Goal: Task Accomplishment & Management: Manage account settings

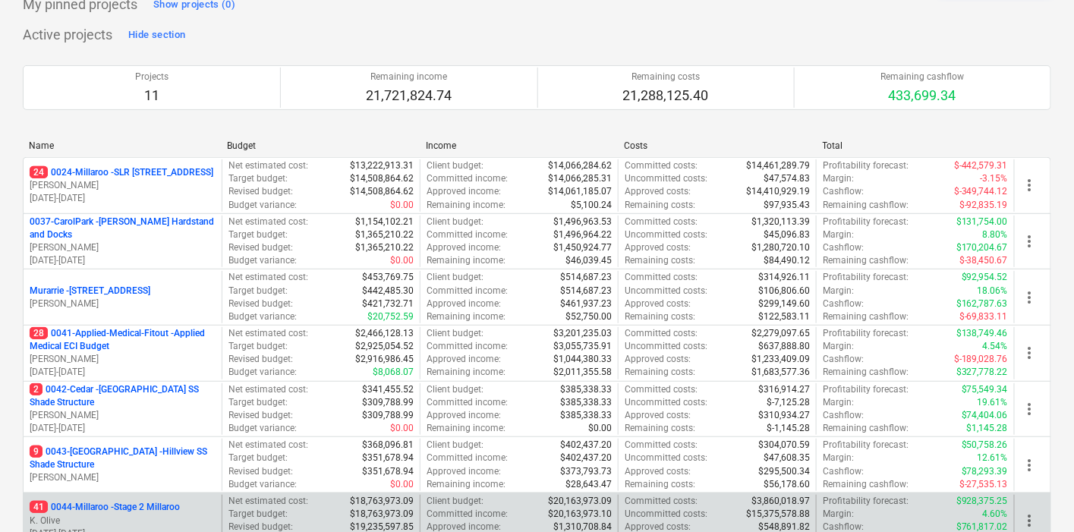
scroll to position [421, 0]
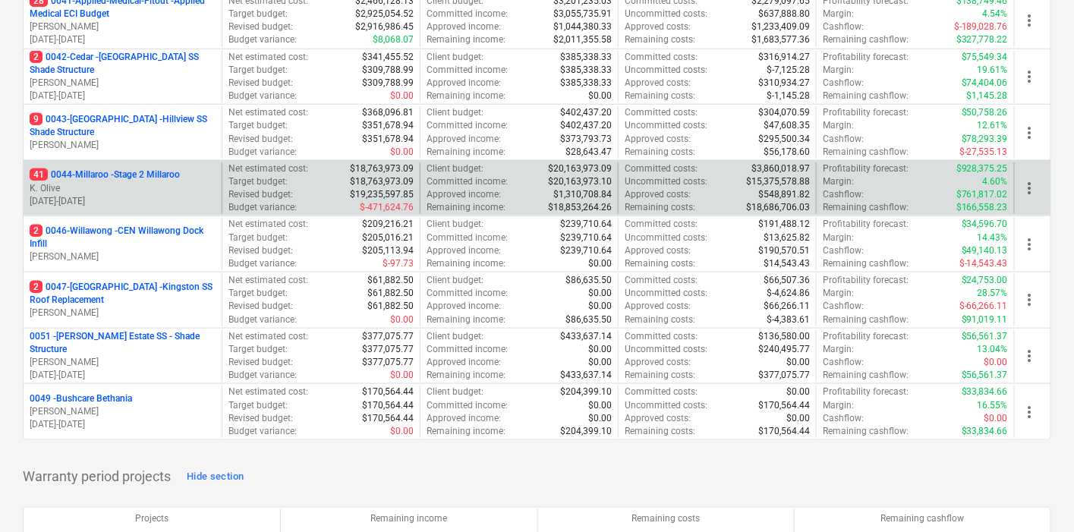
click at [122, 175] on p "41 0044-Millaroo - Stage 2 Millaroo" at bounding box center [105, 175] width 150 height 13
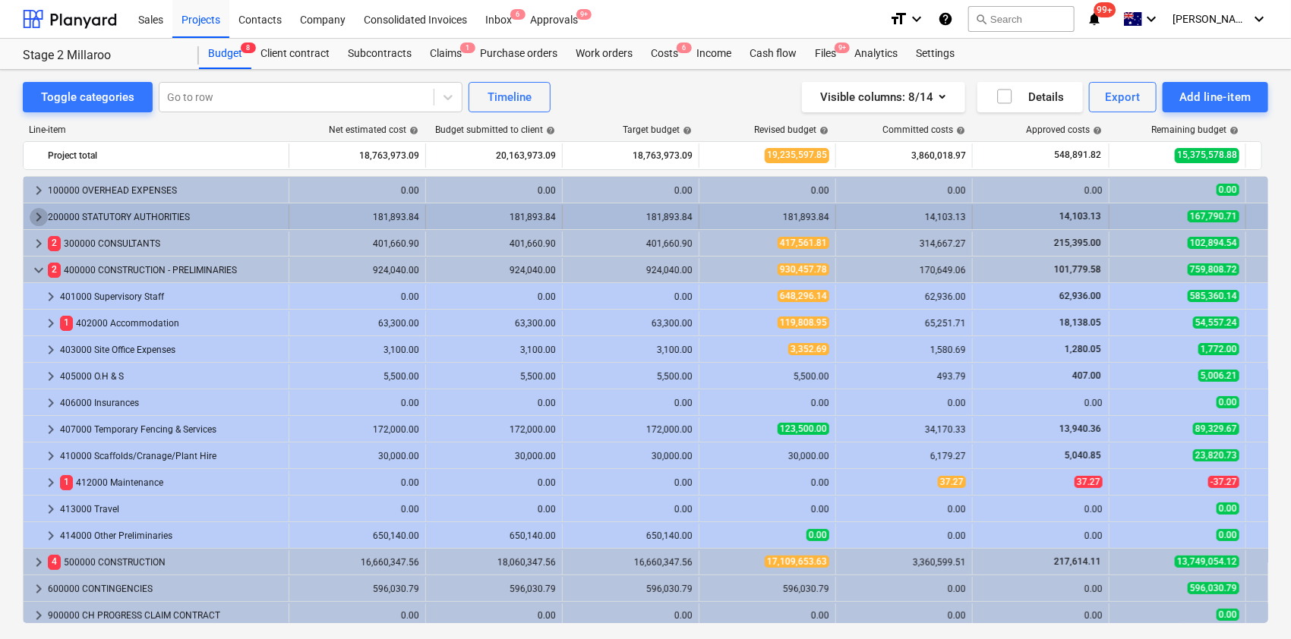
click at [36, 214] on span "keyboard_arrow_right" at bounding box center [39, 217] width 18 height 18
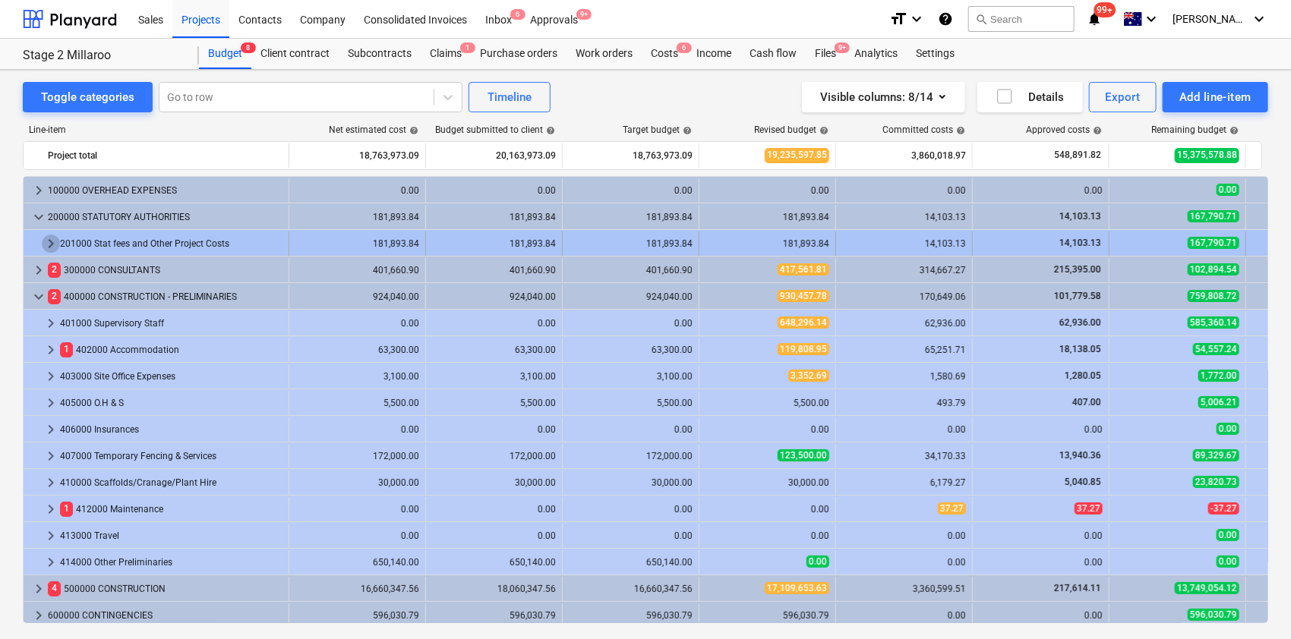
click at [46, 245] on span "keyboard_arrow_right" at bounding box center [51, 244] width 18 height 18
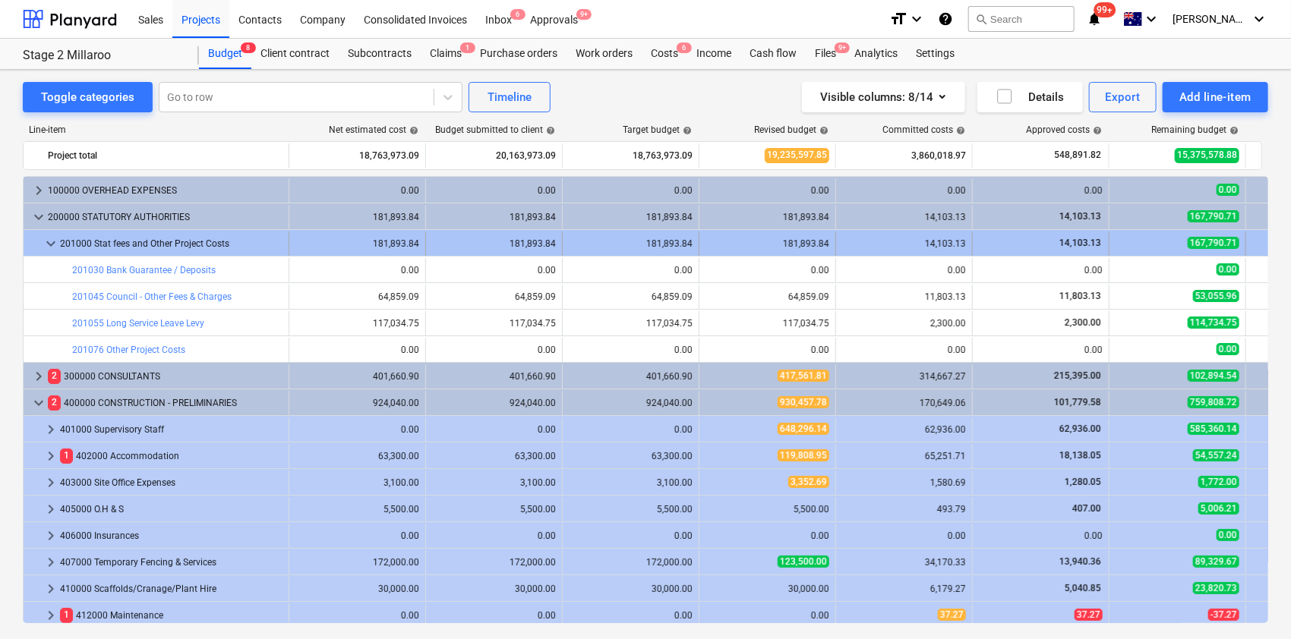
click at [46, 244] on span "keyboard_arrow_down" at bounding box center [51, 244] width 18 height 18
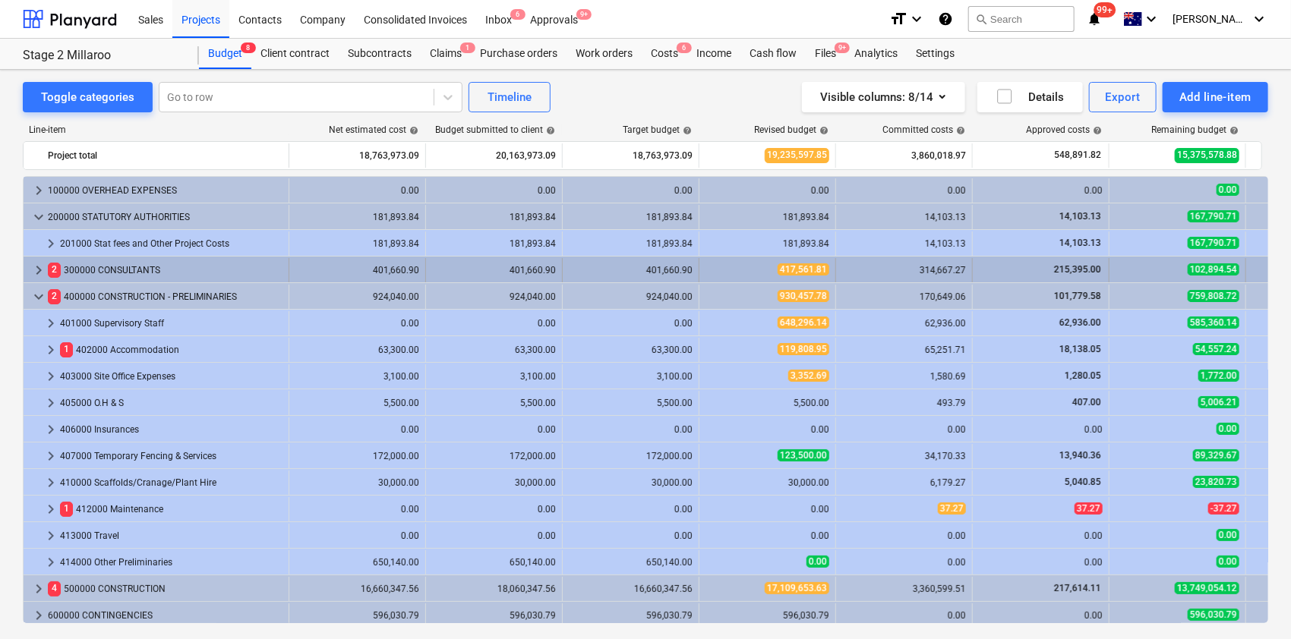
click at [39, 275] on span "keyboard_arrow_right" at bounding box center [39, 270] width 18 height 18
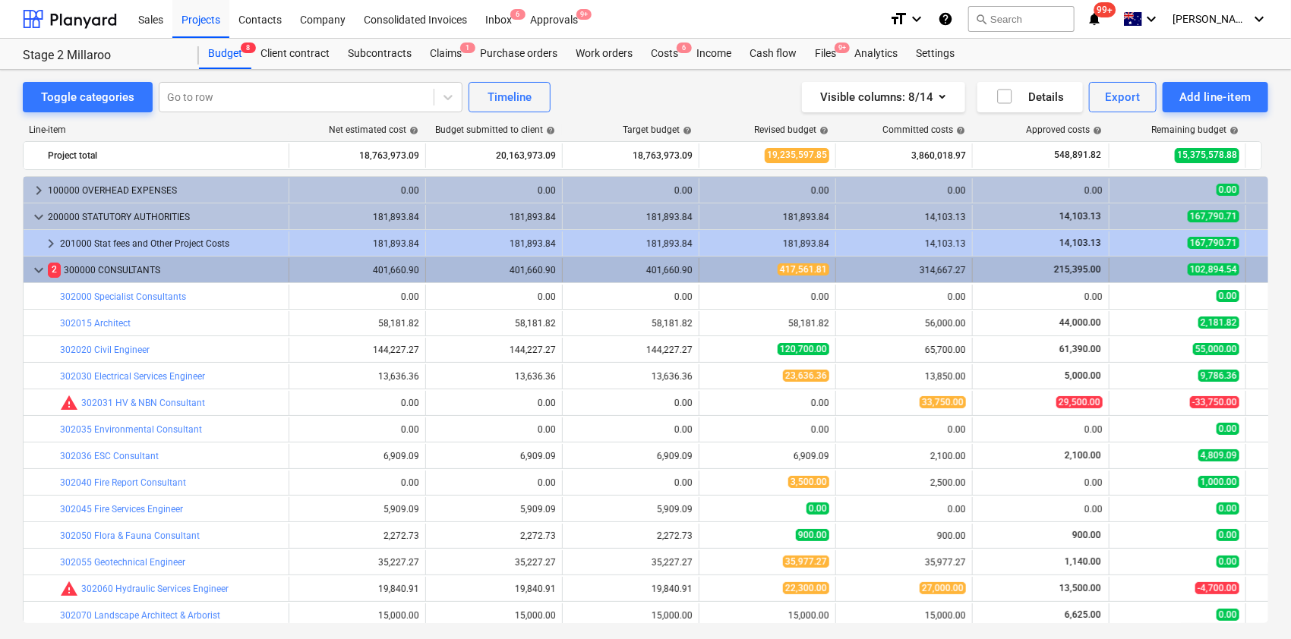
click at [36, 269] on span "keyboard_arrow_down" at bounding box center [39, 270] width 18 height 18
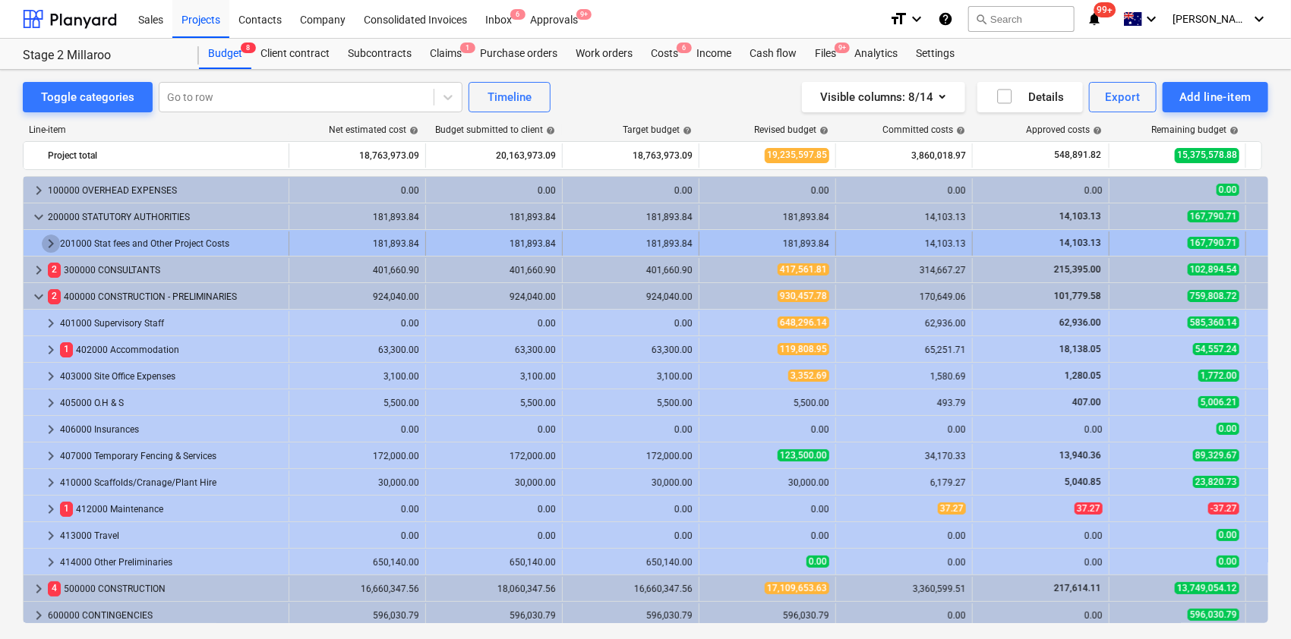
click at [50, 242] on span "keyboard_arrow_right" at bounding box center [51, 244] width 18 height 18
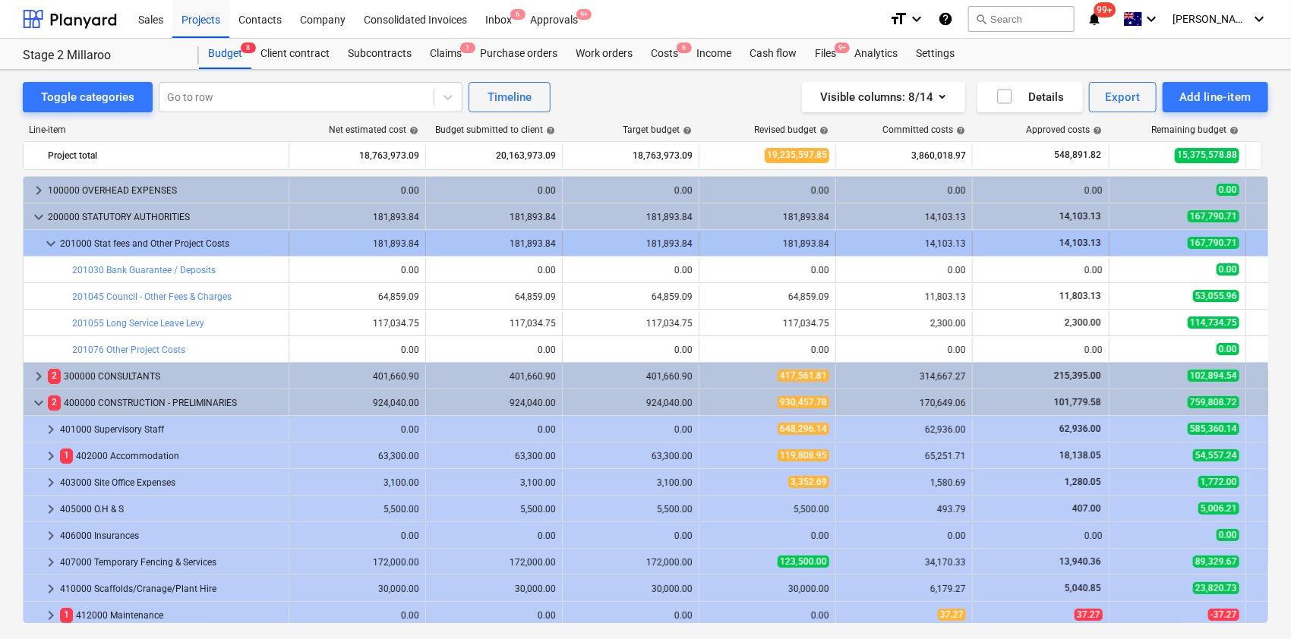
click at [49, 246] on span "keyboard_arrow_down" at bounding box center [51, 244] width 18 height 18
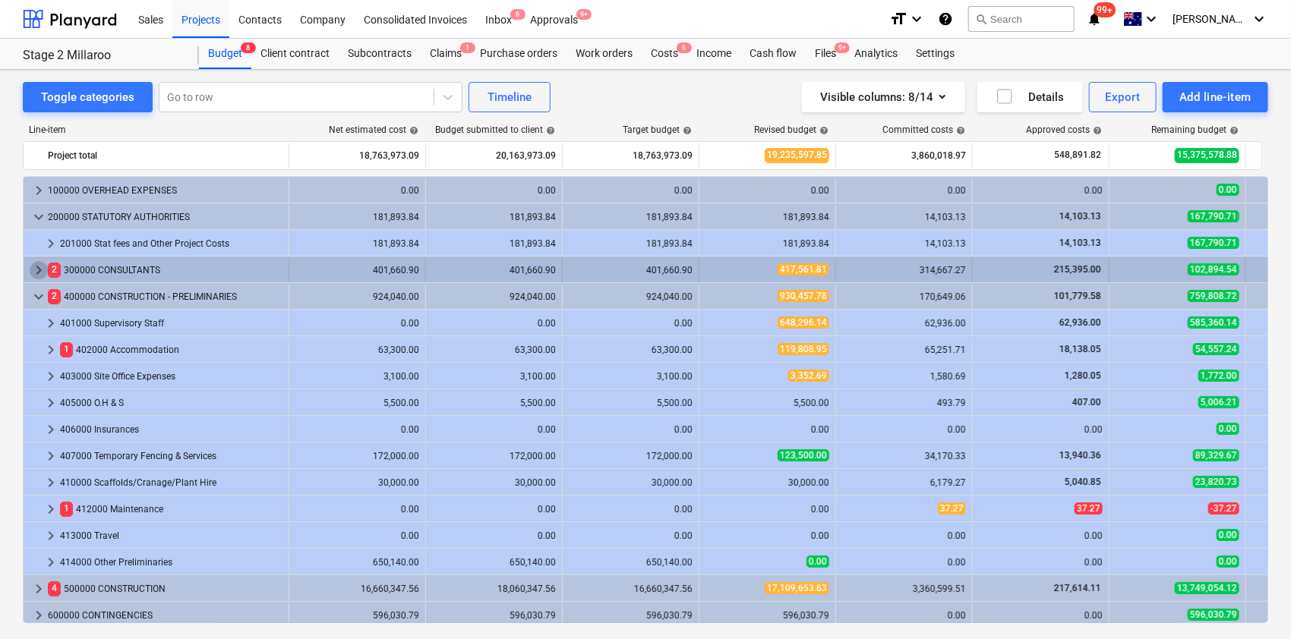
click at [38, 269] on span "keyboard_arrow_right" at bounding box center [39, 270] width 18 height 18
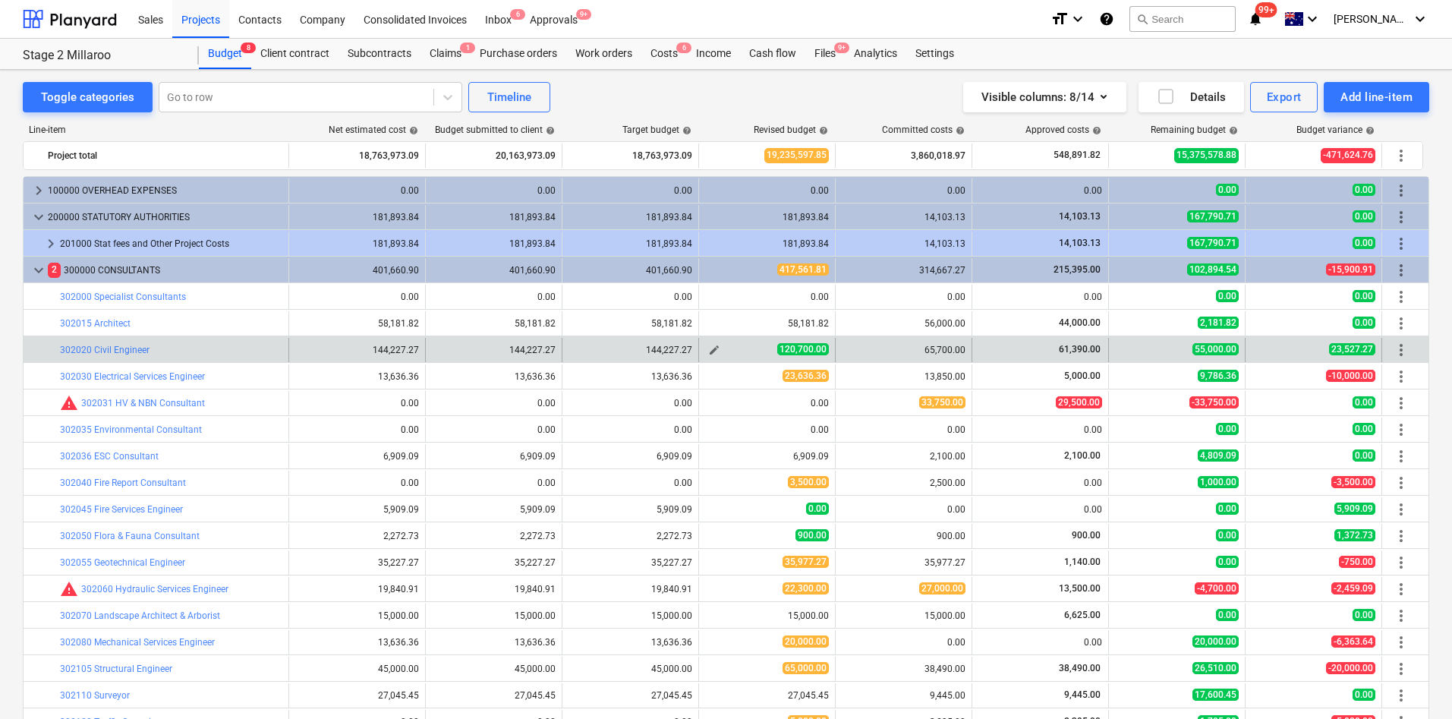
click at [714, 352] on span "edit" at bounding box center [714, 350] width 12 height 12
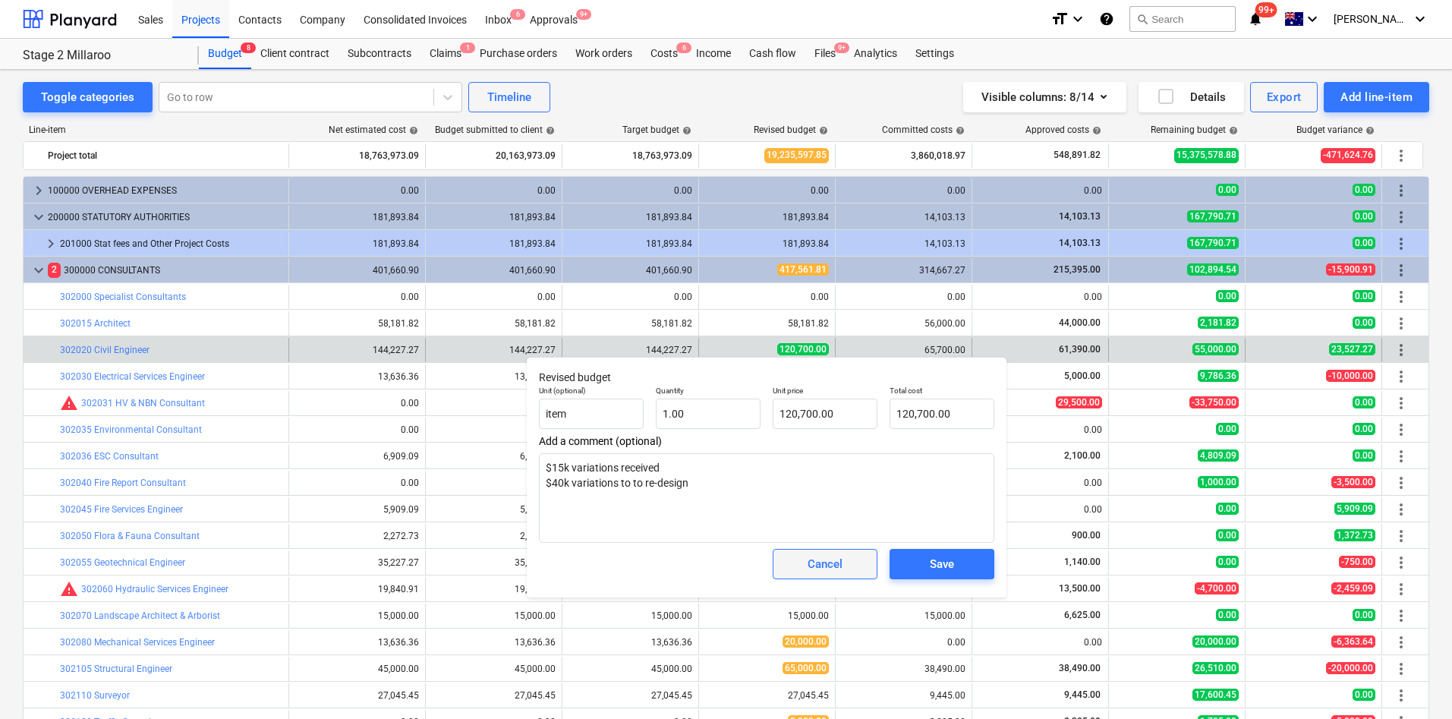
click at [824, 478] on div "Cancel" at bounding box center [825, 564] width 35 height 20
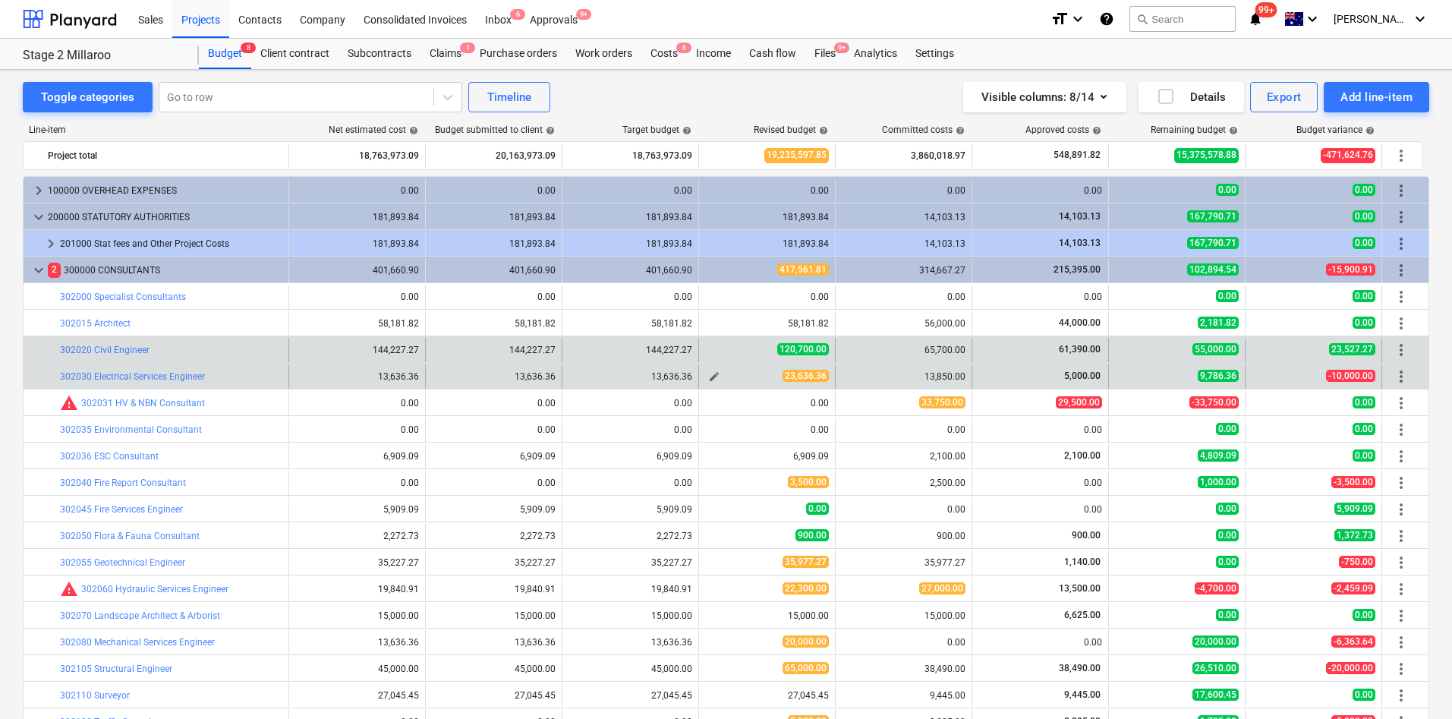
click at [718, 379] on span "edit" at bounding box center [714, 376] width 12 height 12
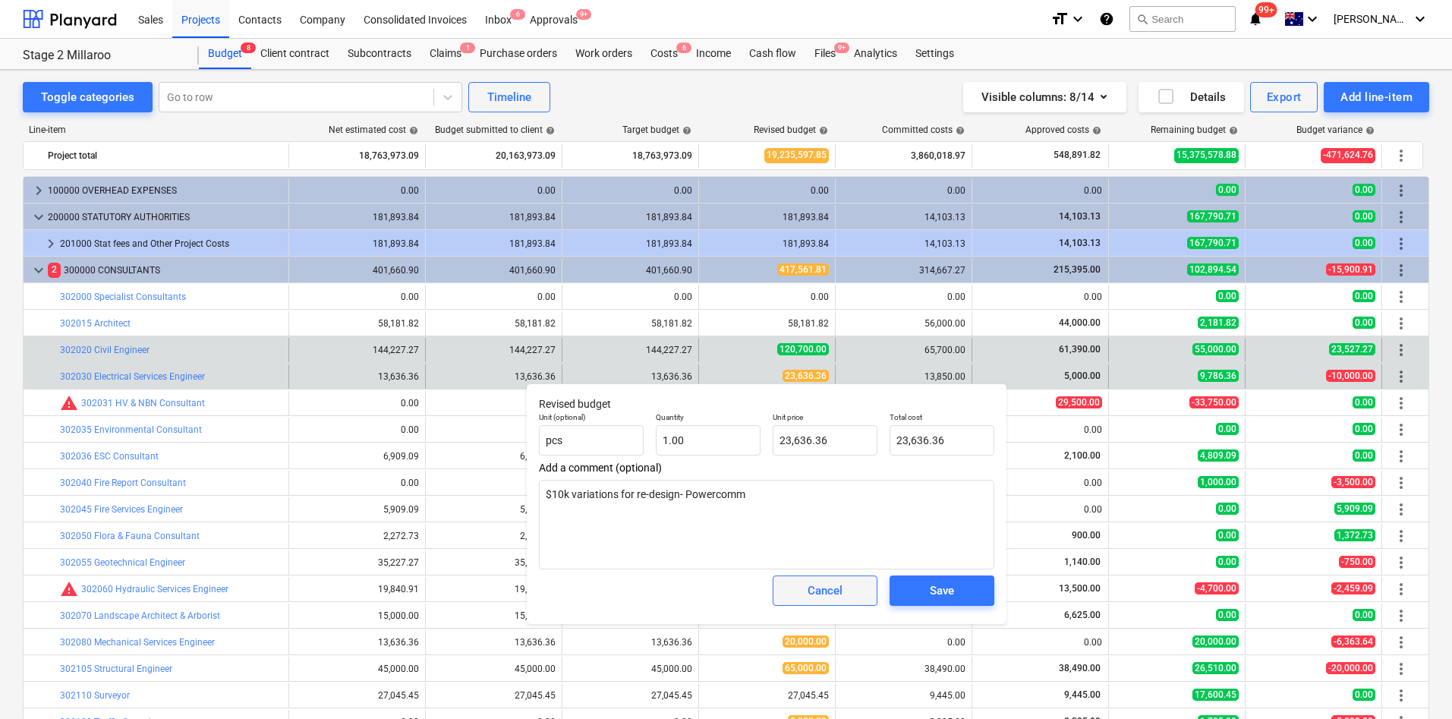
click at [817, 478] on button "Cancel" at bounding box center [825, 590] width 105 height 30
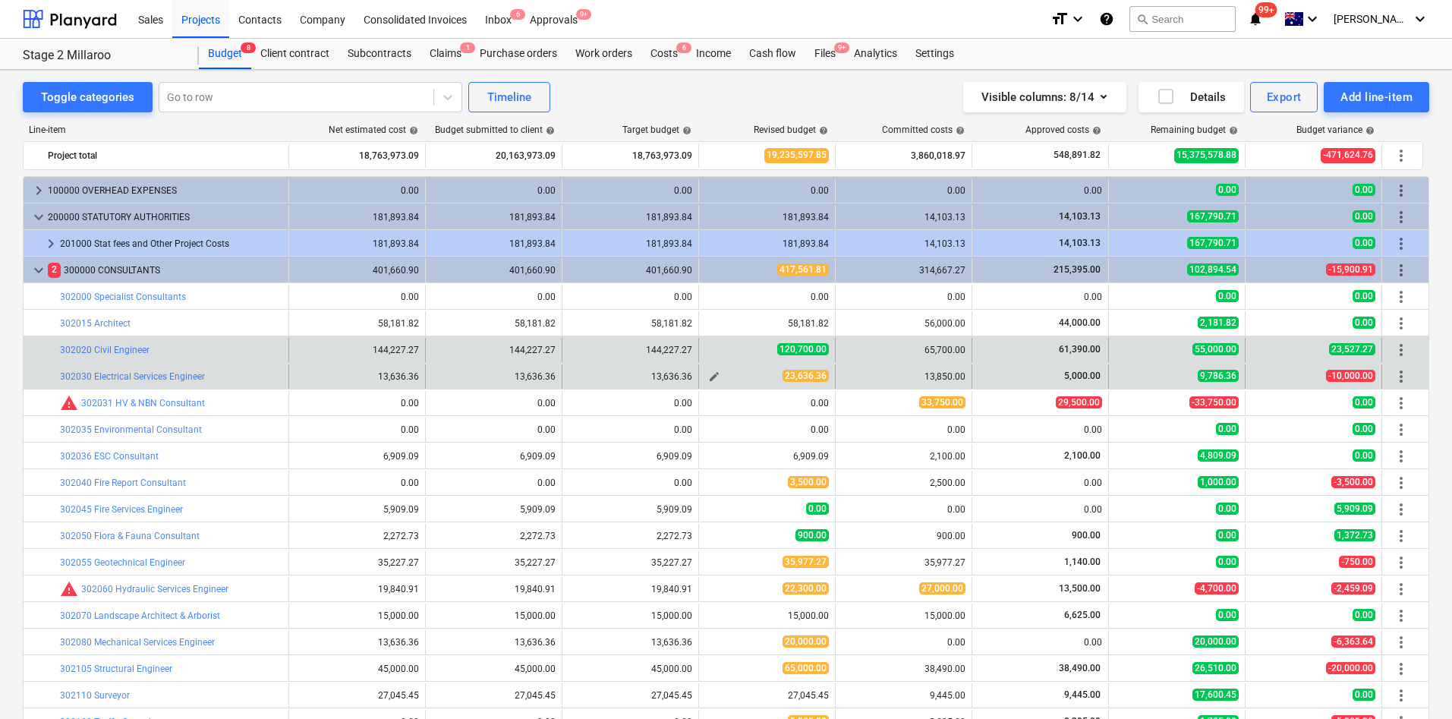
click at [716, 376] on span "edit" at bounding box center [714, 376] width 12 height 12
type textarea "x"
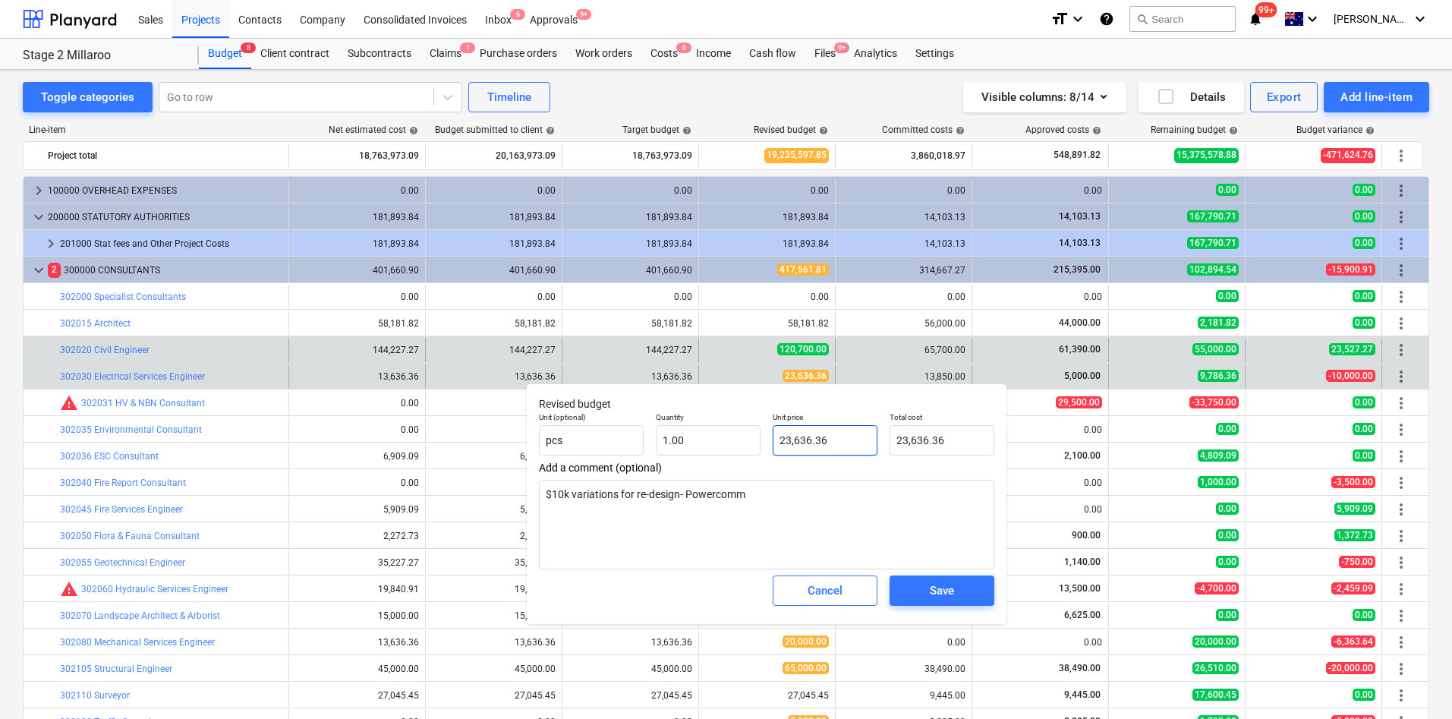
type input "23636.3636"
click at [783, 441] on input "23636.3636" at bounding box center [825, 440] width 105 height 30
type textarea "x"
type input "3636.3636"
type input "3,636.36"
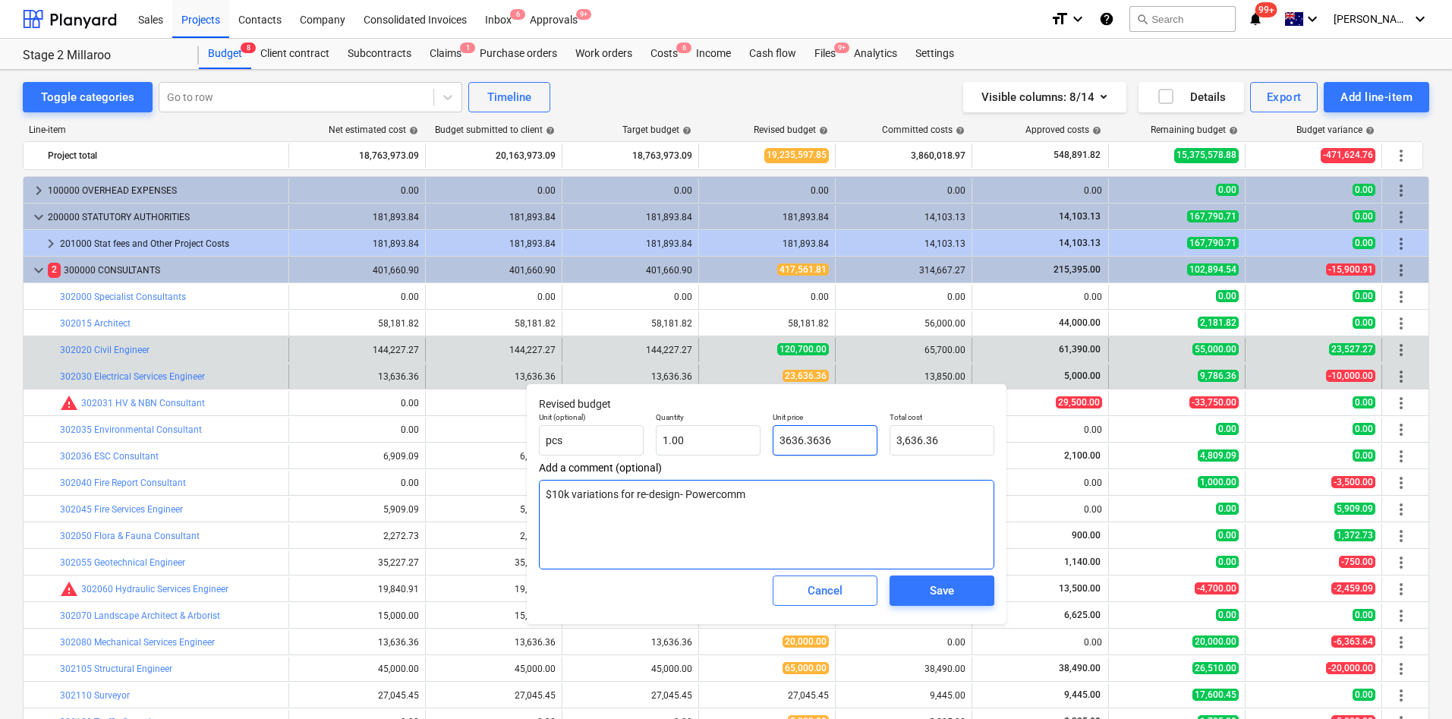
type textarea "x"
type input "13636.3636"
type input "13,636.36"
click at [947, 478] on div "Save" at bounding box center [942, 591] width 24 height 20
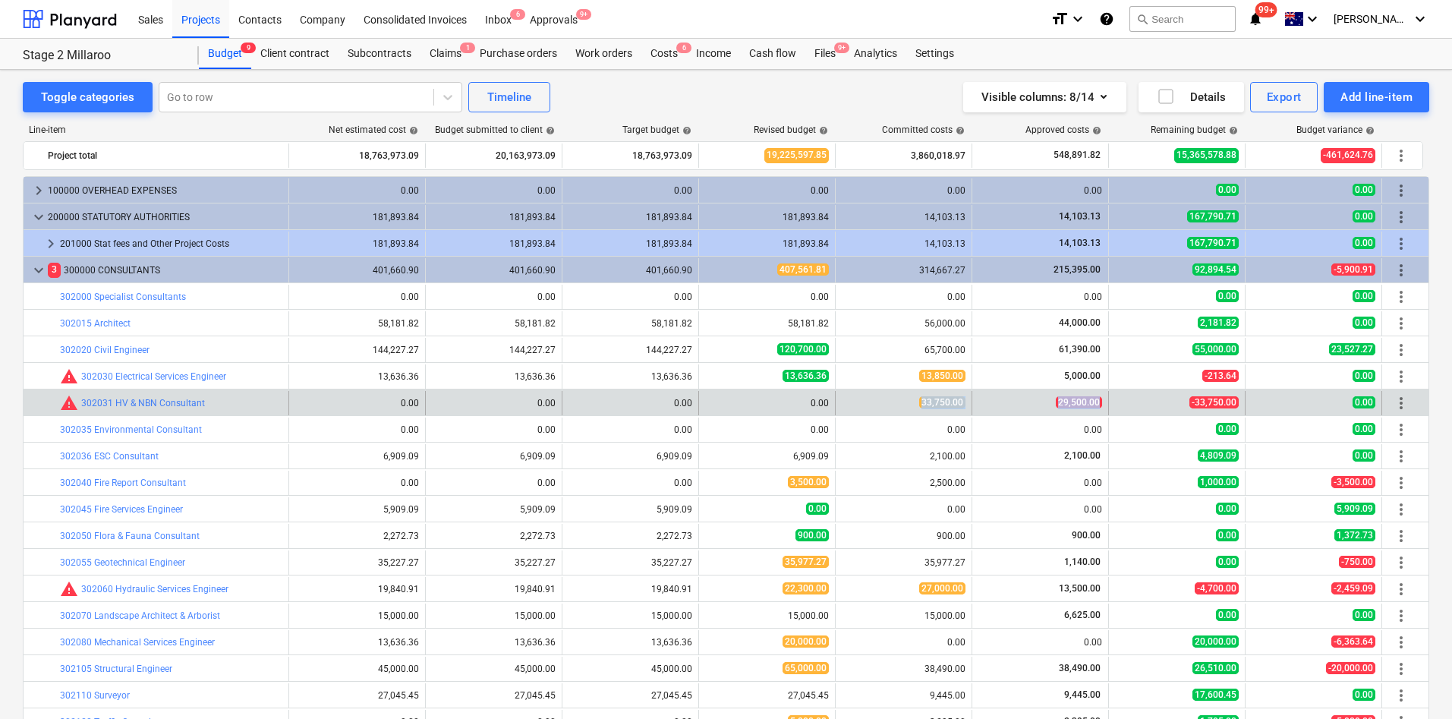
drag, startPoint x: 938, startPoint y: 401, endPoint x: 1118, endPoint y: 402, distance: 180.7
click at [966, 402] on div "bar_chart warning 302031 HV & NBN Consultant edit 0.00 edit 0.00 edit 0.00 edit…" at bounding box center [726, 403] width 1405 height 24
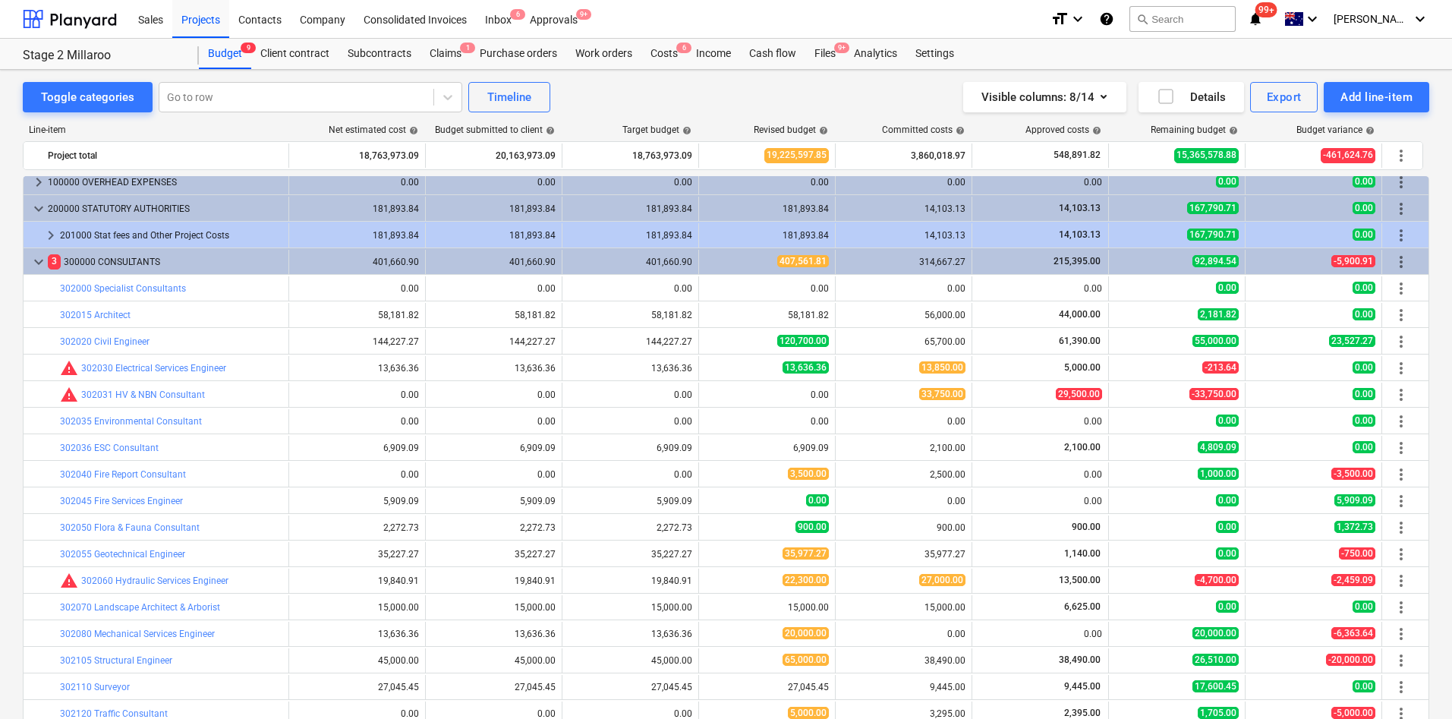
scroll to position [114, 0]
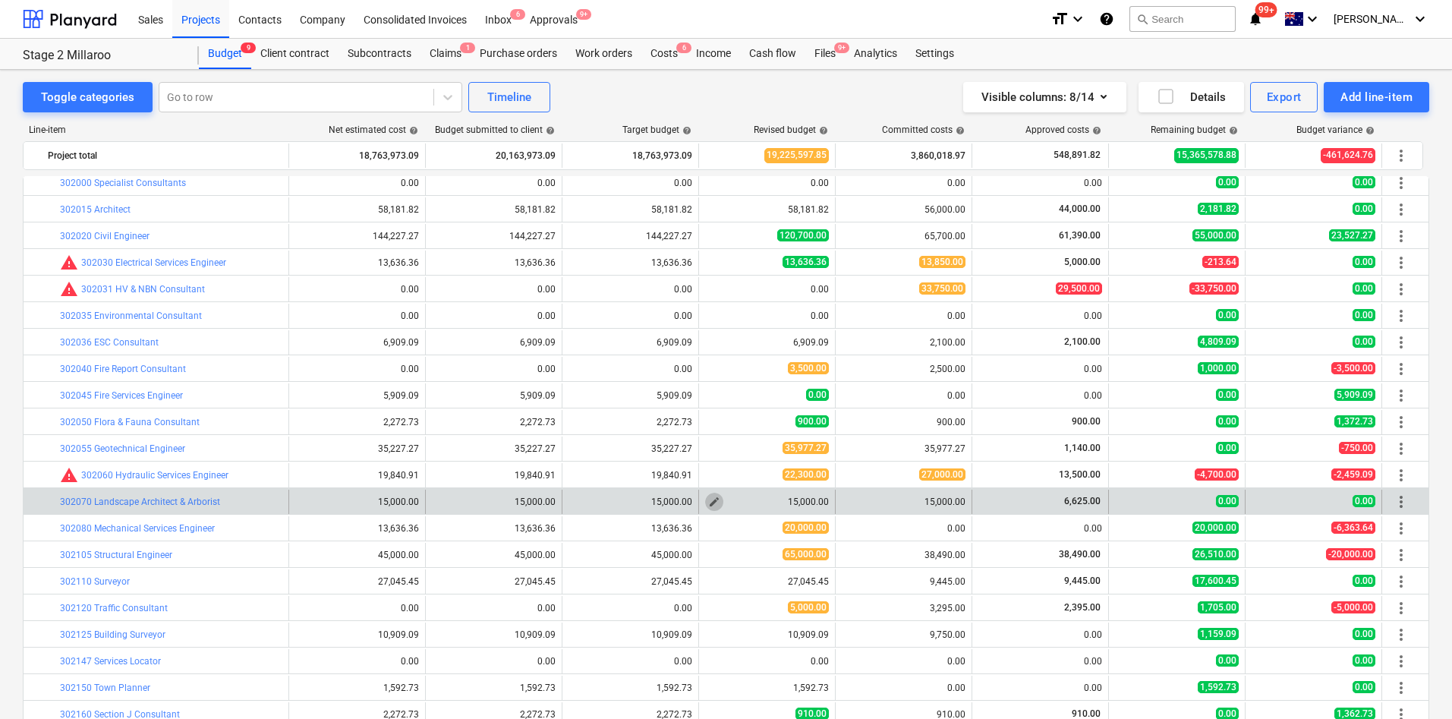
click at [712, 478] on span "edit" at bounding box center [714, 502] width 12 height 12
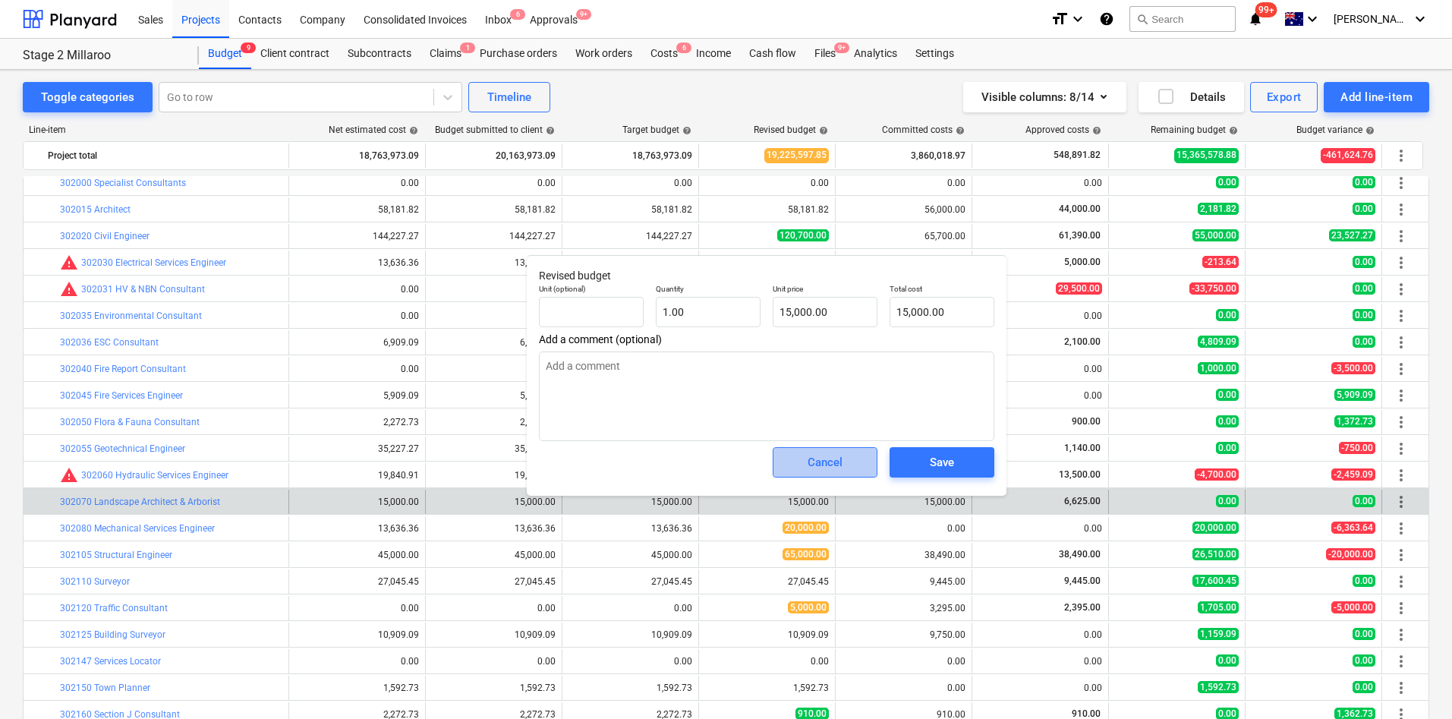
click at [828, 458] on div "Cancel" at bounding box center [825, 462] width 35 height 20
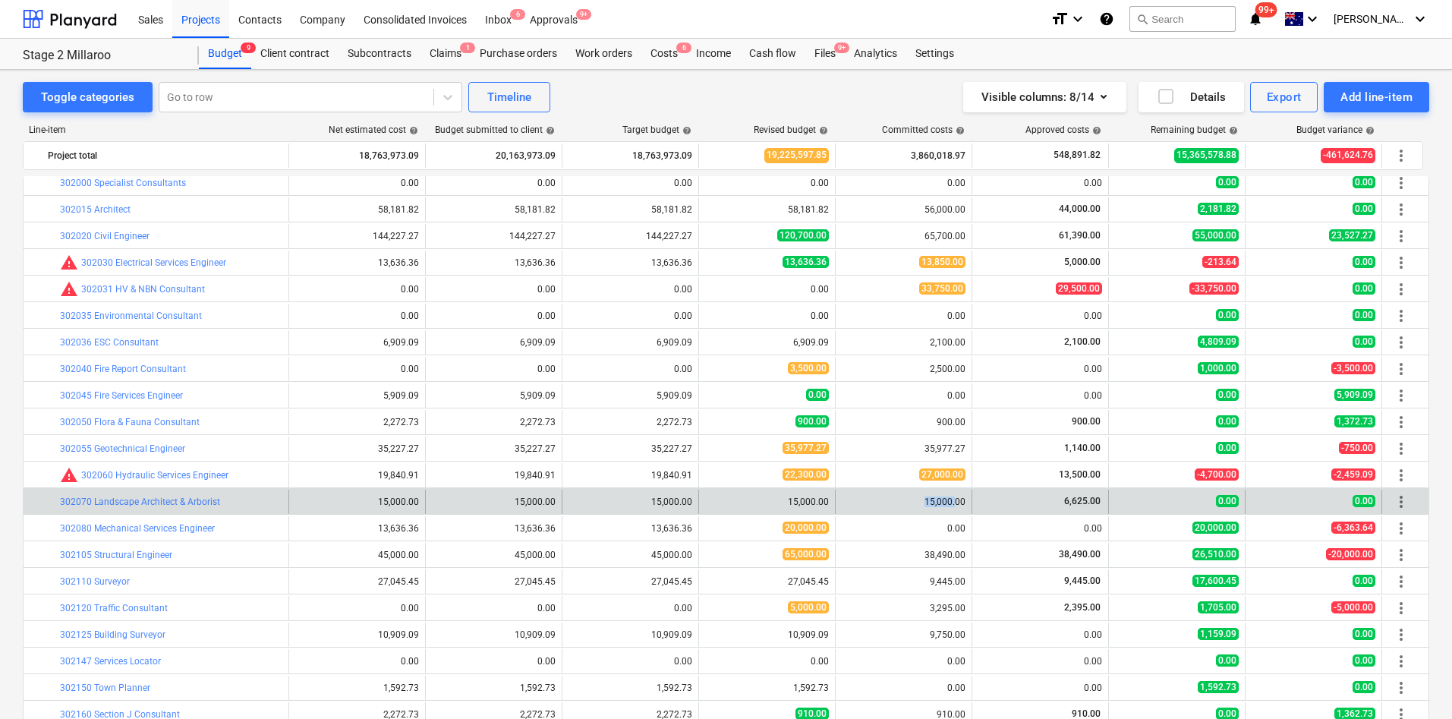
drag, startPoint x: 922, startPoint y: 499, endPoint x: 959, endPoint y: 500, distance: 37.2
click at [956, 478] on div "15,000.00" at bounding box center [904, 501] width 124 height 11
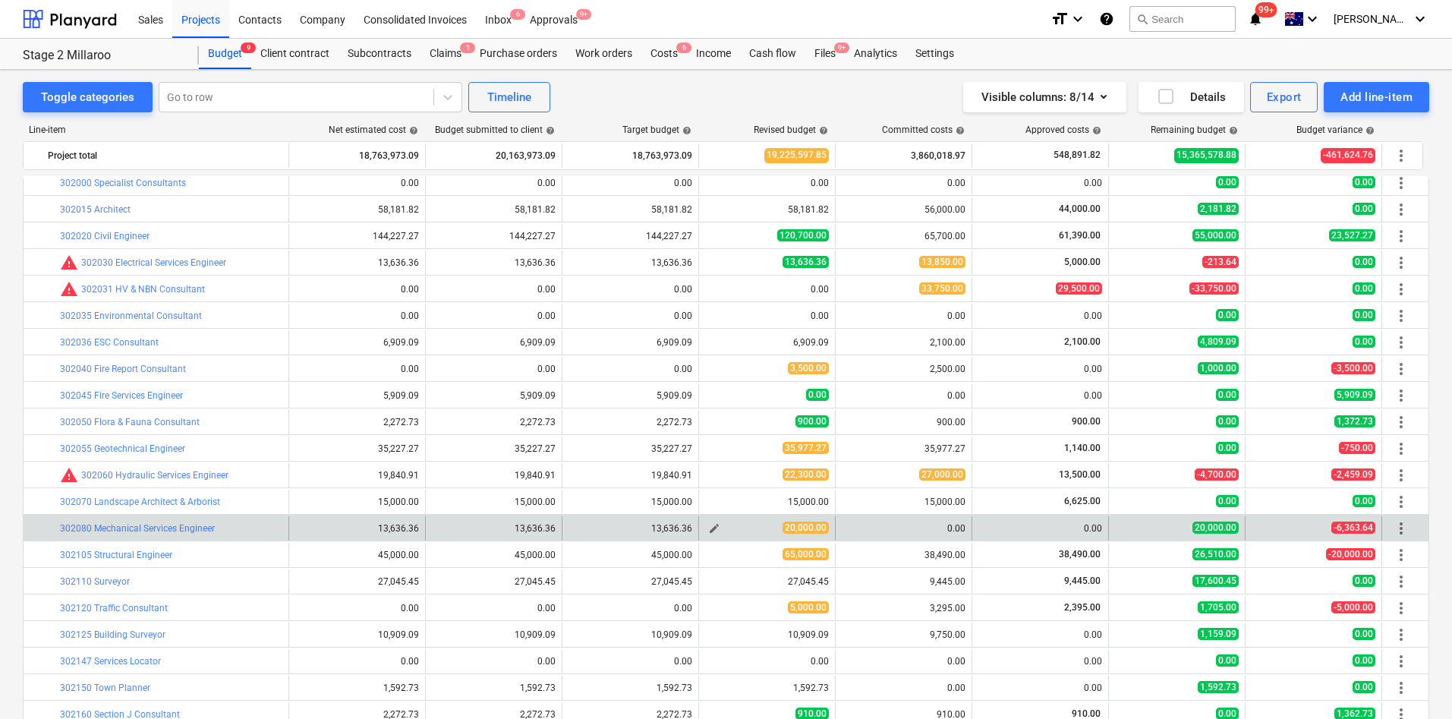
scroll to position [228, 0]
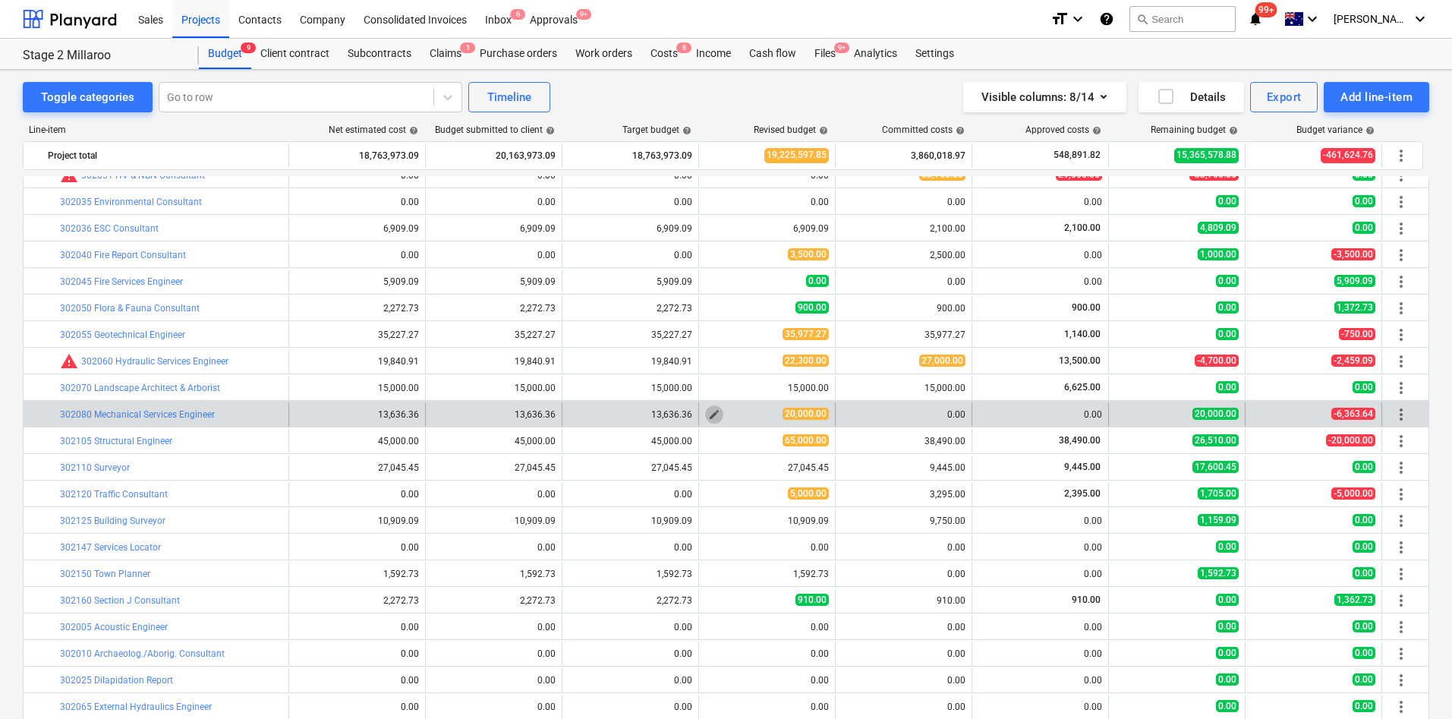
click at [717, 415] on span "edit" at bounding box center [714, 414] width 12 height 12
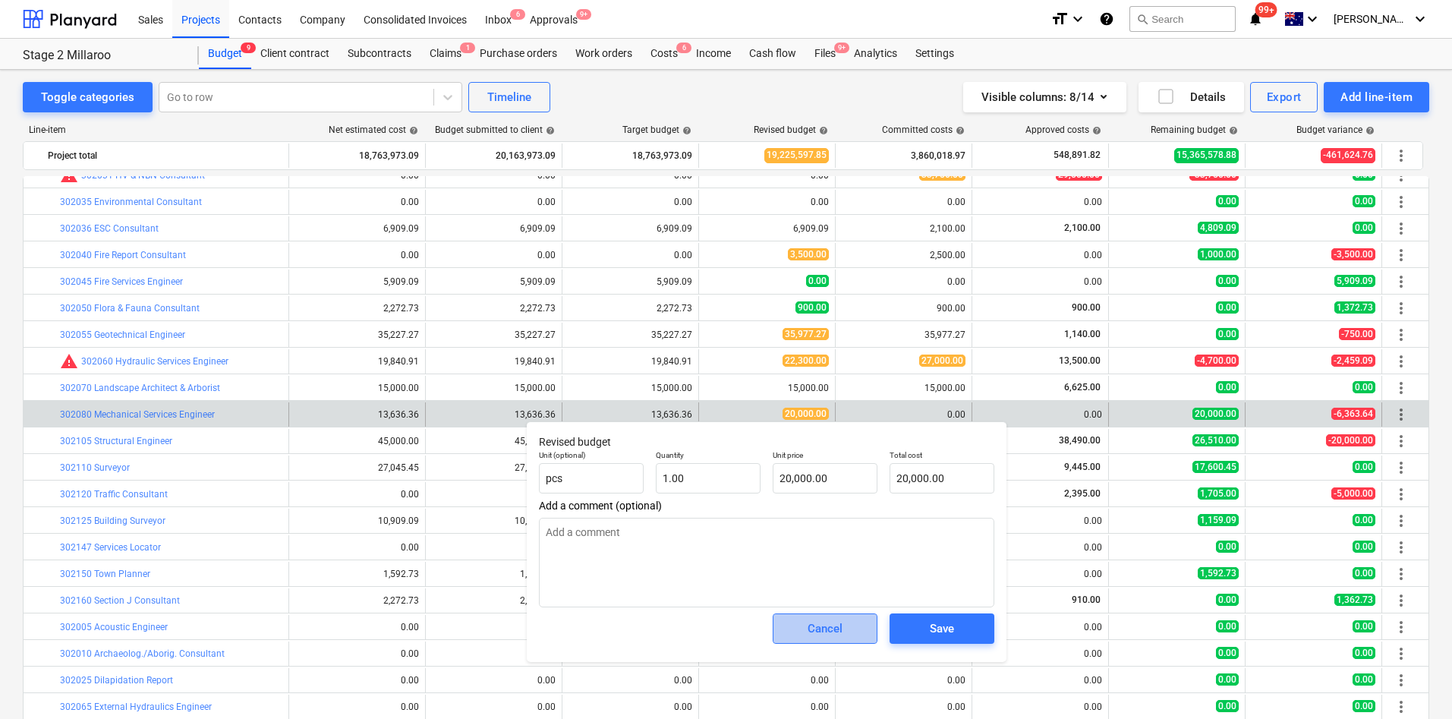
click at [816, 478] on button "Cancel" at bounding box center [825, 628] width 105 height 30
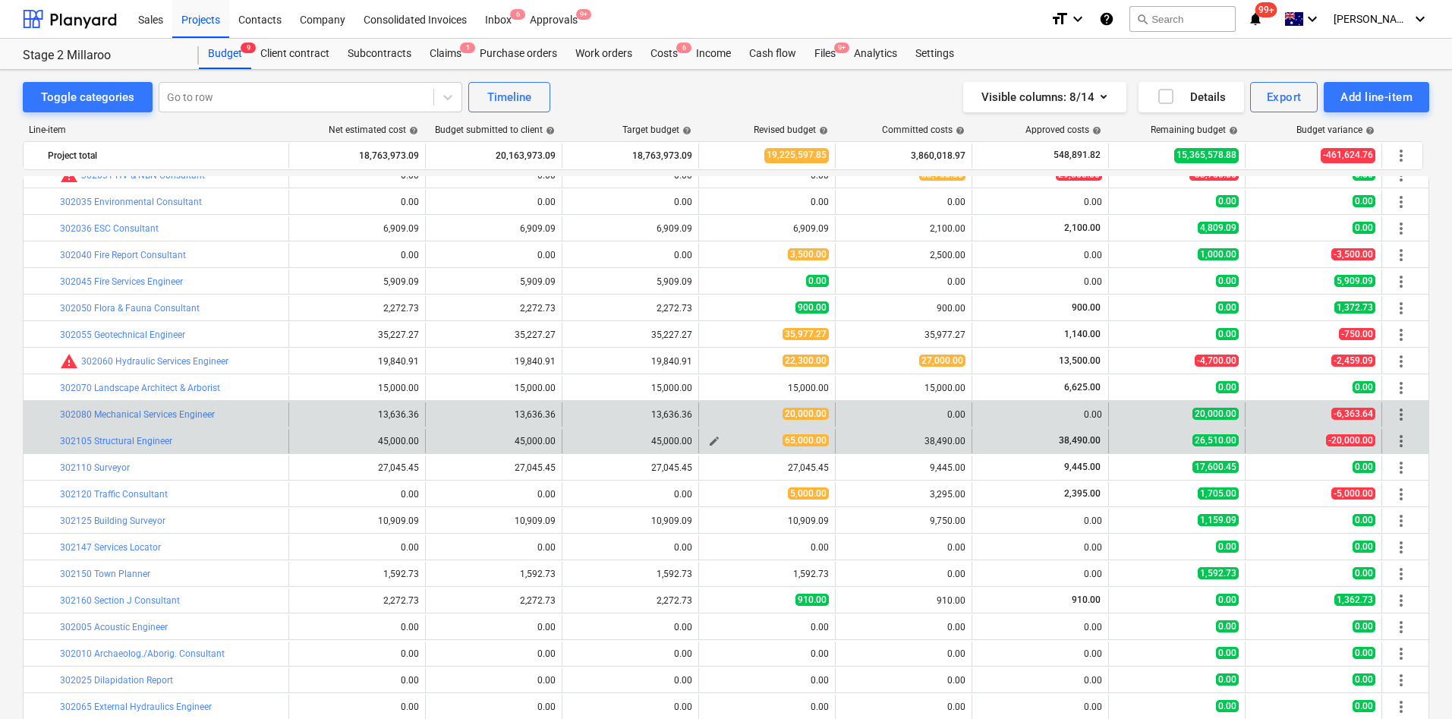
click at [718, 440] on span "edit" at bounding box center [714, 441] width 12 height 12
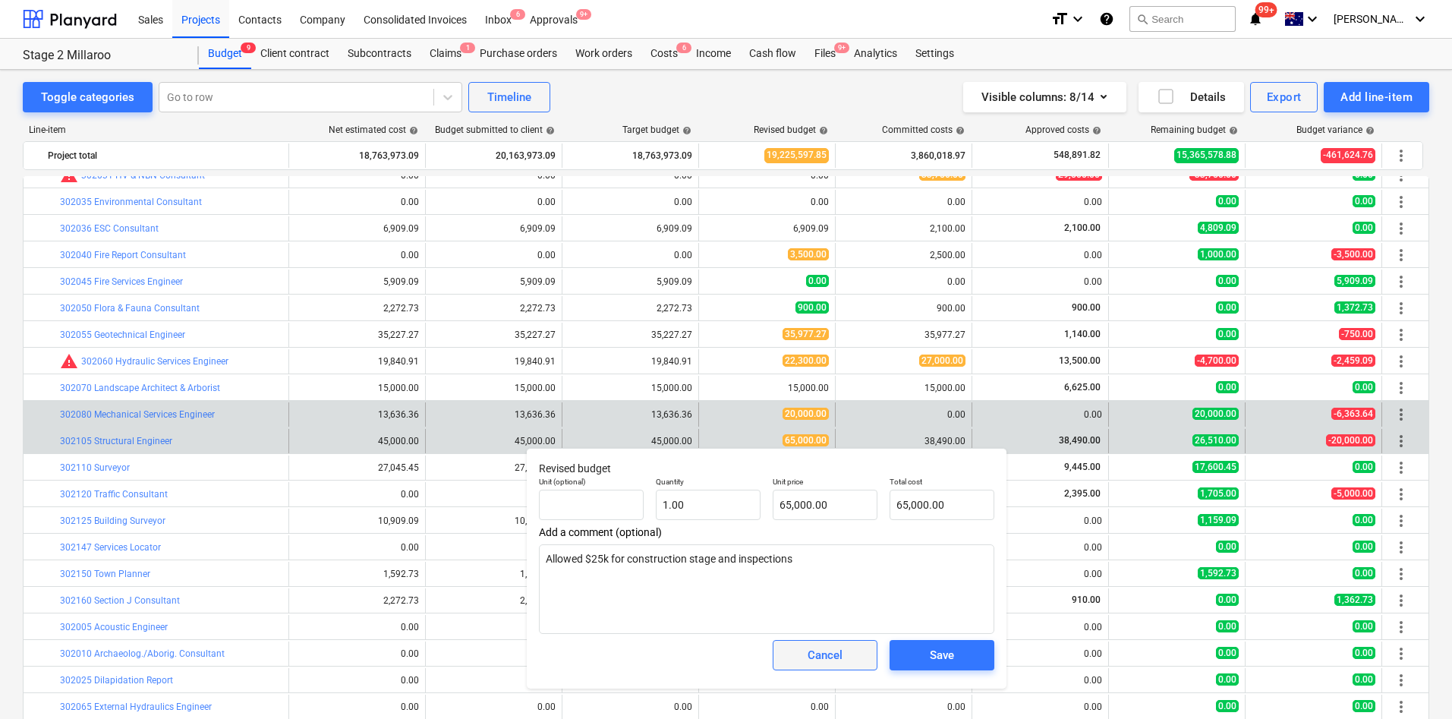
click at [822, 478] on div "Cancel" at bounding box center [825, 655] width 35 height 20
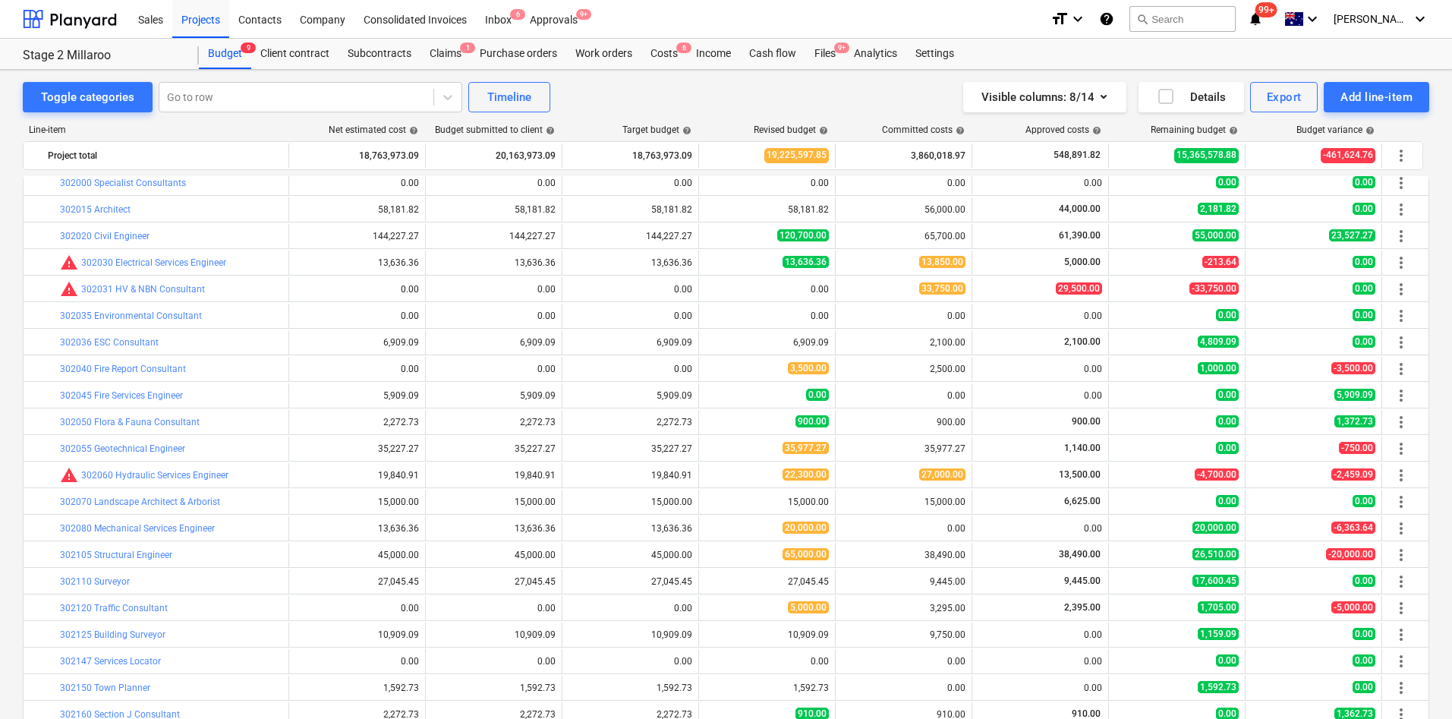
scroll to position [0, 0]
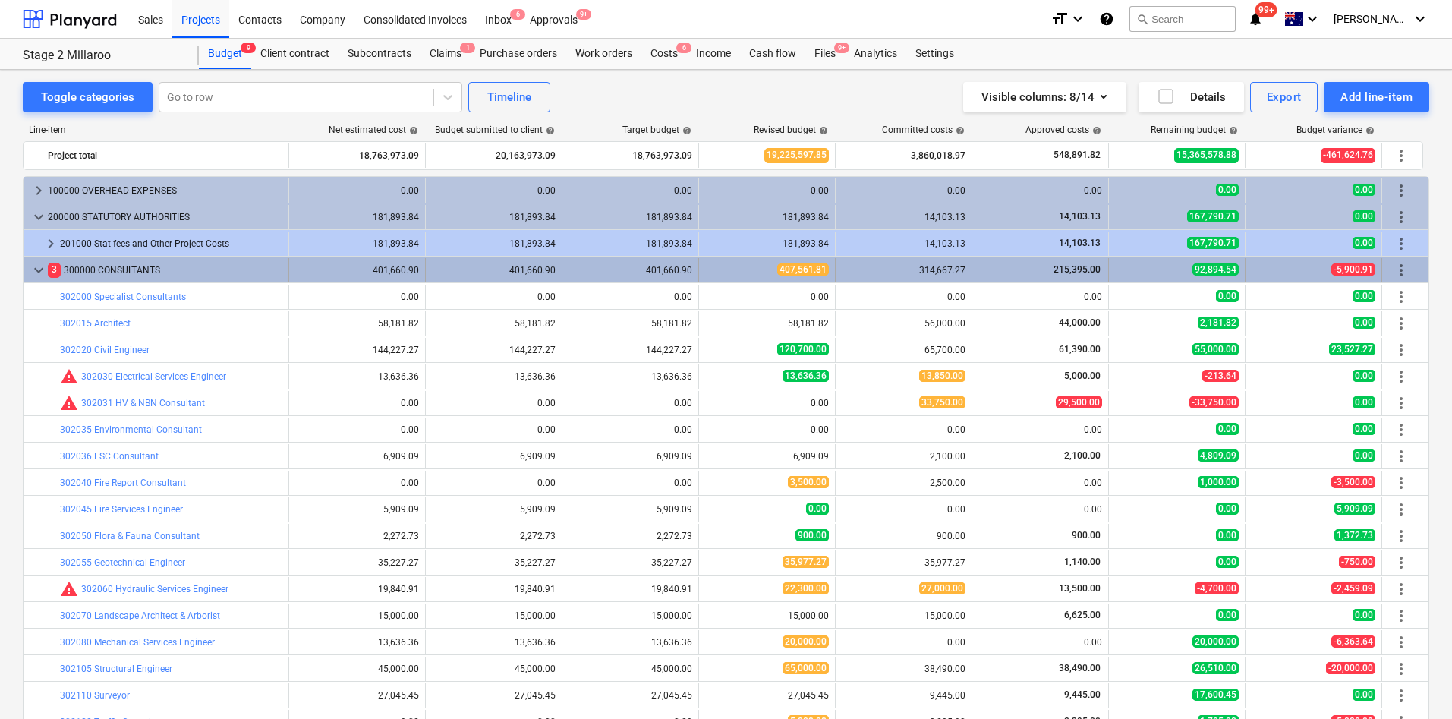
click at [35, 269] on span "keyboard_arrow_down" at bounding box center [39, 270] width 18 height 18
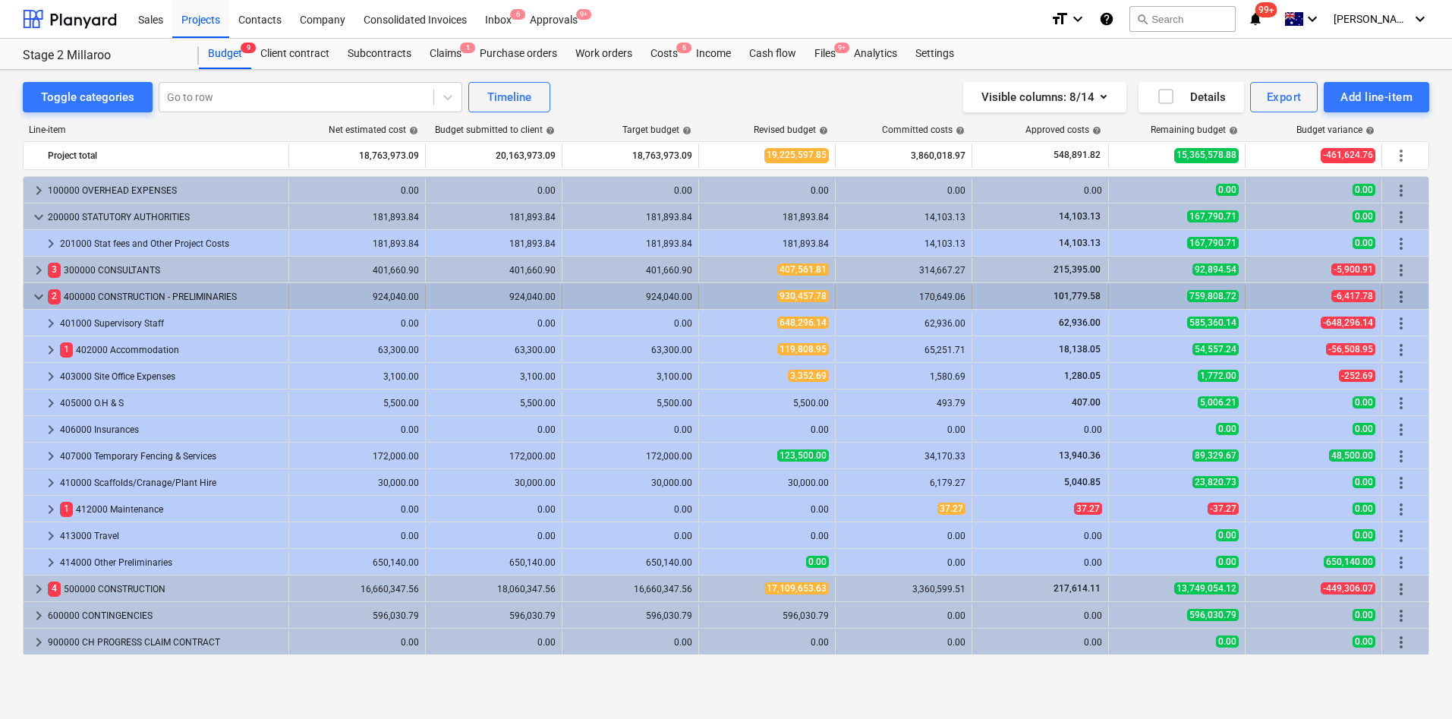
click at [37, 298] on span "keyboard_arrow_down" at bounding box center [39, 297] width 18 height 18
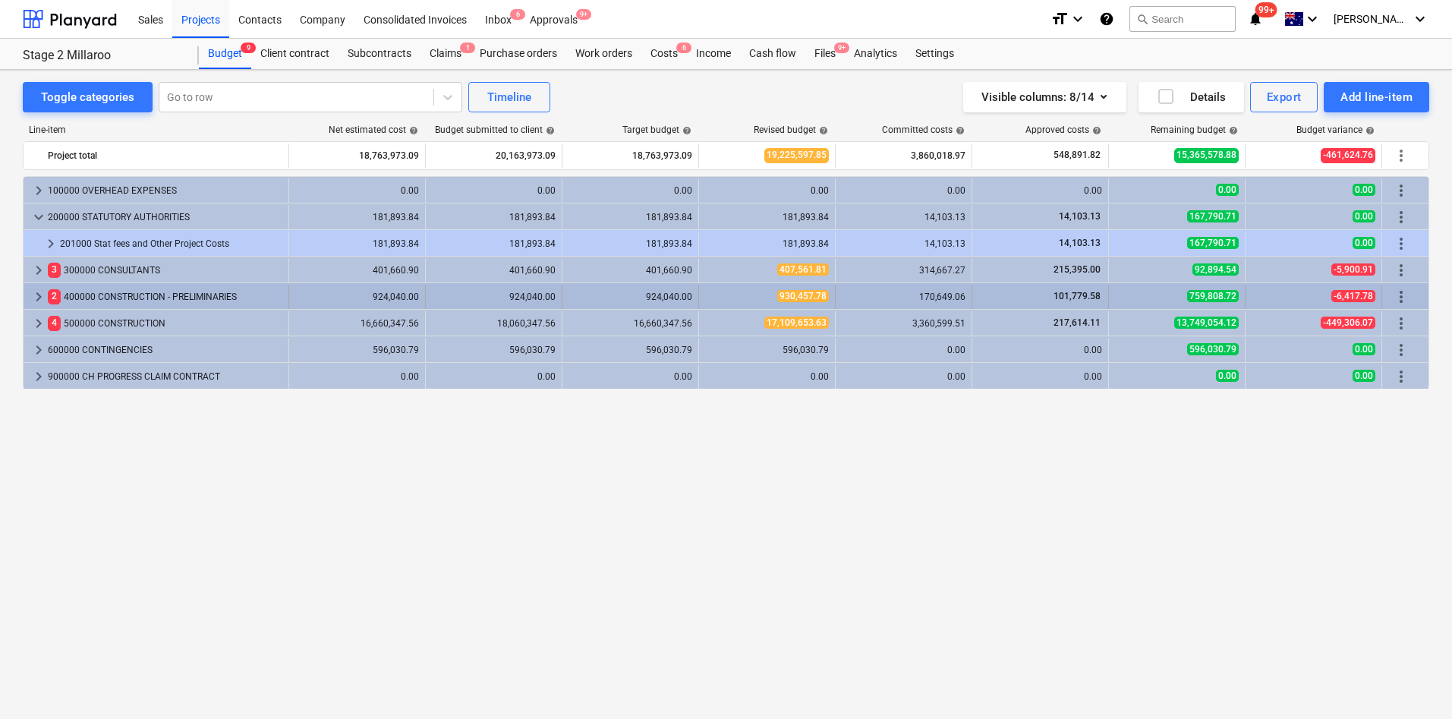
click at [35, 296] on span "keyboard_arrow_right" at bounding box center [39, 297] width 18 height 18
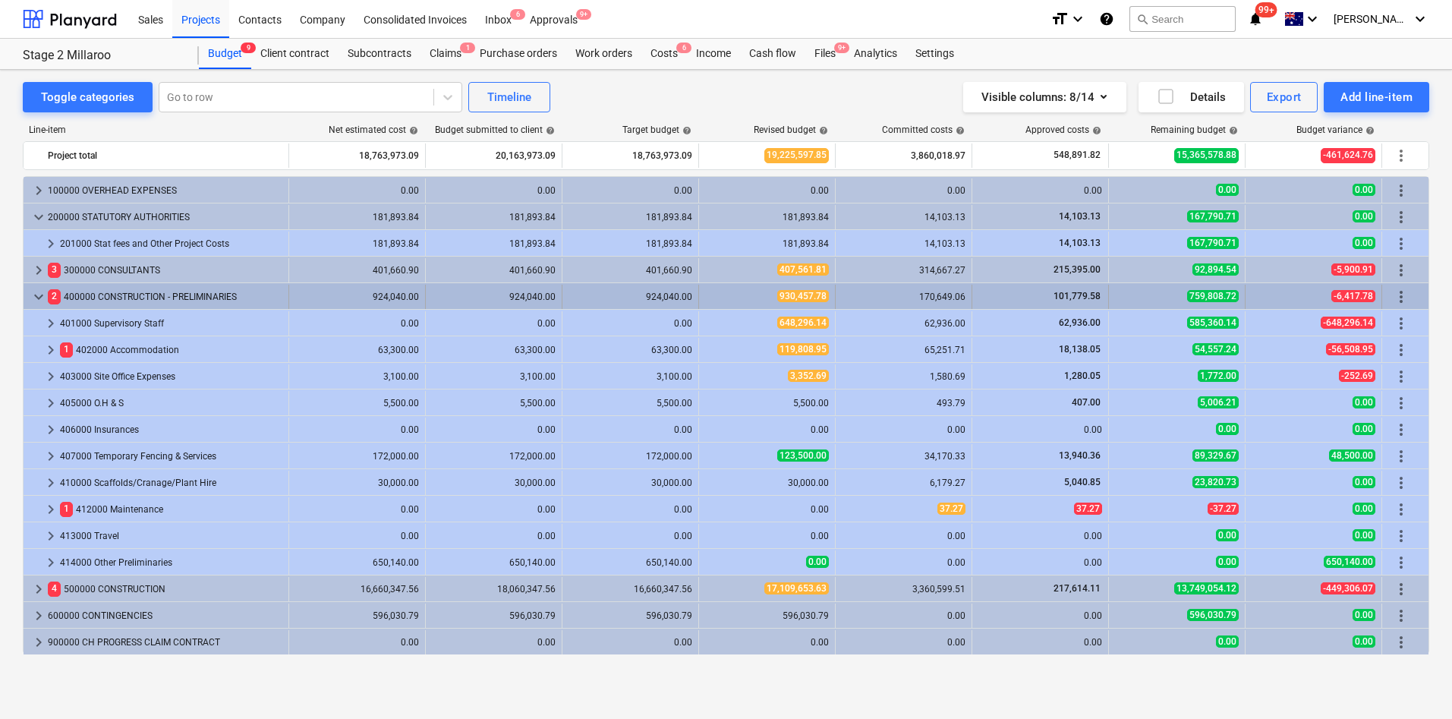
click at [34, 298] on span "keyboard_arrow_down" at bounding box center [39, 297] width 18 height 18
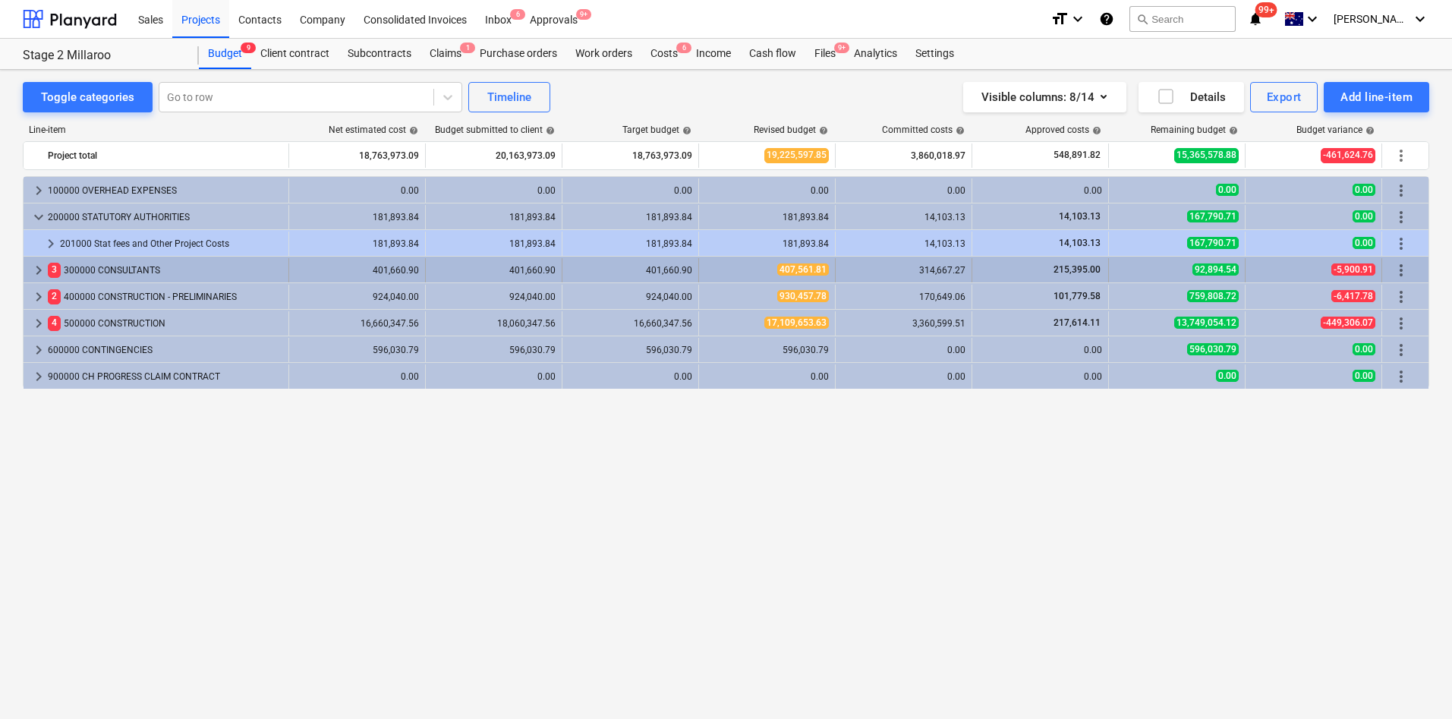
click at [34, 270] on span "keyboard_arrow_right" at bounding box center [39, 270] width 18 height 18
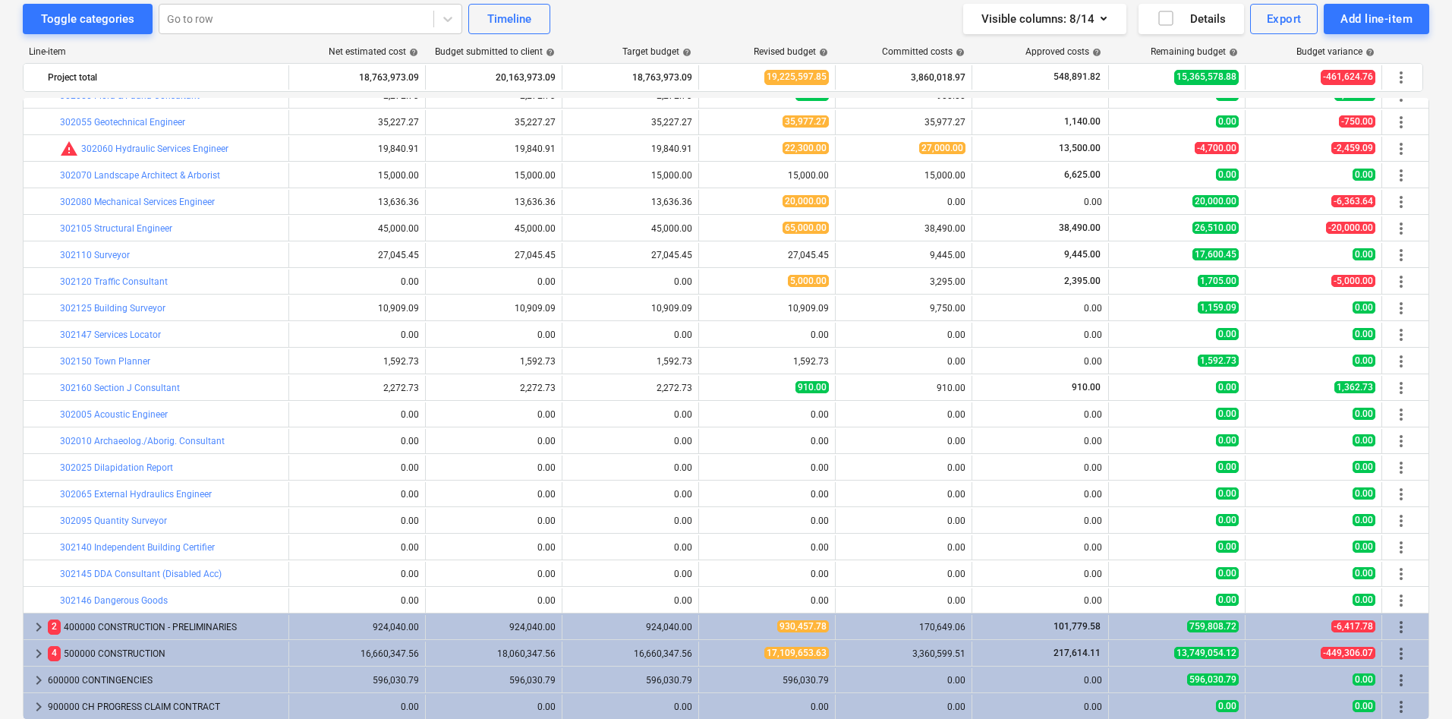
scroll to position [109, 0]
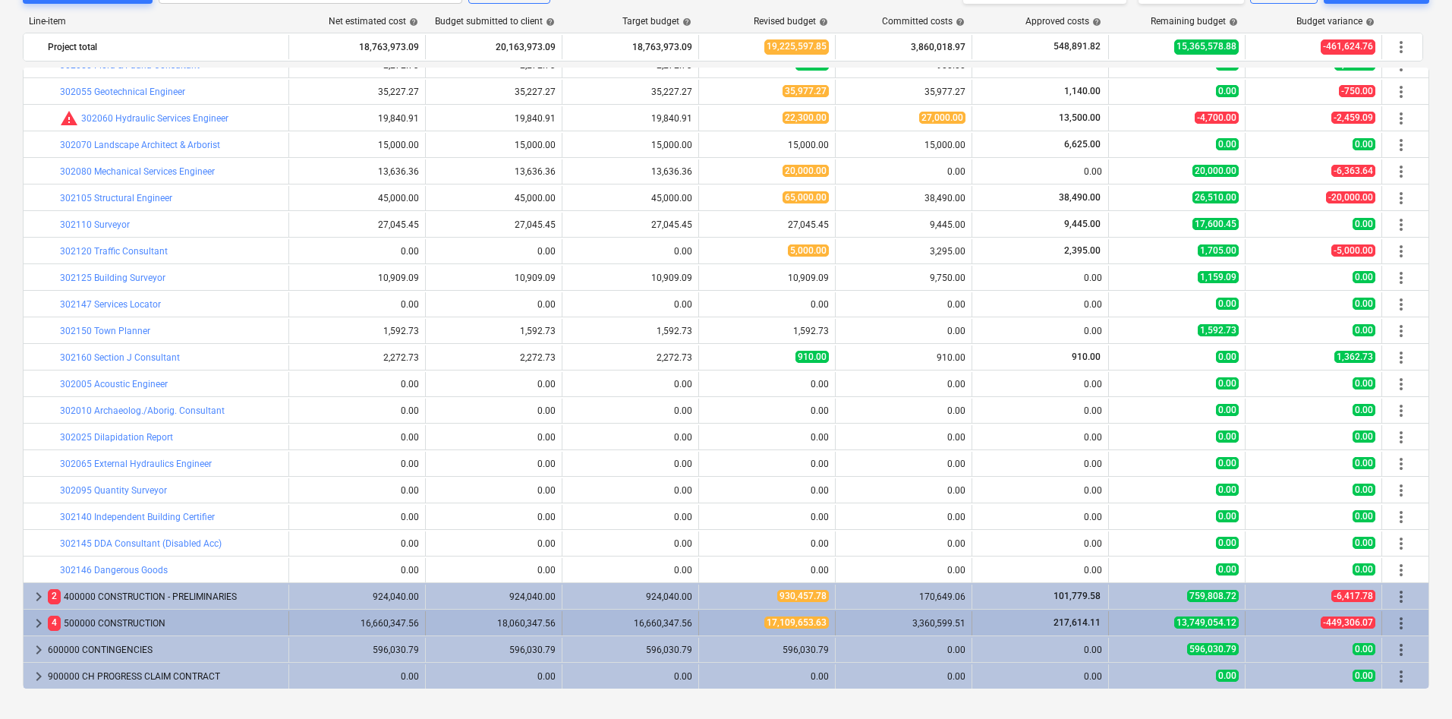
click at [31, 478] on span "keyboard_arrow_right" at bounding box center [39, 623] width 18 height 18
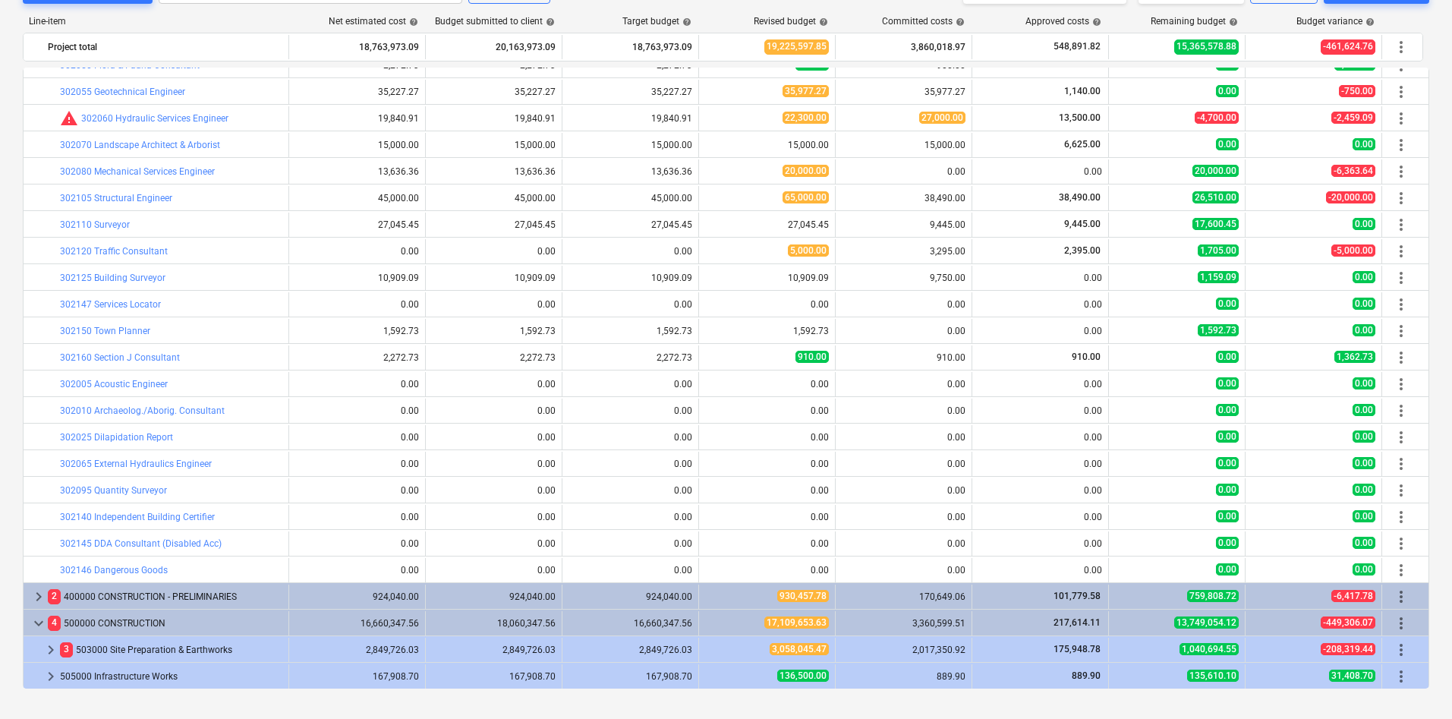
scroll to position [704, 0]
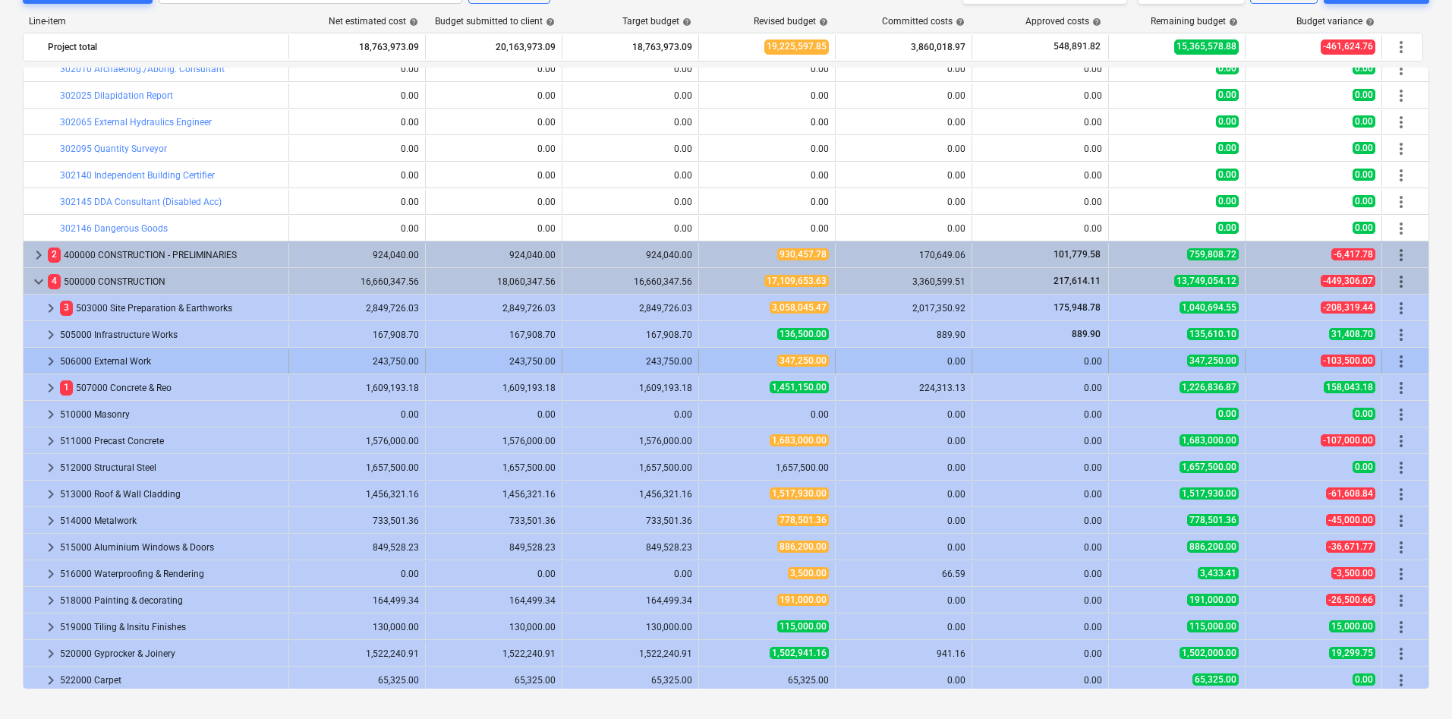
click at [46, 360] on span "keyboard_arrow_right" at bounding box center [51, 361] width 18 height 18
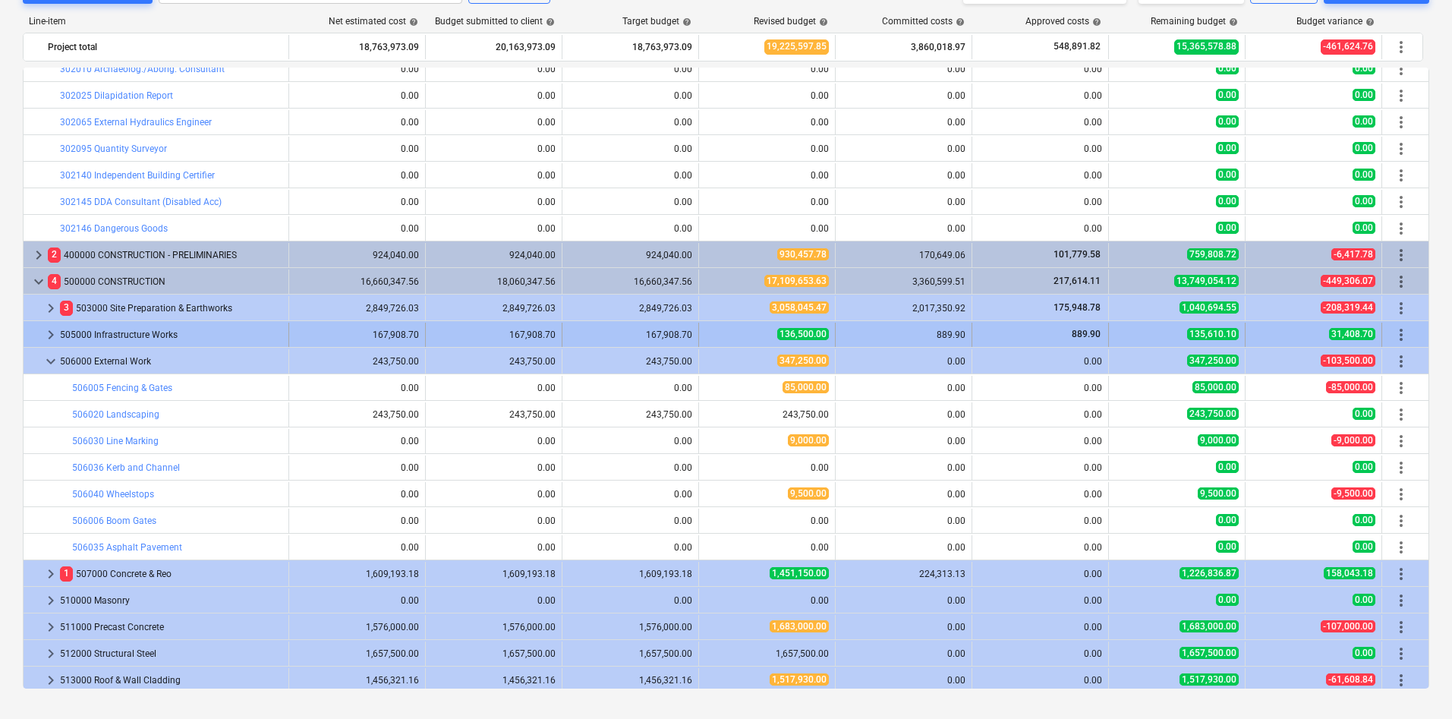
click at [48, 329] on span "keyboard_arrow_right" at bounding box center [51, 335] width 18 height 18
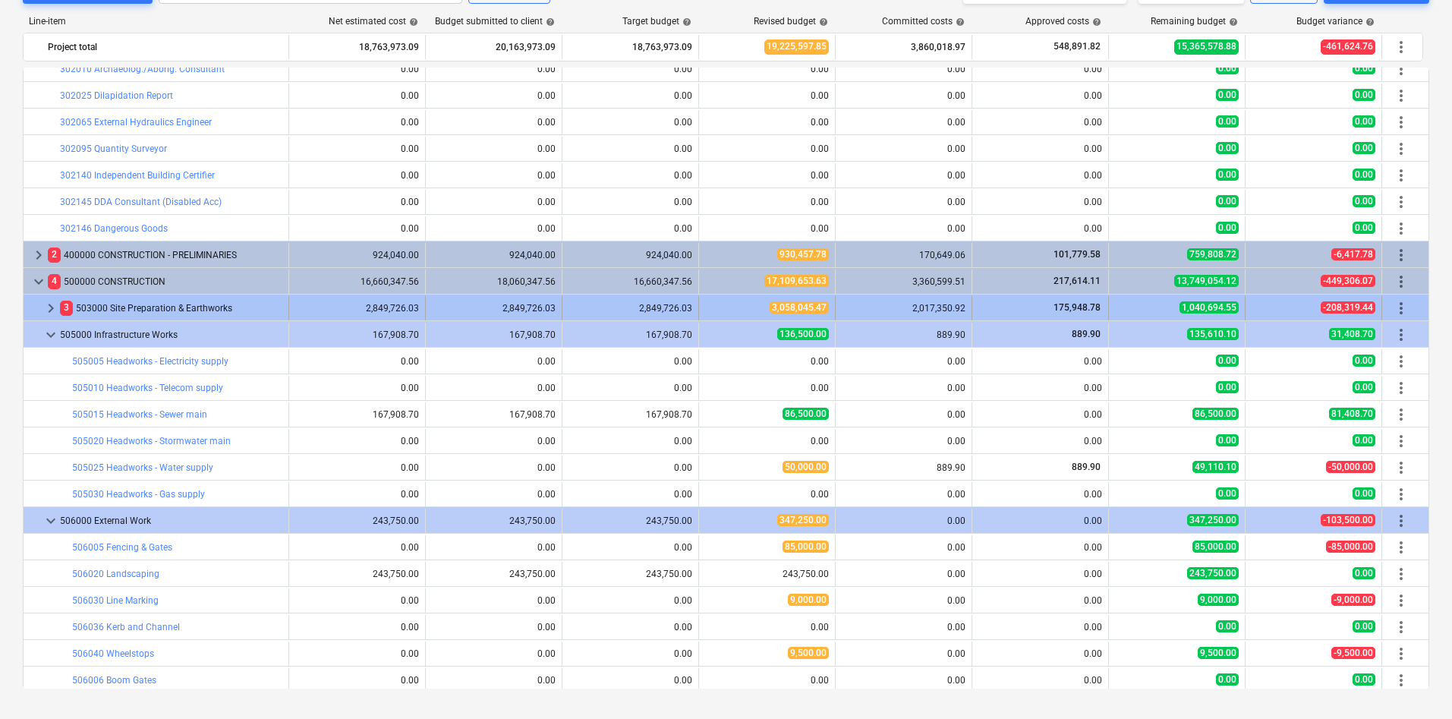
click at [49, 311] on span "keyboard_arrow_right" at bounding box center [51, 308] width 18 height 18
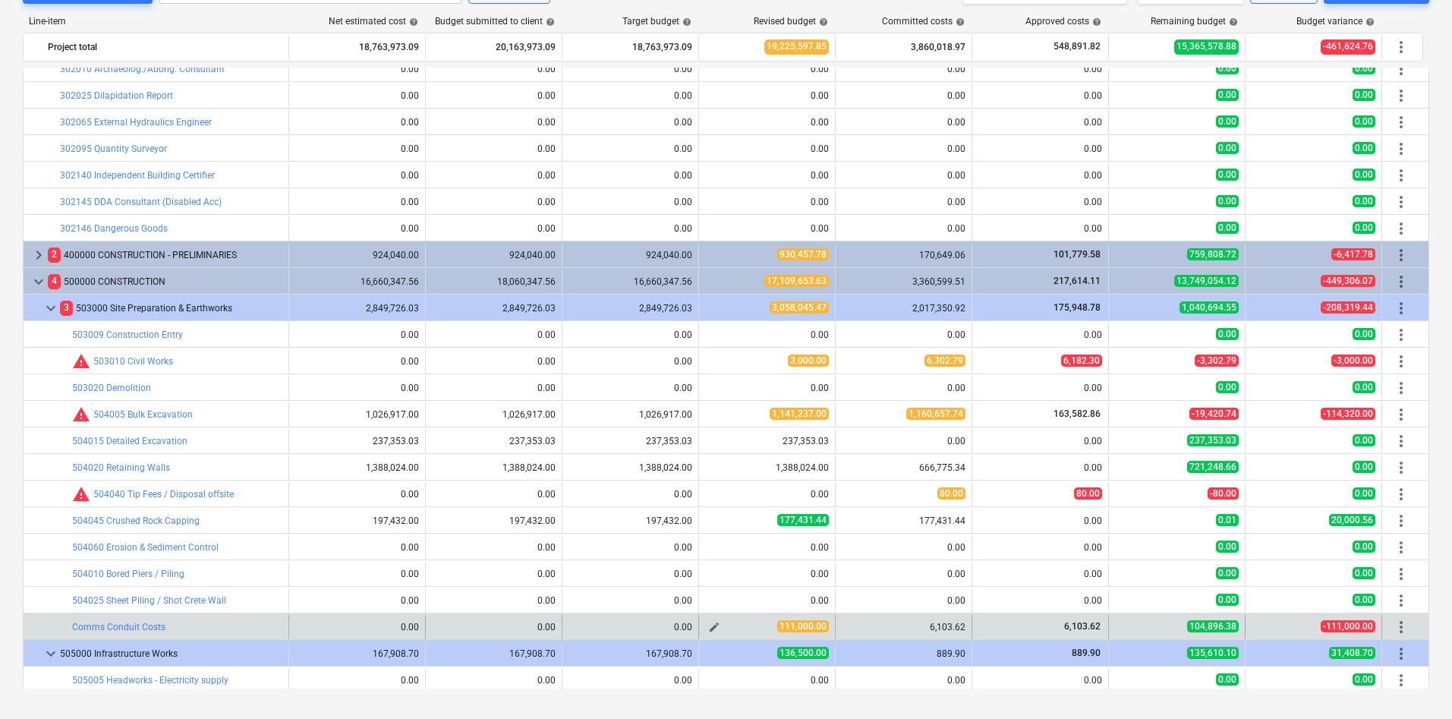
click at [714, 478] on span "edit" at bounding box center [714, 627] width 12 height 12
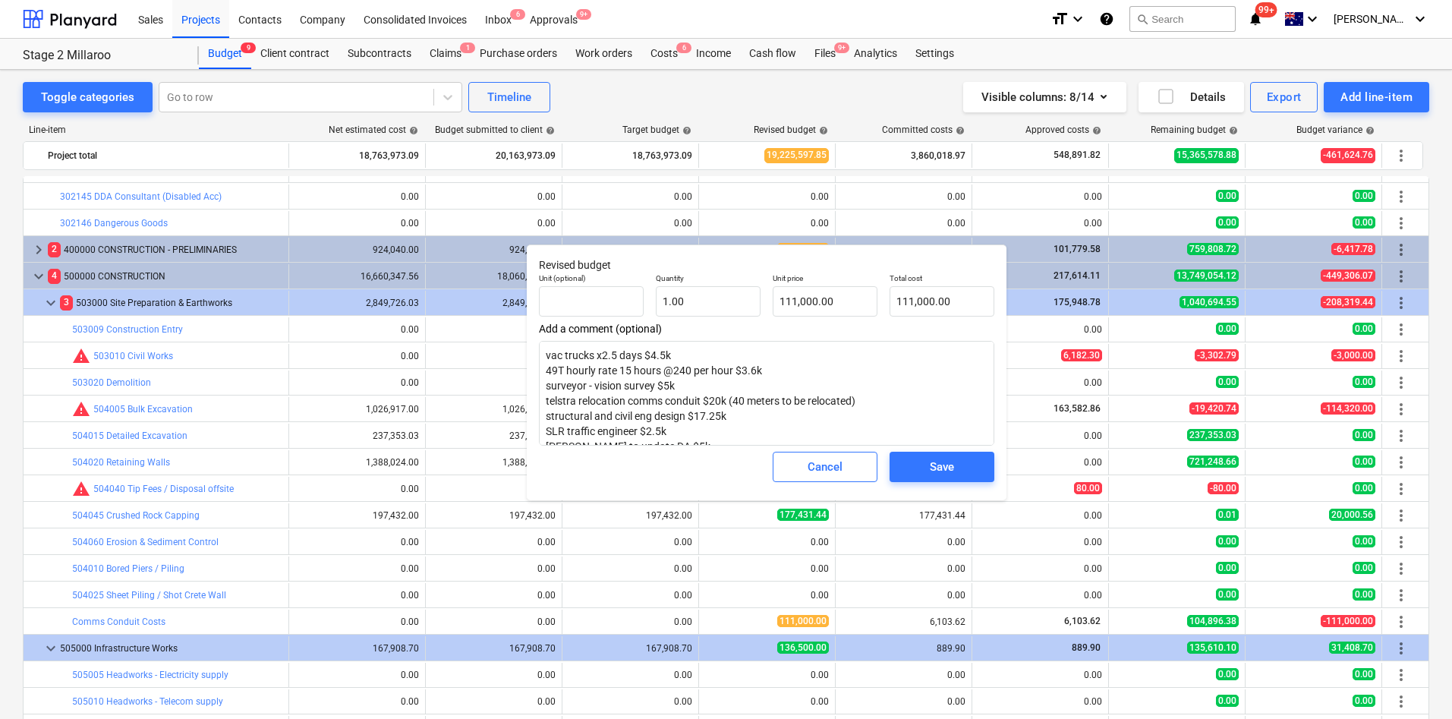
scroll to position [931, 0]
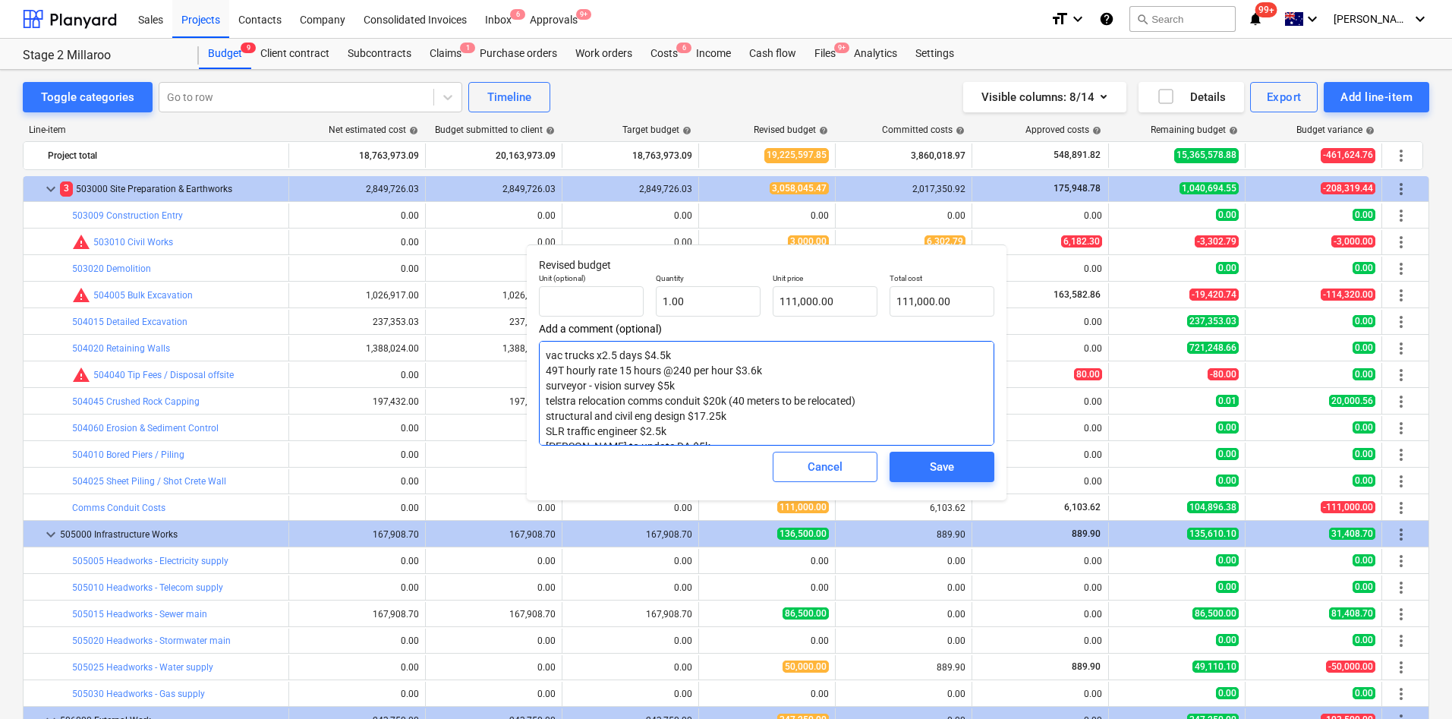
drag, startPoint x: 727, startPoint y: 414, endPoint x: 692, endPoint y: 413, distance: 34.9
click at [692, 413] on textarea "vac trucks x2.5 days $4.5k 49T hourly rate 15 hours @240 per hour $3.6k surveyo…" at bounding box center [766, 393] width 455 height 105
click at [837, 465] on div "Cancel" at bounding box center [825, 467] width 35 height 20
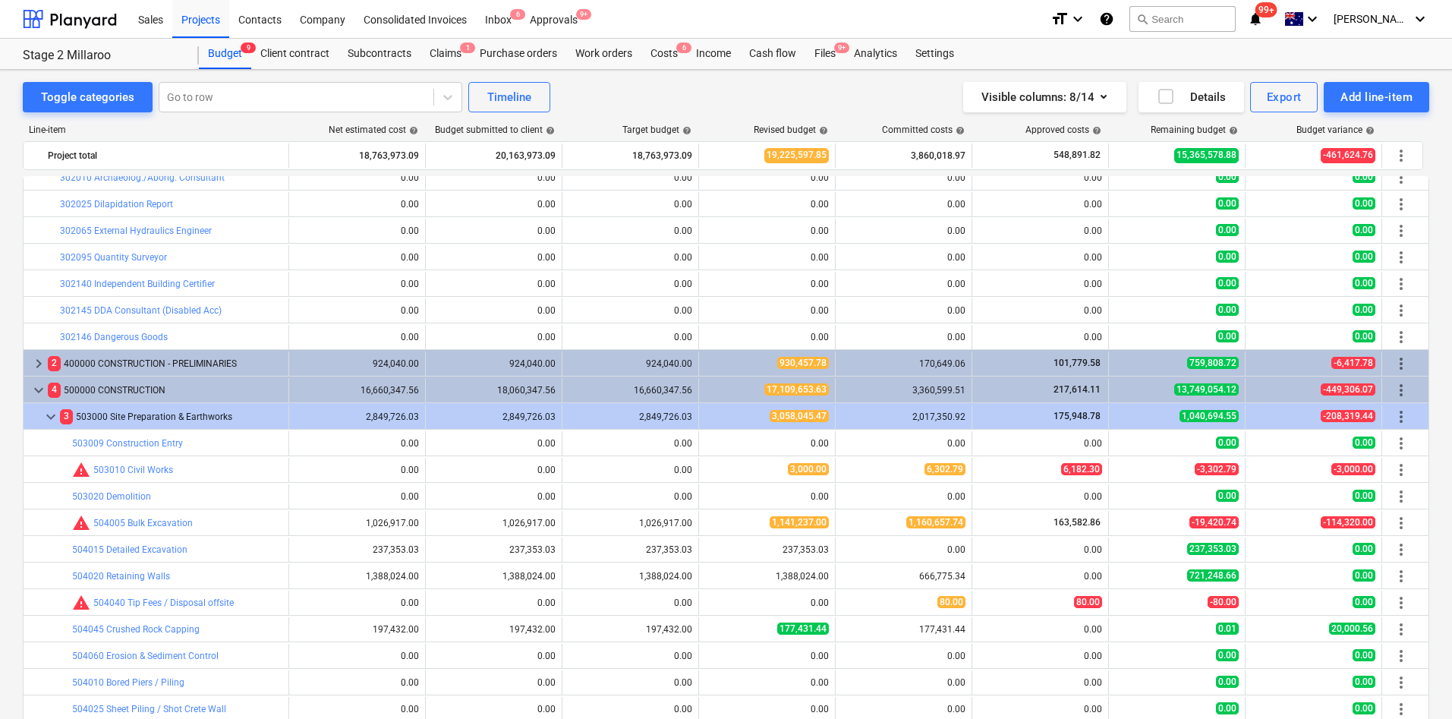
scroll to position [248, 0]
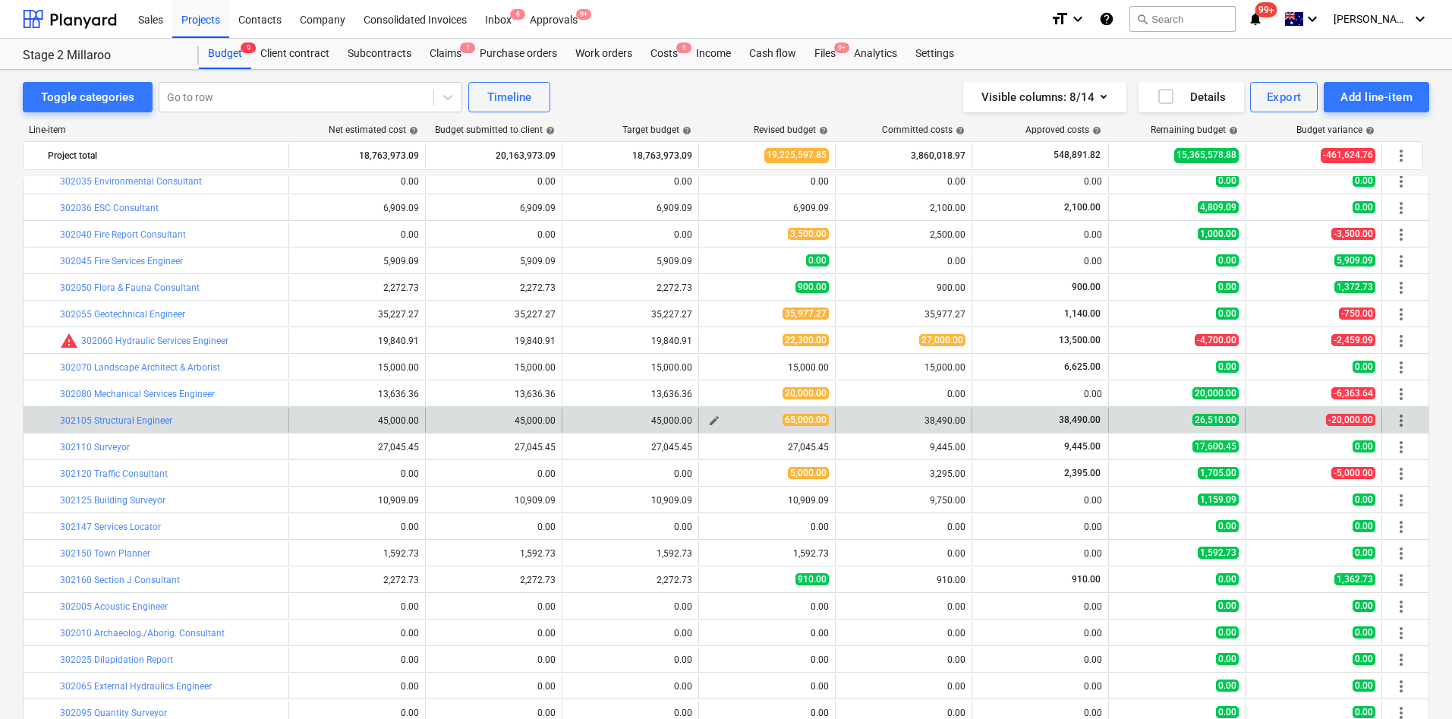
click at [717, 421] on span "edit" at bounding box center [714, 421] width 12 height 12
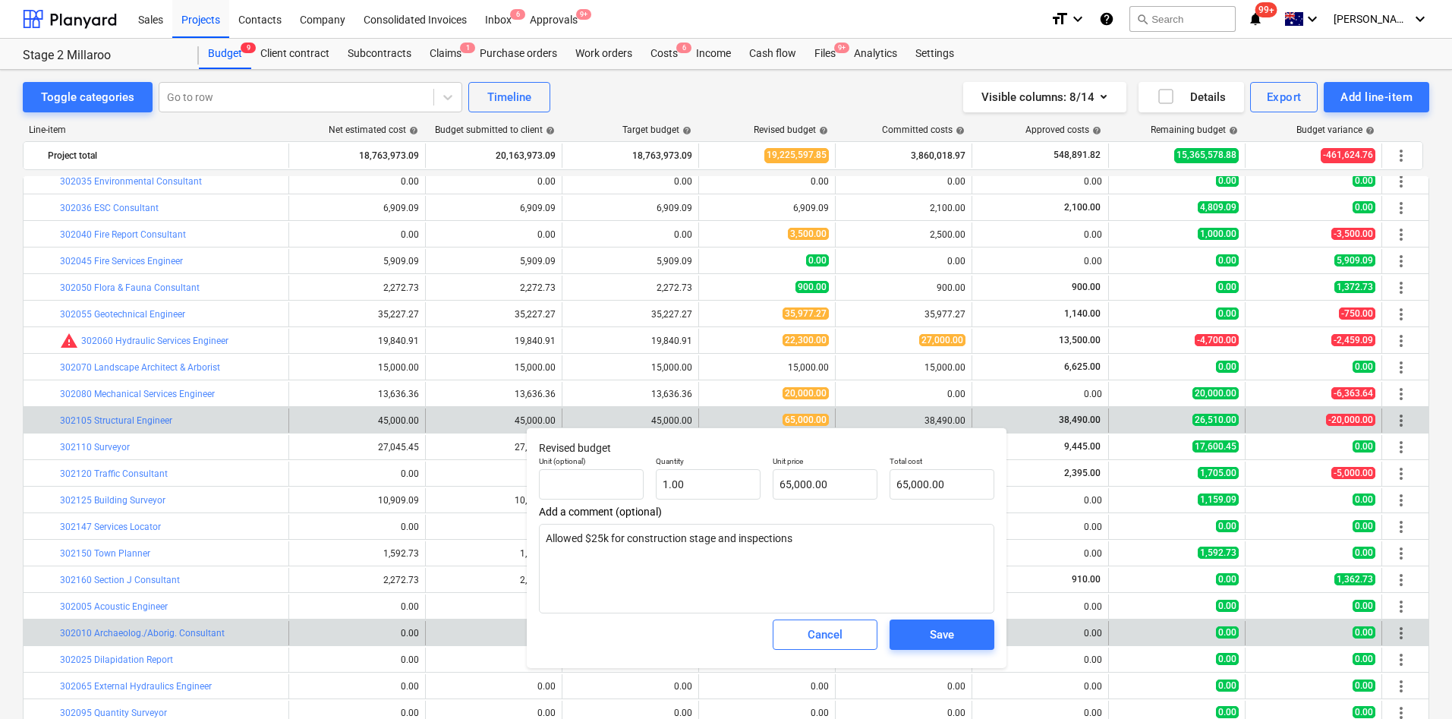
click at [820, 478] on div "Cancel" at bounding box center [825, 635] width 35 height 20
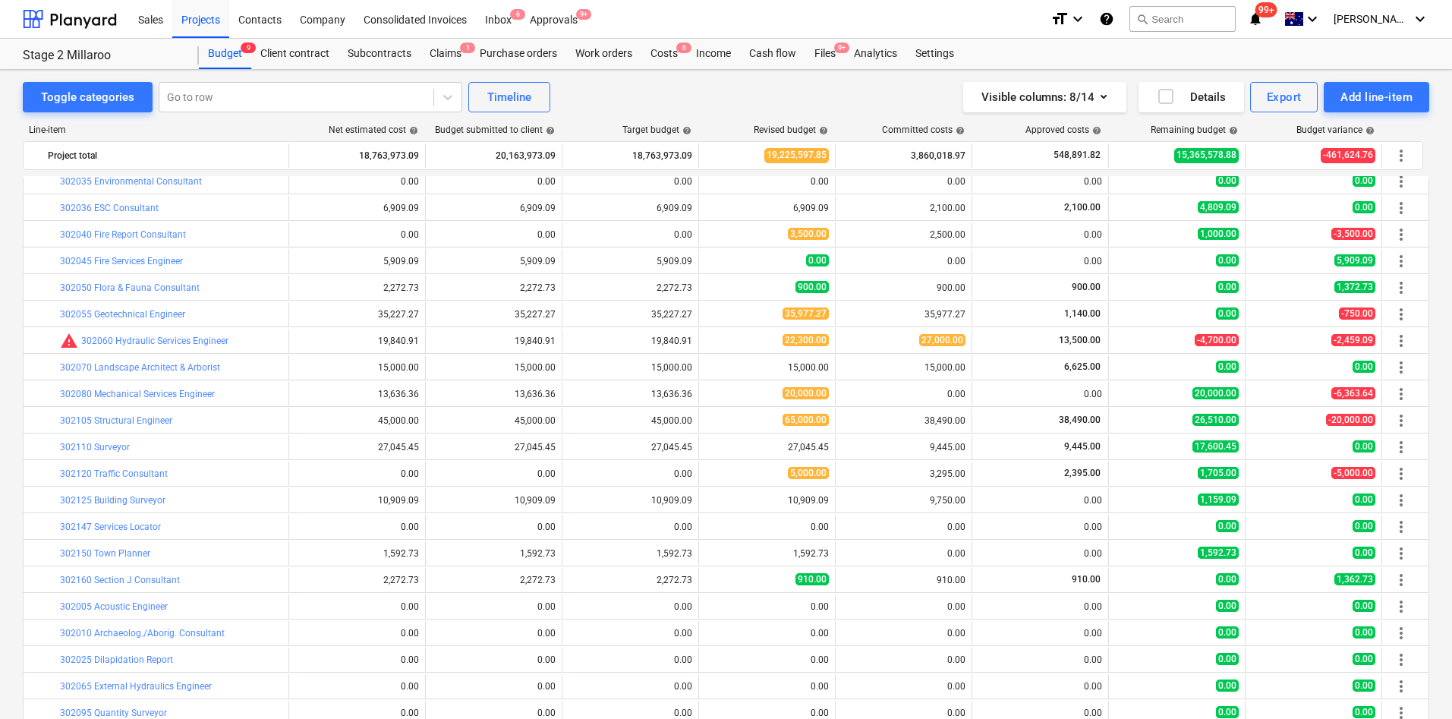
scroll to position [134, 0]
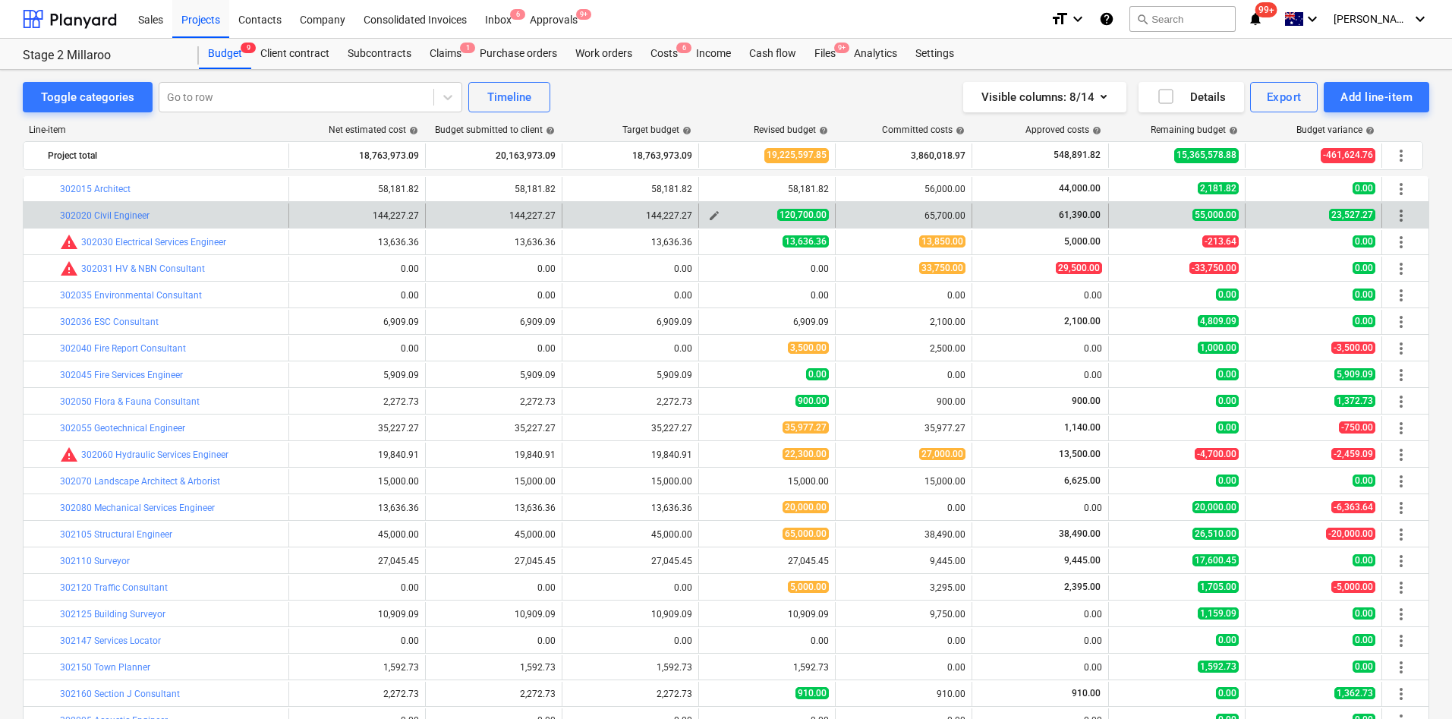
click at [715, 213] on span "edit" at bounding box center [714, 216] width 12 height 12
type textarea "x"
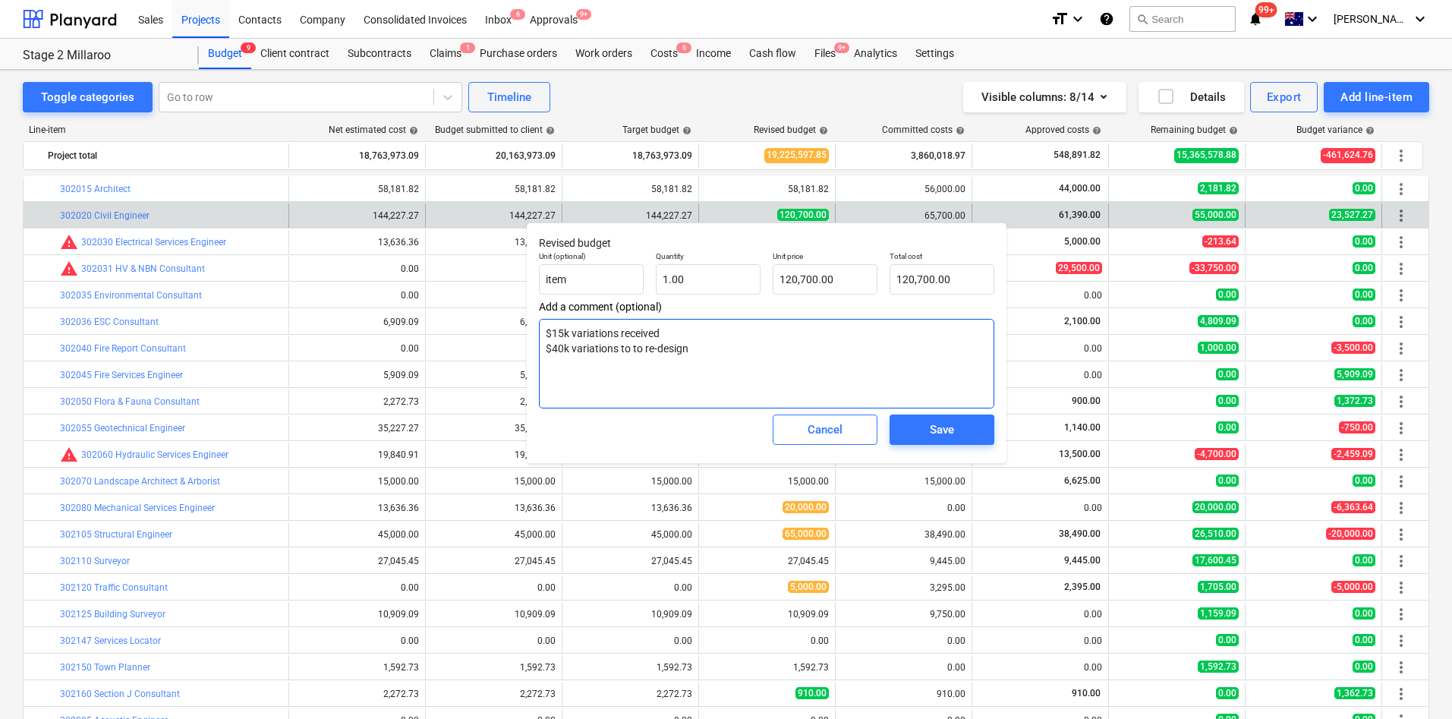
drag, startPoint x: 701, startPoint y: 351, endPoint x: 531, endPoint y: 348, distance: 170.1
click at [534, 348] on div "Revised budget Unit (optional) item Quantity 1.00 Unit price 120,700.00 Total c…" at bounding box center [767, 342] width 480 height 241
type input "120700"
click at [850, 279] on input "120700" at bounding box center [825, 279] width 105 height 30
drag, startPoint x: 840, startPoint y: 282, endPoint x: 733, endPoint y: 285, distance: 107.1
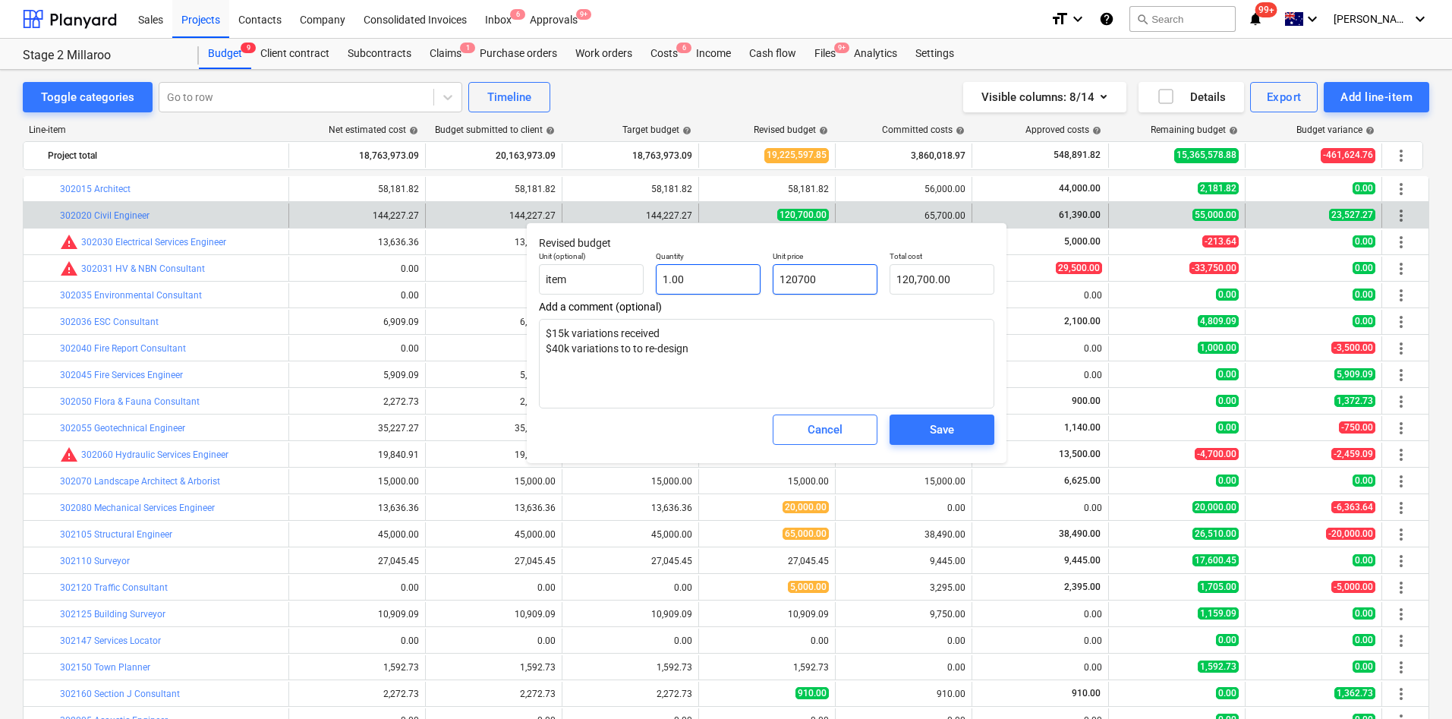
click at [747, 284] on div "Unit (optional) item Quantity 1.00 Unit price 120700 Total cost 120,700.00" at bounding box center [767, 272] width 468 height 55
type textarea "x"
type input "8"
type input "8.00"
type textarea "x"
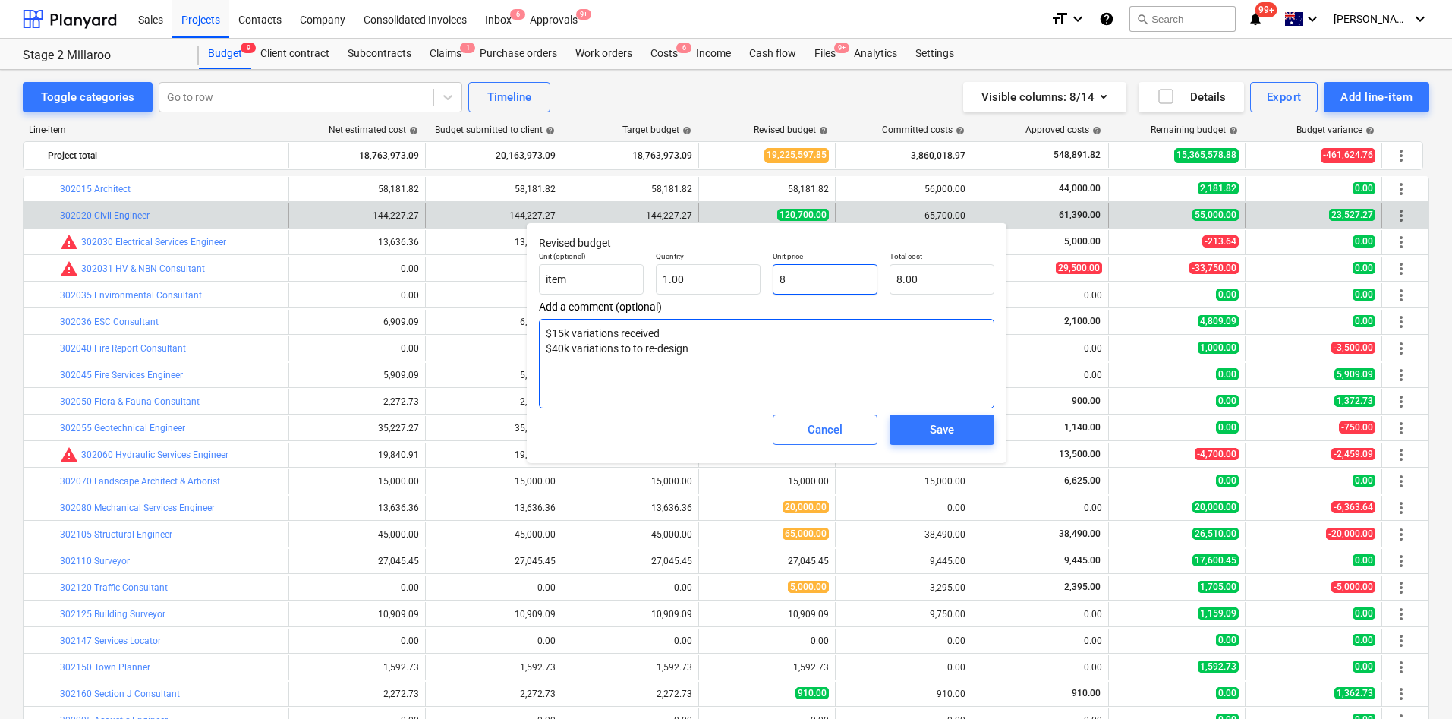
type input "80"
type input "80.00"
type textarea "x"
type input "800"
type input "800.00"
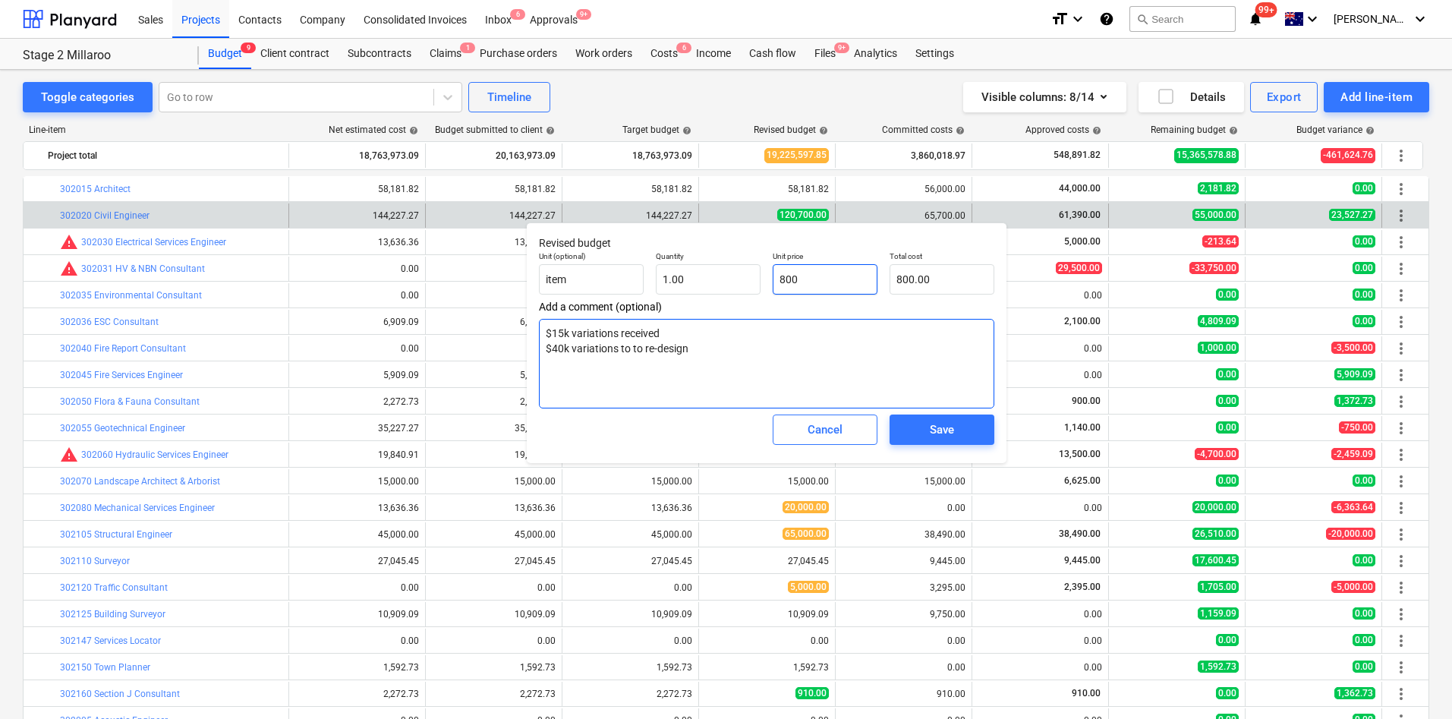
type textarea "x"
type input "8000"
type input "8,000.00"
type textarea "x"
type input "80000"
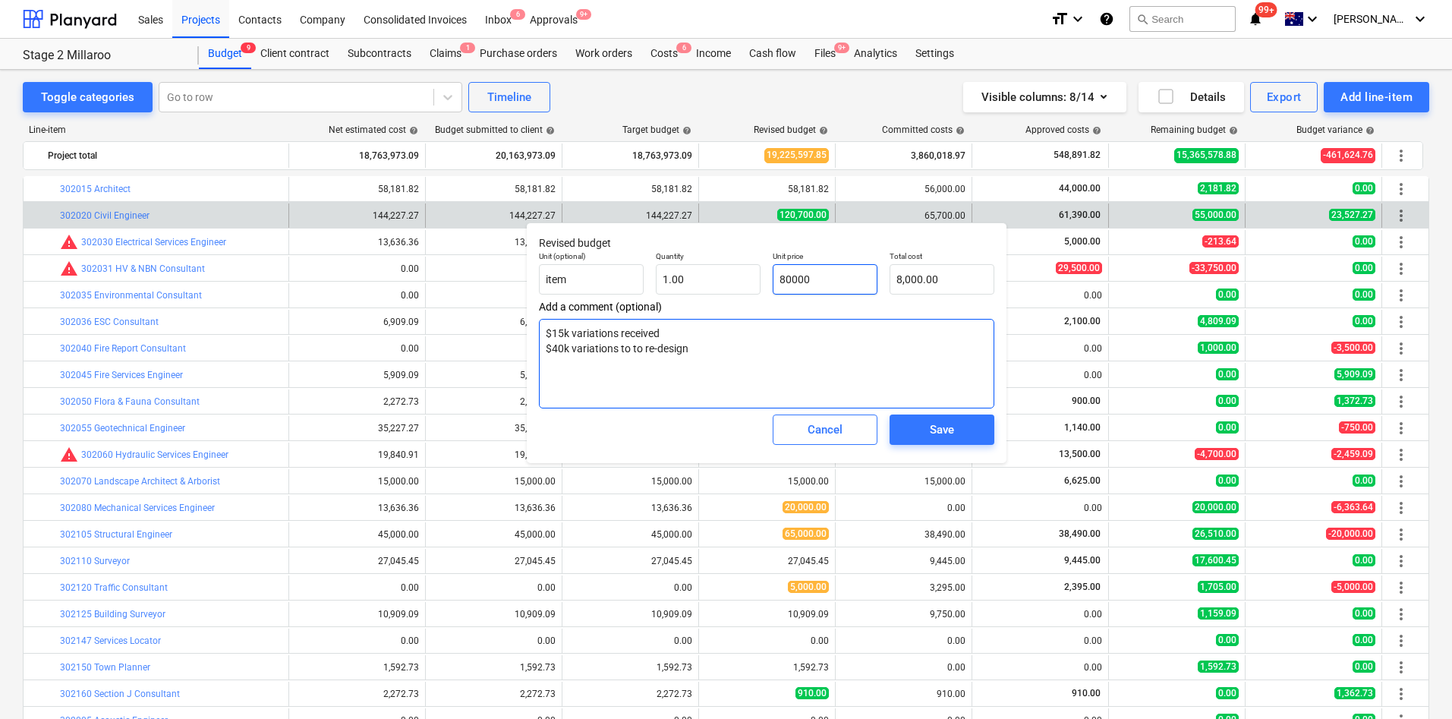
type input "80,000.00"
click at [963, 435] on span "Save" at bounding box center [942, 430] width 68 height 20
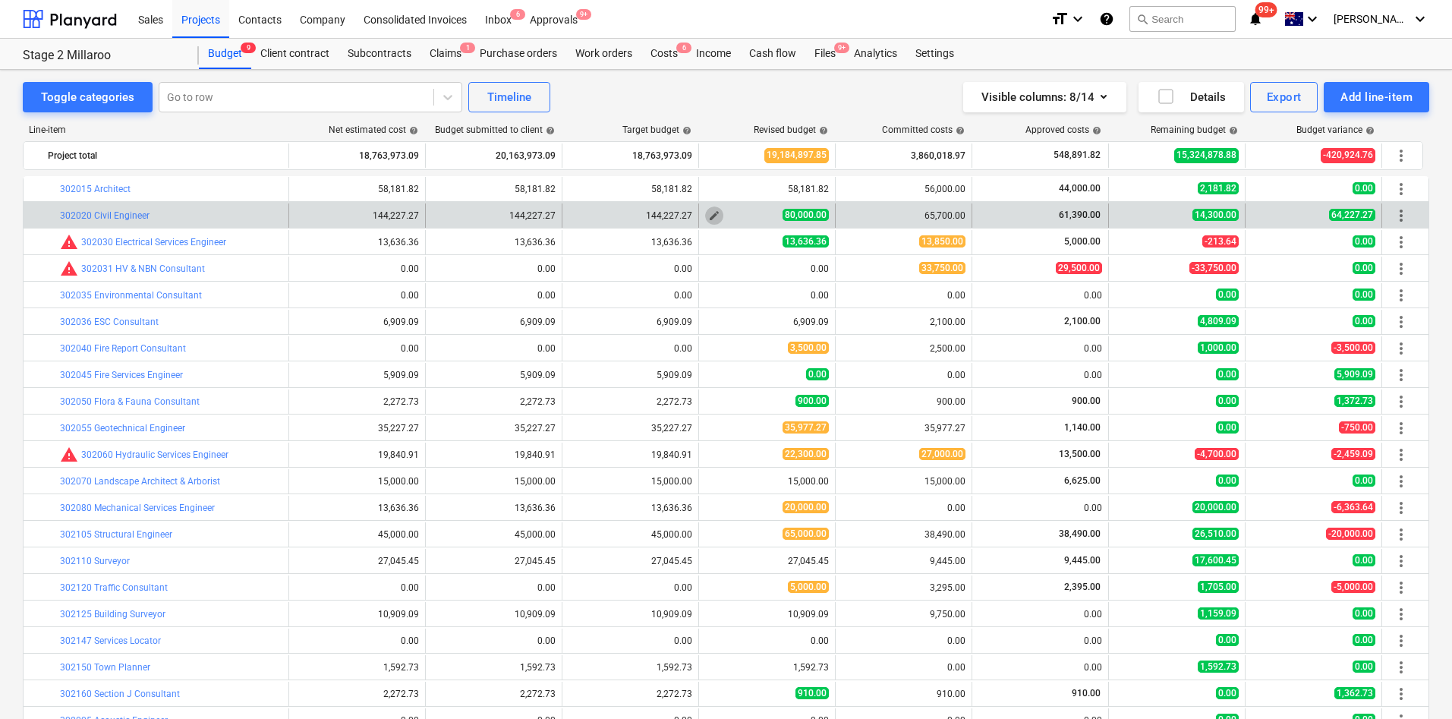
click at [707, 215] on button "edit" at bounding box center [714, 215] width 18 height 18
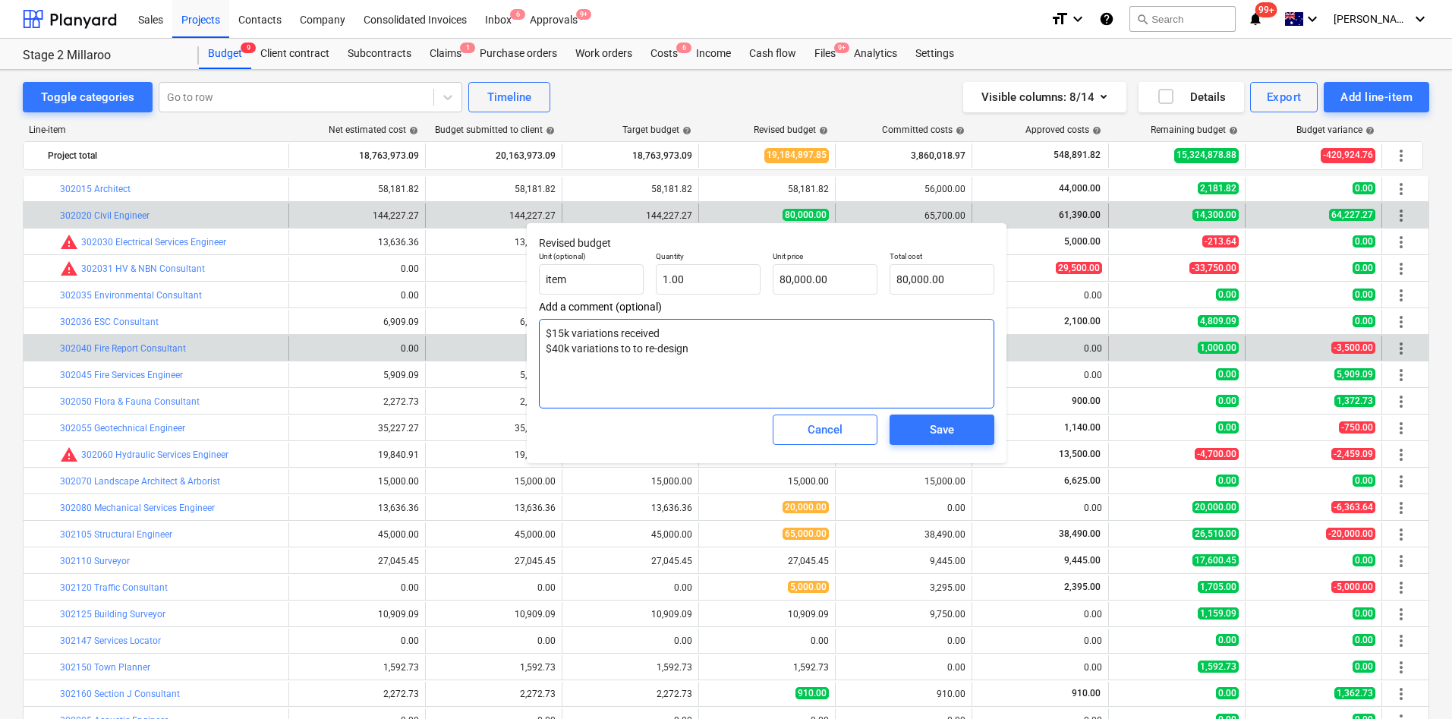
drag, startPoint x: 701, startPoint y: 341, endPoint x: 512, endPoint y: 342, distance: 189.8
click at [512, 342] on body "Sales Projects Contacts Company Consolidated Invoices Inbox 6 Approvals 9+ form…" at bounding box center [726, 359] width 1452 height 719
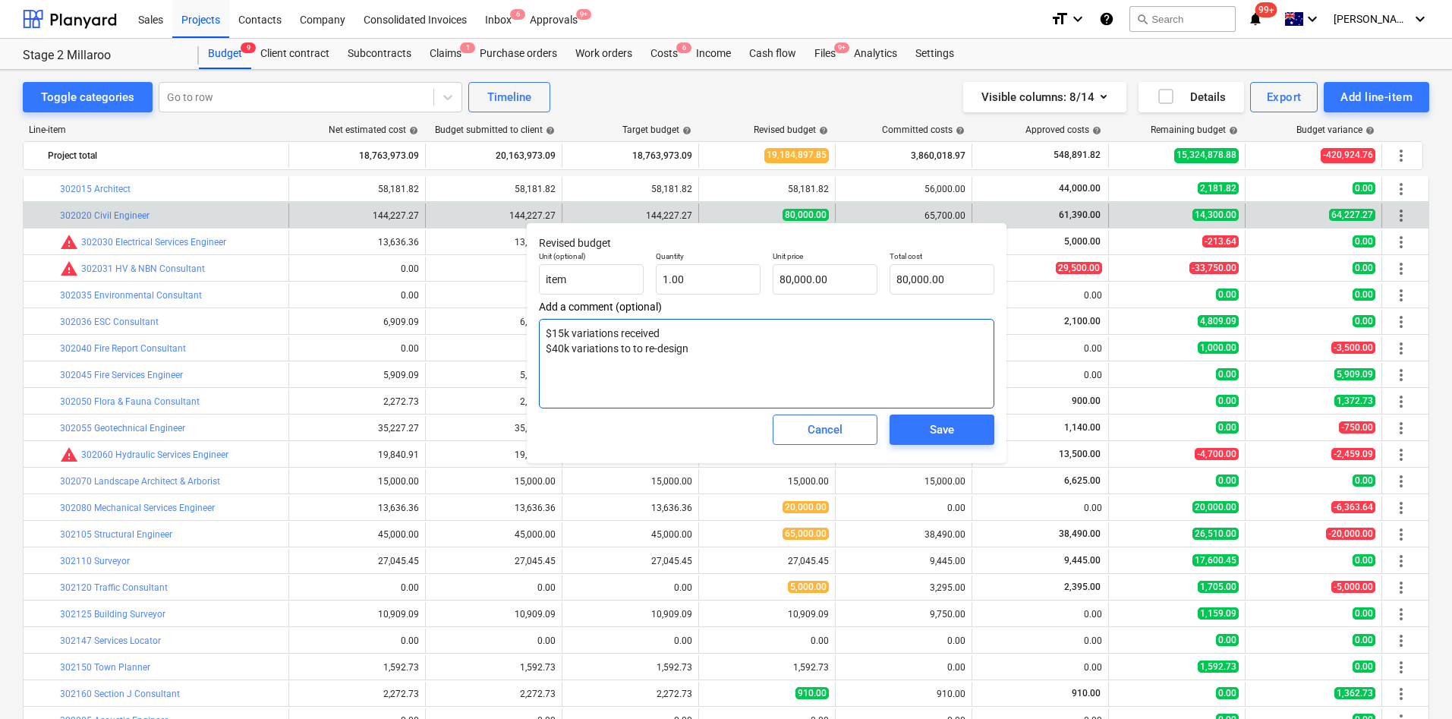
click at [638, 345] on textarea "$15k variations received $40k variations to to re-design" at bounding box center [766, 364] width 455 height 90
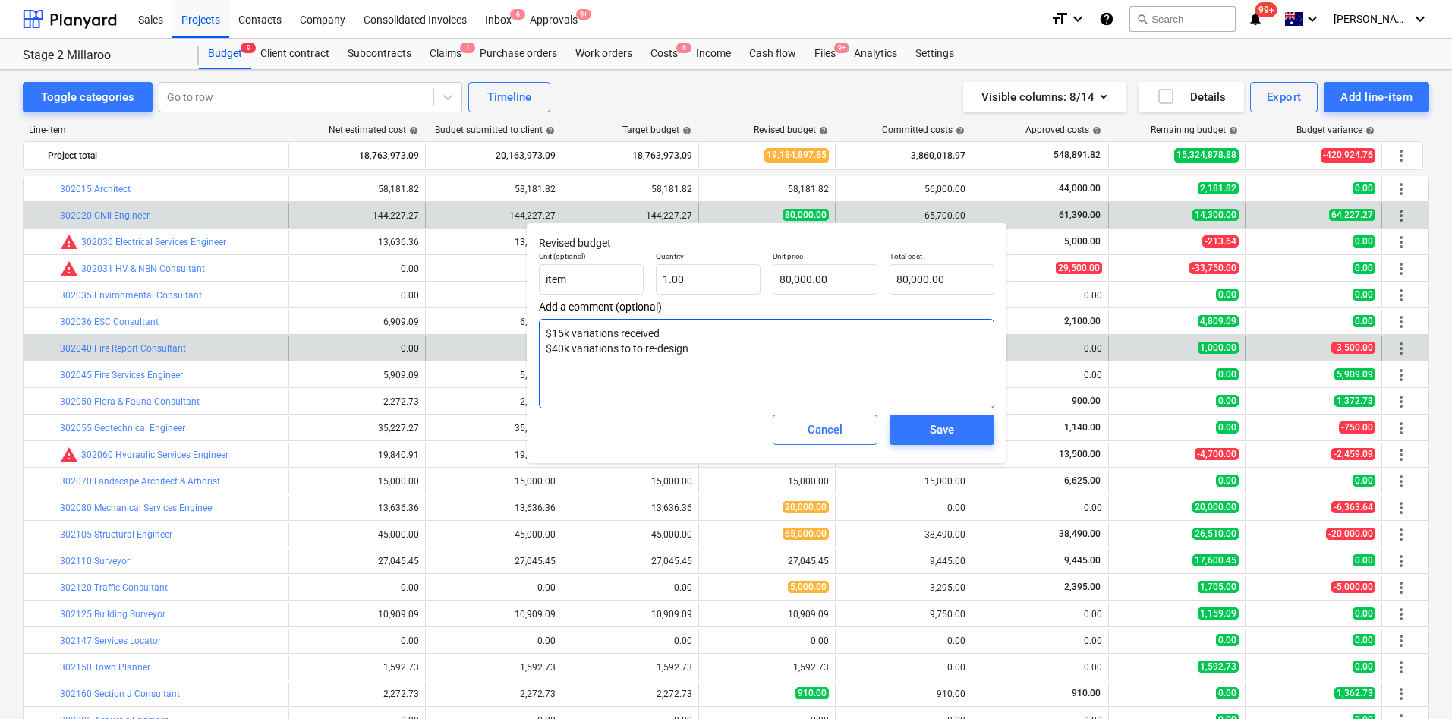
drag, startPoint x: 701, startPoint y: 351, endPoint x: 525, endPoint y: 348, distance: 176.9
click at [525, 348] on body "Sales Projects Contacts Company Consolidated Invoices Inbox 6 Approvals 9+ form…" at bounding box center [726, 359] width 1452 height 719
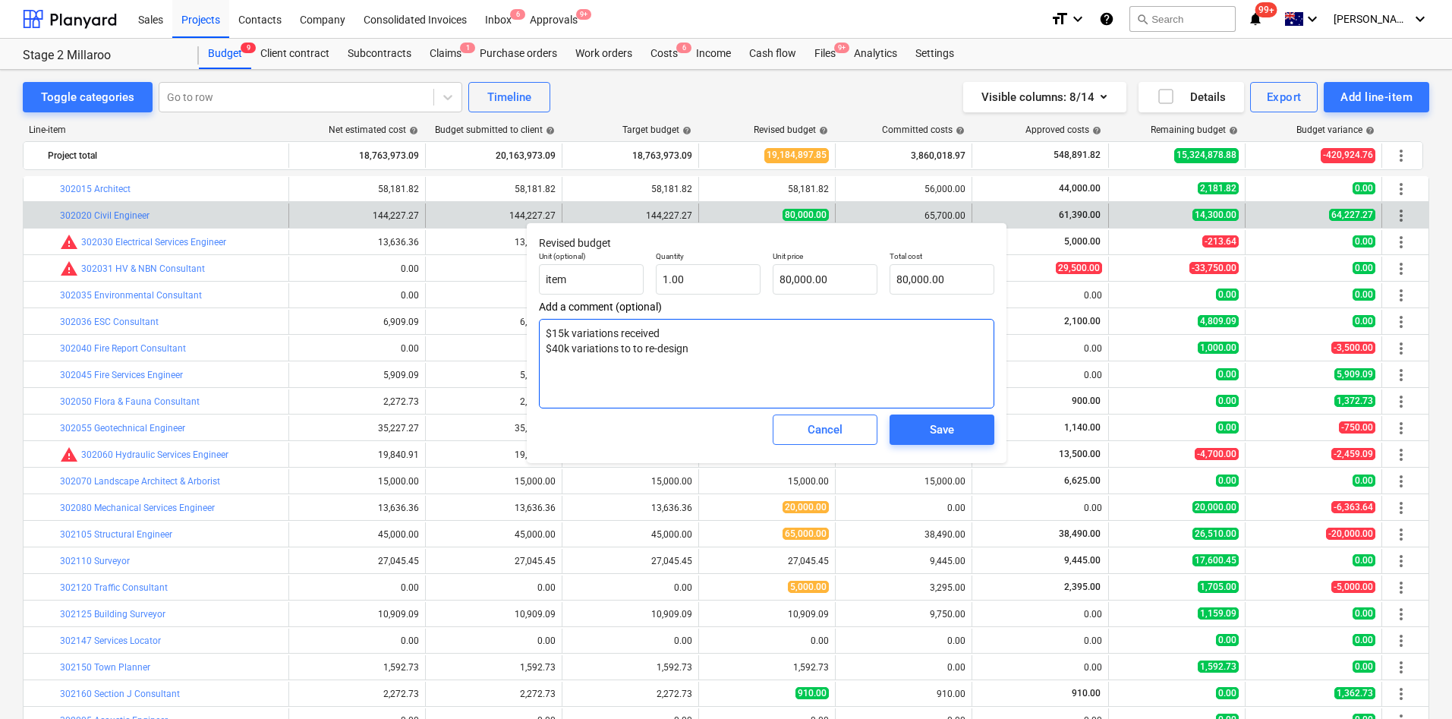
click at [704, 336] on textarea "$15k variations received $40k variations to to re-design" at bounding box center [766, 364] width 455 height 90
drag, startPoint x: 675, startPoint y: 353, endPoint x: 539, endPoint y: 345, distance: 136.1
click at [539, 345] on textarea "$15k variations received $40k variations to to re-design" at bounding box center [766, 364] width 455 height 90
type textarea "x"
type textarea "$15k variations received"
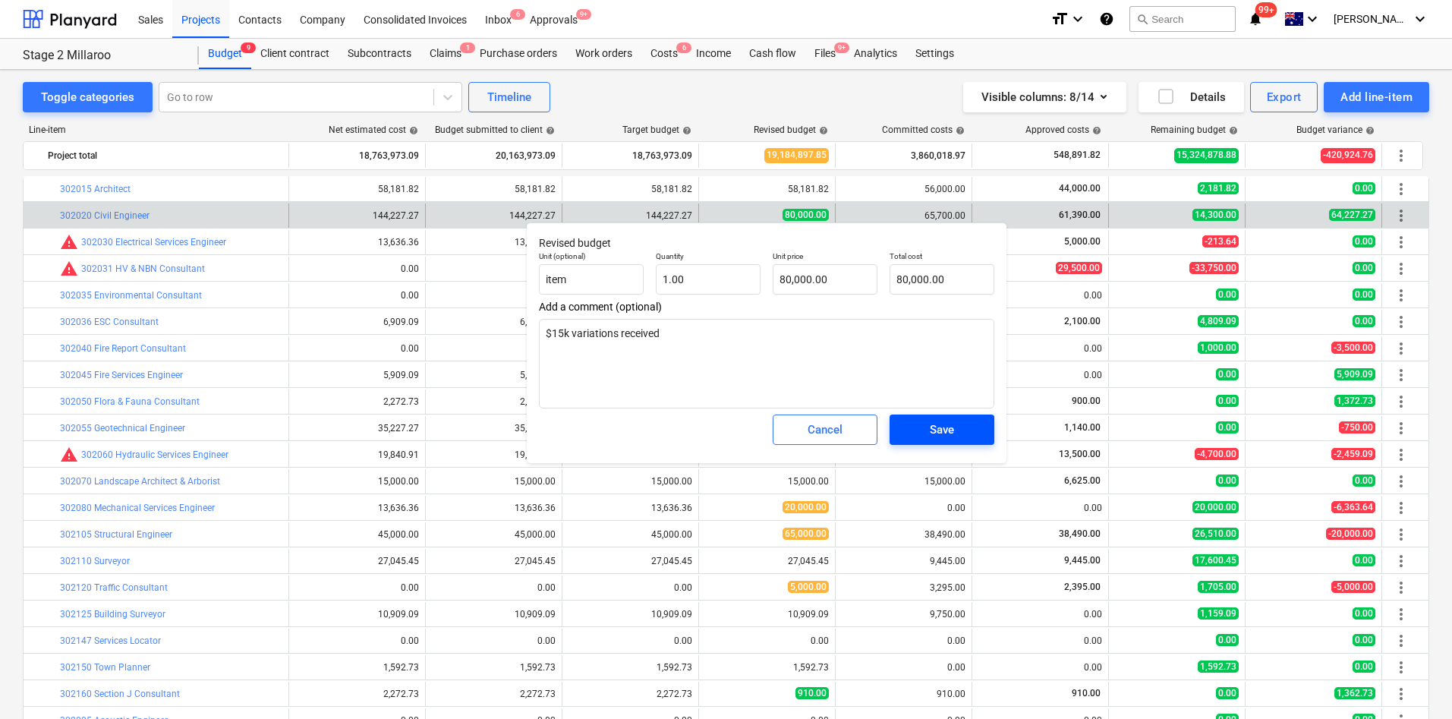
click at [923, 424] on span "Save" at bounding box center [942, 430] width 68 height 20
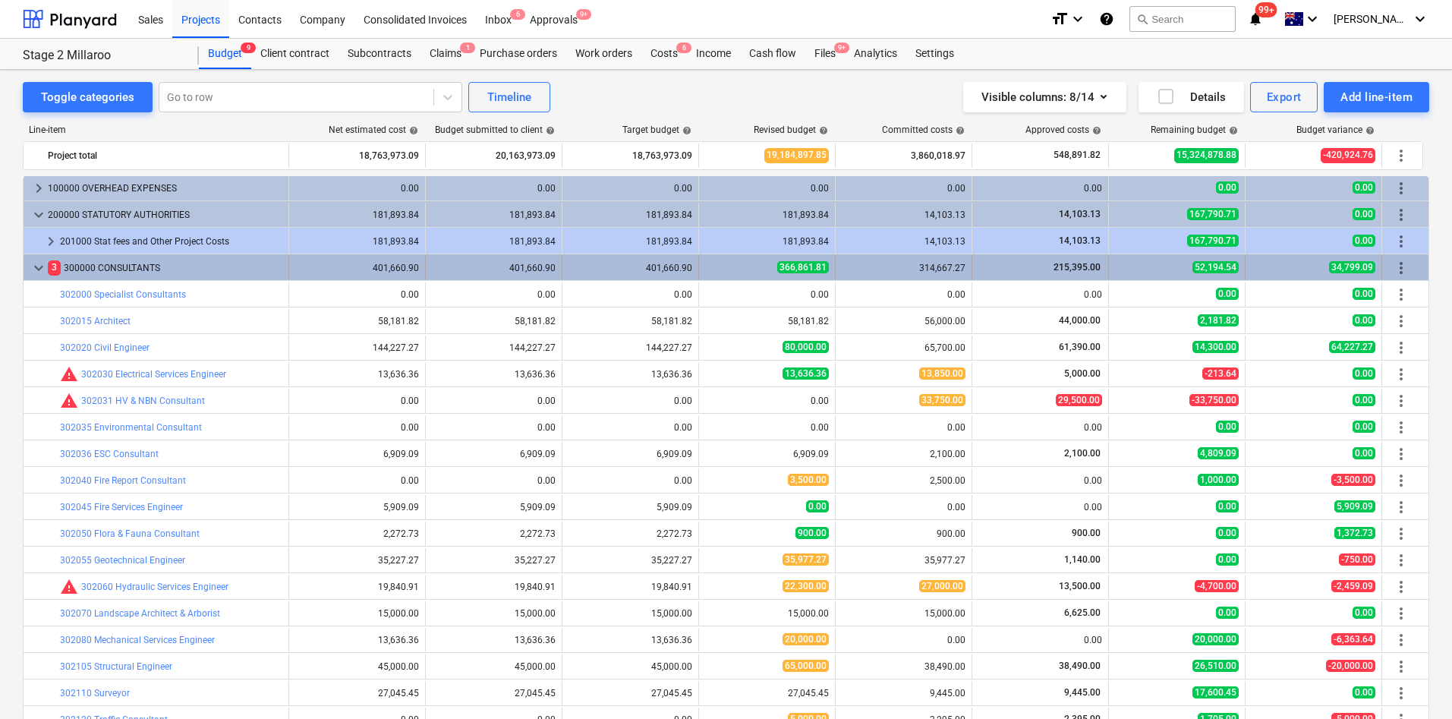
scroll to position [0, 0]
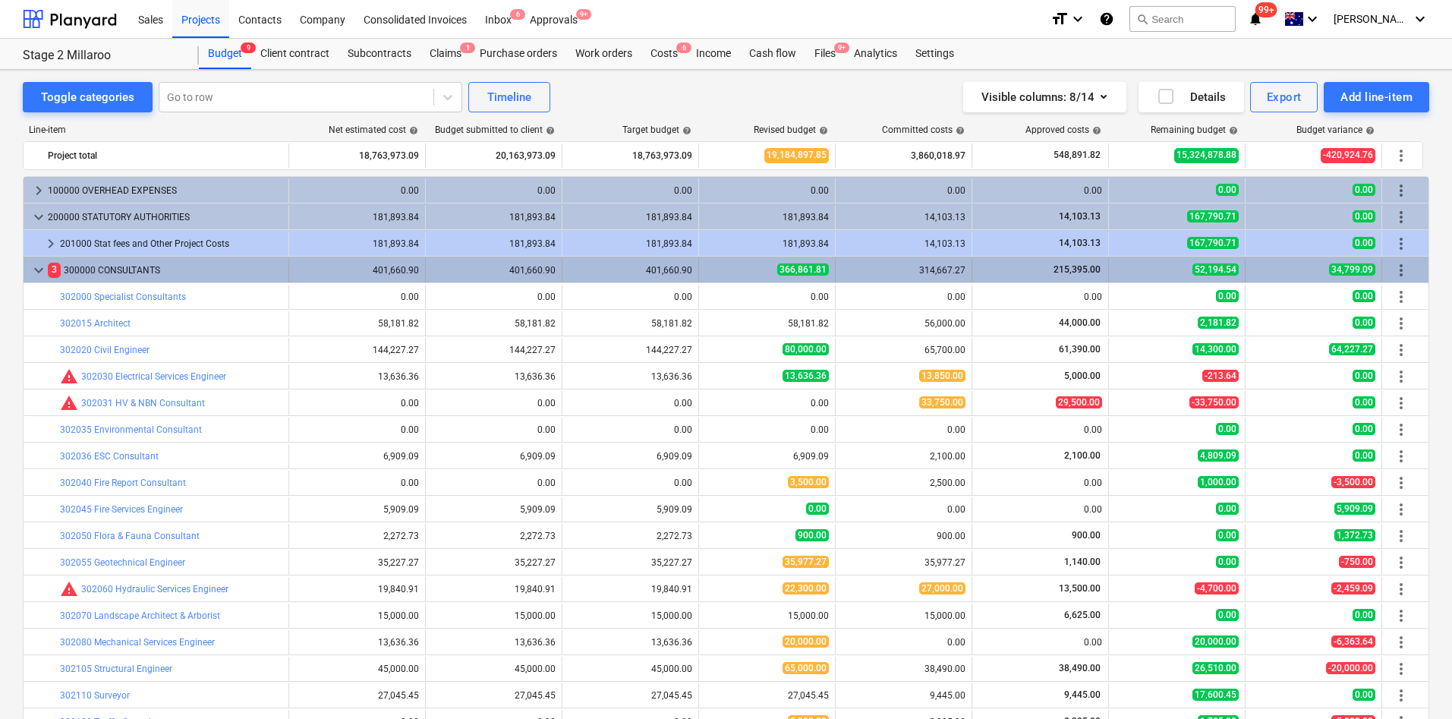
click at [43, 274] on span "keyboard_arrow_down" at bounding box center [39, 270] width 18 height 18
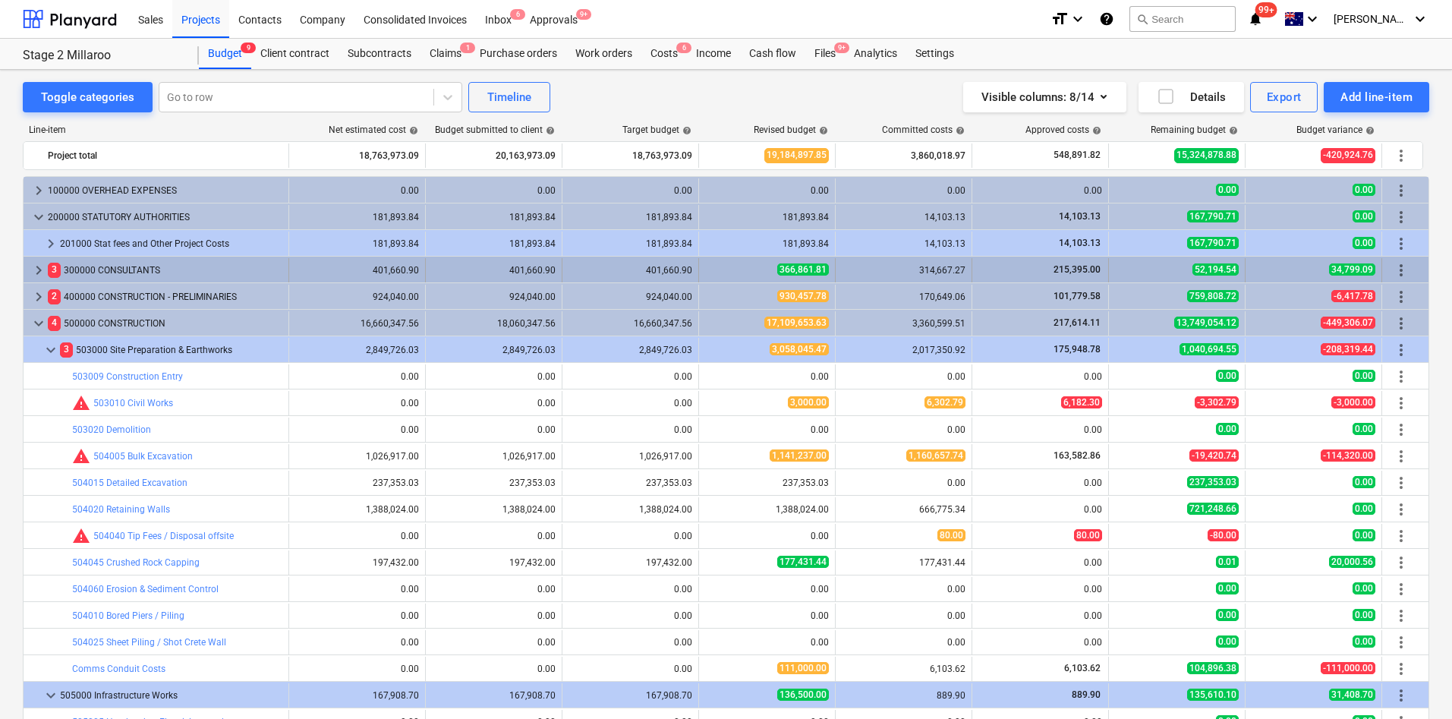
click at [37, 266] on span "keyboard_arrow_right" at bounding box center [39, 270] width 18 height 18
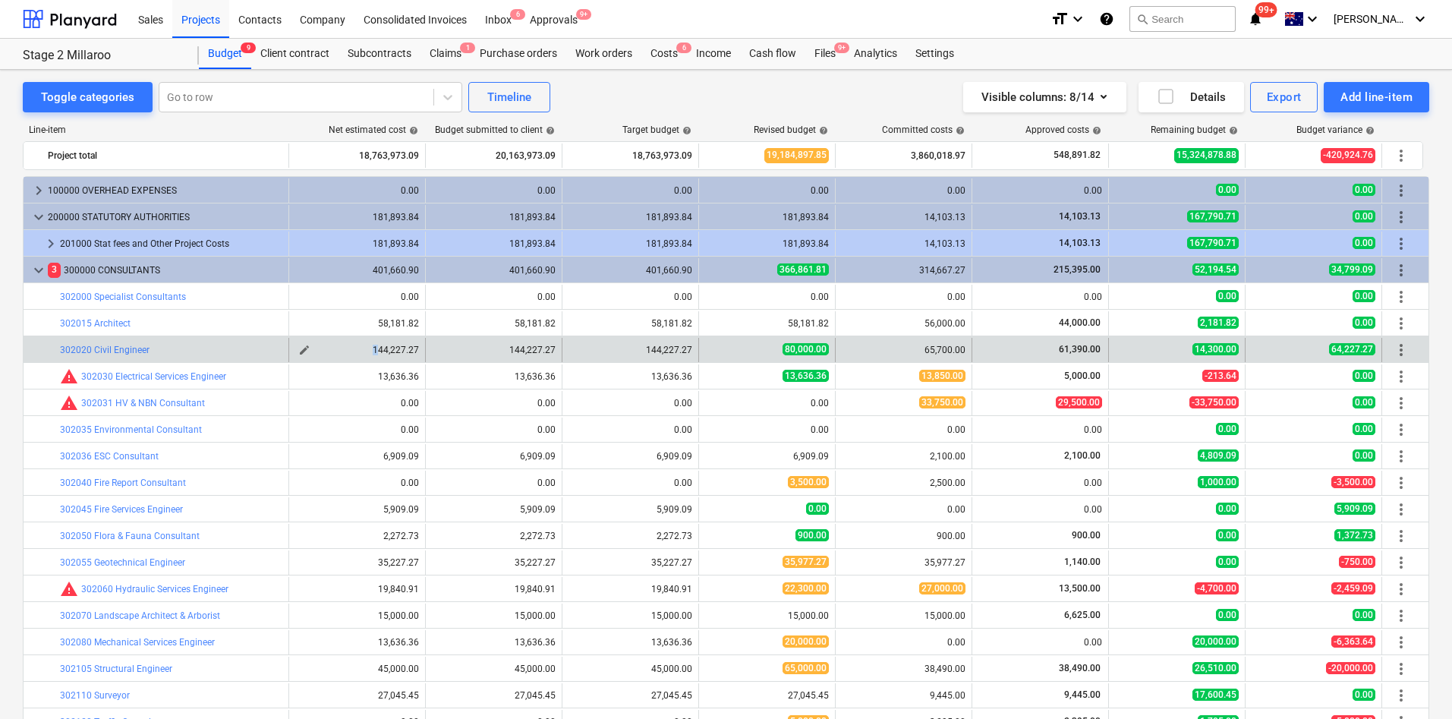
click at [374, 349] on div "144,227.27" at bounding box center [357, 350] width 124 height 11
click at [408, 350] on div "144,227.27" at bounding box center [357, 350] width 124 height 11
drag, startPoint x: 375, startPoint y: 350, endPoint x: 424, endPoint y: 357, distance: 49.8
click at [424, 357] on div "edit 144,227.27" at bounding box center [357, 350] width 137 height 24
drag, startPoint x: 925, startPoint y: 345, endPoint x: 972, endPoint y: 357, distance: 48.4
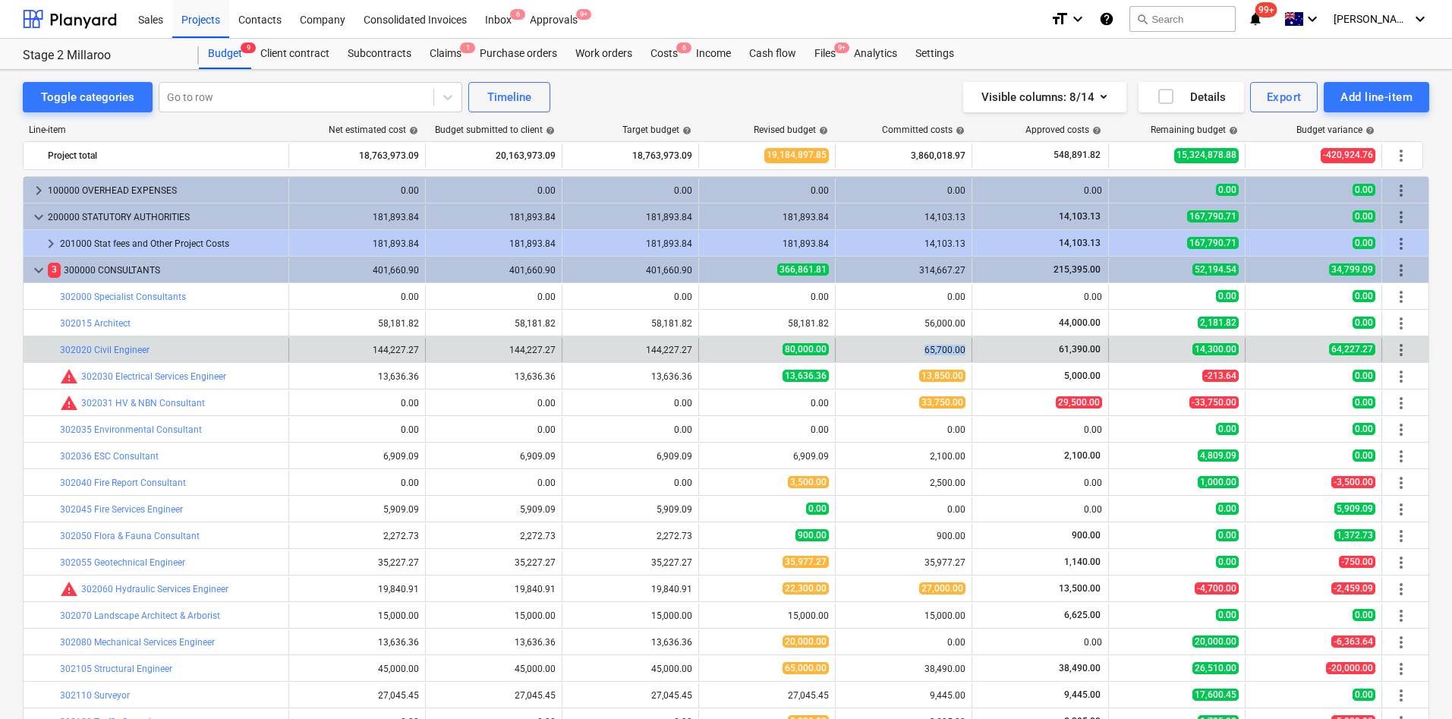
click at [966, 348] on div "65,700.00" at bounding box center [904, 350] width 137 height 24
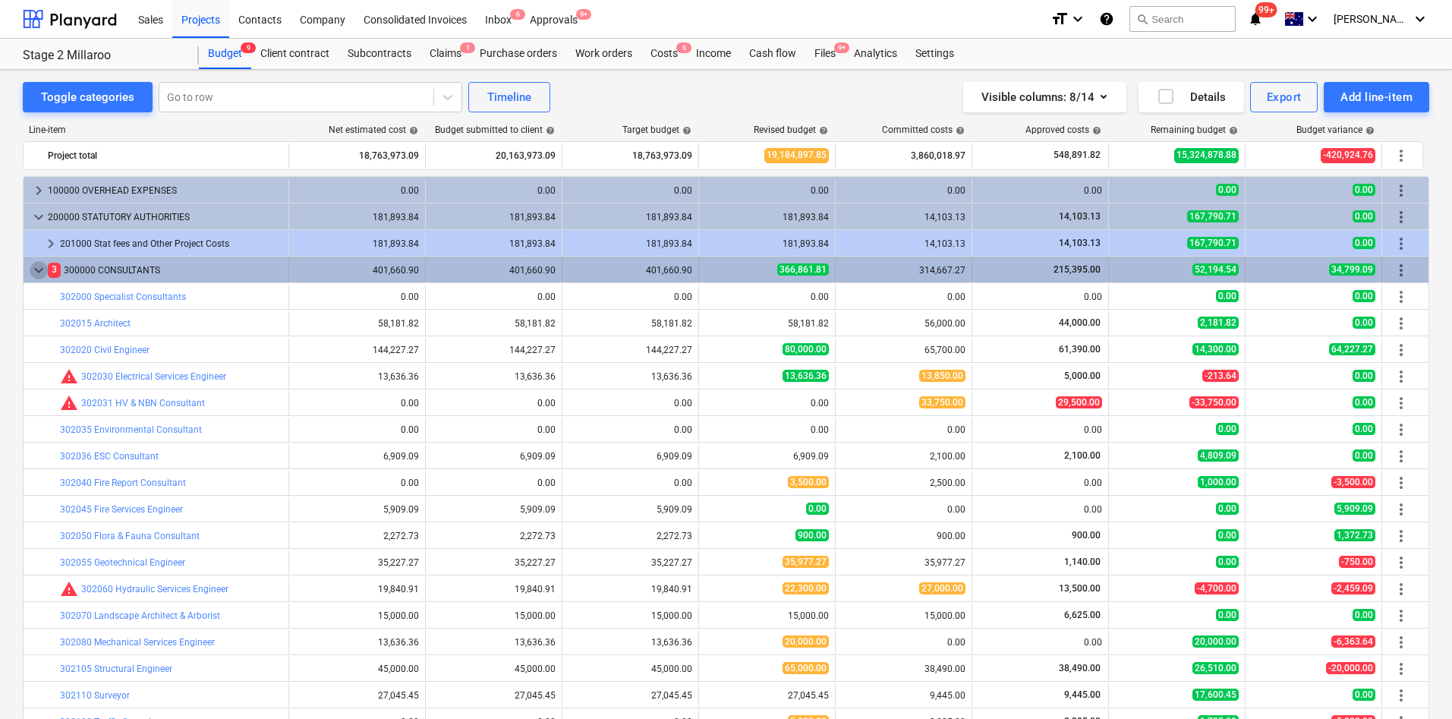
click at [38, 267] on span "keyboard_arrow_down" at bounding box center [39, 270] width 18 height 18
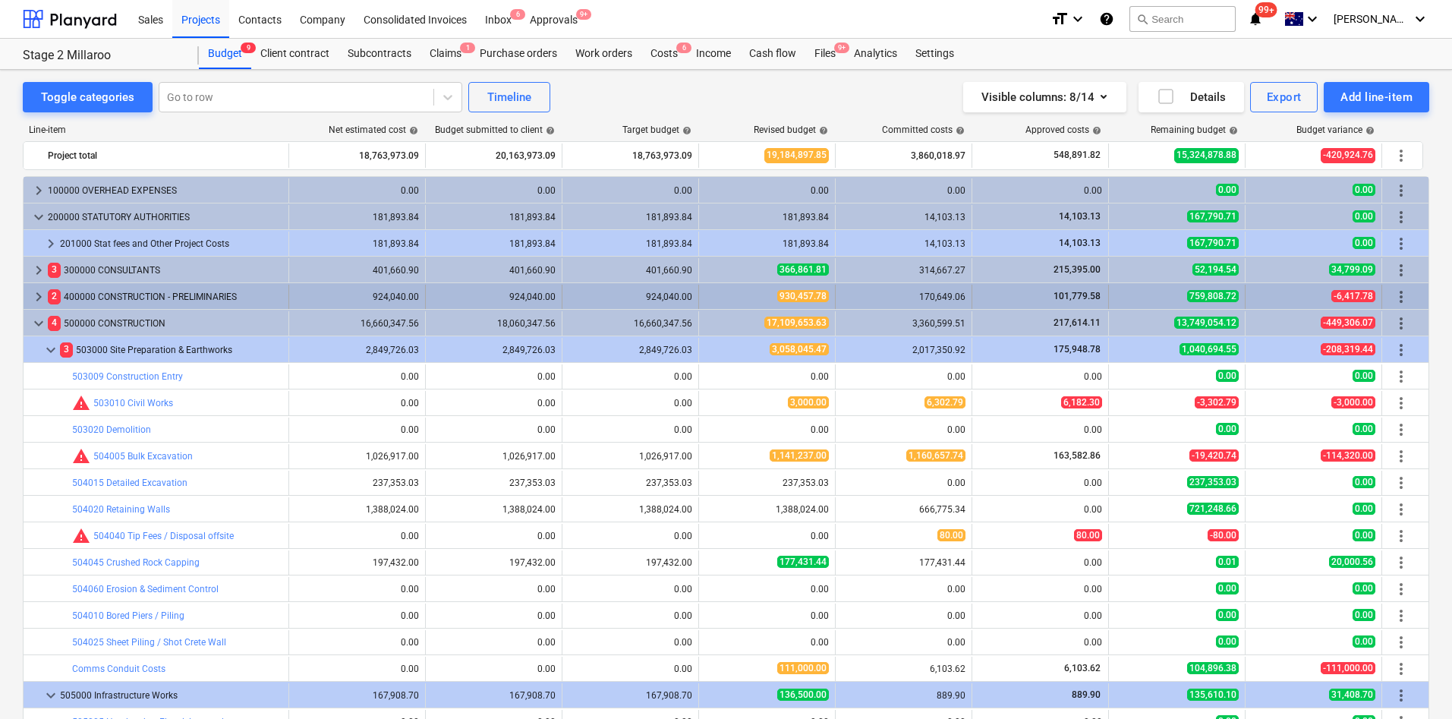
click at [35, 295] on span "keyboard_arrow_right" at bounding box center [39, 297] width 18 height 18
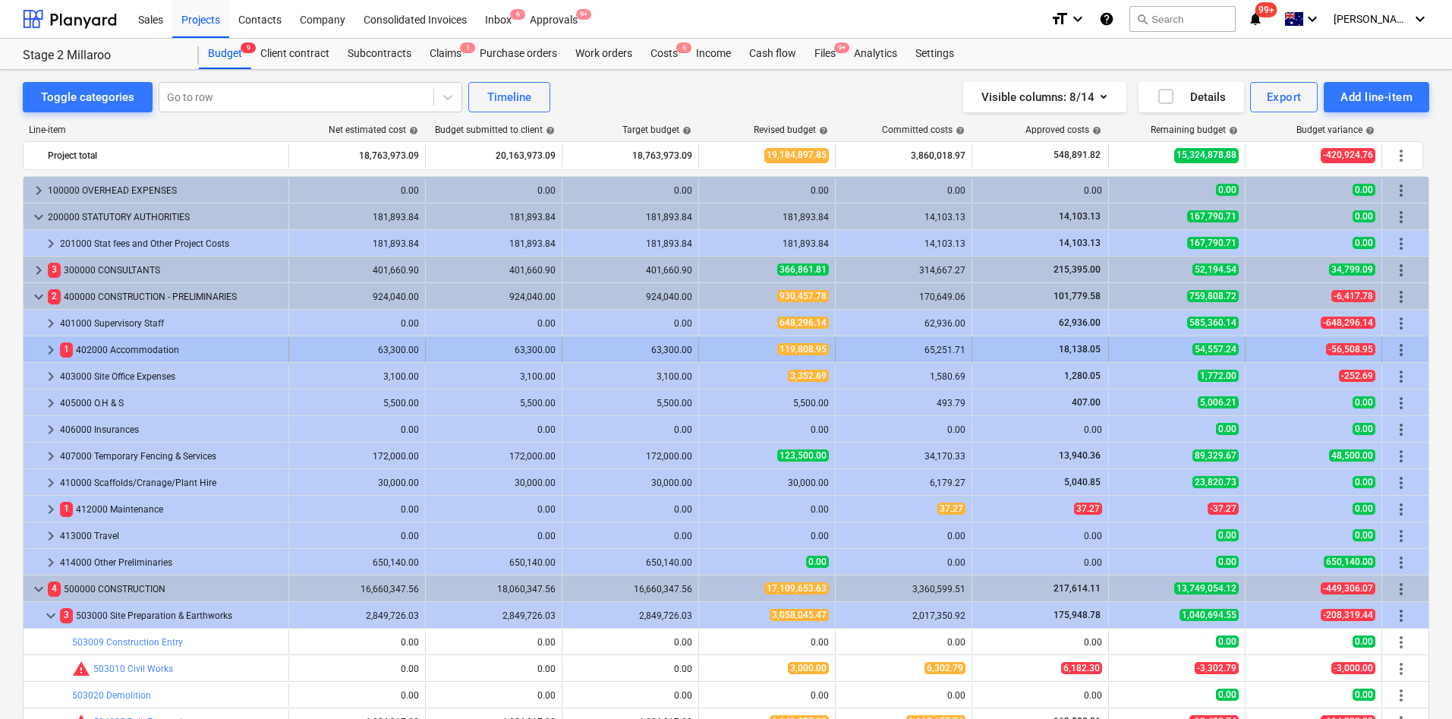
click at [52, 346] on span "keyboard_arrow_right" at bounding box center [51, 350] width 18 height 18
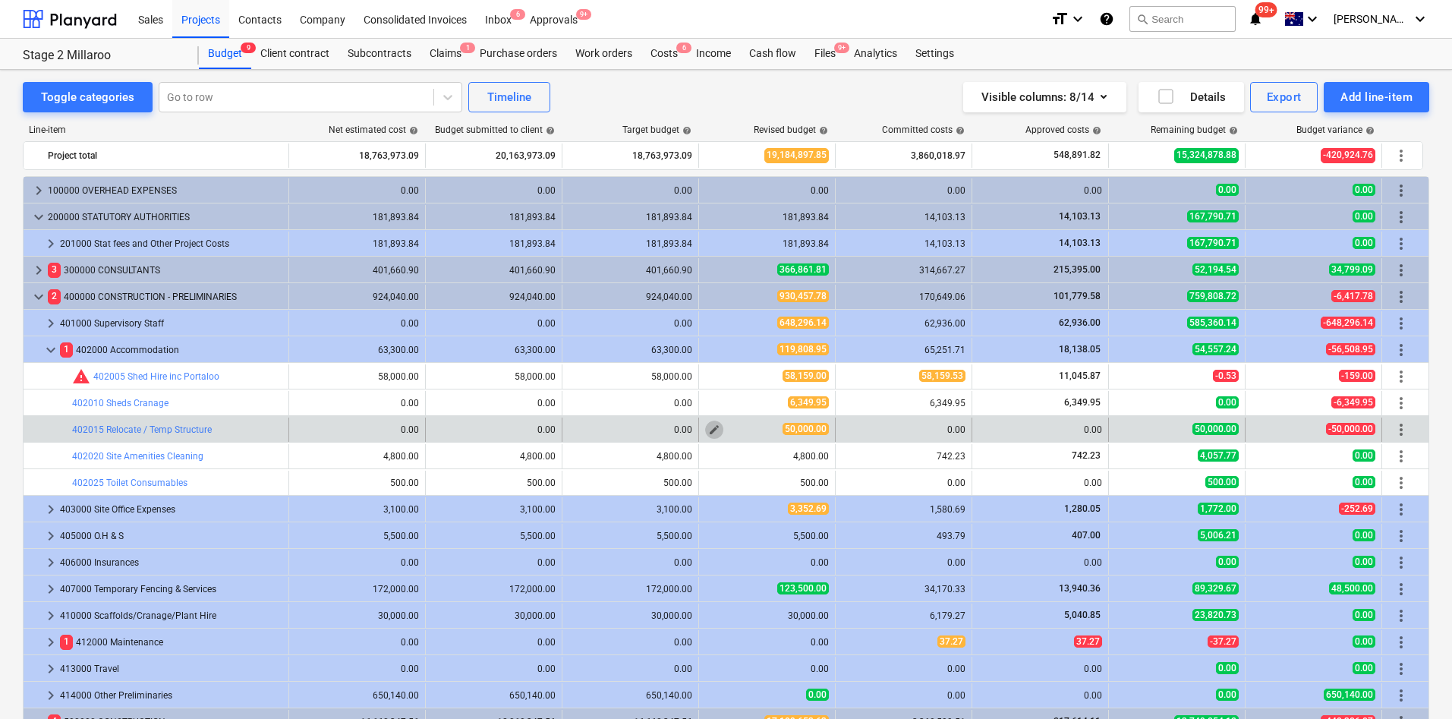
click at [715, 430] on span "edit" at bounding box center [714, 430] width 12 height 12
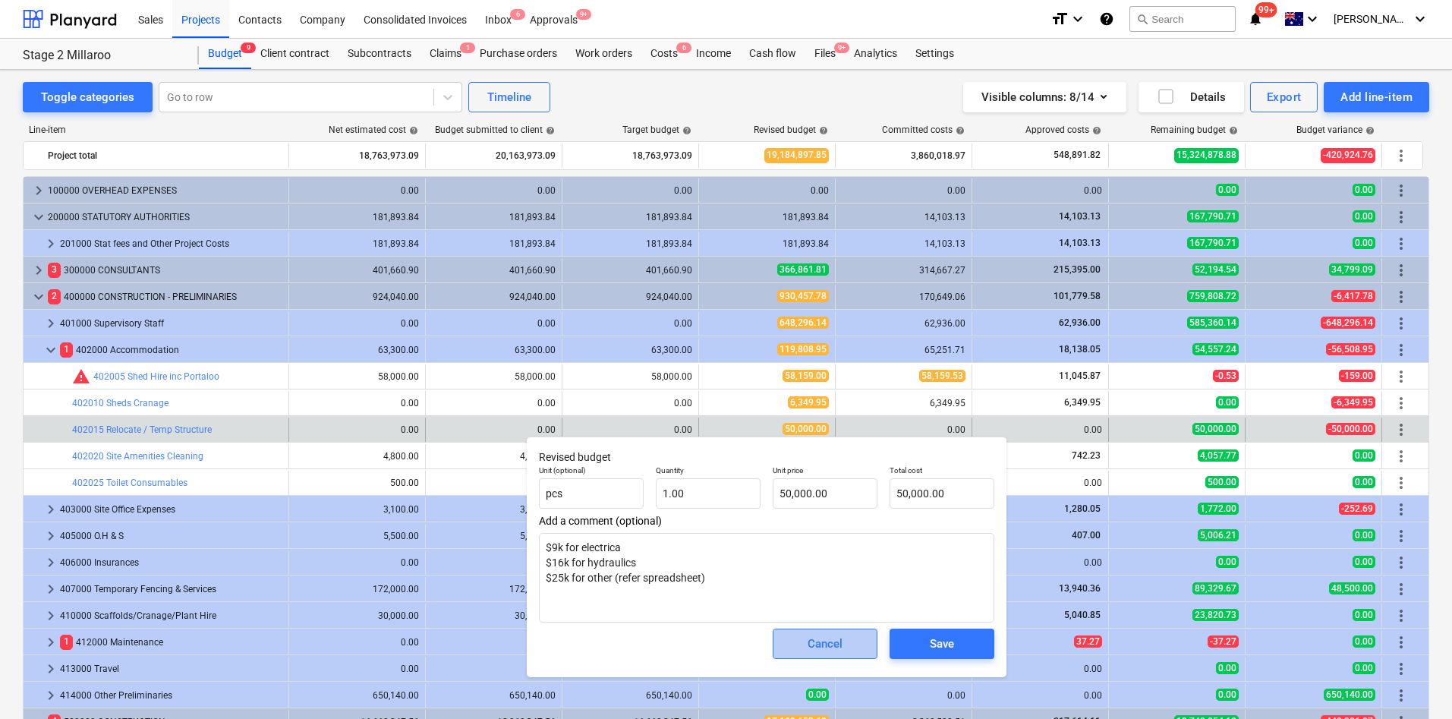
click at [826, 478] on div "Cancel" at bounding box center [825, 644] width 35 height 20
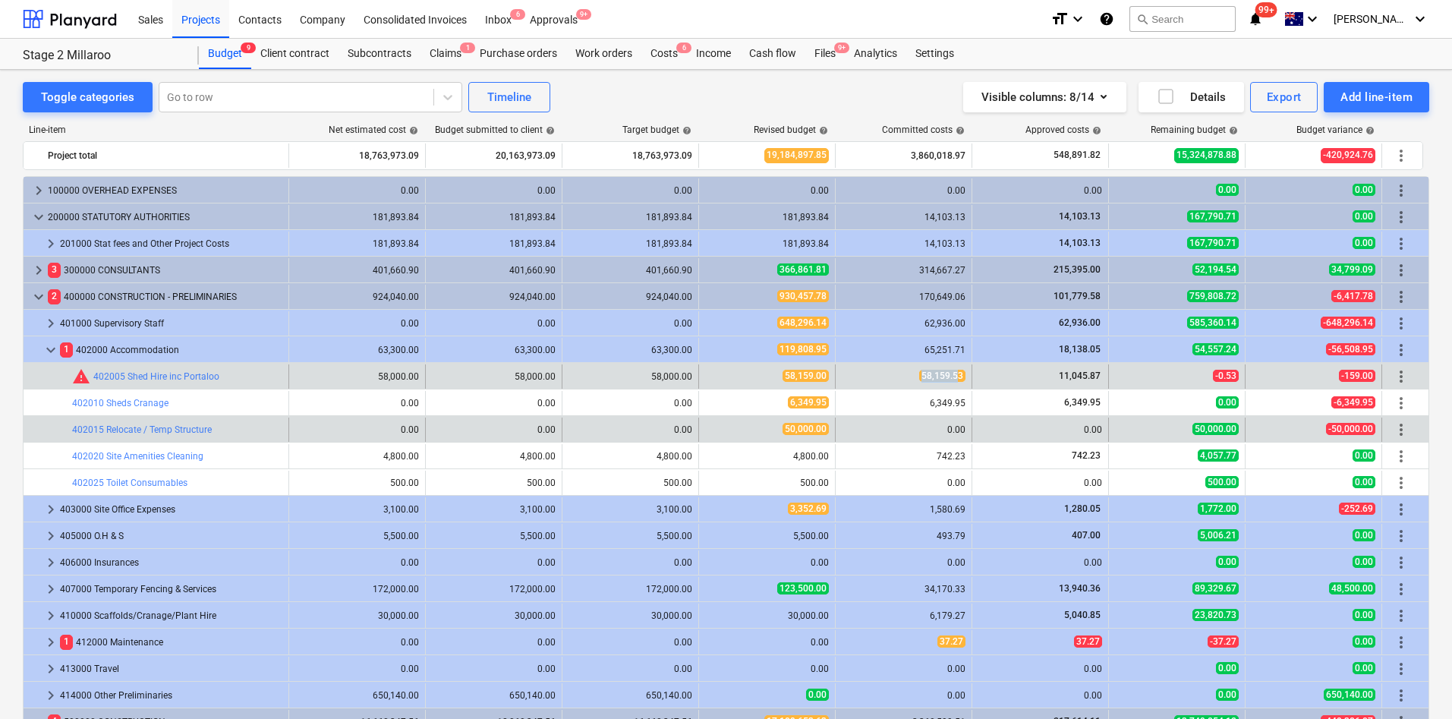
drag, startPoint x: 914, startPoint y: 370, endPoint x: 979, endPoint y: 377, distance: 64.9
click at [965, 374] on div "58,159.53" at bounding box center [904, 376] width 124 height 13
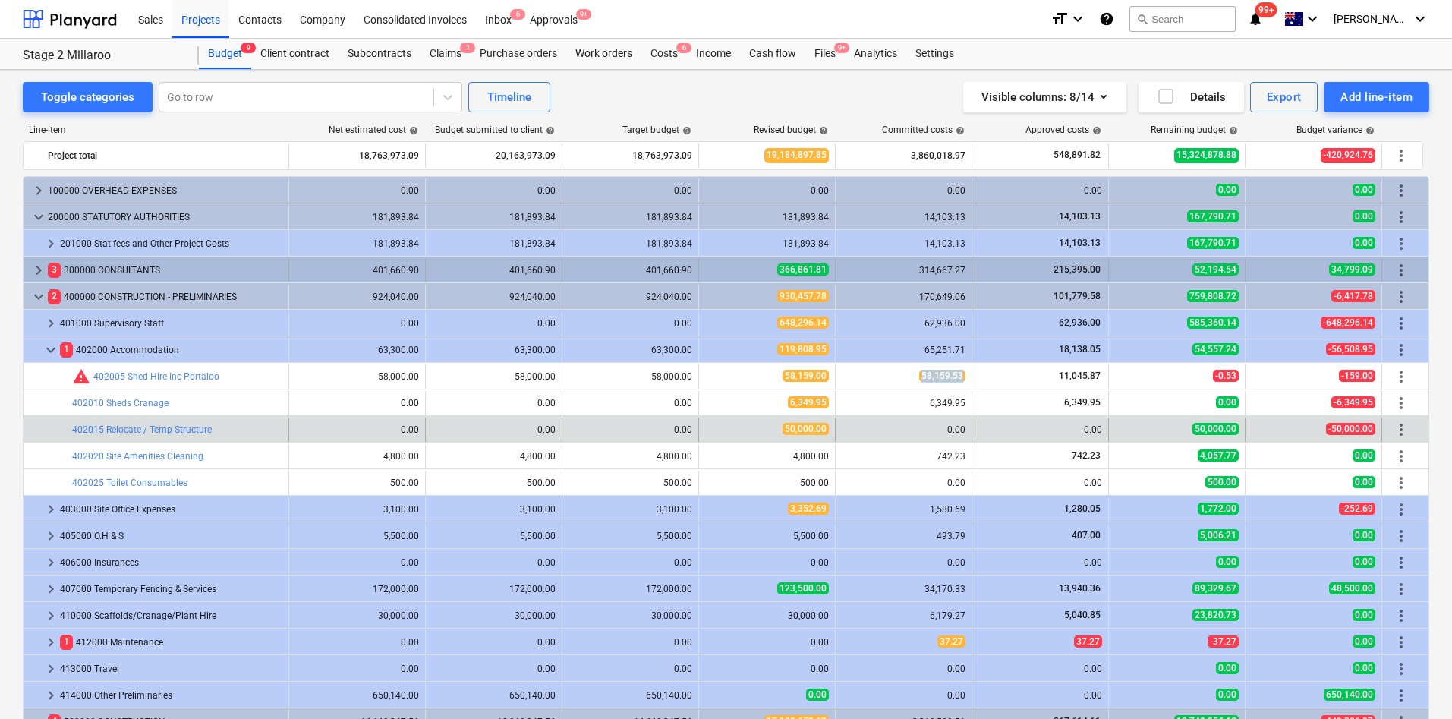
click at [37, 270] on span "keyboard_arrow_right" at bounding box center [39, 270] width 18 height 18
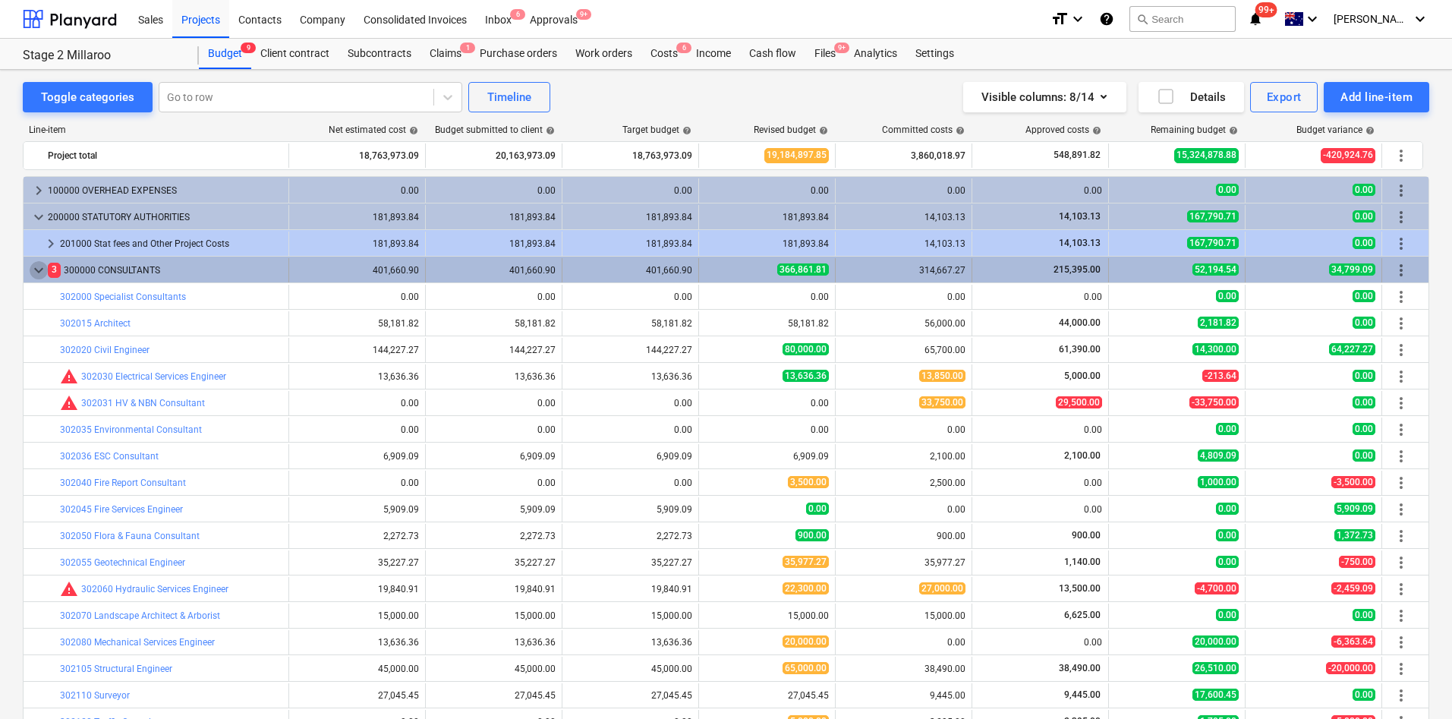
click at [40, 266] on span "keyboard_arrow_down" at bounding box center [39, 270] width 18 height 18
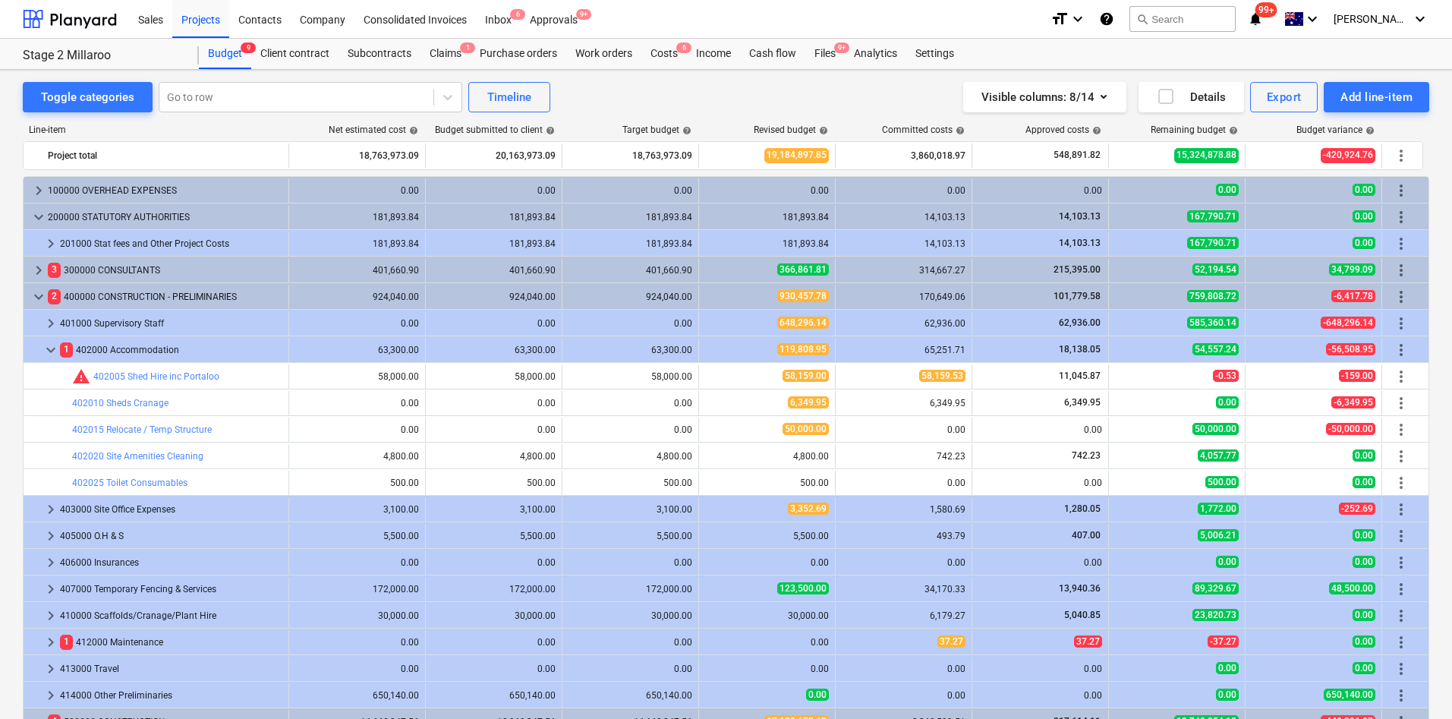
scroll to position [114, 0]
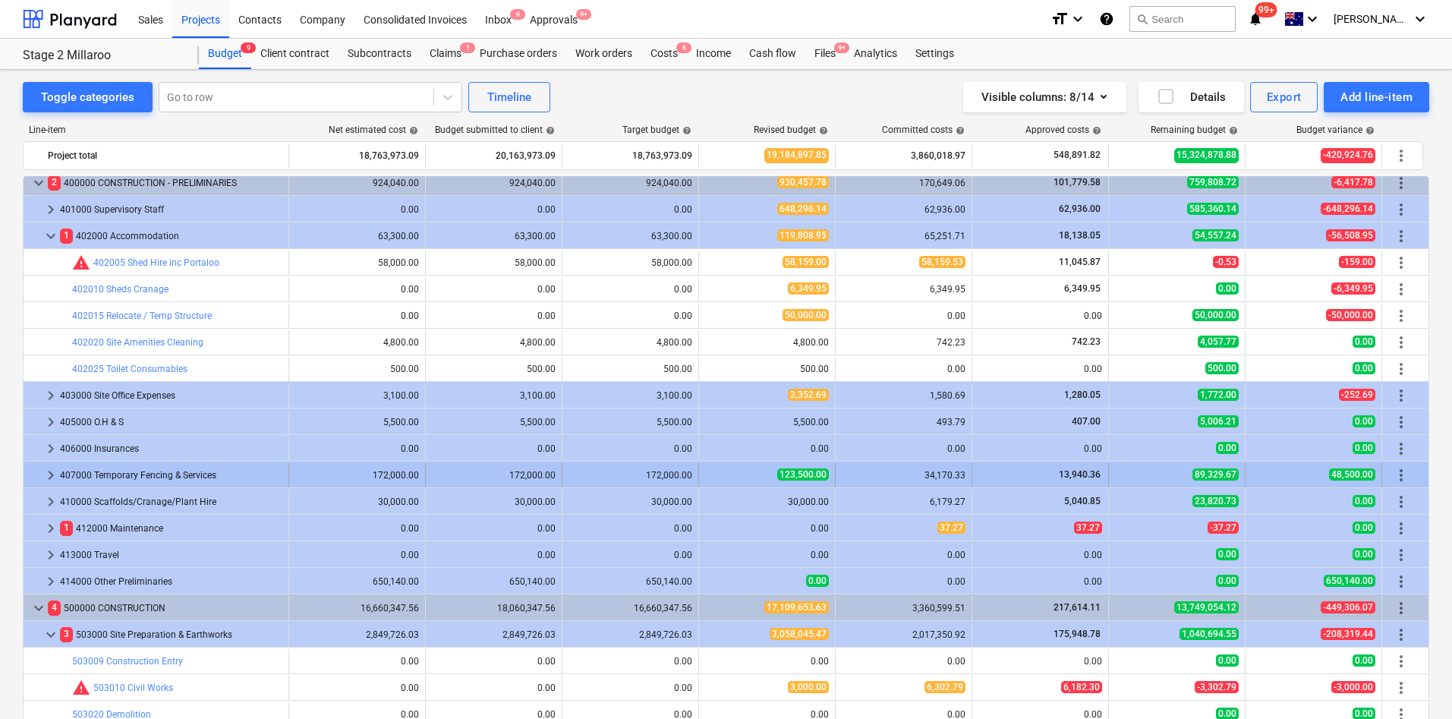
click at [49, 476] on span "keyboard_arrow_right" at bounding box center [51, 475] width 18 height 18
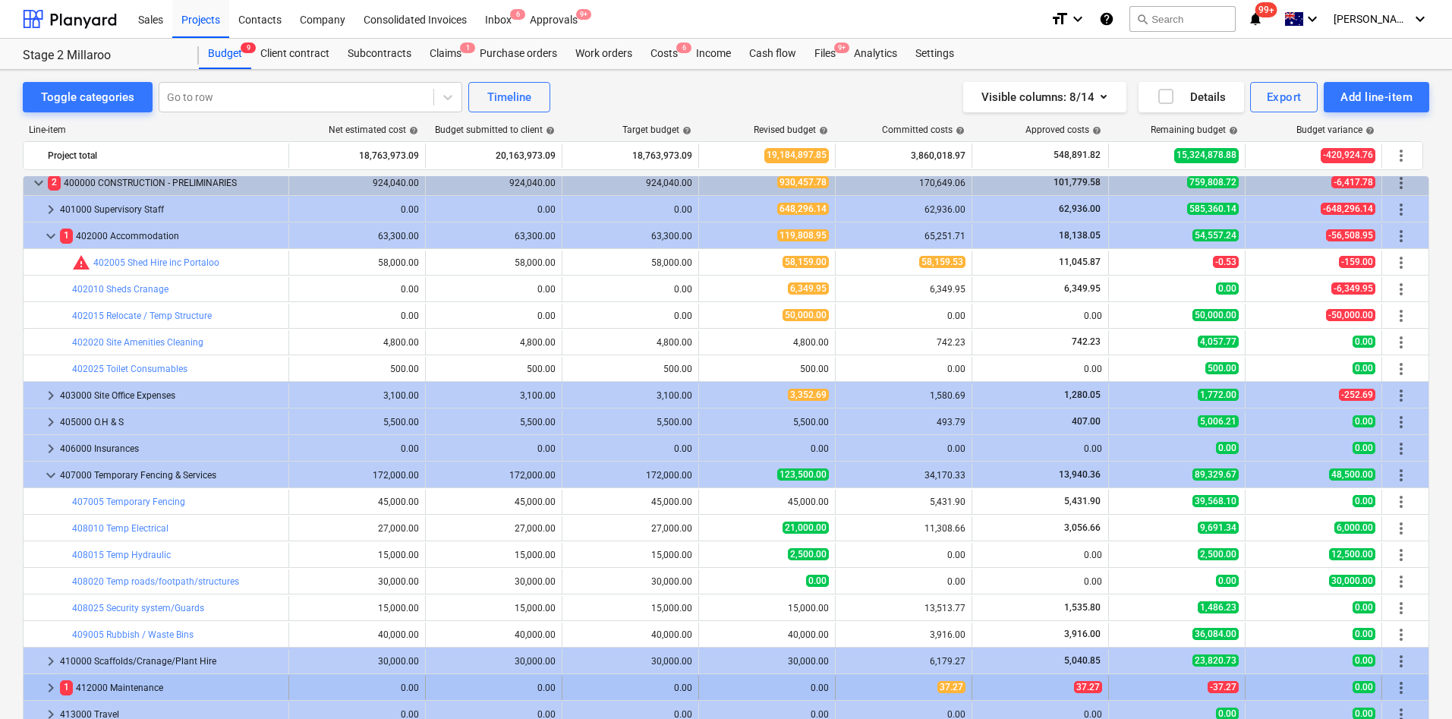
scroll to position [228, 0]
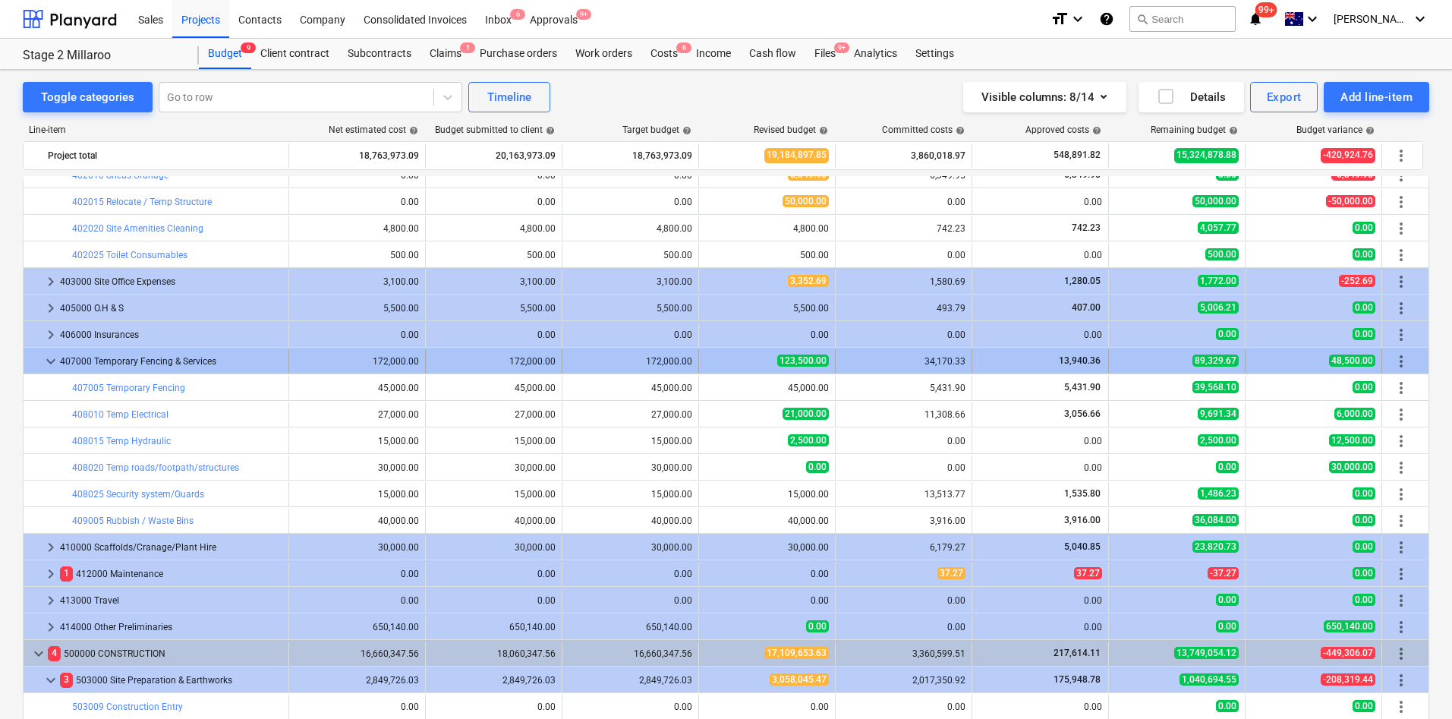
click at [45, 361] on span "keyboard_arrow_down" at bounding box center [51, 361] width 18 height 18
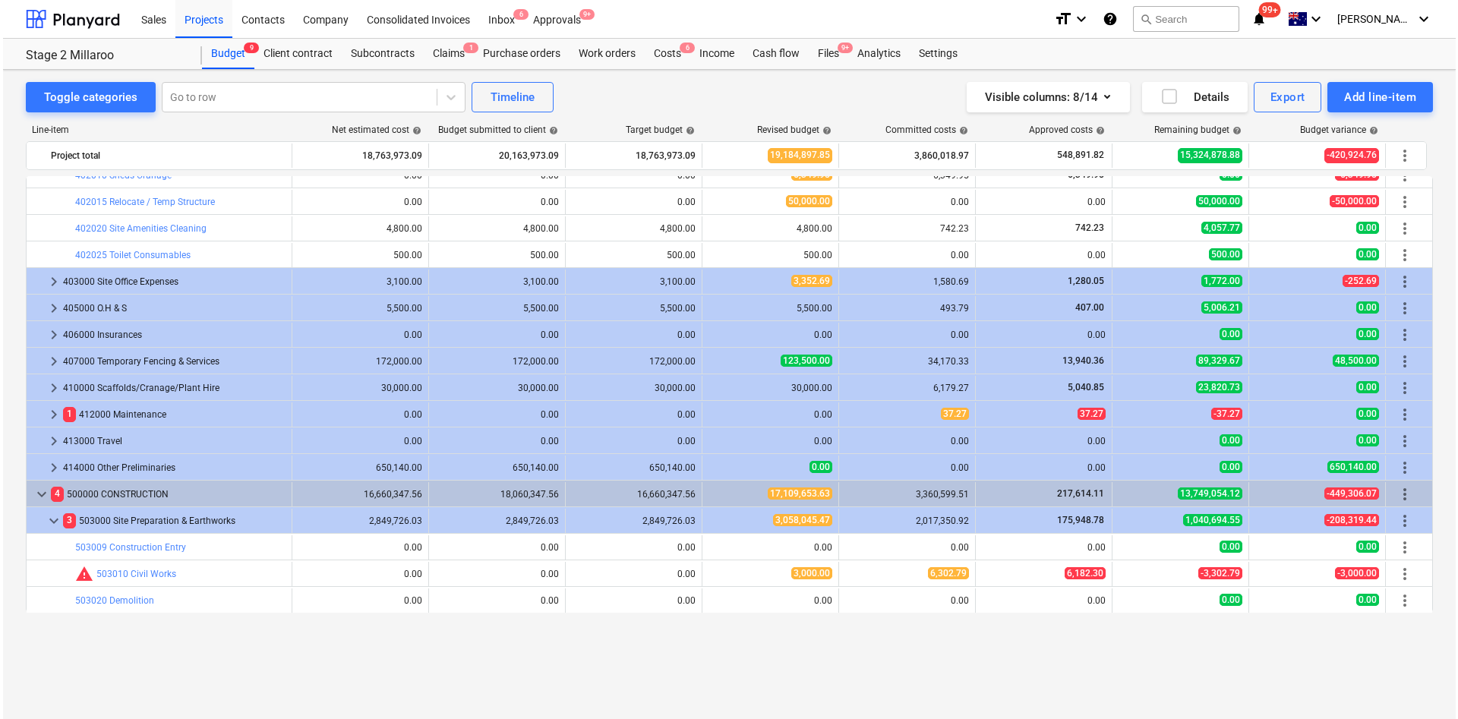
scroll to position [0, 0]
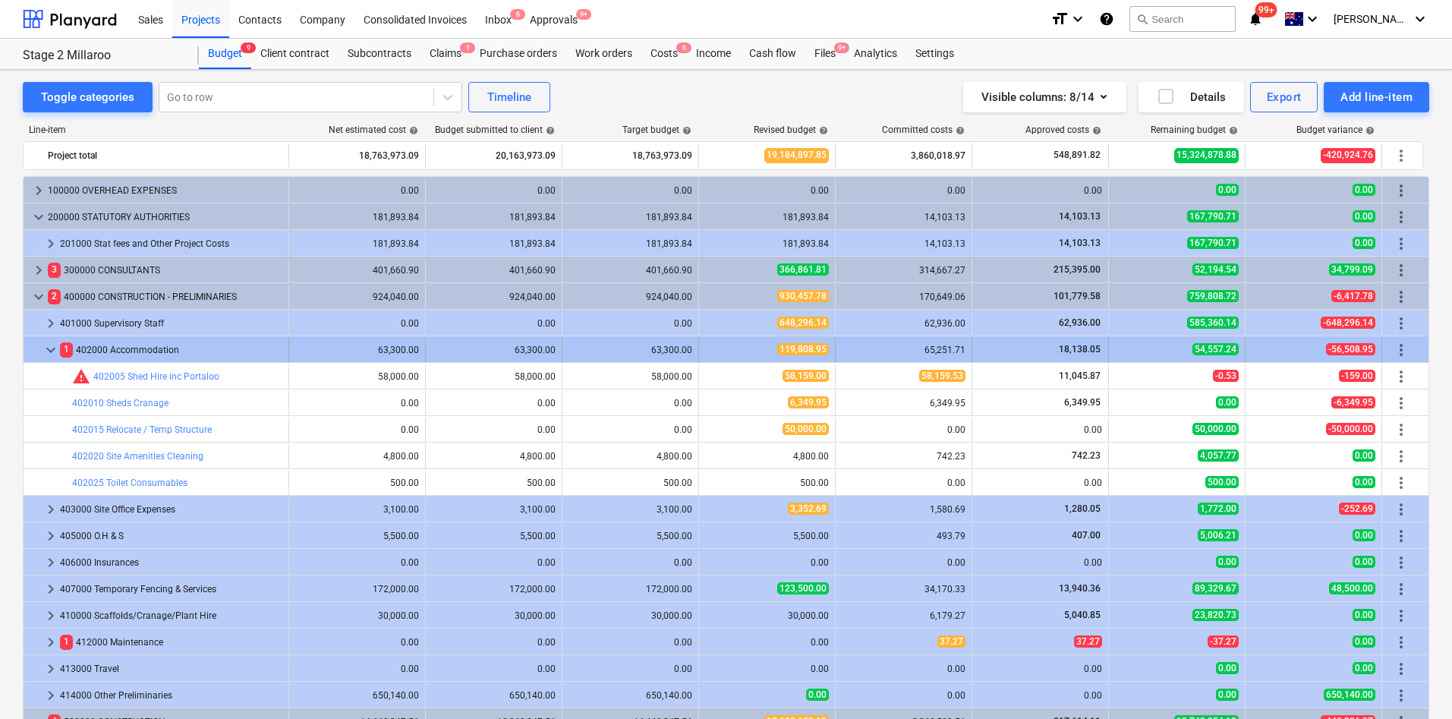
click at [52, 348] on span "keyboard_arrow_down" at bounding box center [51, 350] width 18 height 18
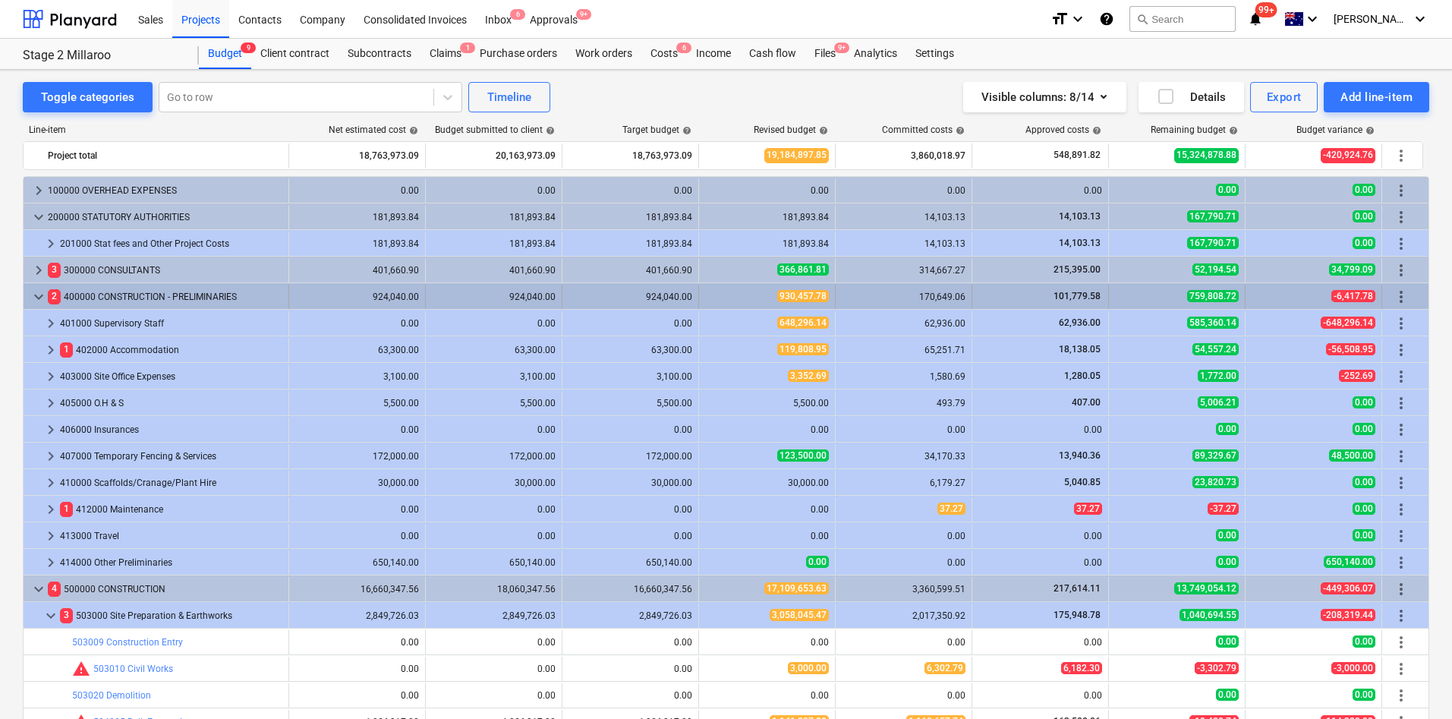
click at [36, 295] on span "keyboard_arrow_down" at bounding box center [39, 297] width 18 height 18
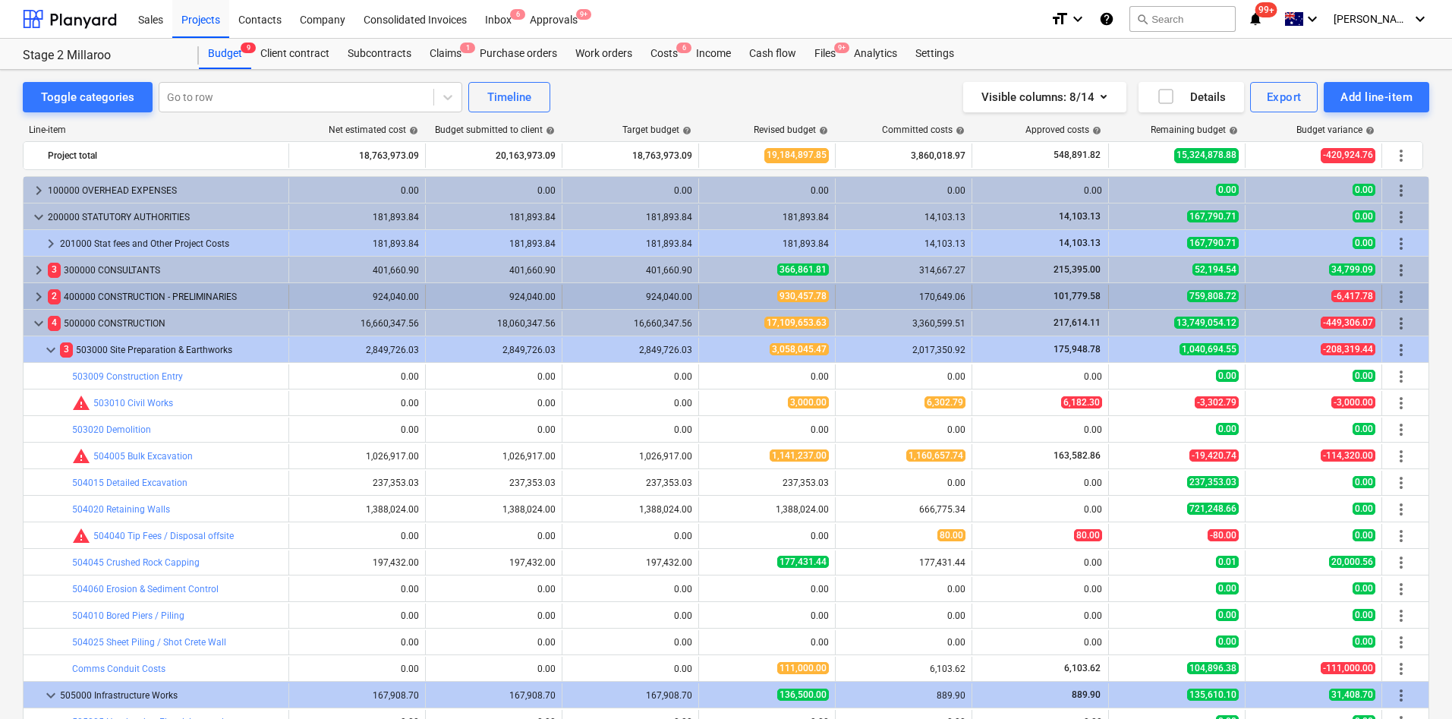
click at [35, 293] on span "keyboard_arrow_right" at bounding box center [39, 297] width 18 height 18
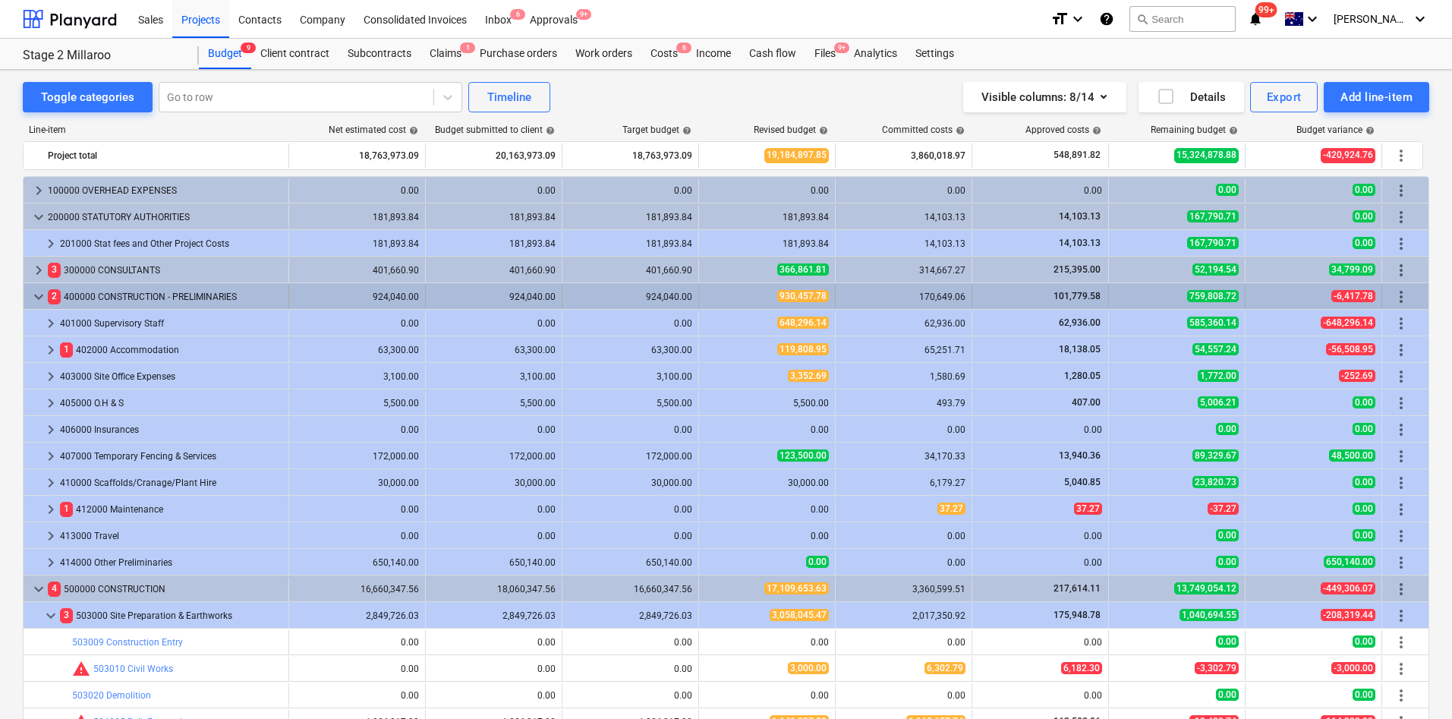
click at [36, 294] on span "keyboard_arrow_down" at bounding box center [39, 297] width 18 height 18
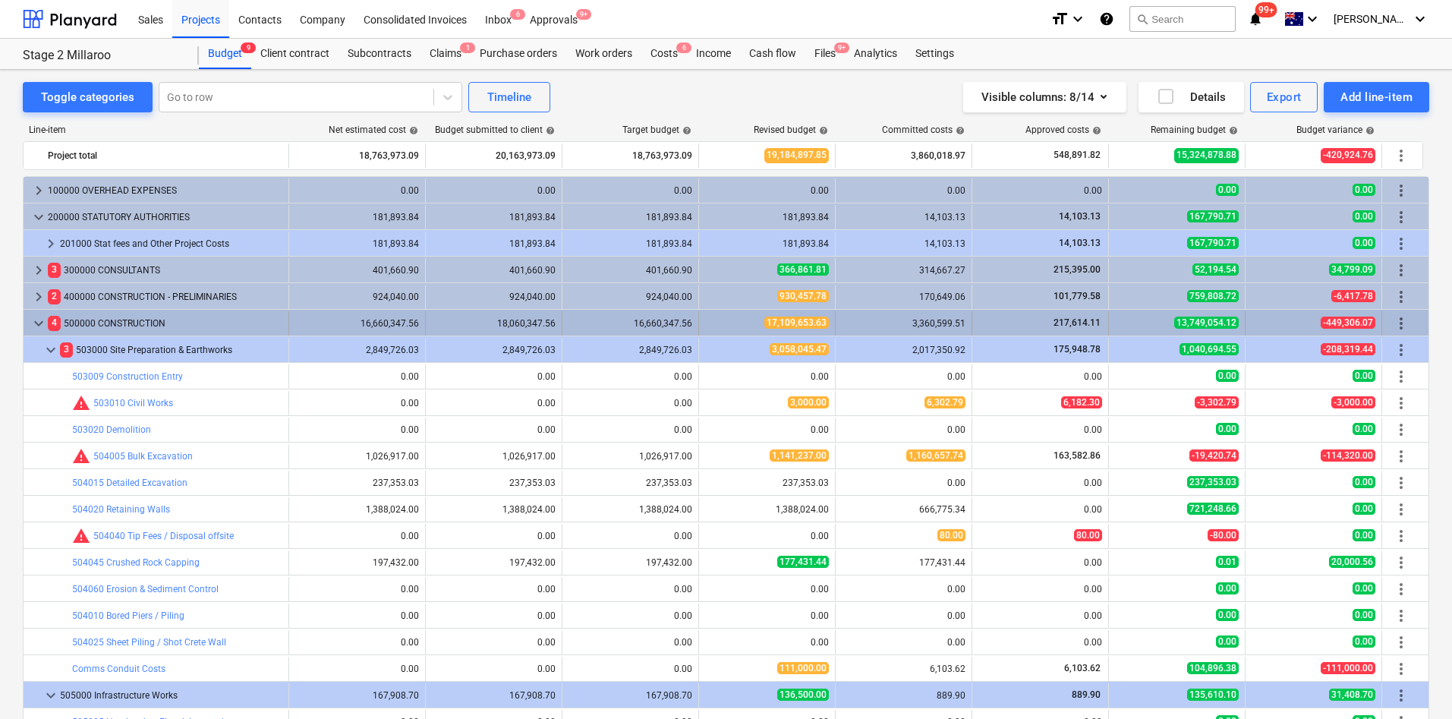
click at [29, 323] on div "keyboard_arrow_down 4 500000 CONSTRUCTION" at bounding box center [157, 323] width 266 height 24
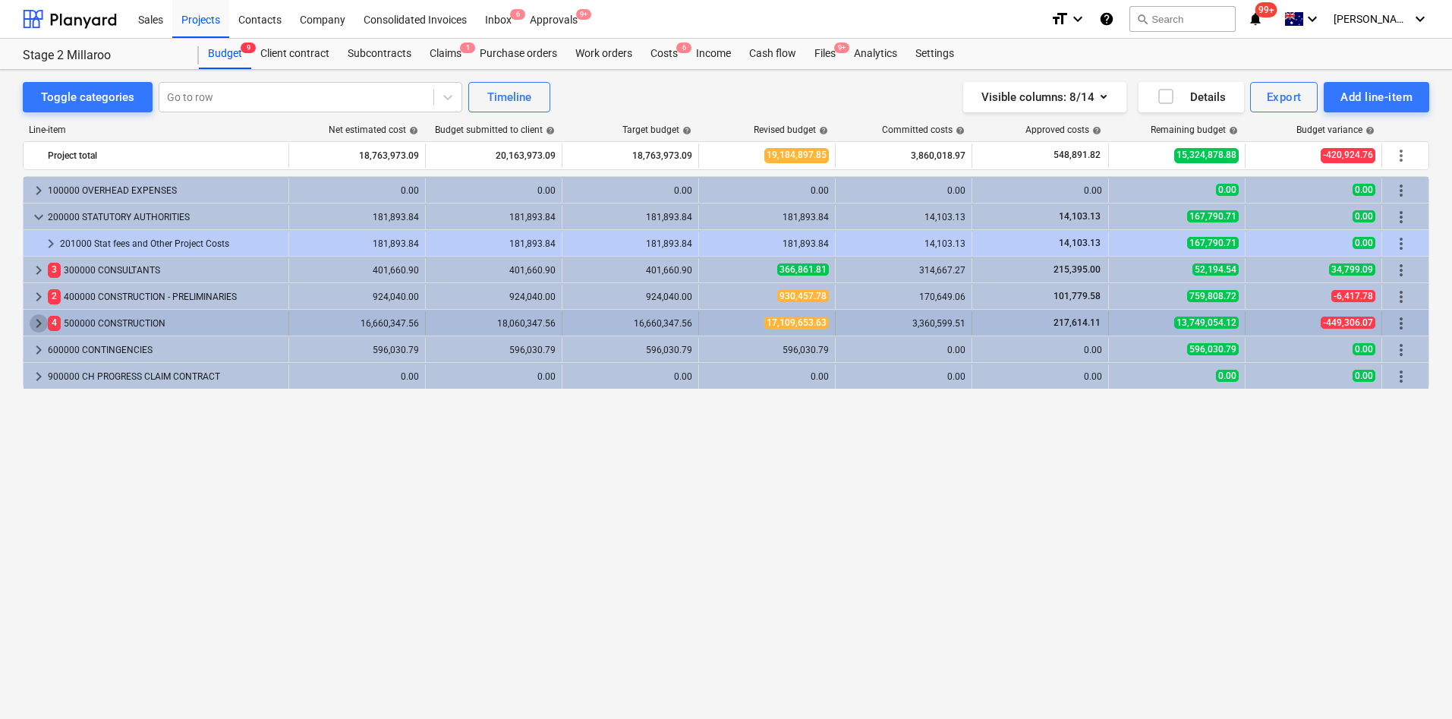
click at [39, 324] on span "keyboard_arrow_right" at bounding box center [39, 323] width 18 height 18
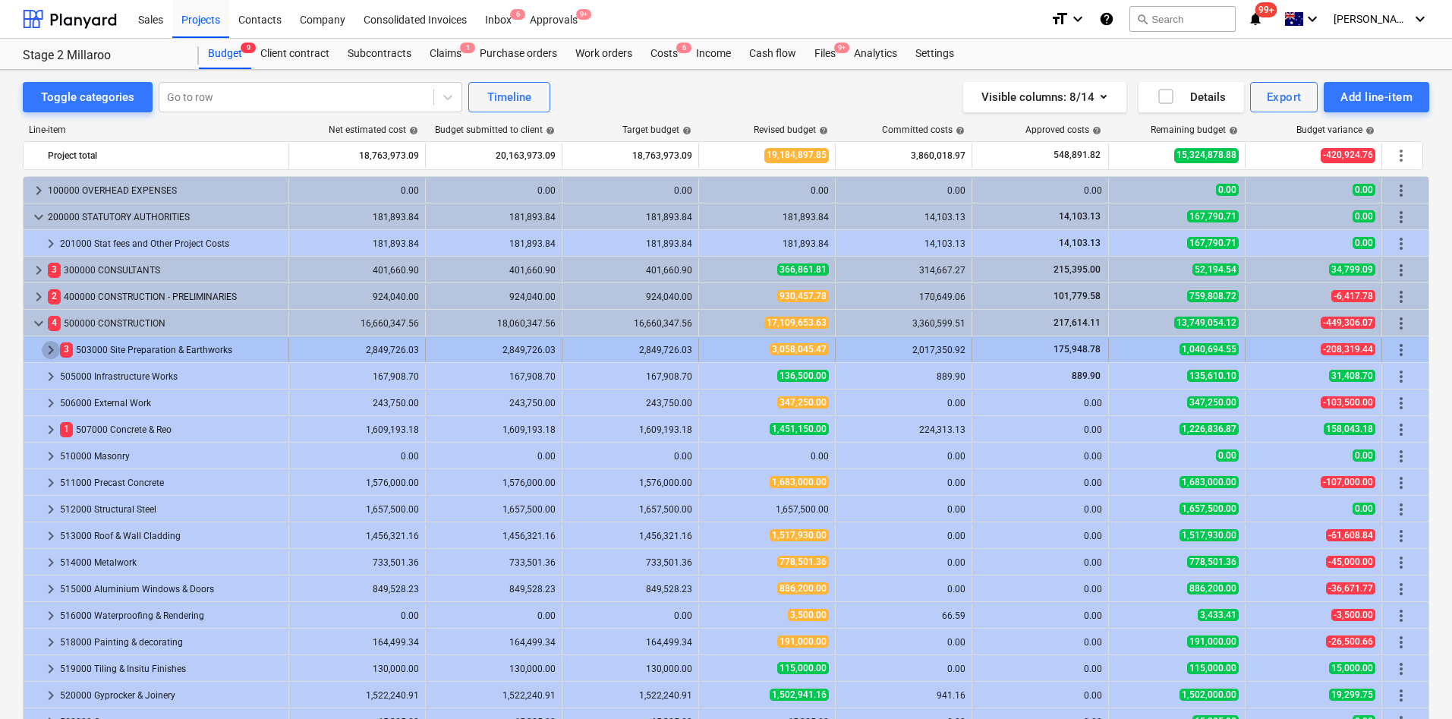
click at [49, 350] on span "keyboard_arrow_right" at bounding box center [51, 350] width 18 height 18
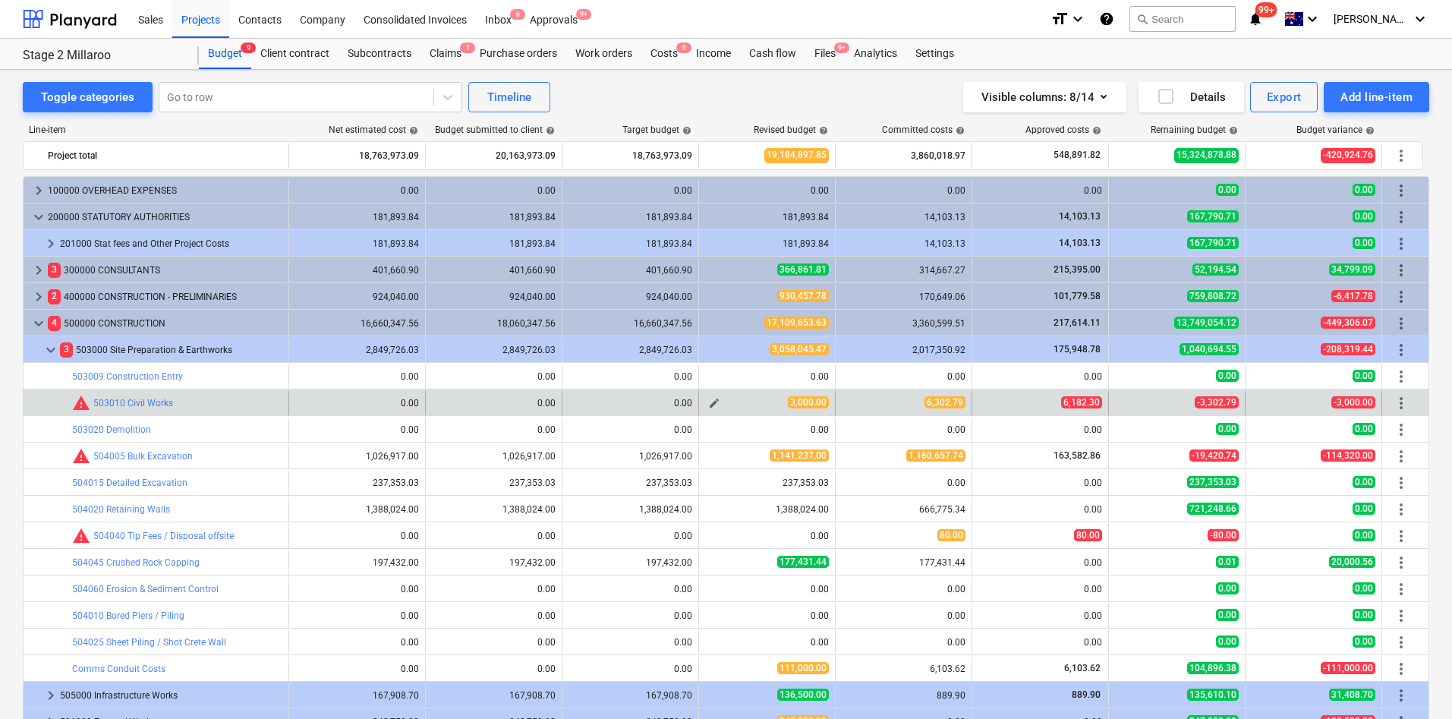
click at [713, 405] on span "edit" at bounding box center [714, 403] width 12 height 12
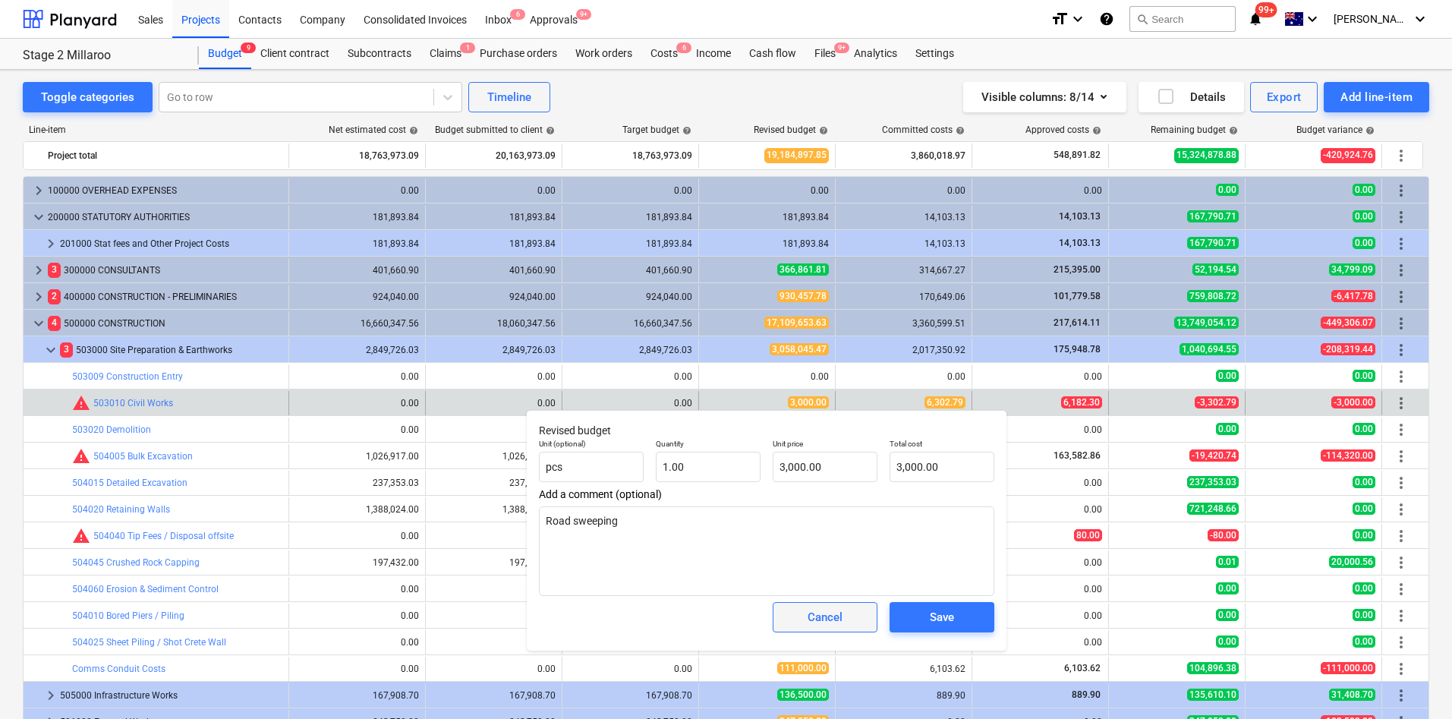
click at [850, 478] on span "Cancel" at bounding box center [825, 617] width 67 height 20
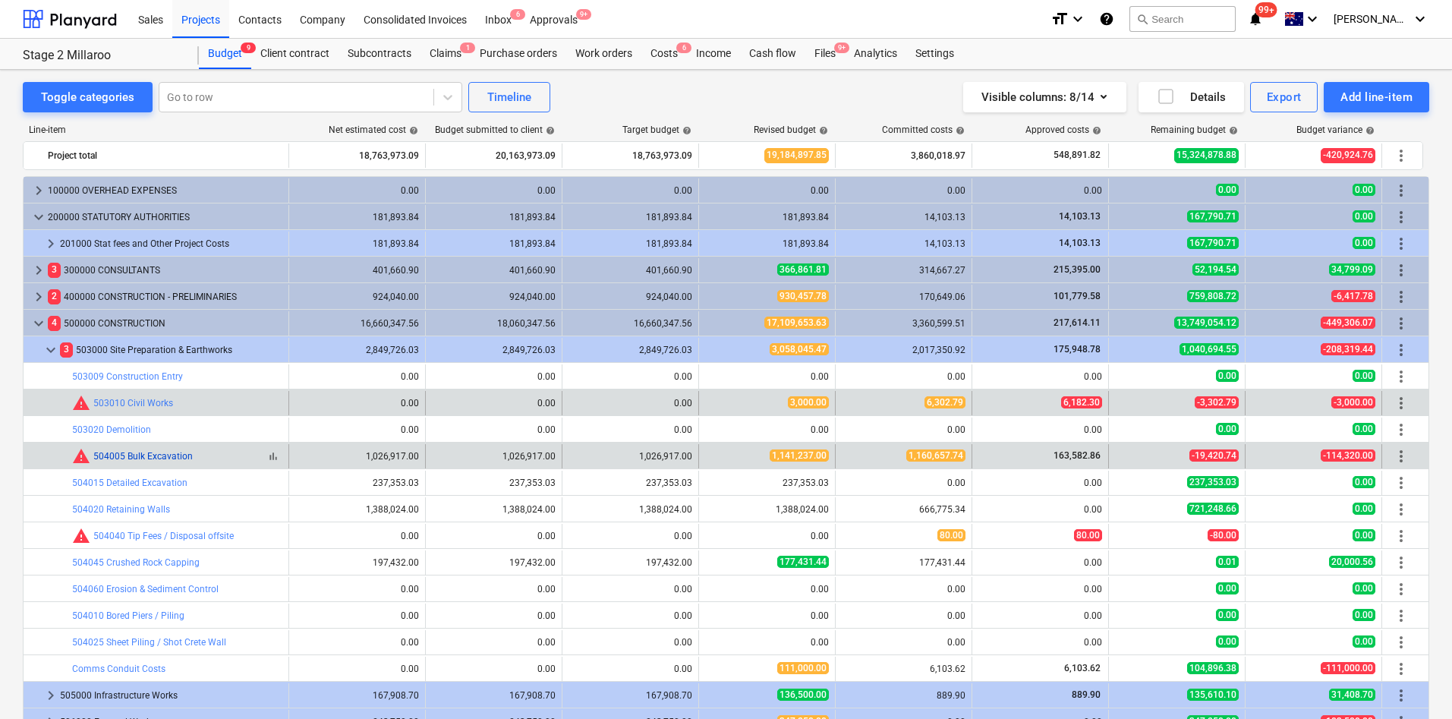
click at [175, 453] on link "504005 Bulk Excavation" at bounding box center [142, 456] width 99 height 11
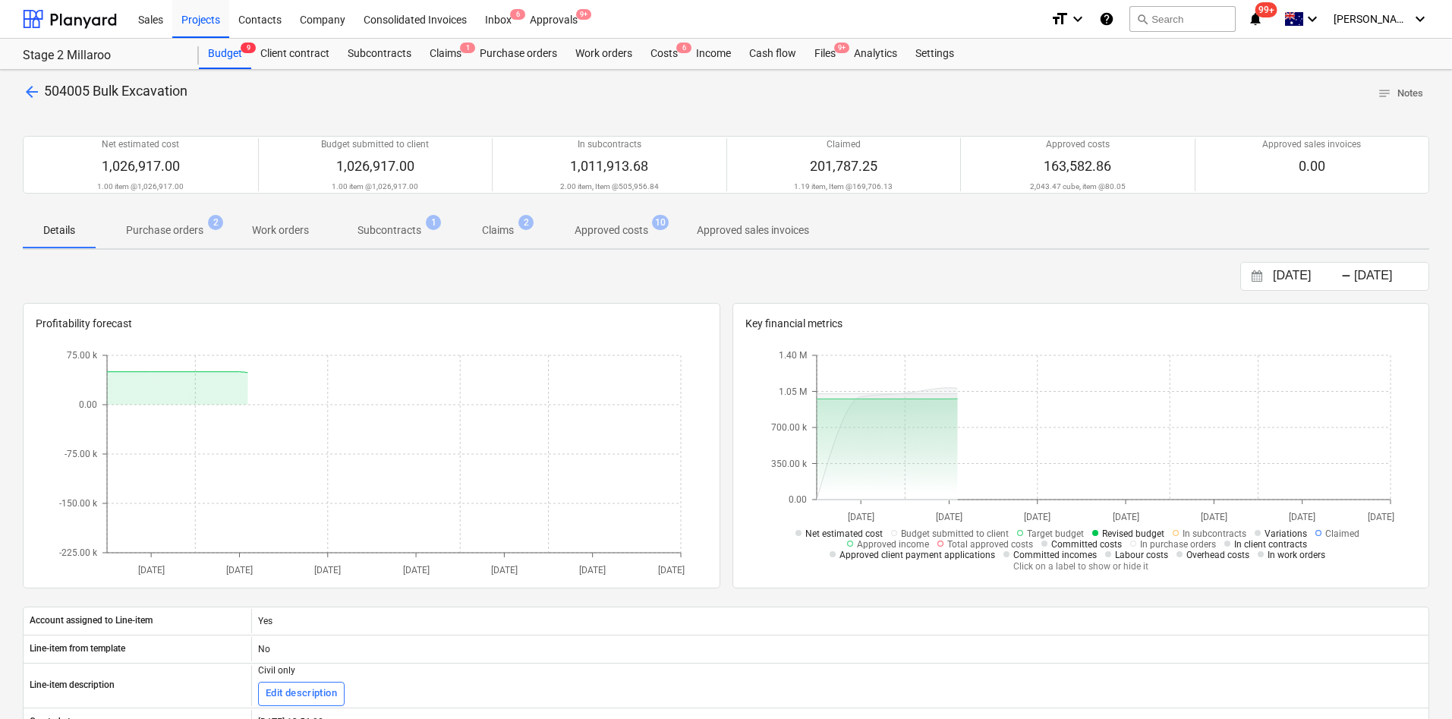
click at [164, 235] on p "Purchase orders" at bounding box center [164, 230] width 77 height 16
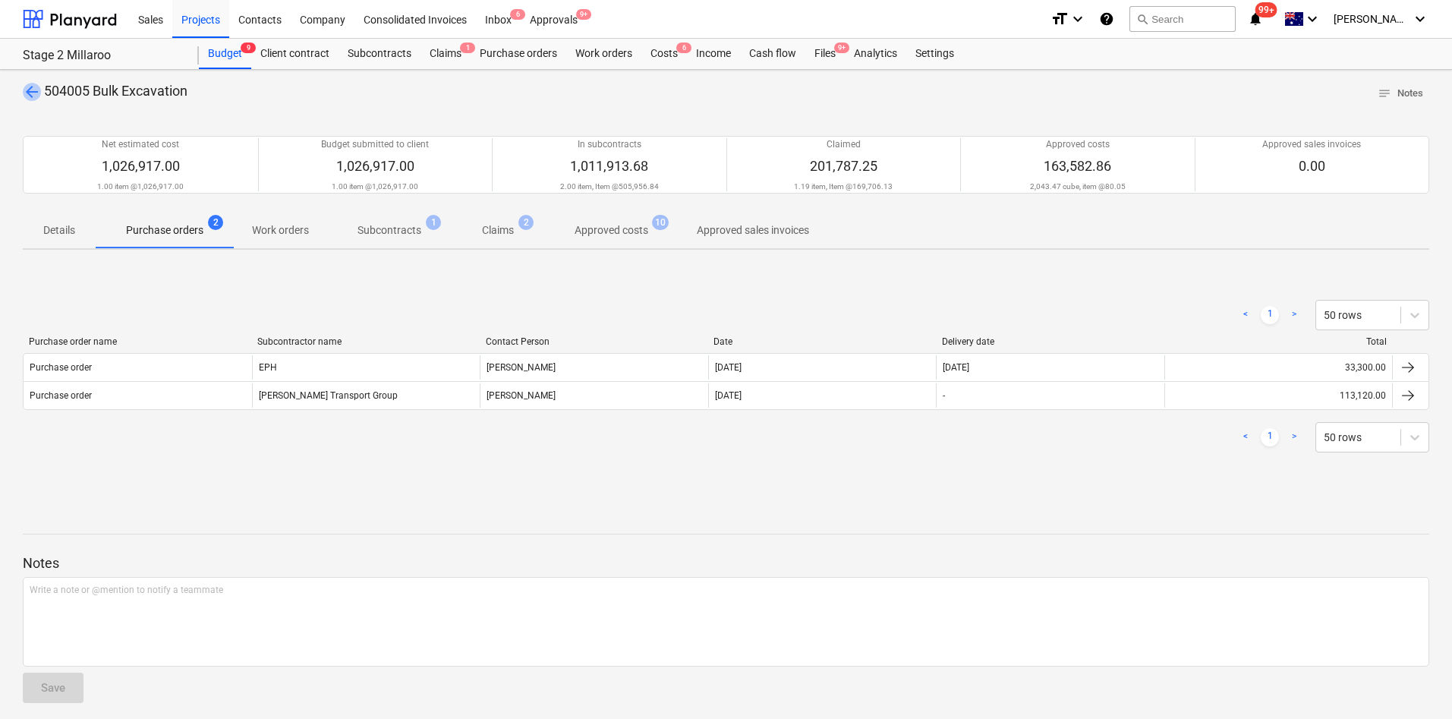
click at [30, 92] on span "arrow_back" at bounding box center [32, 92] width 18 height 18
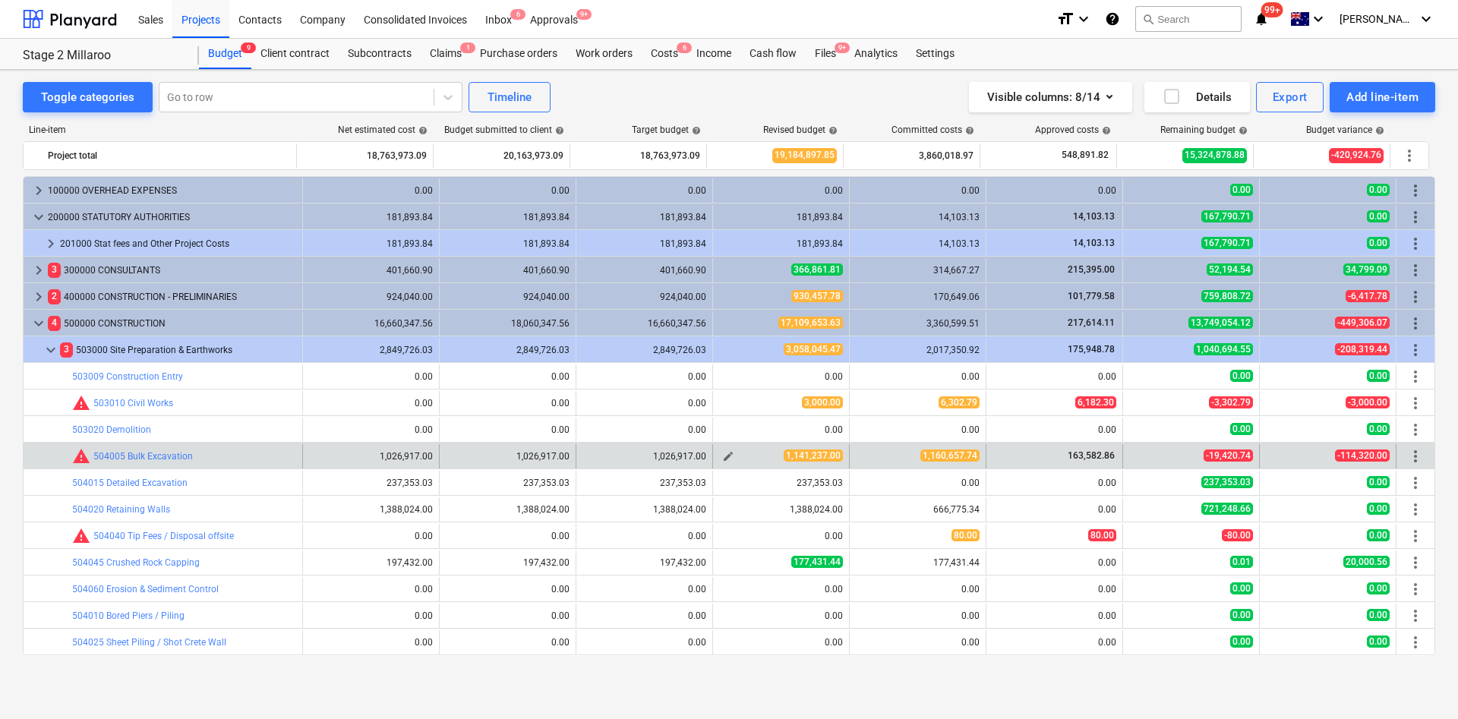
click at [727, 454] on span "edit" at bounding box center [728, 456] width 12 height 12
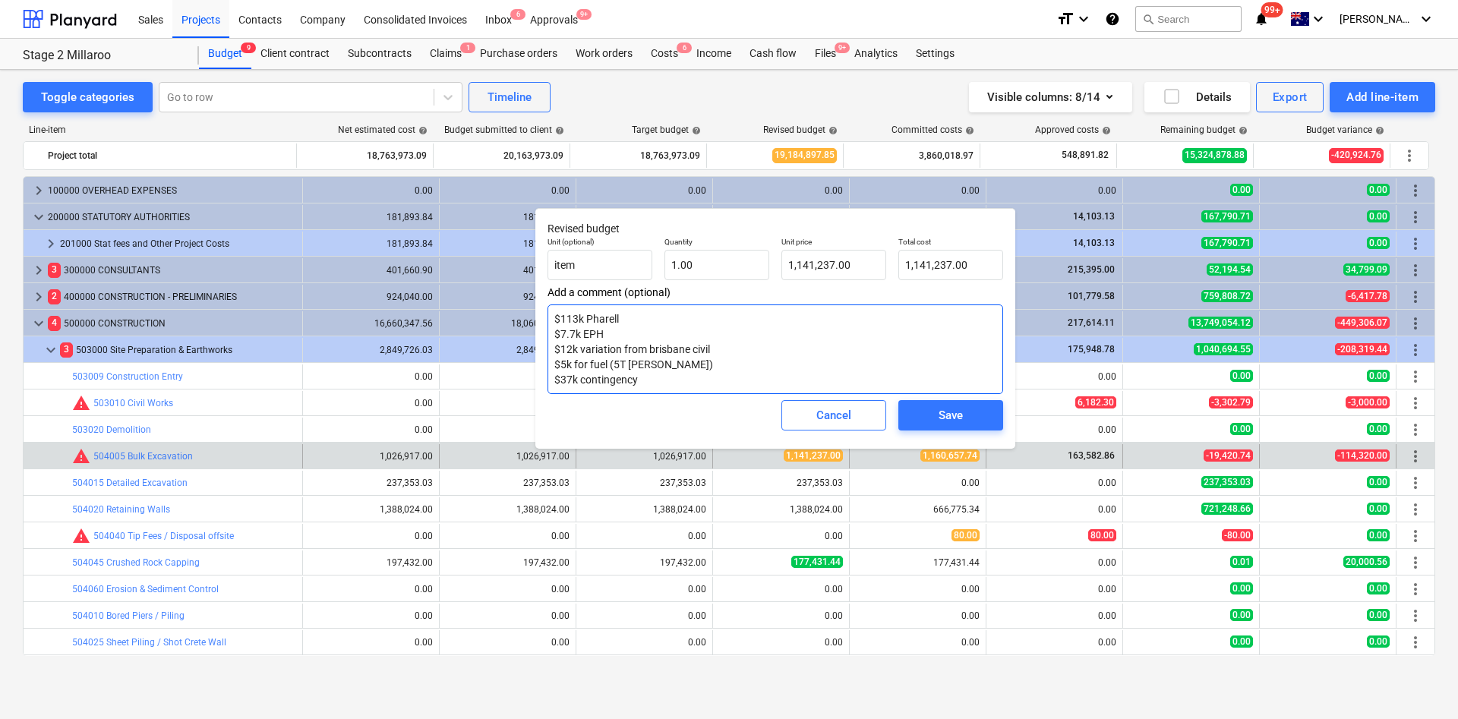
drag, startPoint x: 677, startPoint y: 365, endPoint x: 547, endPoint y: 366, distance: 129.8
click at [551, 367] on textarea "$113k Pharell $7.7k EPH $12k variation from brisbane civil $5k for fuel (5T [PE…" at bounding box center [774, 349] width 455 height 90
click at [713, 345] on textarea "$113k Pharell $7.7k EPH $12k variation from brisbane civil $5k for fuel (5T [PE…" at bounding box center [774, 349] width 455 height 90
drag, startPoint x: 709, startPoint y: 354, endPoint x: 547, endPoint y: 352, distance: 161.7
click at [547, 352] on textarea "$113k Pharell $7.7k EPH $12k variation from brisbane civil $5k for fuel (5T [PE…" at bounding box center [774, 349] width 455 height 90
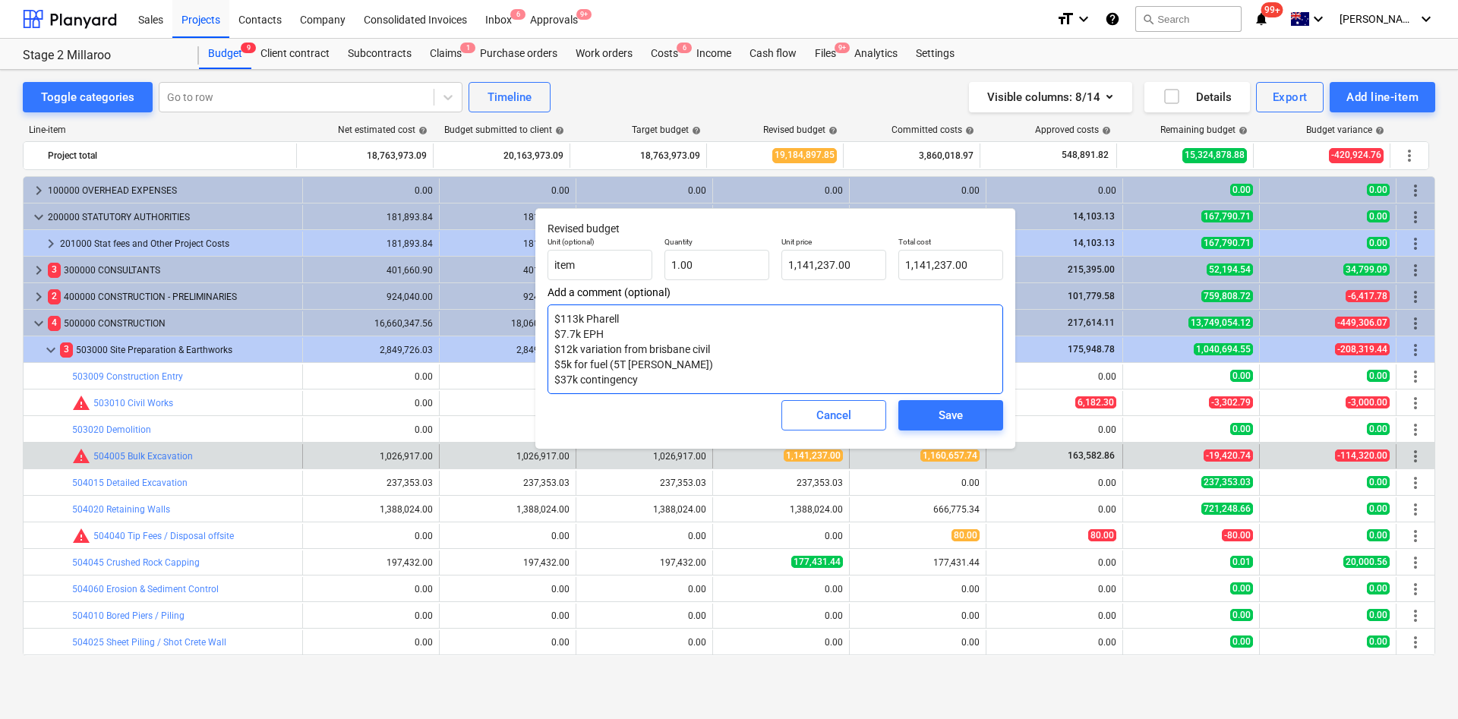
click at [611, 339] on textarea "$113k Pharell $7.7k EPH $12k variation from brisbane civil $5k for fuel (5T [PE…" at bounding box center [774, 349] width 455 height 90
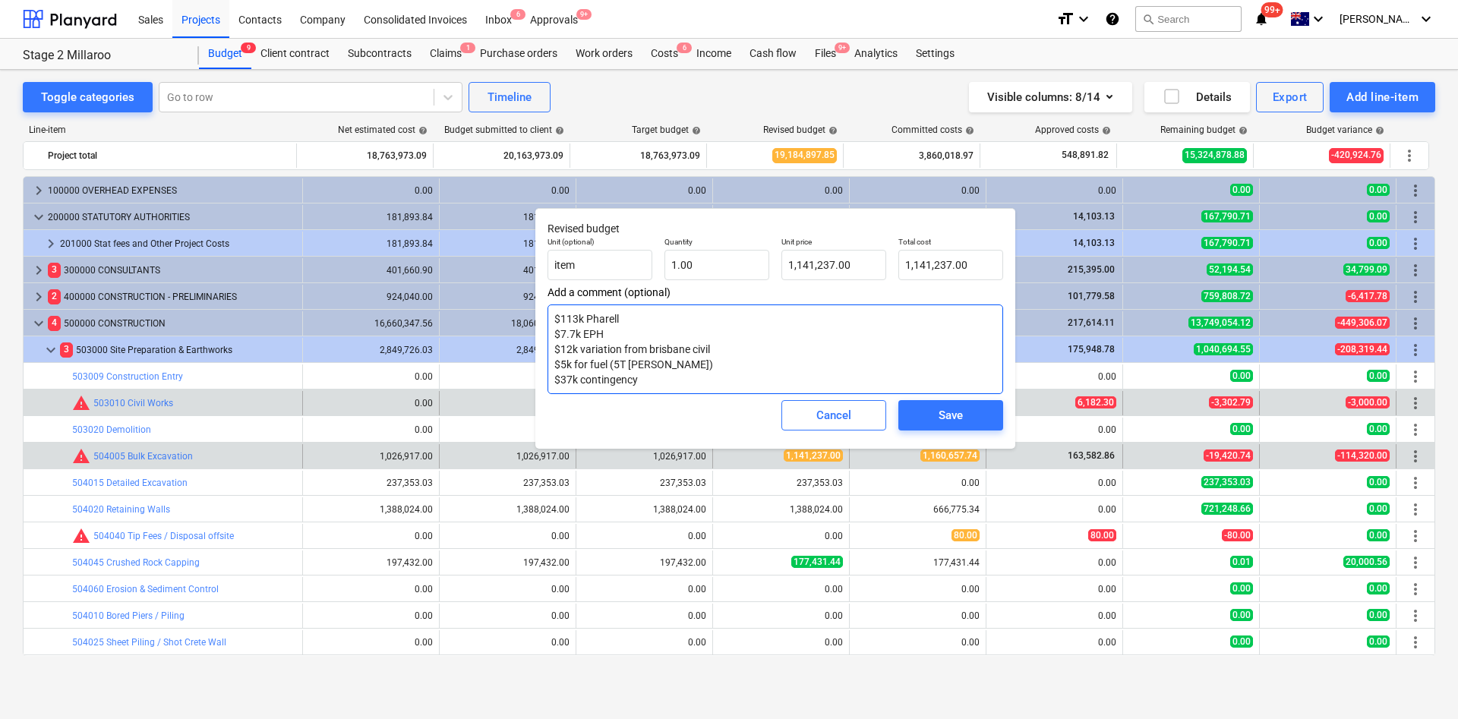
drag, startPoint x: 625, startPoint y: 334, endPoint x: 525, endPoint y: 407, distance: 123.9
click at [537, 319] on div "Revised budget Unit (optional) item Quantity 1.00 Unit price 1,141,237.00 Total…" at bounding box center [775, 328] width 480 height 241
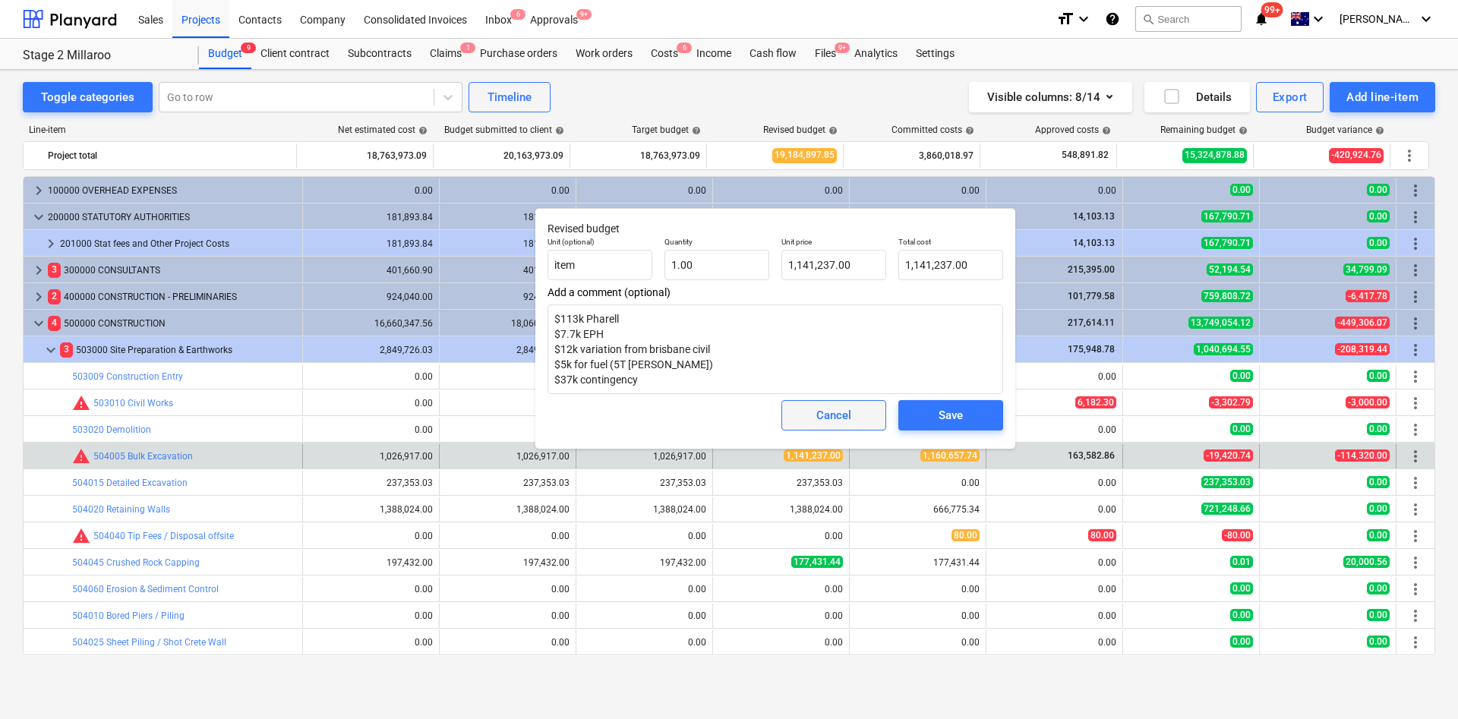
click at [815, 411] on span "Cancel" at bounding box center [833, 415] width 67 height 20
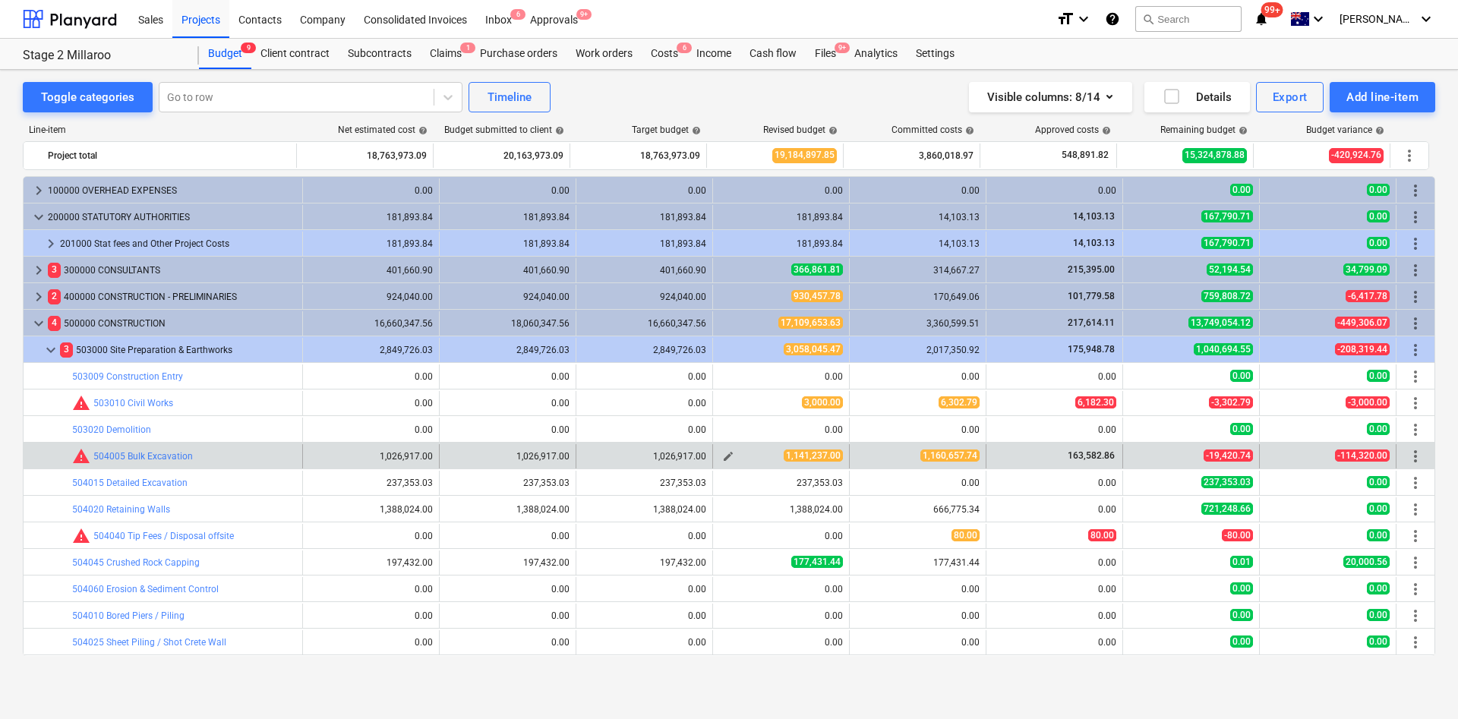
scroll to position [114, 0]
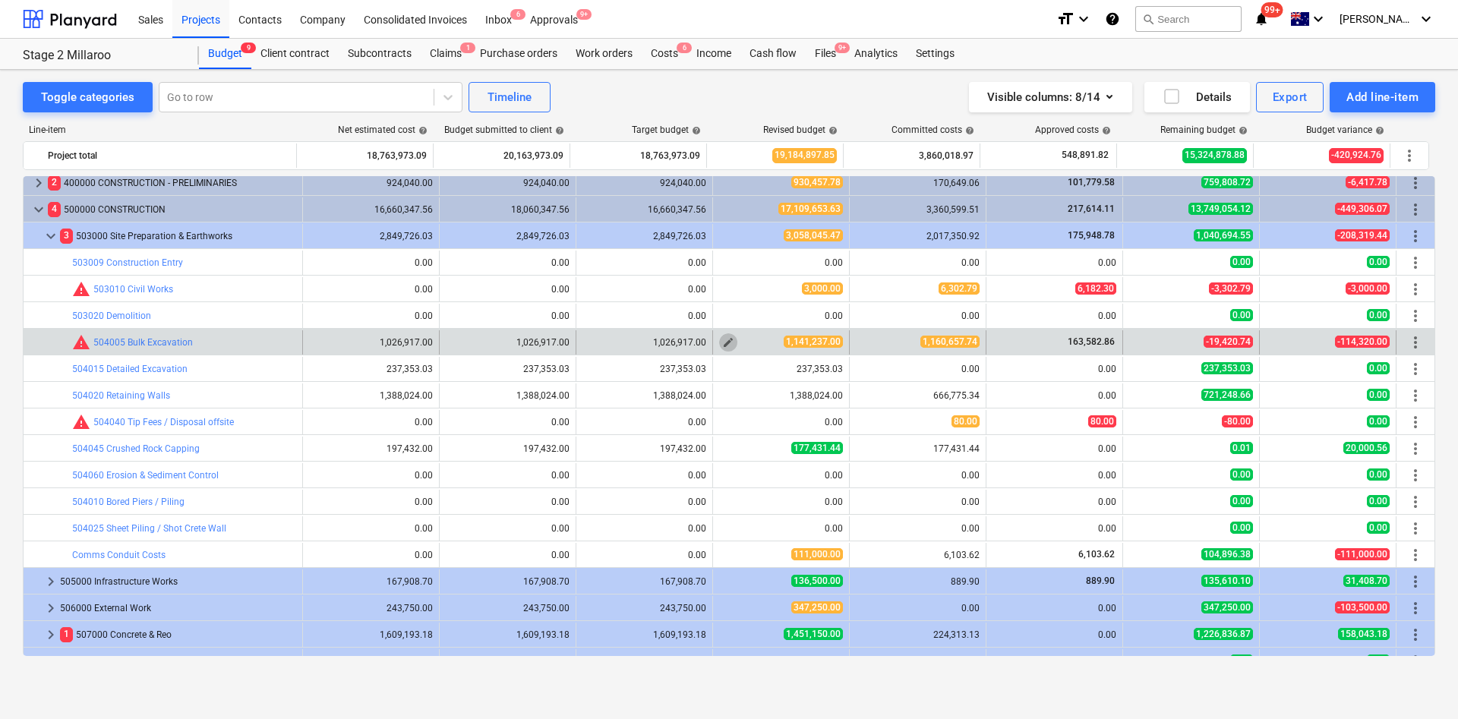
click at [723, 342] on span "edit" at bounding box center [728, 342] width 12 height 12
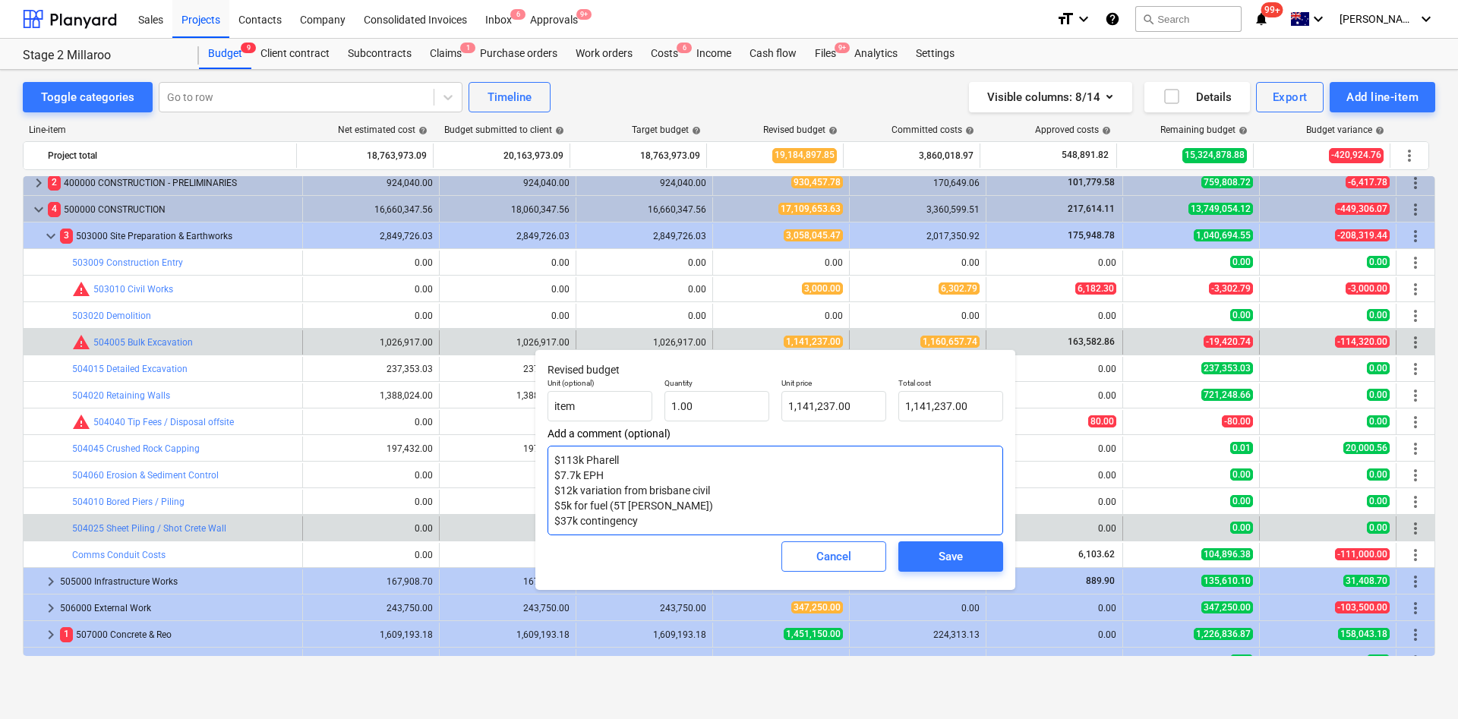
drag, startPoint x: 656, startPoint y: 520, endPoint x: 528, endPoint y: 522, distance: 128.3
click at [538, 478] on div "Revised budget Unit (optional) item Quantity 1.00 Unit price 1,141,237.00 Total…" at bounding box center [775, 469] width 480 height 241
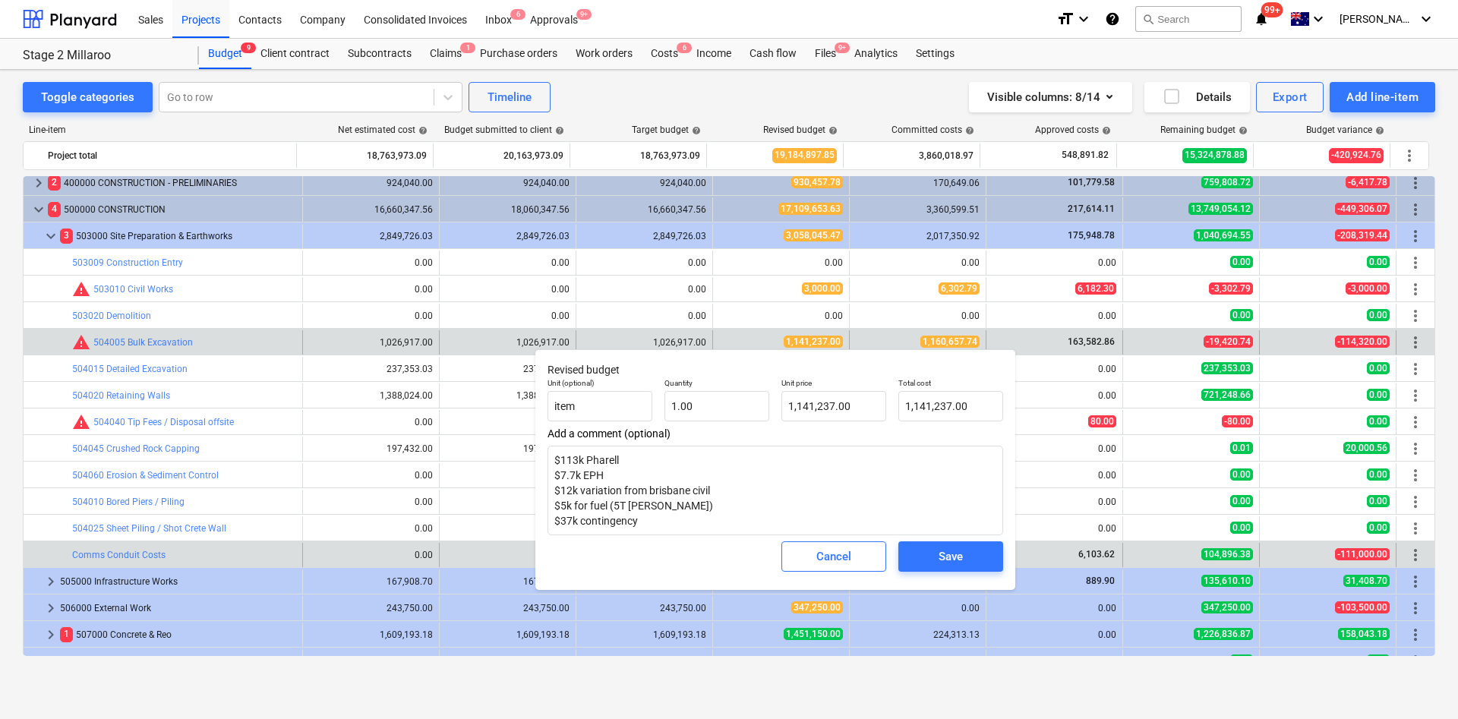
click at [820, 478] on div "Cancel" at bounding box center [833, 557] width 35 height 20
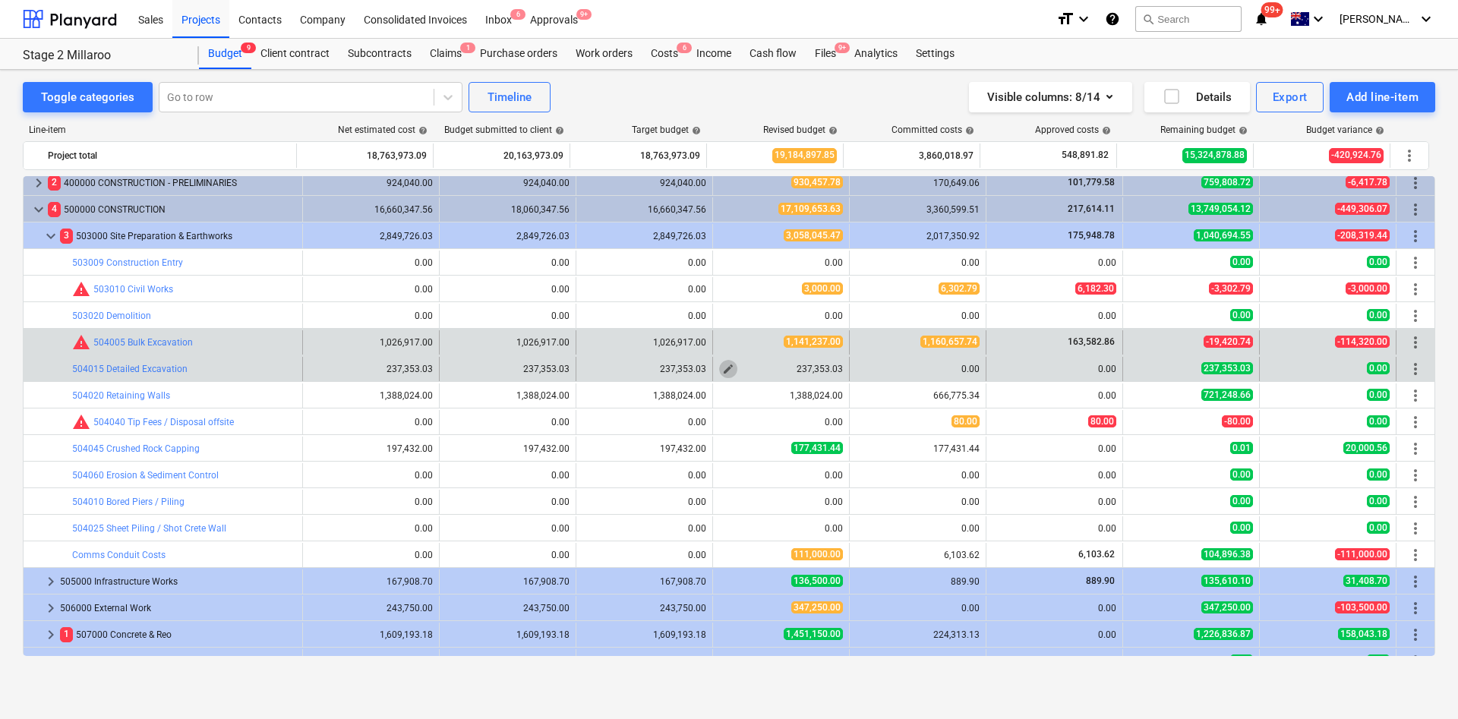
click at [722, 369] on span "edit" at bounding box center [728, 369] width 12 height 12
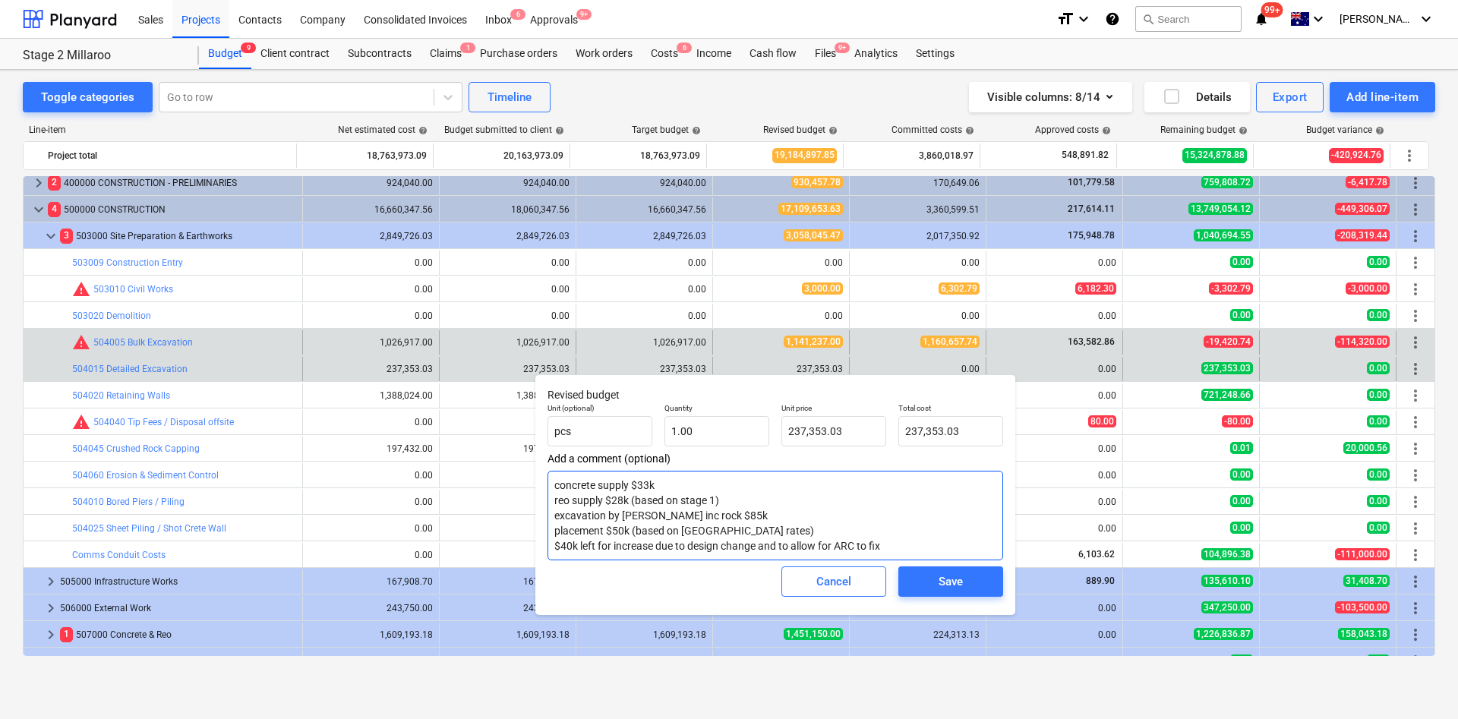
click at [780, 478] on textarea "concrete supply $33k reo supply $28k (based on stage 1) excavation by [PERSON_N…" at bounding box center [774, 516] width 455 height 90
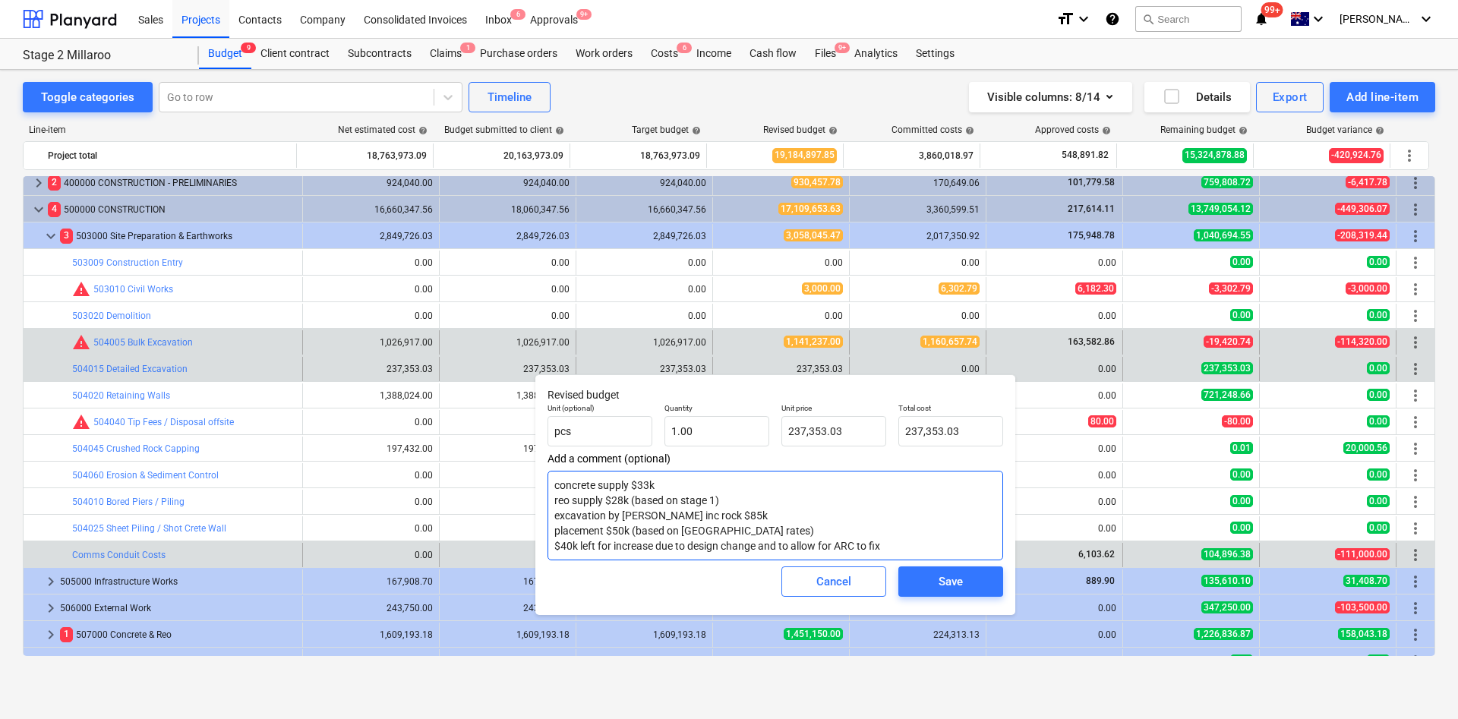
drag, startPoint x: 902, startPoint y: 546, endPoint x: 530, endPoint y: 555, distance: 372.1
click at [530, 478] on body "Sales Projects Contacts Company Consolidated Invoices Inbox 6 Approvals 9+ form…" at bounding box center [729, 359] width 1458 height 719
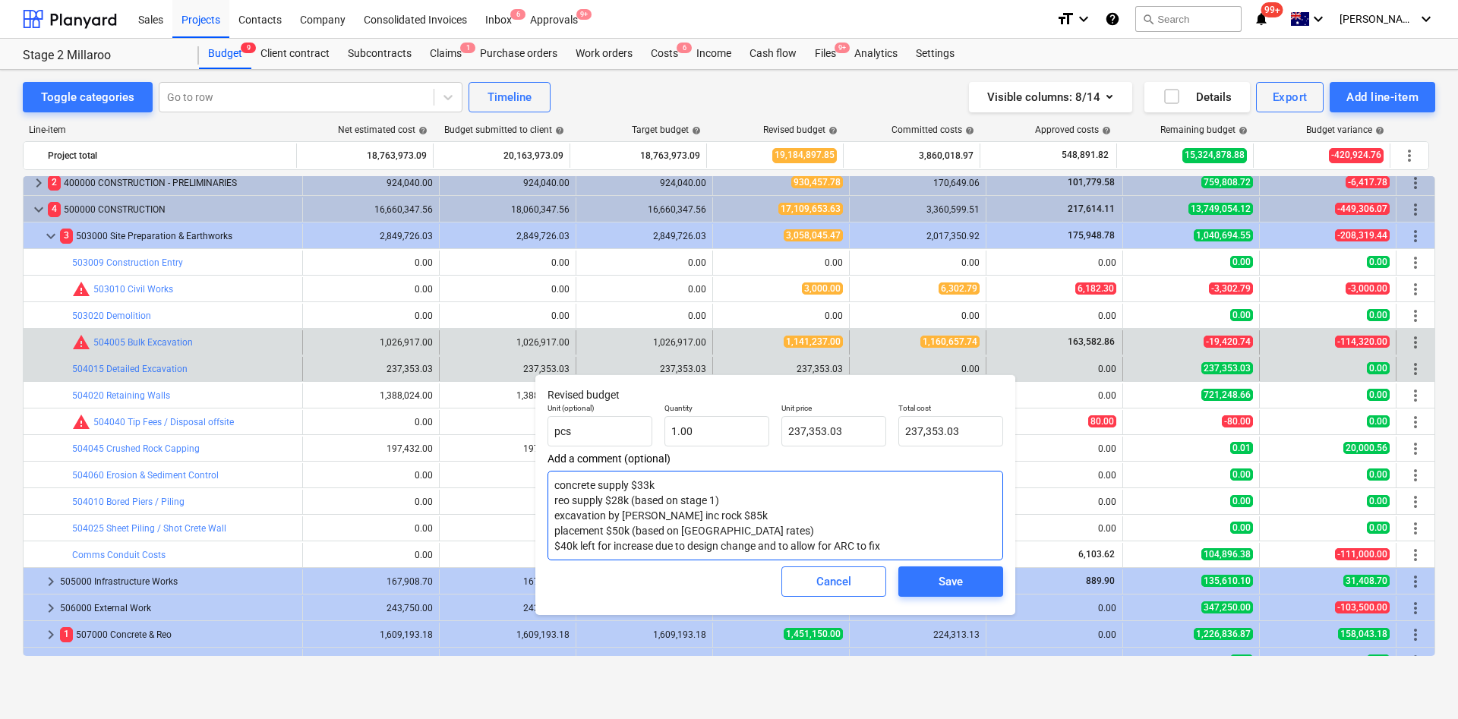
click at [860, 478] on textarea "concrete supply $33k reo supply $28k (based on stage 1) excavation by [PERSON_N…" at bounding box center [774, 516] width 455 height 90
drag, startPoint x: 899, startPoint y: 547, endPoint x: 541, endPoint y: 547, distance: 357.6
click at [541, 478] on div "Revised budget Unit (optional) pcs Quantity 1.00 Unit price 237,353.03 Total co…" at bounding box center [775, 494] width 480 height 241
click at [710, 478] on textarea "concrete supply $33k reo supply $28k (based on stage 1) excavation by [PERSON_N…" at bounding box center [774, 516] width 455 height 90
drag, startPoint x: 714, startPoint y: 512, endPoint x: 695, endPoint y: 514, distance: 19.0
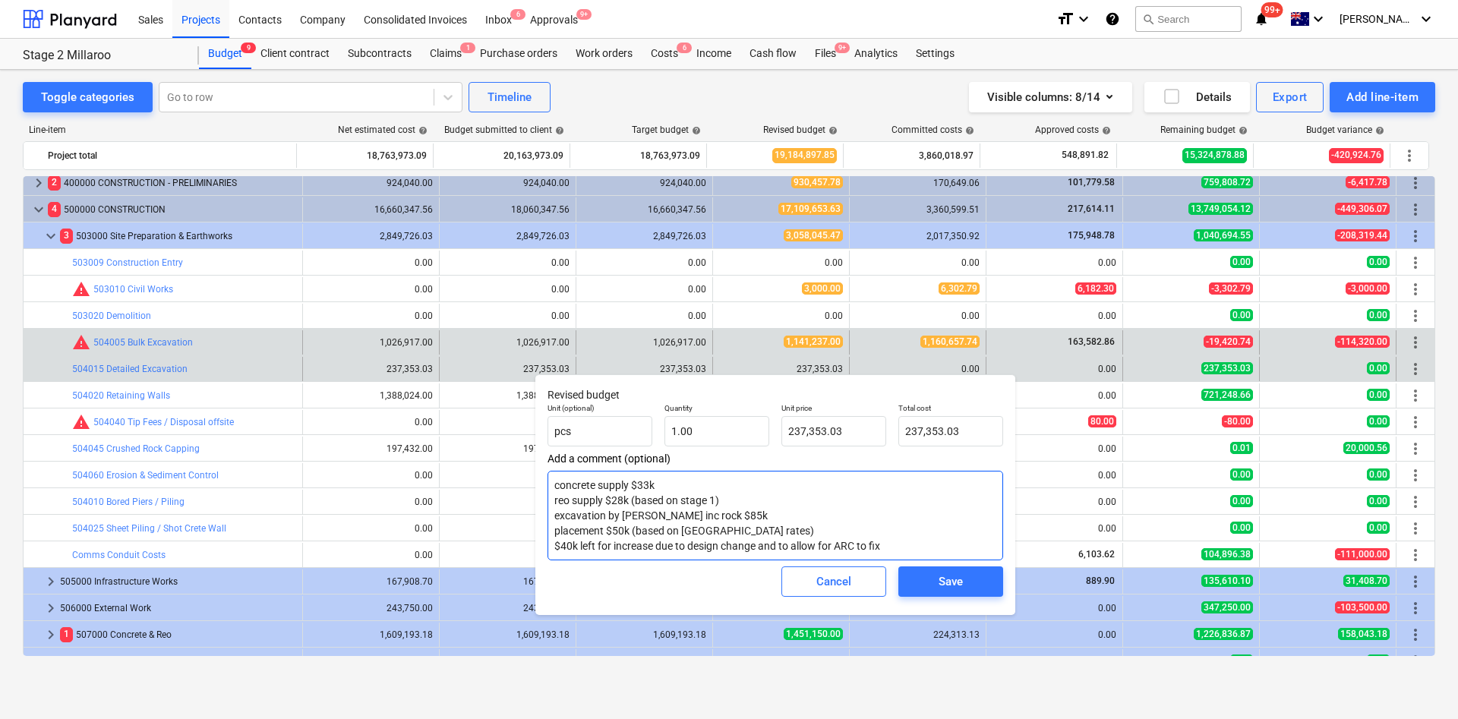
click at [695, 478] on textarea "concrete supply $33k reo supply $28k (based on stage 1) excavation by [PERSON_N…" at bounding box center [774, 516] width 455 height 90
click at [717, 478] on textarea "concrete supply $33k reo supply $28k (based on stage 1) excavation by [PERSON_N…" at bounding box center [774, 516] width 455 height 90
drag, startPoint x: 730, startPoint y: 513, endPoint x: 696, endPoint y: 513, distance: 34.2
click at [696, 478] on textarea "concrete supply $33k reo supply $28k (based on stage 1) excavation by [PERSON_N…" at bounding box center [774, 516] width 455 height 90
click at [770, 478] on textarea "concrete supply $33k reo supply $28k (based on stage 1) excavation by [PERSON_N…" at bounding box center [774, 516] width 455 height 90
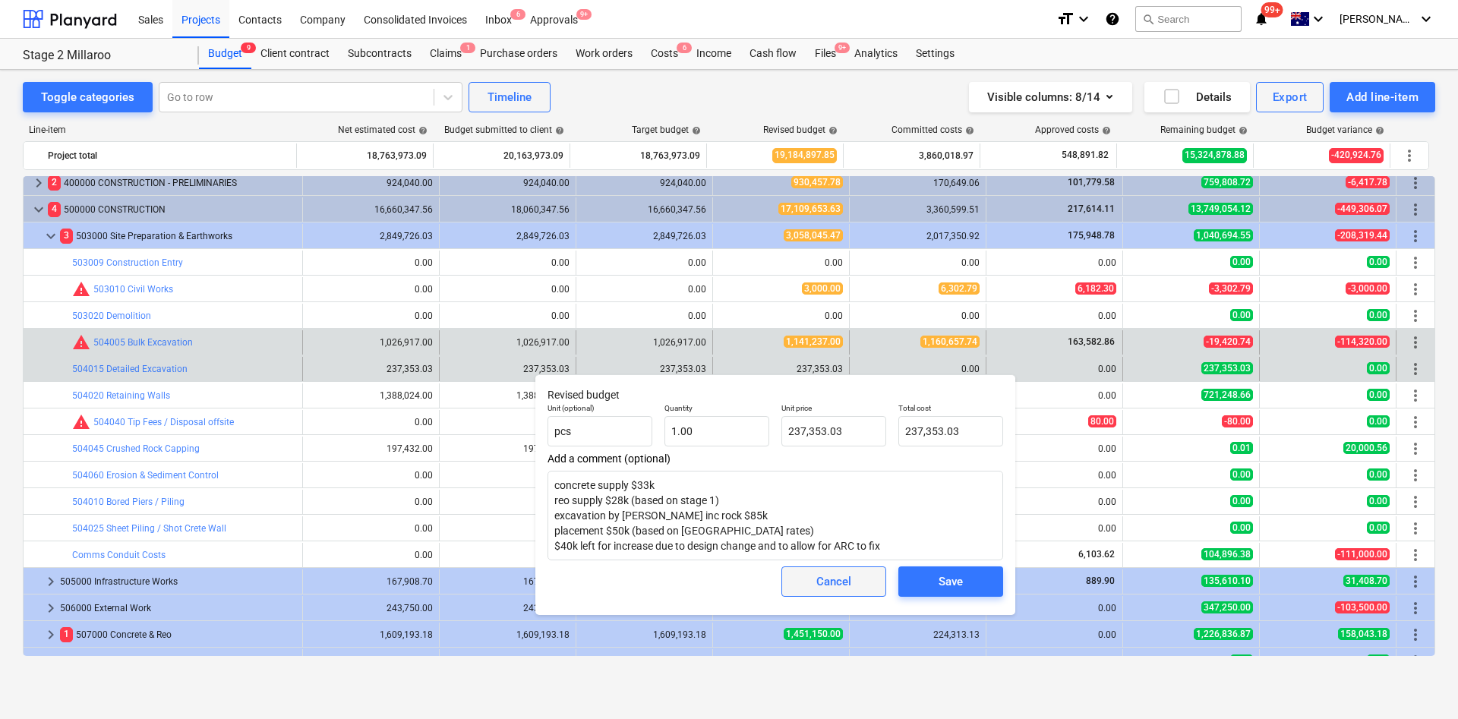
click at [850, 478] on div "Cancel" at bounding box center [833, 582] width 35 height 20
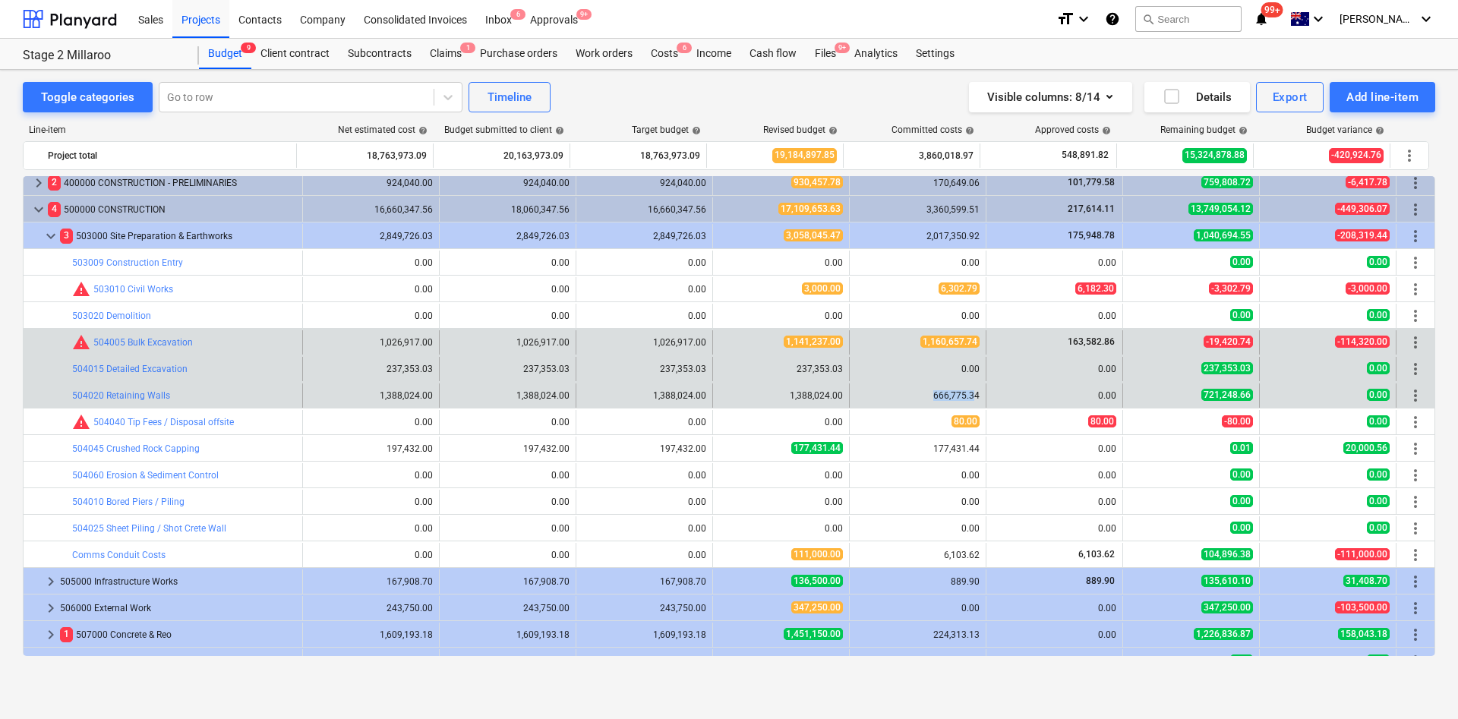
drag, startPoint x: 921, startPoint y: 389, endPoint x: 970, endPoint y: 398, distance: 50.0
click at [966, 398] on div "666,775.34" at bounding box center [918, 395] width 124 height 11
click at [966, 395] on div "666,775.34" at bounding box center [918, 395] width 124 height 11
drag, startPoint x: 927, startPoint y: 395, endPoint x: 1003, endPoint y: 400, distance: 76.1
click at [966, 400] on div "bar_chart 504020 Retaining Walls edit 1,388,024.00 edit 1,388,024.00 edit 1,388…" at bounding box center [729, 395] width 1411 height 24
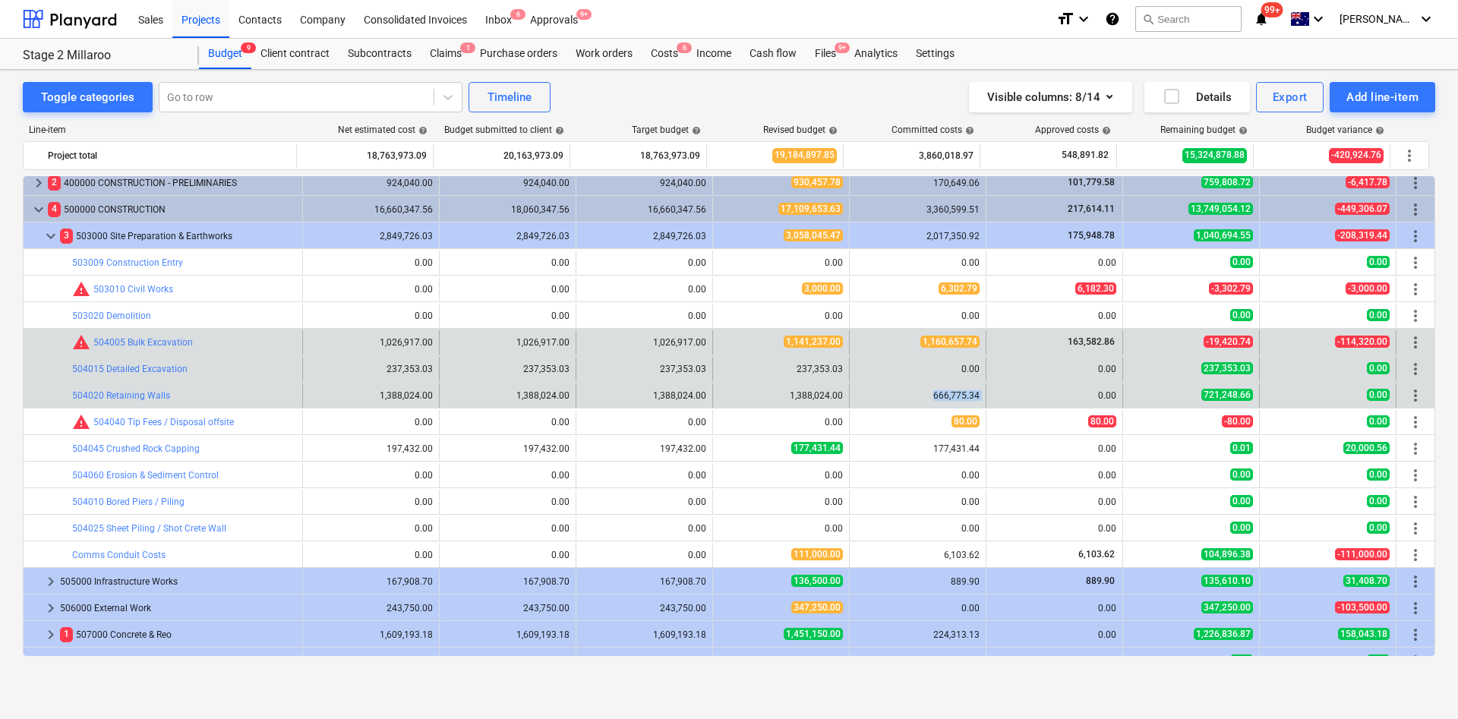
click at [937, 389] on div "666,775.34" at bounding box center [918, 395] width 124 height 24
click at [723, 396] on span "edit" at bounding box center [728, 395] width 12 height 12
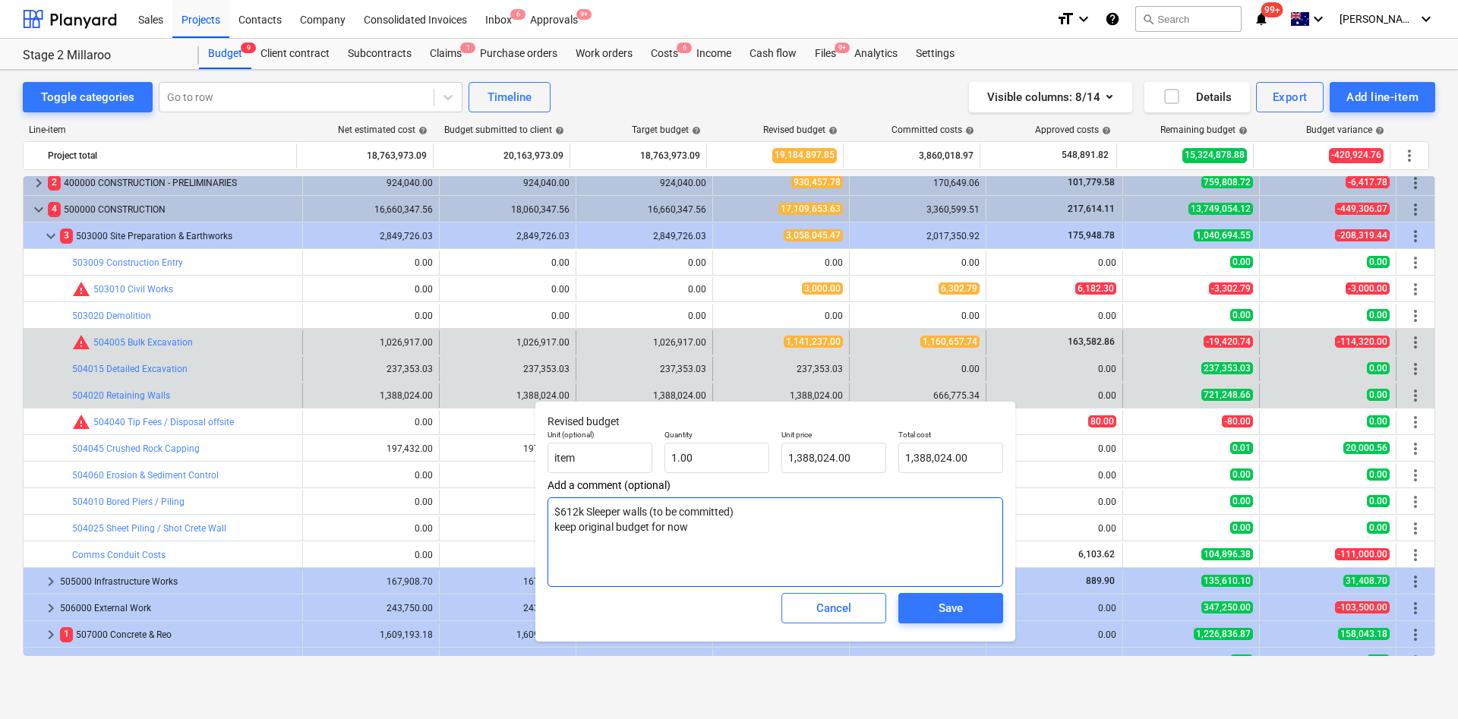
click at [720, 478] on textarea "$612k Sleeper walls (to be committed) keep original budget for now" at bounding box center [774, 542] width 455 height 90
type textarea "x"
type textarea "$612k Sleeper walls (to be committed) keep original budget for now"
type textarea "x"
type textarea "$612k Sleeper walls (to be committed) keep original budget for now"
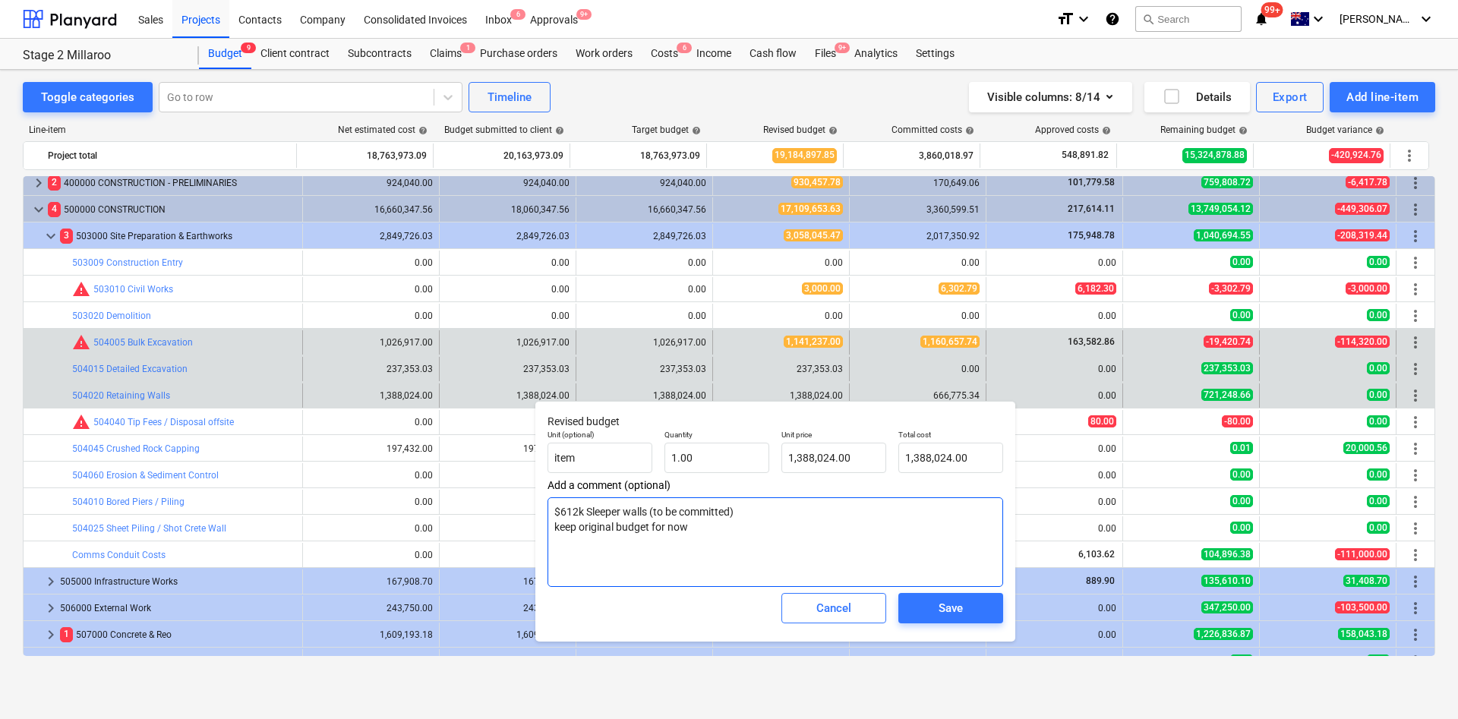
type textarea "x"
type textarea "$612k Sleeper walls (to be committed) keep original budget for now $"
type textarea "x"
type textarea "$612k Sleeper walls (to be committed) keep original budget for now $1"
type textarea "x"
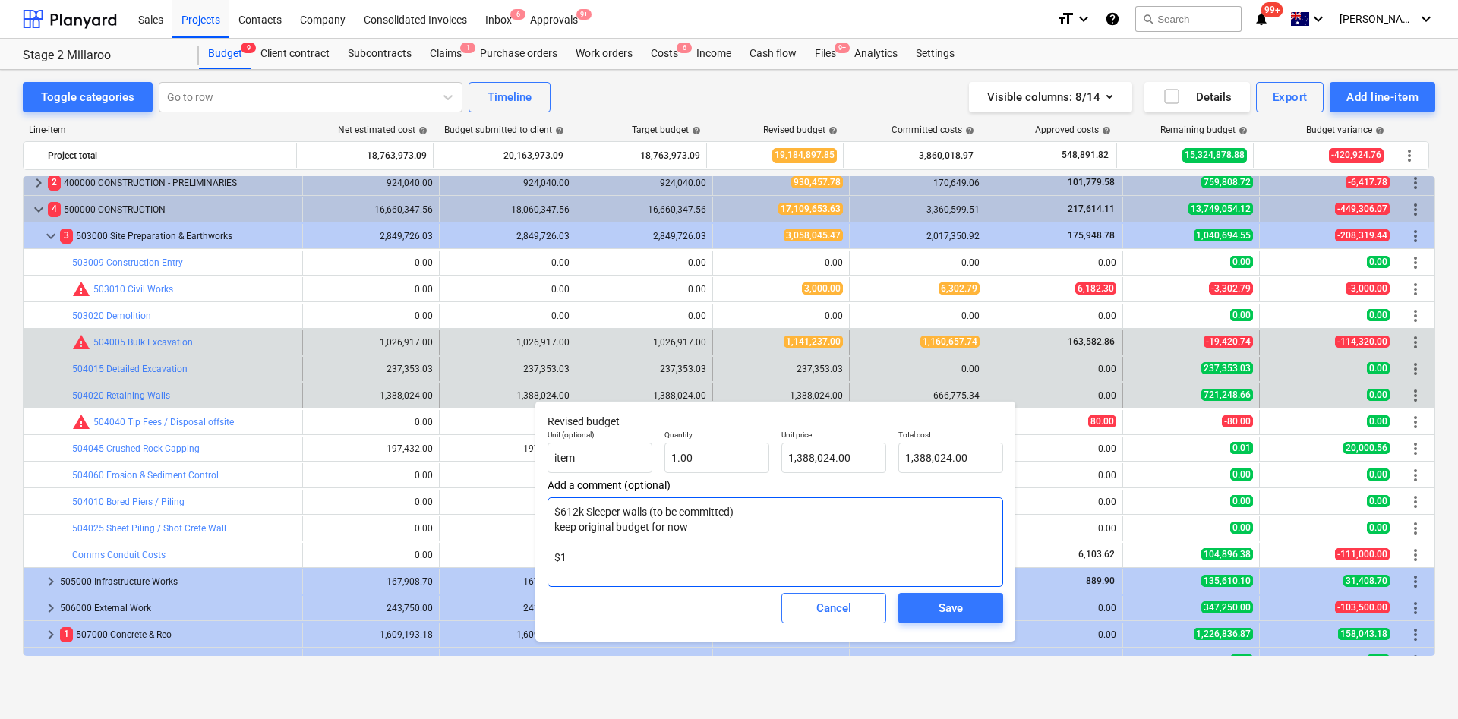
type textarea "$612k Sleeper walls (to be committed) keep original budget for now $1."
type textarea "x"
type textarea "$612k Sleeper walls (to be committed) keep original budget for now $1.2"
type textarea "x"
type textarea "$612k Sleeper walls (to be committed) keep original budget for now $1.27"
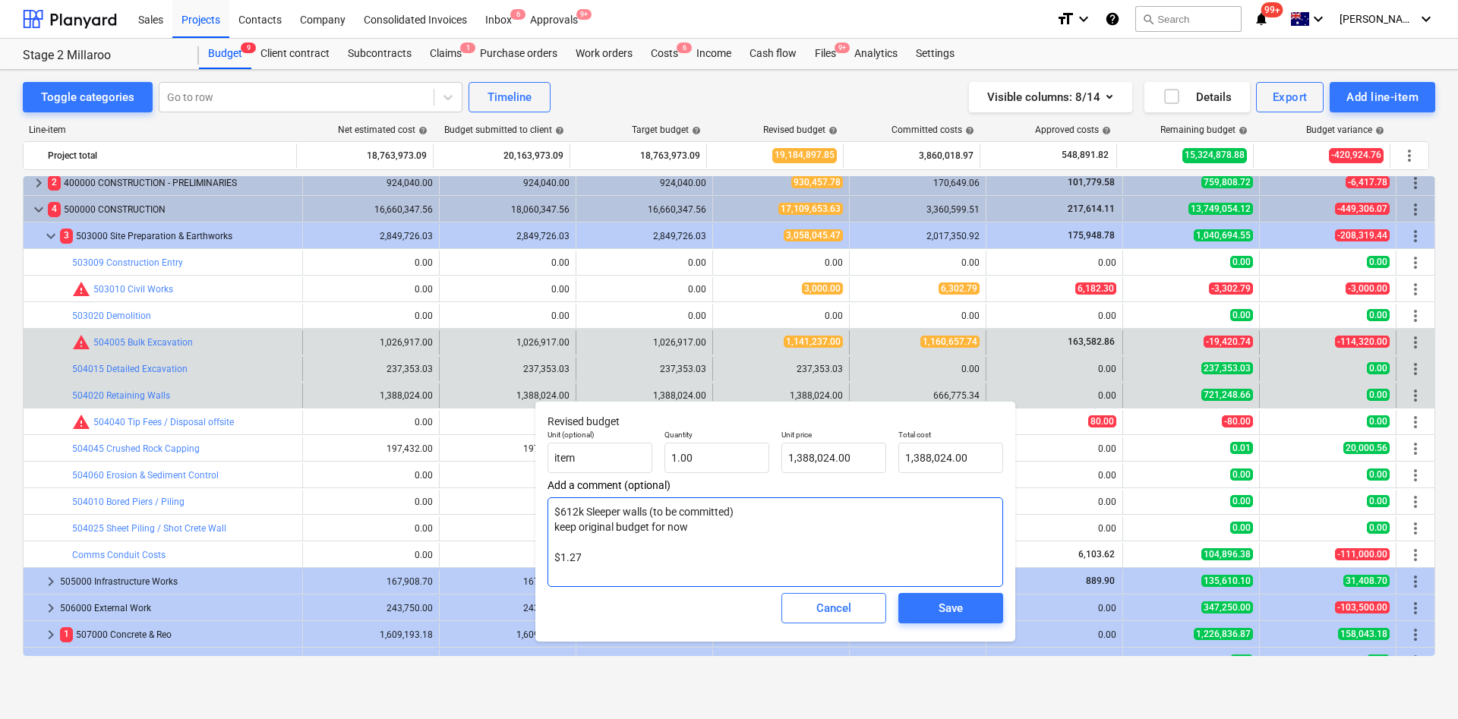
type textarea "x"
type textarea "$612k Sleeper walls (to be committed) keep original budget for now $1.278"
type textarea "x"
type textarea "$612k Sleeper walls (to be committed) keep original budget for now $1.278k"
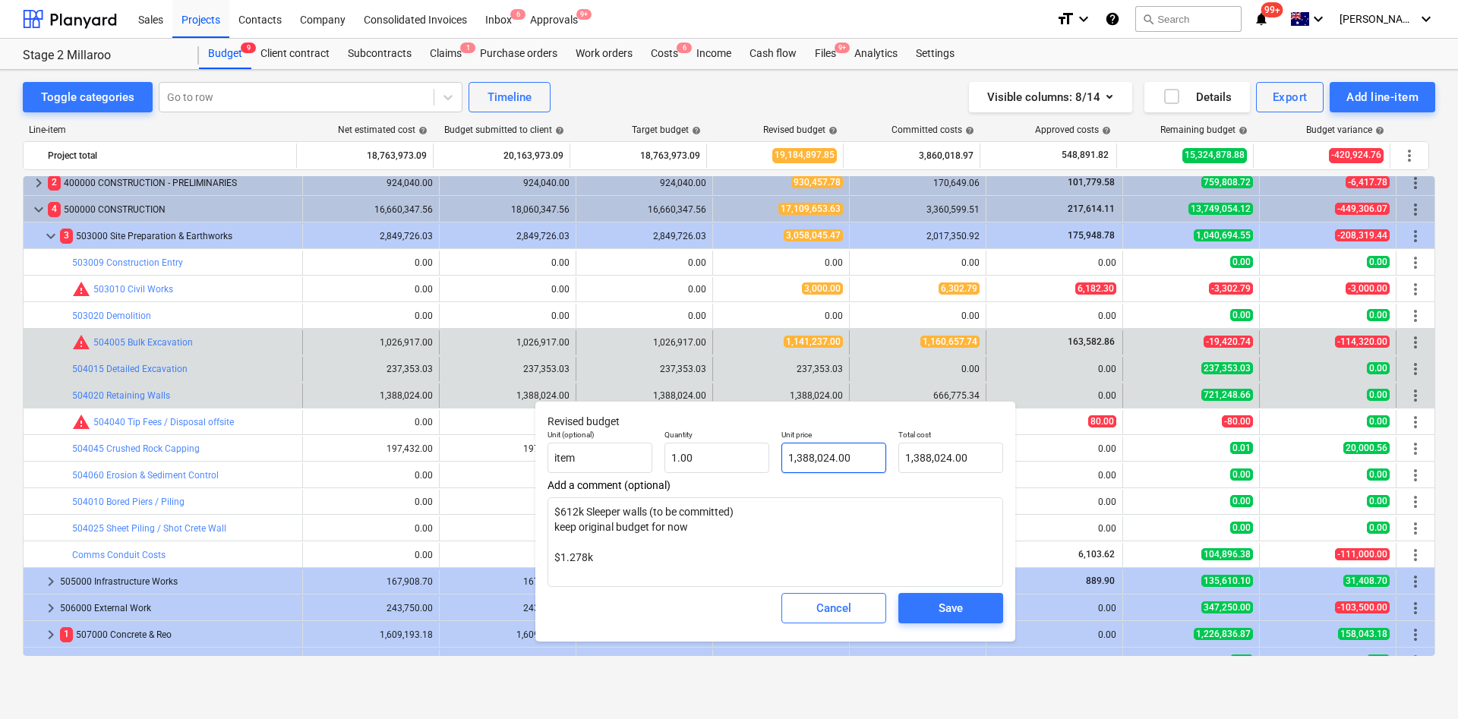
type input "1388024"
drag, startPoint x: 856, startPoint y: 452, endPoint x: 771, endPoint y: 448, distance: 85.9
click at [772, 448] on div "Unit (optional) item Quantity 1.00 Unit price 1388024 Total cost 1,388,024.00" at bounding box center [775, 451] width 468 height 55
click at [843, 461] on input "1388024" at bounding box center [833, 458] width 105 height 30
drag, startPoint x: 858, startPoint y: 453, endPoint x: 772, endPoint y: 449, distance: 85.9
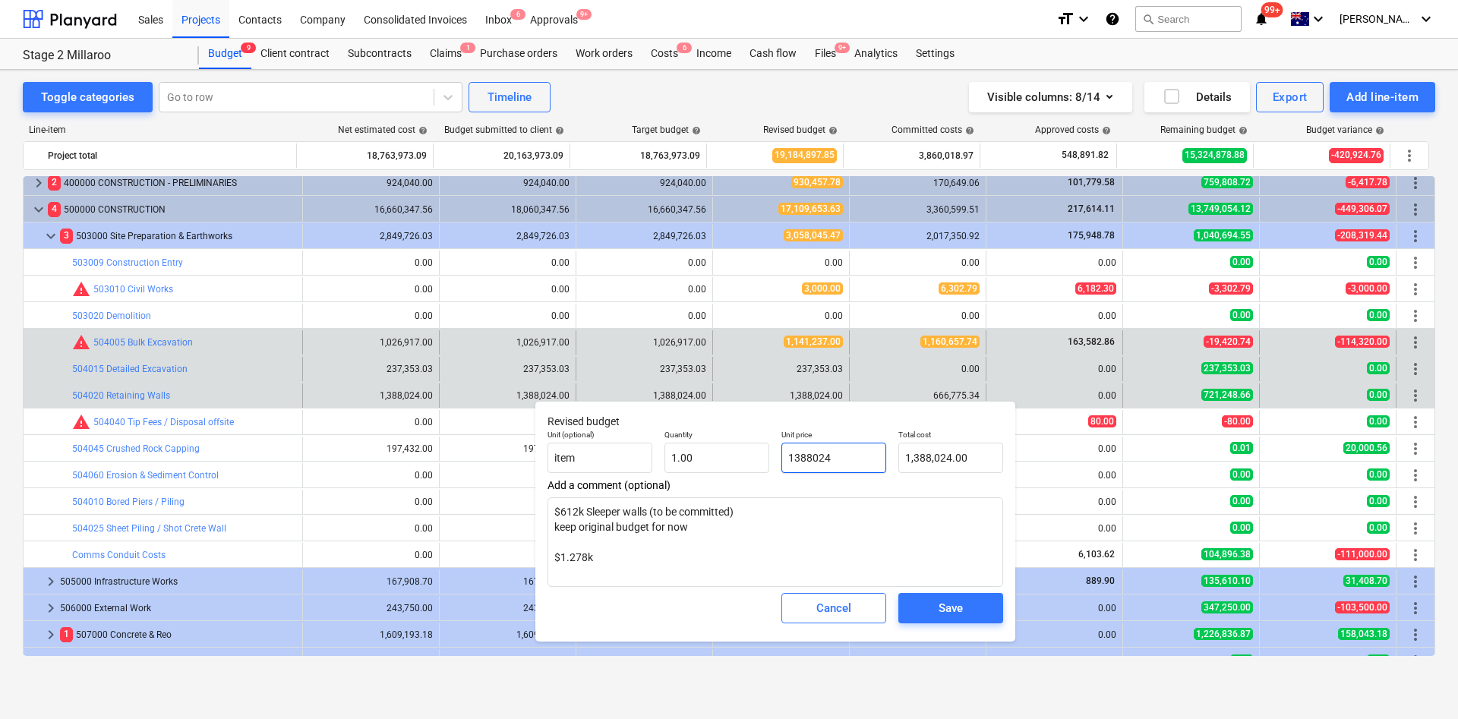
click at [786, 444] on input "1388024" at bounding box center [833, 458] width 105 height 30
type textarea "x"
type input "1,388,024.00"
click at [823, 478] on div "Cancel" at bounding box center [833, 608] width 35 height 20
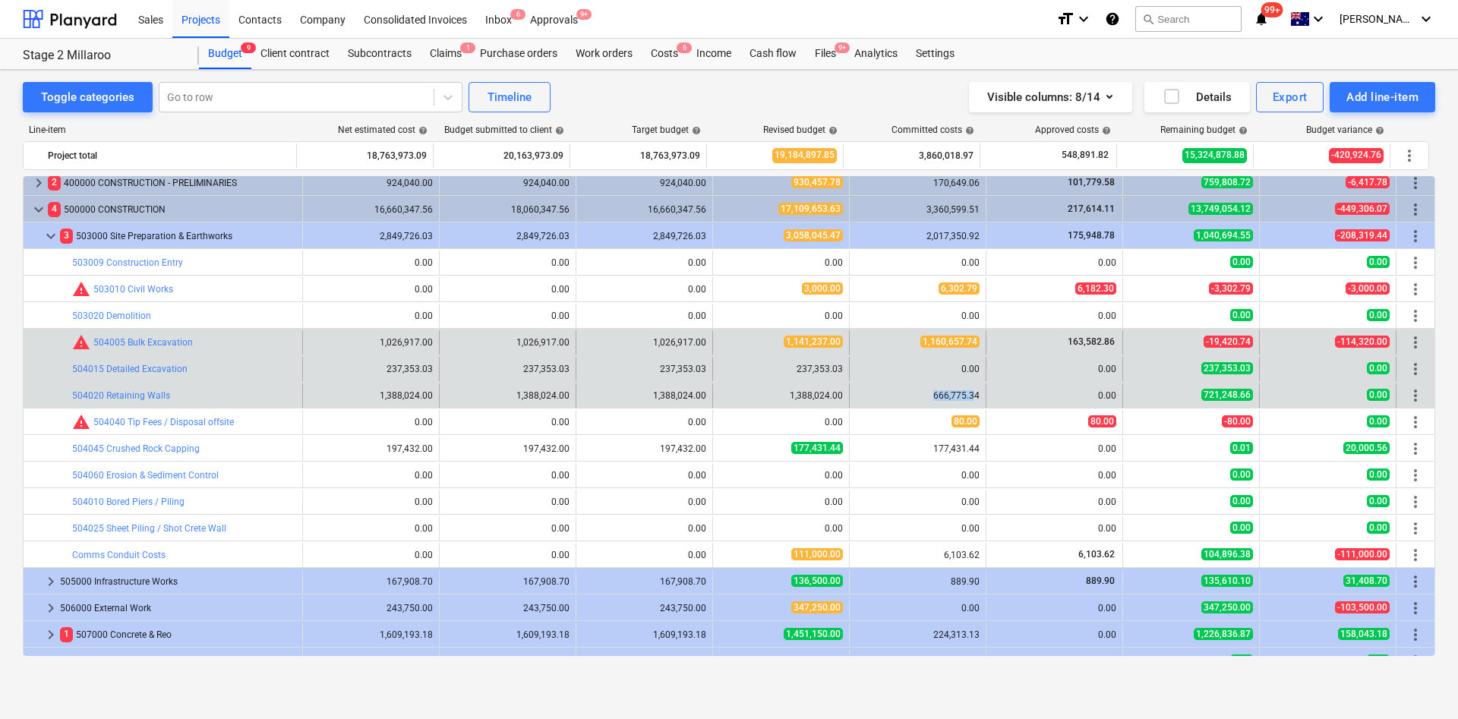
drag, startPoint x: 925, startPoint y: 386, endPoint x: 985, endPoint y: 389, distance: 60.0
click at [966, 389] on div "bar_chart 504020 Retaining Walls edit 1,388,024.00 edit 1,388,024.00 edit 1,388…" at bounding box center [729, 395] width 1411 height 24
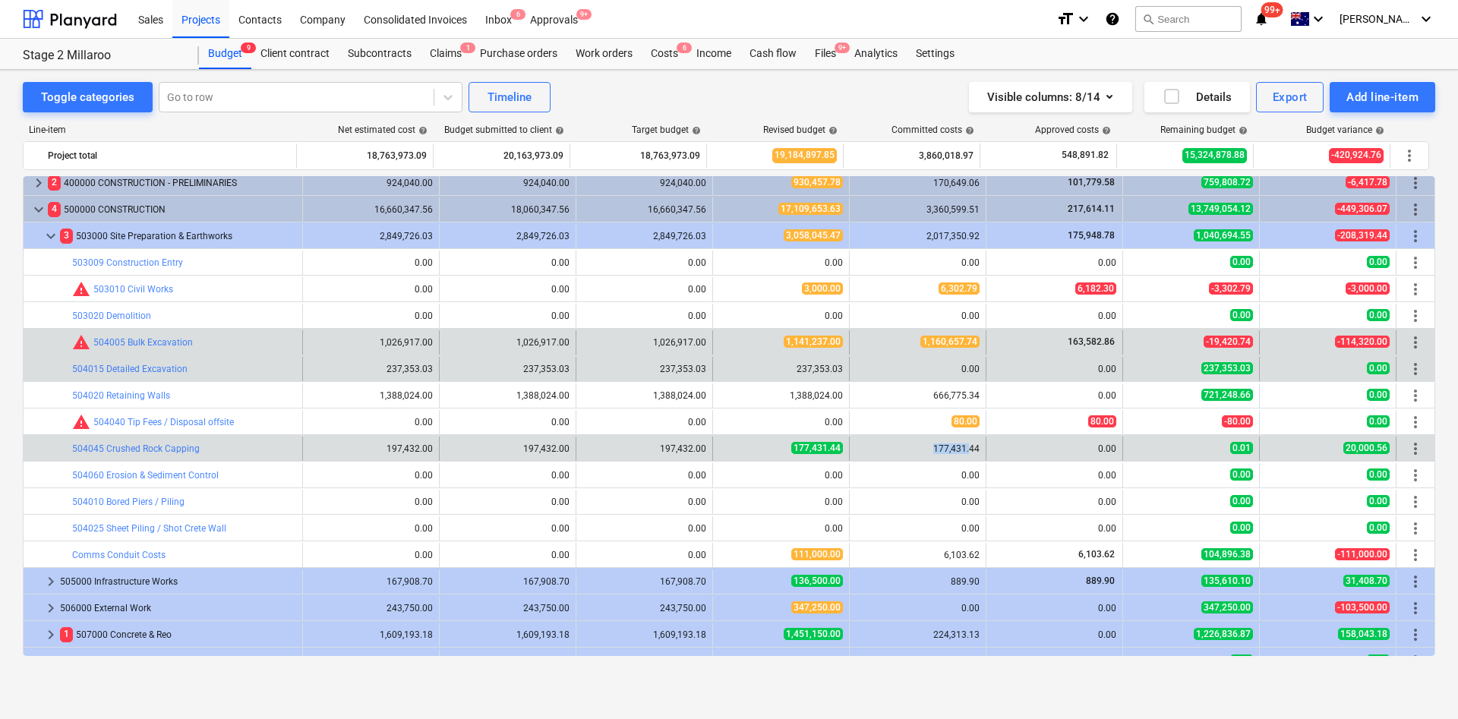
drag, startPoint x: 919, startPoint y: 446, endPoint x: 970, endPoint y: 445, distance: 50.9
click at [966, 445] on div "177,431.44" at bounding box center [918, 448] width 124 height 11
click at [944, 456] on div "177,431.44" at bounding box center [918, 449] width 124 height 24
click at [966, 453] on div "177,431.44" at bounding box center [918, 448] width 124 height 11
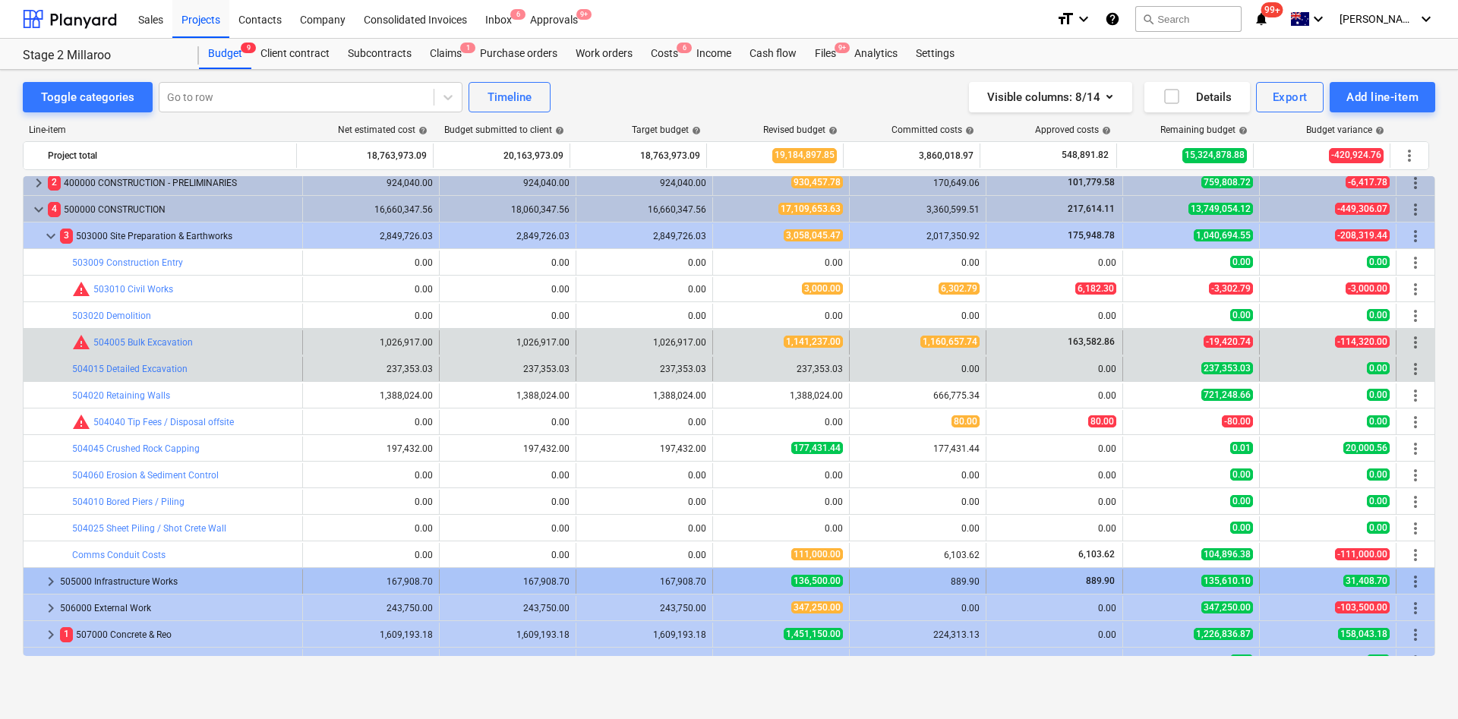
drag, startPoint x: 725, startPoint y: 556, endPoint x: 862, endPoint y: 568, distance: 137.2
click at [724, 478] on span "edit" at bounding box center [728, 555] width 12 height 12
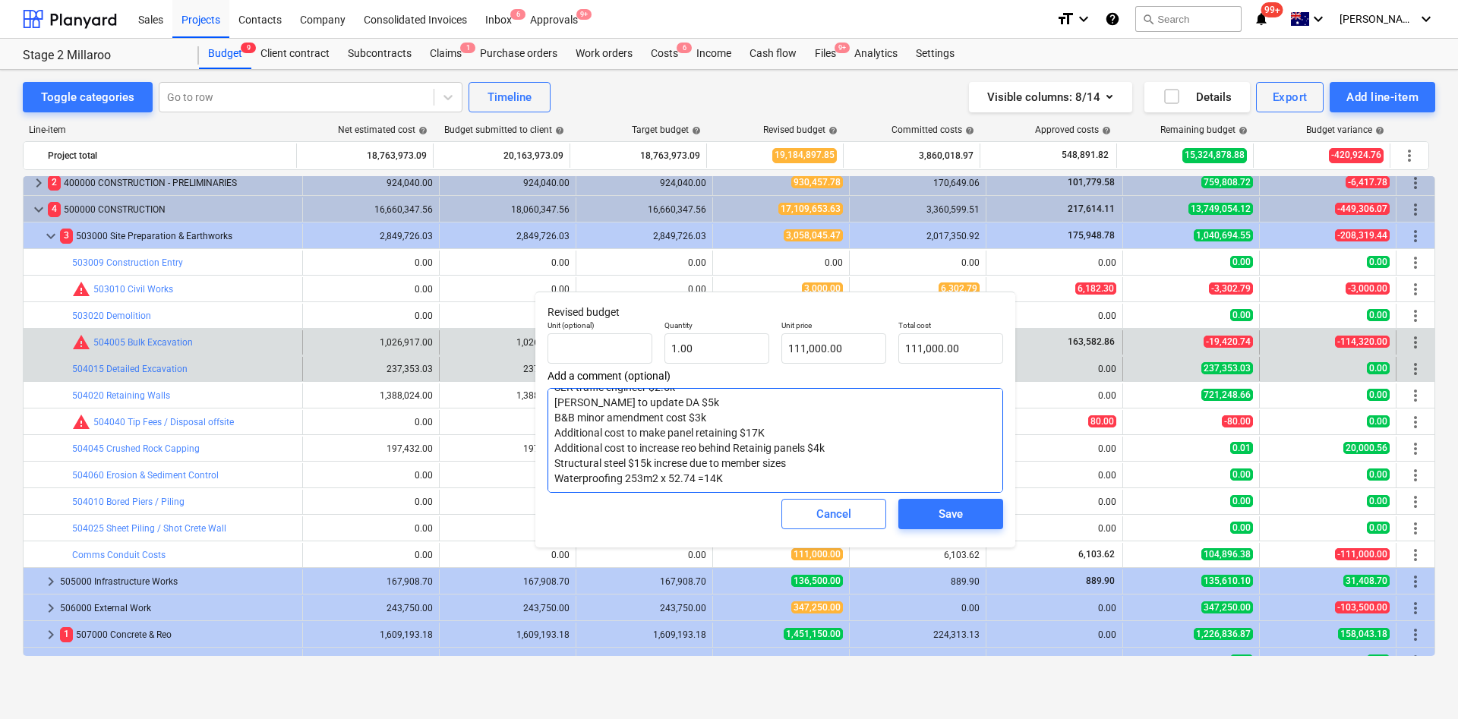
scroll to position [0, 0]
click at [718, 449] on textarea "vac trucks x2.5 days $4.5k 49T hourly rate 15 hours @240 per hour $3.6k surveyo…" at bounding box center [774, 440] width 455 height 105
click at [827, 478] on div "Cancel" at bounding box center [833, 514] width 35 height 20
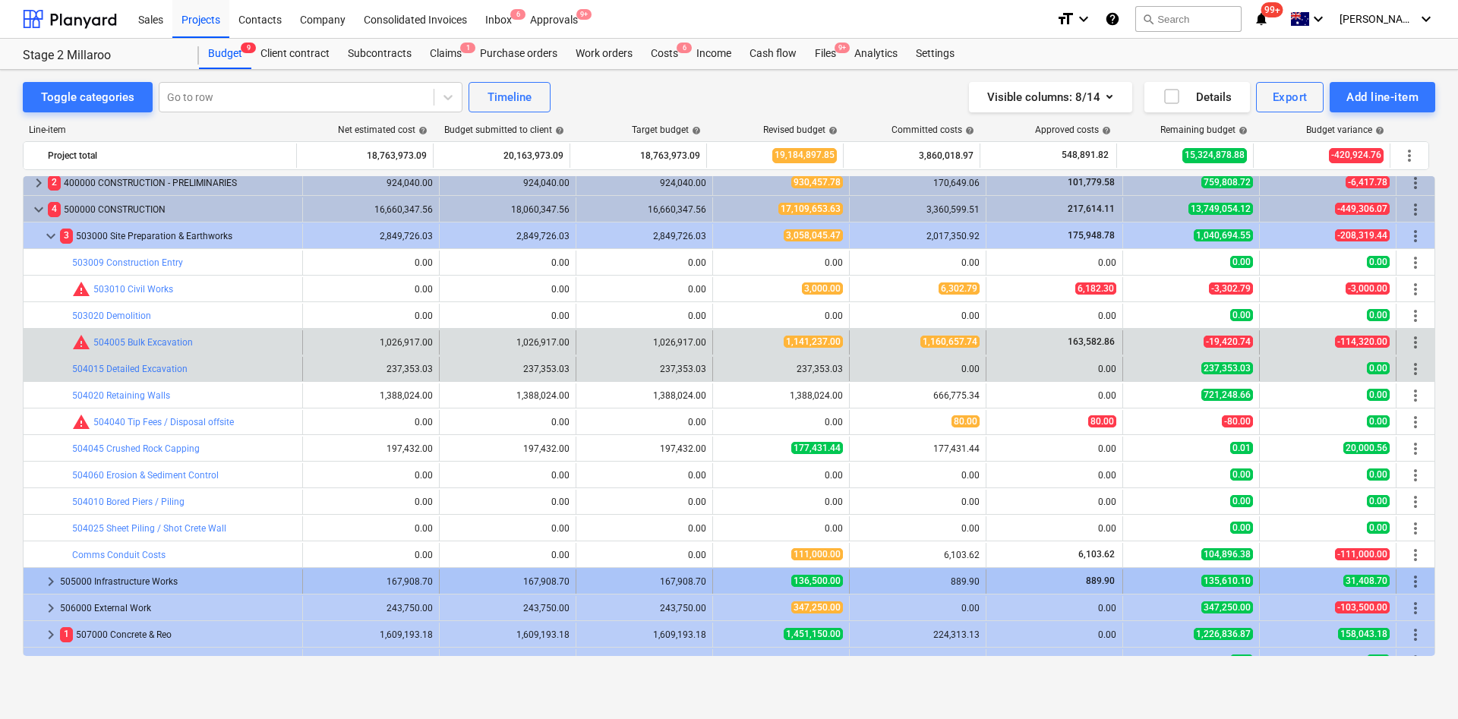
click at [51, 478] on span "keyboard_arrow_right" at bounding box center [51, 581] width 18 height 18
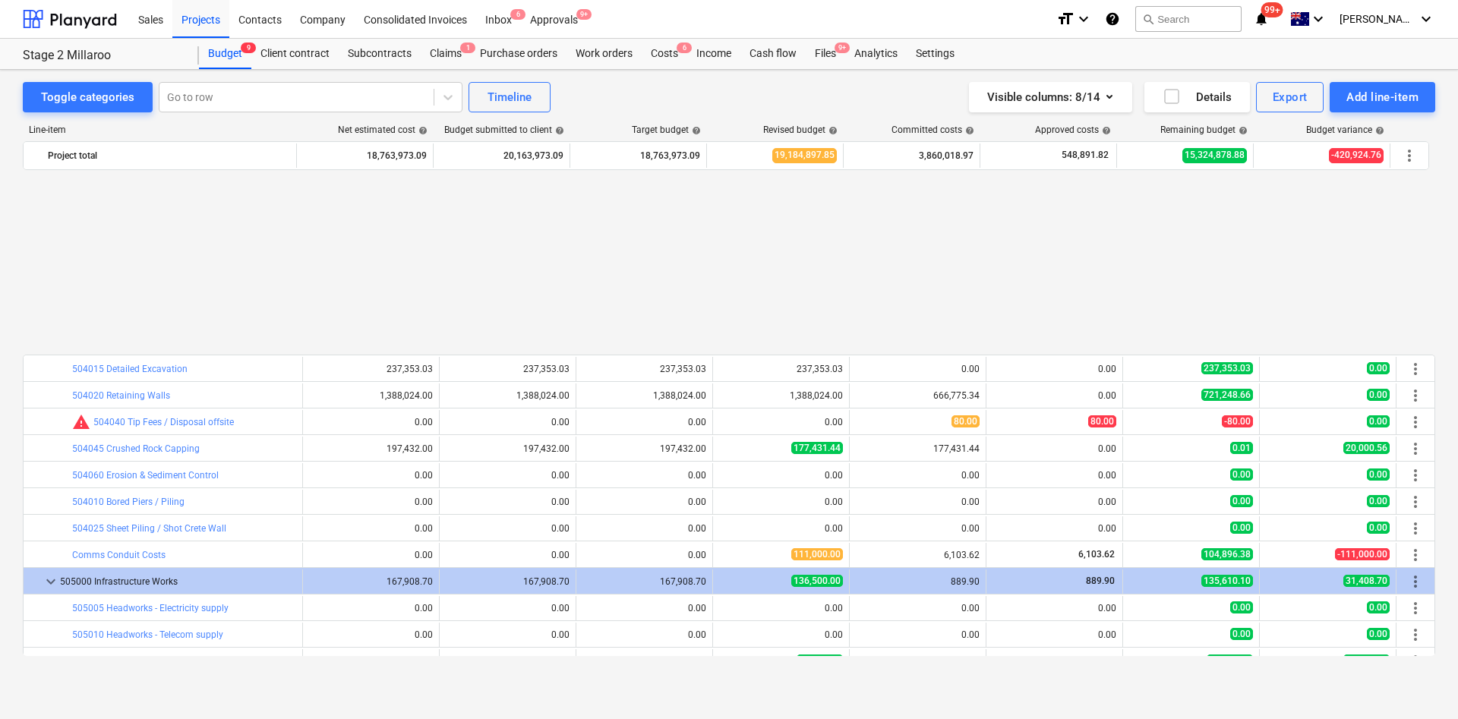
scroll to position [342, 0]
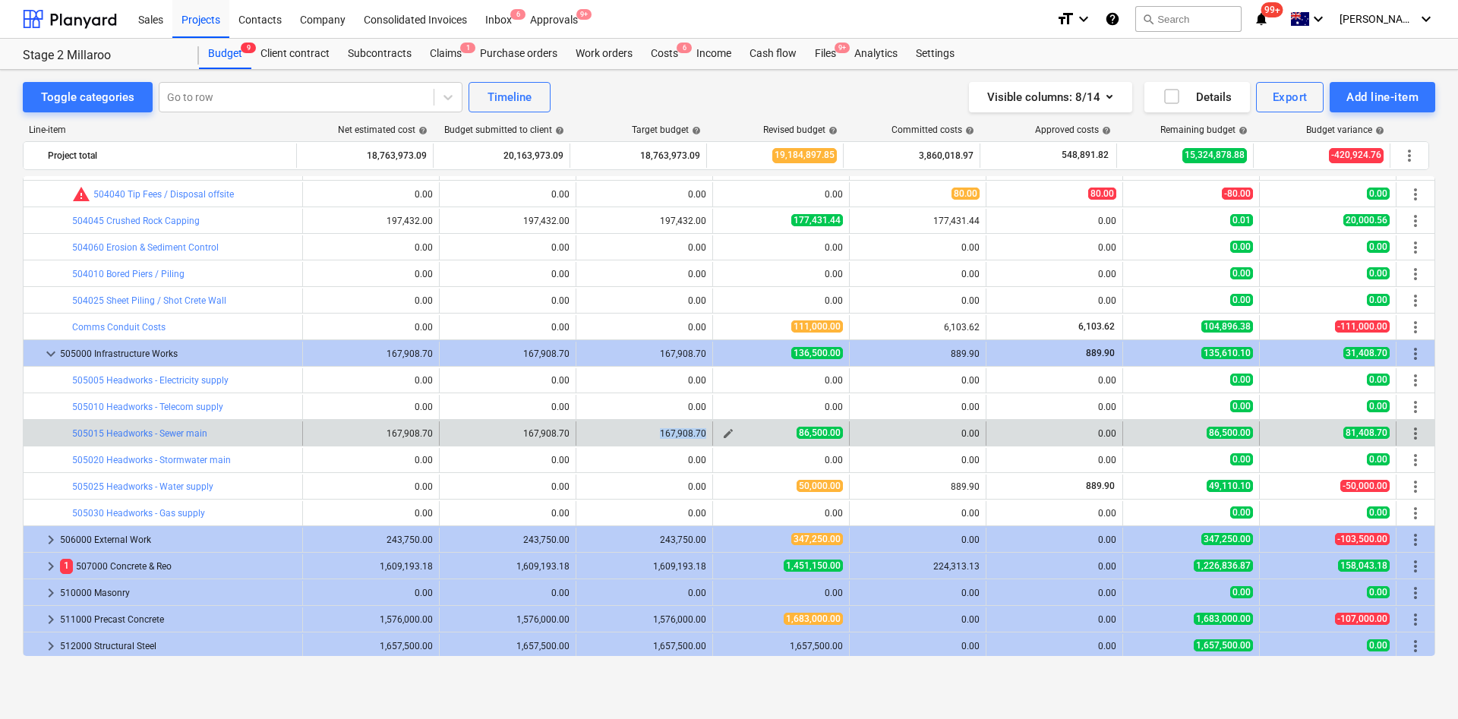
drag, startPoint x: 656, startPoint y: 427, endPoint x: 728, endPoint y: 428, distance: 72.1
click at [728, 428] on div "bar_chart 505015 Headworks - Sewer main edit 167,908.70 edit 167,908.70 edit 16…" at bounding box center [729, 433] width 1411 height 24
click at [722, 430] on span "edit" at bounding box center [728, 433] width 12 height 12
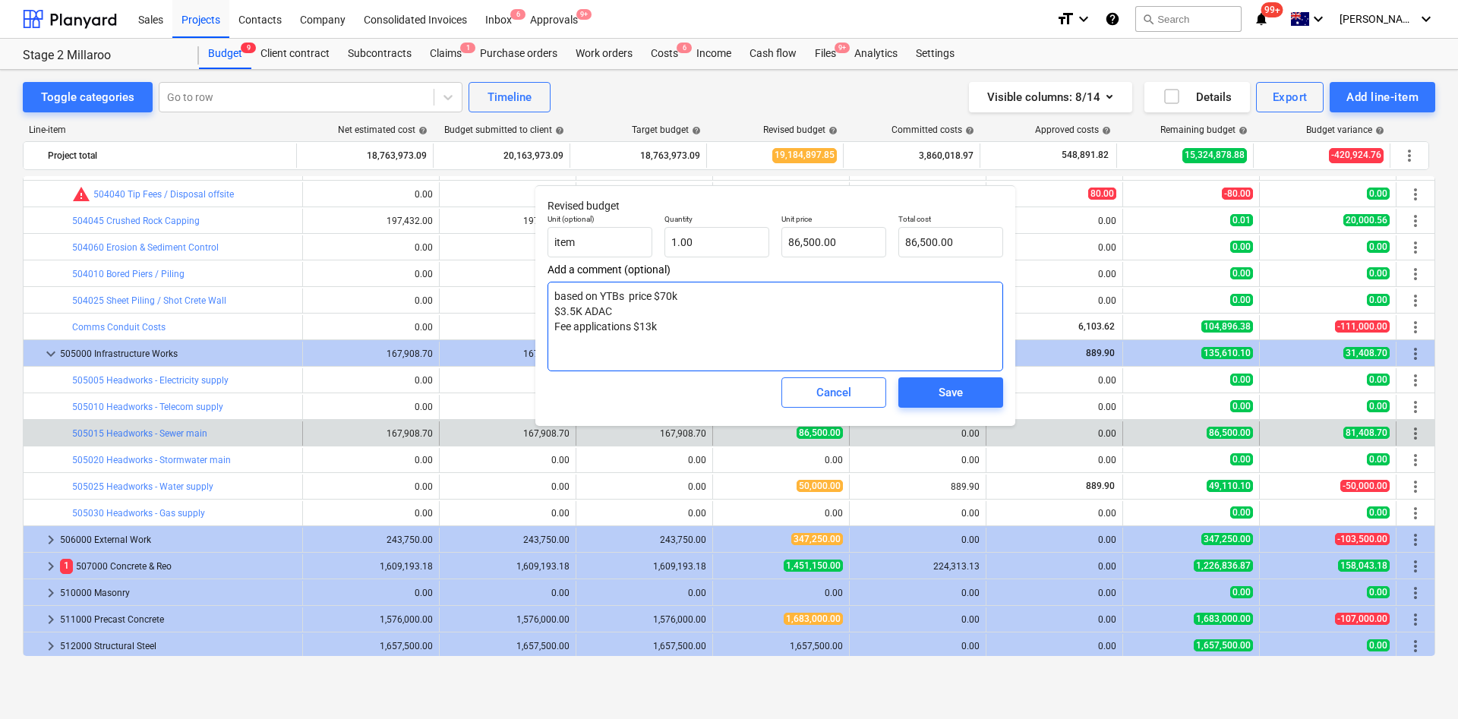
click at [687, 297] on textarea "based on YTBs price $70k $3.5K ADAC Fee applications $13k" at bounding box center [774, 327] width 455 height 90
click at [606, 292] on textarea "based on YTBs price $70k $3.5K ADAC Fee applications $13k" at bounding box center [774, 327] width 455 height 90
click at [693, 304] on textarea "based on YTBs price $70k $3.5K ADAC Fee applications $13k" at bounding box center [774, 327] width 455 height 90
drag, startPoint x: 558, startPoint y: 314, endPoint x: 614, endPoint y: 365, distance: 76.3
click at [560, 313] on textarea "based on YTBs price $70k $3.5K ADAC Fee applications $13k" at bounding box center [774, 327] width 455 height 90
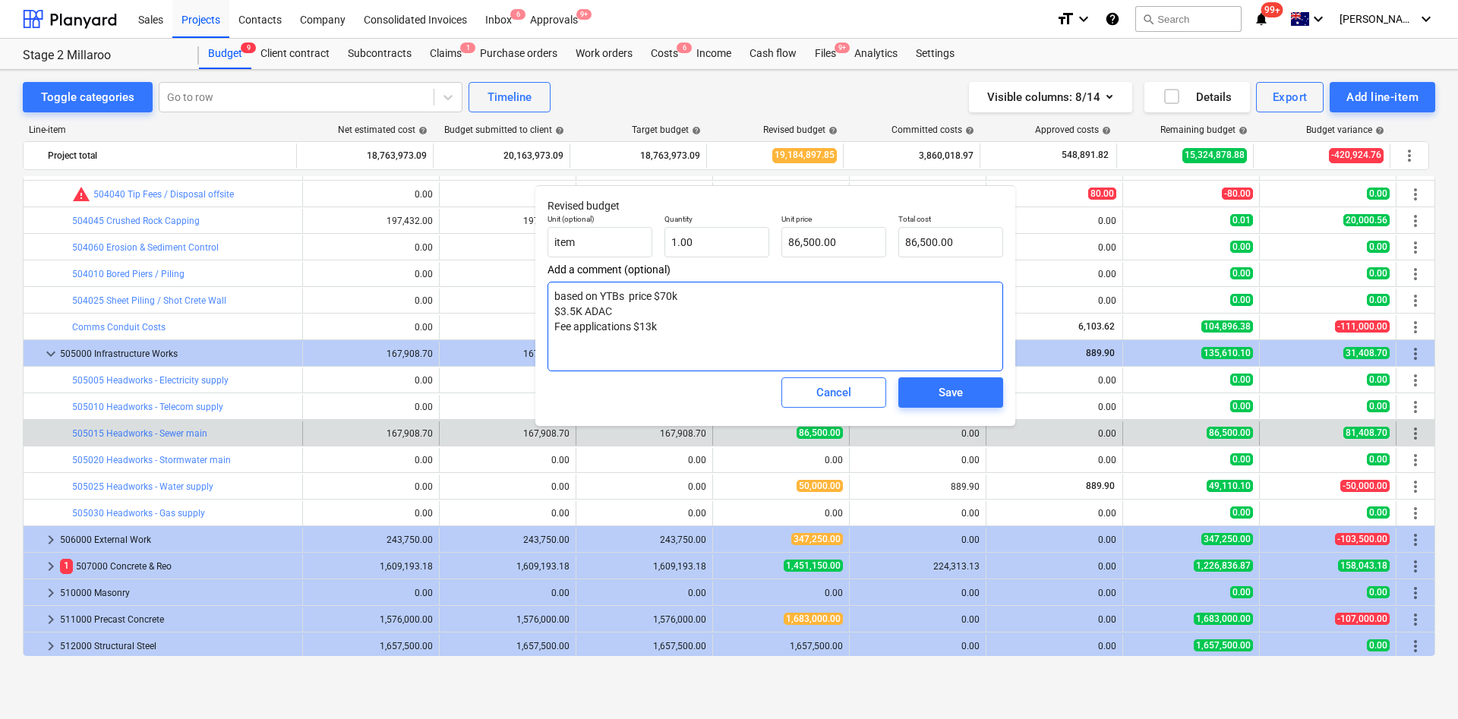
drag, startPoint x: 654, startPoint y: 328, endPoint x: 539, endPoint y: 308, distance: 116.3
click at [540, 308] on div "Revised budget Unit (optional) item Quantity 1.00 Unit price 86,500.00 Total co…" at bounding box center [775, 305] width 480 height 241
click at [710, 333] on textarea "based on YTBs price $70k $3.5K ADAC Fee applications $13k" at bounding box center [774, 327] width 455 height 90
click at [860, 392] on span "Cancel" at bounding box center [833, 393] width 67 height 20
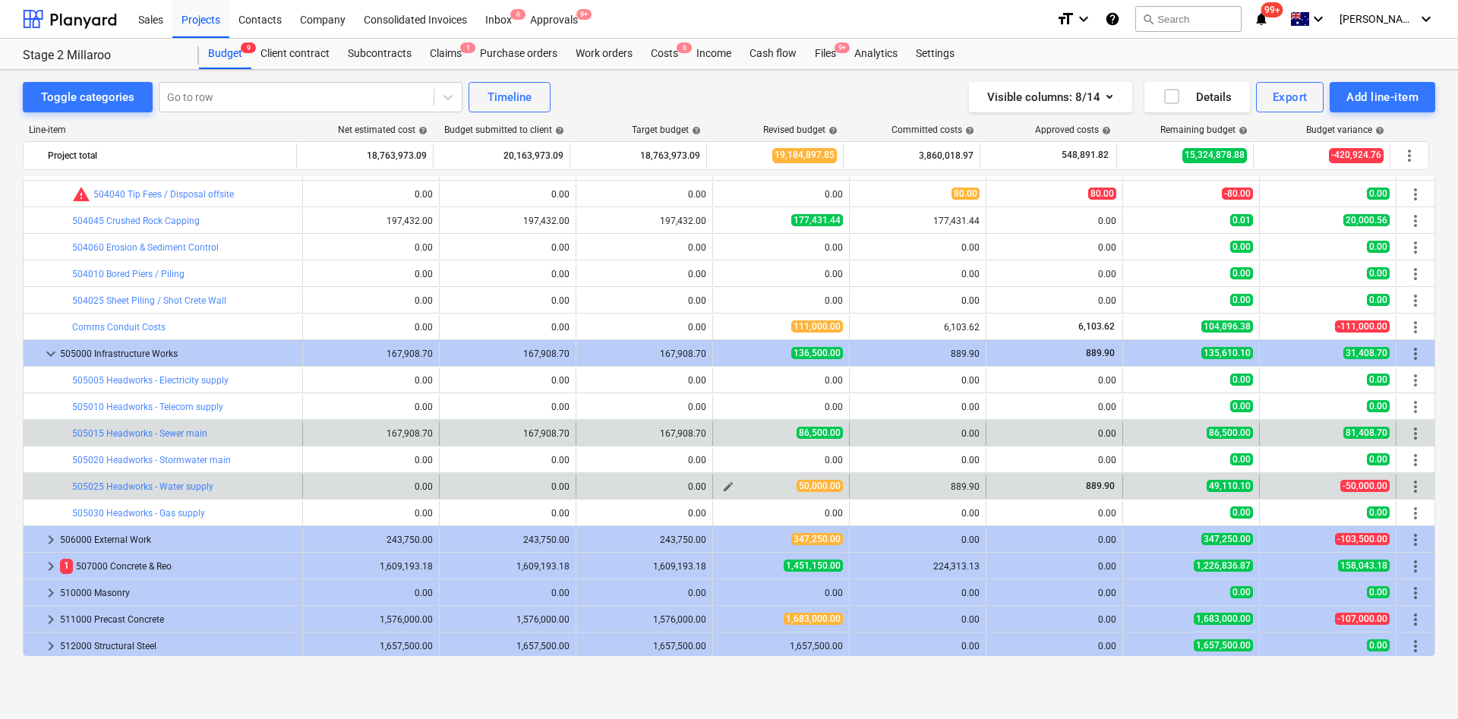
click at [722, 478] on span "edit" at bounding box center [728, 487] width 12 height 12
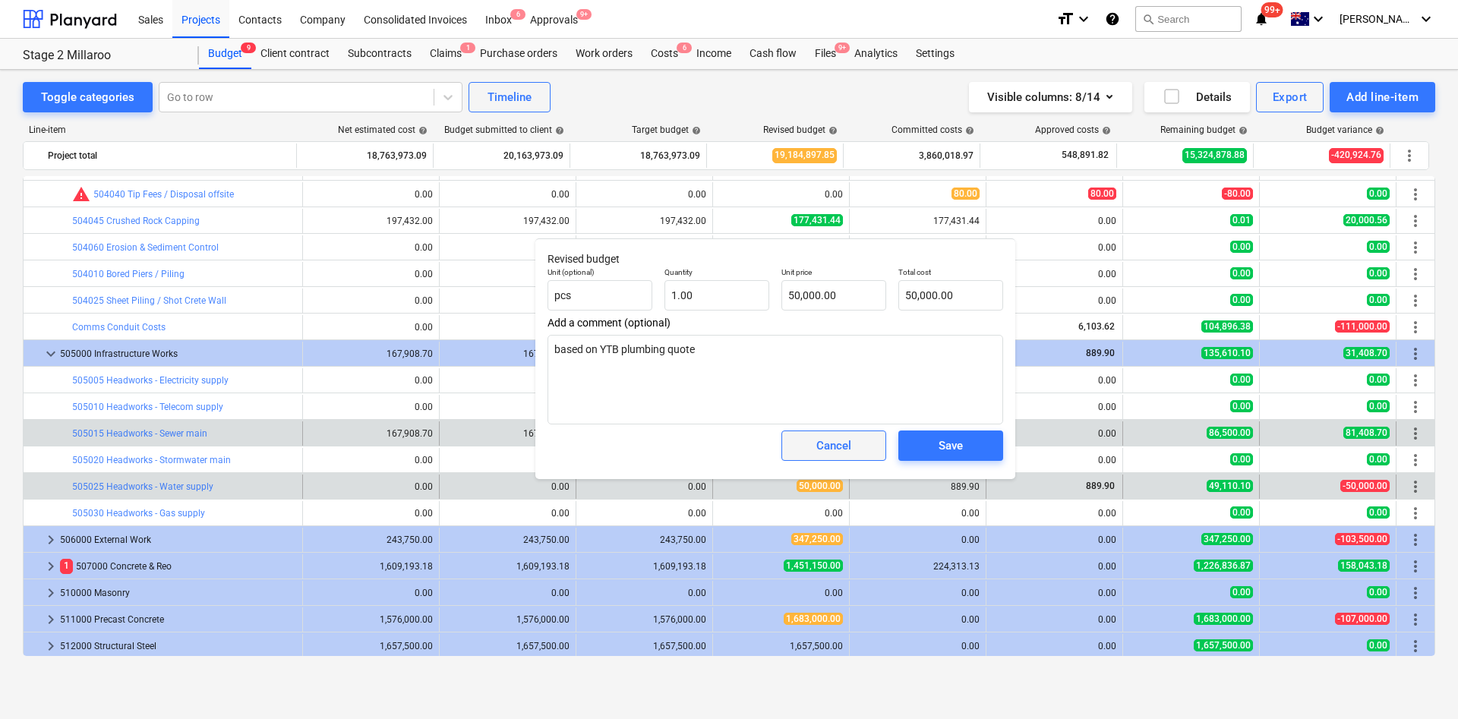
click at [853, 449] on span "Cancel" at bounding box center [833, 446] width 67 height 20
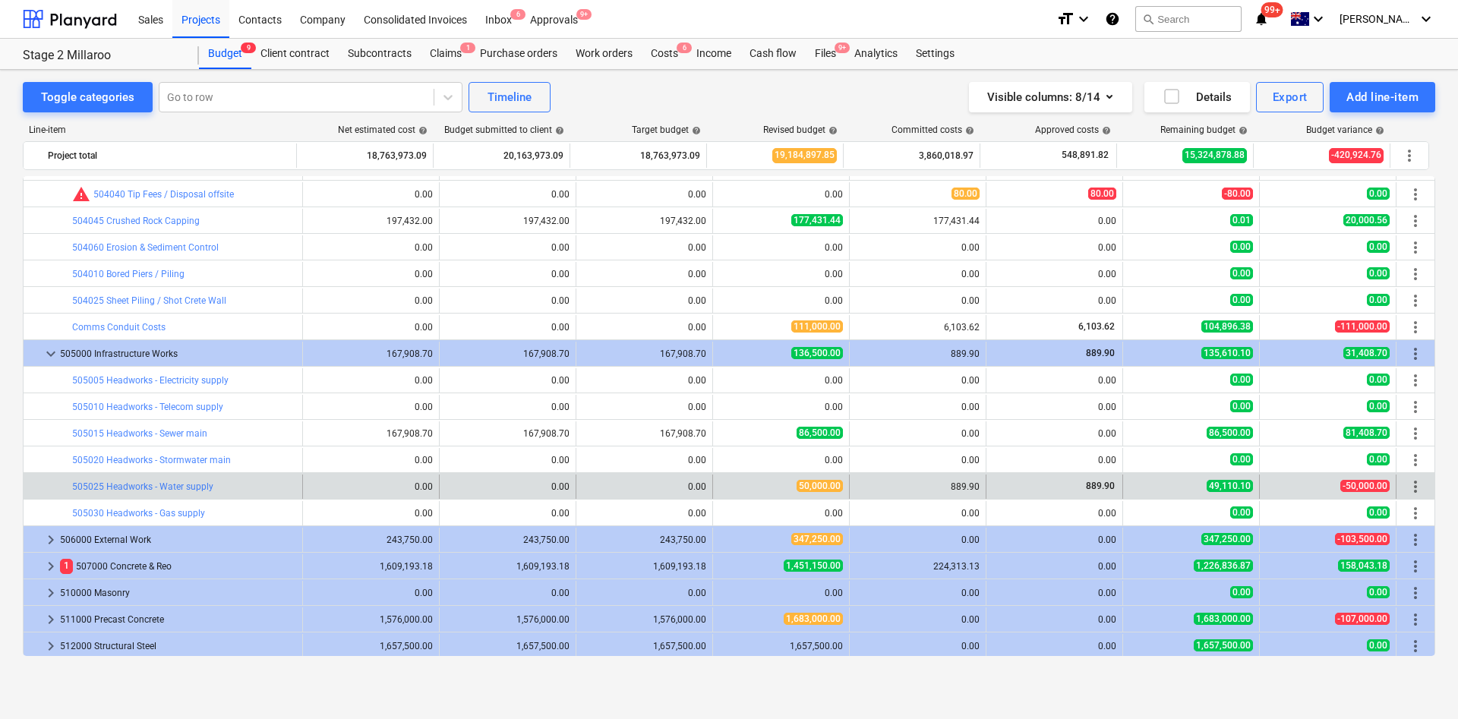
scroll to position [455, 0]
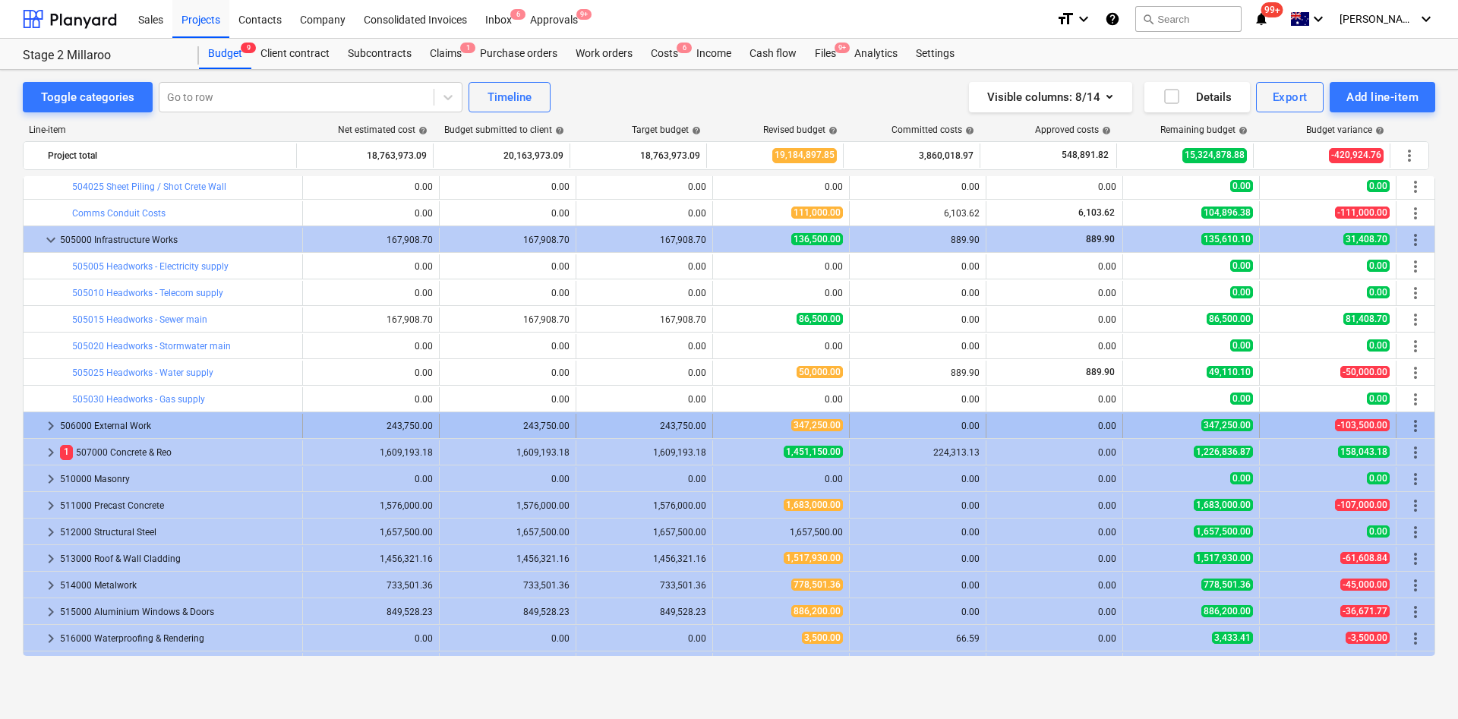
click at [49, 427] on span "keyboard_arrow_right" at bounding box center [51, 426] width 18 height 18
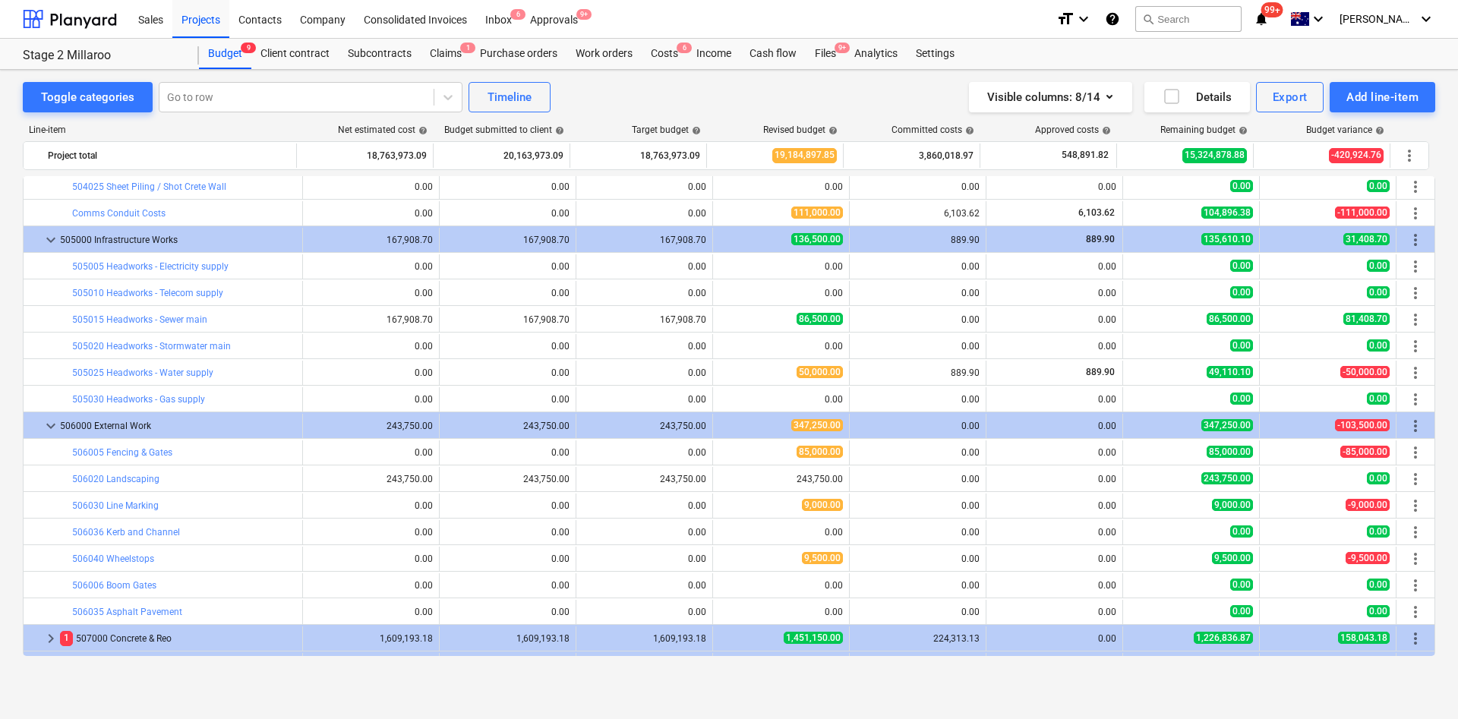
scroll to position [569, 0]
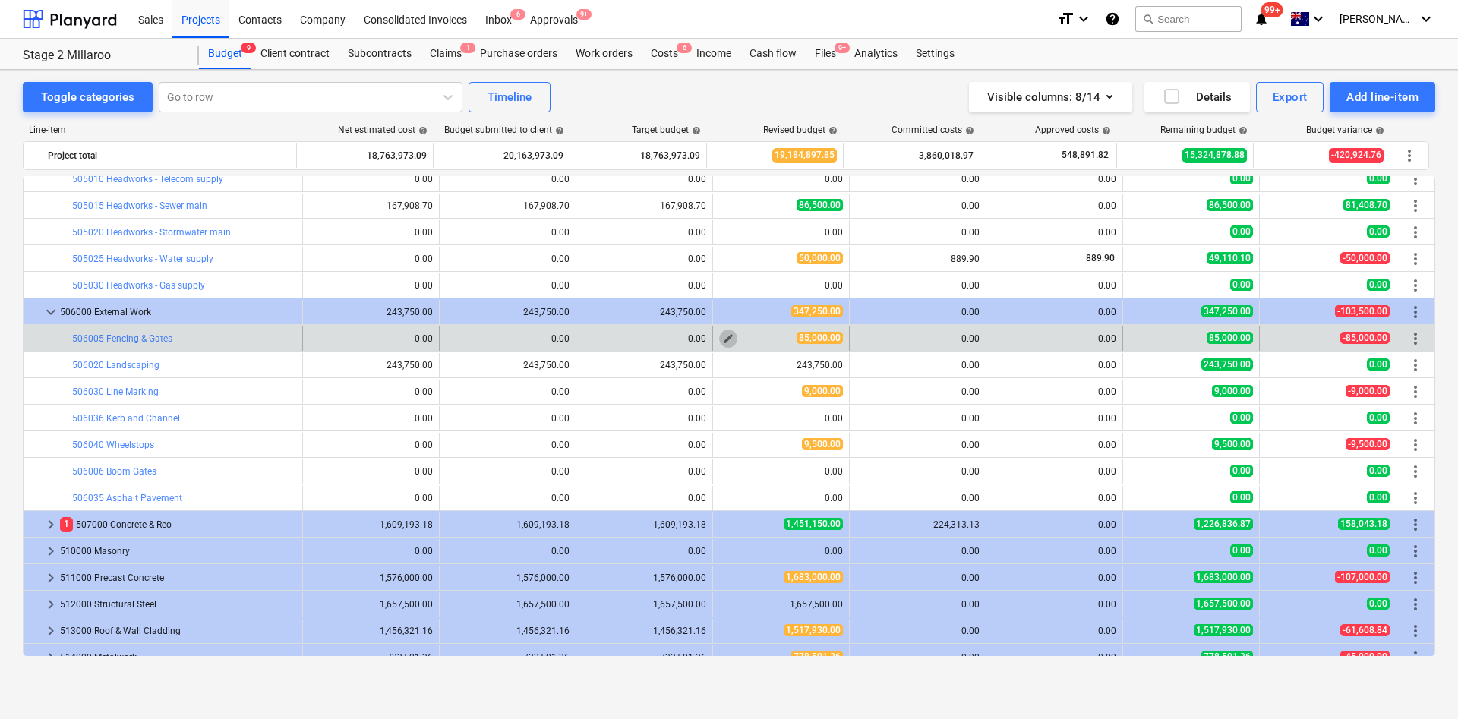
click at [723, 341] on span "edit" at bounding box center [728, 339] width 12 height 12
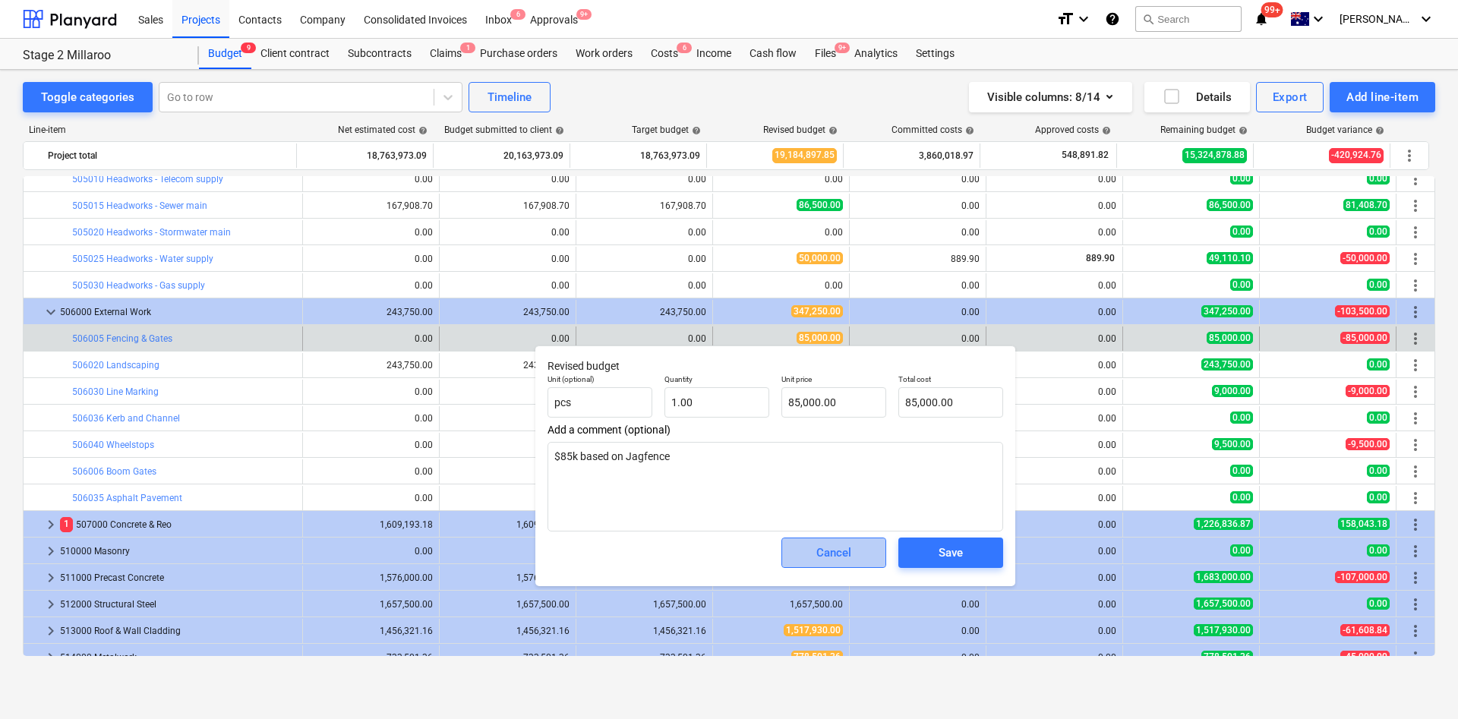
click at [824, 478] on div "Cancel" at bounding box center [833, 553] width 35 height 20
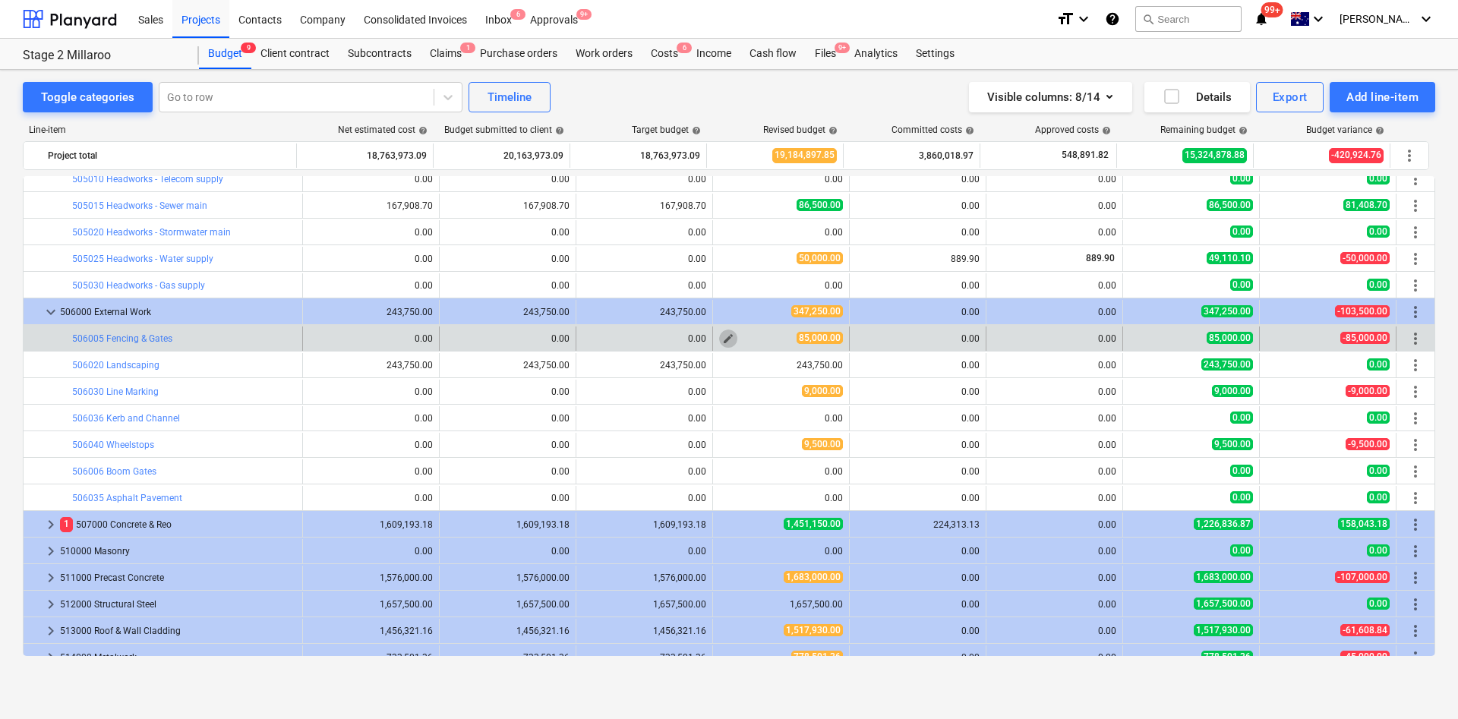
click at [719, 336] on button "edit" at bounding box center [728, 338] width 18 height 18
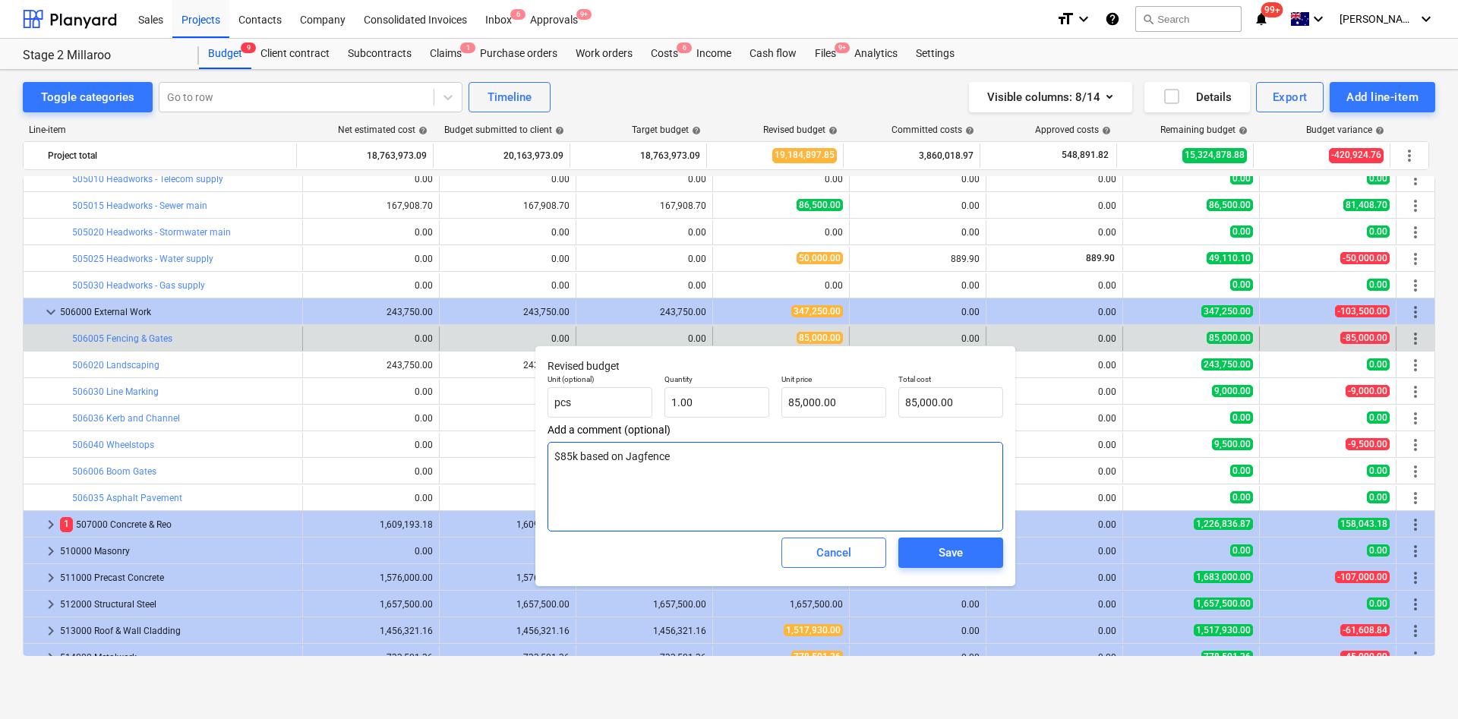
click at [699, 460] on textarea "$85k based on Jagfence" at bounding box center [774, 487] width 455 height 90
type textarea "x"
type textarea "$85k based on Jagfence"
type textarea "x"
type textarea "$85k based on Jagfence c"
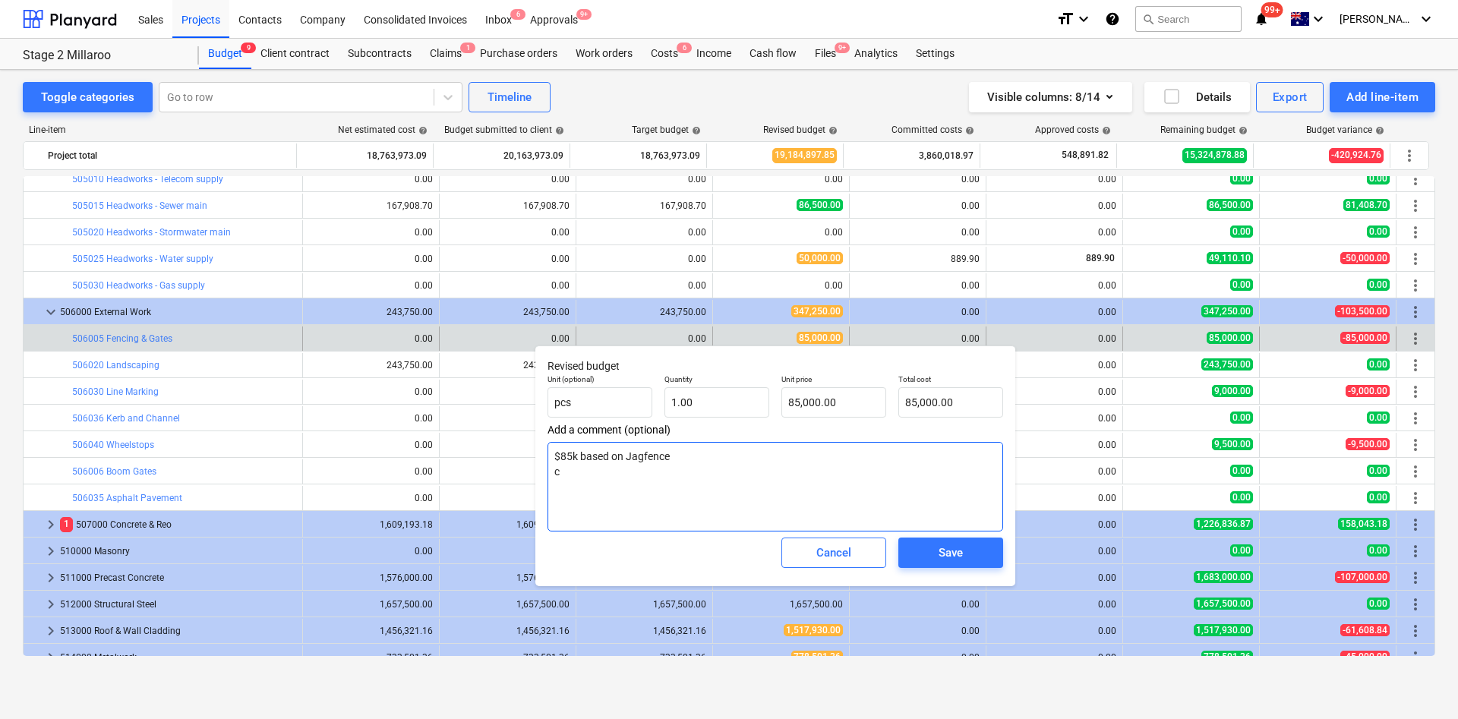
type textarea "x"
type textarea "$85k based on Jagfence che"
type textarea "x"
type textarea "$85k based on Jagfence check"
type textarea "x"
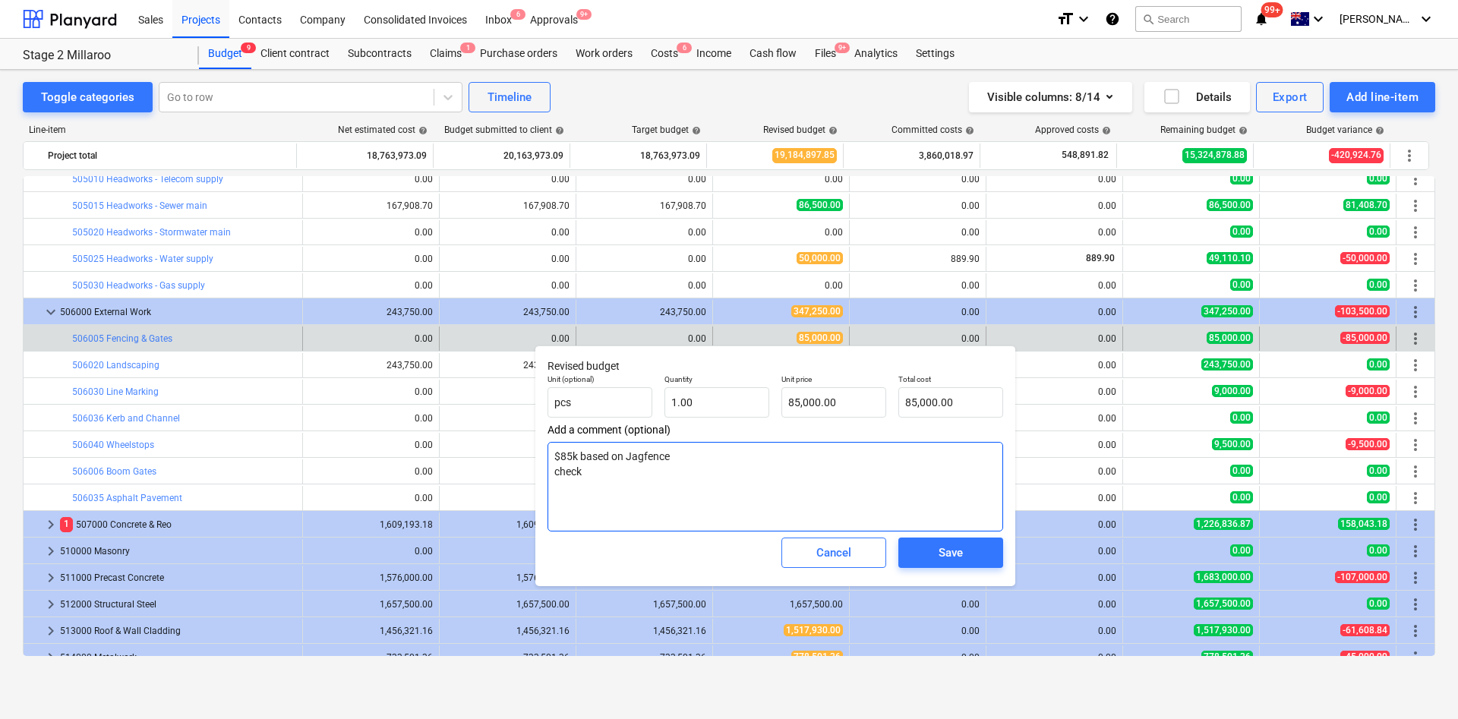
type textarea "$85k based on Jagfence check"
type textarea "x"
type textarea "$85k based on Jagfence check re"
type textarea "x"
type textarea "$85k based on Jagfence check reo"
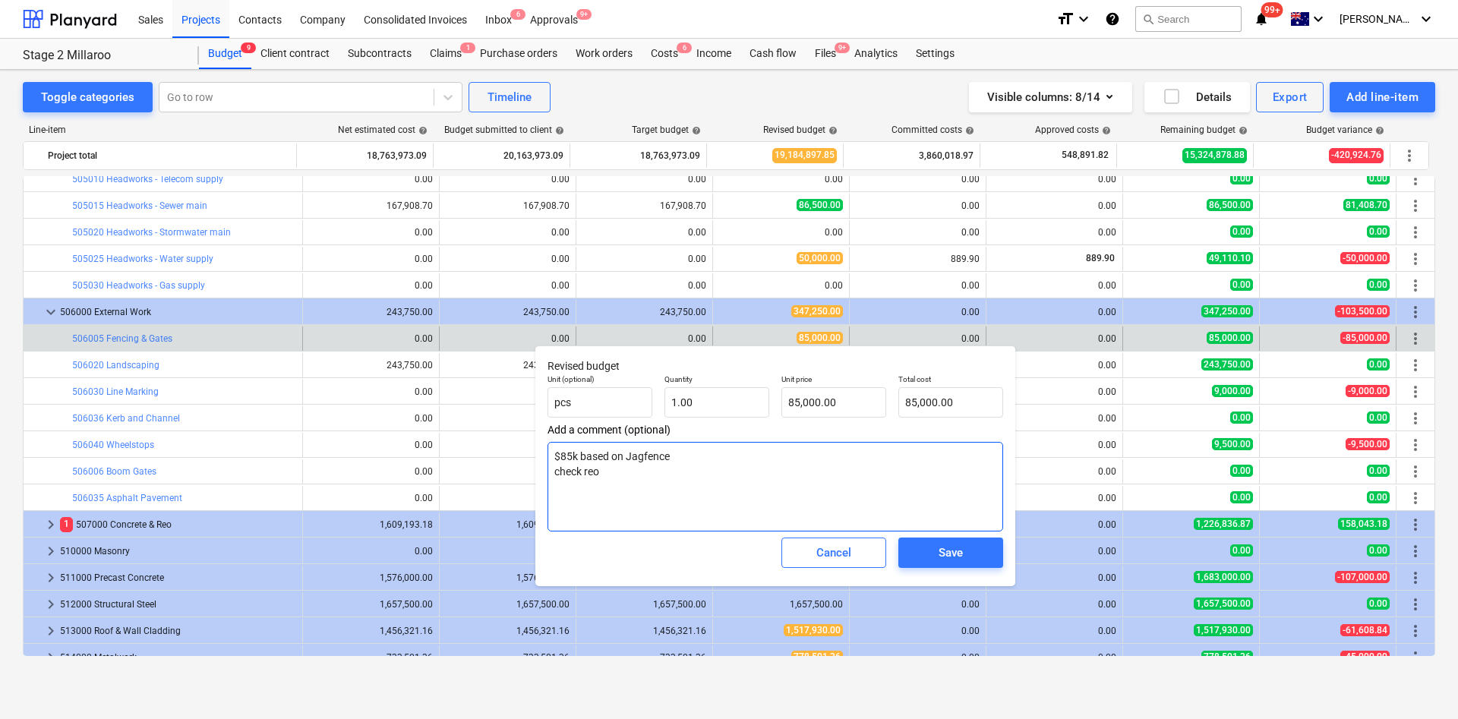
type textarea "x"
type textarea "$85k based on Jagfence check reot"
type textarea "x"
type textarea "$85k based on Jagfence check reo"
type textarea "x"
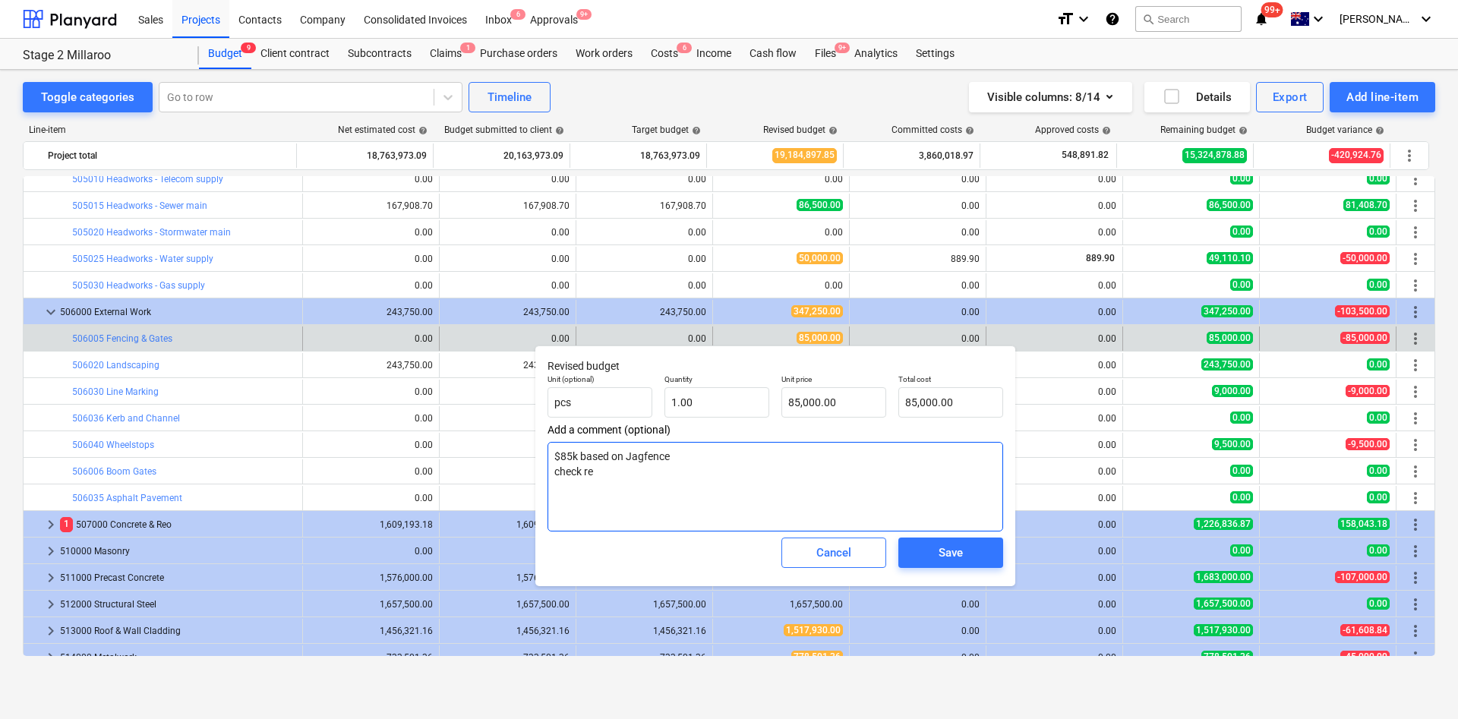
type textarea "$85k based on Jagfence check rem"
type textarea "x"
type textarea "$85k based on Jagfence check remo"
type textarea "x"
type textarea "$85k based on Jagfence check remot"
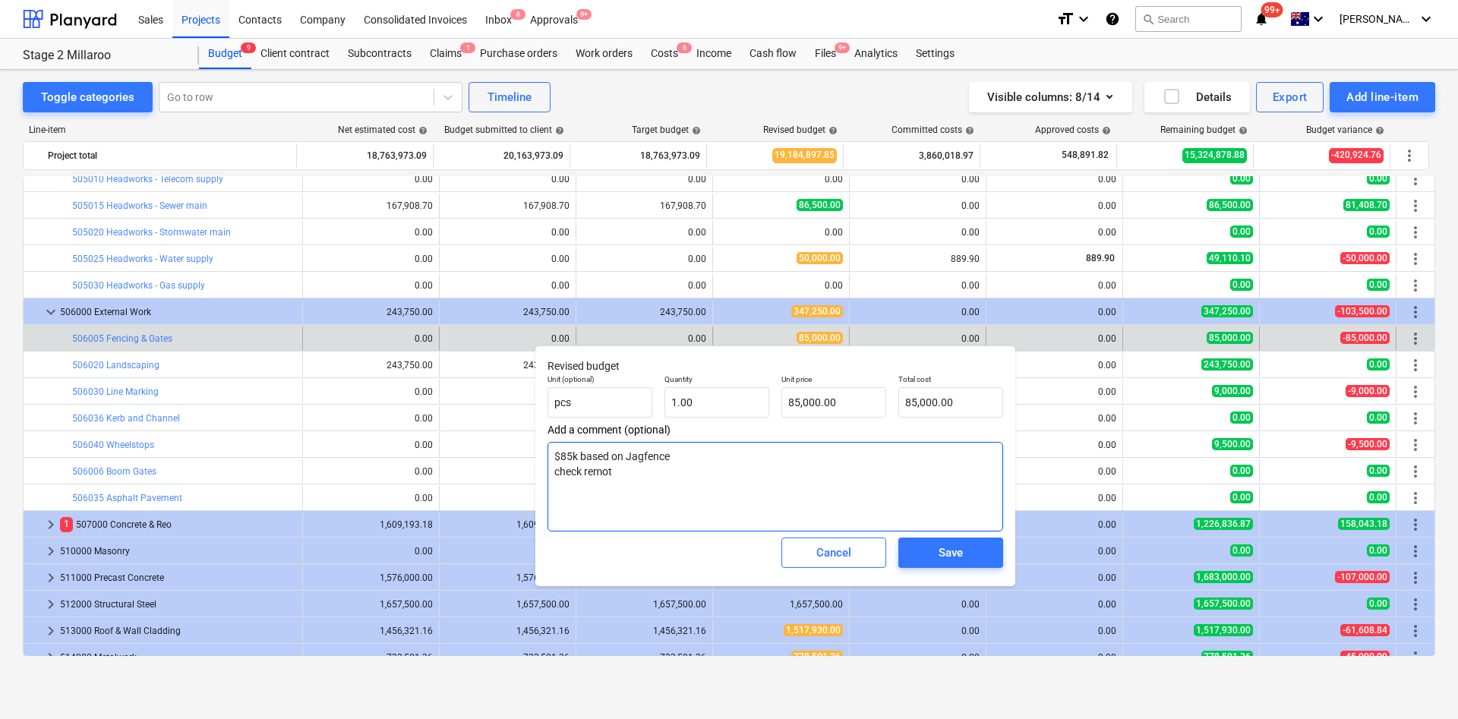
type textarea "x"
type textarea "$85k based on Jagfence check remote"
type textarea "x"
type textarea "$85k based on Jagfence check remotes"
type textarea "x"
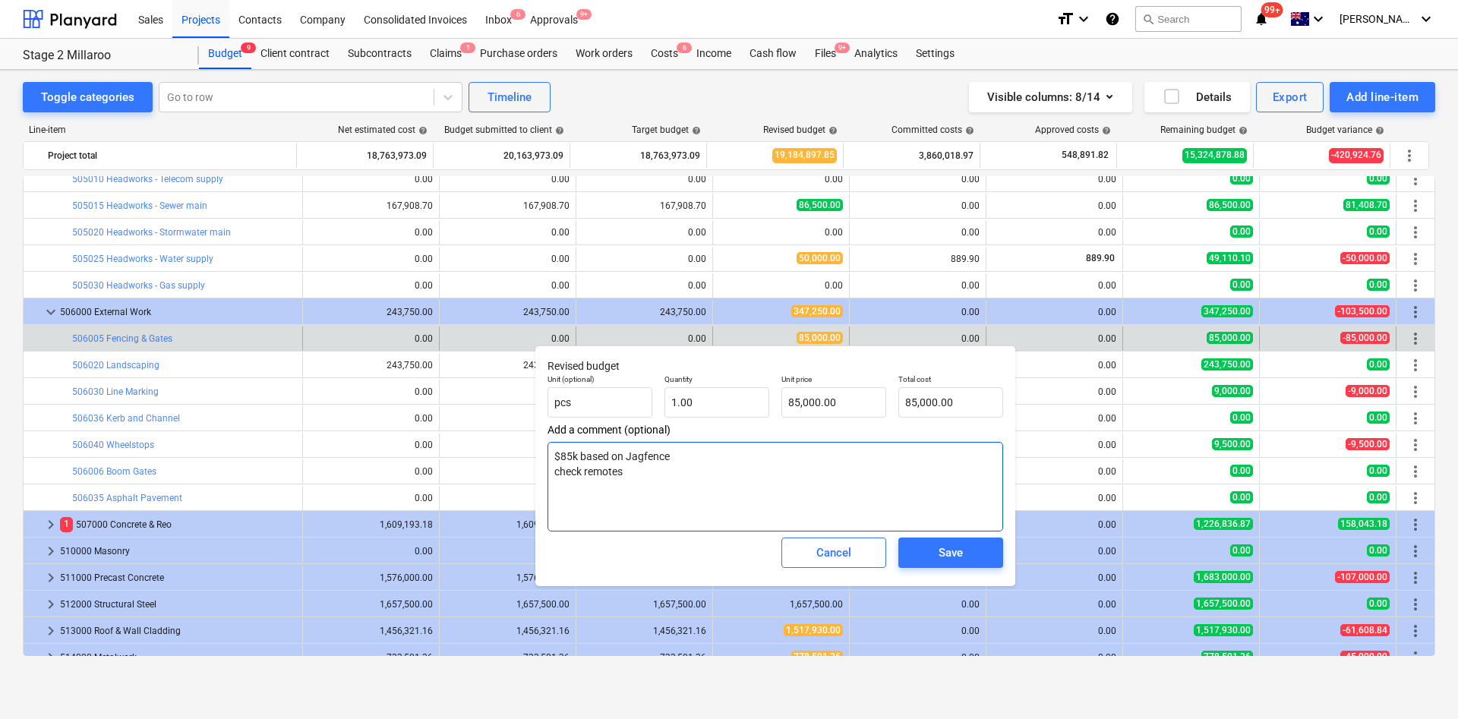
type textarea "$85k based on Jagfence check remotes"
type textarea "x"
type textarea "$85k based on Jagfence check remotes al"
type textarea "x"
type textarea "$85k based on Jagfence check remotes all"
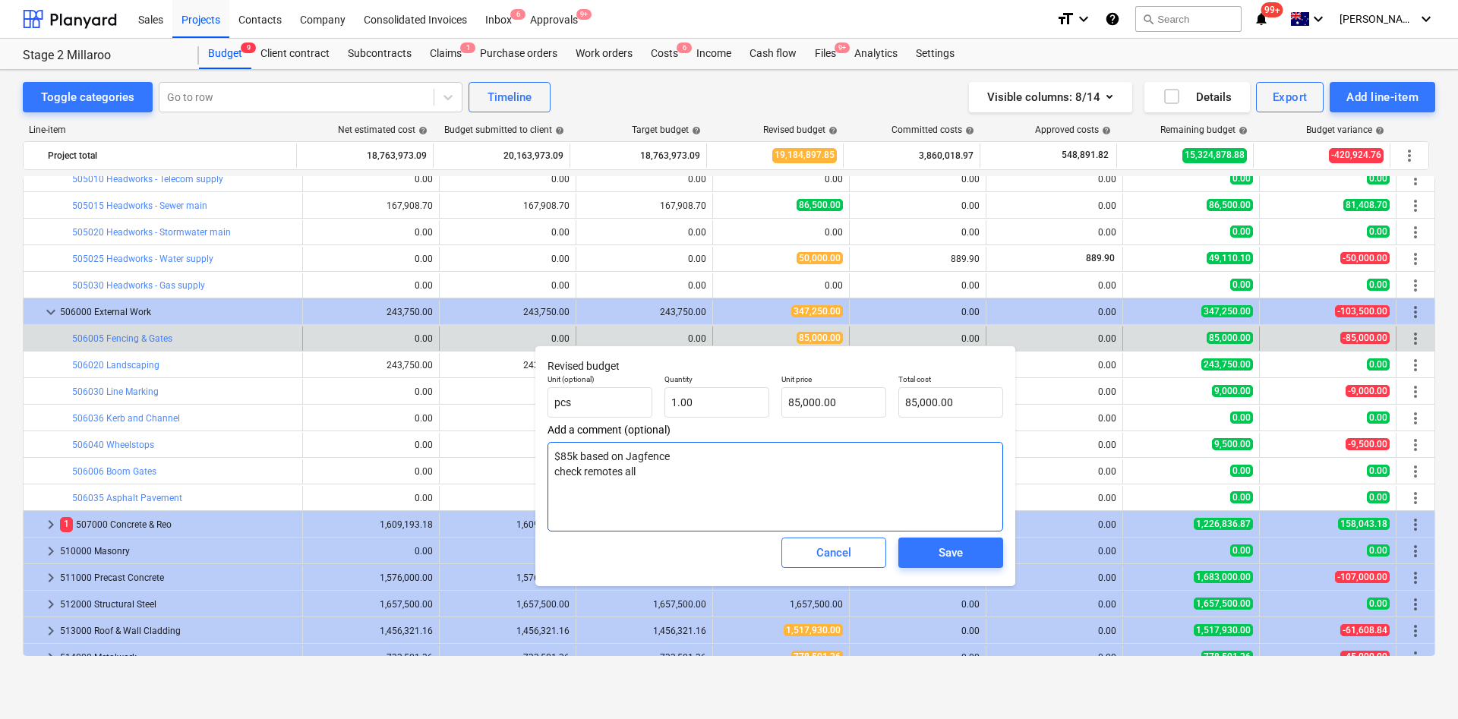
type textarea "x"
type textarea "$85k based on Jagfence check remotes allow"
type textarea "x"
type textarea "$85k based on Jagfence check remotes allowa"
type textarea "x"
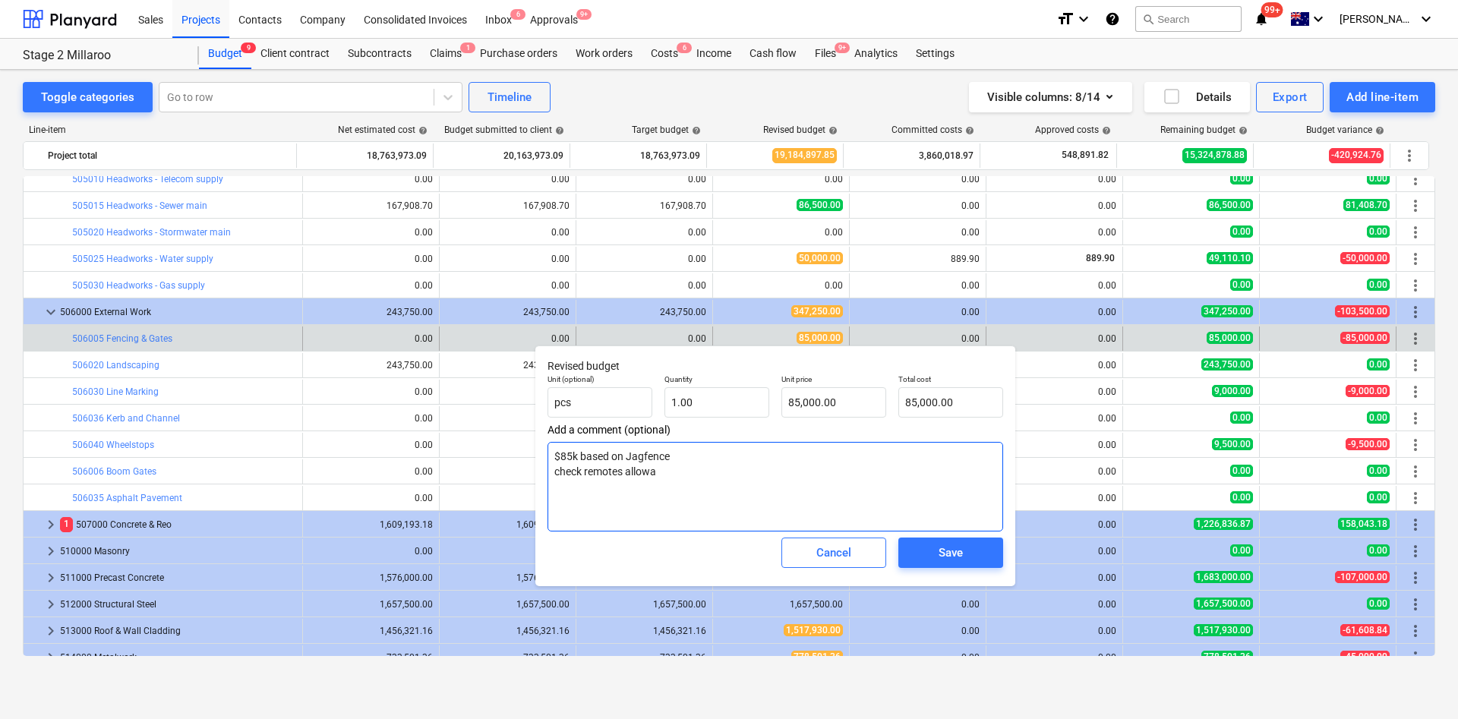
type textarea "$85k based on Jagfence check remotes allowan"
type textarea "x"
type textarea "$85k based on Jagfence check remotes allowanc"
type textarea "x"
type textarea "$85k based on Jagfence check remotes allowance"
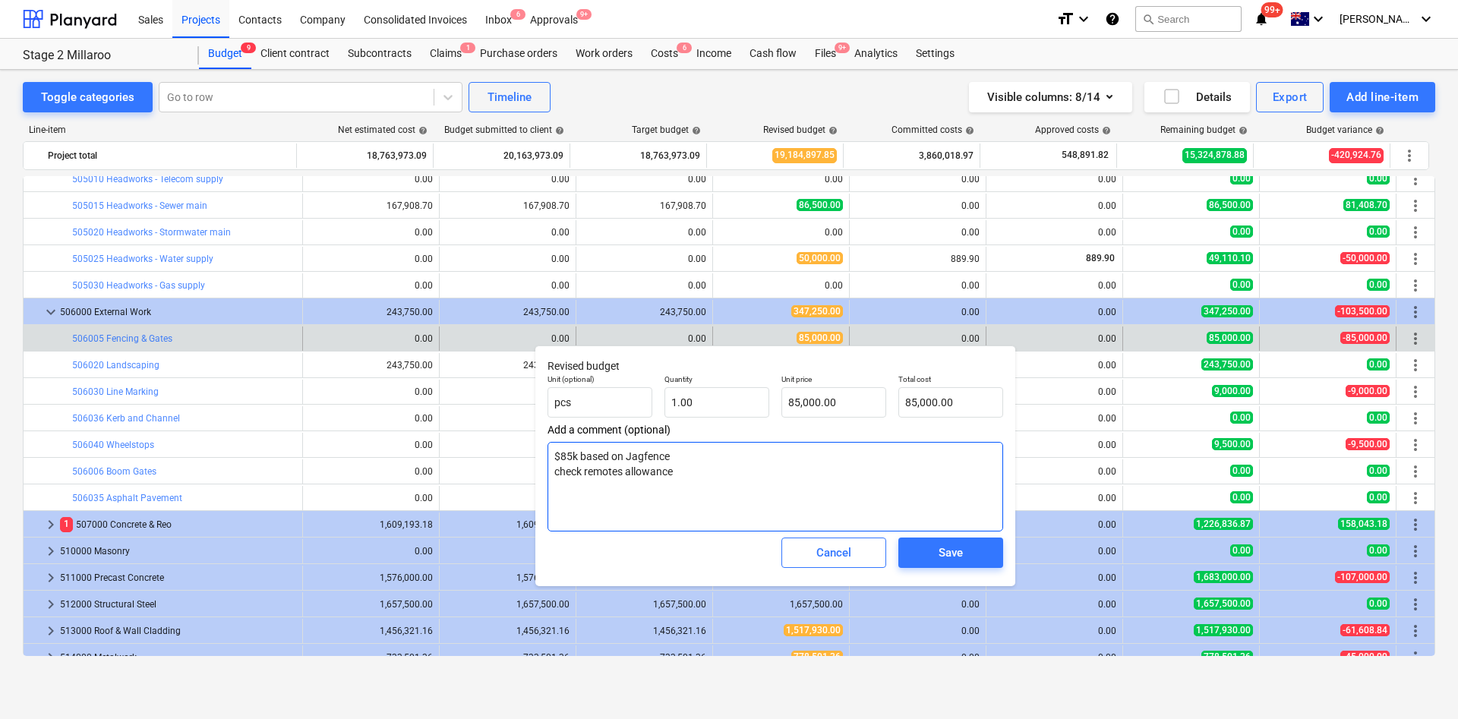
type textarea "x"
type textarea "$85k based on Jagfence check remotes allowance?"
type textarea "x"
type textarea "$85k based on Jagfence check remotes allowance??"
type textarea "x"
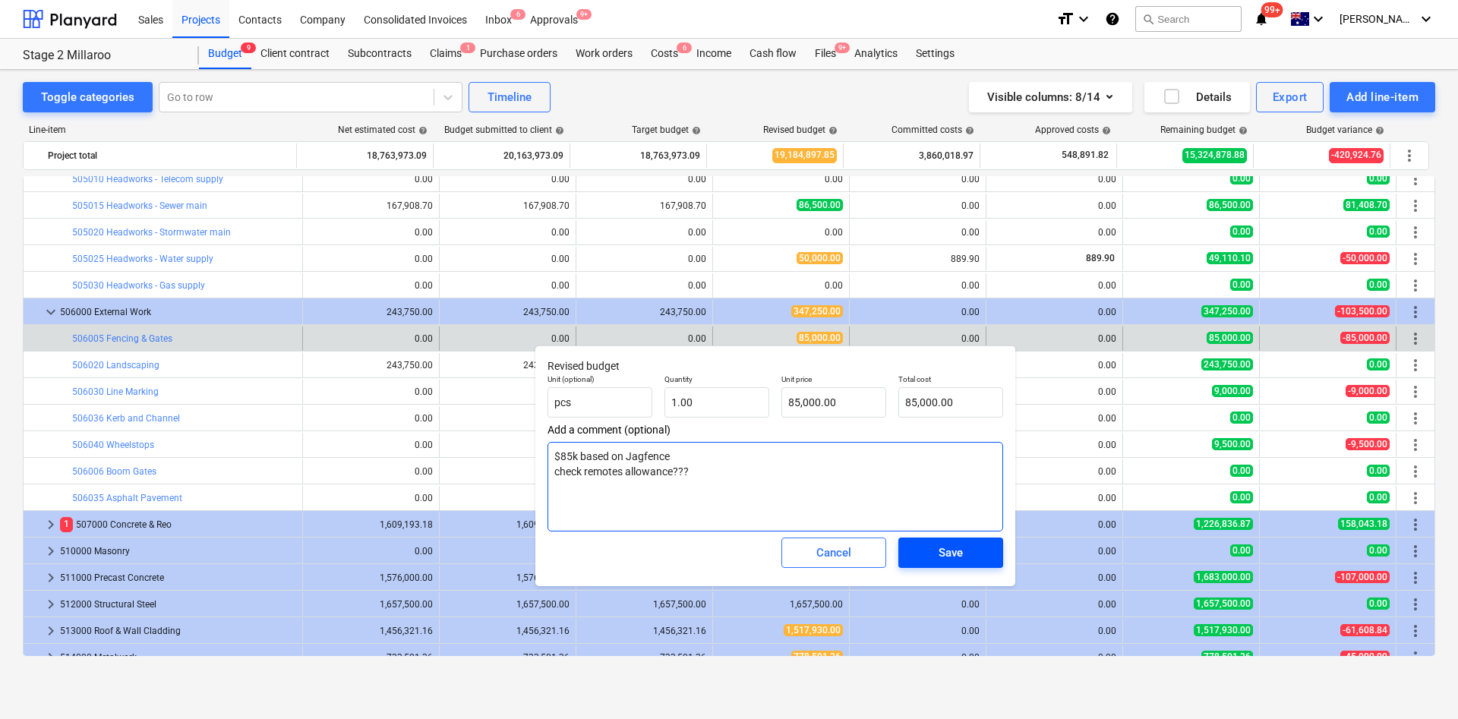
type textarea "$85k based on Jagfence check remotes allowance???"
click at [964, 478] on span "Save" at bounding box center [950, 553] width 68 height 20
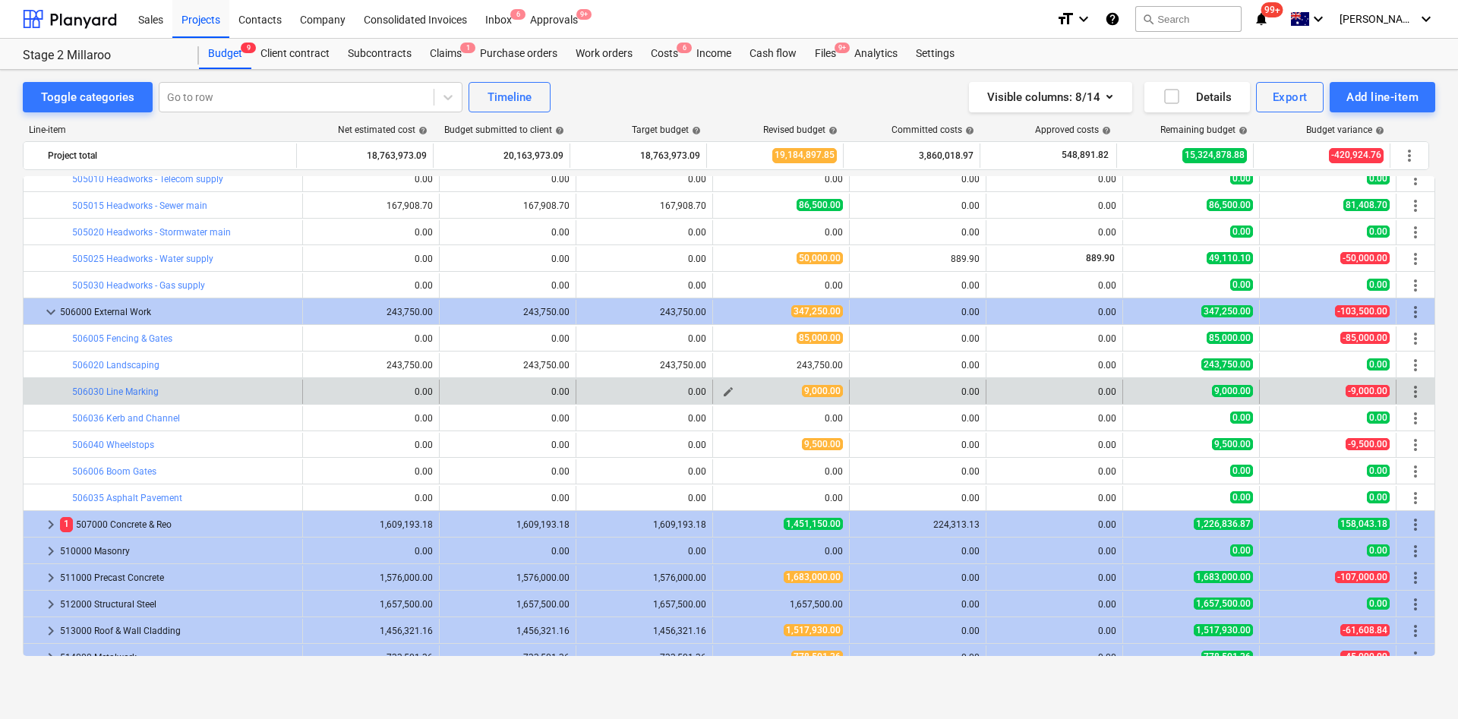
click at [729, 384] on button "edit" at bounding box center [728, 392] width 18 height 18
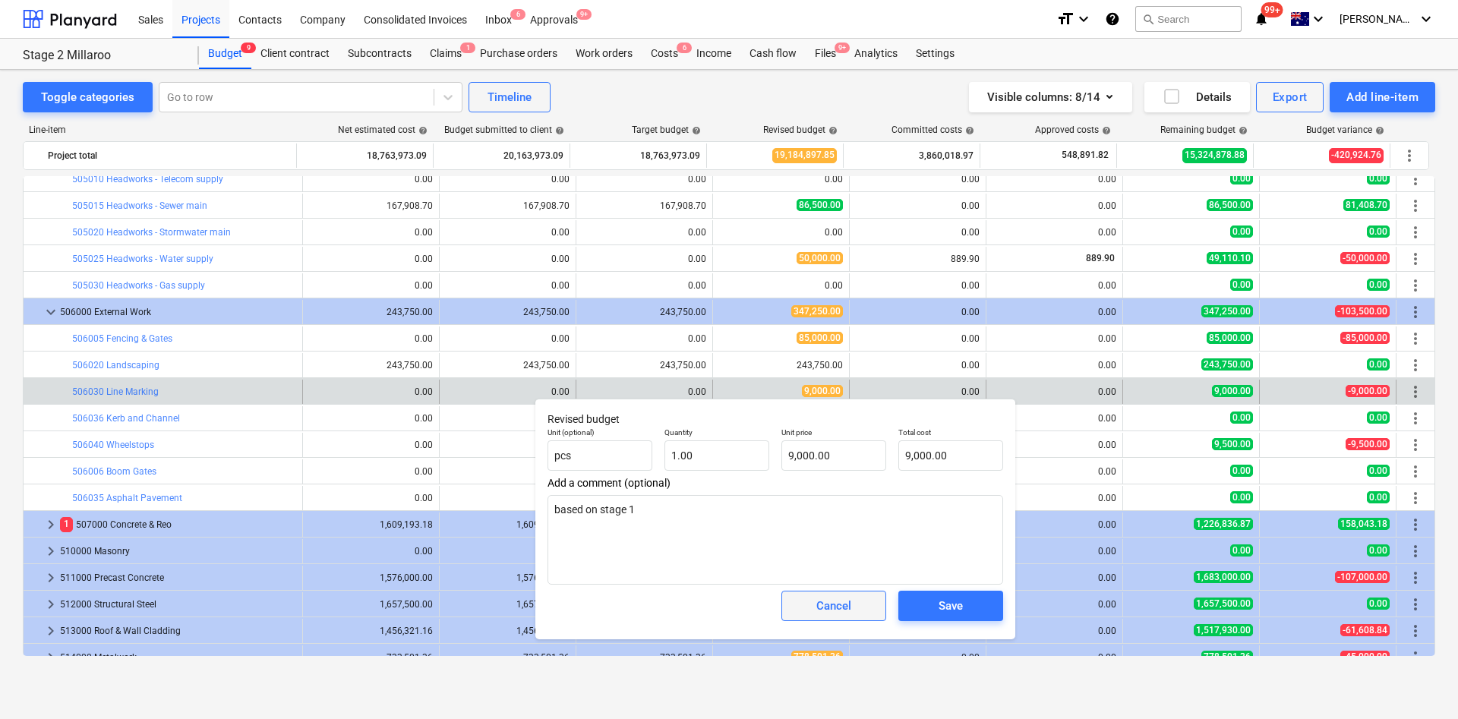
click at [846, 478] on div "Cancel" at bounding box center [833, 606] width 35 height 20
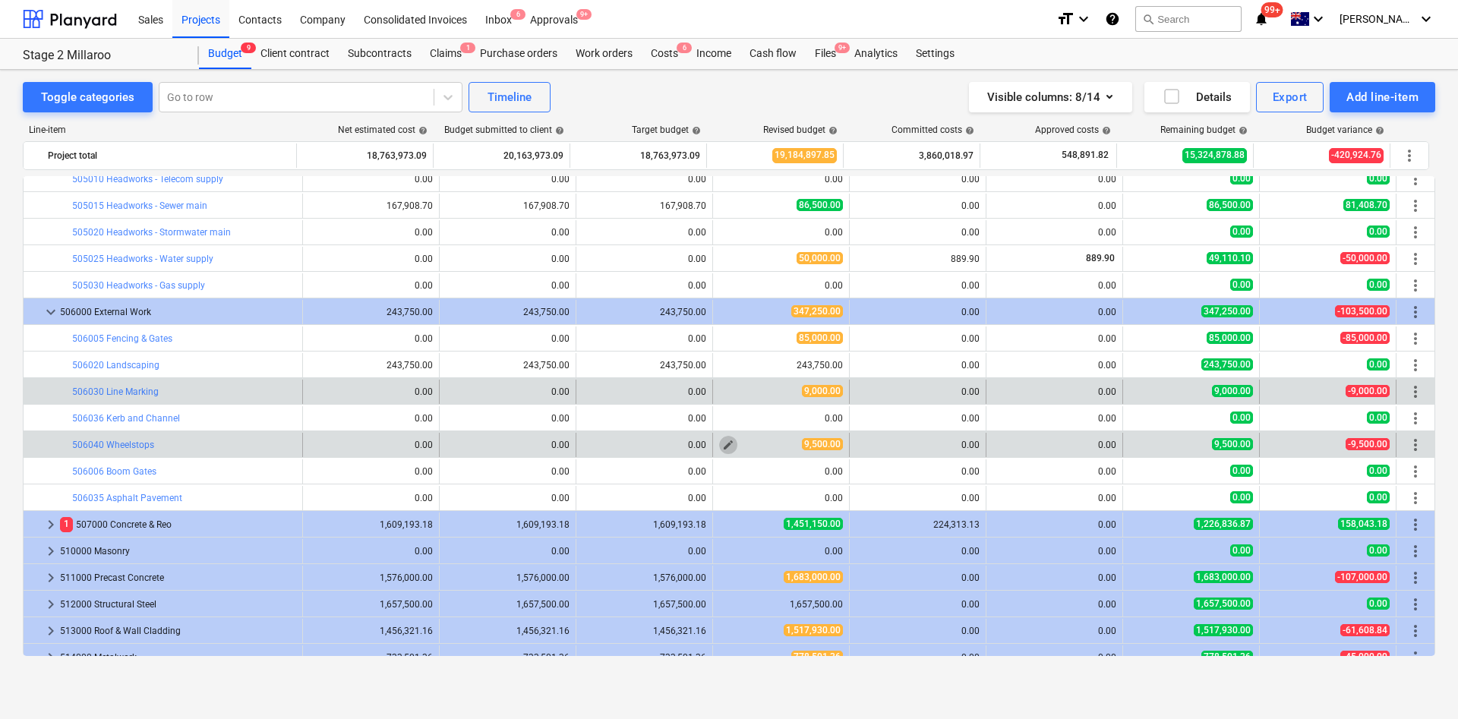
click at [722, 448] on span "edit" at bounding box center [728, 445] width 12 height 12
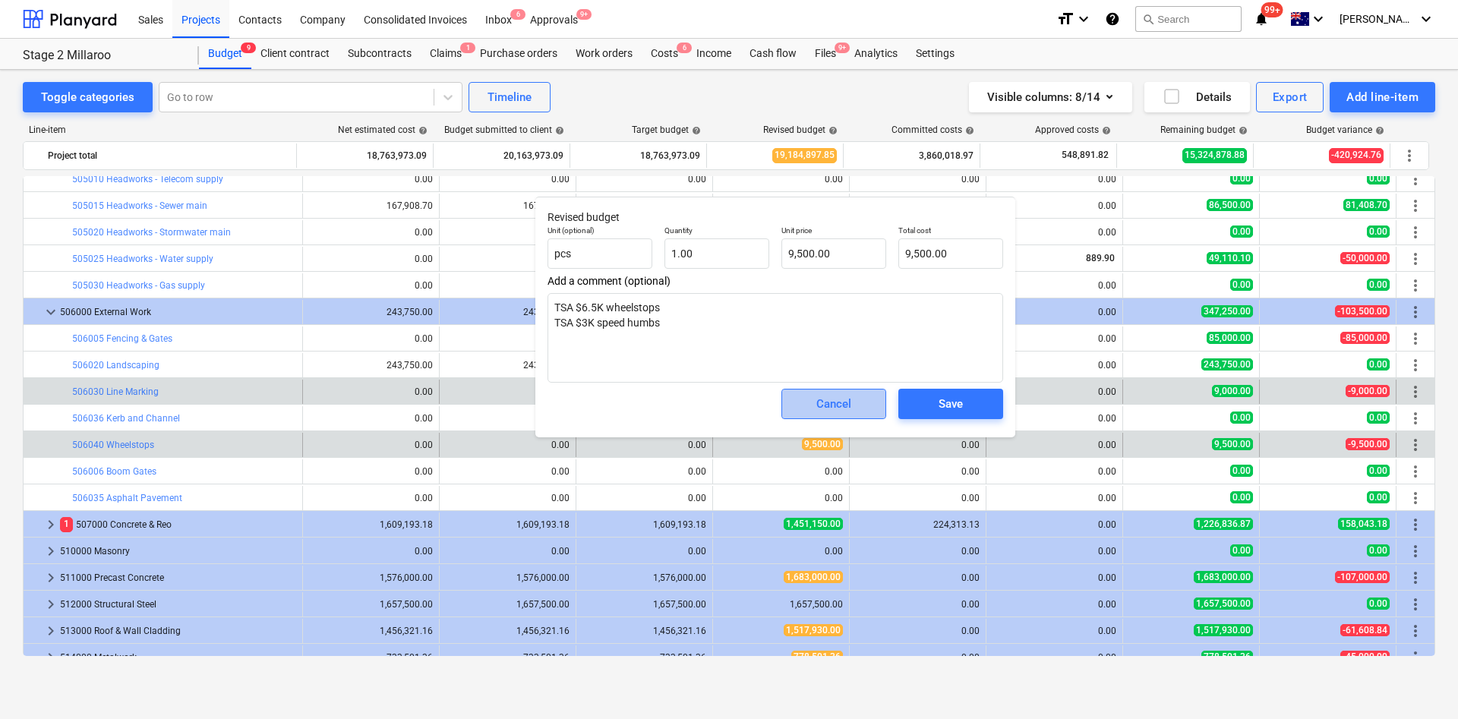
click at [841, 407] on div "Cancel" at bounding box center [833, 404] width 35 height 20
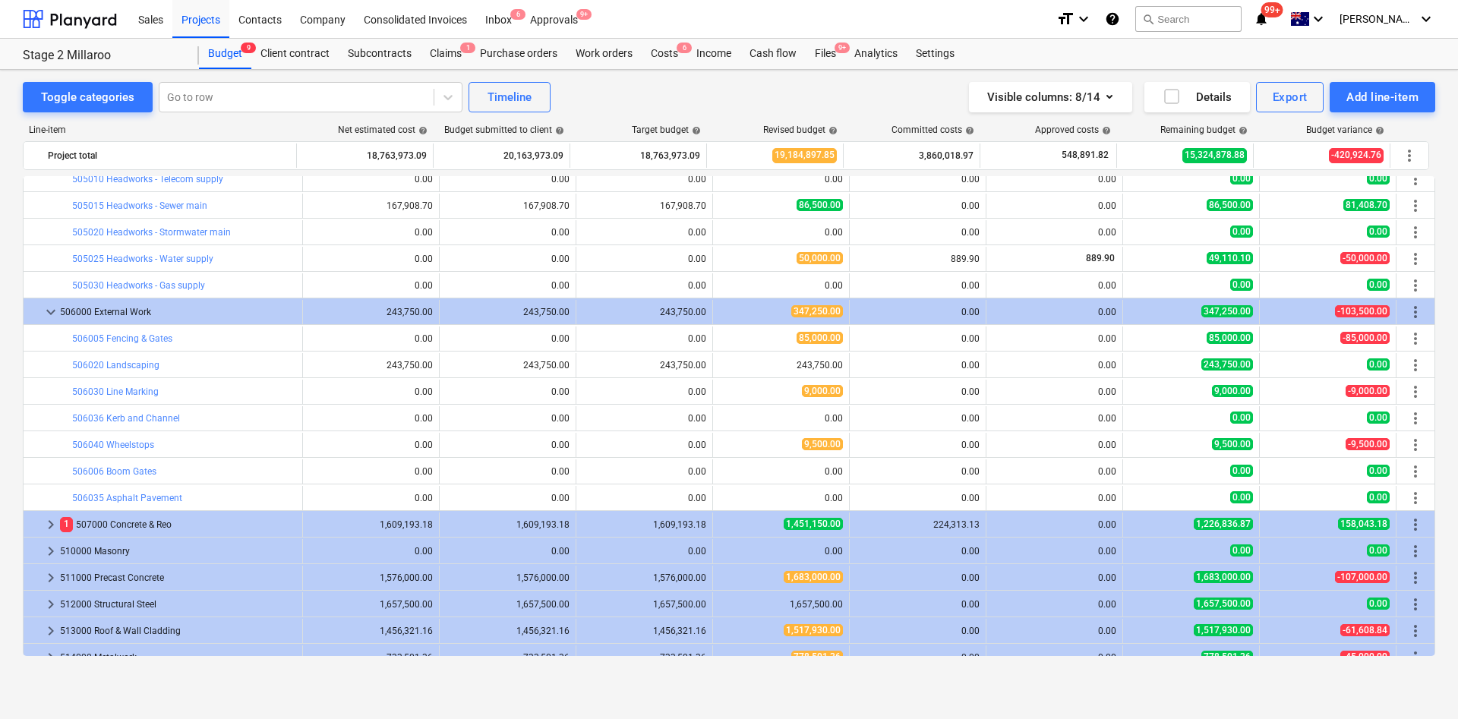
scroll to position [683, 0]
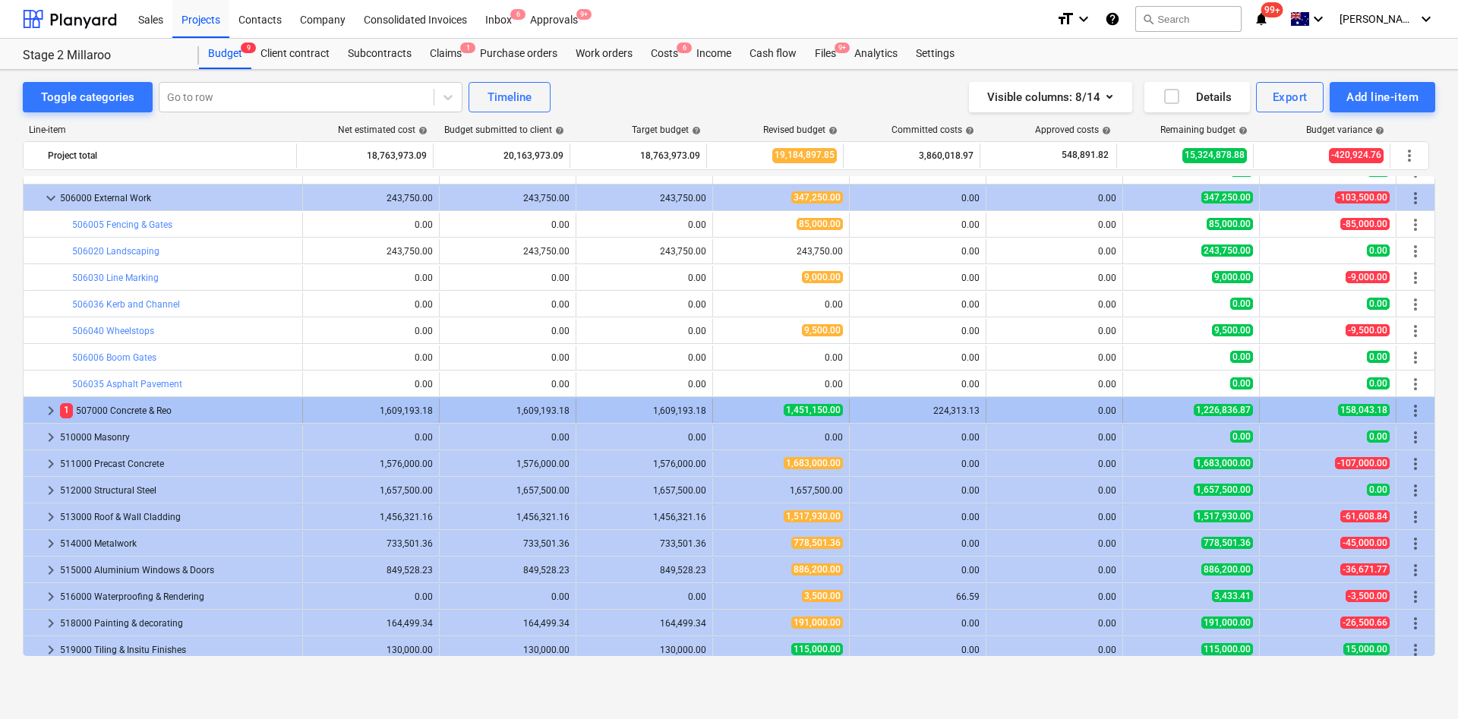
click at [51, 413] on span "keyboard_arrow_right" at bounding box center [51, 411] width 18 height 18
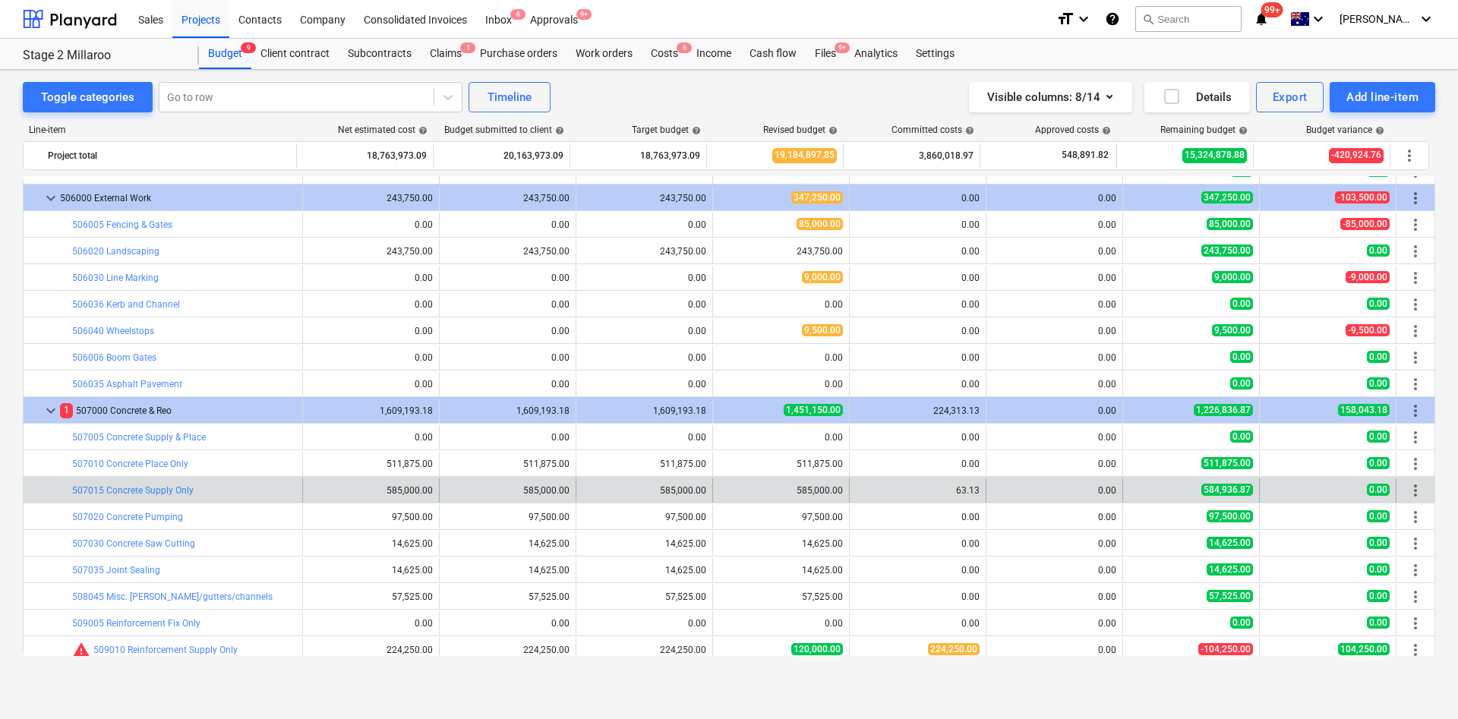
scroll to position [797, 0]
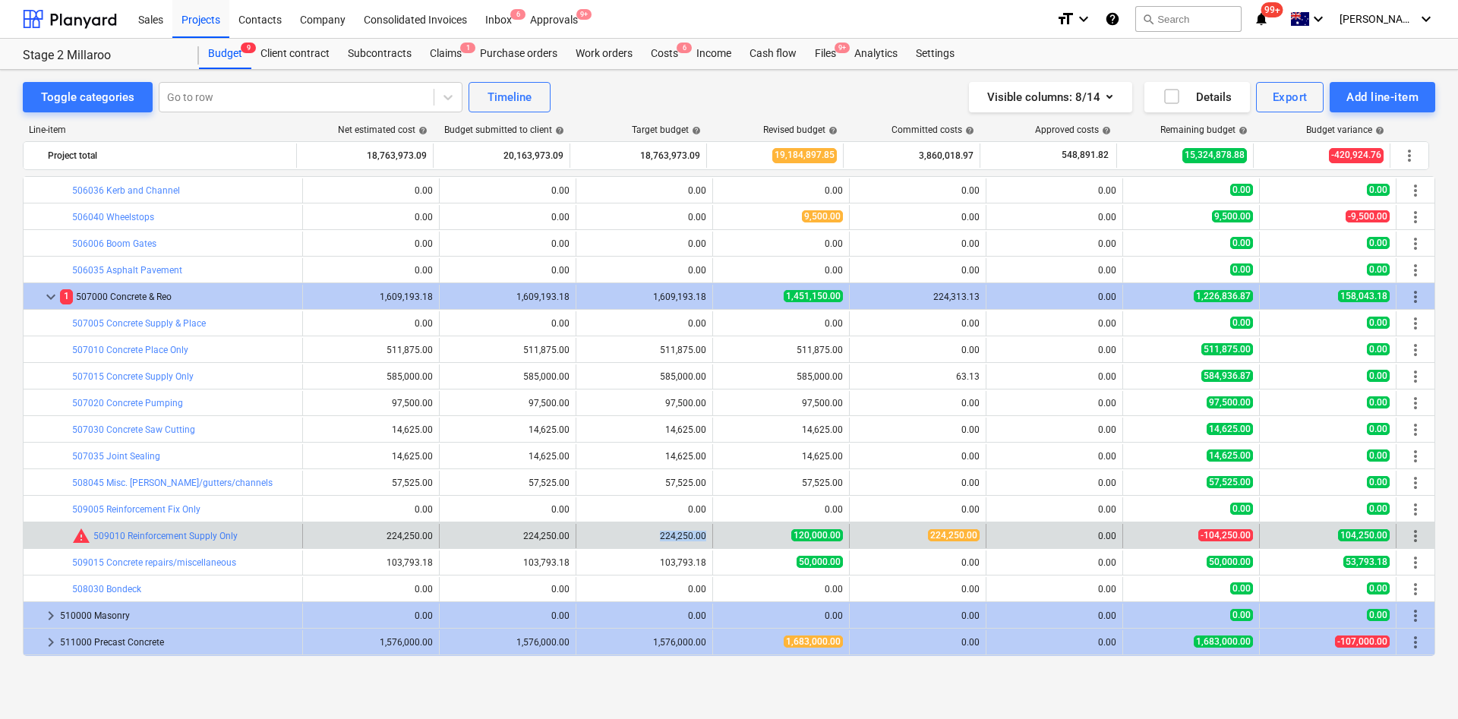
drag, startPoint x: 654, startPoint y: 530, endPoint x: 708, endPoint y: 534, distance: 53.3
click at [708, 478] on div "bar_chart warning 509010 Reinforcement Supply Only edit 224,250.00 edit 224,250…" at bounding box center [729, 536] width 1411 height 24
click at [781, 478] on div "120,000.00" at bounding box center [781, 535] width 124 height 13
drag, startPoint x: 1323, startPoint y: 532, endPoint x: 1354, endPoint y: 531, distance: 31.1
click at [966, 478] on div "104,250.00" at bounding box center [1328, 535] width 124 height 13
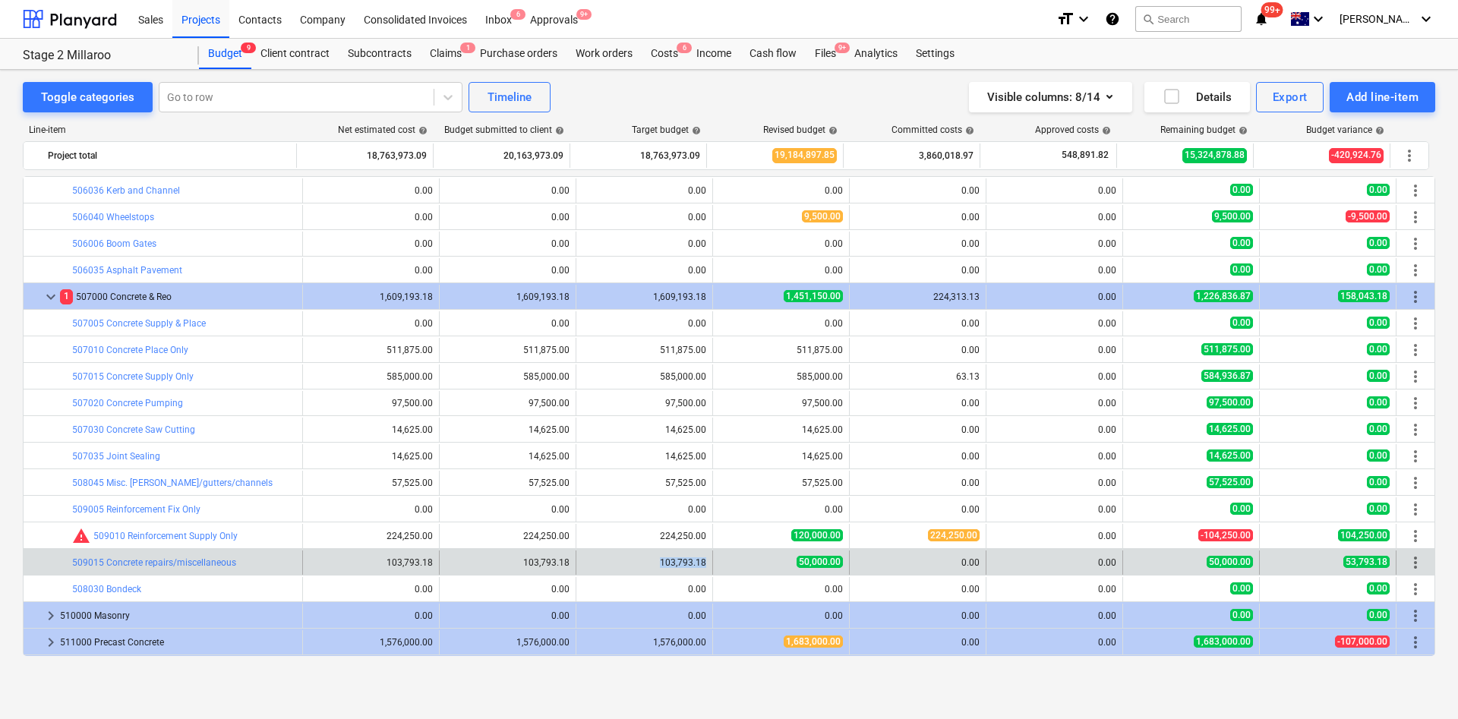
drag, startPoint x: 653, startPoint y: 563, endPoint x: 706, endPoint y: 561, distance: 53.2
click at [706, 478] on div "edit 103,793.18" at bounding box center [644, 562] width 137 height 24
click at [722, 478] on span "edit" at bounding box center [728, 562] width 12 height 12
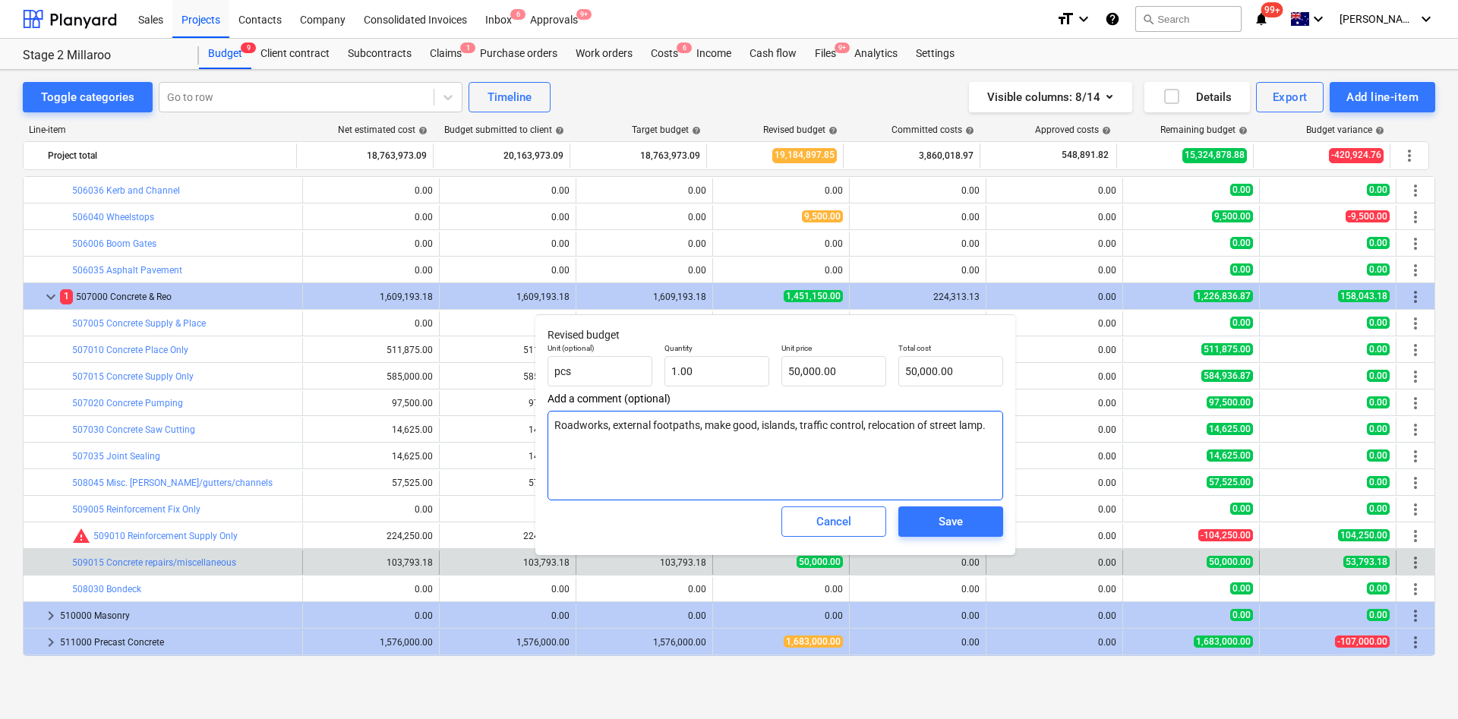
drag, startPoint x: 987, startPoint y: 425, endPoint x: 869, endPoint y: 420, distance: 117.8
click at [869, 420] on textarea "Roadworks, external footpaths, make good, islands, traffic control, relocation …" at bounding box center [774, 456] width 455 height 90
click at [856, 478] on span "Cancel" at bounding box center [833, 522] width 67 height 20
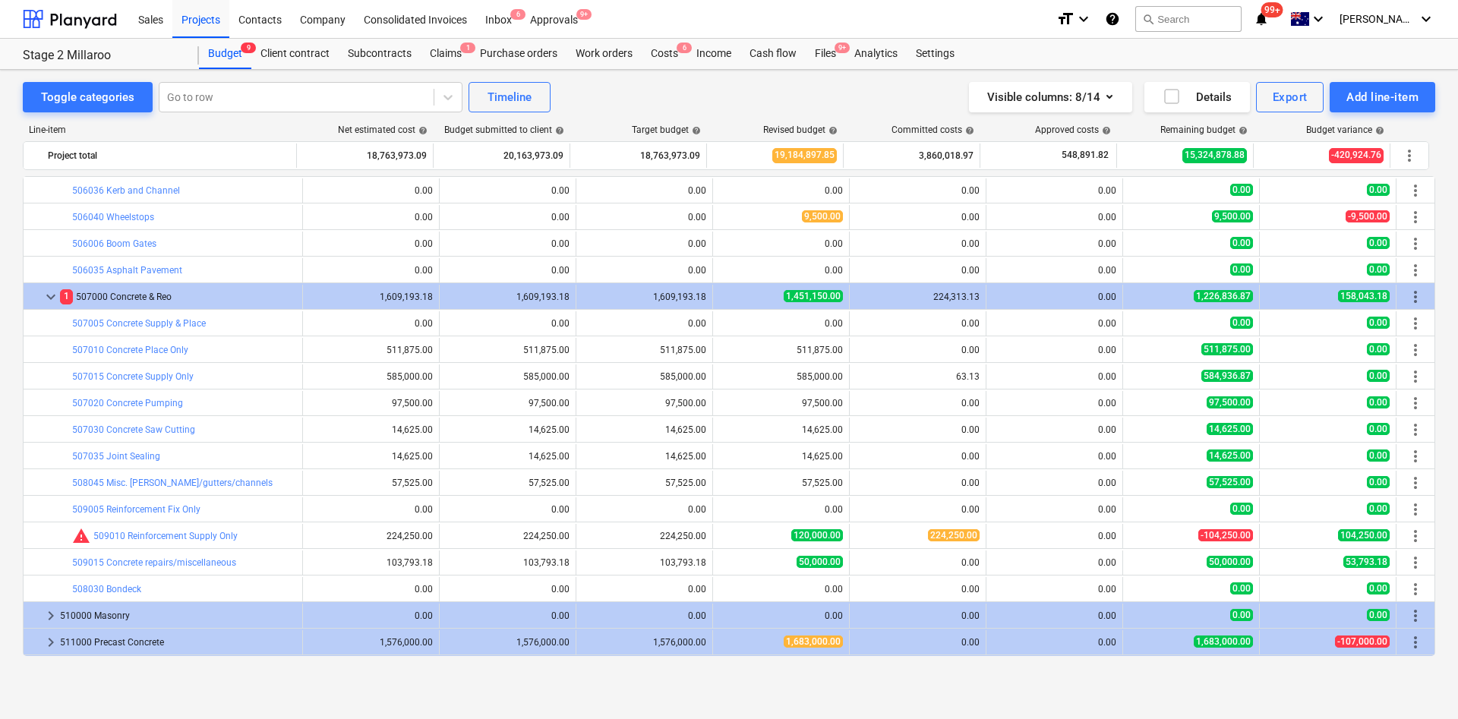
scroll to position [1025, 0]
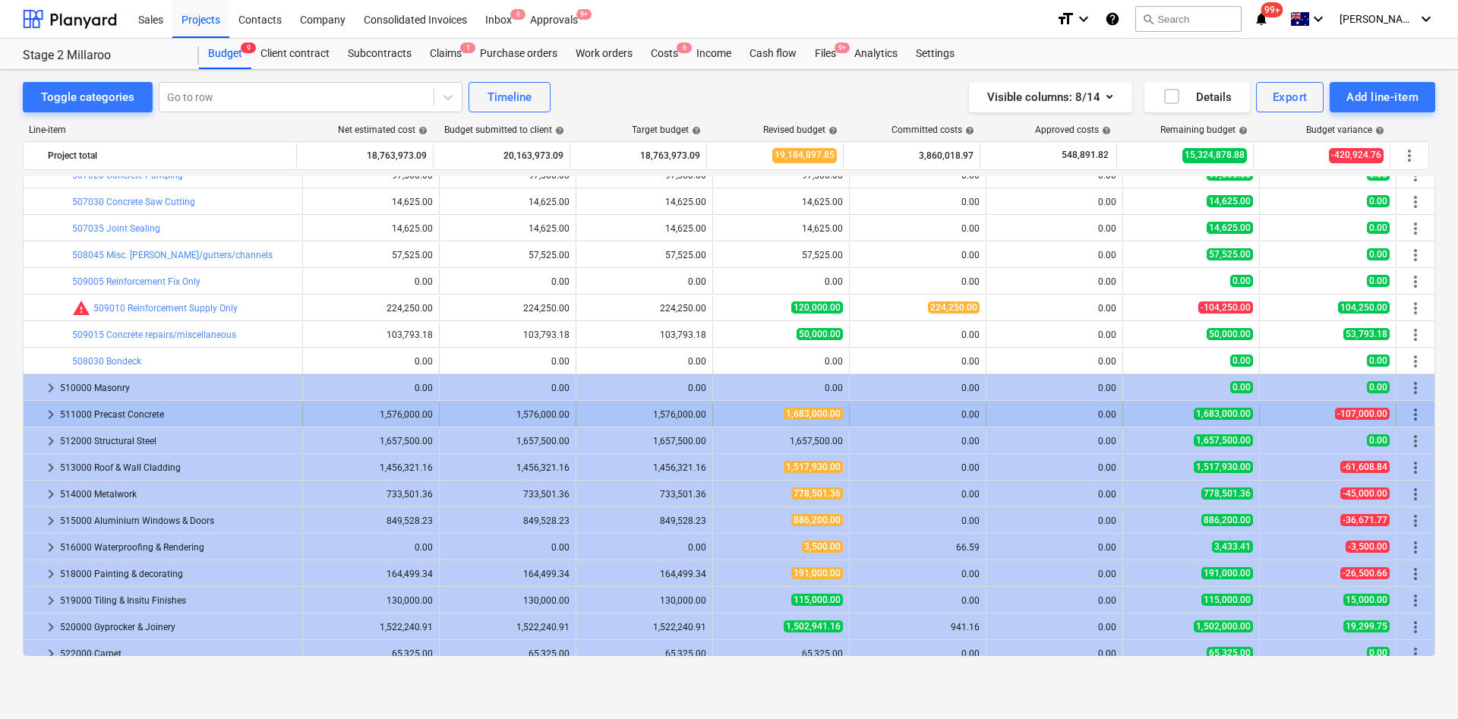
click at [50, 415] on span "keyboard_arrow_right" at bounding box center [51, 414] width 18 height 18
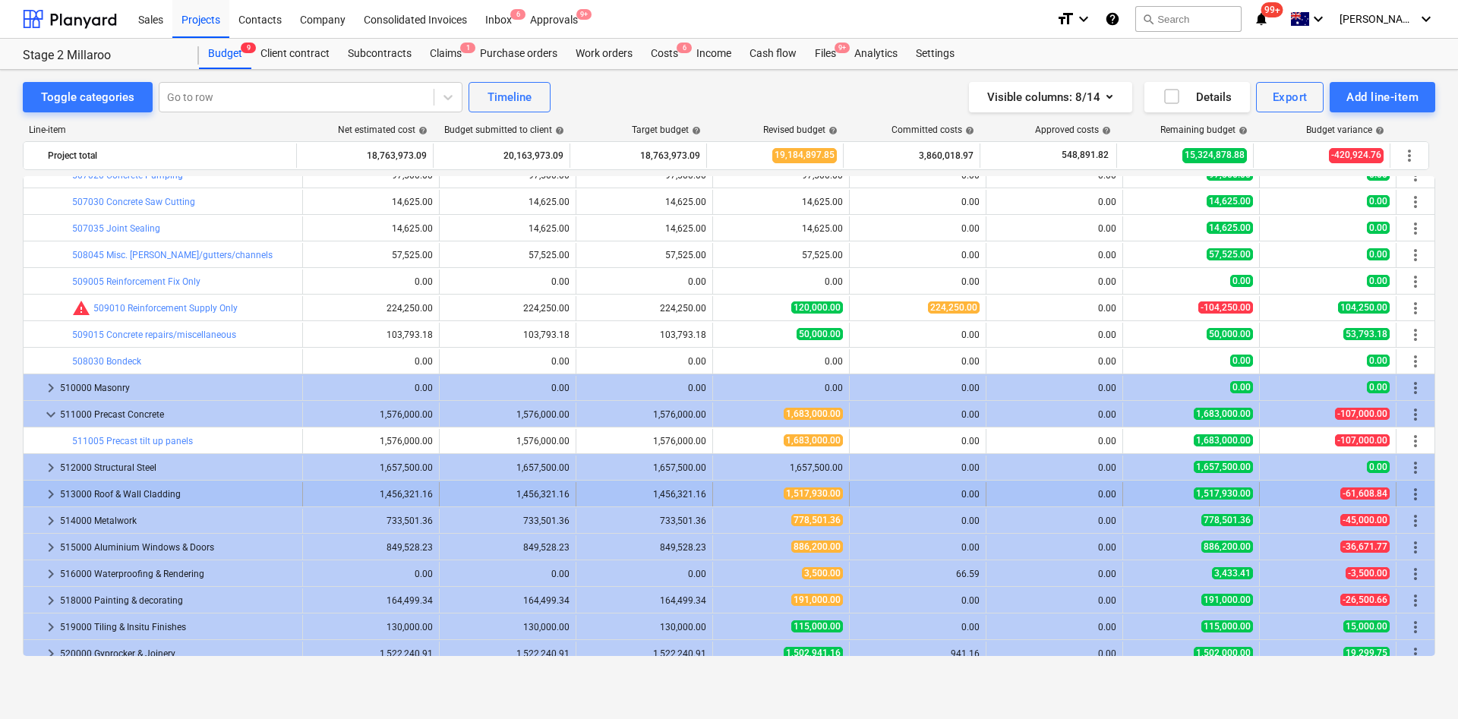
click at [722, 443] on span "edit" at bounding box center [728, 441] width 12 height 12
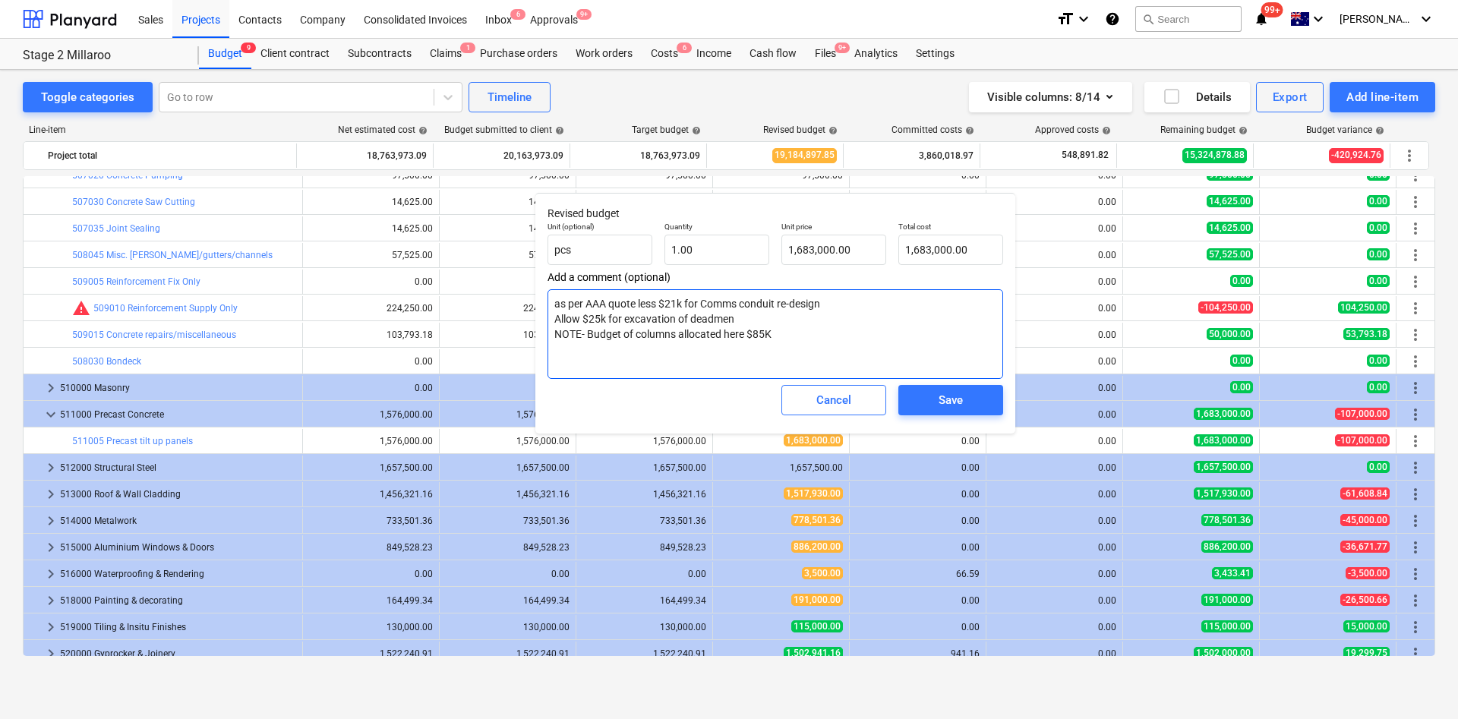
click at [590, 313] on textarea "as per AAA quote less $21k for Comms conduit re-design Allow $25k for excavatio…" at bounding box center [774, 334] width 455 height 90
click at [835, 397] on div "Cancel" at bounding box center [833, 400] width 35 height 20
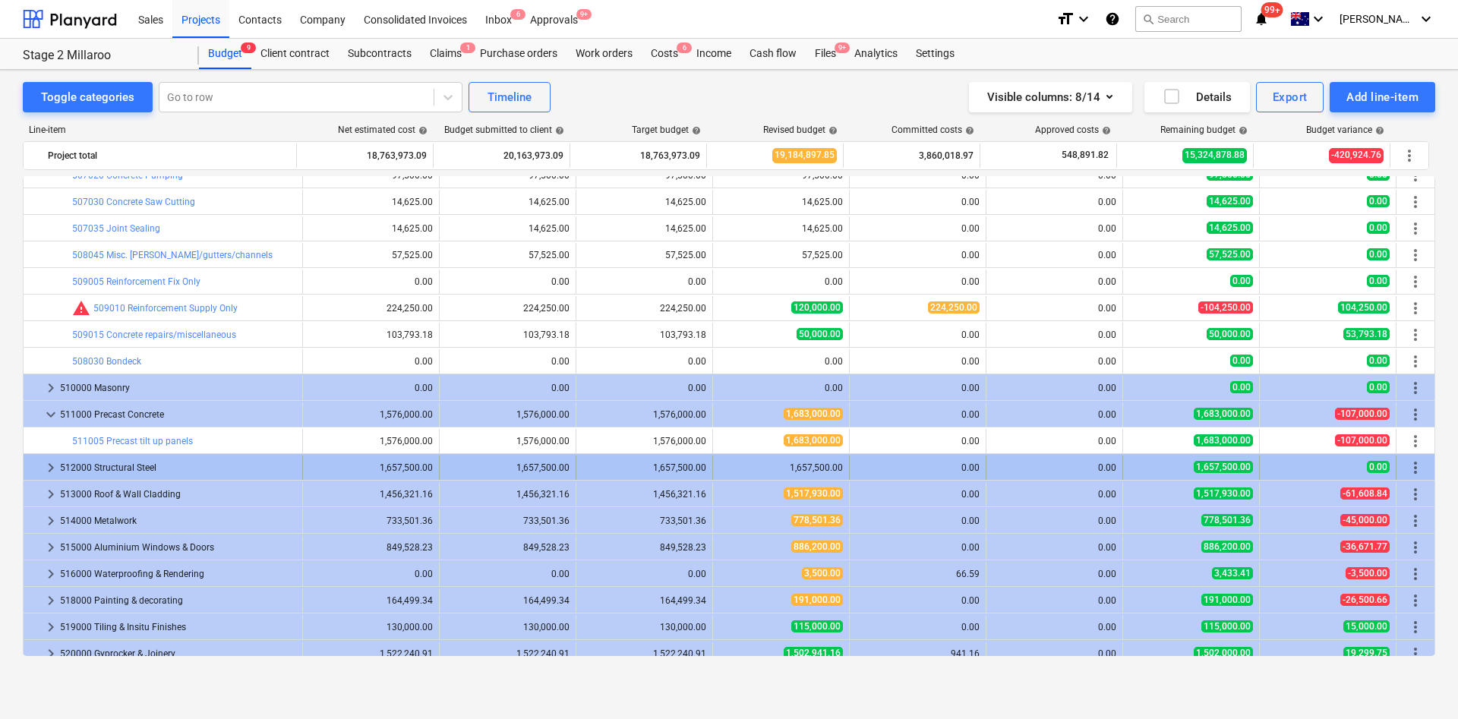
click at [48, 468] on span "keyboard_arrow_right" at bounding box center [51, 468] width 18 height 18
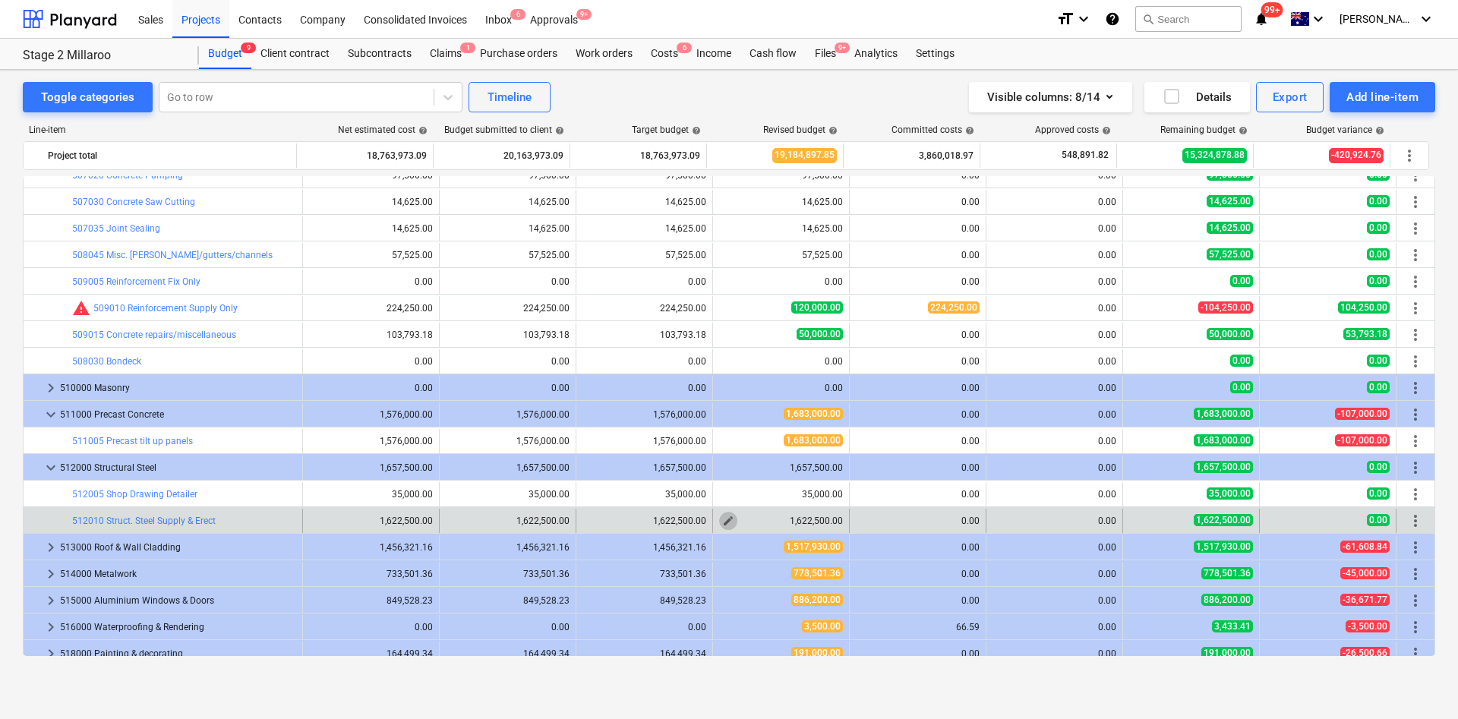
click at [722, 478] on span "edit" at bounding box center [728, 521] width 12 height 12
type textarea "x"
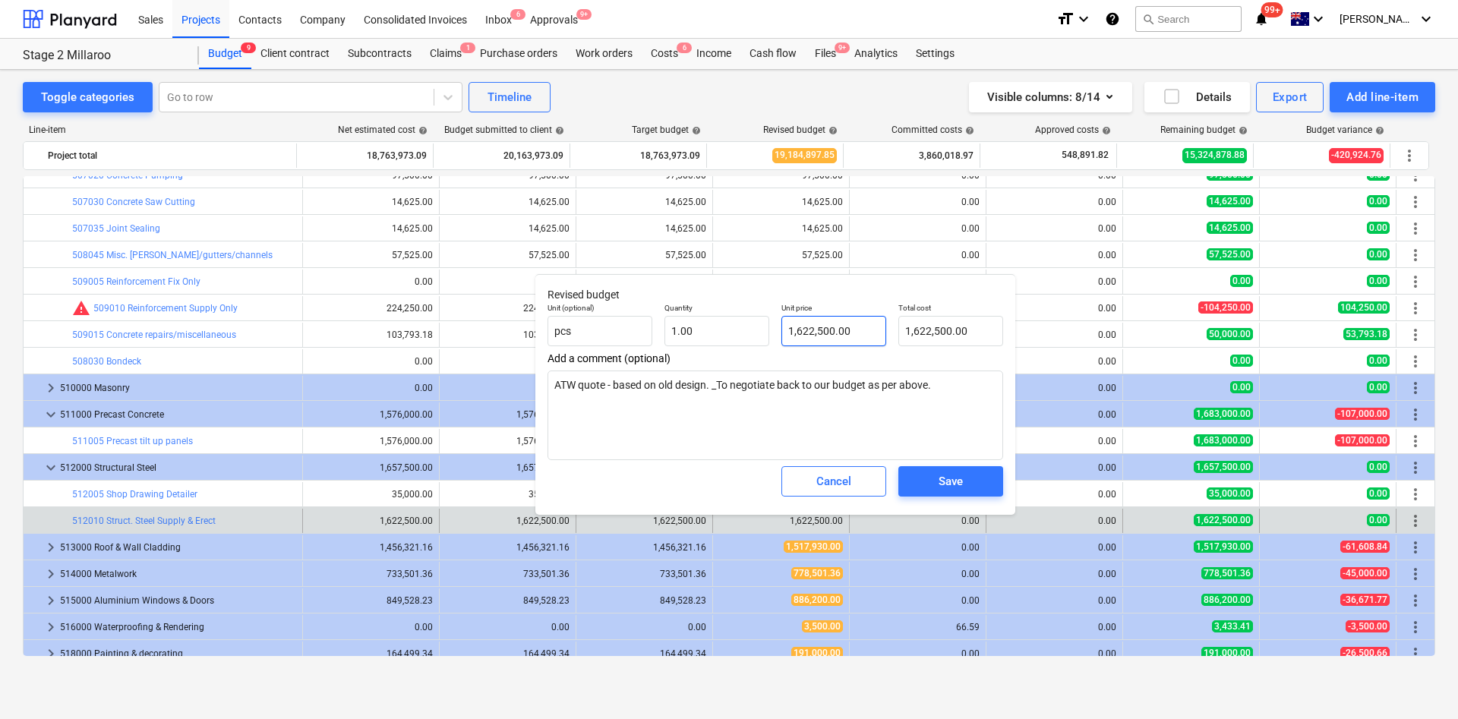
type input "1622500"
drag, startPoint x: 867, startPoint y: 330, endPoint x: 711, endPoint y: 344, distance: 156.2
click at [711, 344] on div "Unit (optional) pcs Quantity 1.00 Unit price 1622500 Total cost 1,622,500.00" at bounding box center [775, 324] width 468 height 55
type textarea "x"
type input "1"
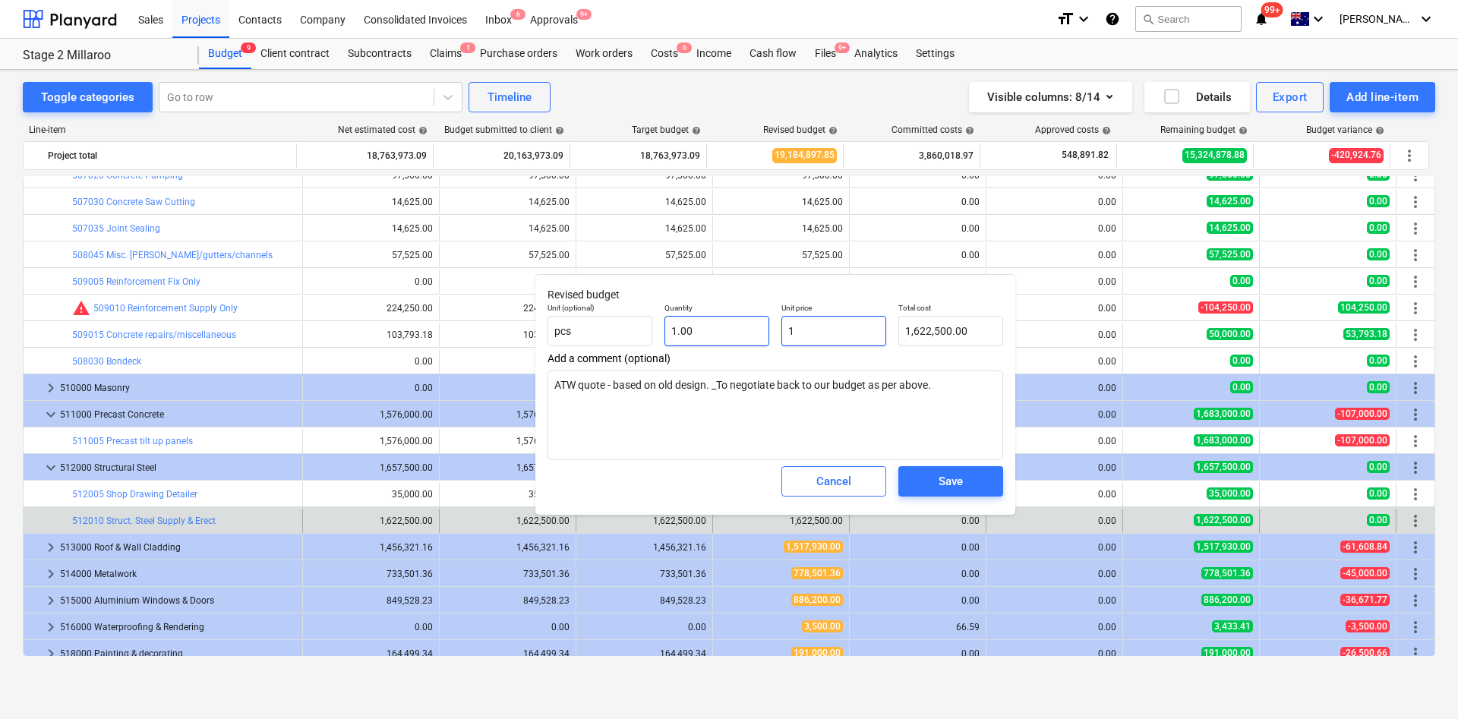
type input "1.00"
type textarea "x"
type input "16"
type input "16.00"
type textarea "x"
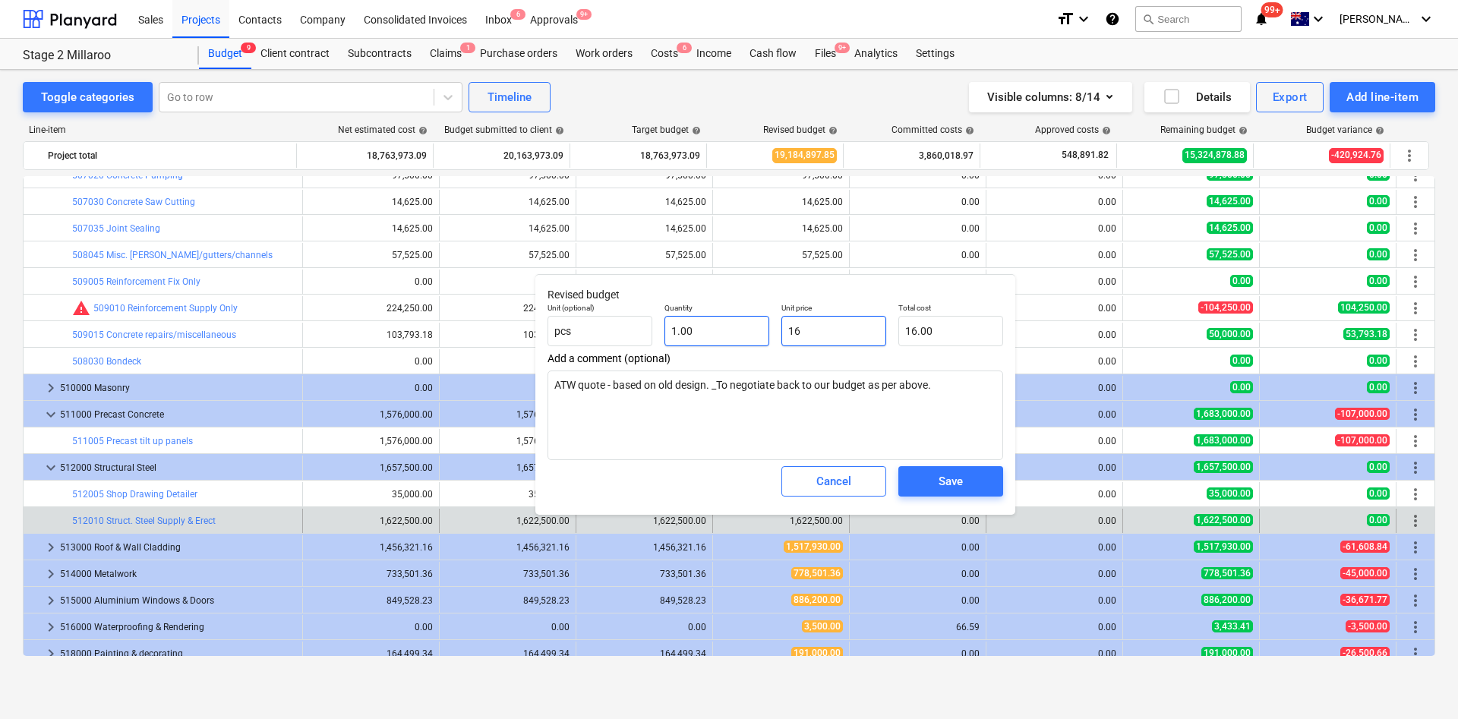
type input "161"
type input "161.00"
type textarea "x"
type input "1610"
type input "1,610.00"
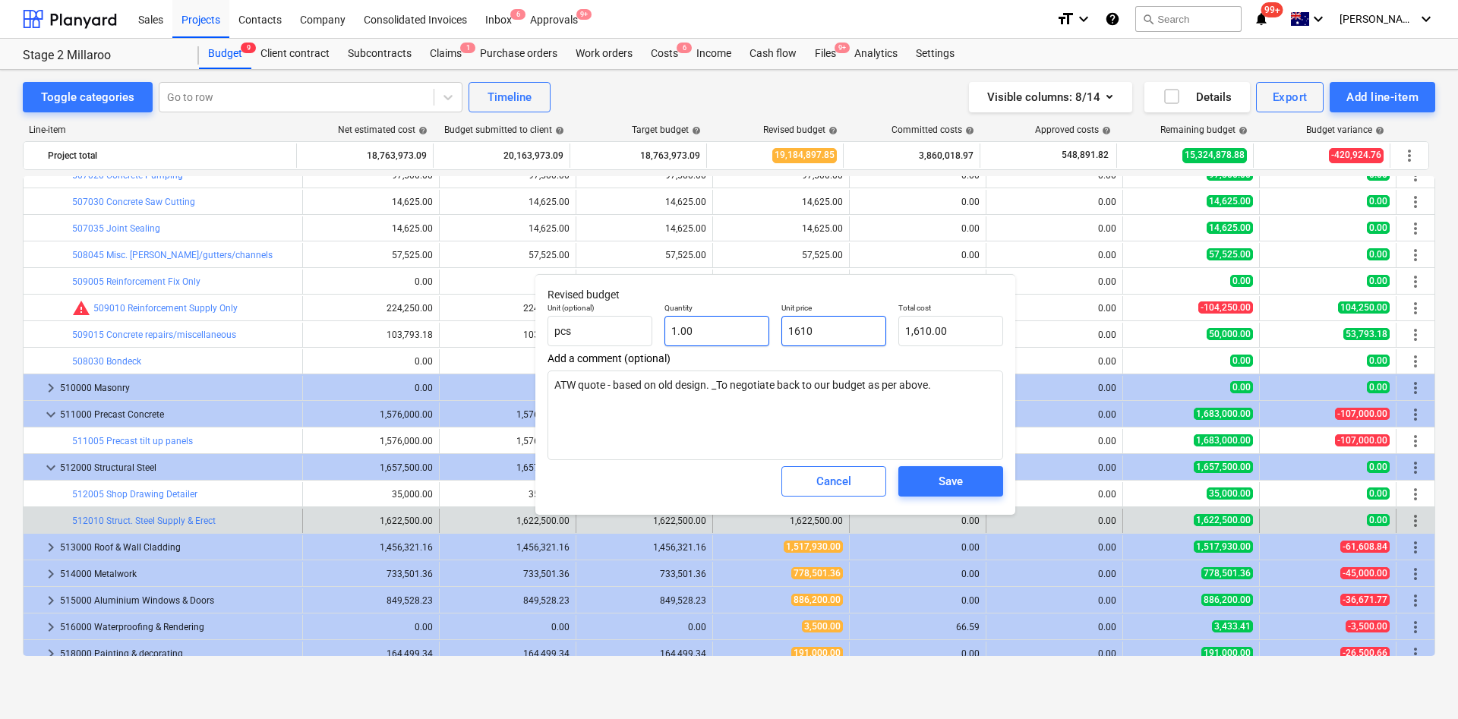
type textarea "x"
type input "16100"
type input "16,100.00"
type textarea "x"
type input "161000"
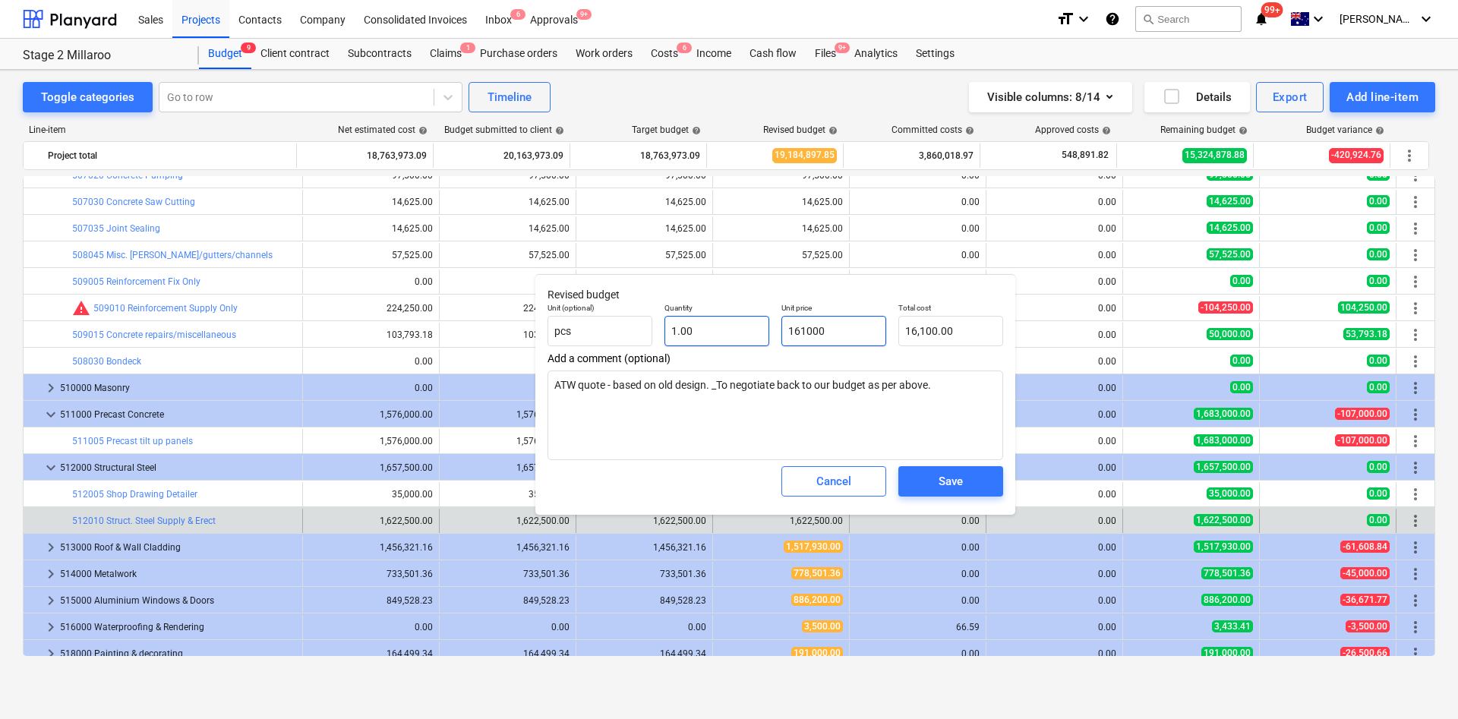
type input "161,000.00"
type textarea "x"
type input "1610000"
type input "1,610,000.00"
type input "1610000"
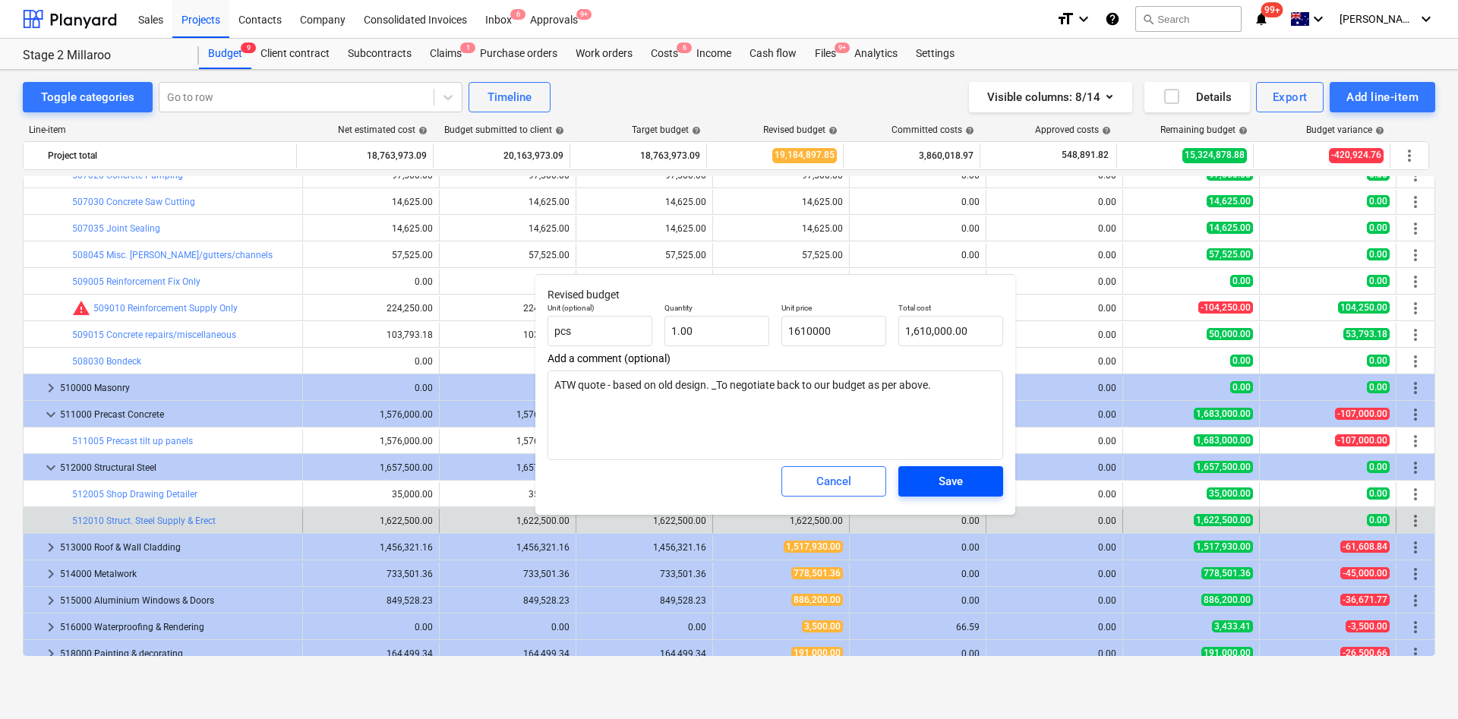
type textarea "x"
type input "1,610,000.00"
click at [949, 478] on div "Save" at bounding box center [950, 481] width 24 height 20
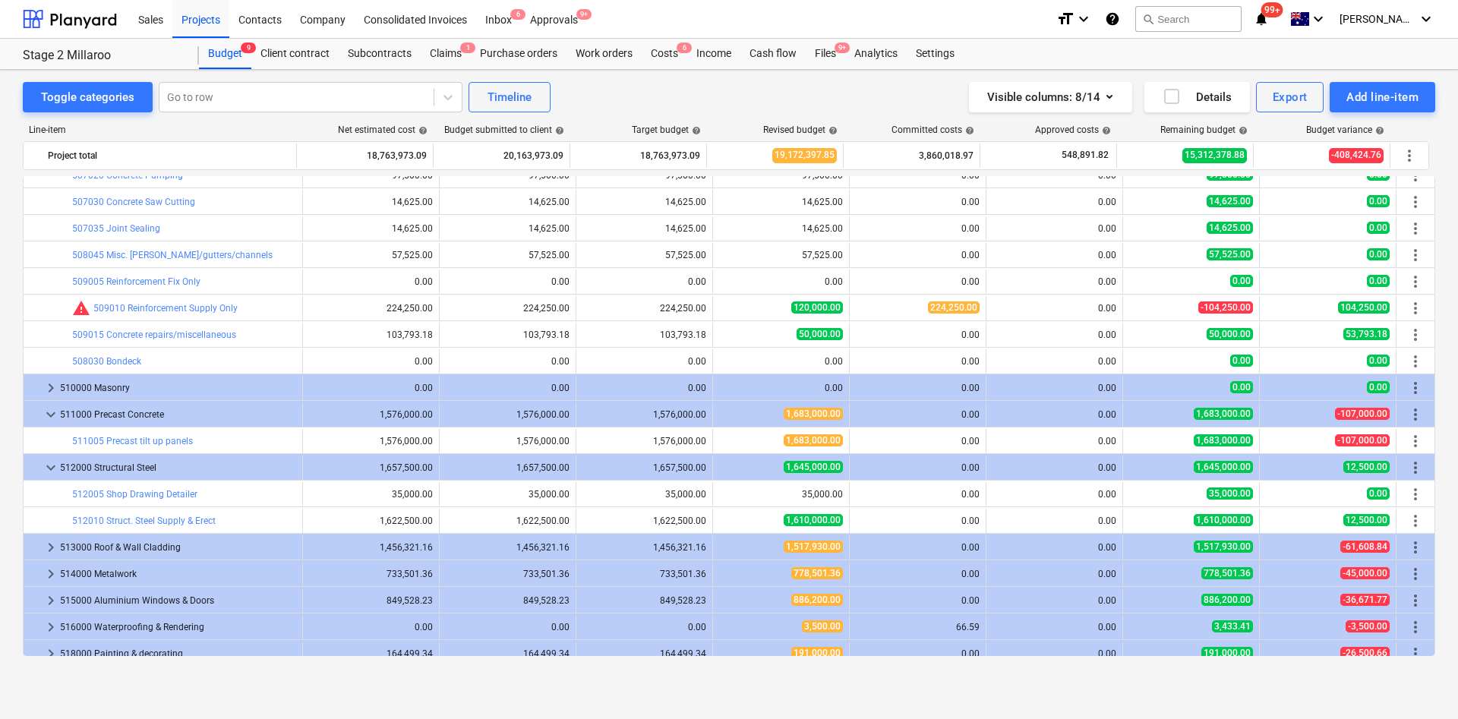
type textarea "x"
type input "1.00"
type input "1,610,000.00"
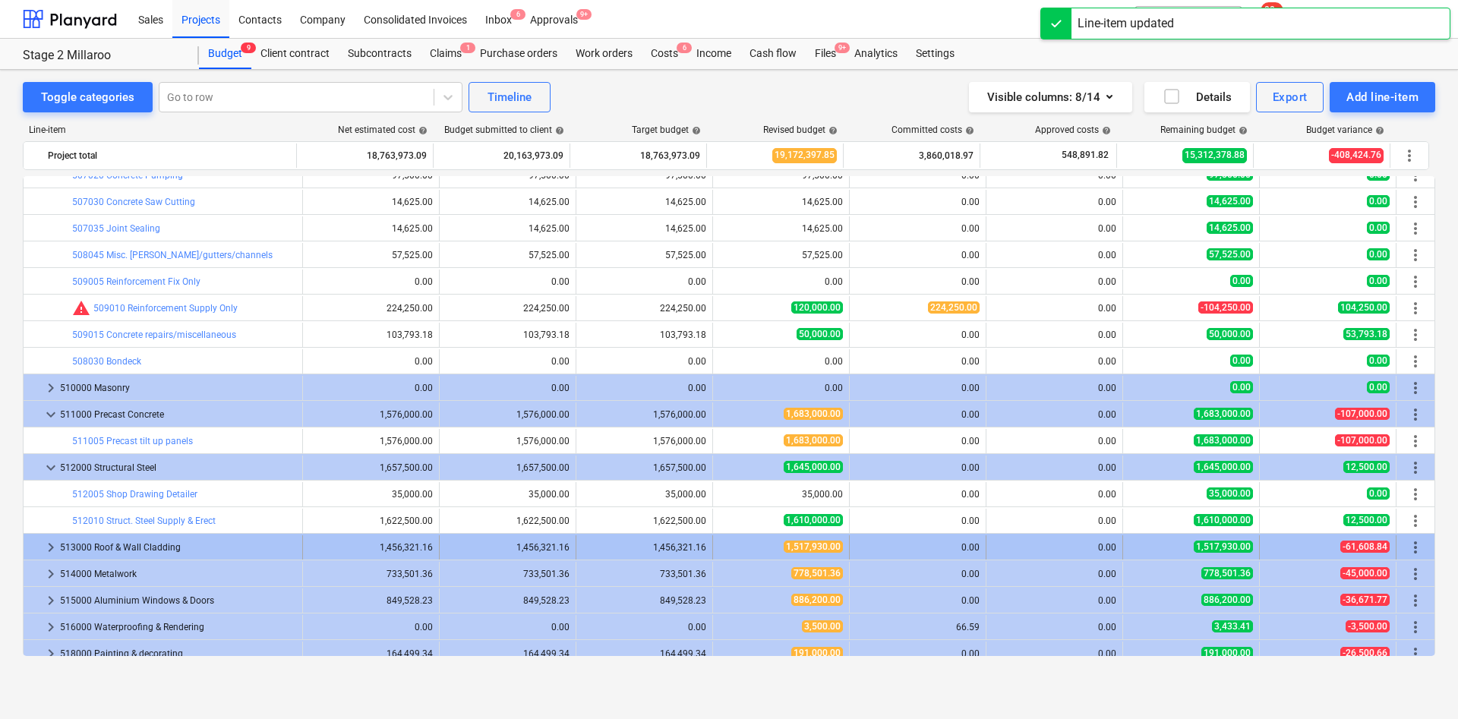
click at [722, 440] on span "edit" at bounding box center [728, 441] width 12 height 12
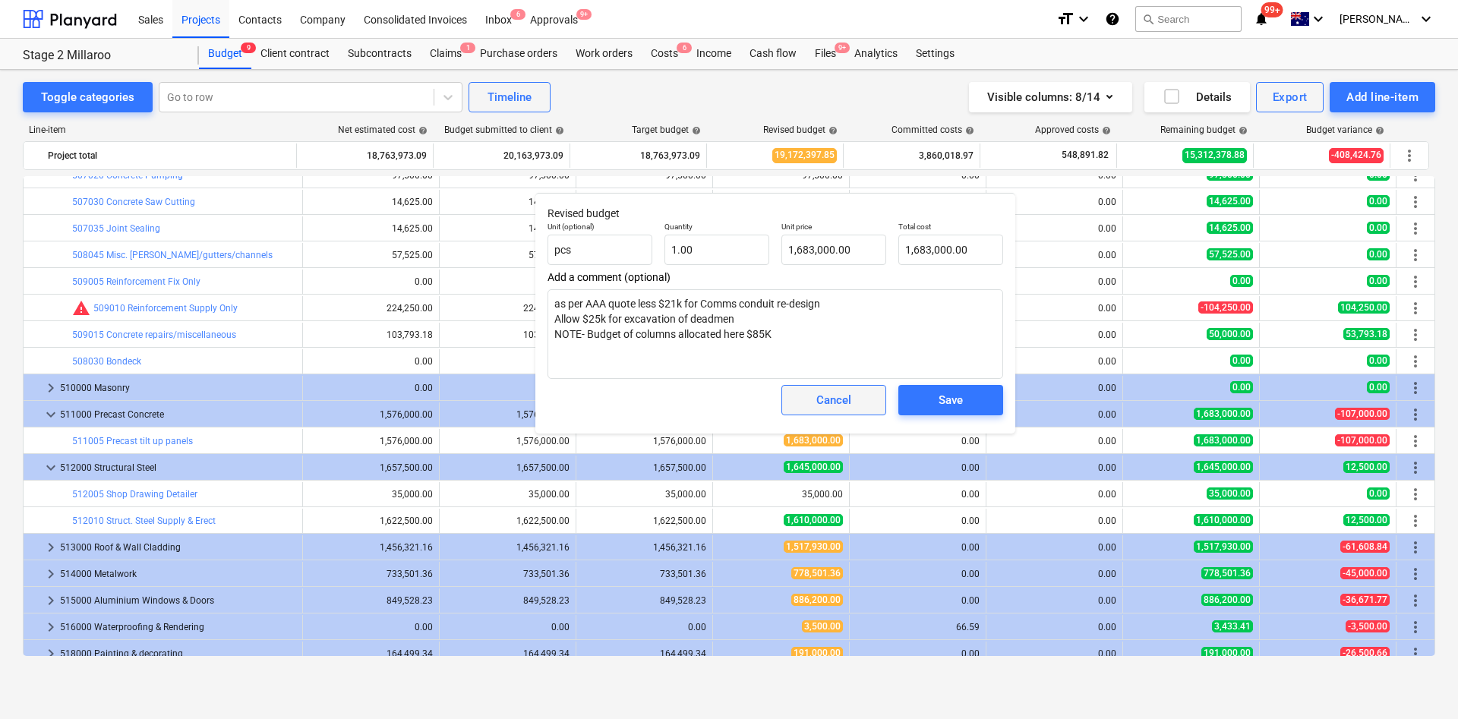
click at [823, 402] on div "Cancel" at bounding box center [833, 400] width 35 height 20
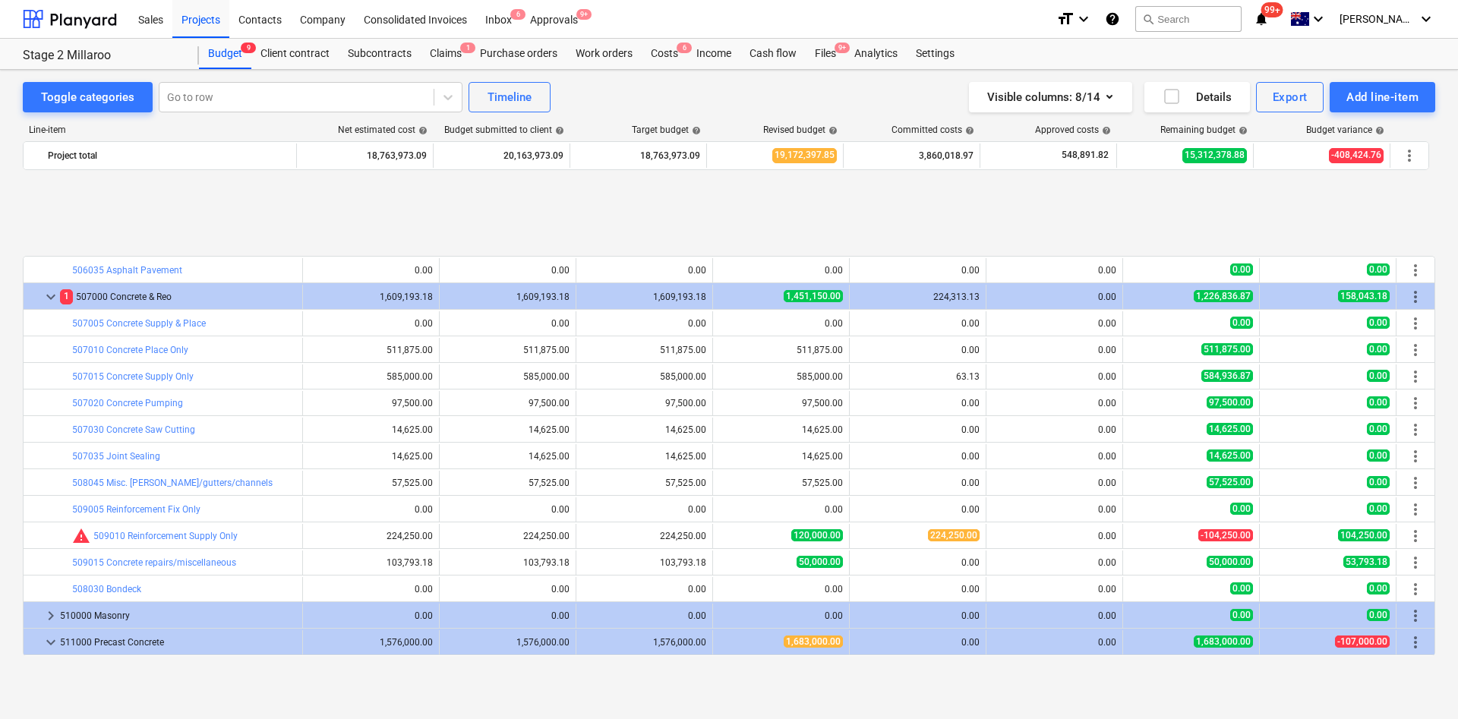
scroll to position [911, 0]
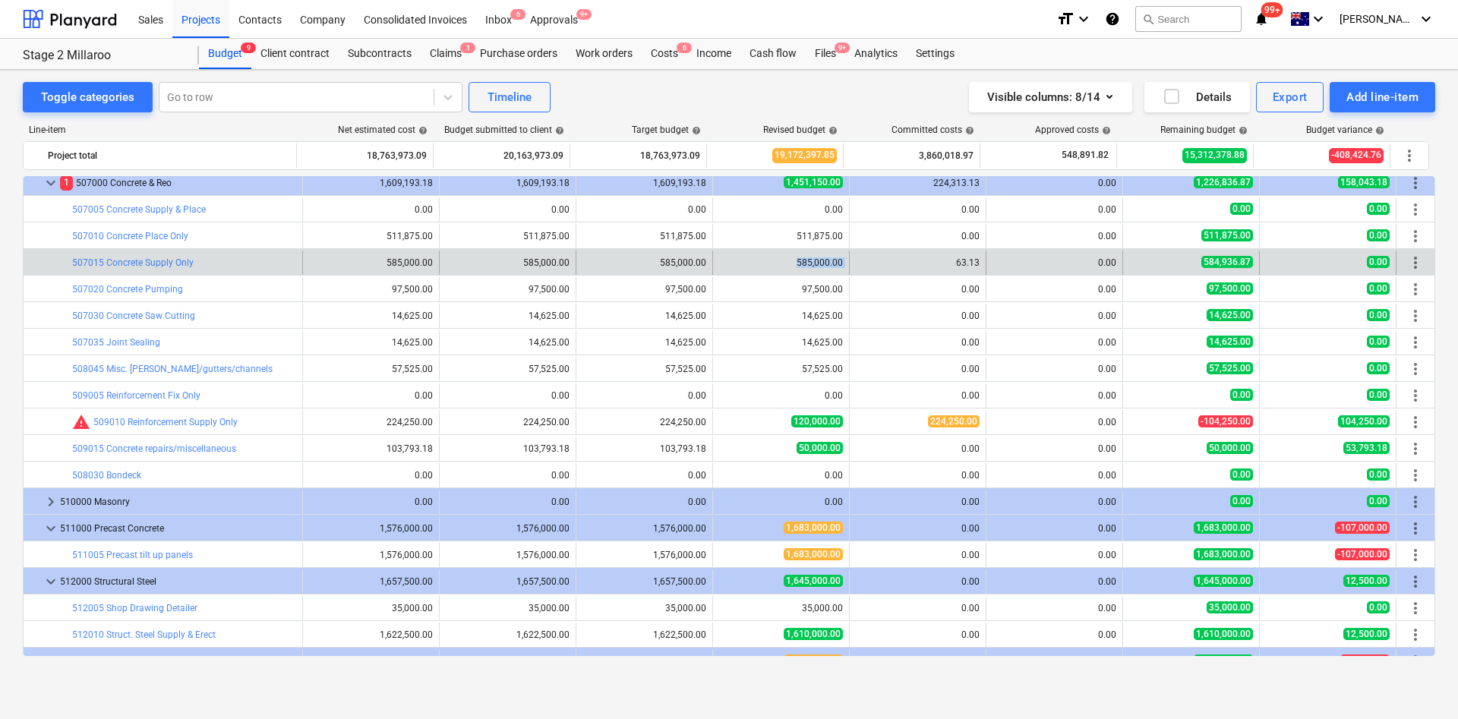
drag, startPoint x: 791, startPoint y: 251, endPoint x: 853, endPoint y: 252, distance: 62.3
click at [853, 252] on div "bar_chart 507015 Concrete Supply Only edit 585,000.00 edit 585,000.00 edit 585,…" at bounding box center [729, 263] width 1411 height 24
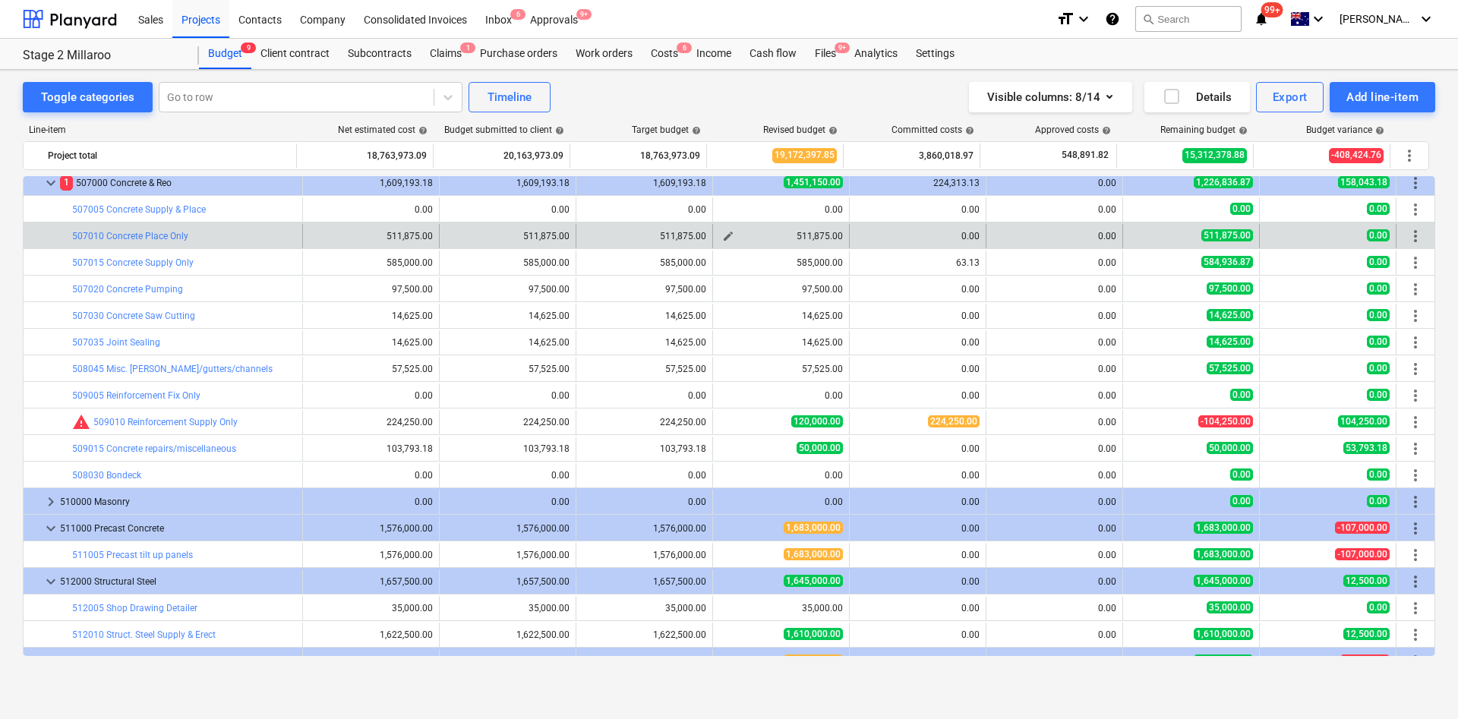
click at [815, 231] on div "511,875.00" at bounding box center [781, 236] width 124 height 11
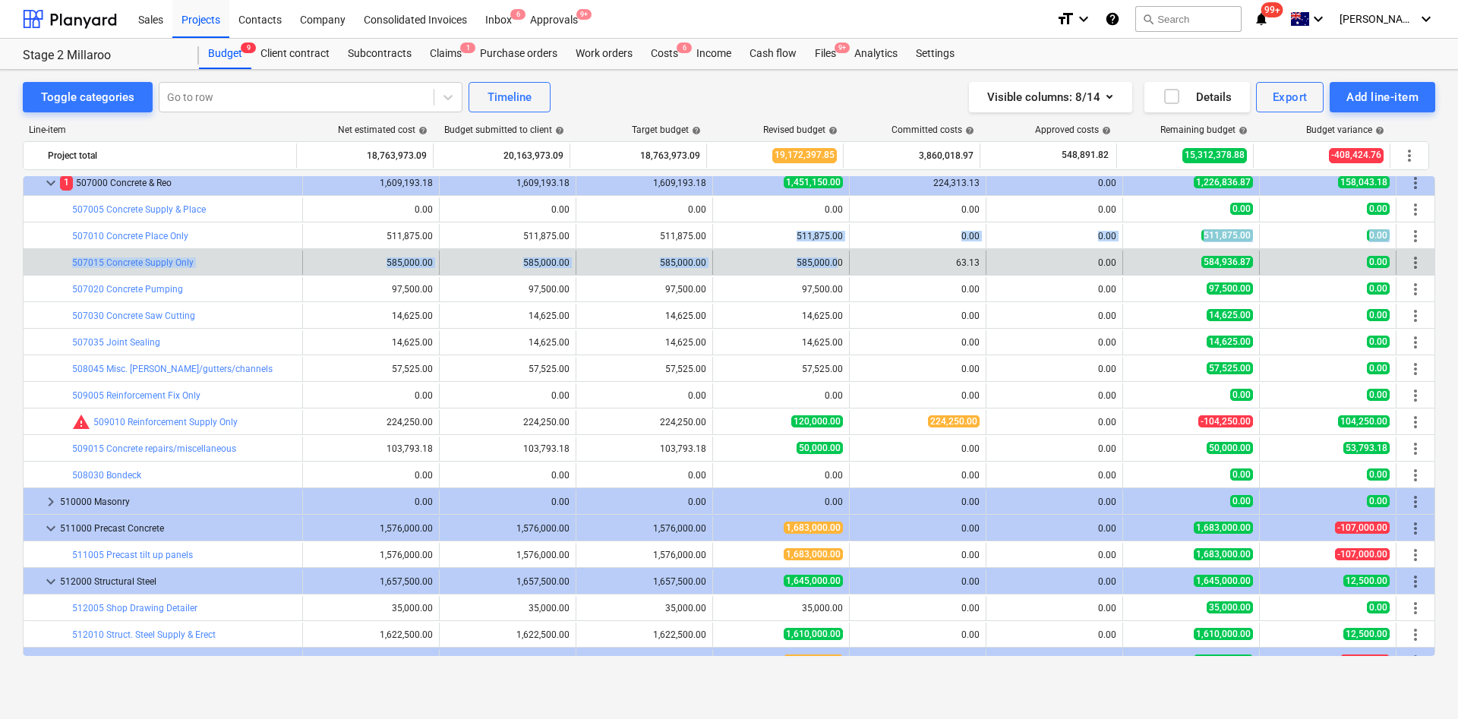
drag, startPoint x: 790, startPoint y: 228, endPoint x: 834, endPoint y: 268, distance: 59.6
click at [834, 268] on div "bar_chart 504045 Crushed Rock Capping edit 197,432.00 edit 197,432.00 edit 197,…" at bounding box center [729, 221] width 1412 height 1913
click at [836, 259] on div "585,000.00" at bounding box center [781, 262] width 124 height 11
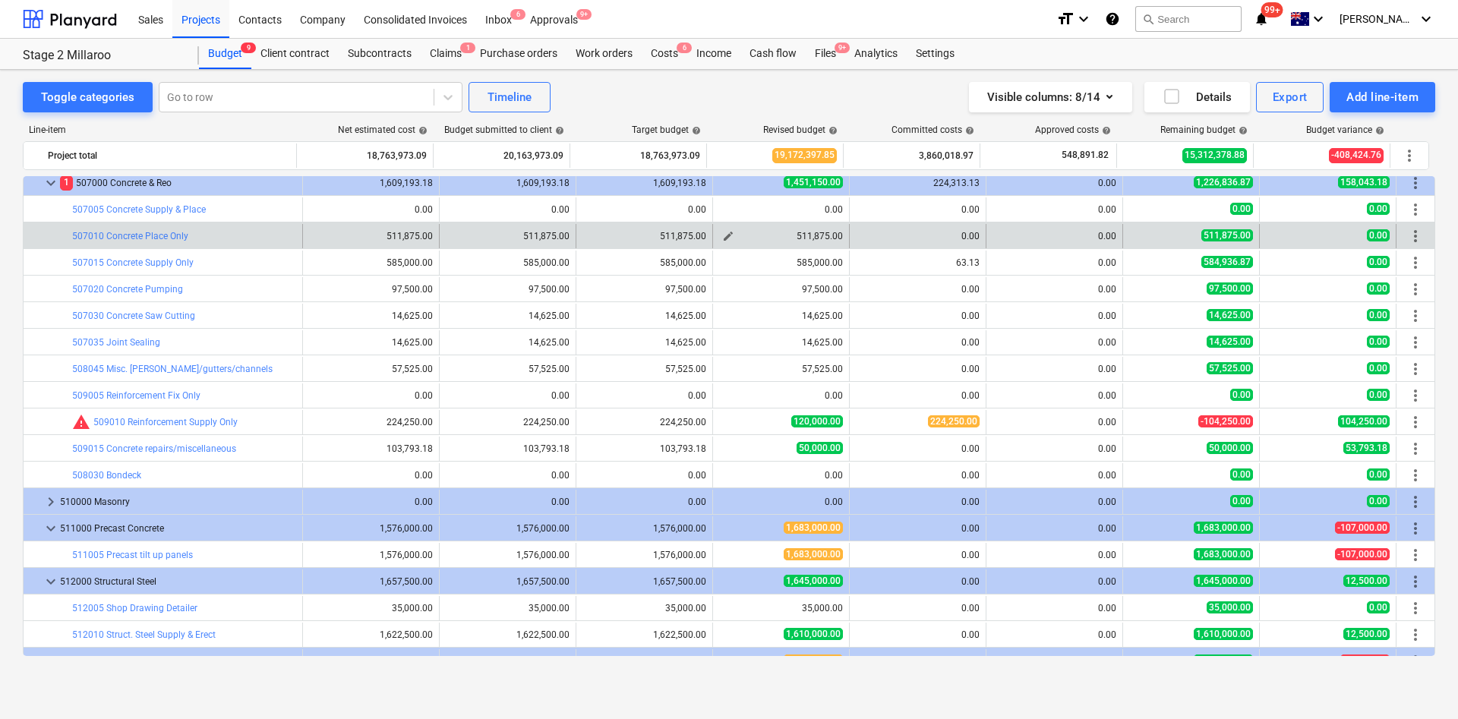
click at [804, 240] on div "511,875.00" at bounding box center [781, 236] width 124 height 11
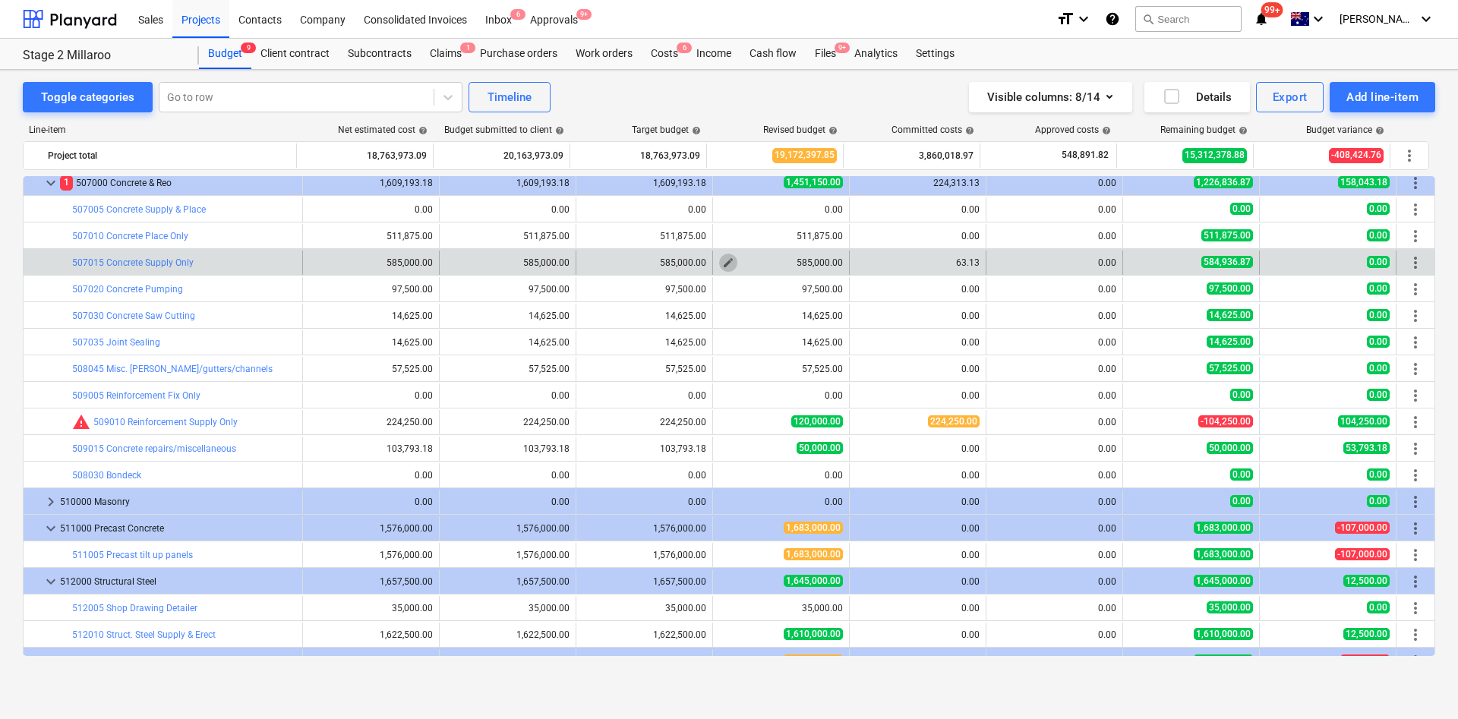
click at [722, 263] on span "edit" at bounding box center [728, 263] width 12 height 12
type textarea "x"
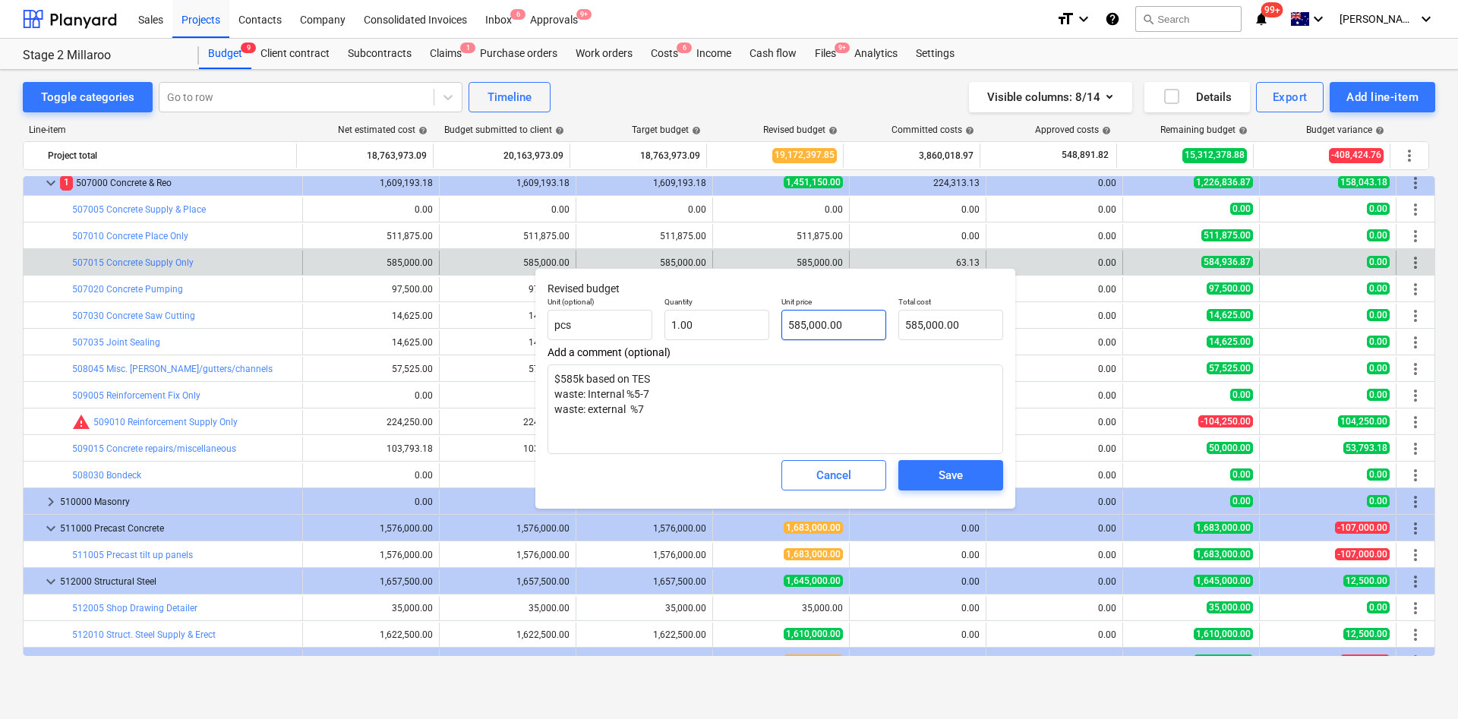
type input "585000"
click at [798, 327] on input "585000" at bounding box center [833, 325] width 105 height 30
type textarea "x"
type input "55000"
type input "55,000.00"
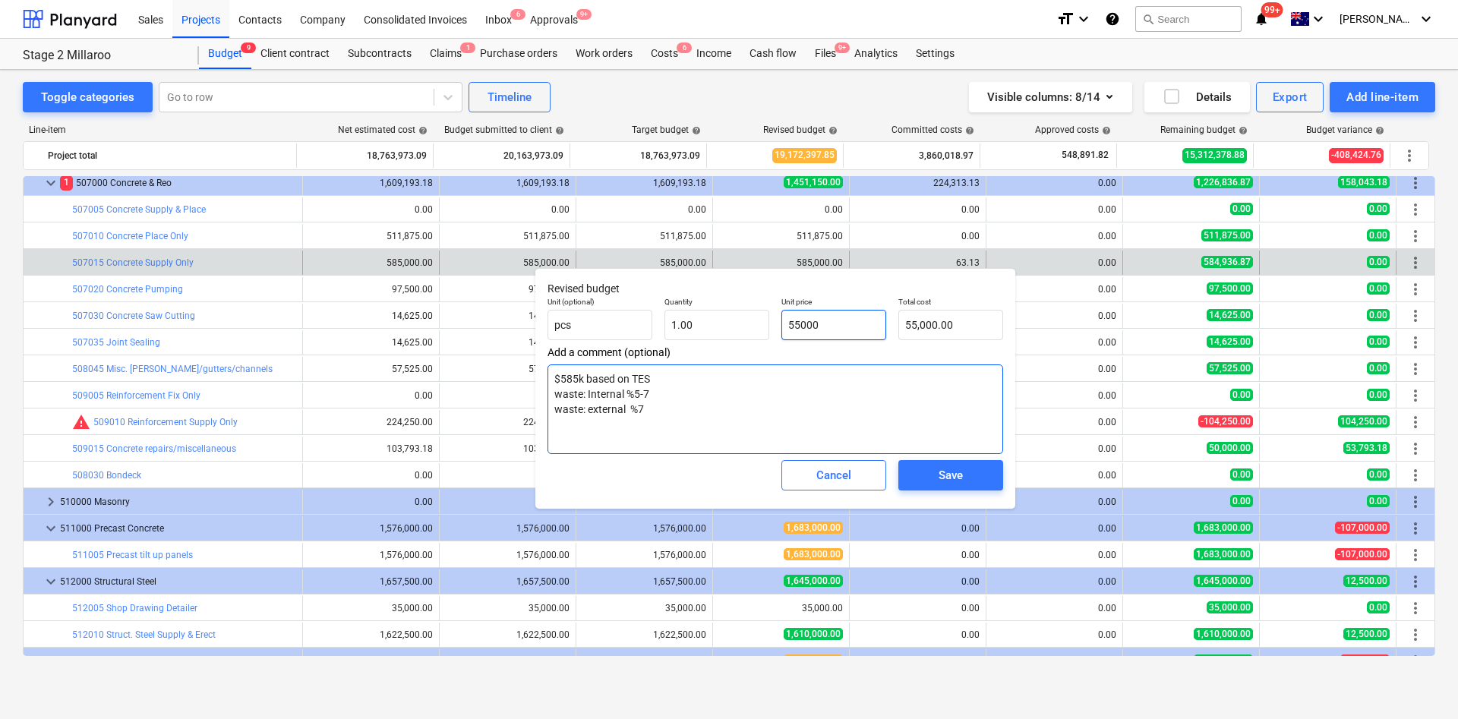
type textarea "x"
type input "505000"
type input "505,000.00"
type textarea "x"
type input "50000"
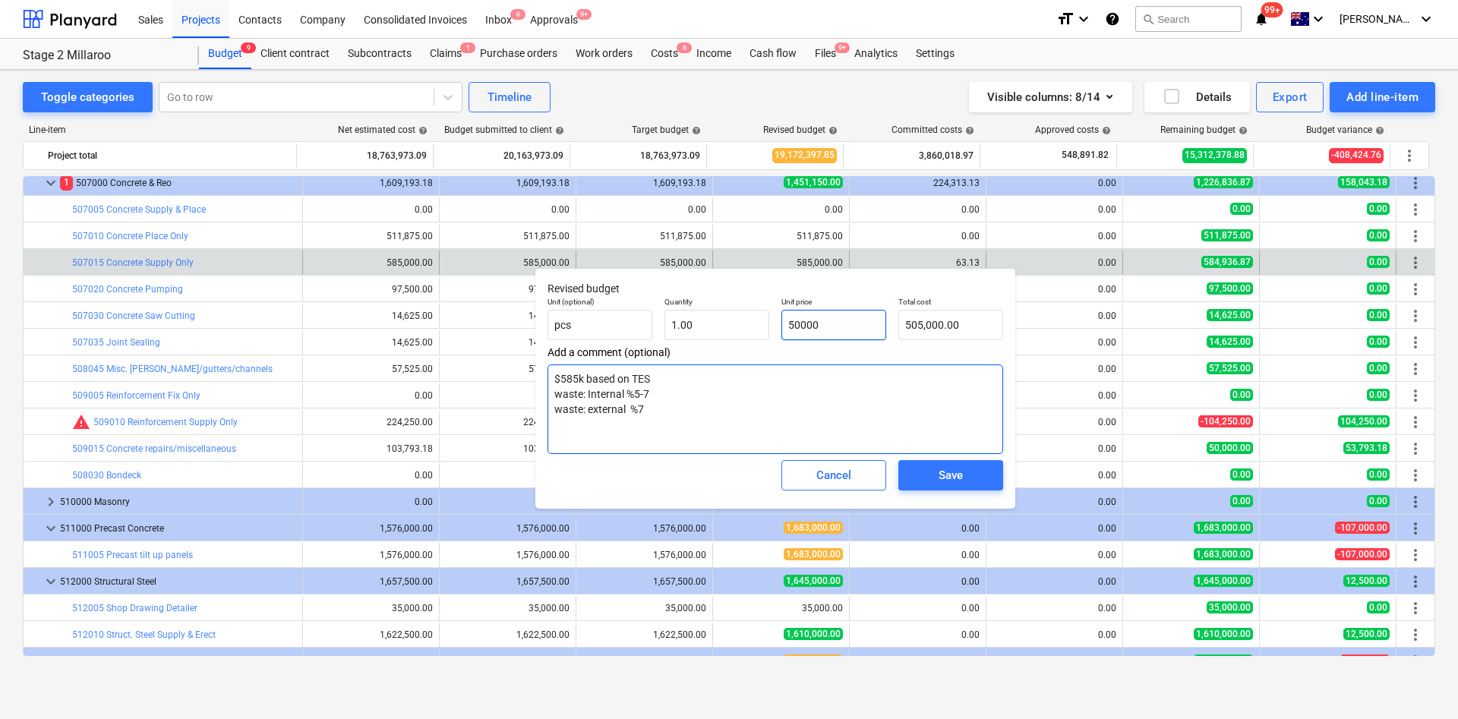
type input "50,000.00"
type textarea "x"
type input "500000"
type input "500,000.00"
type input "500000"
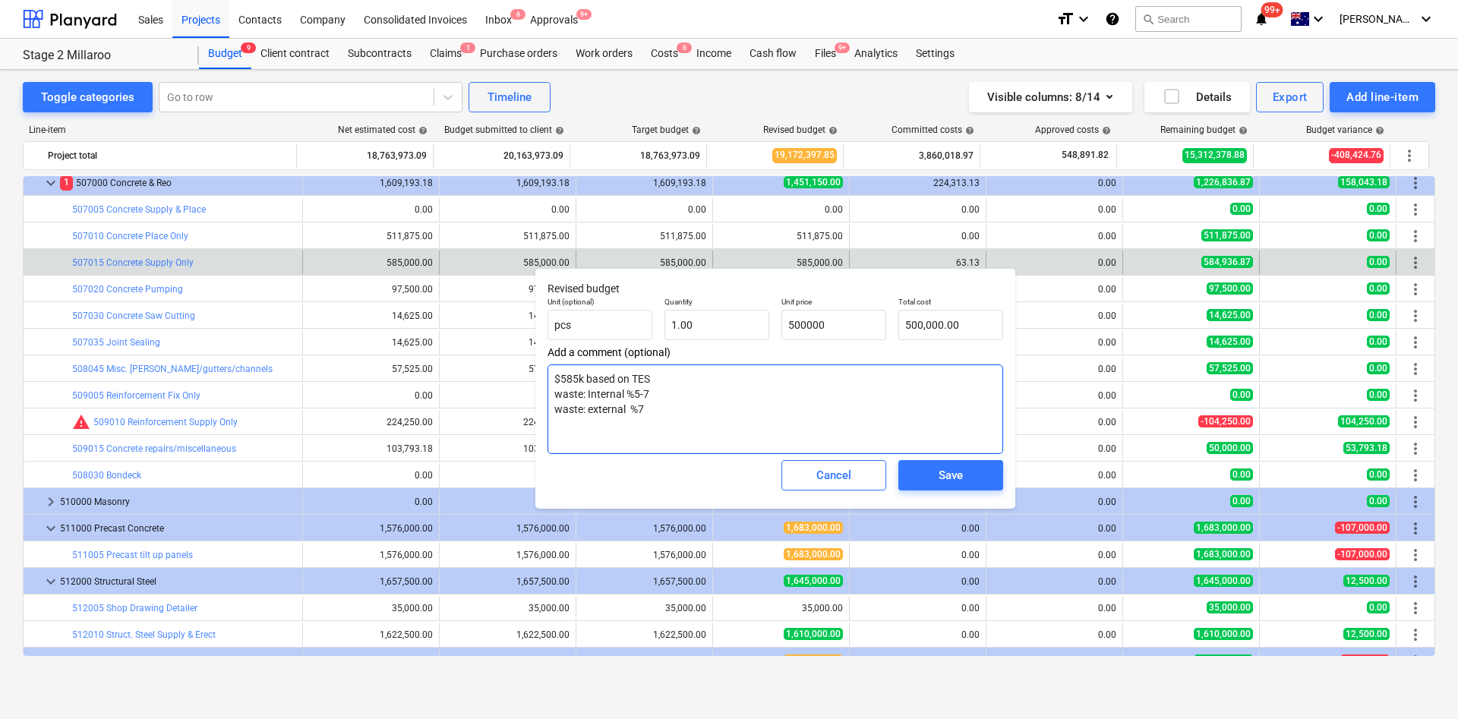
type textarea "x"
type input "500,000.00"
click at [680, 414] on textarea "$585k based on TES waste: Internal %5-7 waste: external %7" at bounding box center [774, 409] width 455 height 90
type textarea "x"
type textarea "$585k based on TES waste: Internal %5-7 waste: external %7"
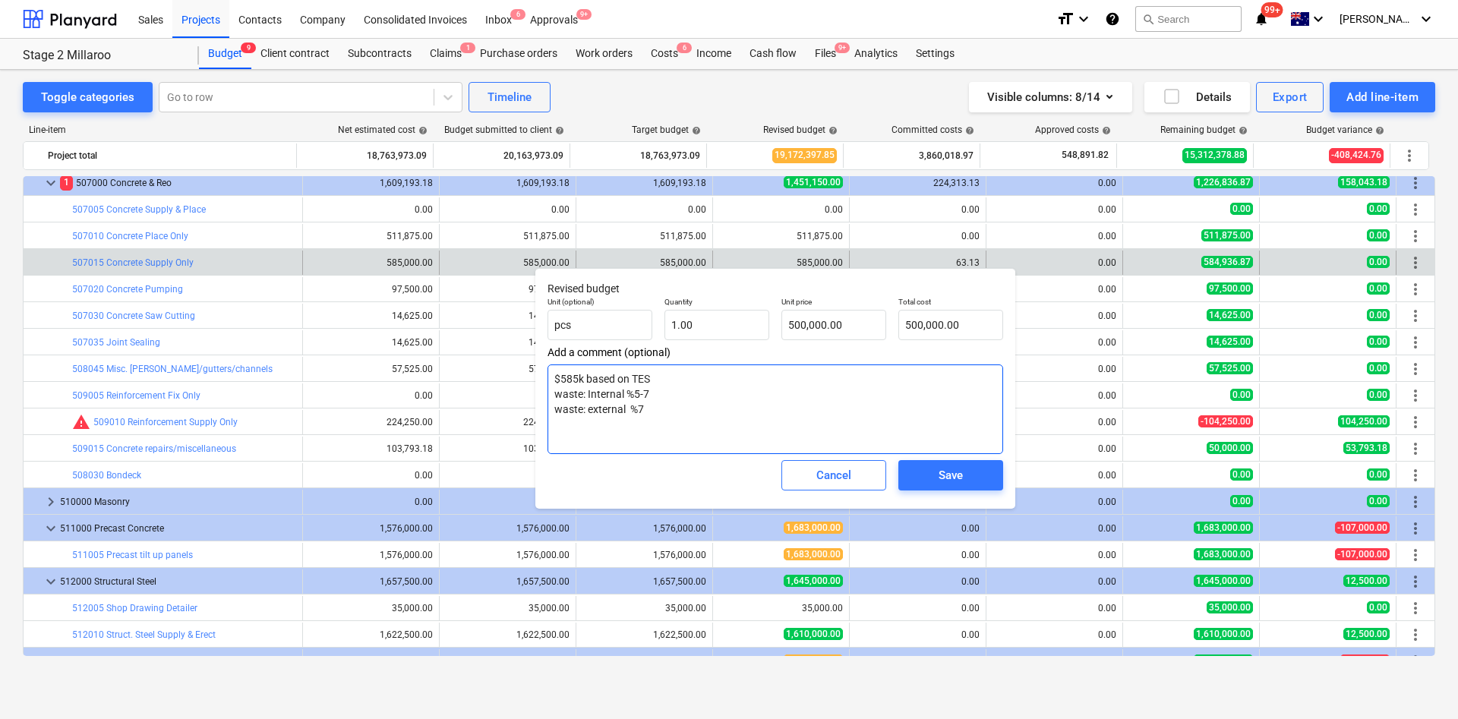
type textarea "x"
type textarea "$585k based on TES waste: Internal %5-7 waste: external %7 r"
type textarea "x"
type textarea "$585k based on TES waste: Internal %5-7 waste: external %7 re"
type textarea "x"
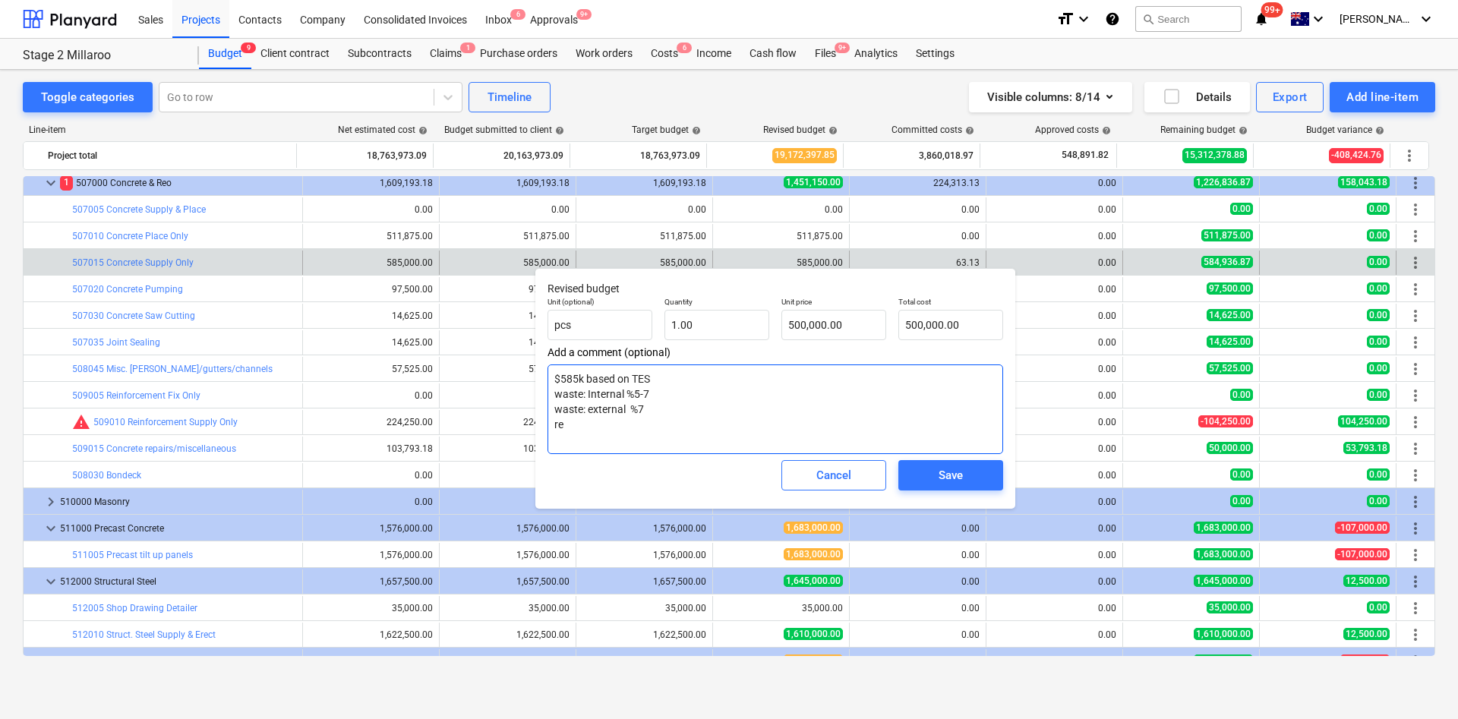
type textarea "$585k based on TES waste: Internal %5-7 waste: external %7 red"
type textarea "x"
type textarea "$585k based on TES waste: Internal %5-7 waste: external %7 redu"
type textarea "x"
type textarea "$585k based on TES waste: Internal %5-7 waste: external %7 reduce"
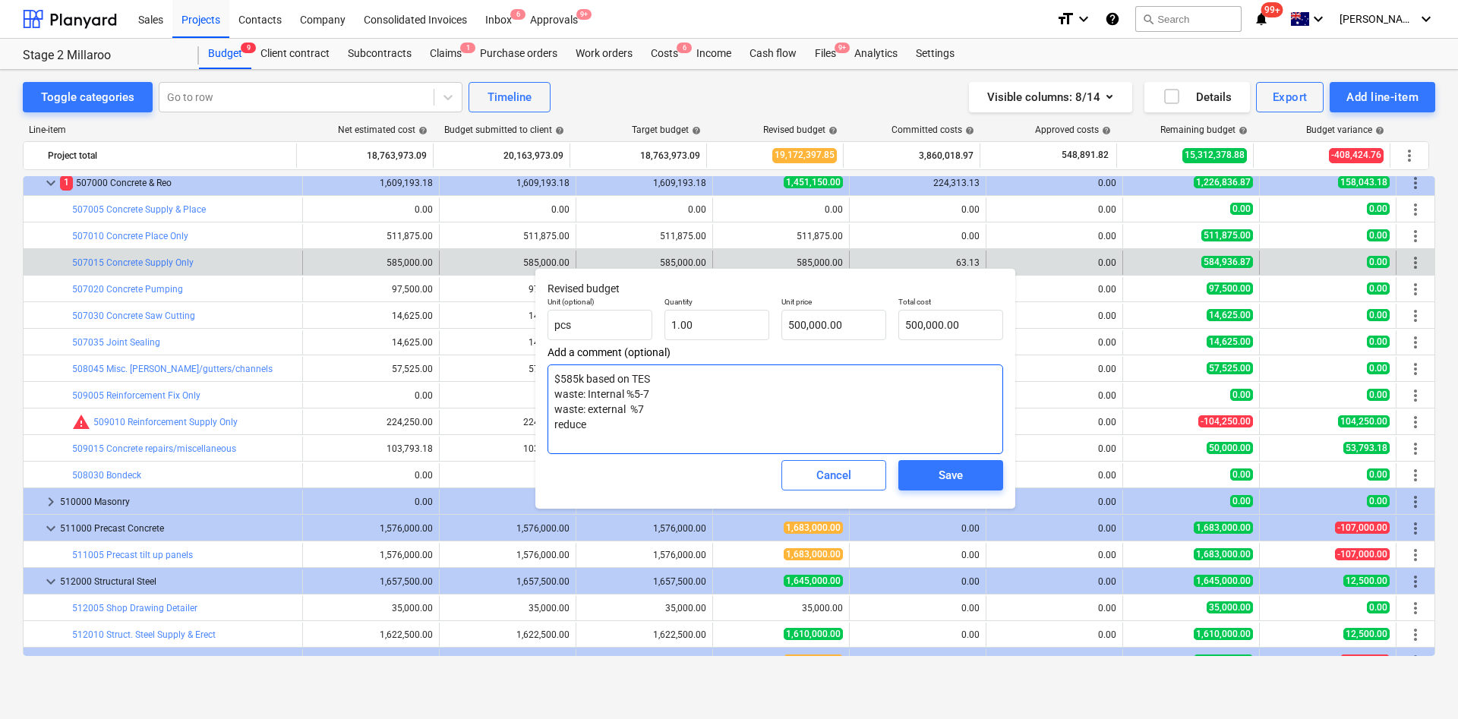
type textarea "x"
type textarea "$585k based on TES waste: Internal %5-7 waste: external %7 reduced"
type textarea "x"
type textarea "$585k based on TES waste: Internal %5-7 waste: external %7 reduced 8"
type textarea "x"
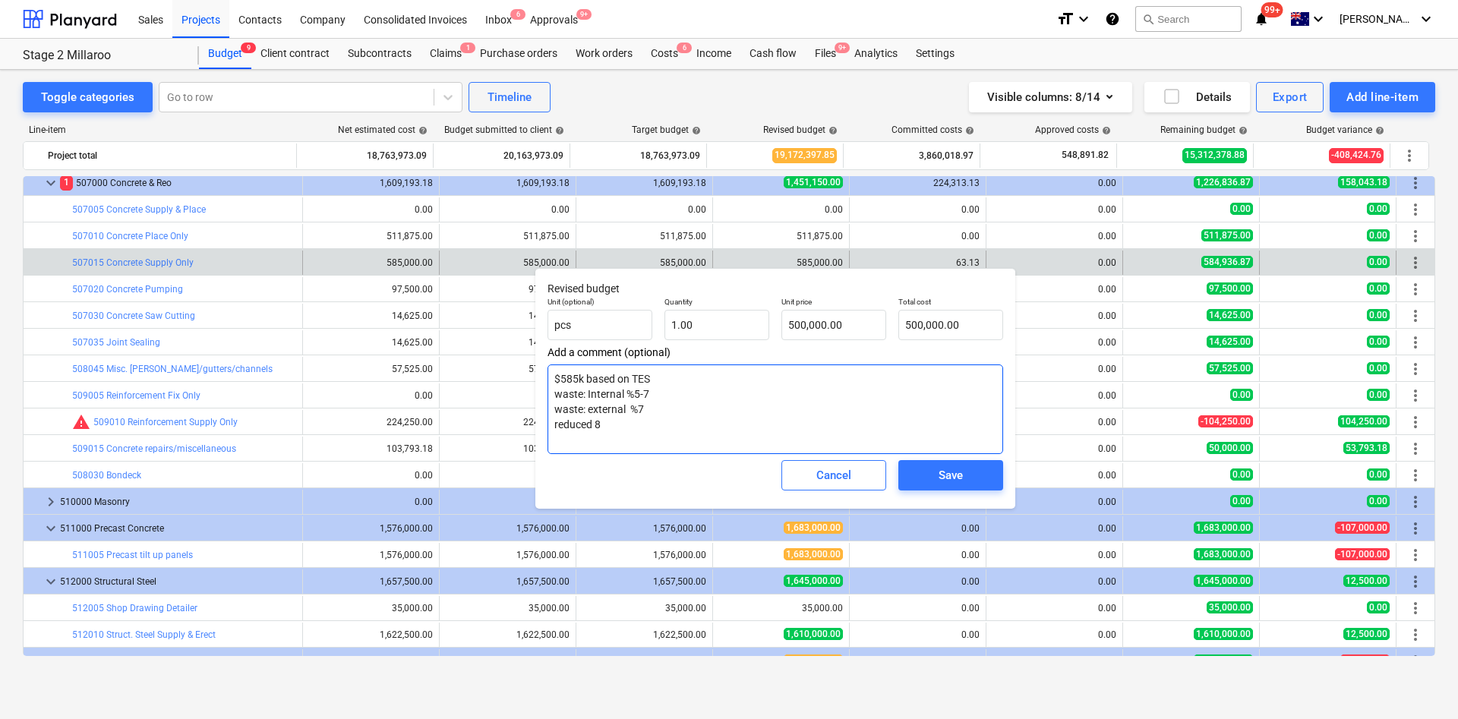
type textarea "$585k based on TES waste: Internal %5-7 waste: external %7 reduced 86"
type textarea "x"
type textarea "$585k based on TES waste: Internal %5-7 waste: external %7 reduced 8"
type textarea "x"
type textarea "$585k based on TES waste: Internal %5-7 waste: external %7 reduced 85K"
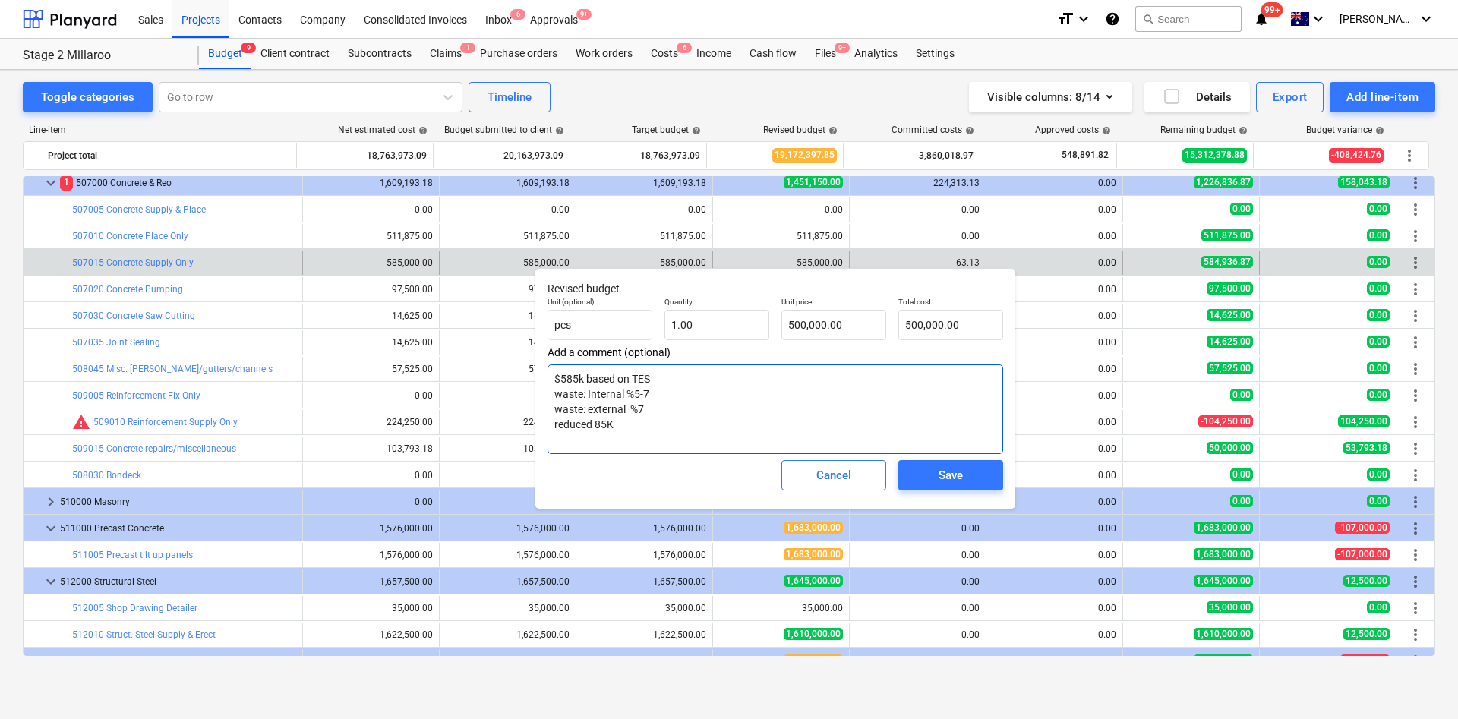
type textarea "x"
type textarea "$585k based on TES waste: Internal %5-7 waste: external %7 reduced 85K"
type textarea "x"
type textarea "$585k based on TES waste: Internal %5-7 waste: external %7 reduced 85K fo"
type textarea "x"
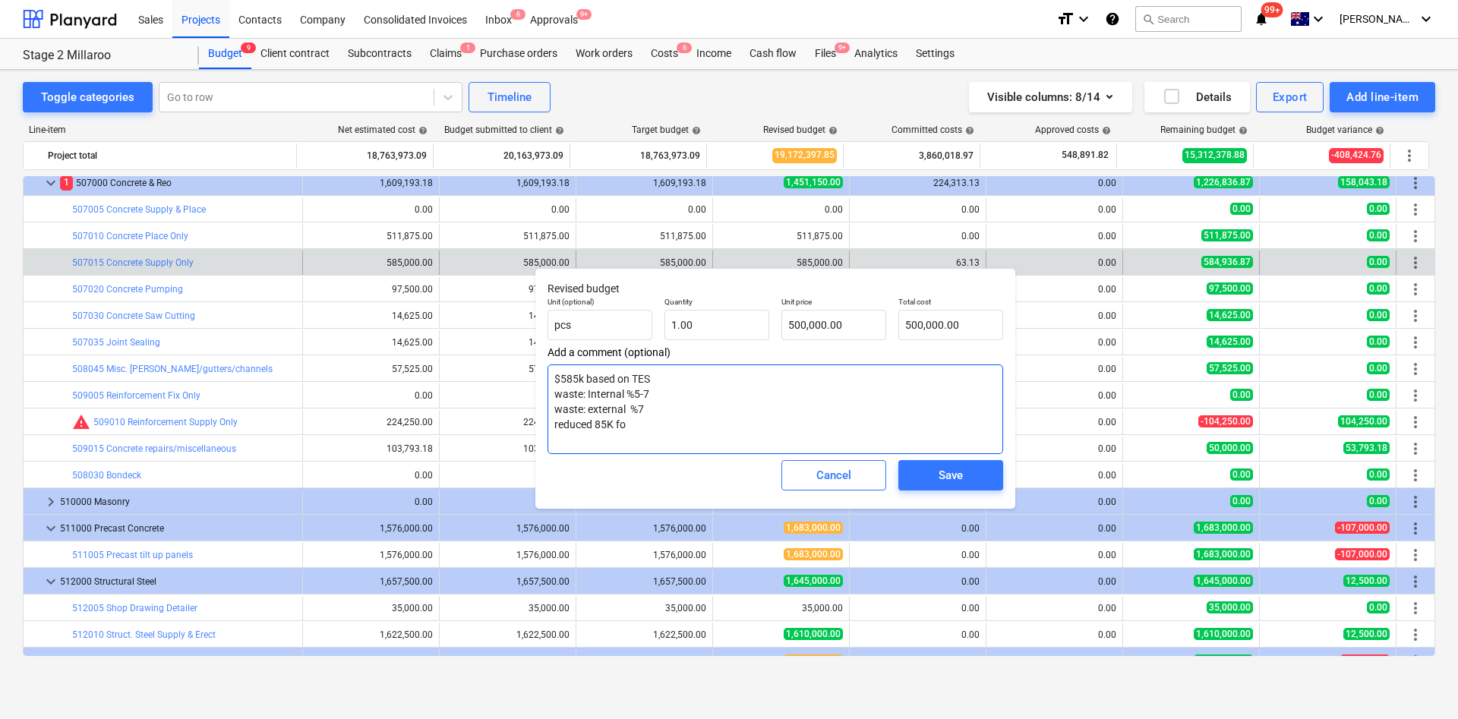
type textarea "$585k based on TES waste: Internal %5-7 waste: external %7 reduced 85K for"
type textarea "x"
type textarea "$585k based on TES waste: Internal %5-7 waste: external %7 reduced 85K for"
type textarea "x"
type textarea "$585k based on TES waste: Internal %5-7 waste: external %7 reduced 85K for co"
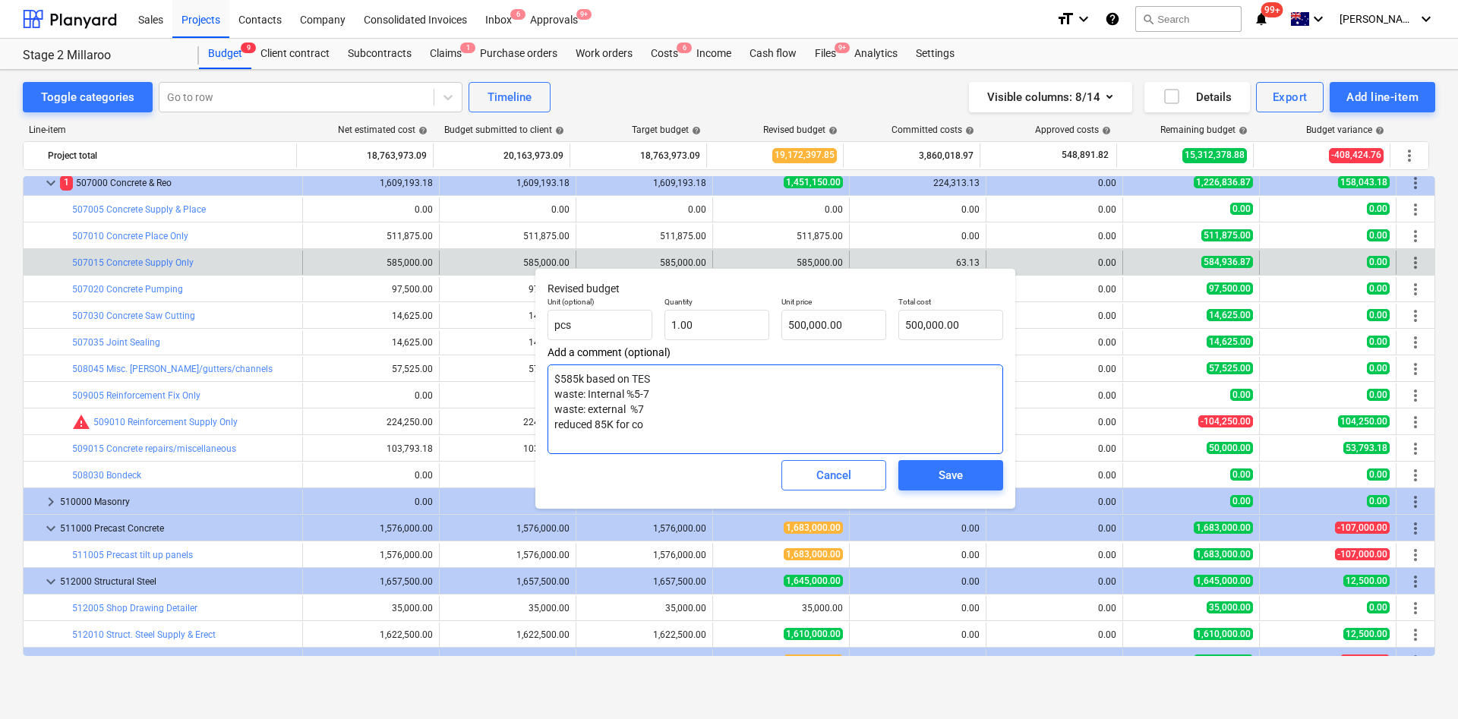
type textarea "x"
type textarea "$585k based on TES waste: Internal %5-7 waste: external %7 reduced 85K for colu"
type textarea "x"
type textarea "$585k based on TES waste: Internal %5-7 waste: external %7 reduced 85K for colu…"
type textarea "x"
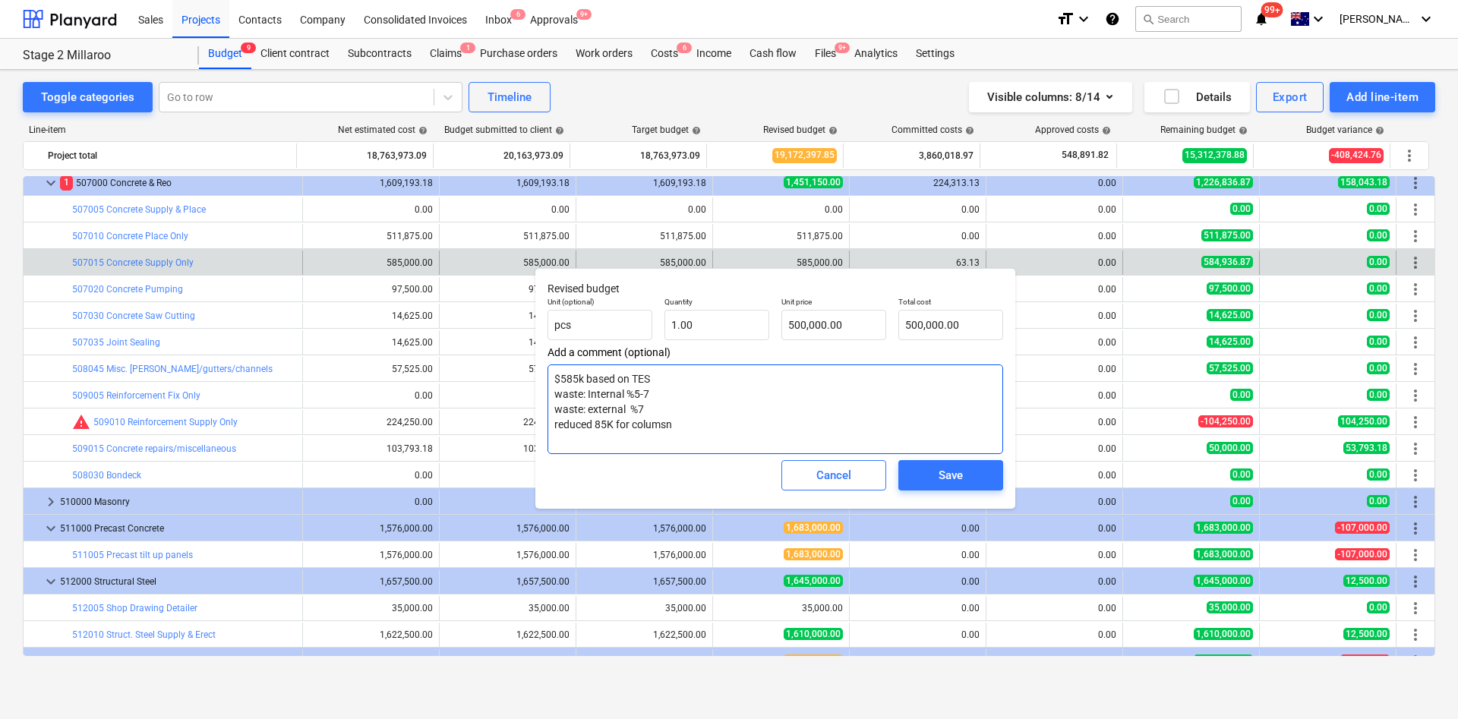
type textarea "$585k based on TES waste: Internal %5-7 waste: external %7 reduced 85K for colu…"
type textarea "x"
type textarea "$585k based on TES waste: Internal %5-7 waste: external %7 reduced 85K for colu…"
type textarea "x"
type textarea "$585k based on TES waste: Internal %5-7 waste: external %7 reduced 85K for colu…"
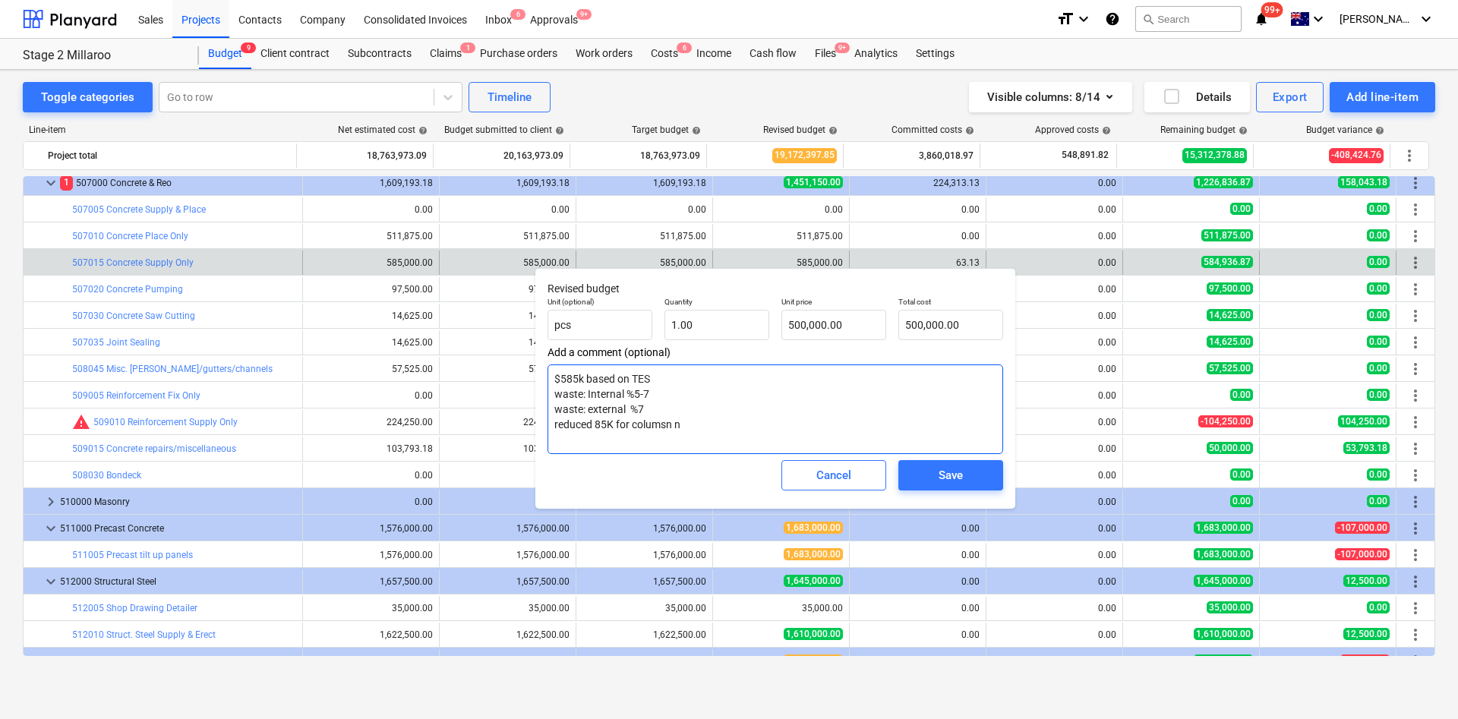
type textarea "x"
type textarea "$585k based on TES waste: Internal %5-7 waste: external %7 reduced 85K for colu…"
type textarea "x"
type textarea "$585k based on TES waste: Internal %5-7 waste: external %7 reduced 85K for colu…"
type textarea "x"
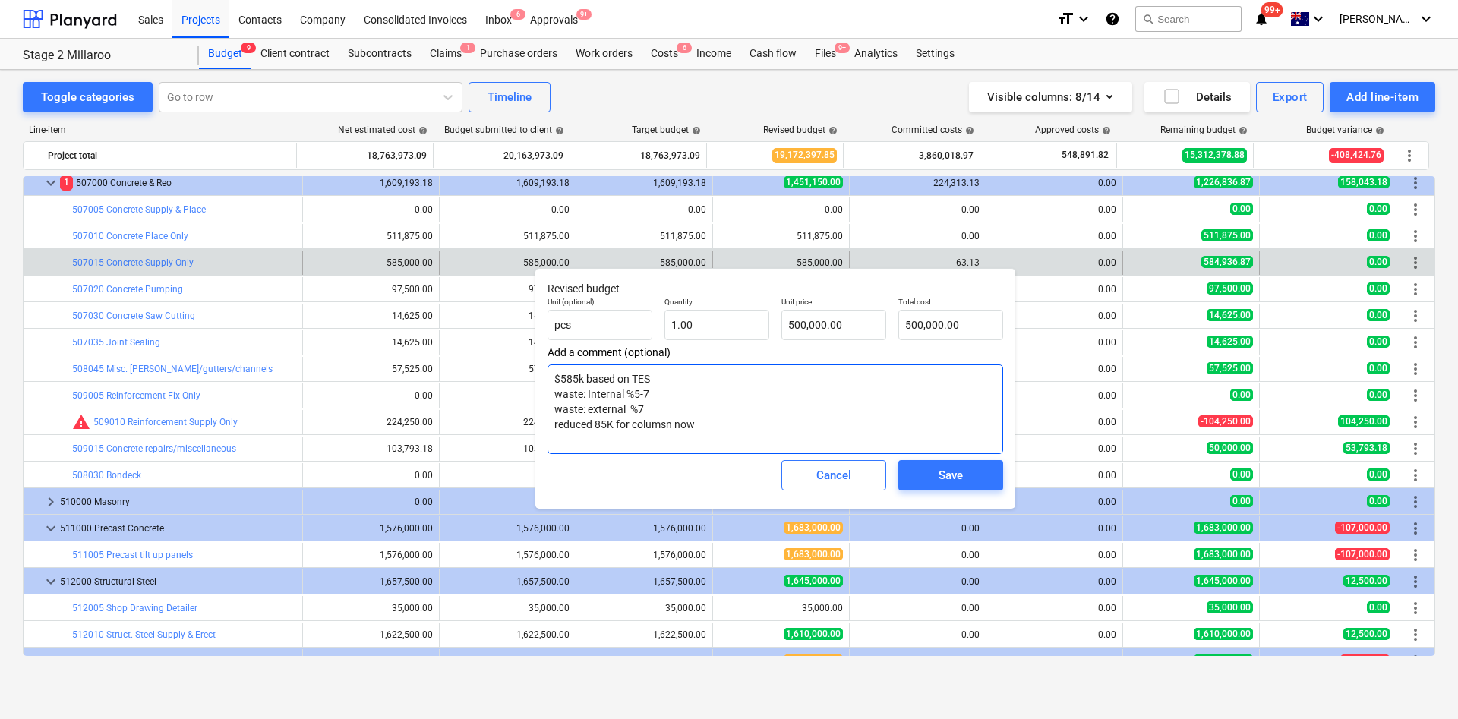
type textarea "$585k based on TES waste: Internal %5-7 waste: external %7 reduced 85K for colu…"
type textarea "x"
type textarea "$585k based on TES waste: Internal %5-7 waste: external %7 reduced 85K for colu…"
type textarea "x"
type textarea "$585k based on TES waste: Internal %5-7 waste: external %7 reduced 85K for colu…"
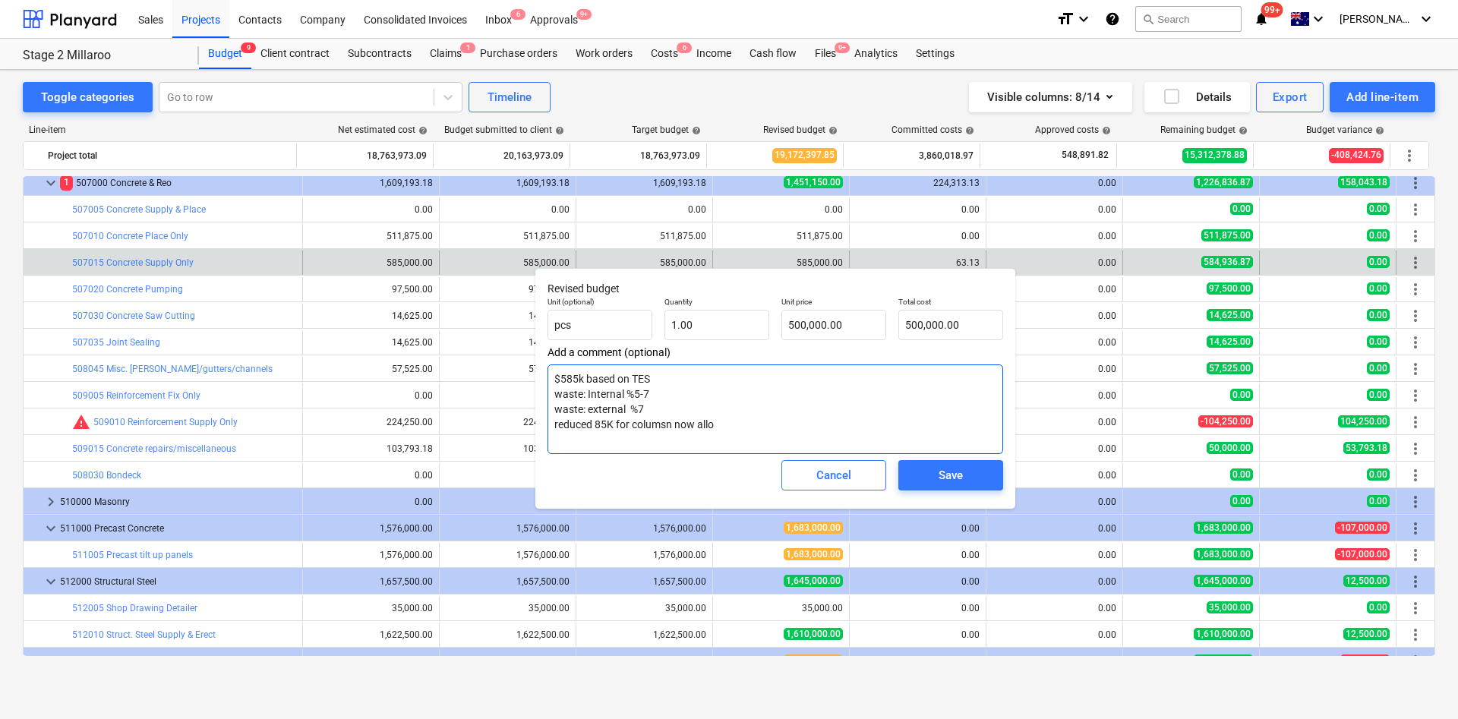
type textarea "x"
type textarea "$585k based on TES waste: Internal %5-7 waste: external %7 reduced 85K for colu…"
type textarea "x"
click at [935, 465] on span "Save" at bounding box center [950, 475] width 68 height 20
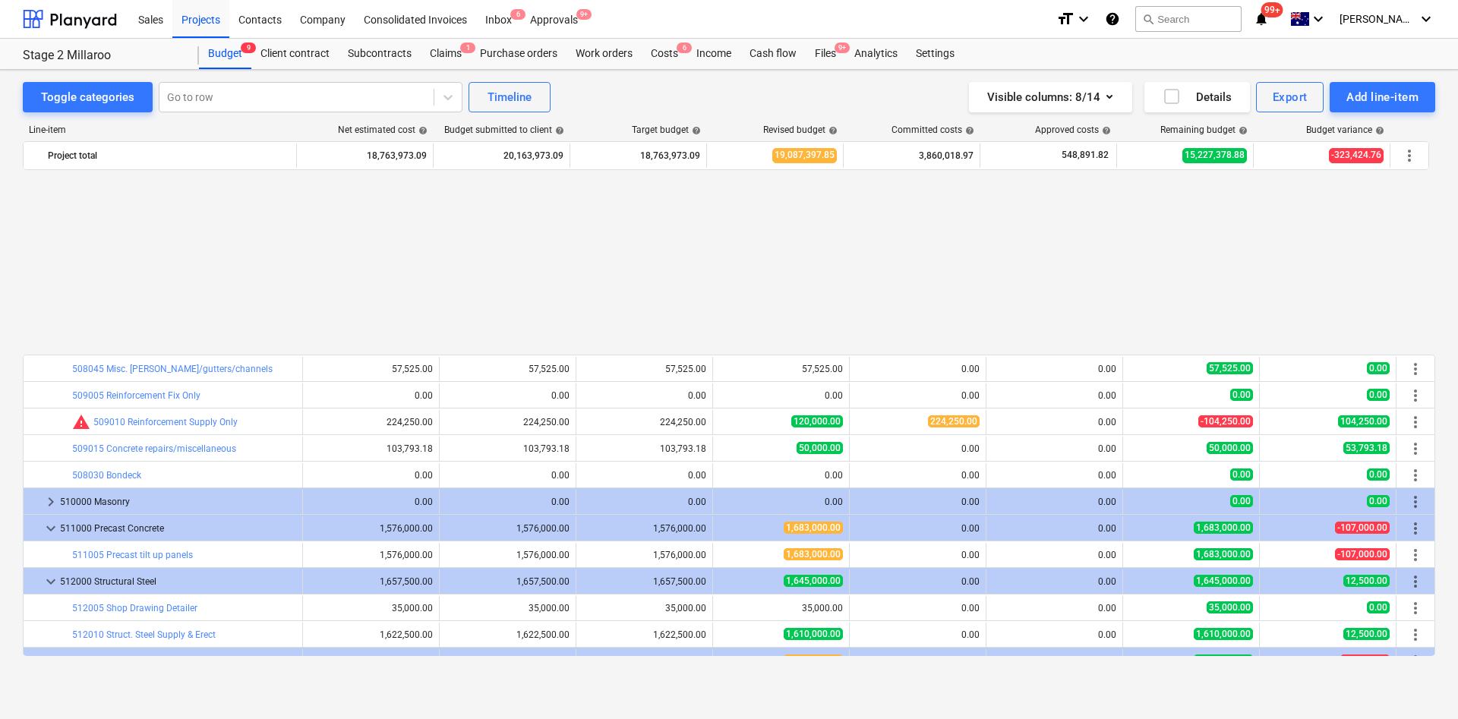
scroll to position [1139, 0]
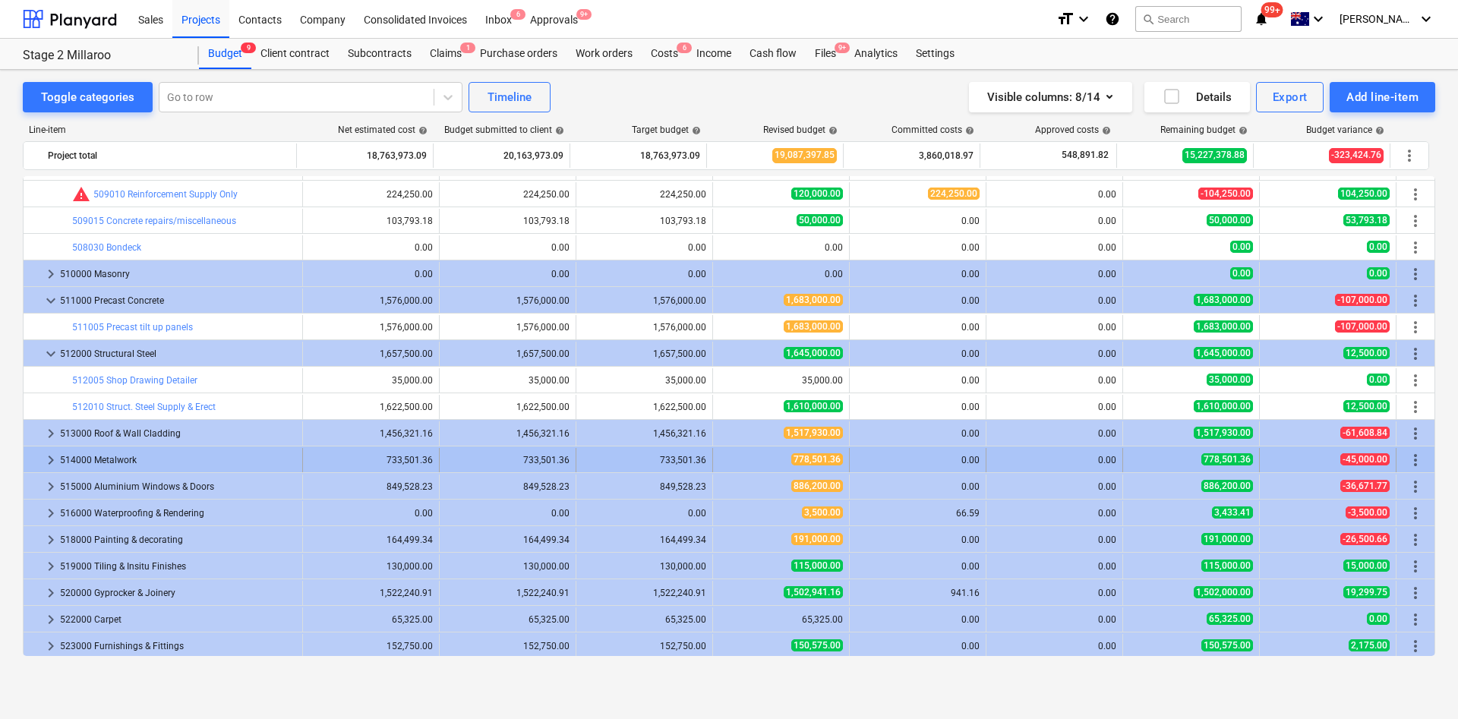
click at [727, 404] on span "edit" at bounding box center [728, 407] width 12 height 12
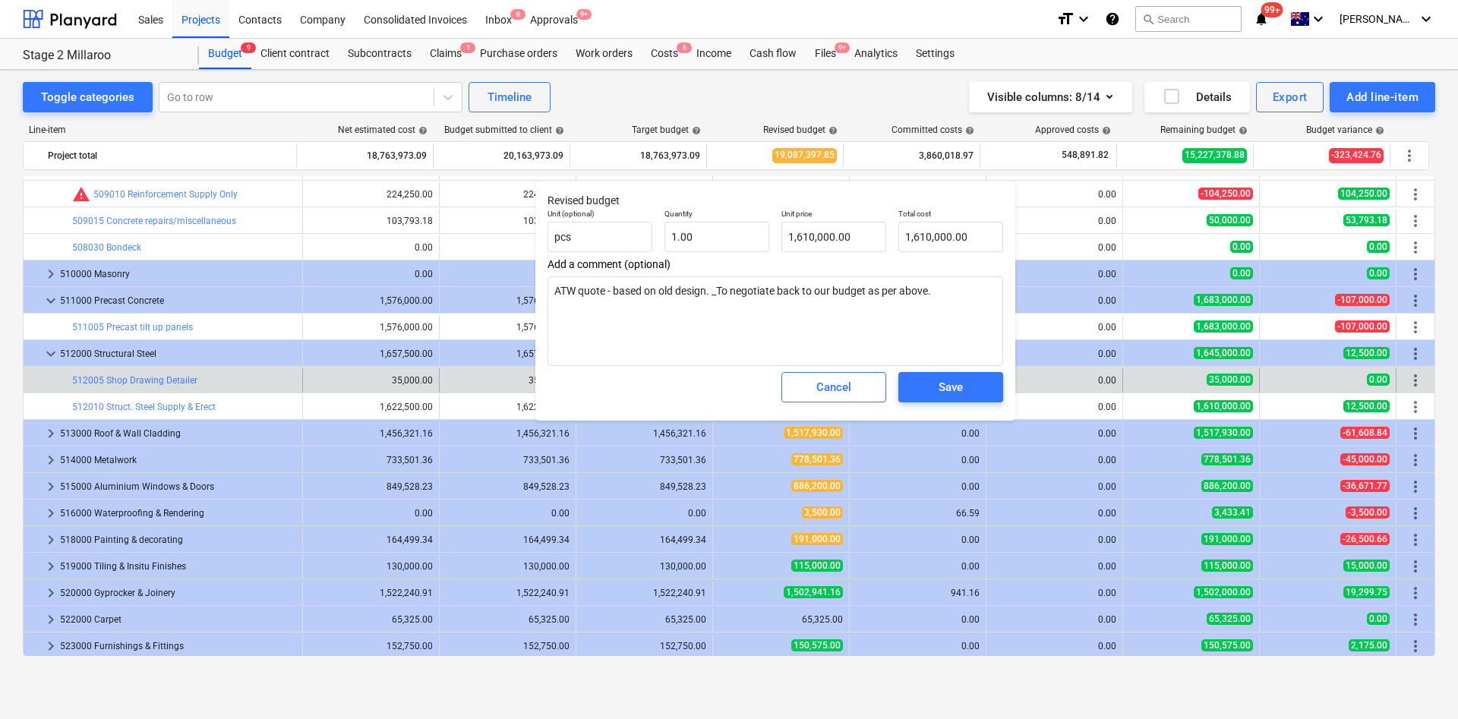
click at [836, 377] on button "Cancel" at bounding box center [833, 387] width 105 height 30
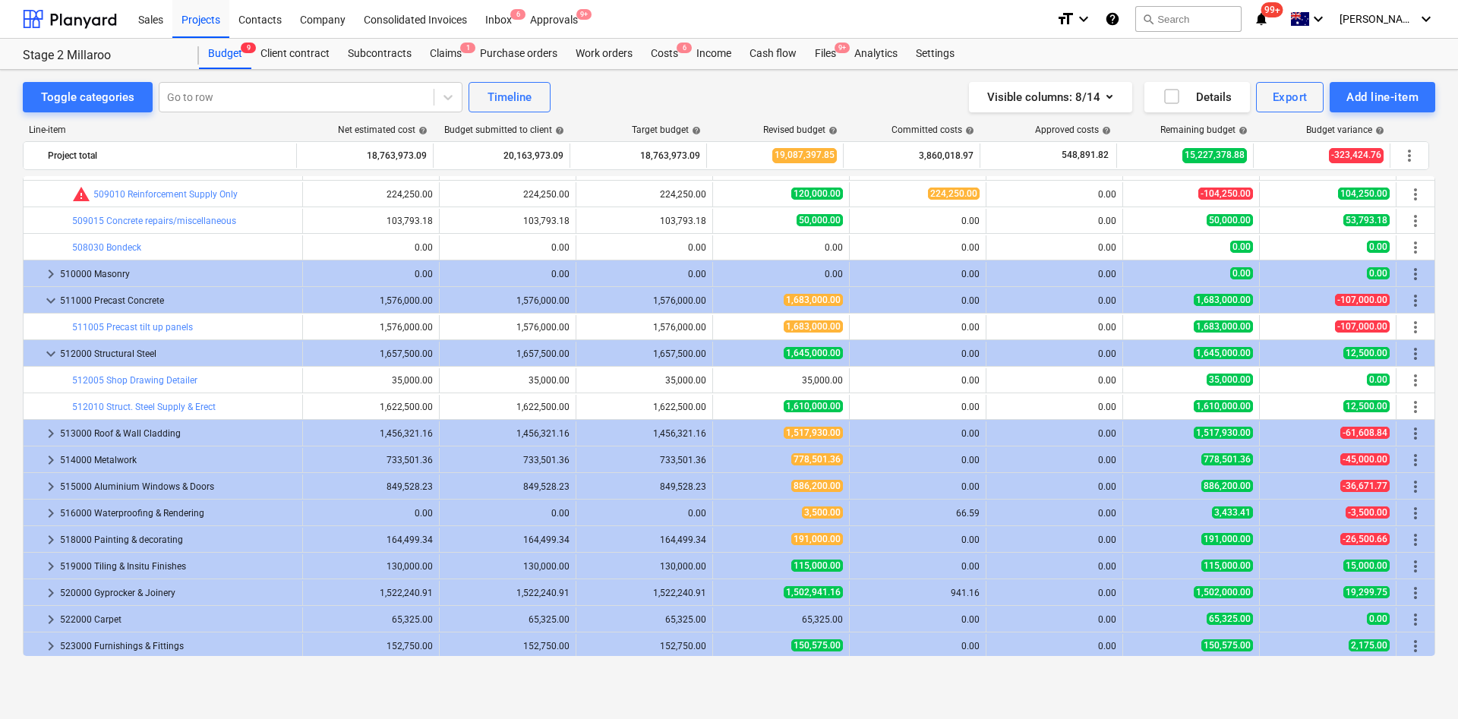
scroll to position [1253, 0]
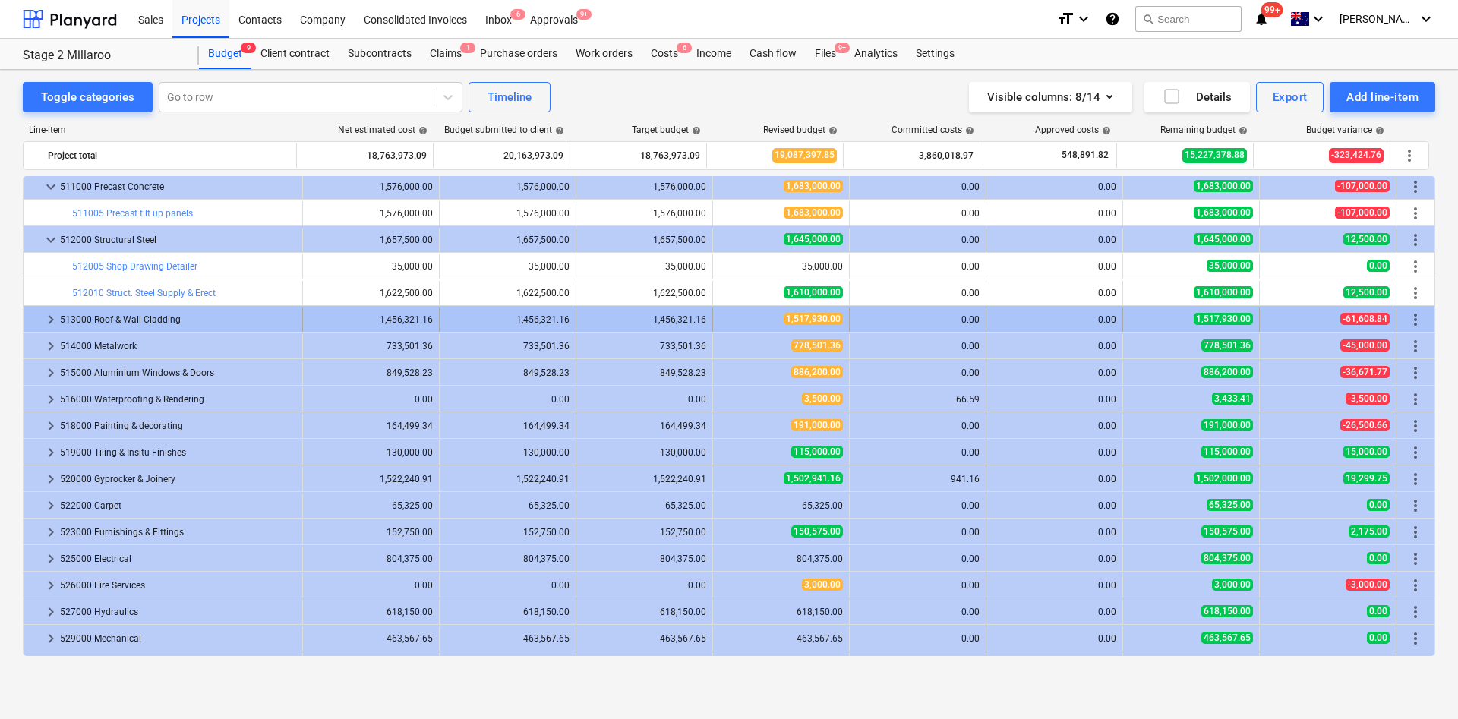
click at [49, 320] on span "keyboard_arrow_right" at bounding box center [51, 319] width 18 height 18
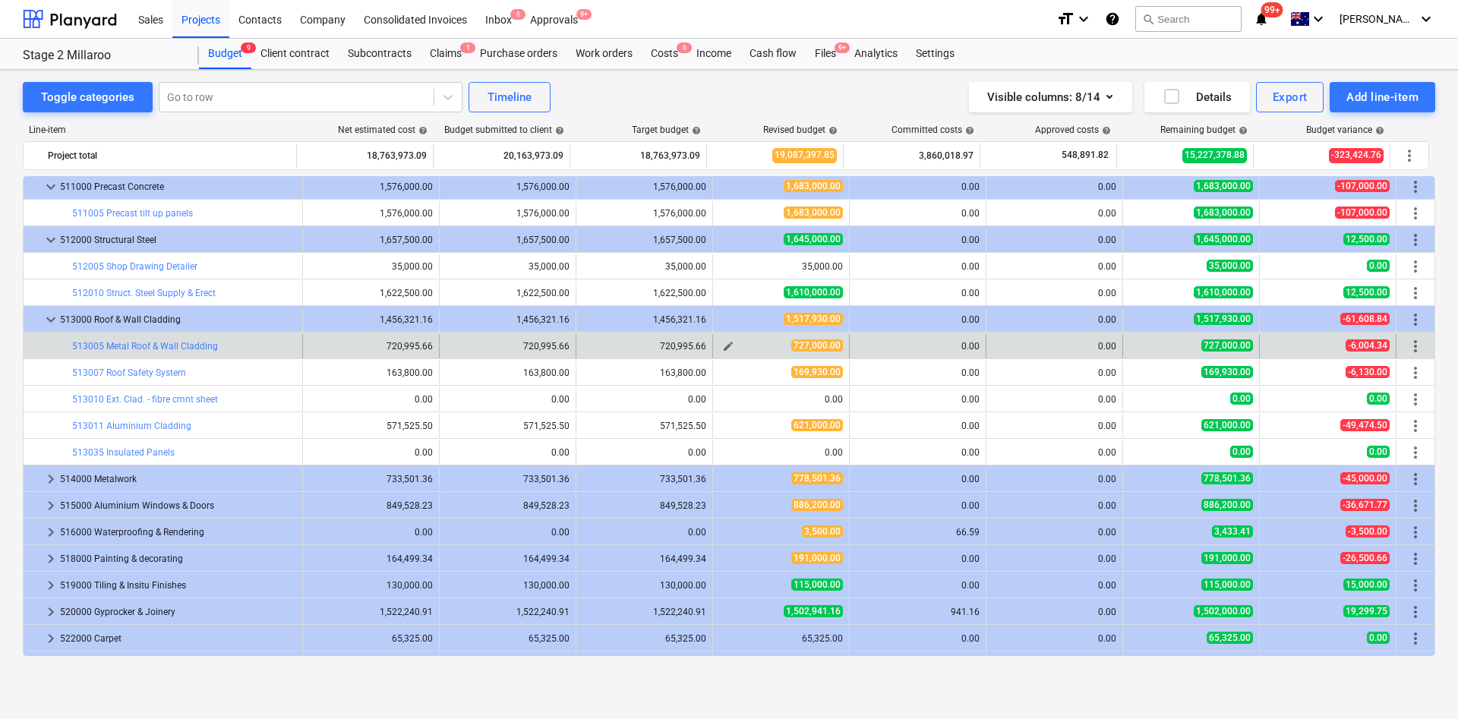
click at [723, 346] on span "edit" at bounding box center [728, 346] width 12 height 12
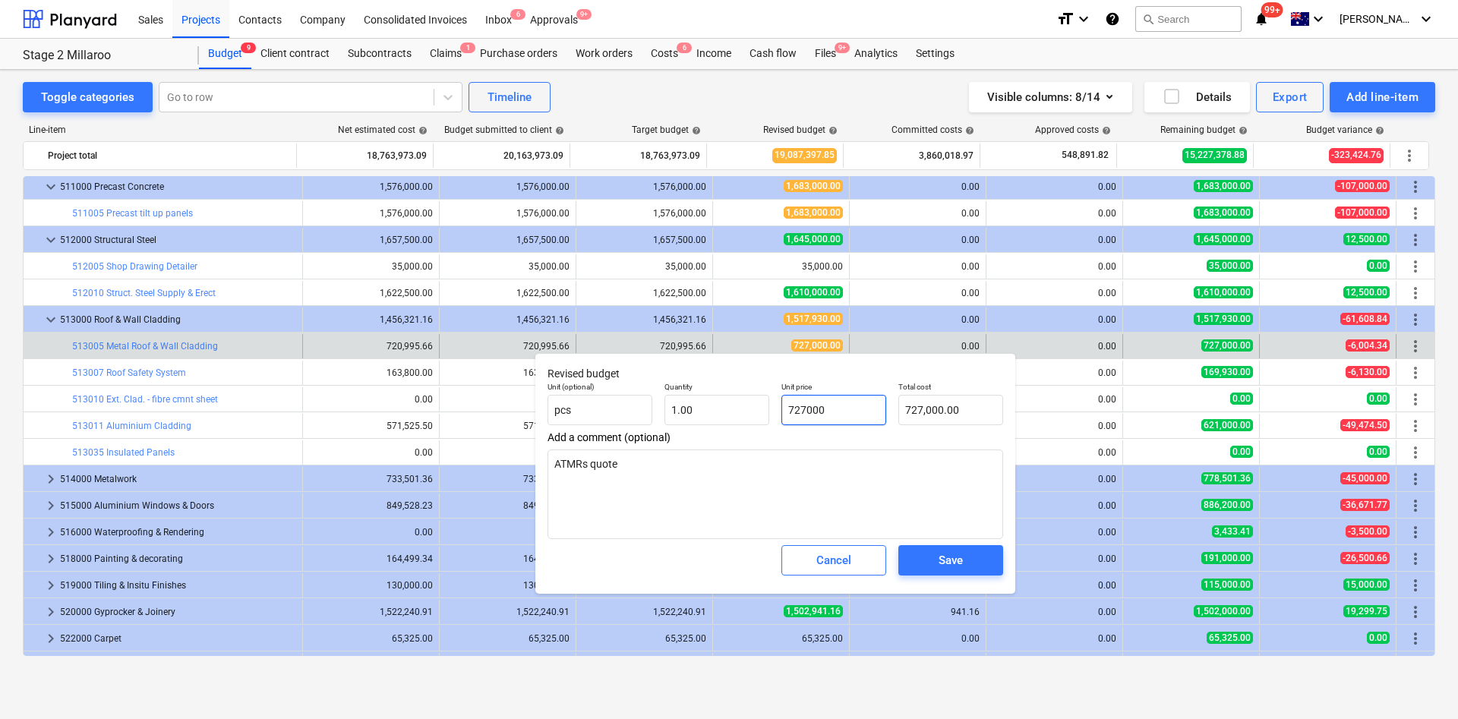
drag, startPoint x: 850, startPoint y: 407, endPoint x: 769, endPoint y: 416, distance: 81.0
click at [769, 416] on div "Unit (optional) pcs Quantity 1.00 Unit price 727000 Total cost 727,000.00" at bounding box center [775, 403] width 468 height 55
click at [966, 478] on span "Save" at bounding box center [950, 560] width 68 height 20
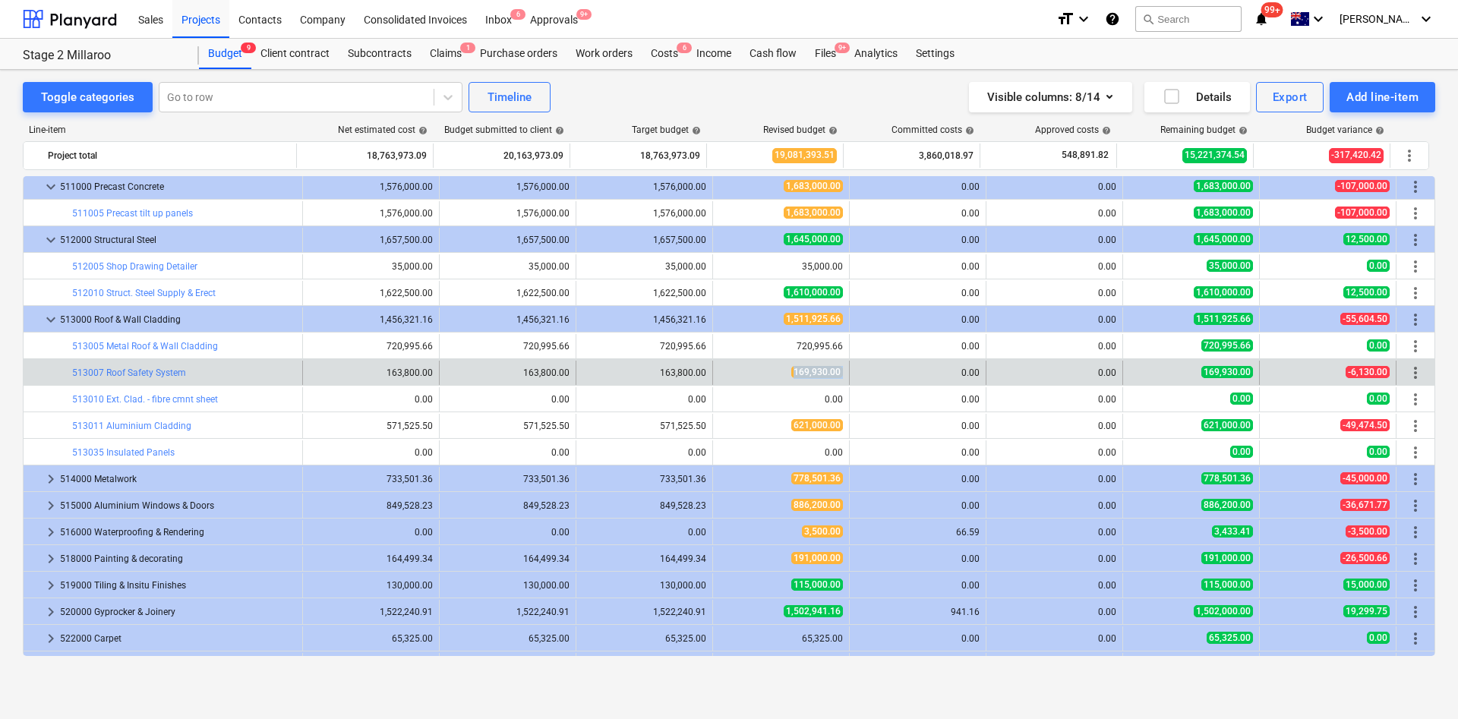
drag, startPoint x: 879, startPoint y: 371, endPoint x: 898, endPoint y: 365, distance: 19.9
click at [906, 363] on div "bar_chart 513007 Roof Safety System edit 163,800.00 edit 163,800.00 edit 163,80…" at bounding box center [729, 373] width 1411 height 24
click at [723, 370] on span "edit" at bounding box center [728, 373] width 12 height 12
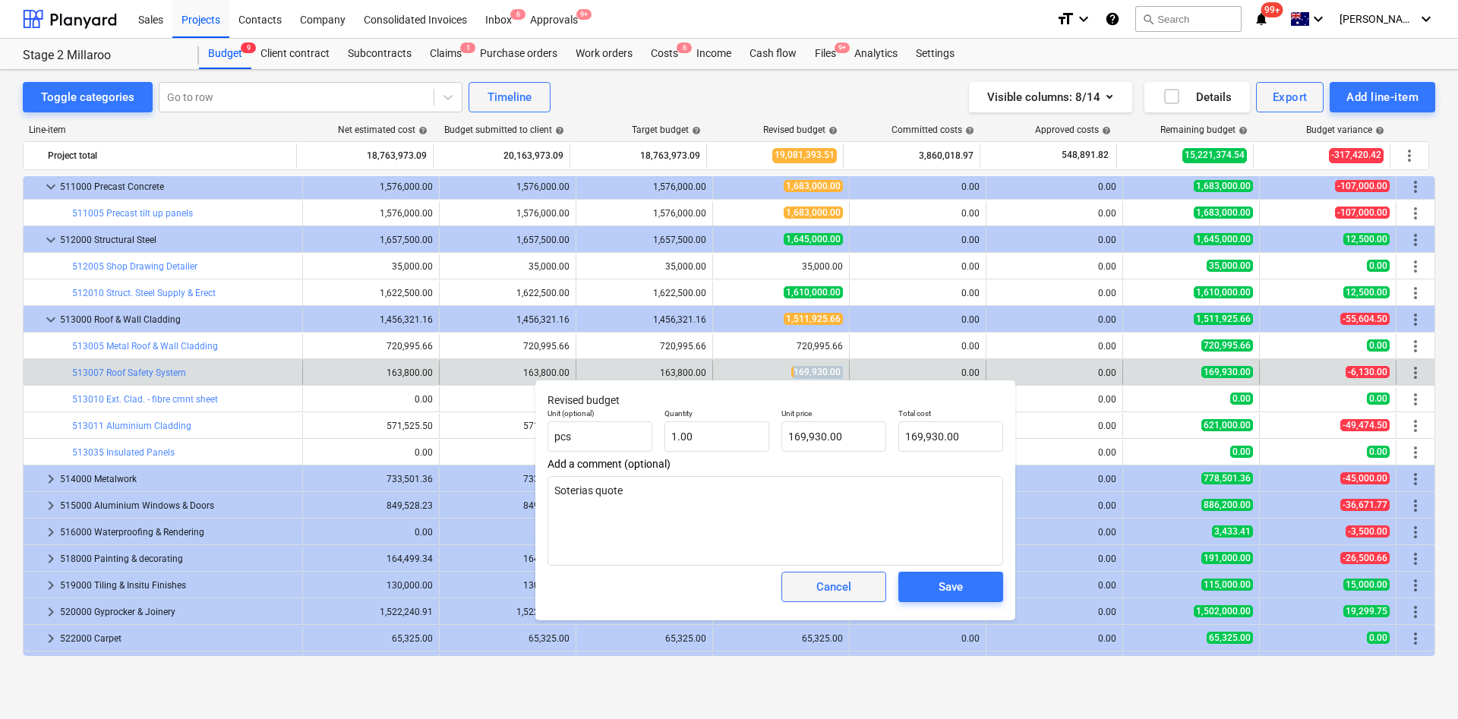
click at [834, 478] on div "Cancel" at bounding box center [833, 587] width 35 height 20
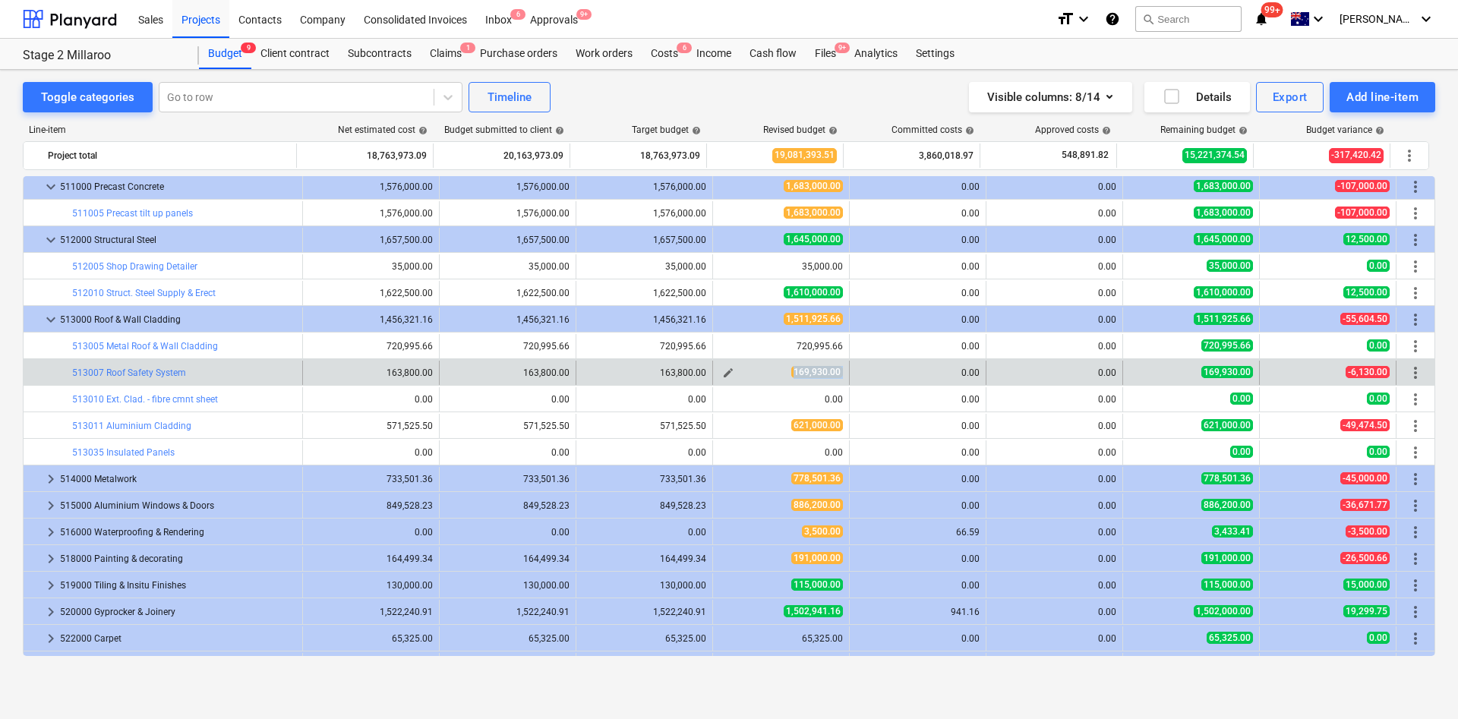
click at [764, 372] on div "169,930.00" at bounding box center [781, 372] width 124 height 13
click at [723, 373] on span "edit" at bounding box center [728, 373] width 12 height 12
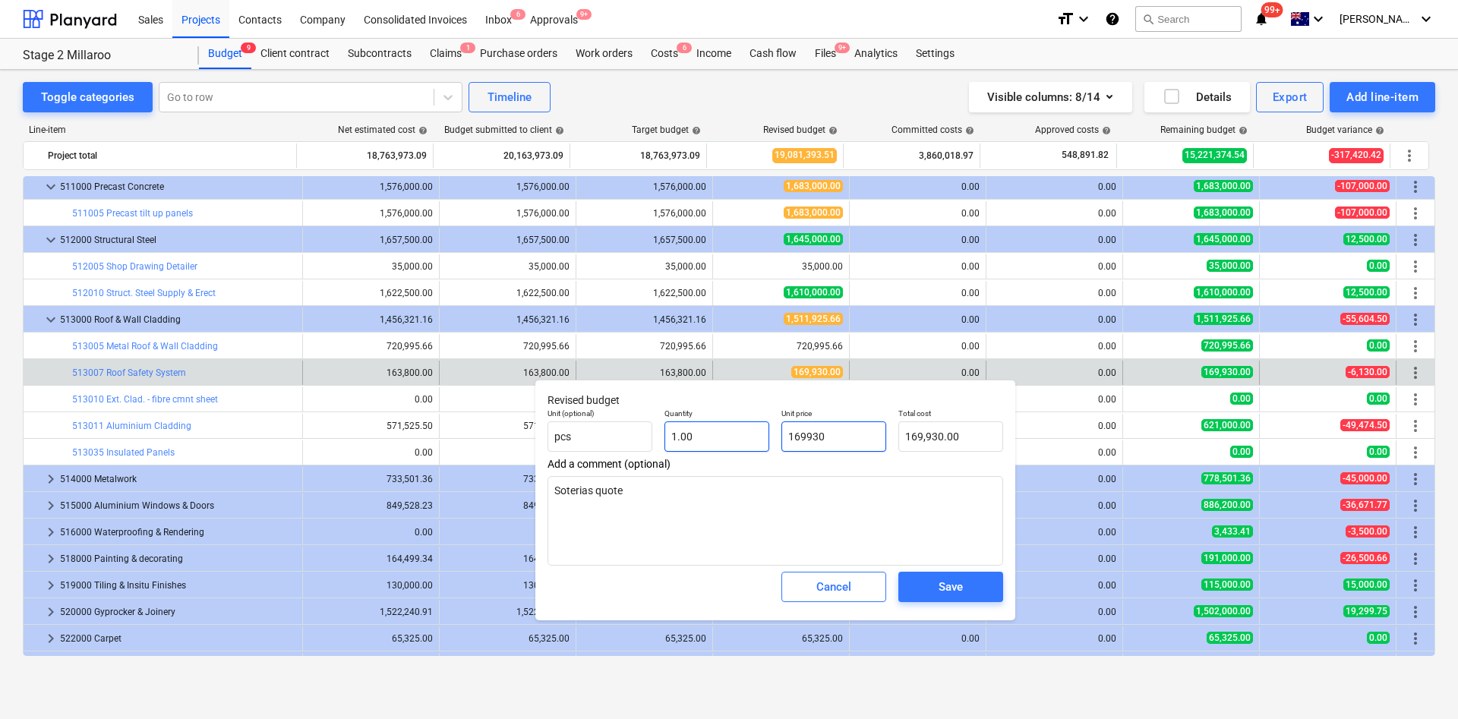
drag, startPoint x: 857, startPoint y: 428, endPoint x: 705, endPoint y: 427, distance: 152.6
click at [707, 427] on div "Unit (optional) pcs Quantity 1.00 Unit price 169930 Total cost 169,930.00" at bounding box center [775, 429] width 468 height 55
click at [941, 478] on div "Save" at bounding box center [950, 587] width 24 height 20
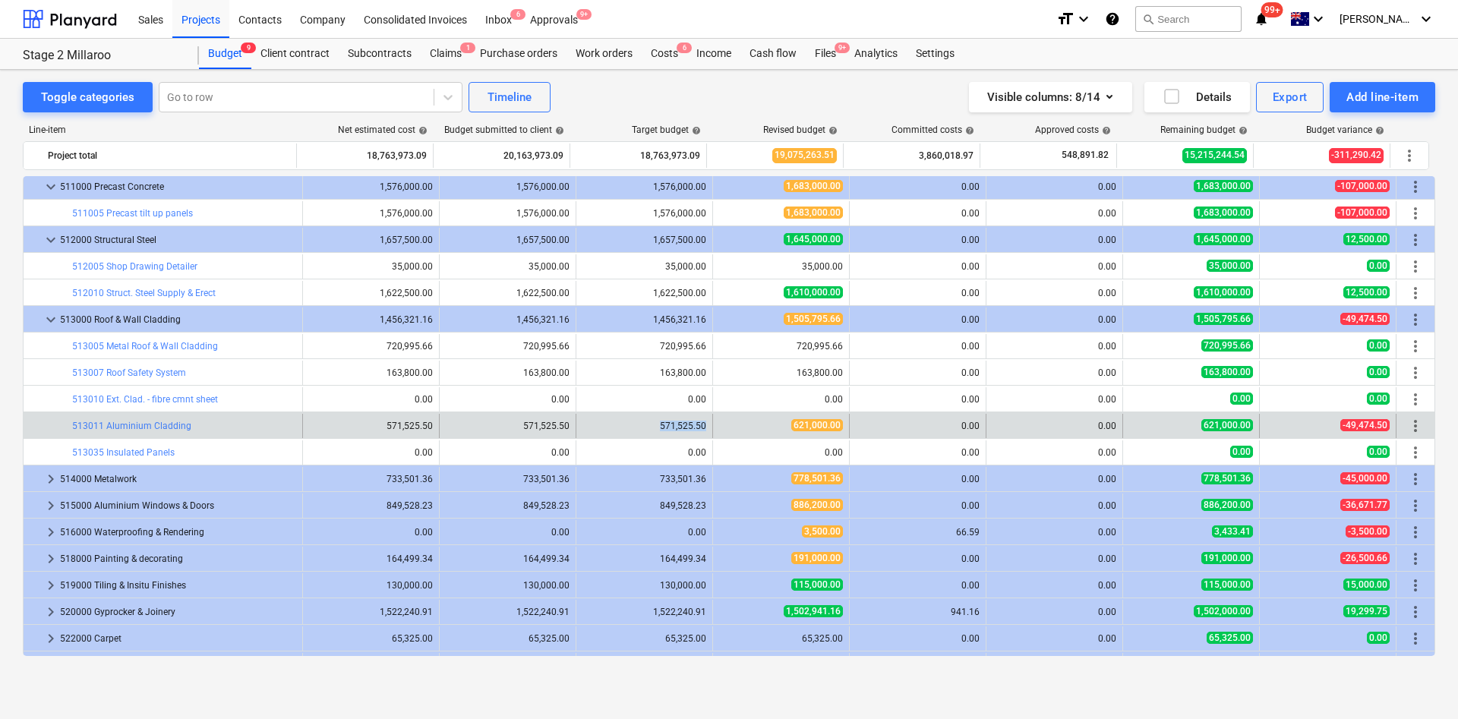
drag, startPoint x: 657, startPoint y: 425, endPoint x: 710, endPoint y: 427, distance: 53.2
click at [710, 427] on div "bar_chart 513011 Aluminium Cladding edit 571,525.50 edit 571,525.50 edit 571,52…" at bounding box center [729, 426] width 1411 height 24
click at [812, 425] on span "621,000.00" at bounding box center [817, 425] width 52 height 12
click at [727, 425] on span "edit" at bounding box center [728, 426] width 12 height 12
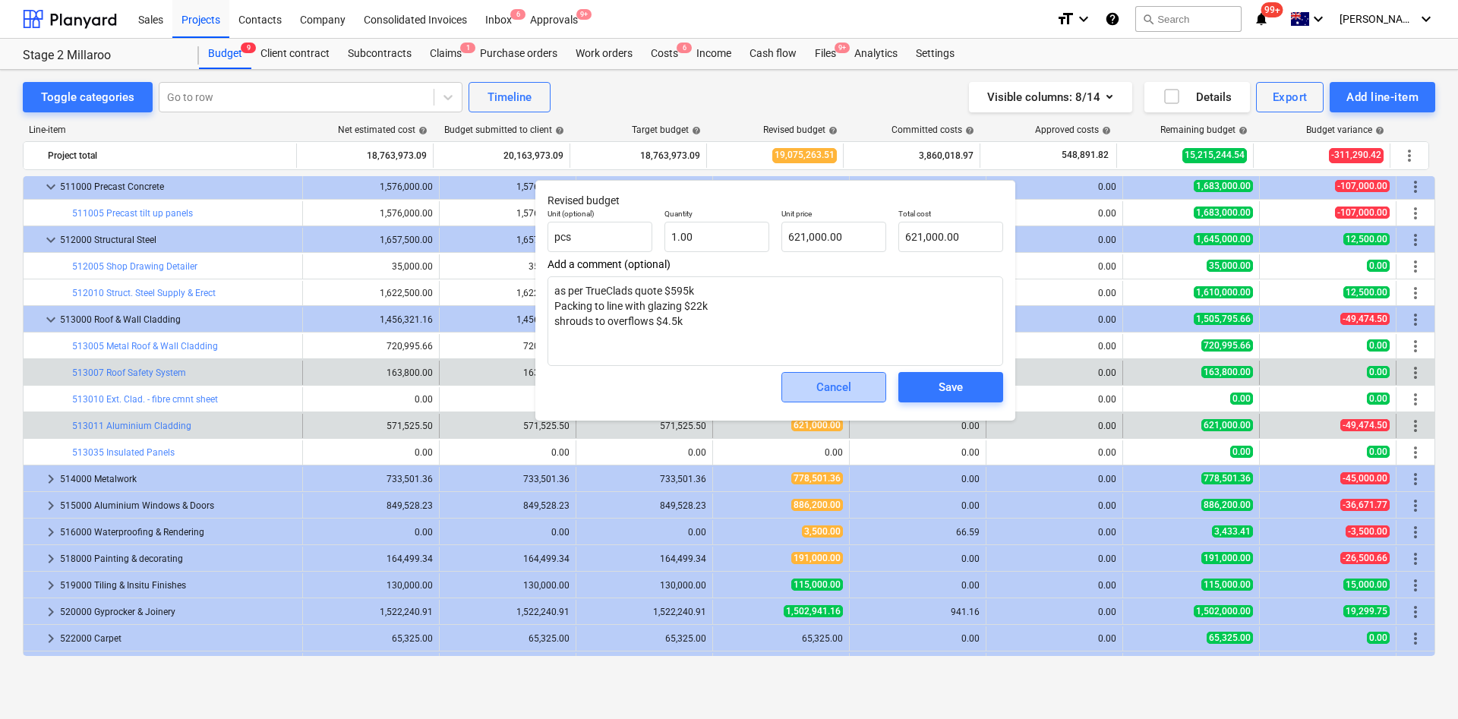
click at [810, 377] on button "Cancel" at bounding box center [833, 387] width 105 height 30
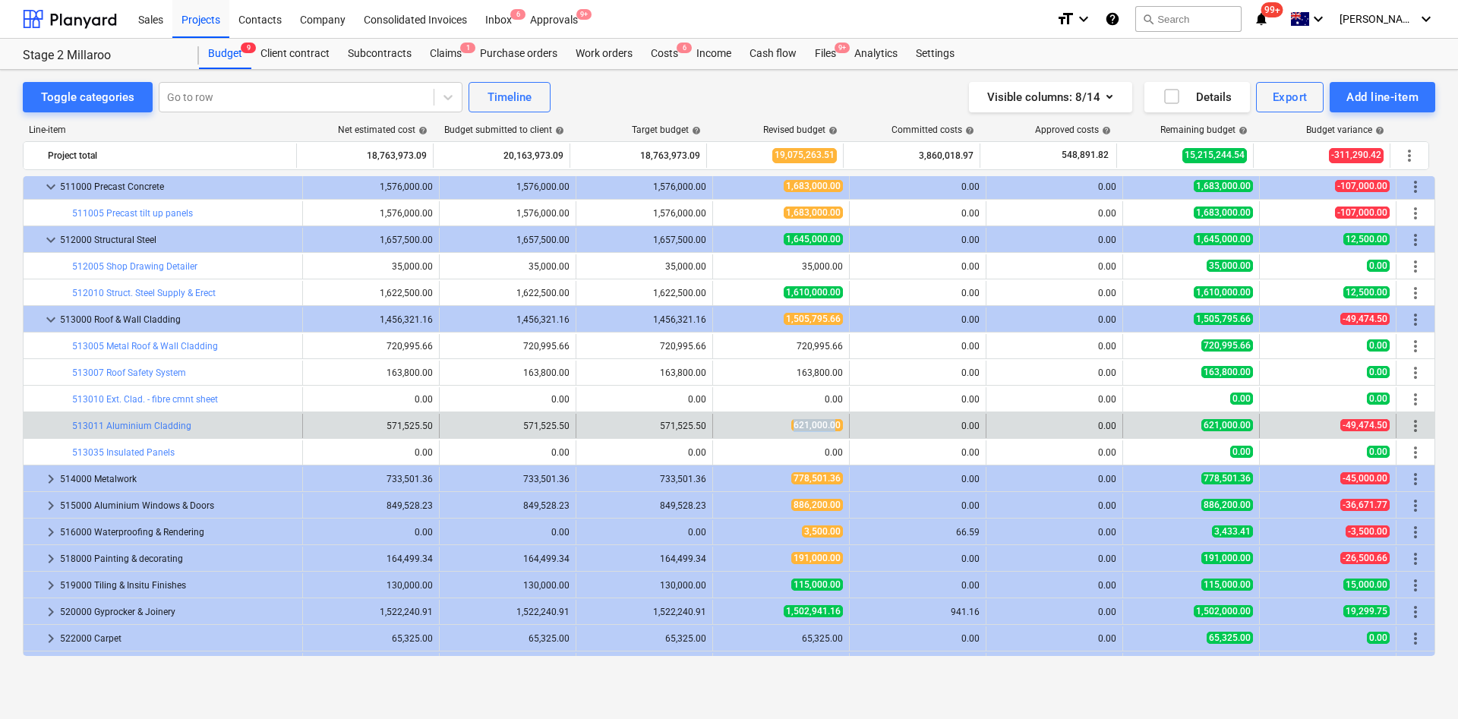
drag, startPoint x: 780, startPoint y: 422, endPoint x: 840, endPoint y: 420, distance: 60.0
click at [833, 420] on div "621,000.00" at bounding box center [781, 425] width 124 height 13
click at [840, 420] on div "edit 621,000.00" at bounding box center [781, 426] width 137 height 24
click at [722, 421] on span "edit" at bounding box center [728, 426] width 12 height 12
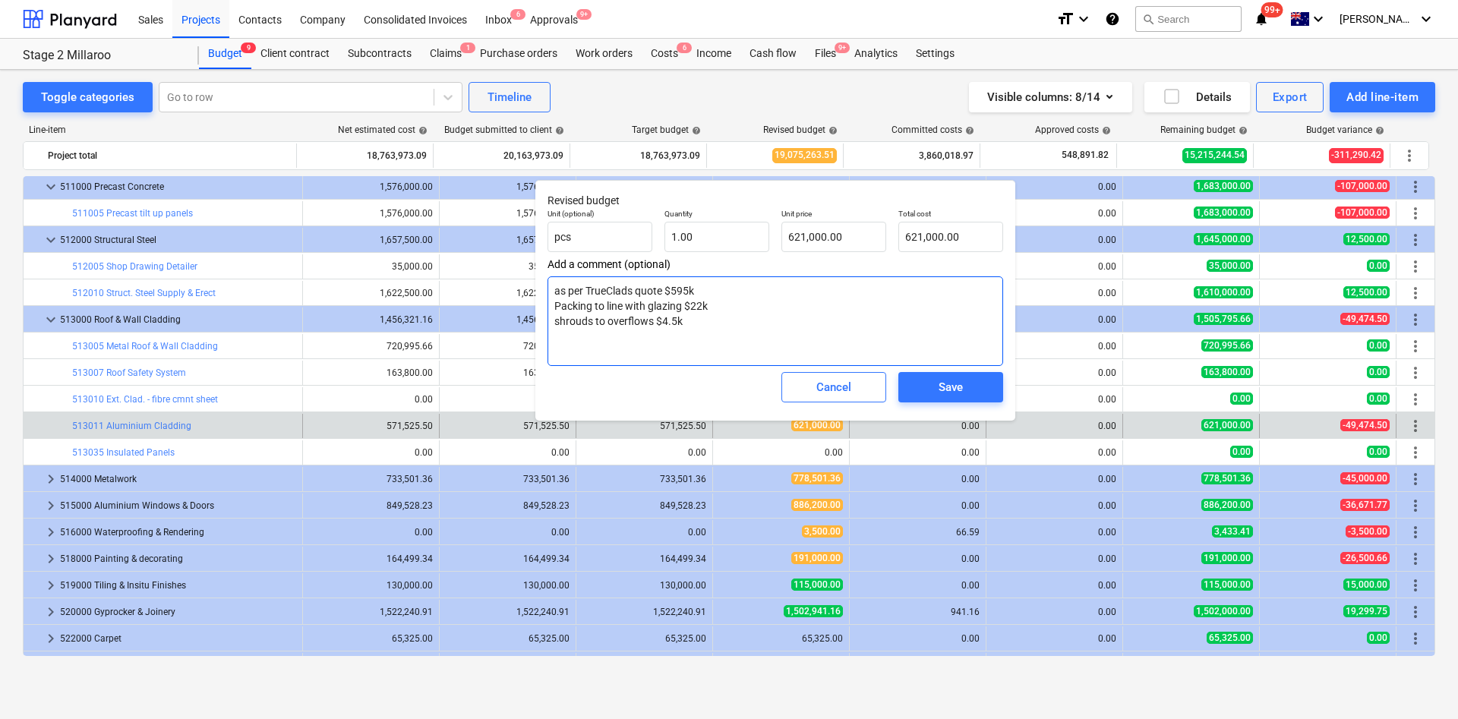
drag, startPoint x: 710, startPoint y: 310, endPoint x: 692, endPoint y: 310, distance: 18.2
click at [692, 310] on textarea "as per TrueClads quote $595k Packing to line with glazing $22k shrouds to overf…" at bounding box center [774, 321] width 455 height 90
click at [766, 331] on textarea "as per TrueClads quote $595k Packing to line with glazing $22k shrouds to overf…" at bounding box center [774, 321] width 455 height 90
drag, startPoint x: 720, startPoint y: 295, endPoint x: 669, endPoint y: 288, distance: 52.2
click at [669, 288] on textarea "as per TrueClads quote $595k Packing to line with glazing $22k shrouds to overf…" at bounding box center [774, 321] width 455 height 90
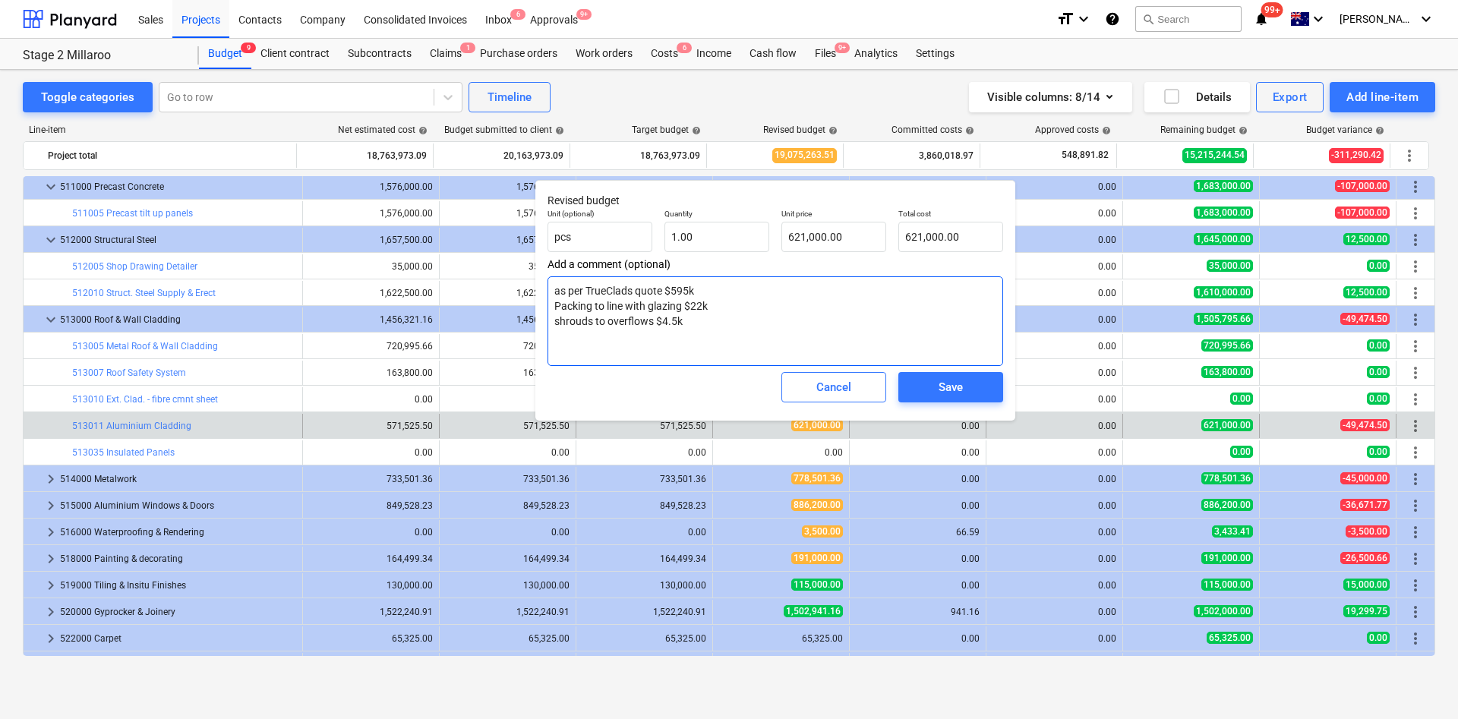
drag, startPoint x: 697, startPoint y: 326, endPoint x: 554, endPoint y: 310, distance: 143.6
click at [554, 310] on textarea "as per TrueClads quote $595k Packing to line with glazing $22k shrouds to overf…" at bounding box center [774, 321] width 455 height 90
click at [702, 286] on textarea "as per TrueClads quote $595k Packing to line with glazing $22k shrouds to overf…" at bounding box center [774, 321] width 455 height 90
click at [695, 289] on textarea "as per TrueClads quote $595k Packing to line with glazing $22k shrouds to overf…" at bounding box center [774, 321] width 455 height 90
click at [712, 304] on textarea "as per TrueClads quote $595k Packing to line with glazing $22k shrouds to overf…" at bounding box center [774, 321] width 455 height 90
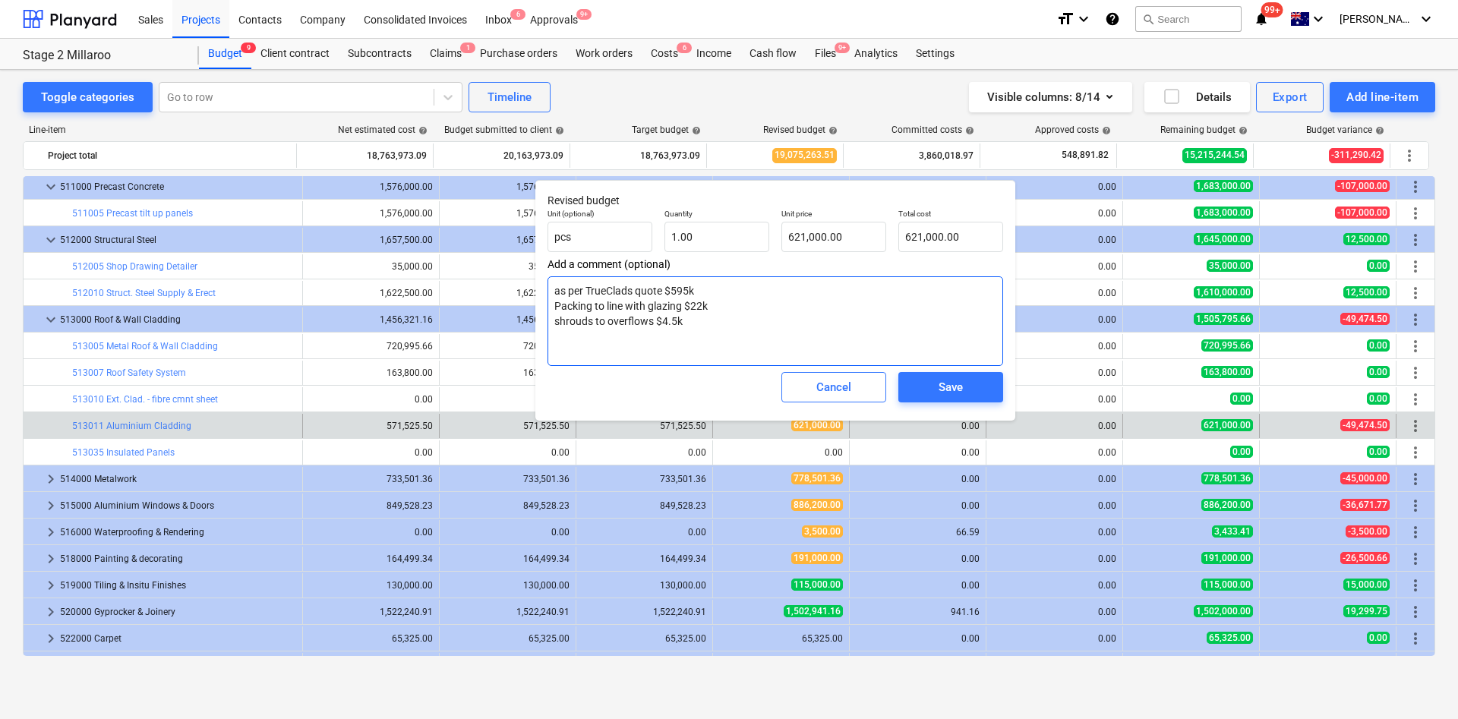
click at [694, 322] on textarea "as per TrueClads quote $595k Packing to line with glazing $22k shrouds to overf…" at bounding box center [774, 321] width 455 height 90
click at [690, 292] on textarea "as per TrueClads quote $595k Packing to line with glazing $22k shrouds to overf…" at bounding box center [774, 321] width 455 height 90
drag, startPoint x: 688, startPoint y: 322, endPoint x: 652, endPoint y: 320, distance: 35.8
click at [655, 320] on textarea "as per TrueClads quote $595k Packing to line with glazing $22k shrouds to overf…" at bounding box center [774, 321] width 455 height 90
click at [714, 312] on textarea "as per TrueClads quote $595k Packing to line with glazing $22k shrouds to overf…" at bounding box center [774, 321] width 455 height 90
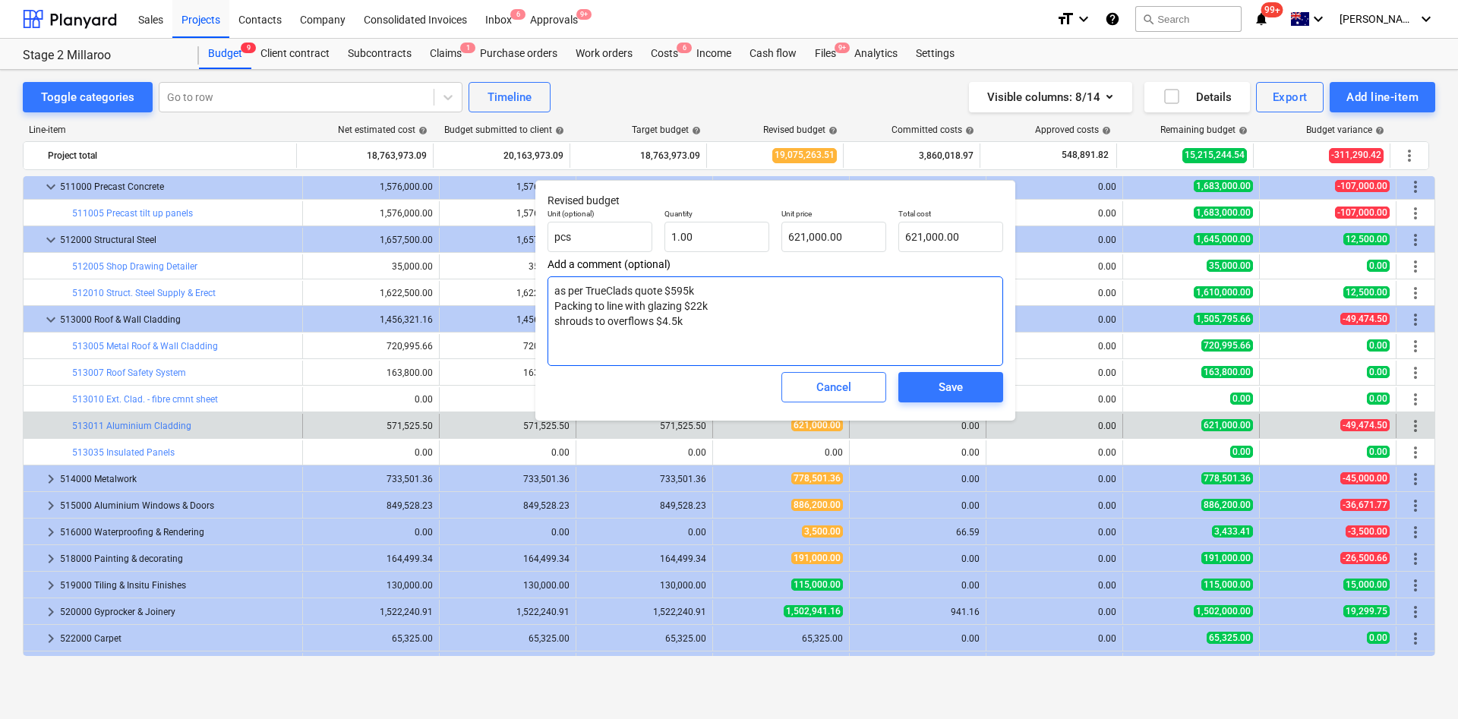
drag, startPoint x: 715, startPoint y: 306, endPoint x: 681, endPoint y: 308, distance: 34.2
click at [677, 305] on textarea "as per TrueClads quote $595k Packing to line with glazing $22k shrouds to overf…" at bounding box center [774, 321] width 455 height 90
click at [720, 318] on textarea "as per TrueClads quote $595k Packing to line with glazing $22k shrouds to overf…" at bounding box center [774, 321] width 455 height 90
drag, startPoint x: 692, startPoint y: 289, endPoint x: 670, endPoint y: 286, distance: 23.0
click at [670, 286] on textarea "as per TrueClads quote $595k Packing to line with glazing $22k shrouds to overf…" at bounding box center [774, 321] width 455 height 90
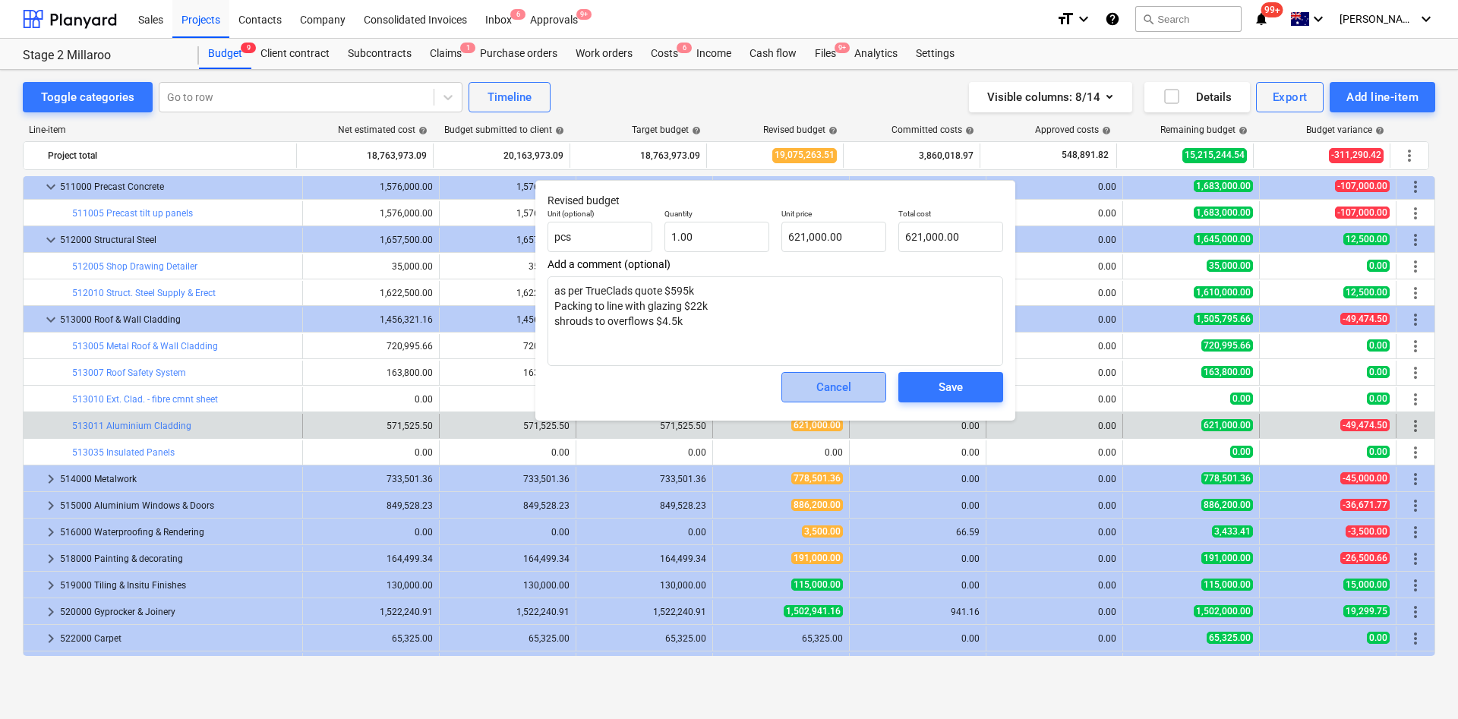
click at [837, 390] on div "Cancel" at bounding box center [833, 387] width 35 height 20
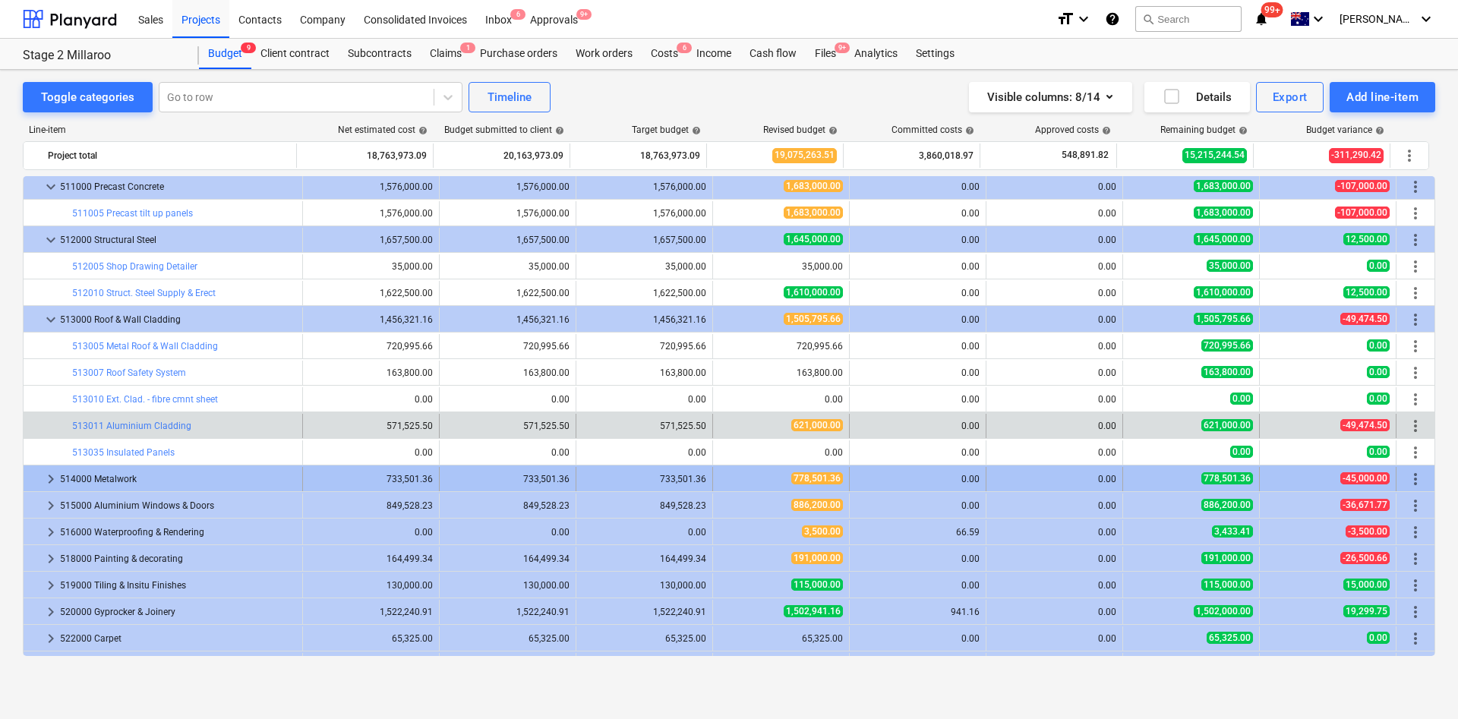
click at [49, 477] on span "keyboard_arrow_right" at bounding box center [51, 479] width 18 height 18
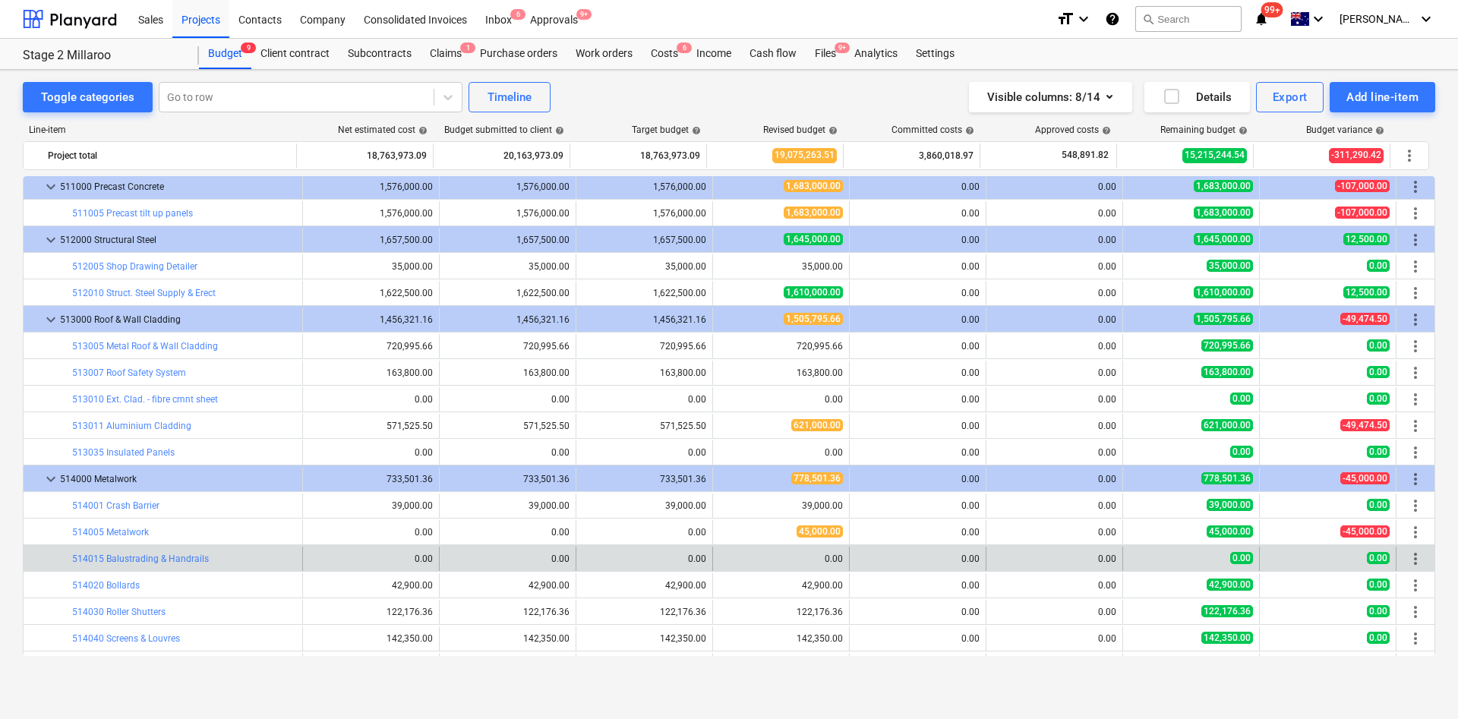
scroll to position [1366, 0]
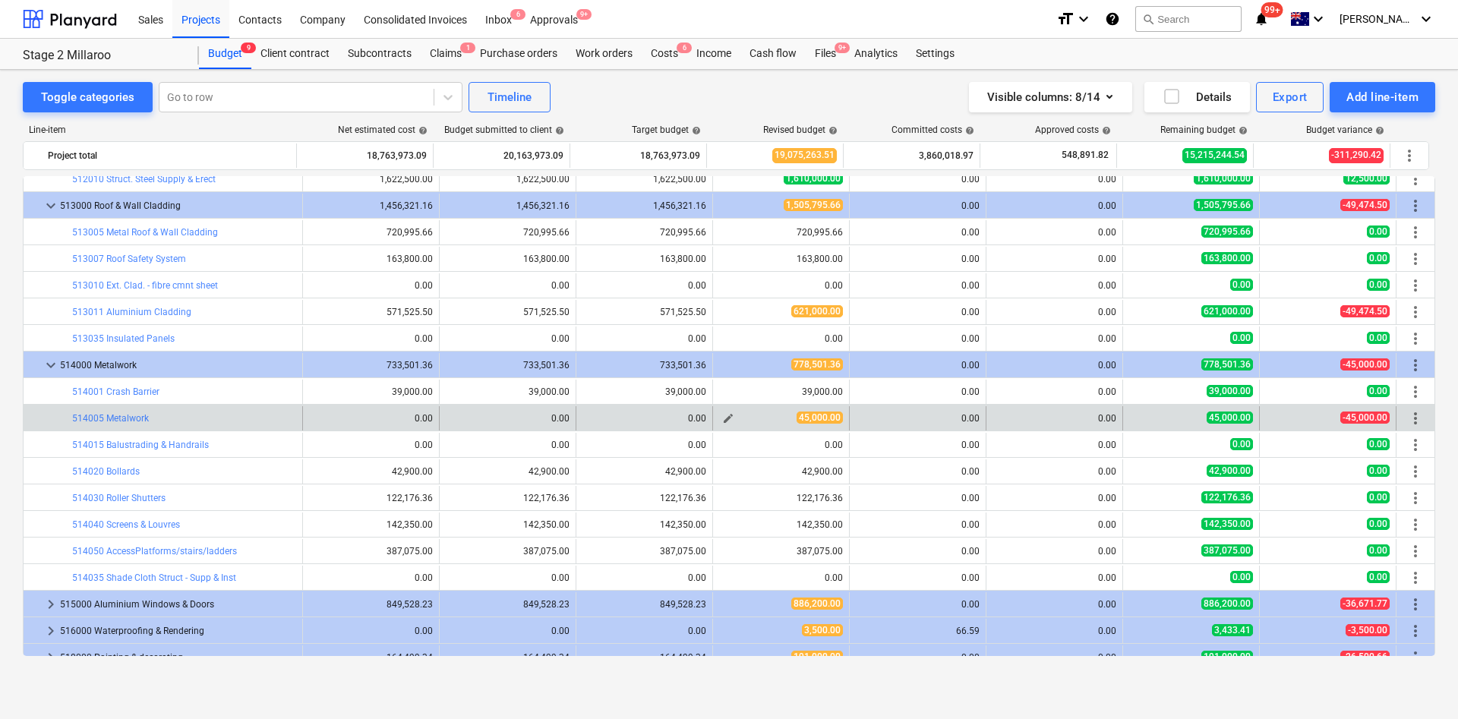
drag, startPoint x: 719, startPoint y: 420, endPoint x: 767, endPoint y: 518, distance: 109.0
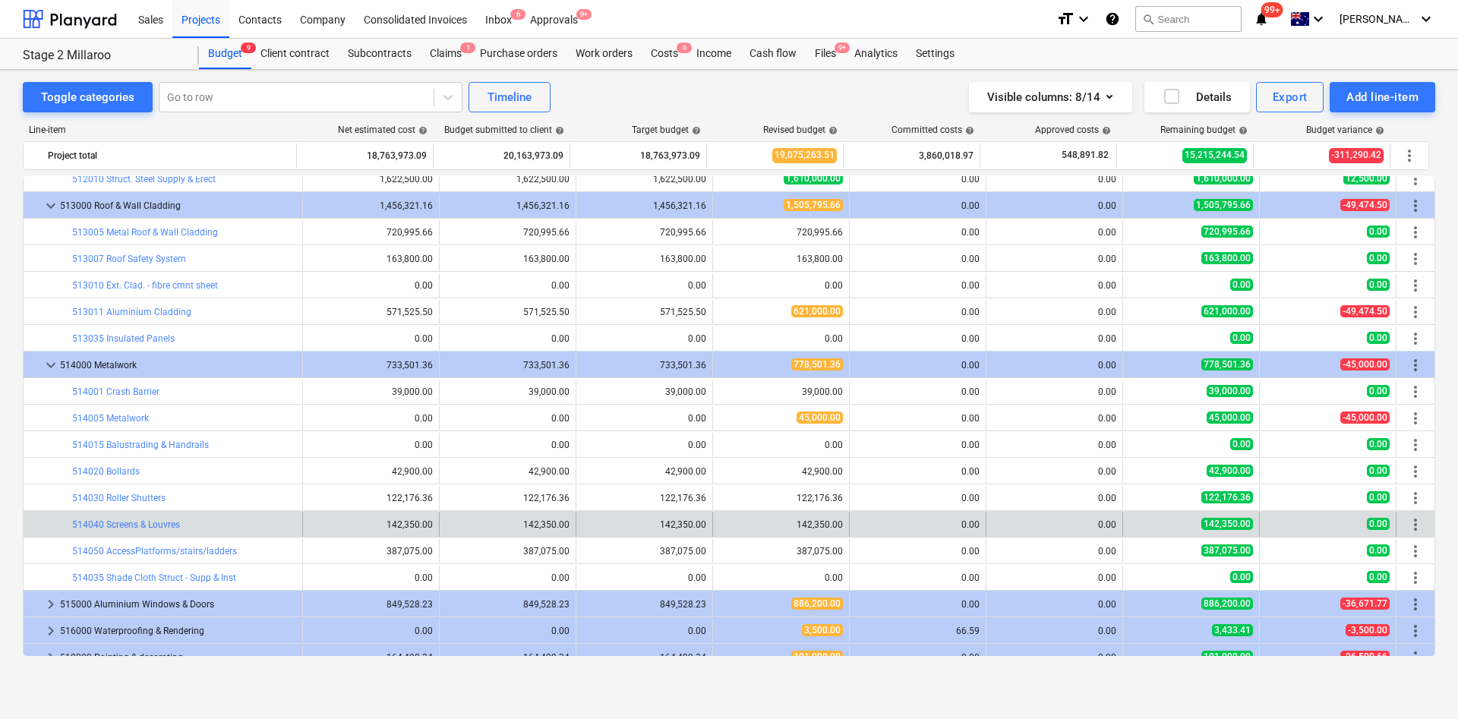
click at [722, 421] on span "edit" at bounding box center [728, 418] width 12 height 12
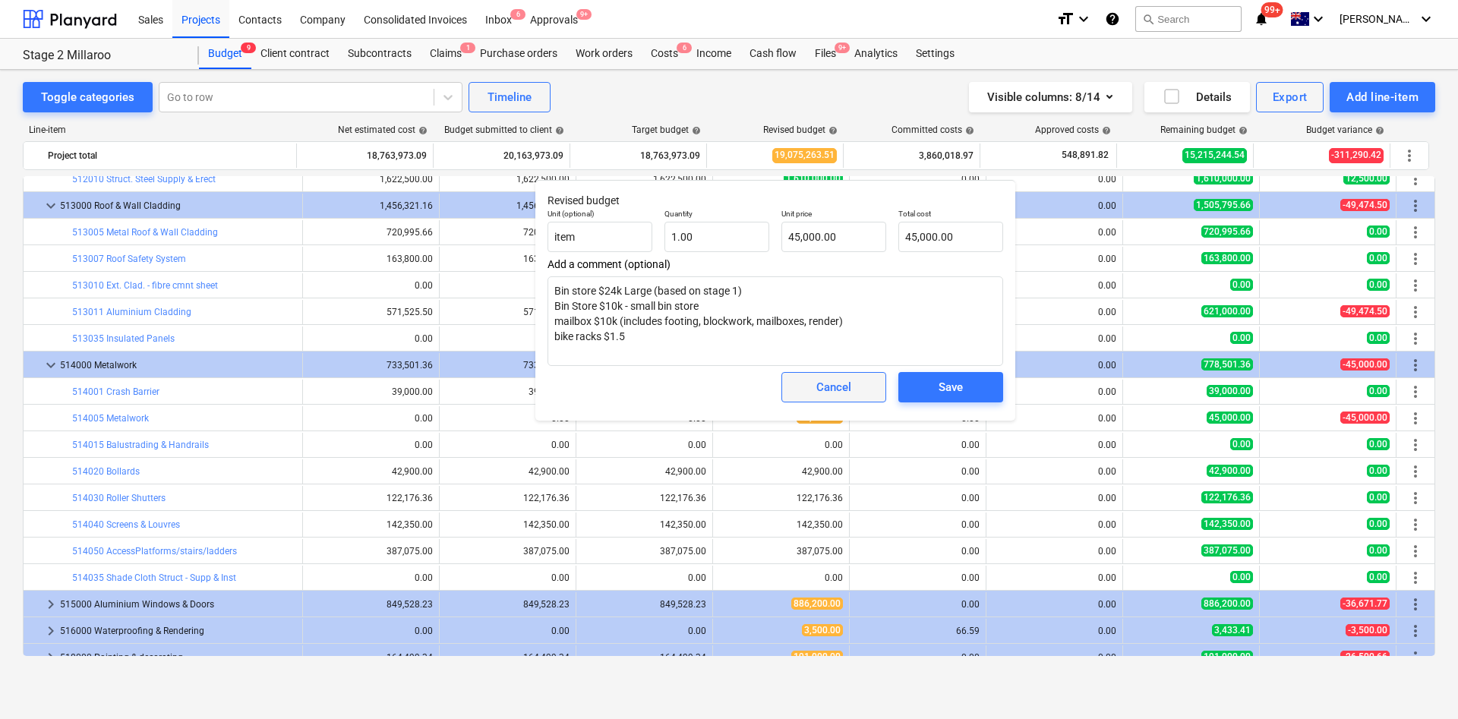
click at [843, 390] on div "Cancel" at bounding box center [833, 387] width 35 height 20
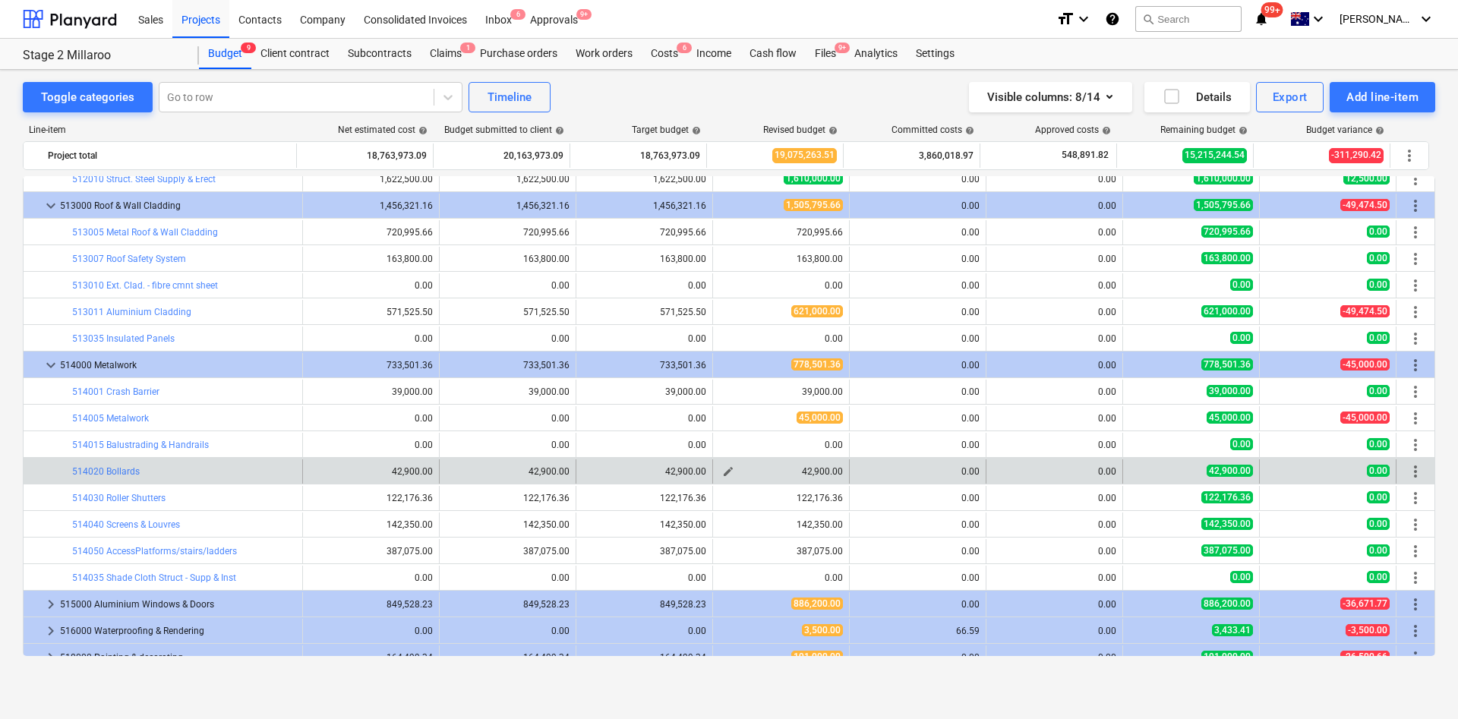
click at [723, 472] on span "edit" at bounding box center [728, 471] width 12 height 12
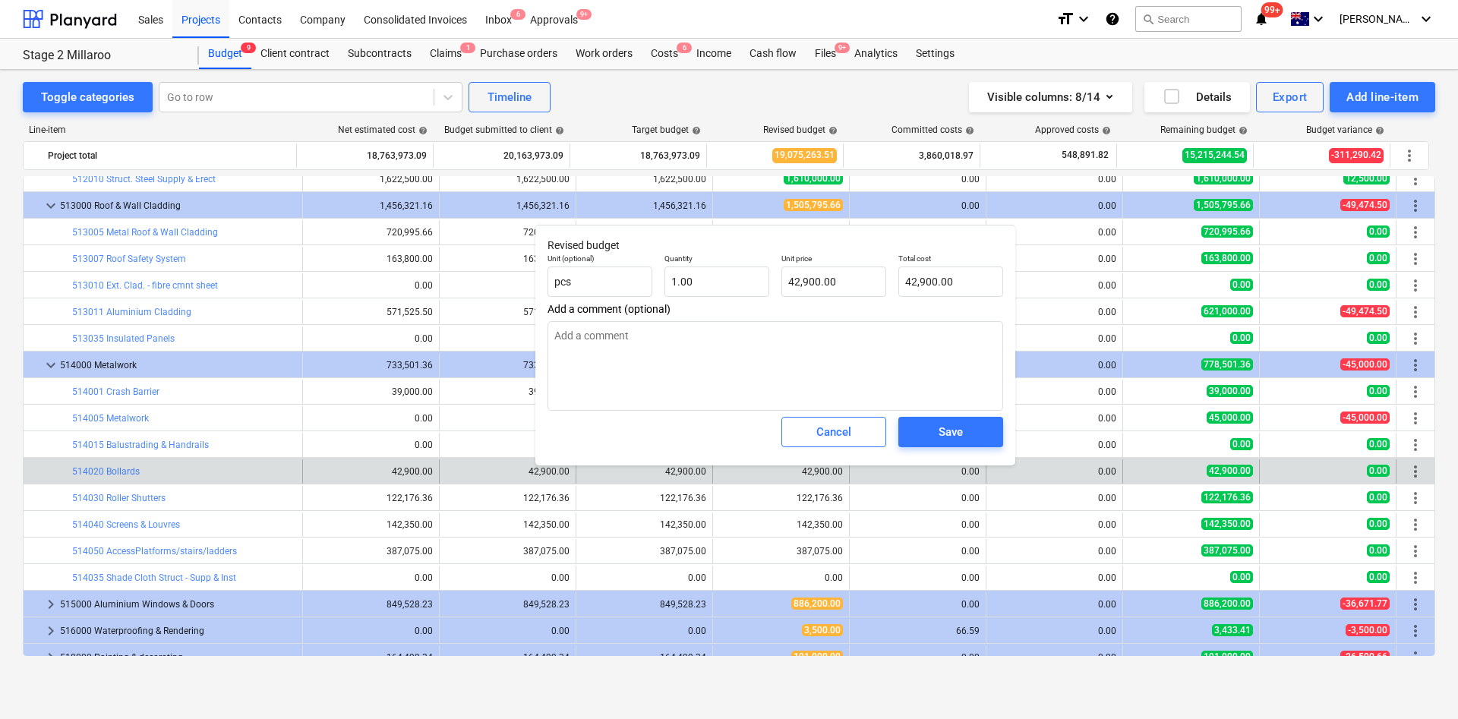
click at [837, 429] on div "Cancel" at bounding box center [833, 432] width 35 height 20
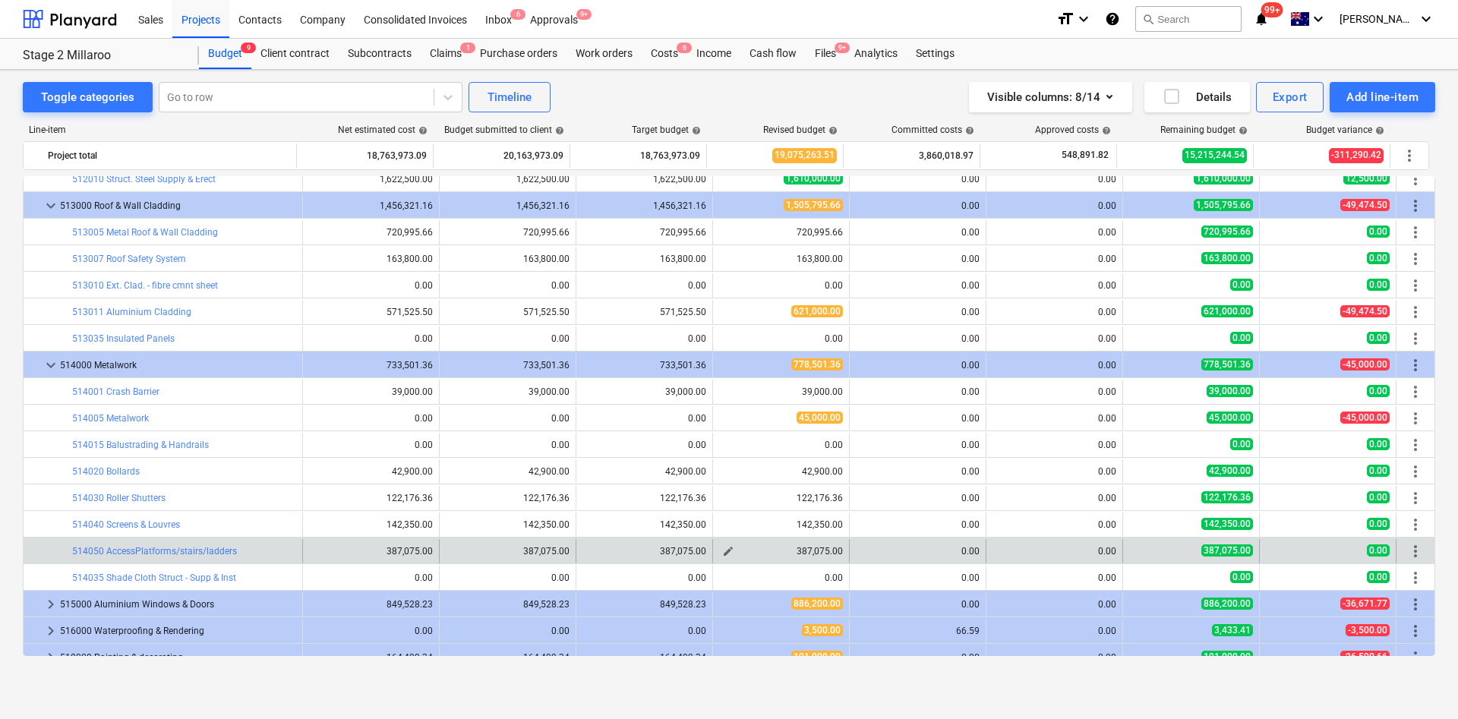
click at [727, 478] on span "edit" at bounding box center [728, 551] width 12 height 12
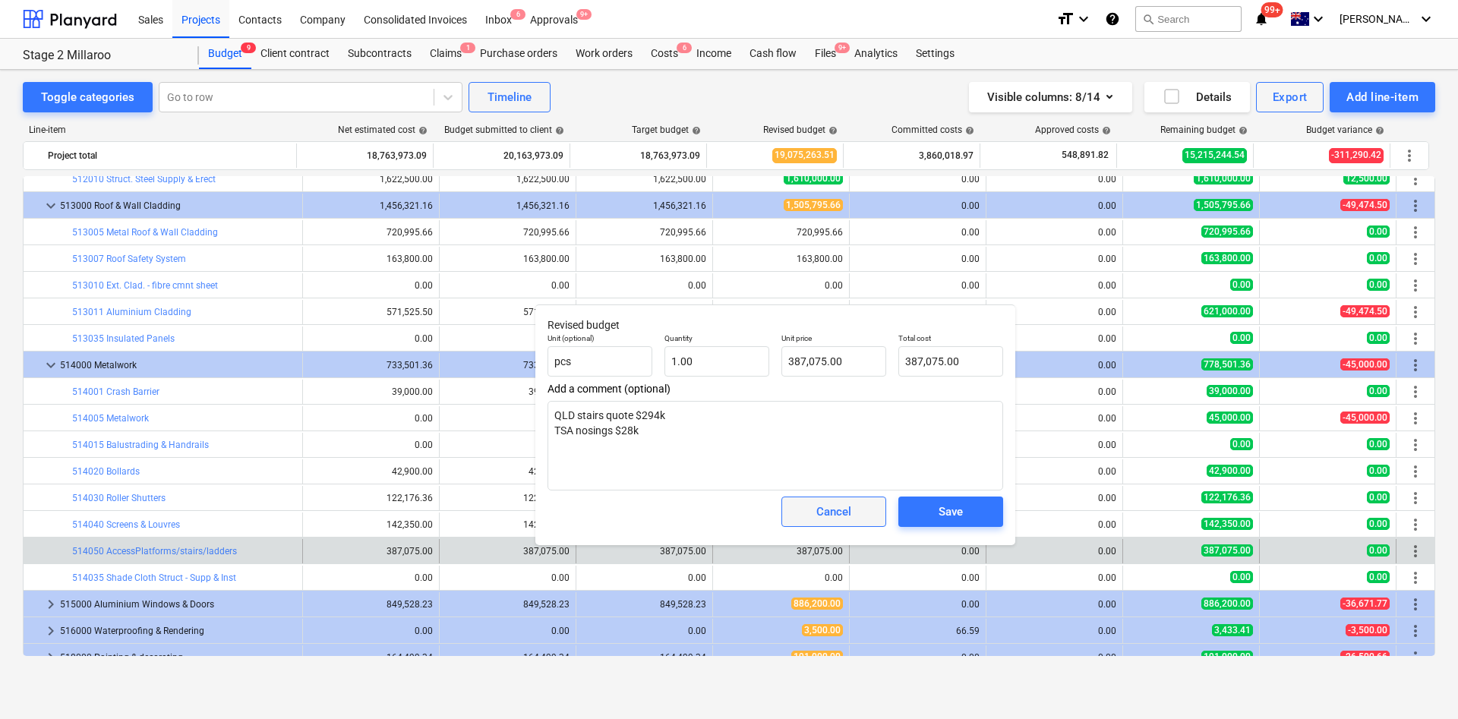
click at [844, 478] on div "Cancel" at bounding box center [833, 512] width 35 height 20
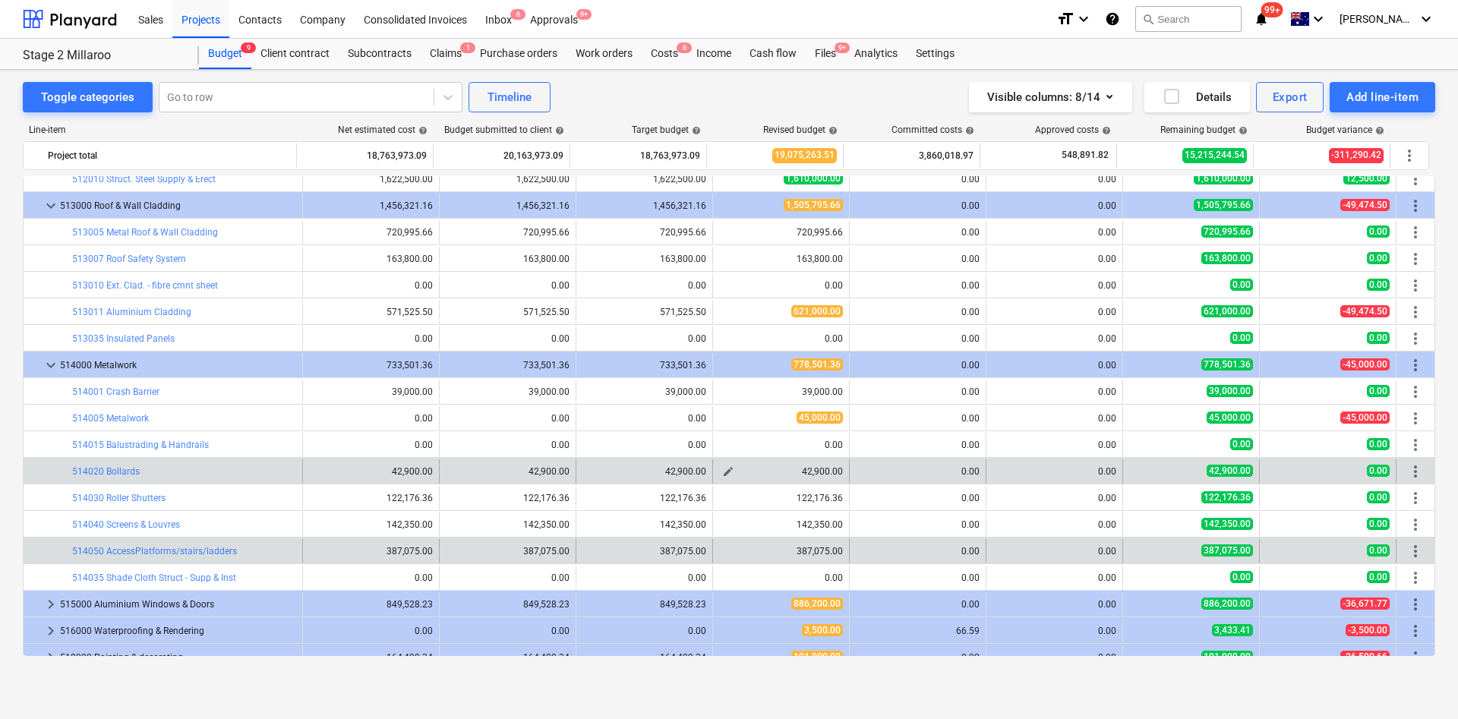
click at [722, 471] on span "edit" at bounding box center [728, 471] width 12 height 12
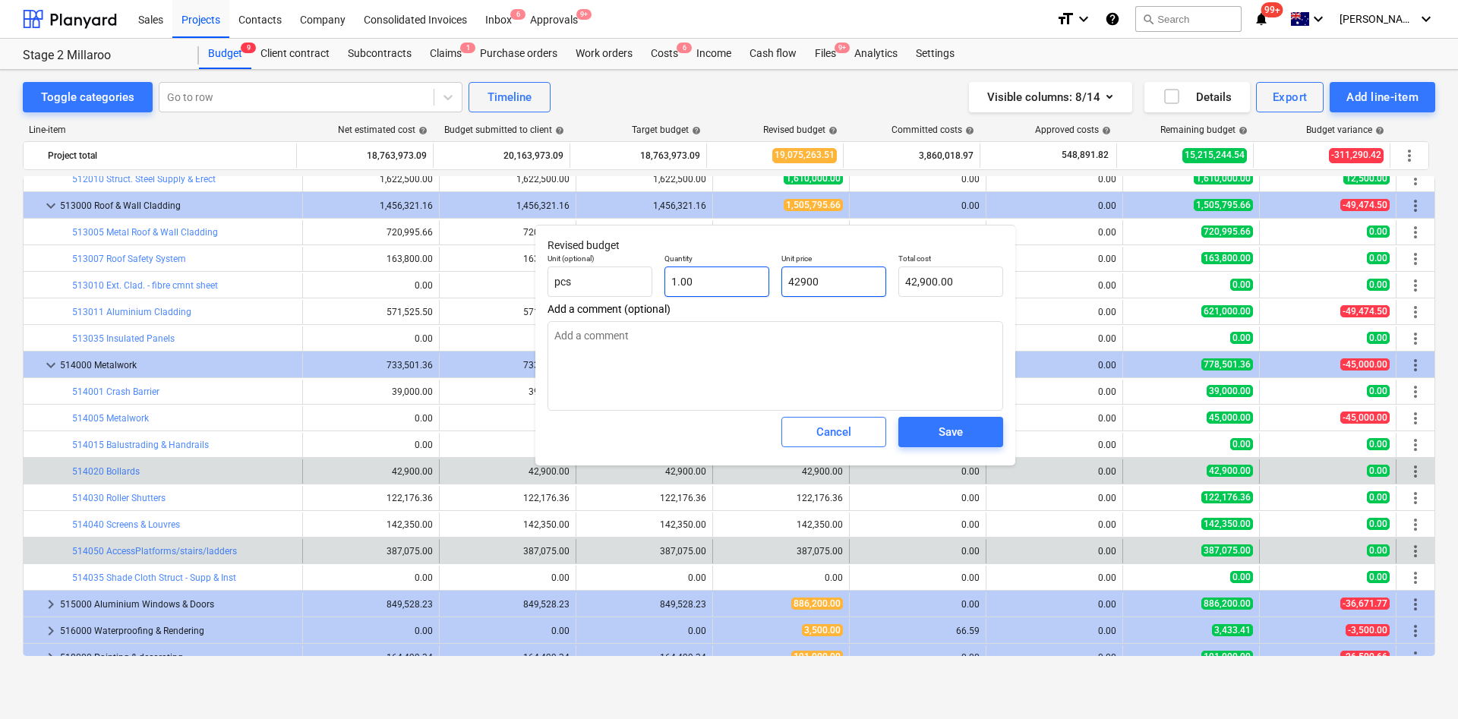
drag, startPoint x: 779, startPoint y: 290, endPoint x: 733, endPoint y: 295, distance: 45.8
click at [736, 291] on div "Unit (optional) pcs Quantity 1.00 Unit price 42900 Total cost 42,900.00" at bounding box center [775, 274] width 468 height 55
click at [954, 429] on div "Save" at bounding box center [950, 432] width 24 height 20
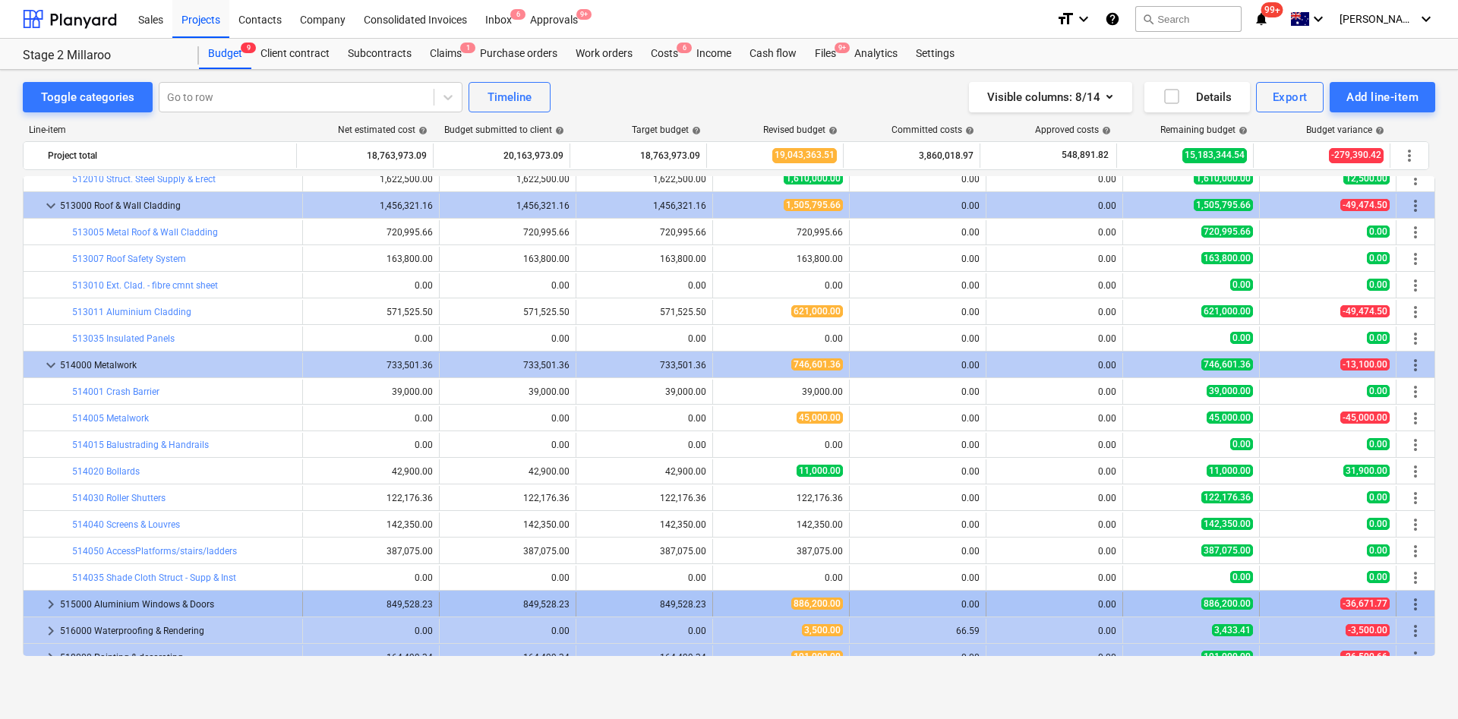
scroll to position [1480, 0]
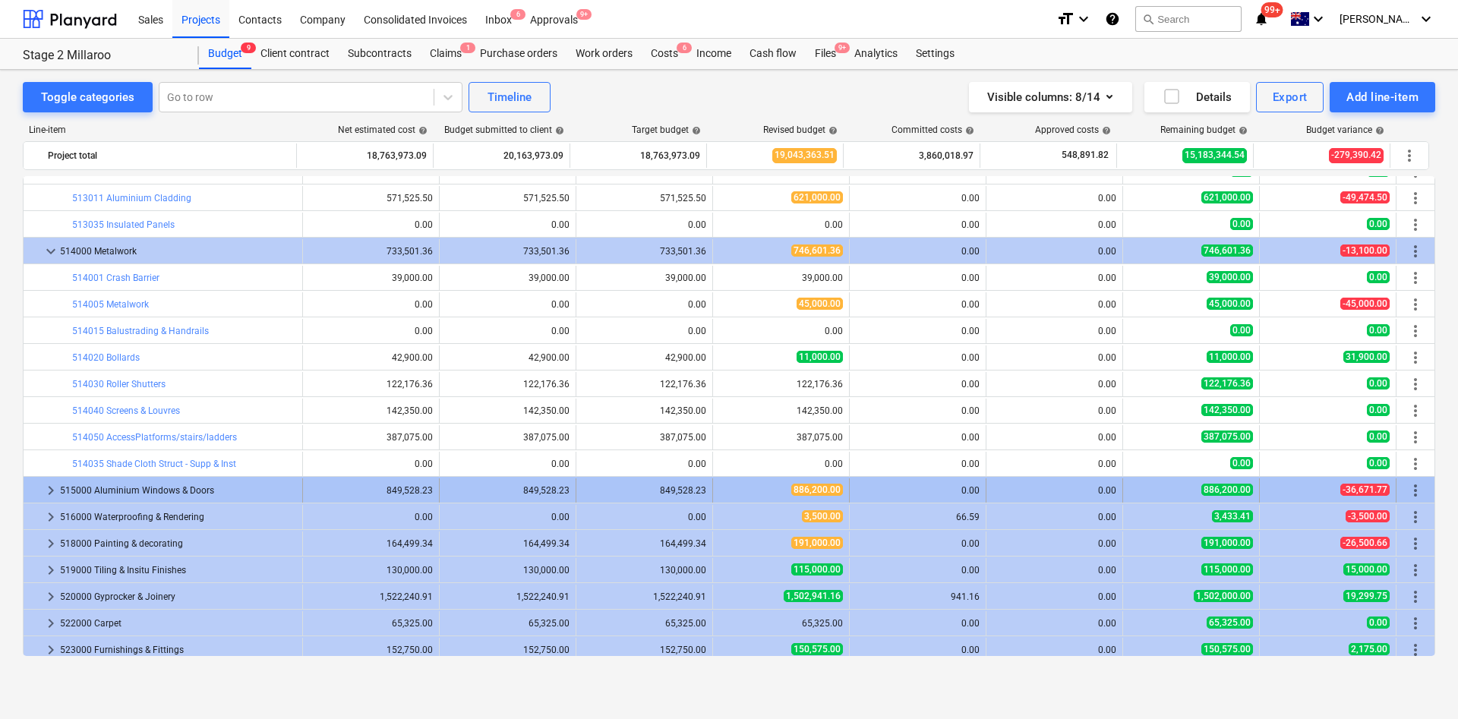
click at [46, 478] on span "keyboard_arrow_right" at bounding box center [51, 490] width 18 height 18
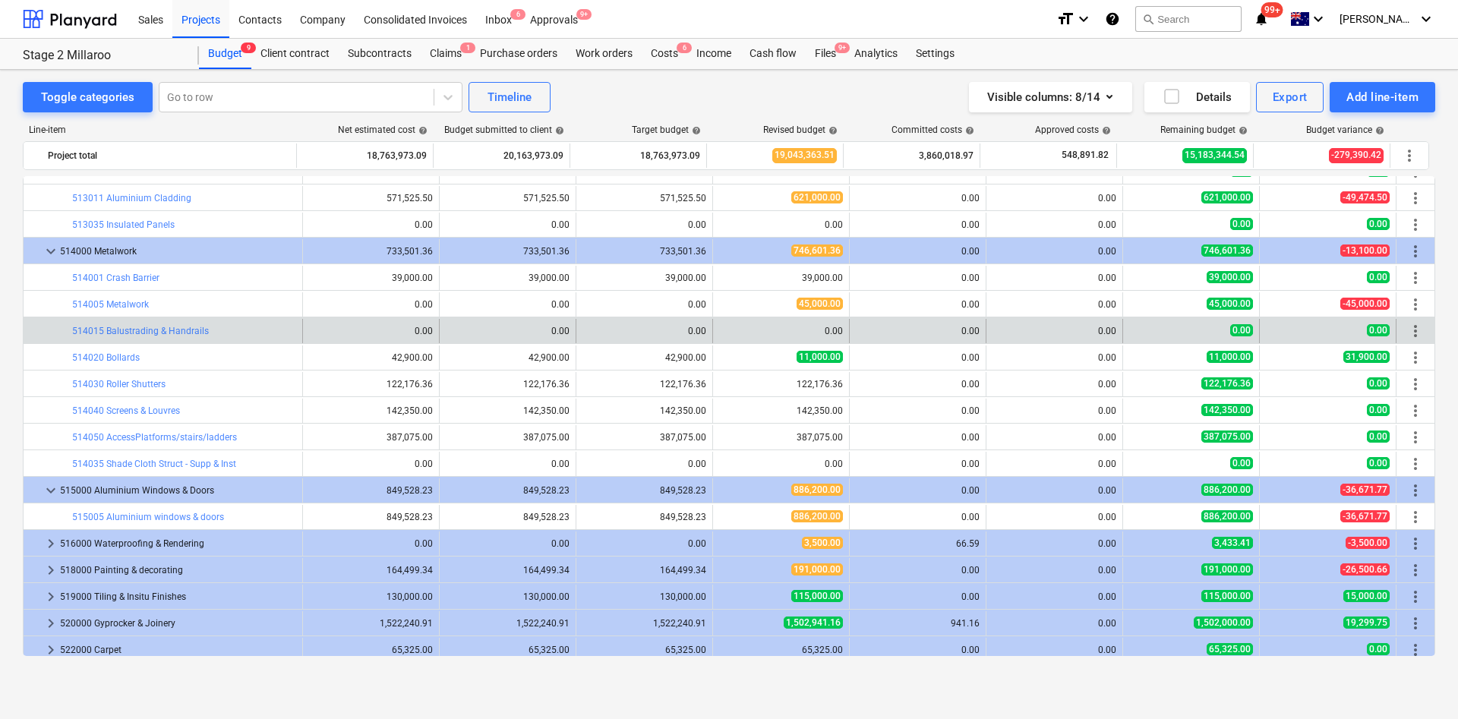
scroll to position [1366, 0]
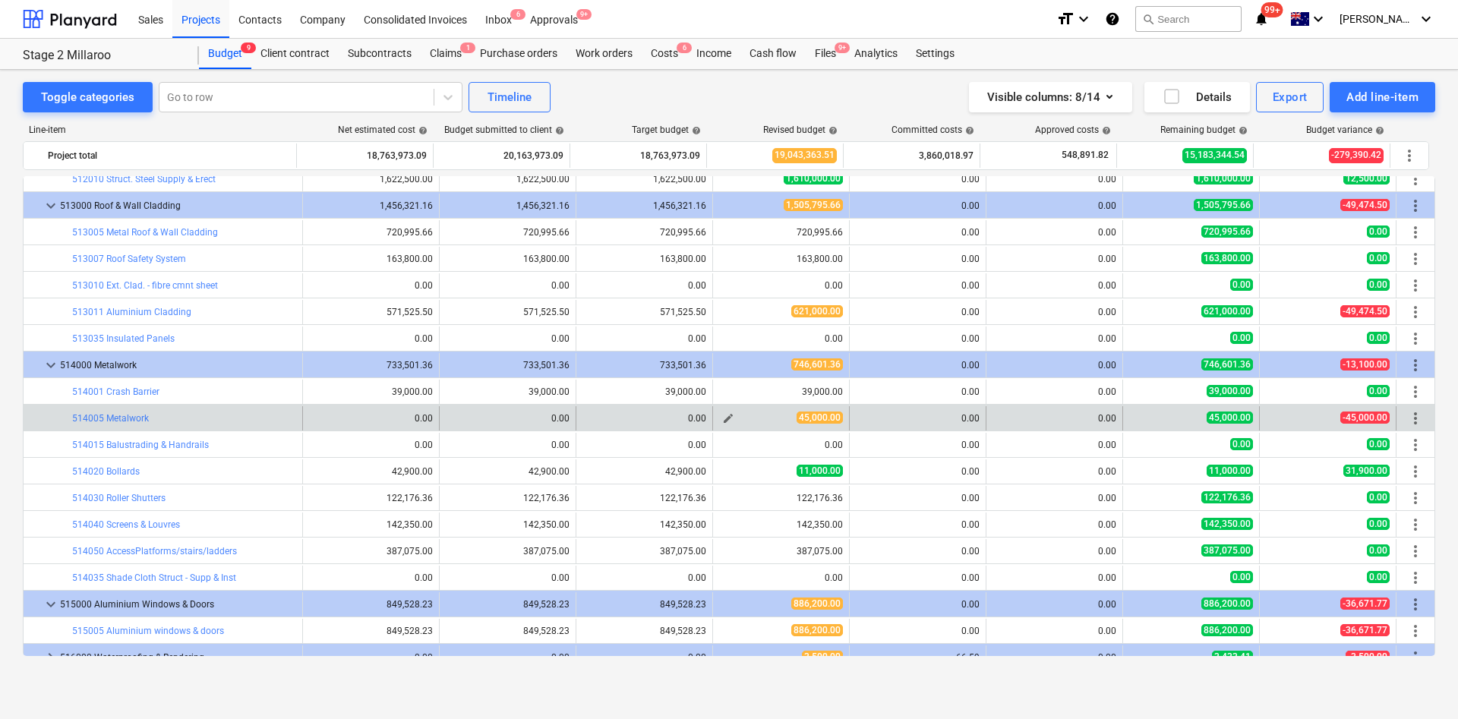
click at [725, 415] on span "edit" at bounding box center [728, 418] width 12 height 12
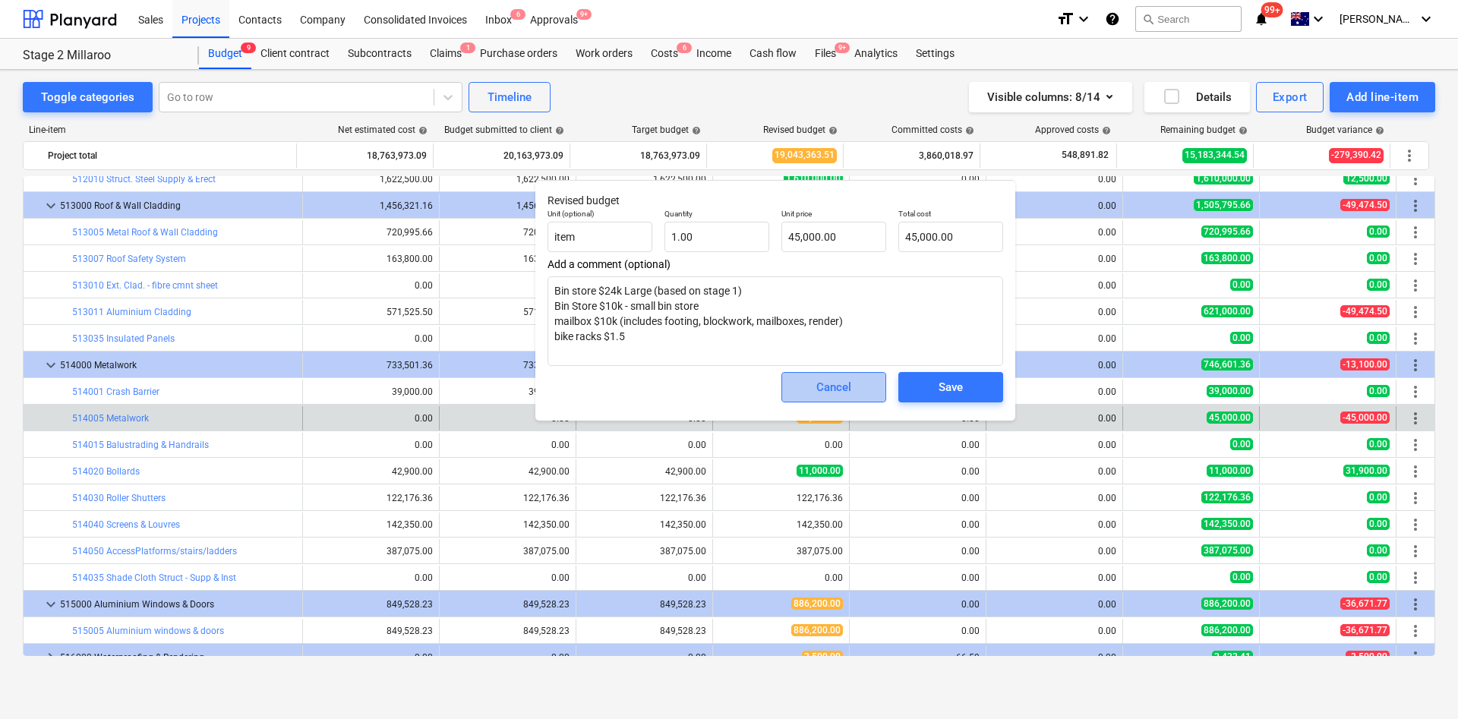
click at [822, 385] on div "Cancel" at bounding box center [833, 387] width 35 height 20
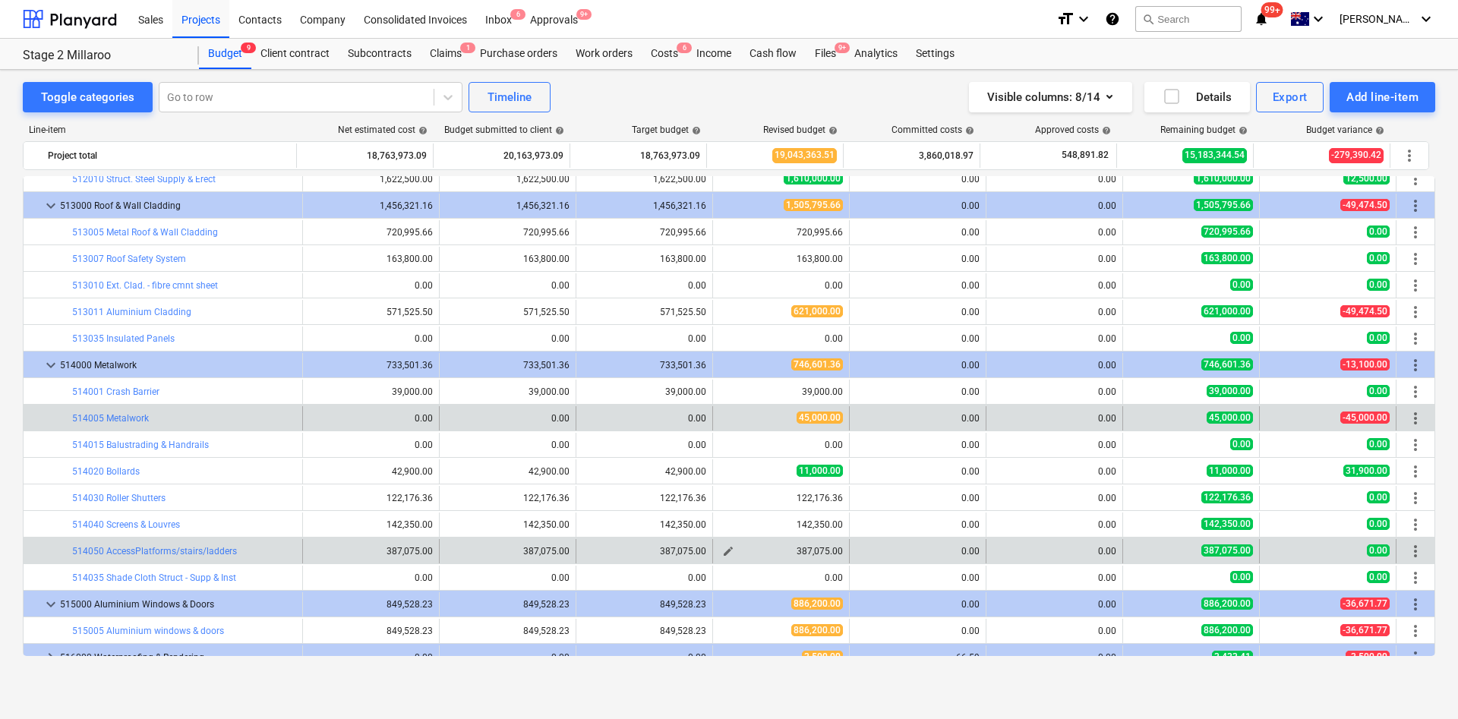
click at [722, 478] on span "edit" at bounding box center [728, 551] width 12 height 12
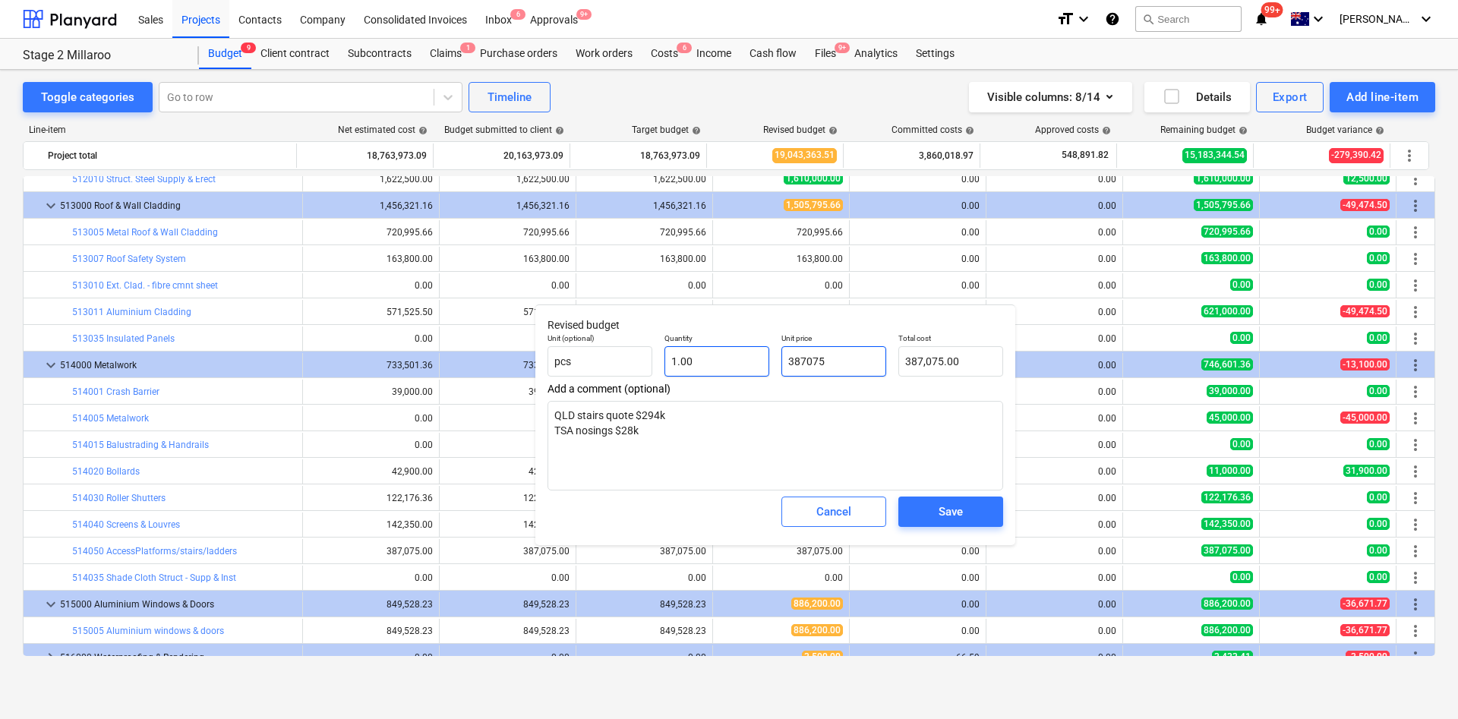
drag, startPoint x: 854, startPoint y: 358, endPoint x: 743, endPoint y: 361, distance: 110.9
click at [743, 361] on div "Unit (optional) pcs Quantity 1.00 Unit price 387075 Total cost 387,075.00" at bounding box center [775, 354] width 468 height 55
click at [944, 478] on div "Save" at bounding box center [950, 512] width 24 height 20
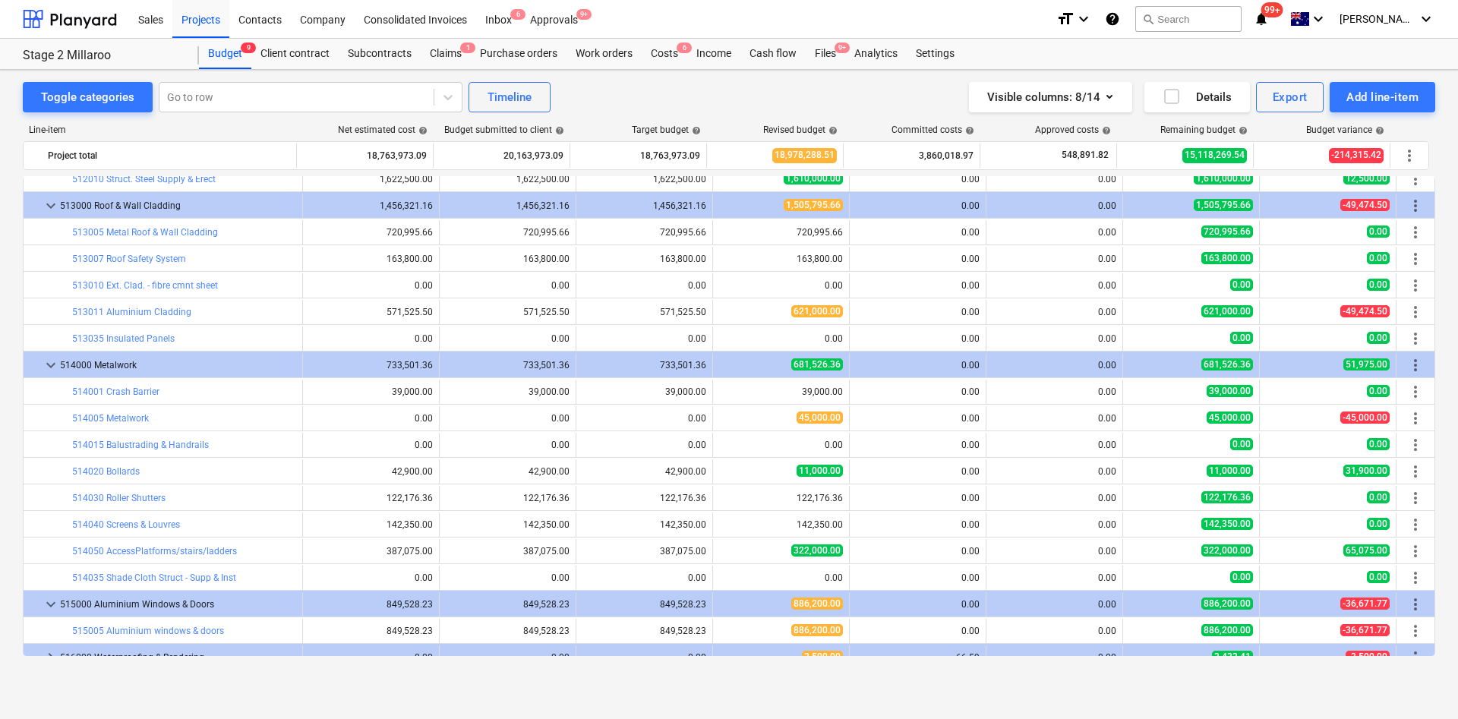
scroll to position [1480, 0]
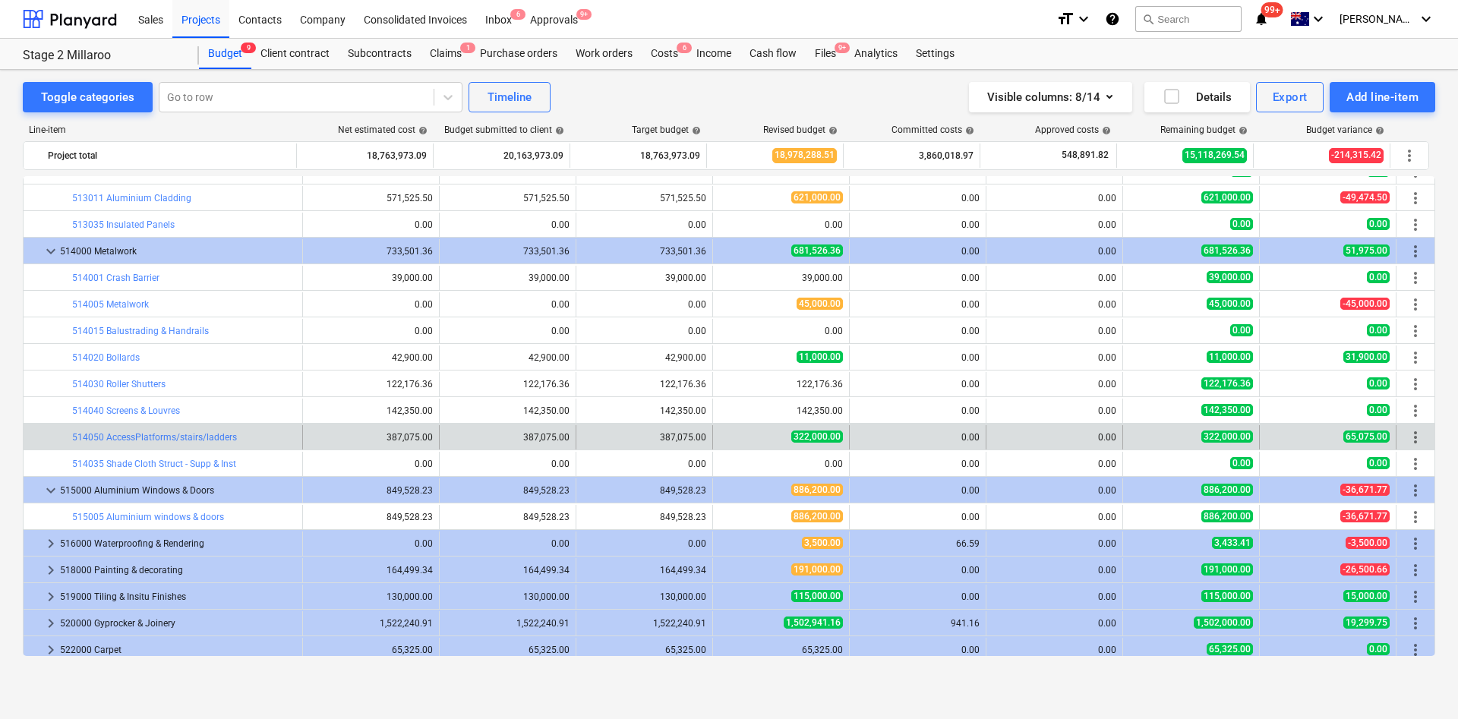
click at [727, 405] on span "edit" at bounding box center [728, 411] width 12 height 12
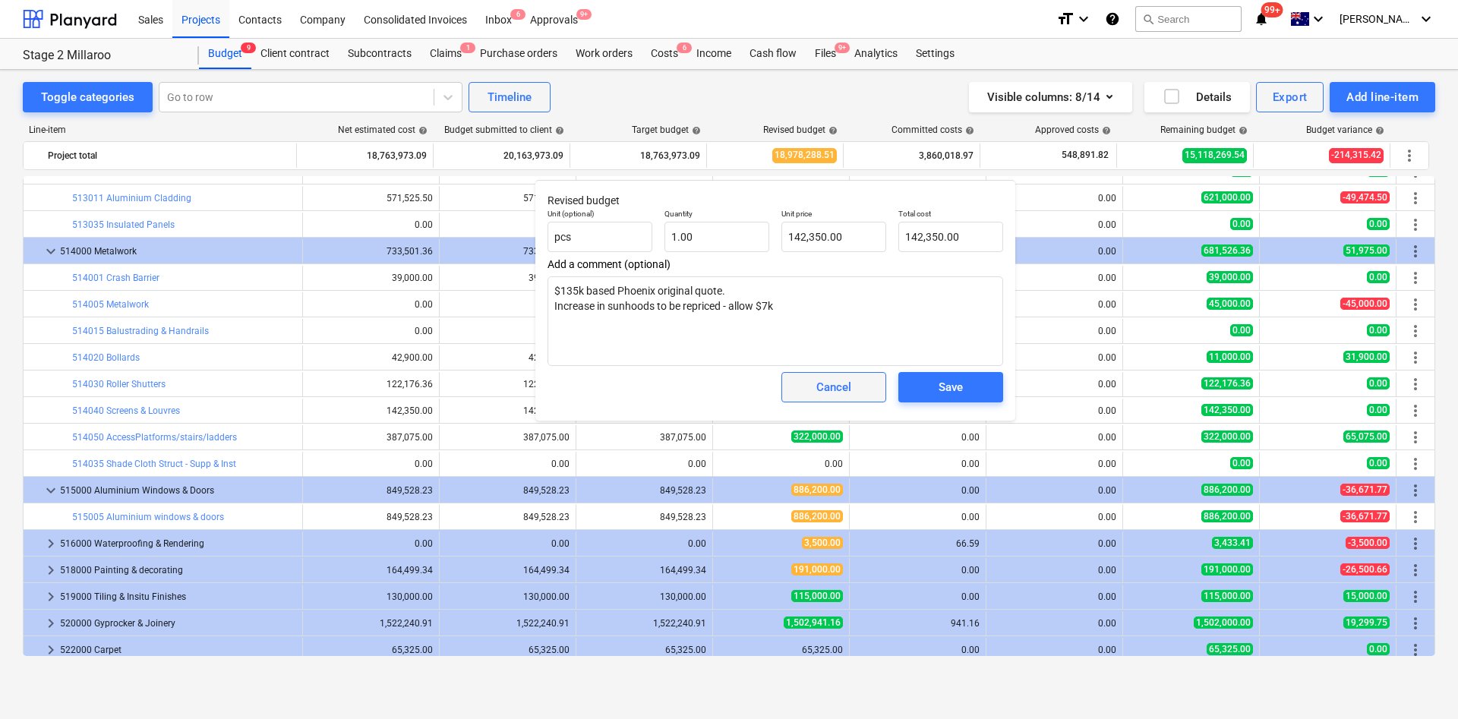
click at [846, 385] on div "Cancel" at bounding box center [833, 387] width 35 height 20
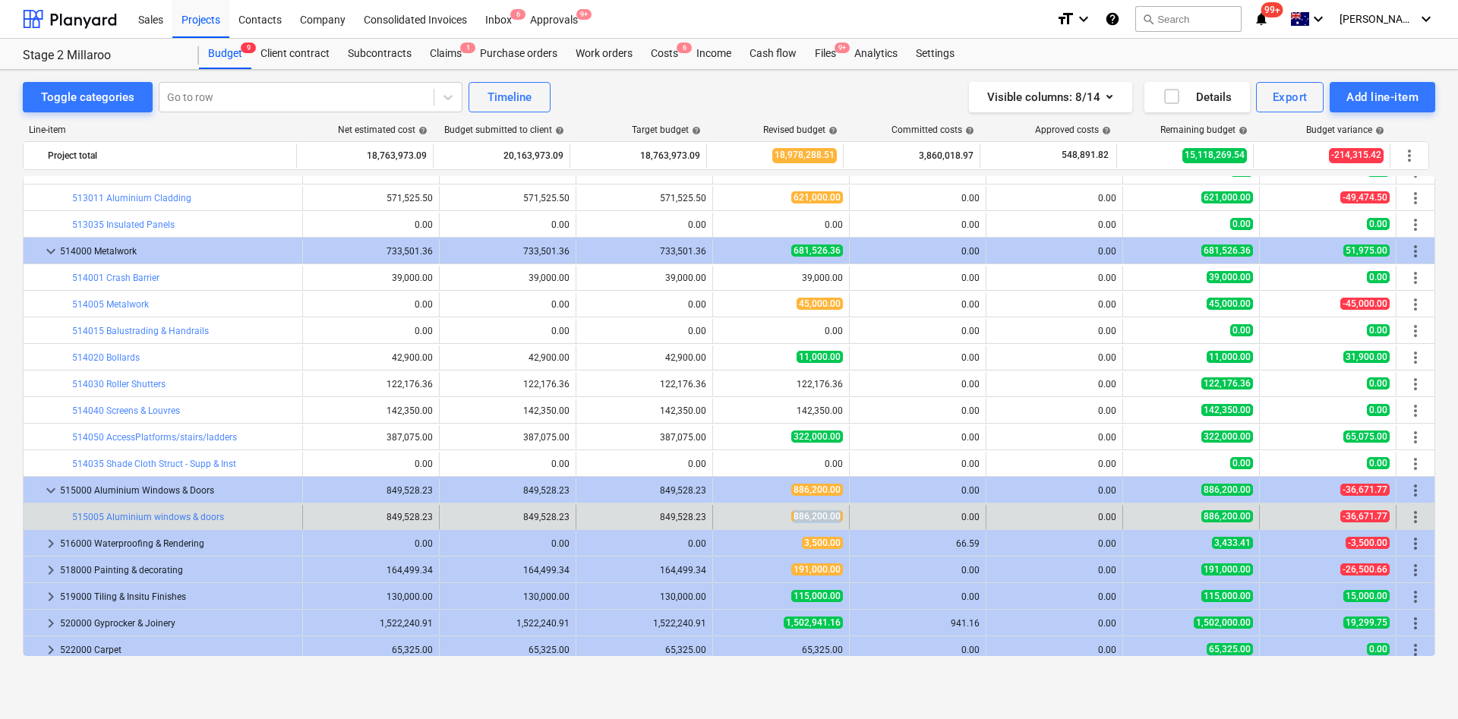
drag, startPoint x: 789, startPoint y: 517, endPoint x: 846, endPoint y: 525, distance: 57.4
click at [837, 478] on span "886,200.00" at bounding box center [817, 516] width 52 height 12
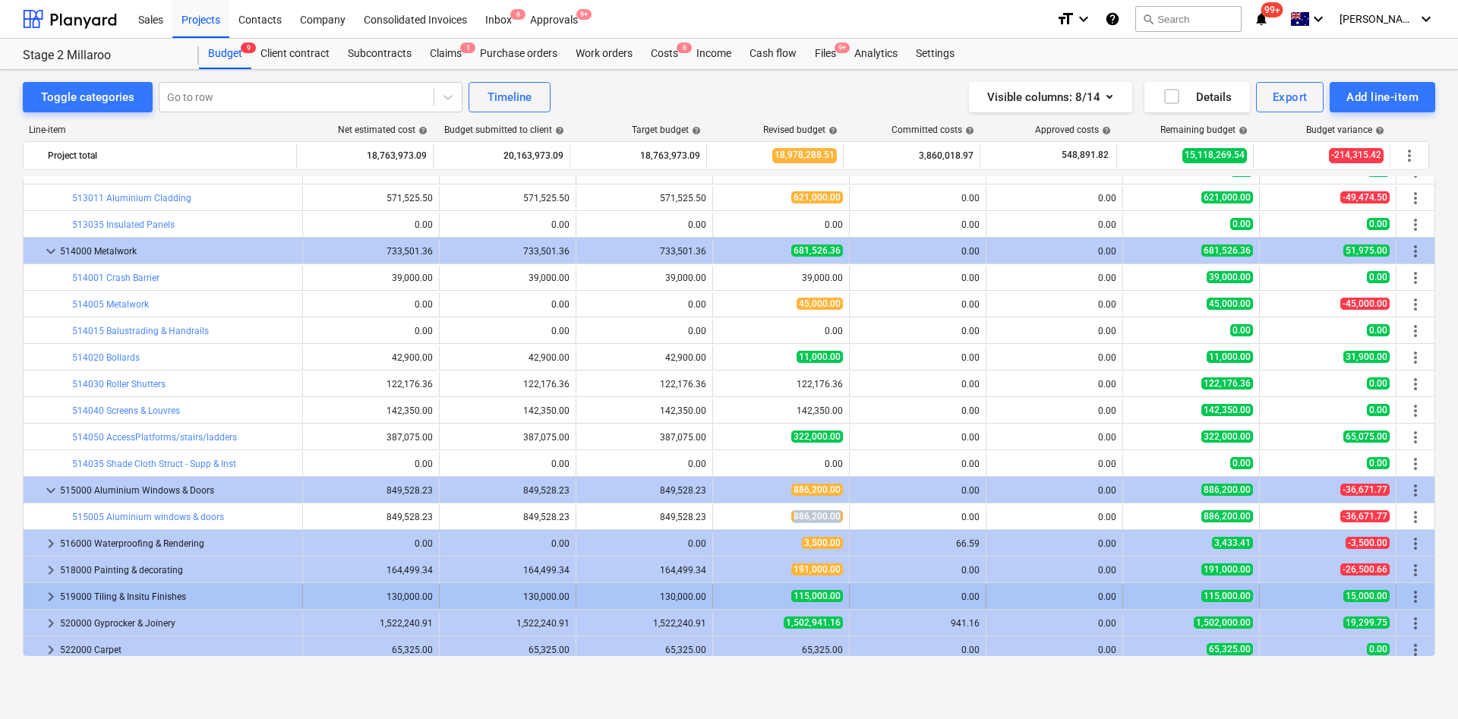
click at [723, 478] on span "edit" at bounding box center [728, 517] width 12 height 12
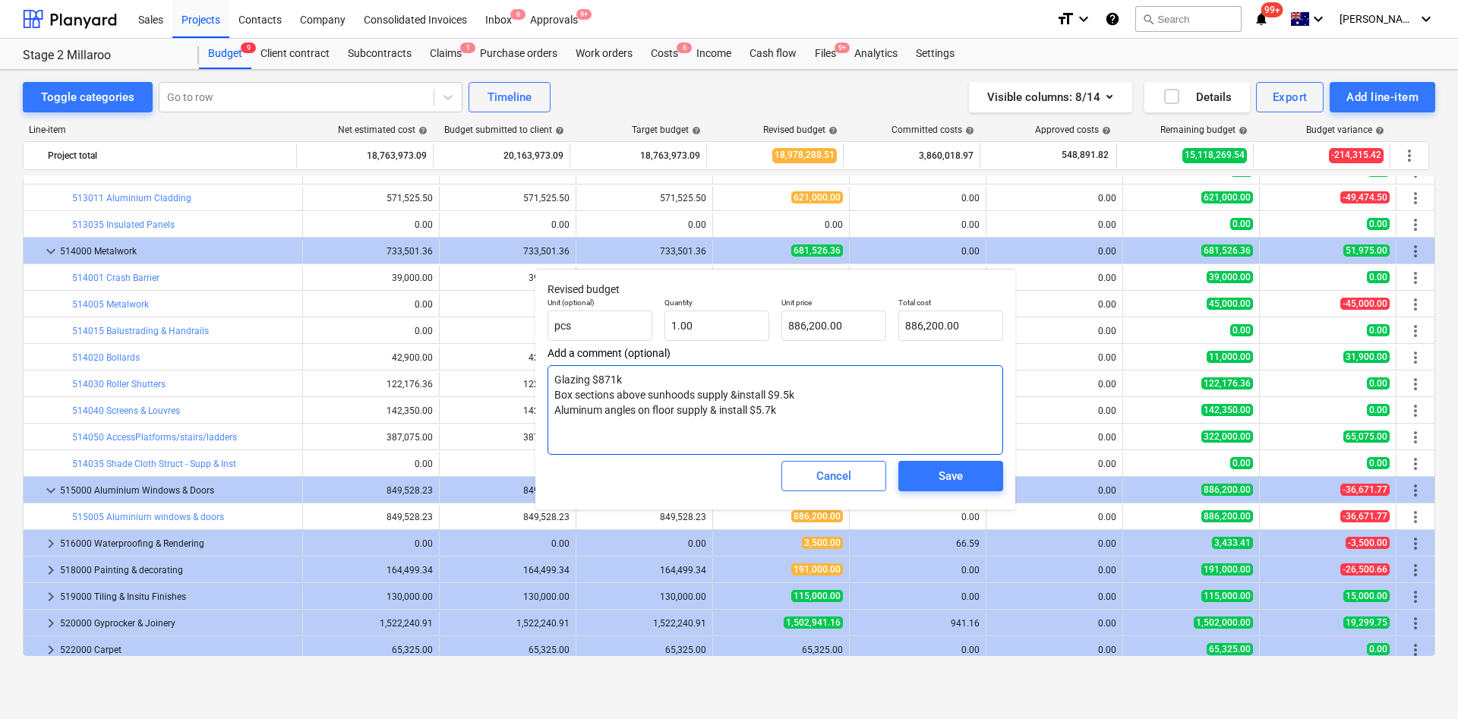
click at [624, 375] on textarea "Glazing $871k Box sections above sunhoods supply &install $9.5k Aluminum angles…" at bounding box center [774, 410] width 455 height 90
click at [797, 391] on textarea "Glazing $871k Box sections above sunhoods supply &install $9.5k Aluminum angles…" at bounding box center [774, 410] width 455 height 90
click at [797, 412] on textarea "Glazing $871k Box sections above sunhoods supply &install $9.5k Aluminum angles…" at bounding box center [774, 410] width 455 height 90
drag, startPoint x: 840, startPoint y: 329, endPoint x: 751, endPoint y: 331, distance: 89.6
click at [751, 330] on div "Unit (optional) pcs Quantity 1.00 Unit price 886200 Total cost 886,200.00" at bounding box center [775, 319] width 468 height 55
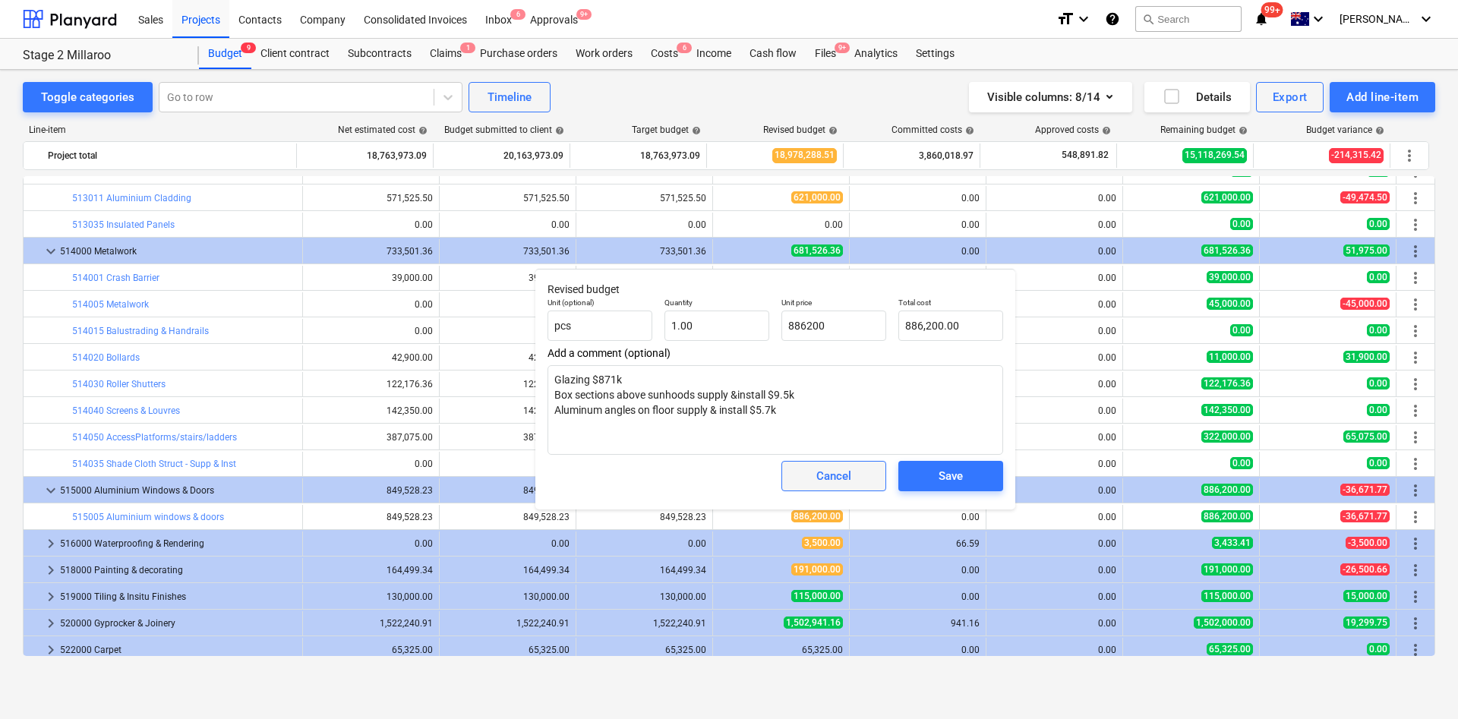
click at [815, 477] on span "Cancel" at bounding box center [833, 476] width 67 height 20
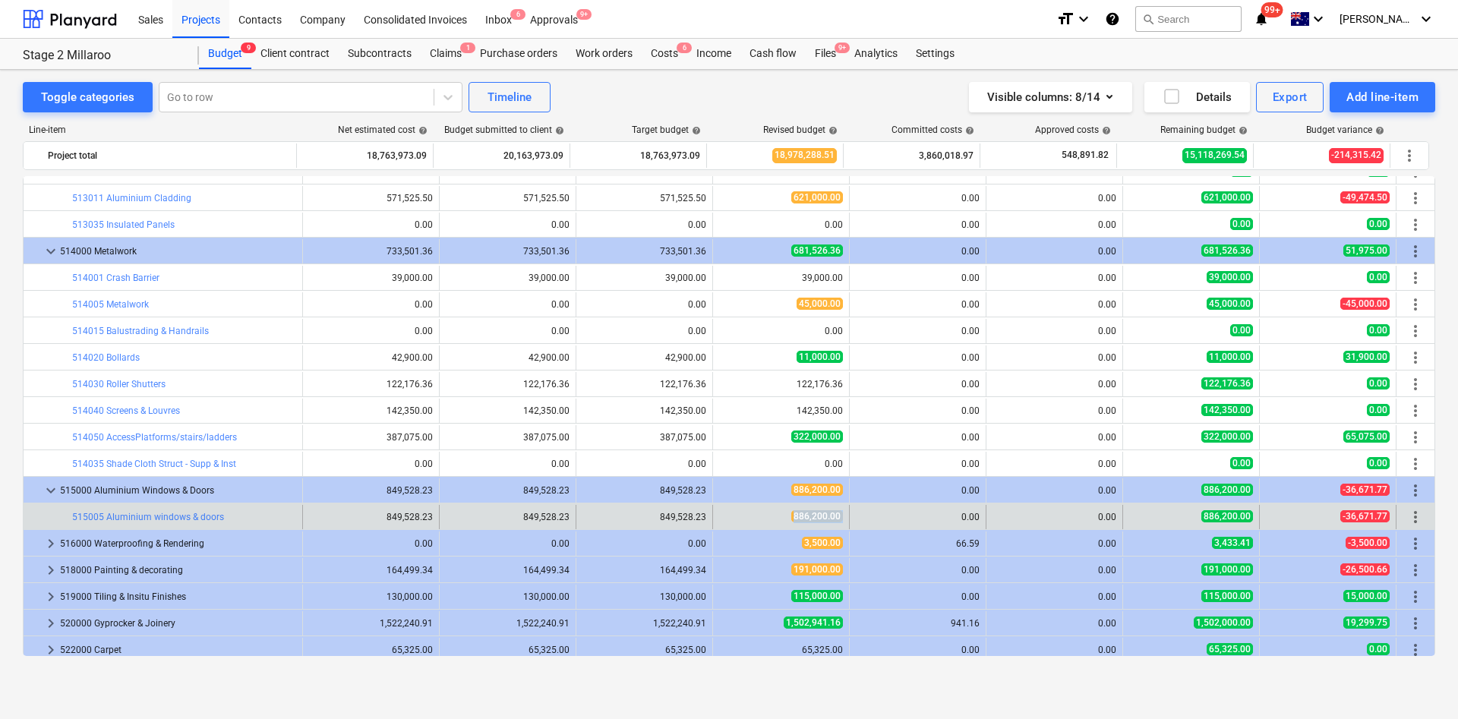
drag, startPoint x: 776, startPoint y: 522, endPoint x: 856, endPoint y: 525, distance: 80.5
click at [856, 478] on div "bar_chart 515005 Aluminium windows & doors edit 849,528.23 edit 849,528.23 edit…" at bounding box center [729, 517] width 1411 height 24
click at [818, 478] on span "886,200.00" at bounding box center [817, 516] width 52 height 12
click at [778, 478] on div "886,200.00" at bounding box center [781, 516] width 124 height 13
drag, startPoint x: 652, startPoint y: 519, endPoint x: 711, endPoint y: 522, distance: 58.5
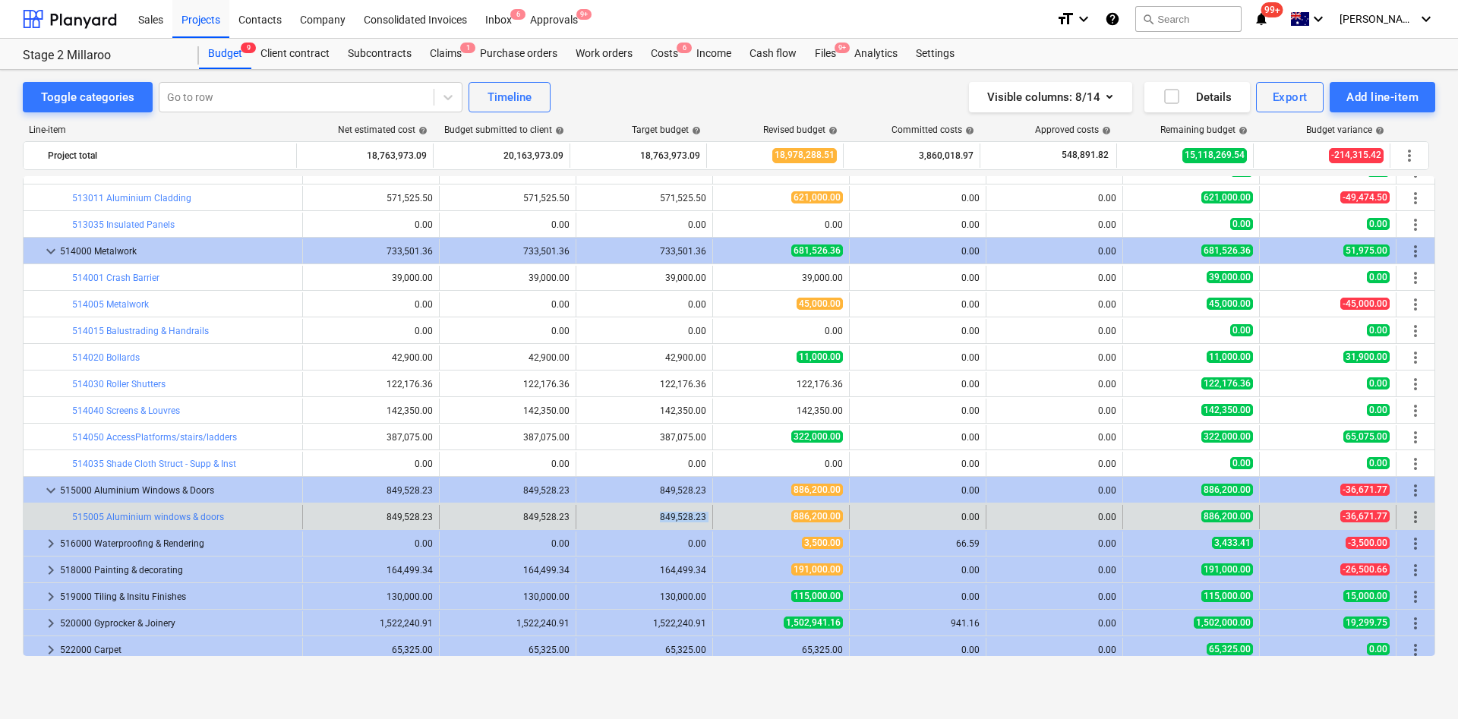
click at [711, 478] on div "bar_chart 515005 Aluminium windows & doors edit 849,528.23 edit 849,528.23 edit…" at bounding box center [729, 517] width 1411 height 24
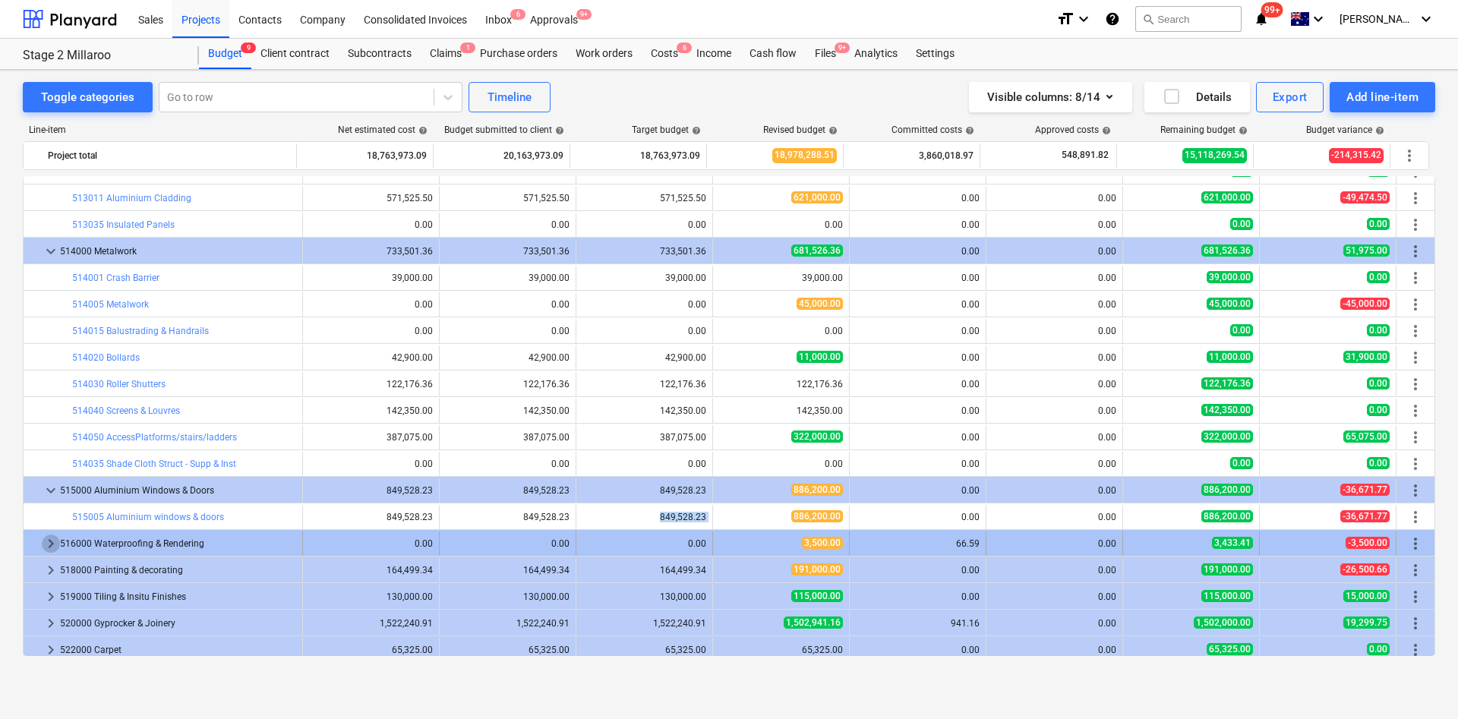
click at [49, 478] on span "keyboard_arrow_right" at bounding box center [51, 543] width 18 height 18
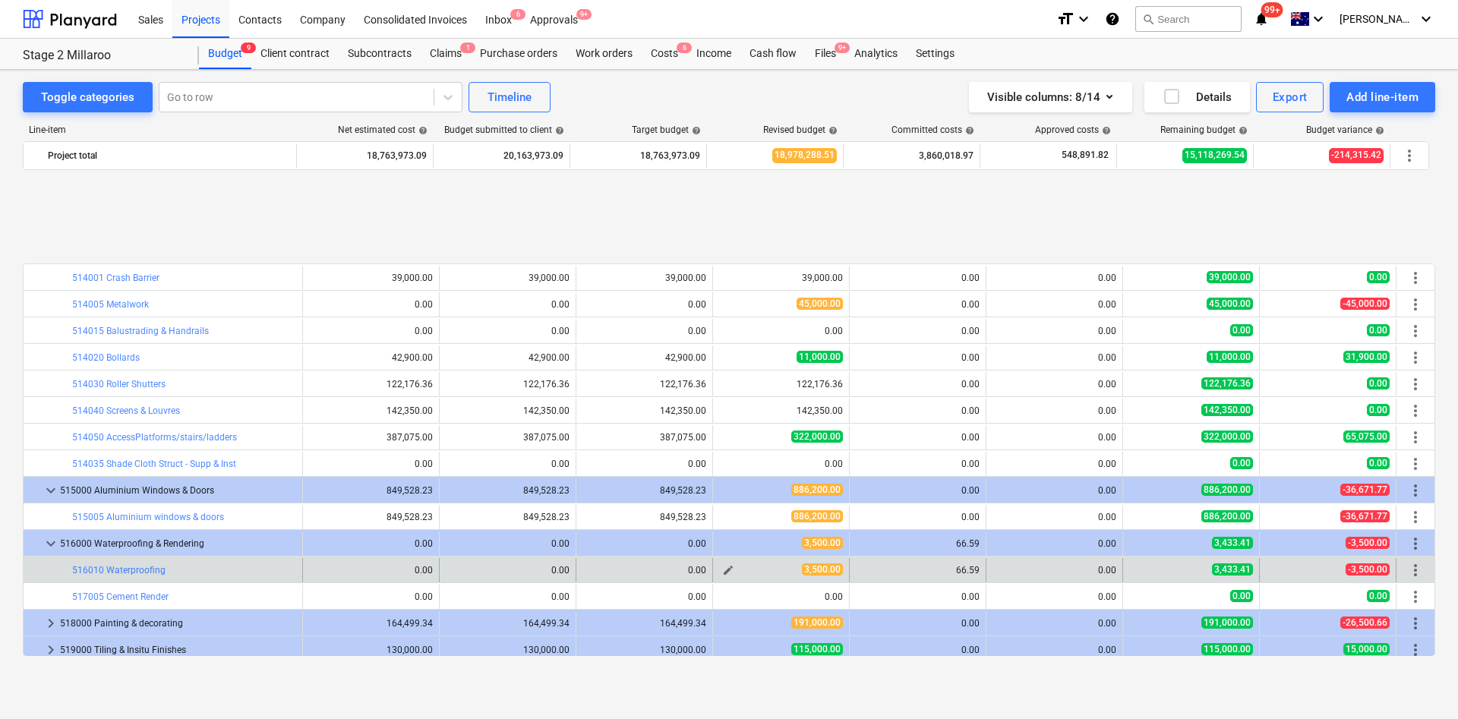
scroll to position [1594, 0]
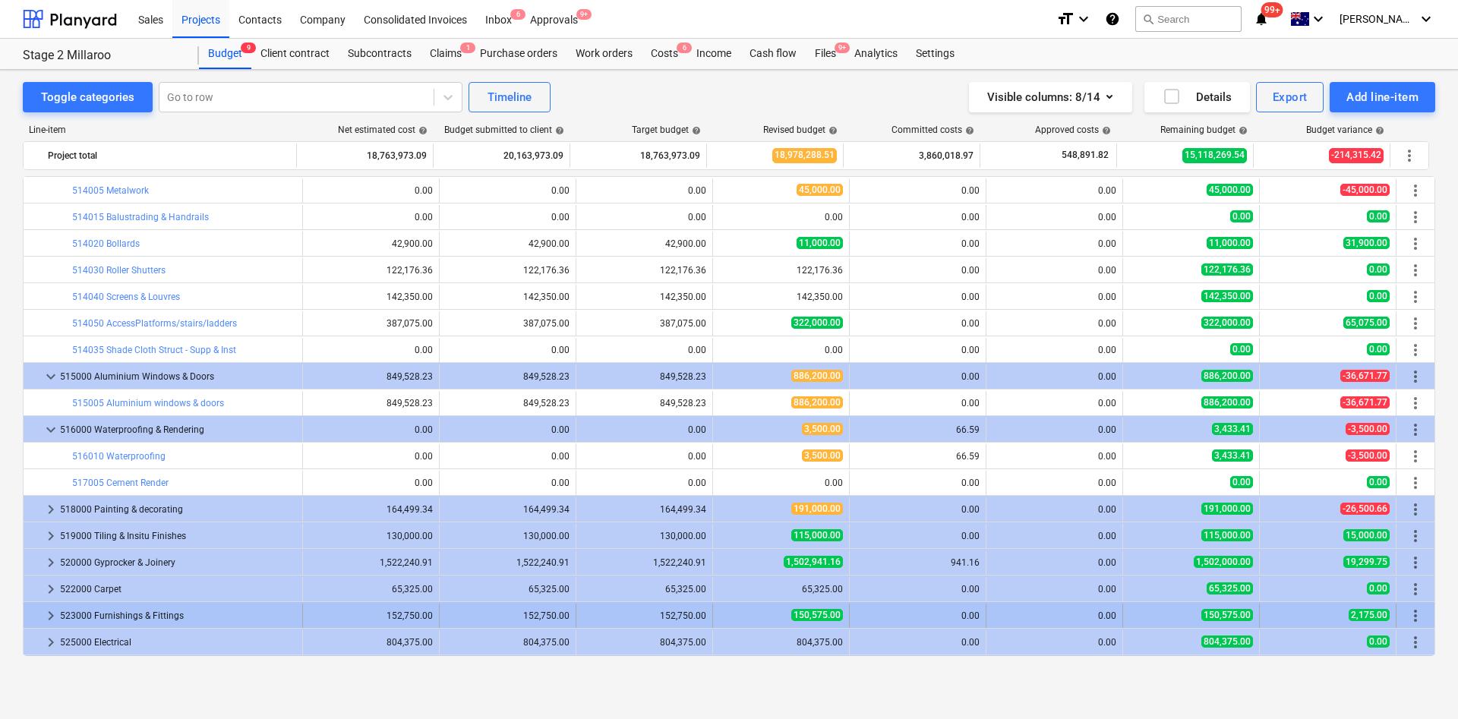
click at [724, 456] on span "edit" at bounding box center [728, 456] width 12 height 12
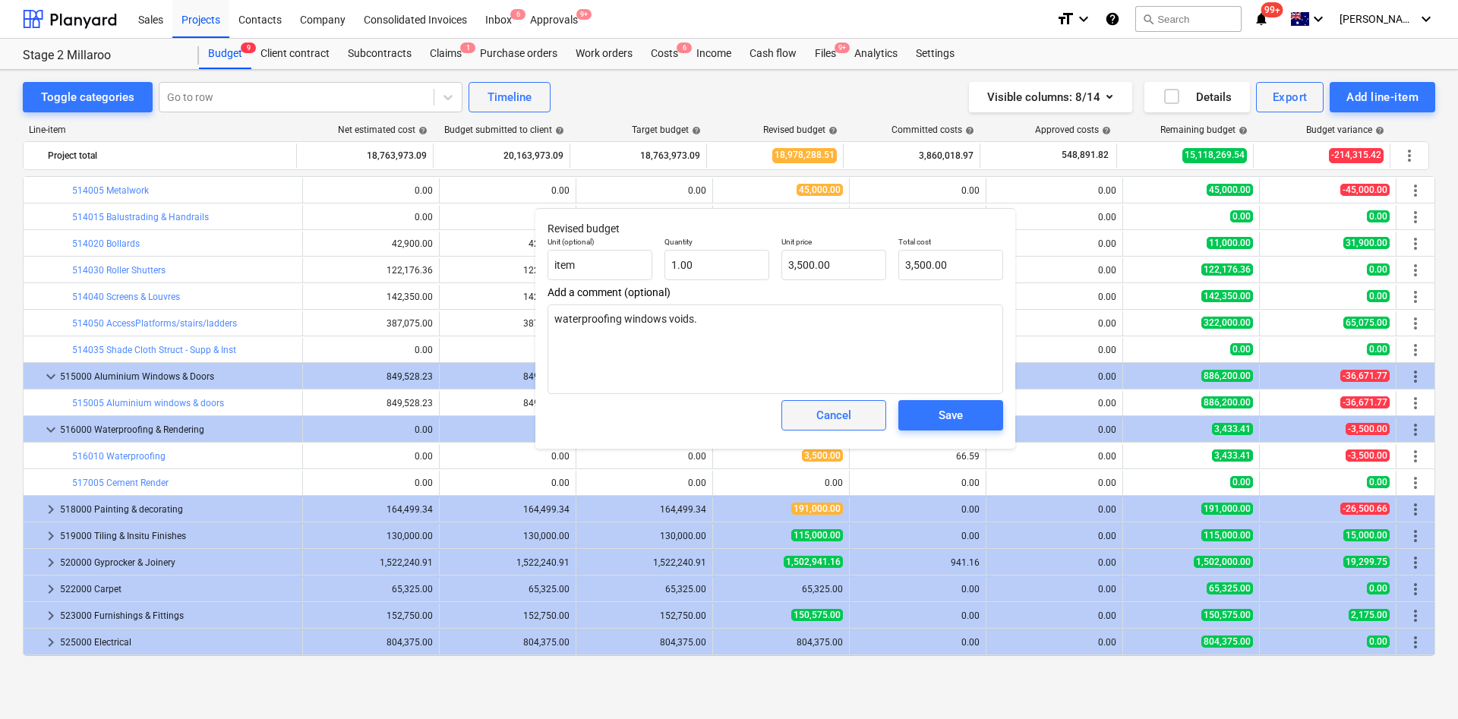
click at [843, 418] on div "Cancel" at bounding box center [833, 415] width 35 height 20
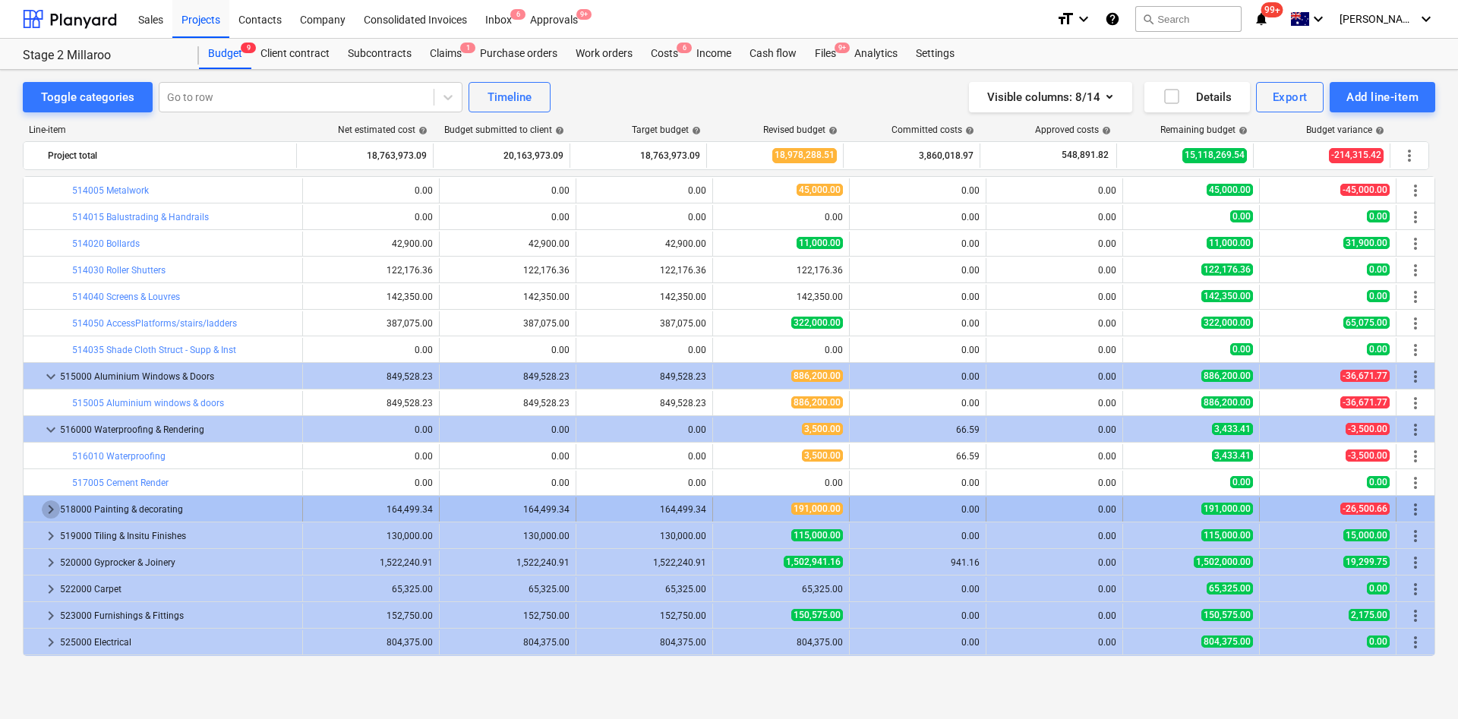
click at [53, 478] on span "keyboard_arrow_right" at bounding box center [51, 509] width 18 height 18
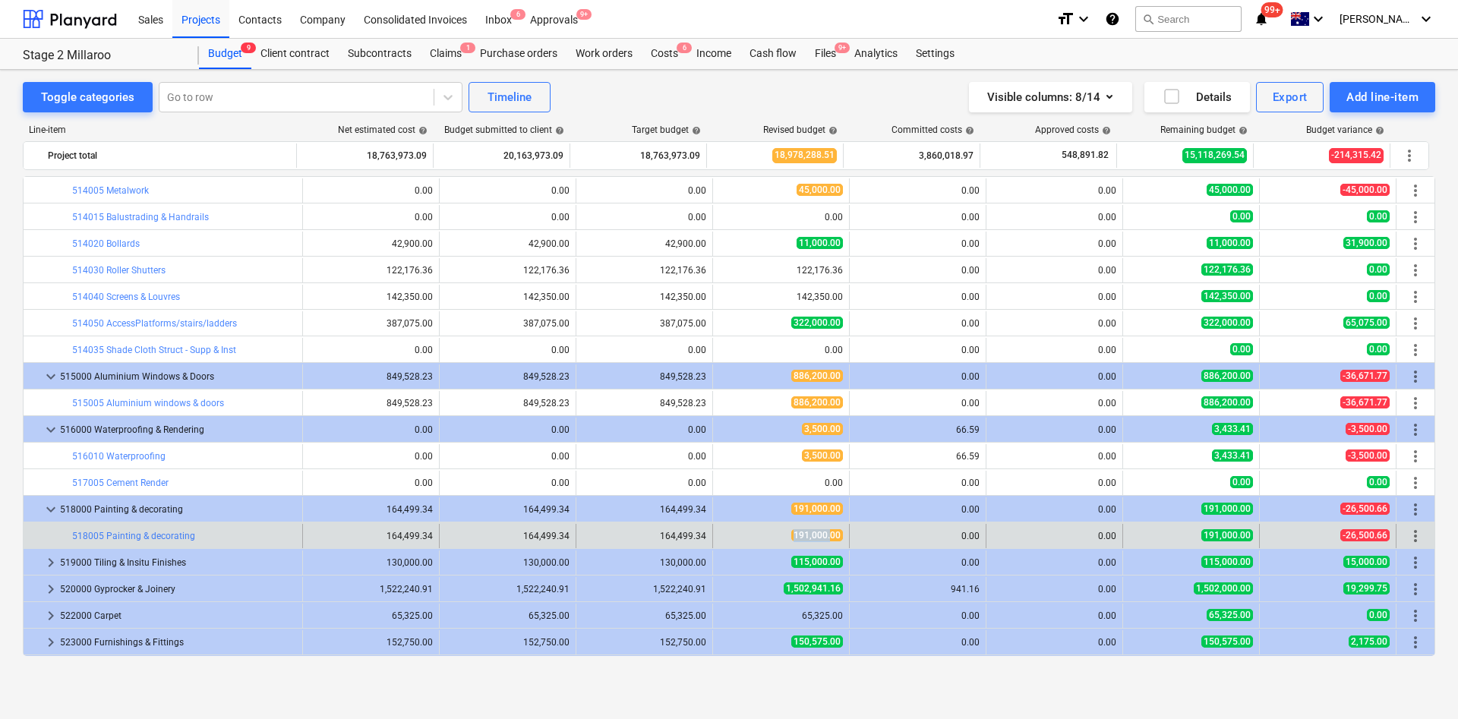
drag, startPoint x: 786, startPoint y: 534, endPoint x: 843, endPoint y: 531, distance: 57.8
click at [840, 478] on div "edit 191,000.00" at bounding box center [781, 536] width 137 height 24
click at [669, 478] on div "164,499.34" at bounding box center [644, 536] width 124 height 11
drag, startPoint x: 783, startPoint y: 538, endPoint x: 851, endPoint y: 542, distance: 67.7
click at [821, 478] on div "191,000.00" at bounding box center [781, 535] width 124 height 13
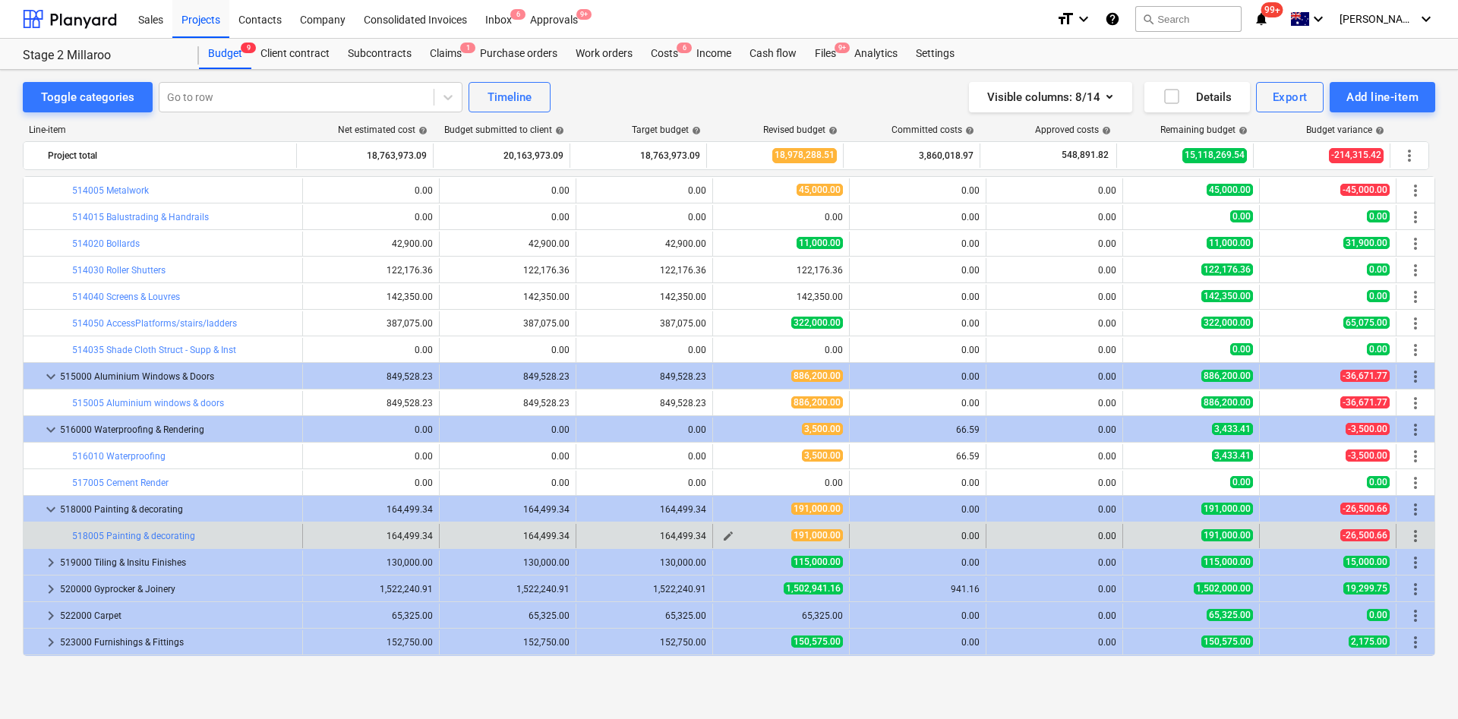
click at [828, 478] on span "191,000.00" at bounding box center [817, 535] width 52 height 12
click at [722, 478] on span "edit" at bounding box center [728, 536] width 12 height 12
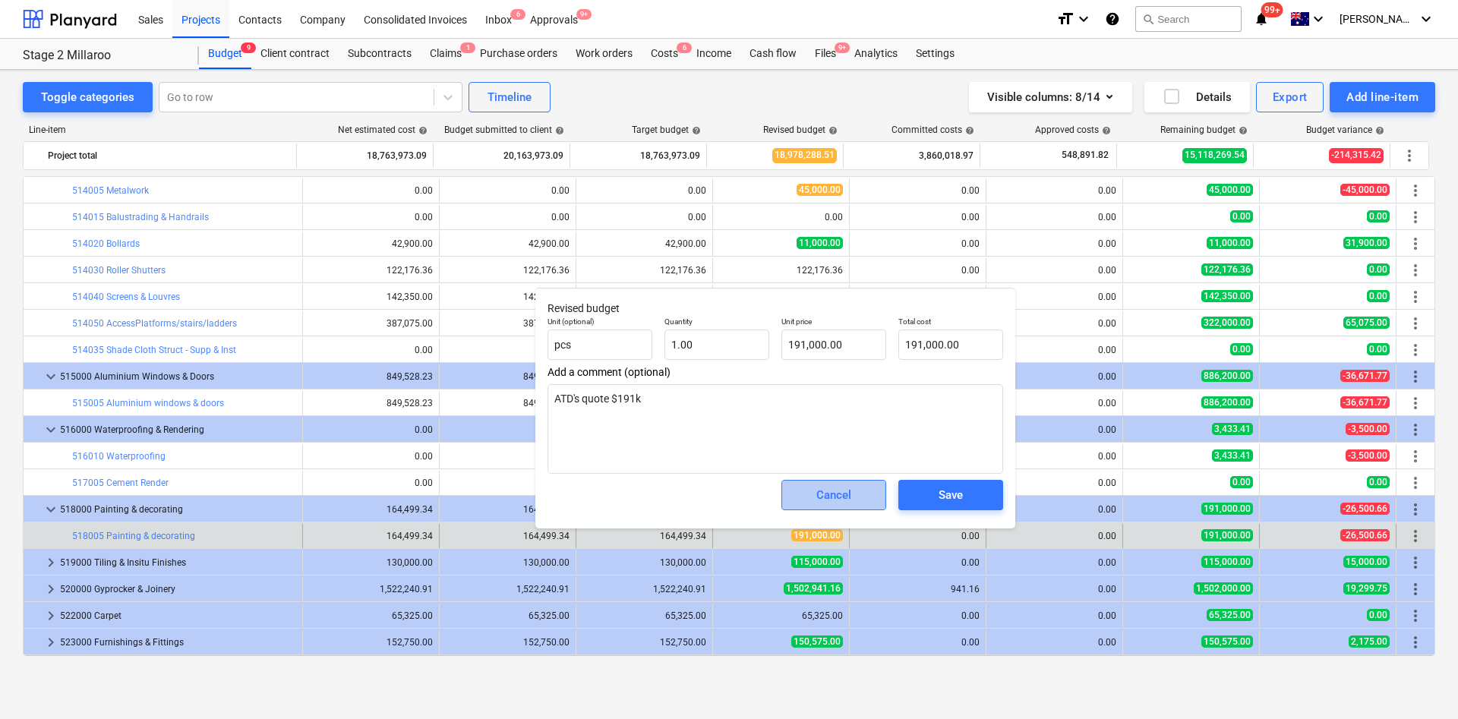
click at [846, 478] on div "Cancel" at bounding box center [833, 495] width 35 height 20
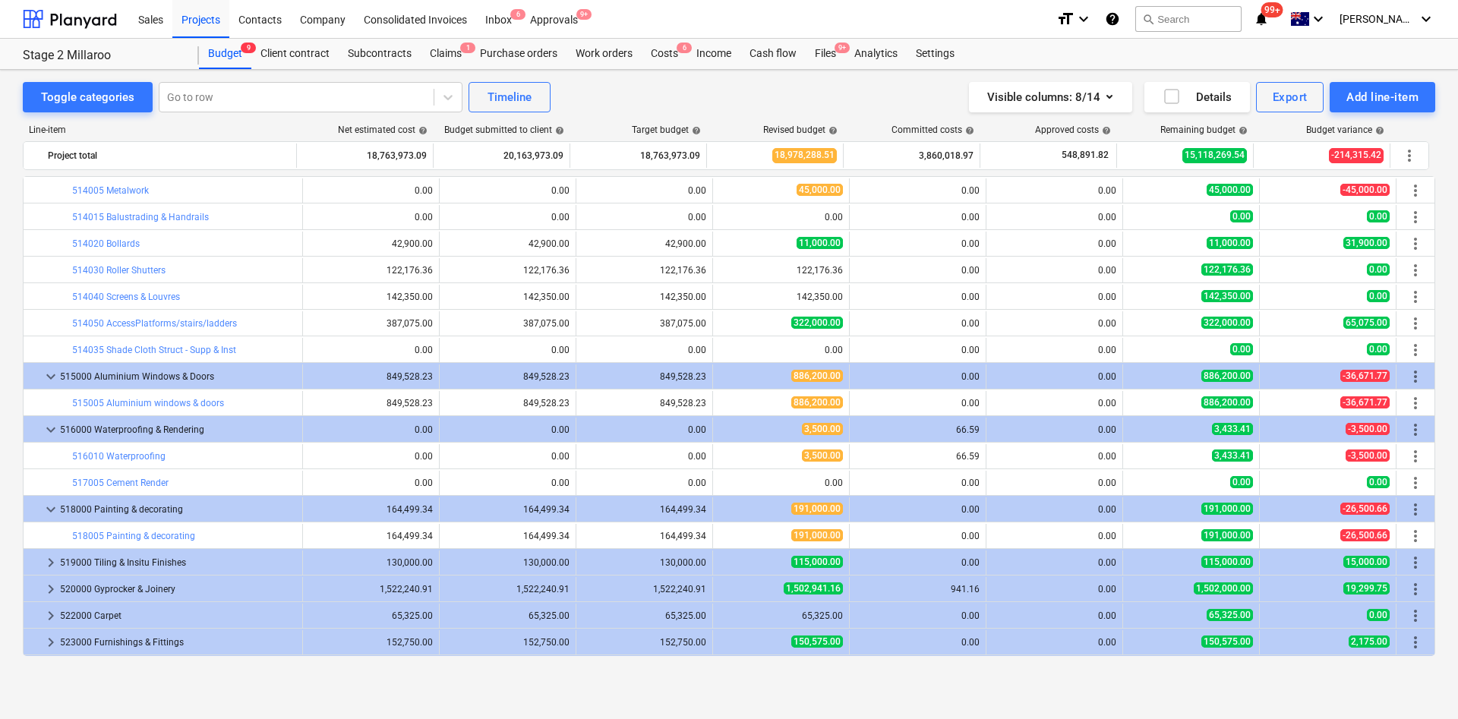
scroll to position [1708, 0]
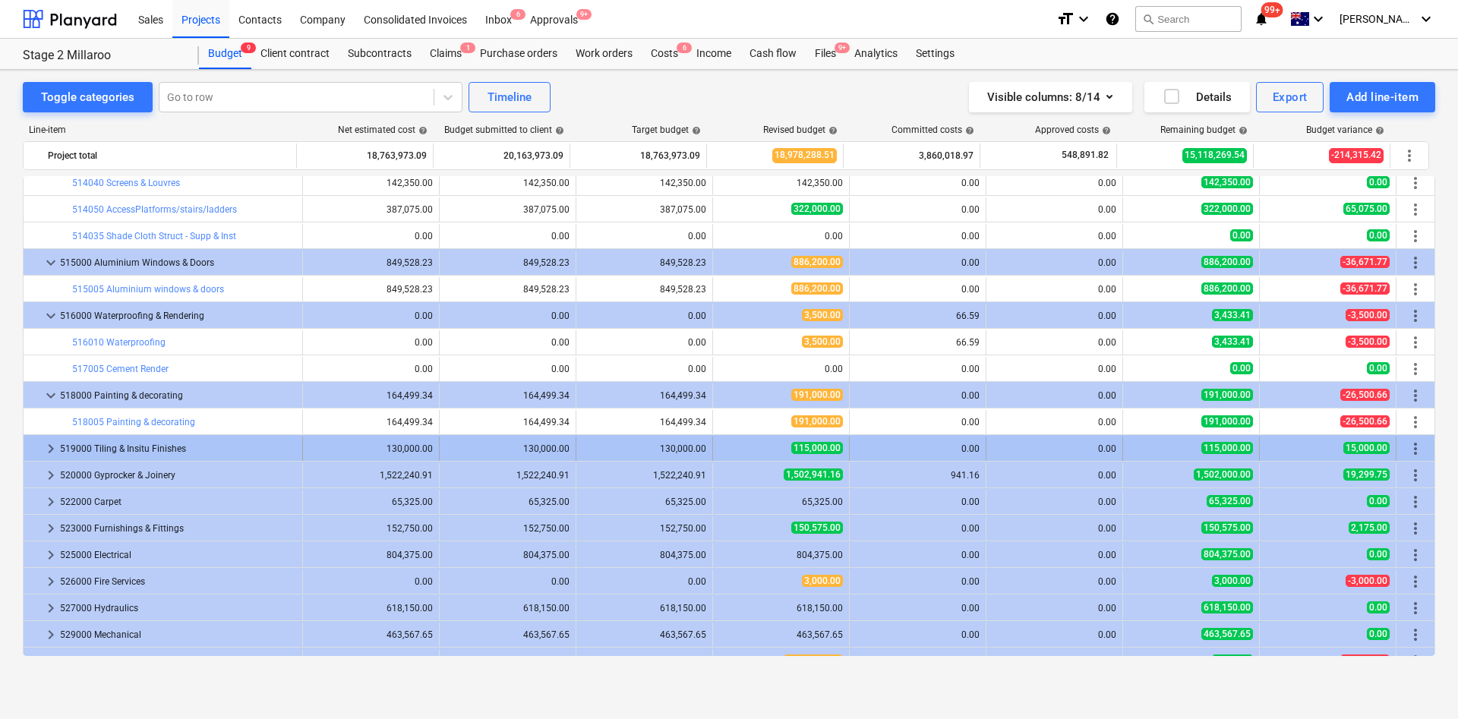
click at [47, 446] on span "keyboard_arrow_right" at bounding box center [51, 449] width 18 height 18
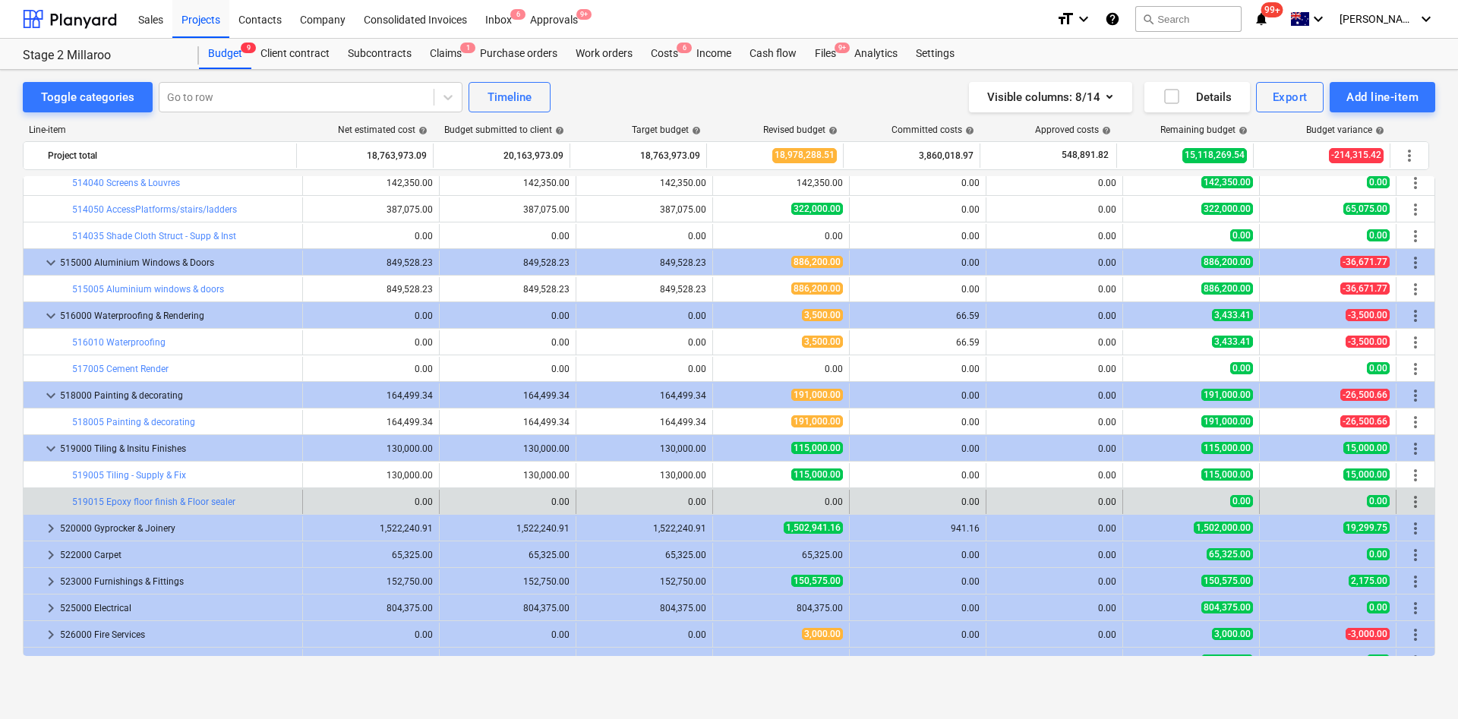
click at [722, 478] on span "edit" at bounding box center [728, 475] width 12 height 12
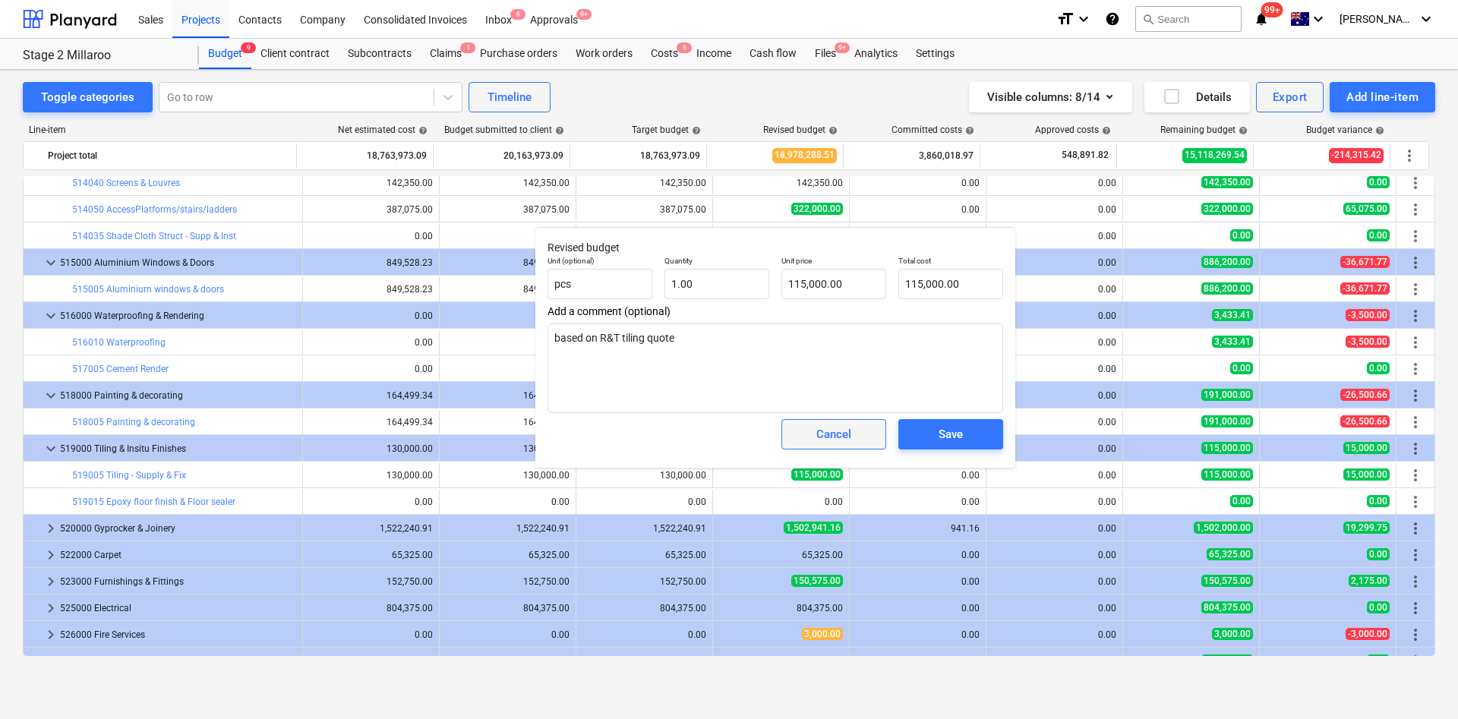
click at [831, 433] on div "Cancel" at bounding box center [833, 434] width 35 height 20
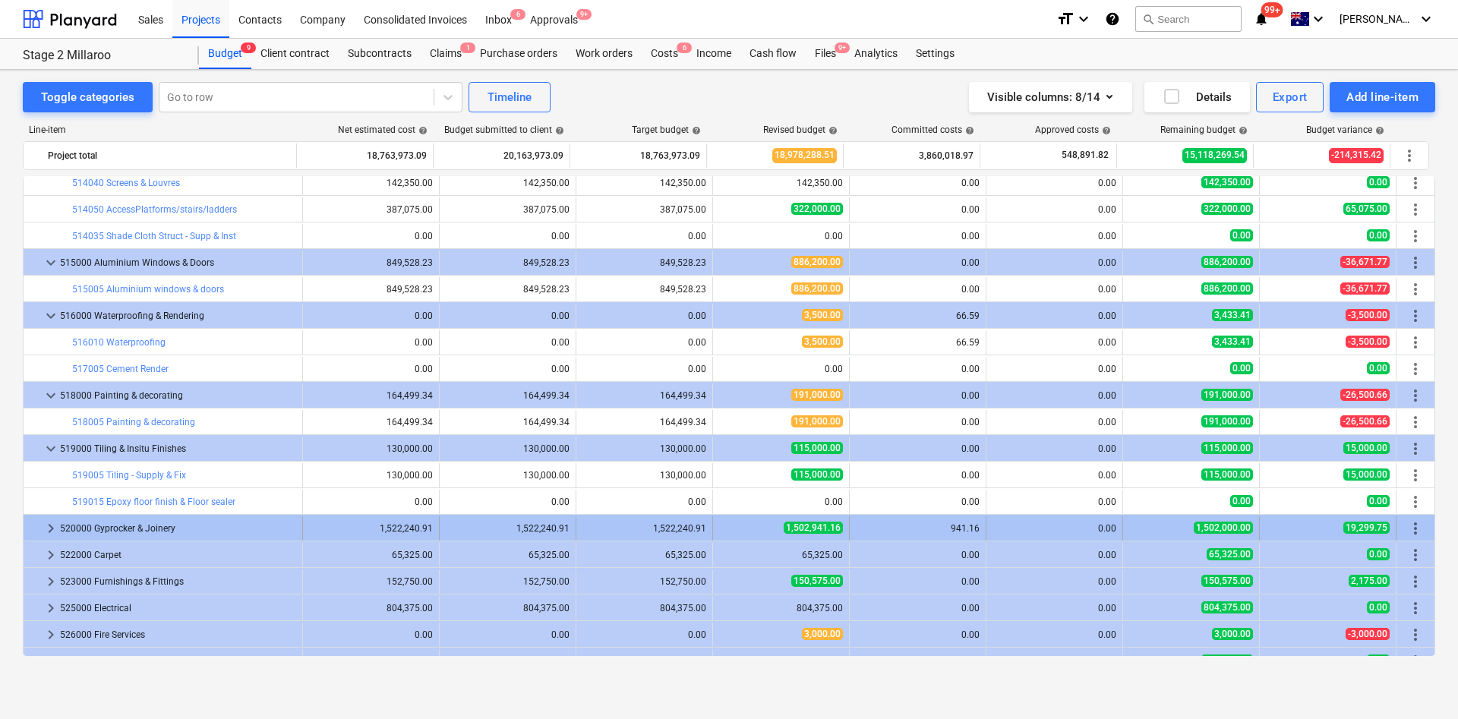
click at [48, 478] on span "keyboard_arrow_right" at bounding box center [51, 528] width 18 height 18
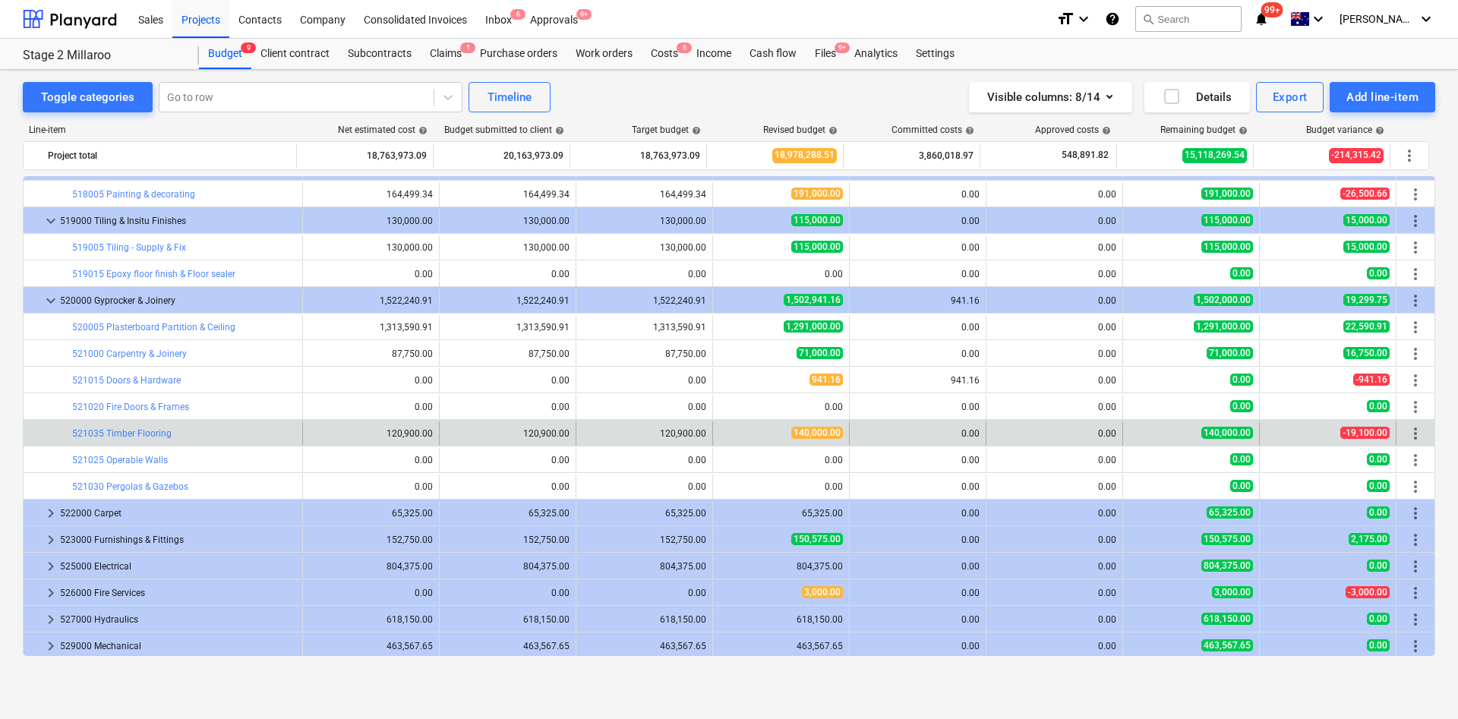
scroll to position [1822, 0]
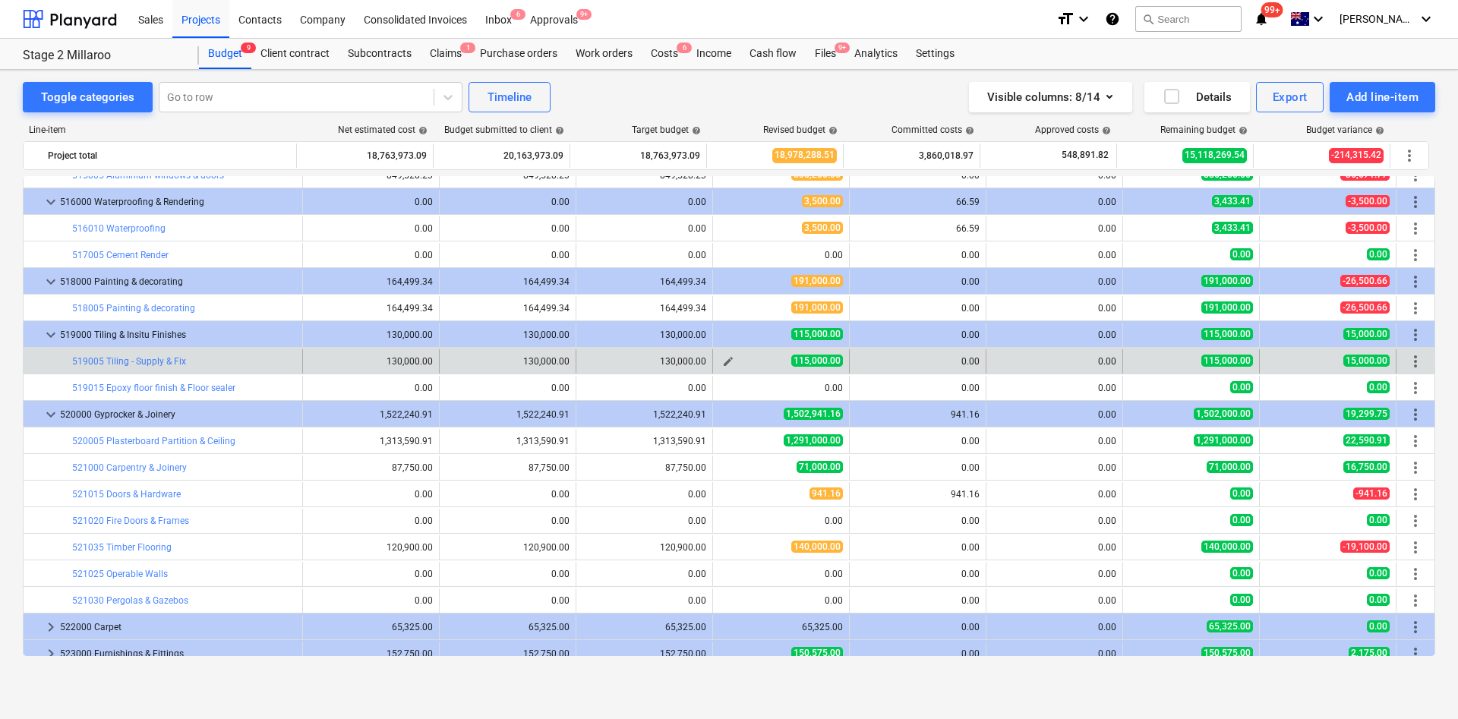
click at [722, 358] on span "edit" at bounding box center [728, 361] width 12 height 12
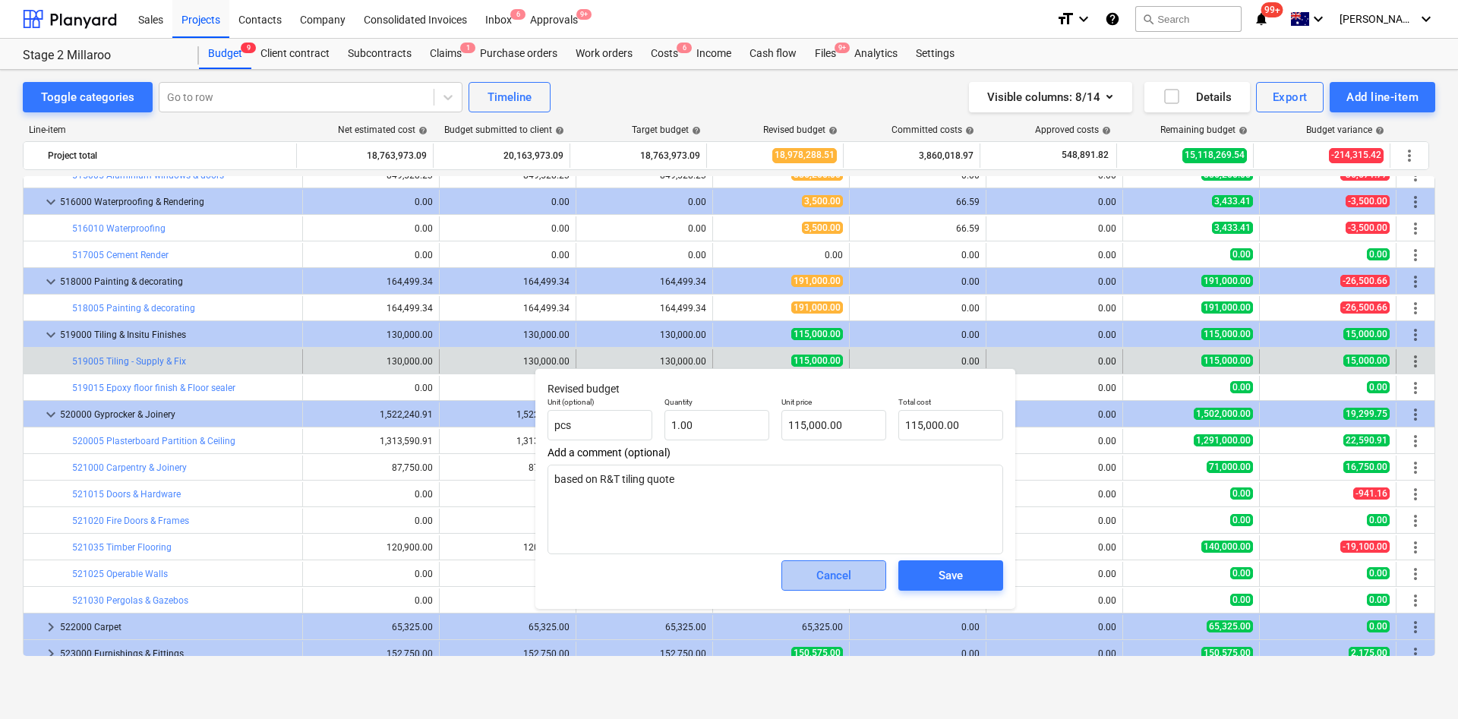
click at [837, 478] on div "Cancel" at bounding box center [833, 576] width 35 height 20
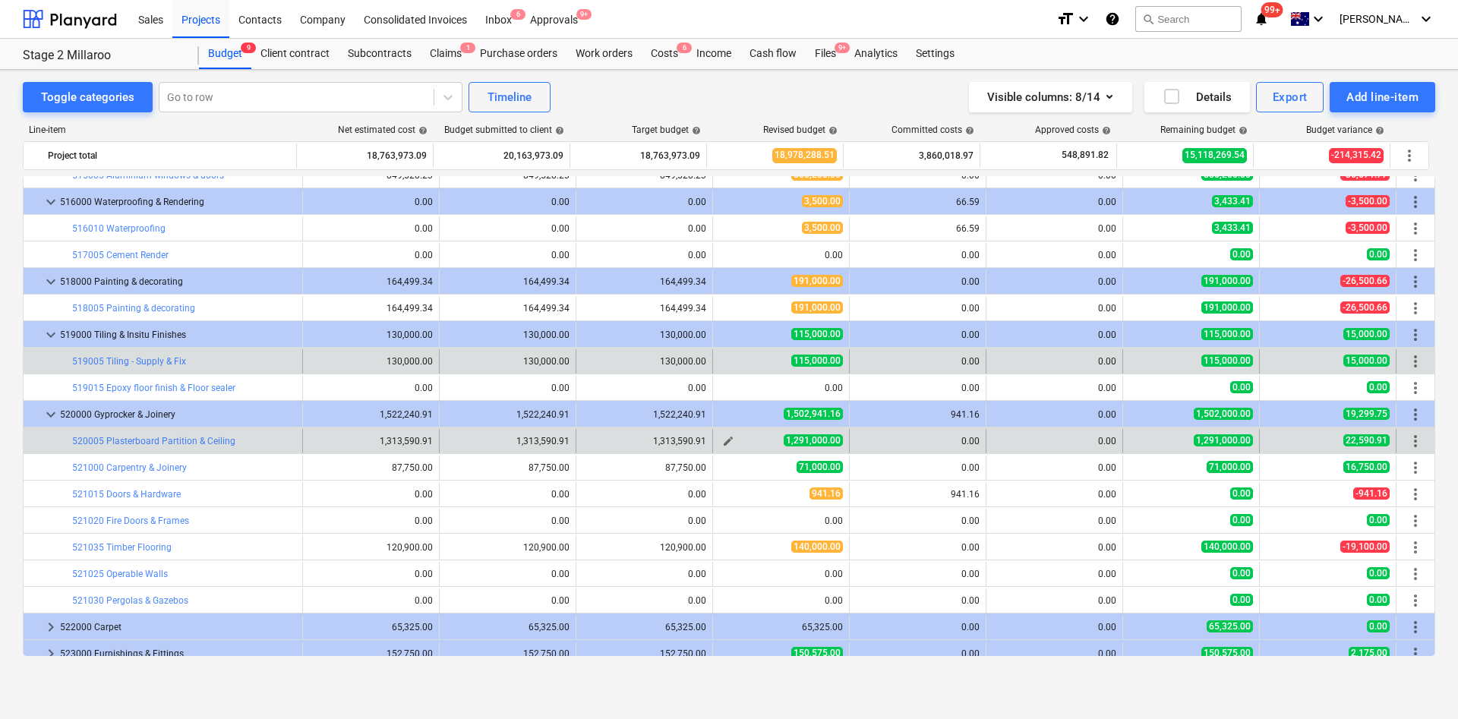
click at [725, 443] on span "edit" at bounding box center [728, 441] width 12 height 12
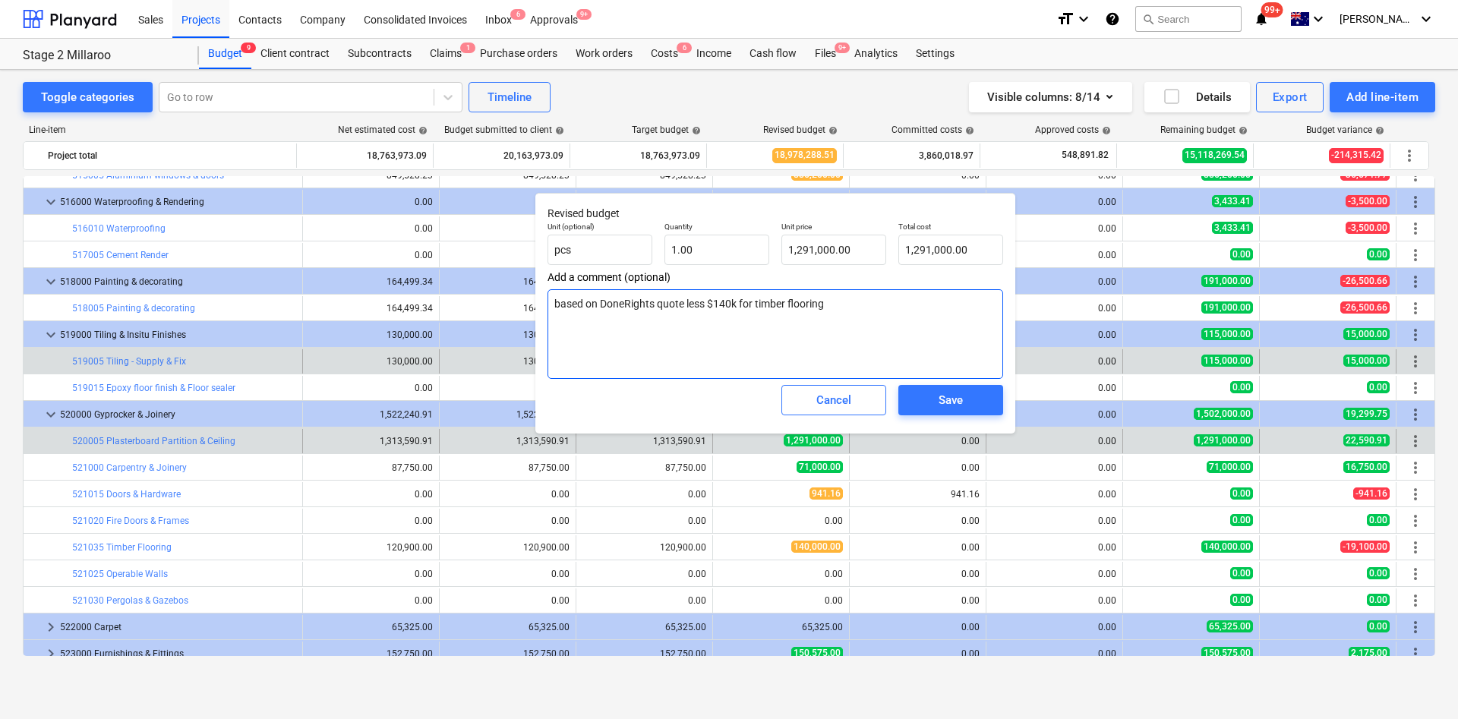
drag, startPoint x: 604, startPoint y: 304, endPoint x: 644, endPoint y: 301, distance: 39.7
click at [644, 301] on textarea "based on DoneRights quote less $140k for timber flooring" at bounding box center [774, 334] width 455 height 90
click at [661, 339] on textarea "based on DoneRights quote less $140k for timber flooring" at bounding box center [774, 334] width 455 height 90
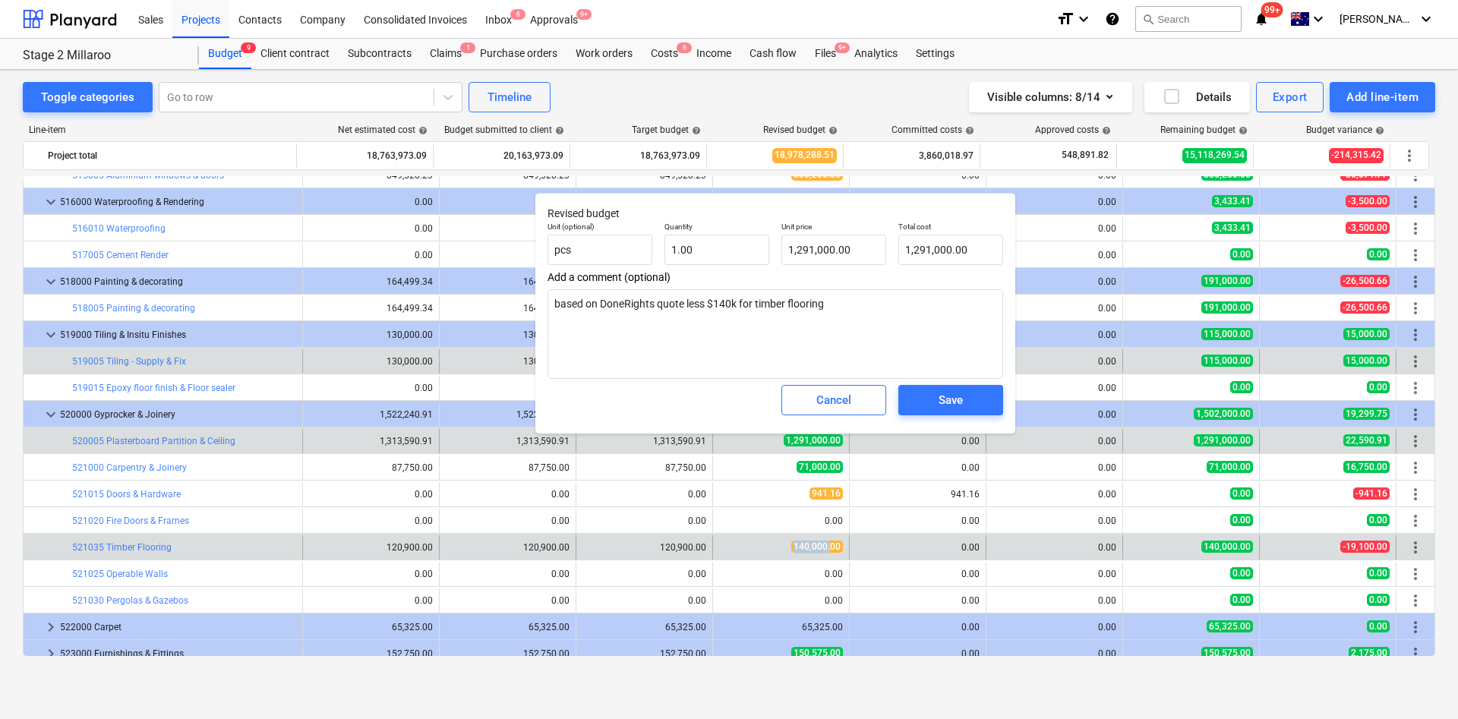
drag, startPoint x: 781, startPoint y: 544, endPoint x: 834, endPoint y: 544, distance: 52.4
click at [833, 478] on div "edit 140,000.00" at bounding box center [781, 547] width 124 height 24
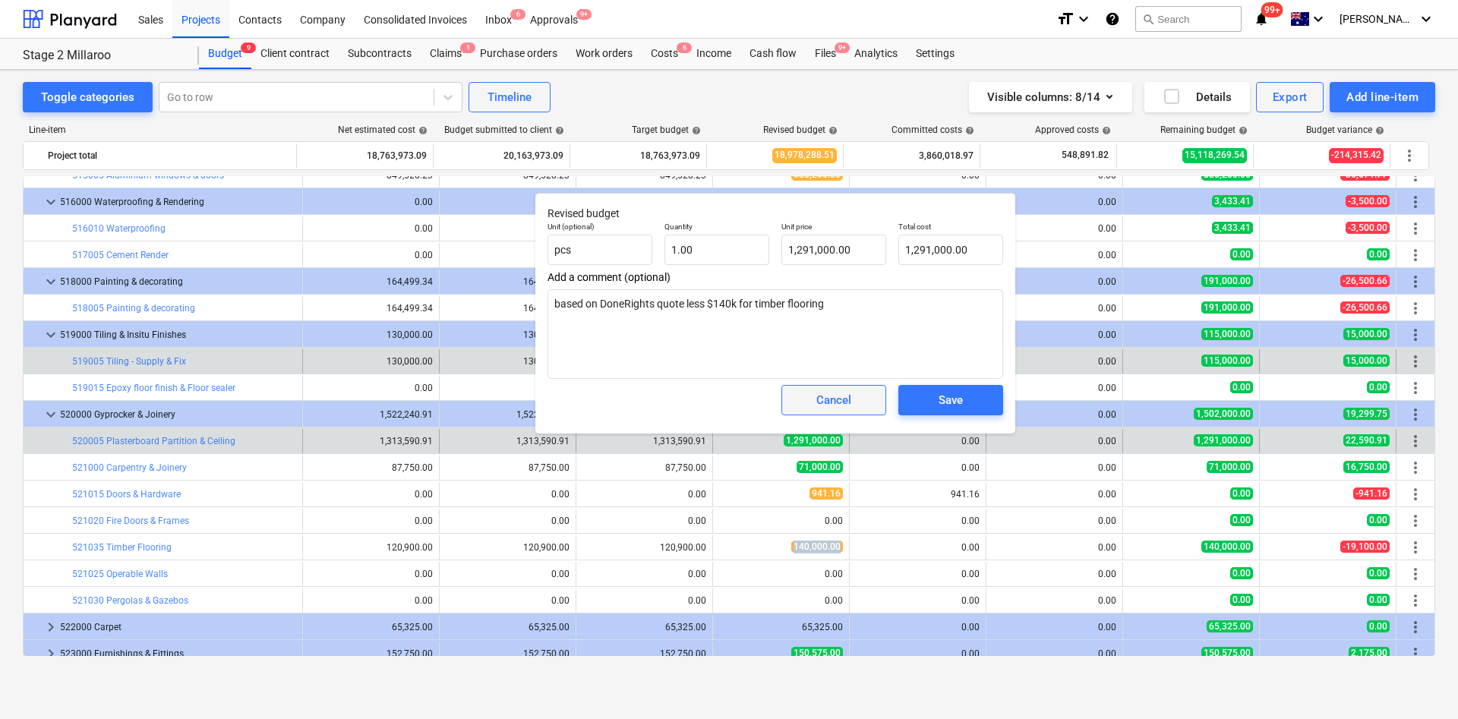
click at [833, 406] on div "Cancel" at bounding box center [833, 400] width 35 height 20
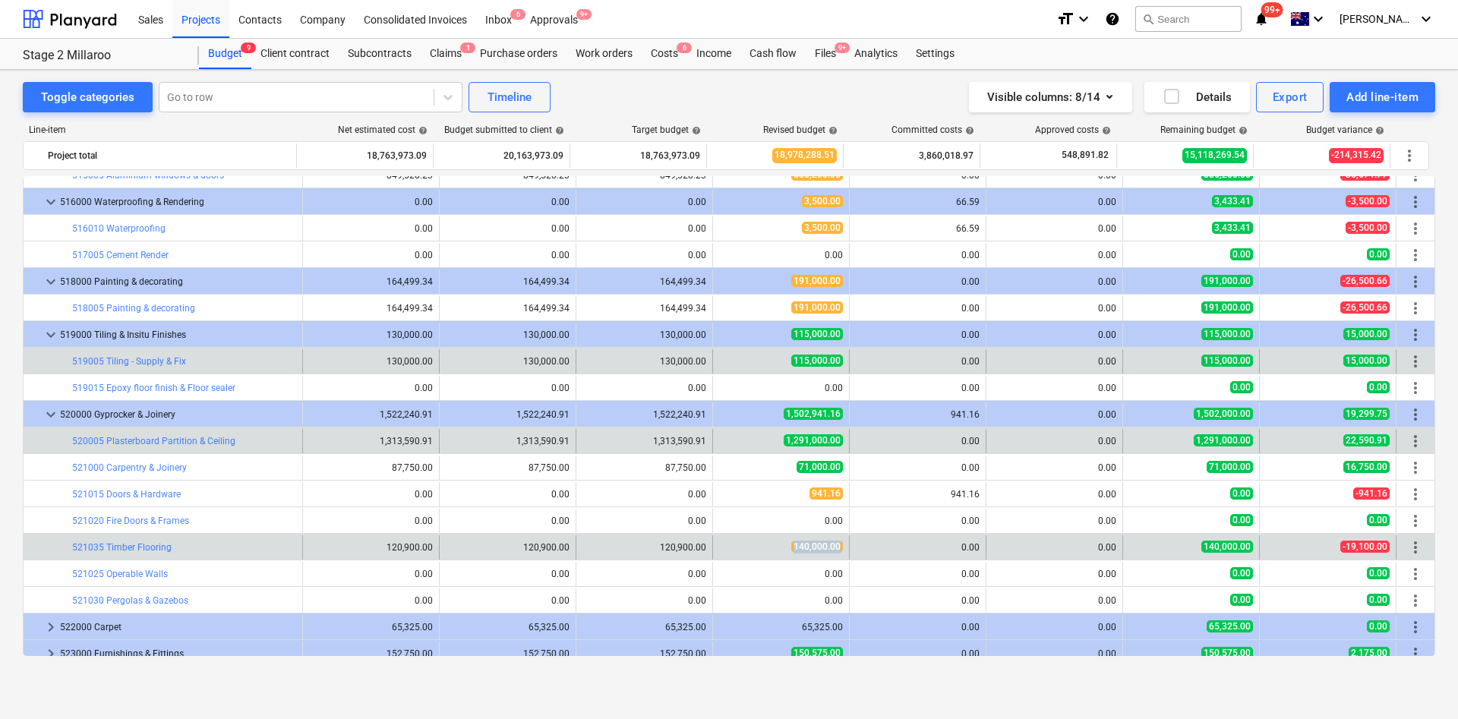
click at [724, 466] on span "edit" at bounding box center [728, 468] width 12 height 12
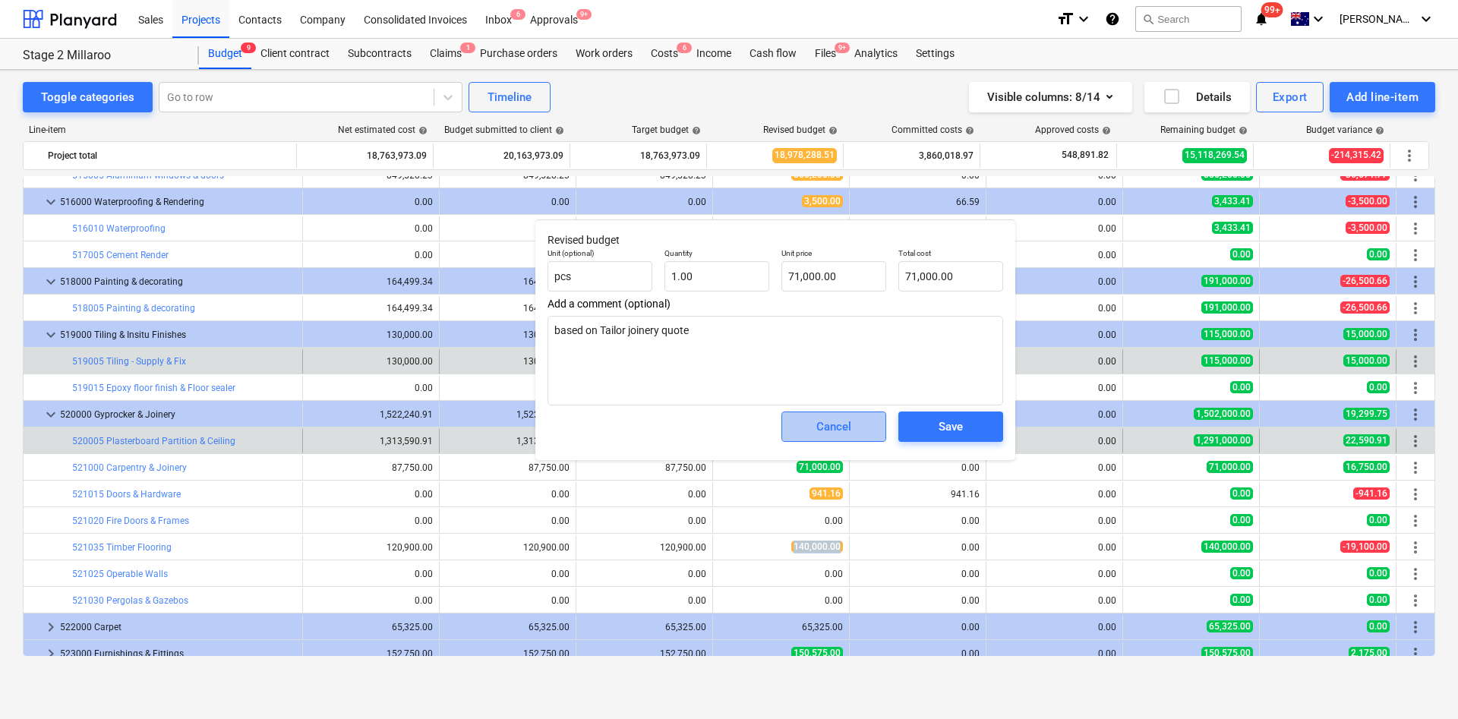
click at [812, 417] on span "Cancel" at bounding box center [833, 427] width 67 height 20
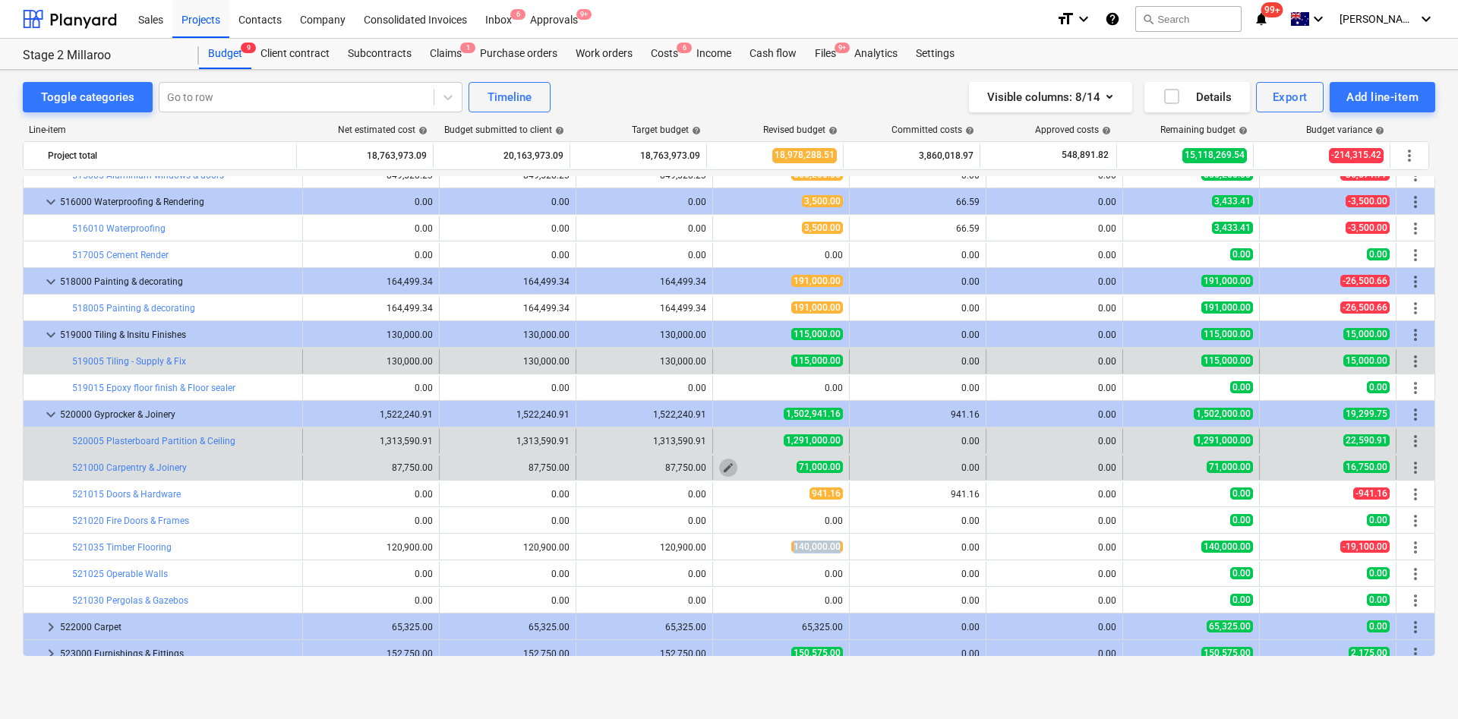
click at [724, 468] on span "edit" at bounding box center [728, 468] width 12 height 12
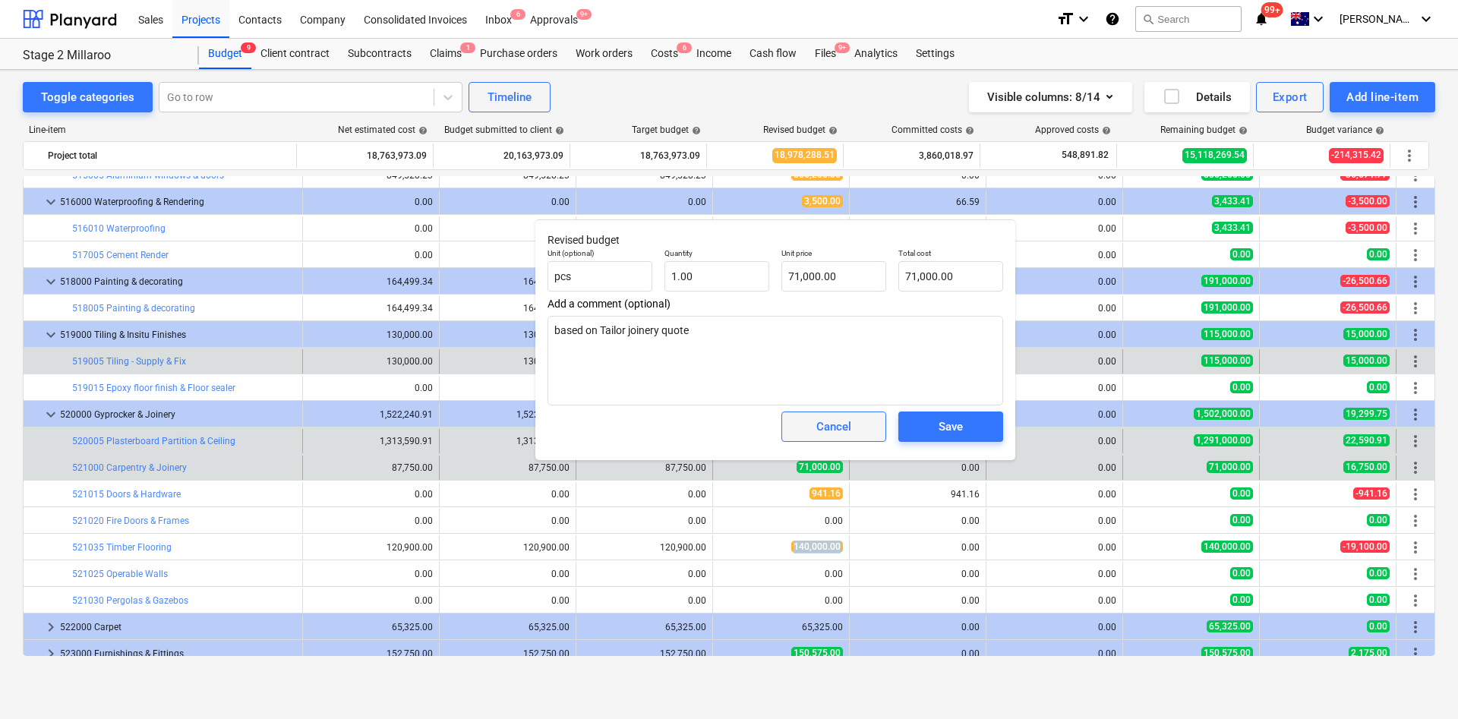
click at [853, 431] on span "Cancel" at bounding box center [833, 427] width 67 height 20
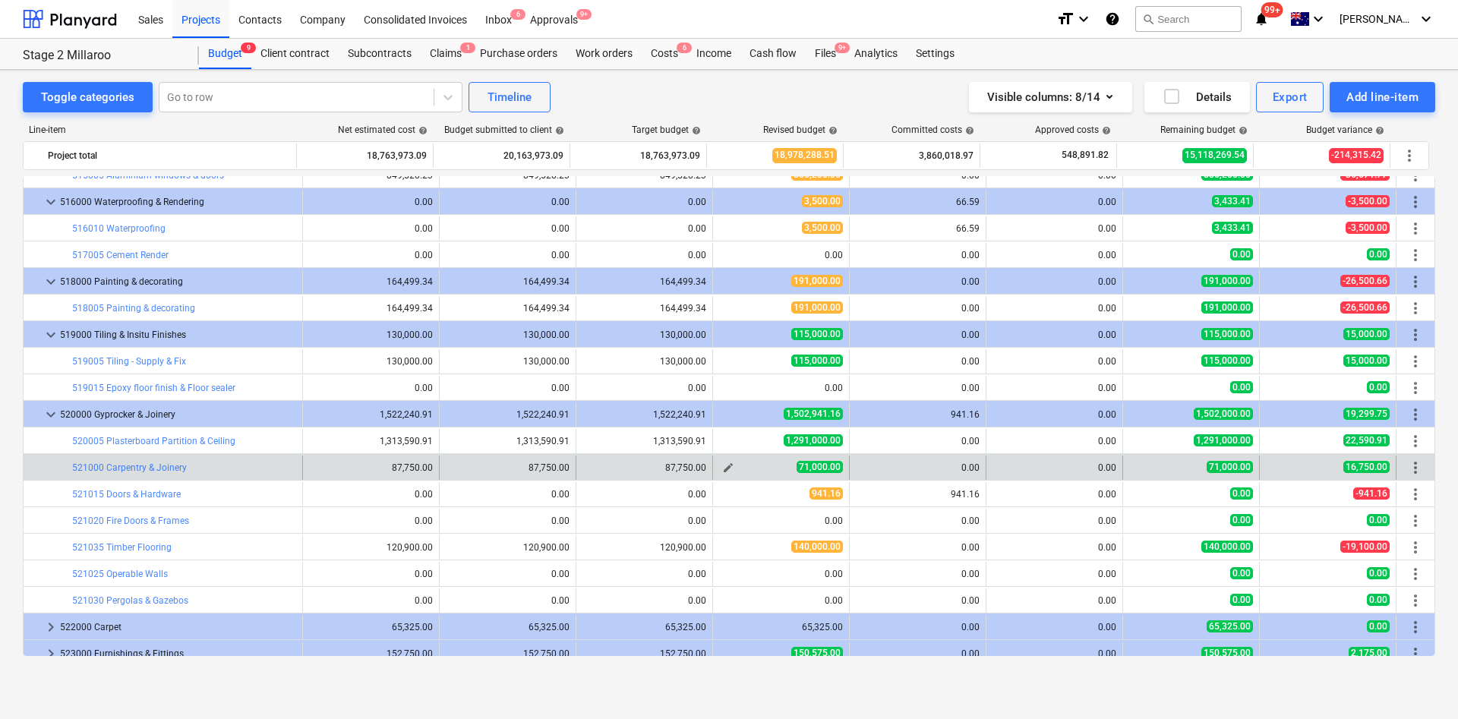
scroll to position [1936, 0]
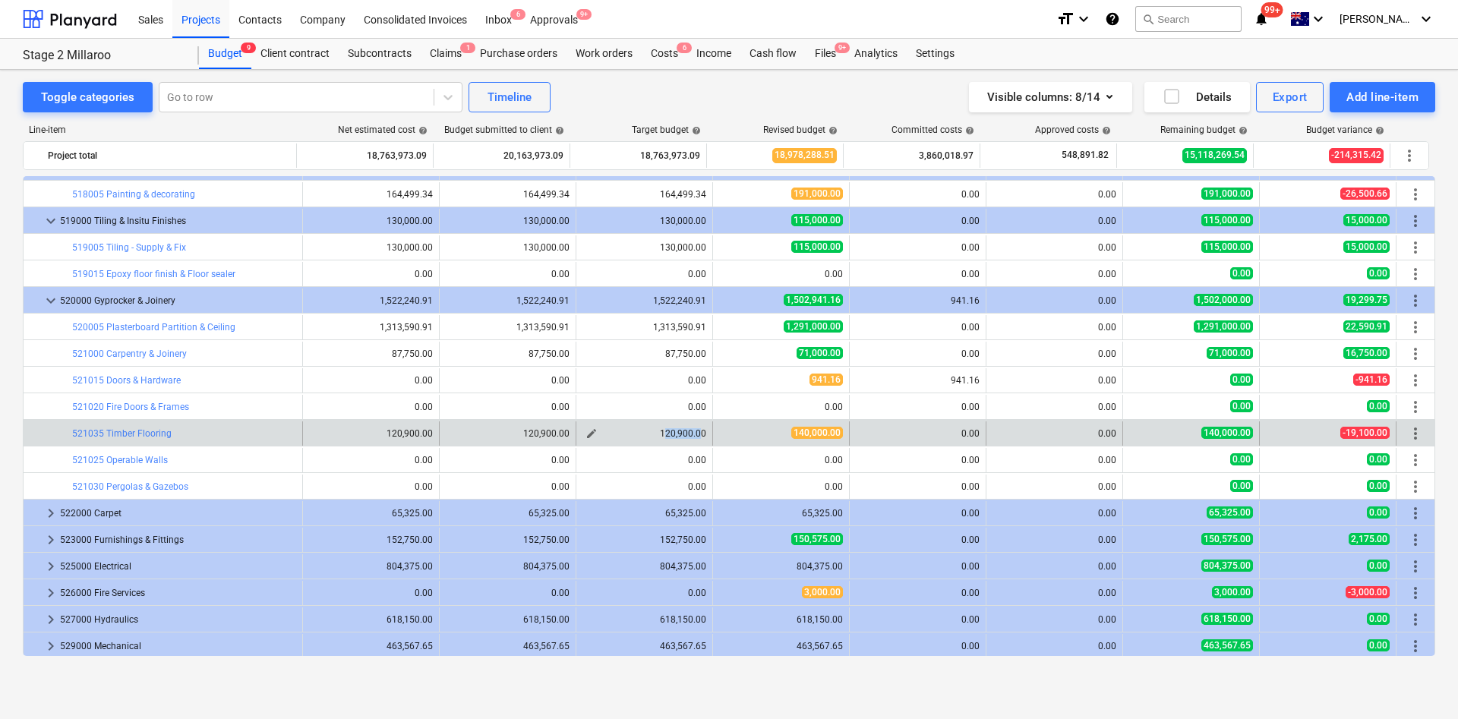
drag, startPoint x: 660, startPoint y: 433, endPoint x: 698, endPoint y: 433, distance: 38.0
click at [698, 433] on div "120,900.00" at bounding box center [644, 433] width 124 height 11
click at [678, 434] on div "120,900.00" at bounding box center [644, 433] width 124 height 11
drag, startPoint x: 657, startPoint y: 434, endPoint x: 713, endPoint y: 430, distance: 56.3
click at [713, 430] on div "bar_chart 521035 Timber Flooring edit 120,900.00 edit 120,900.00 edit 120,900.0…" at bounding box center [729, 433] width 1411 height 24
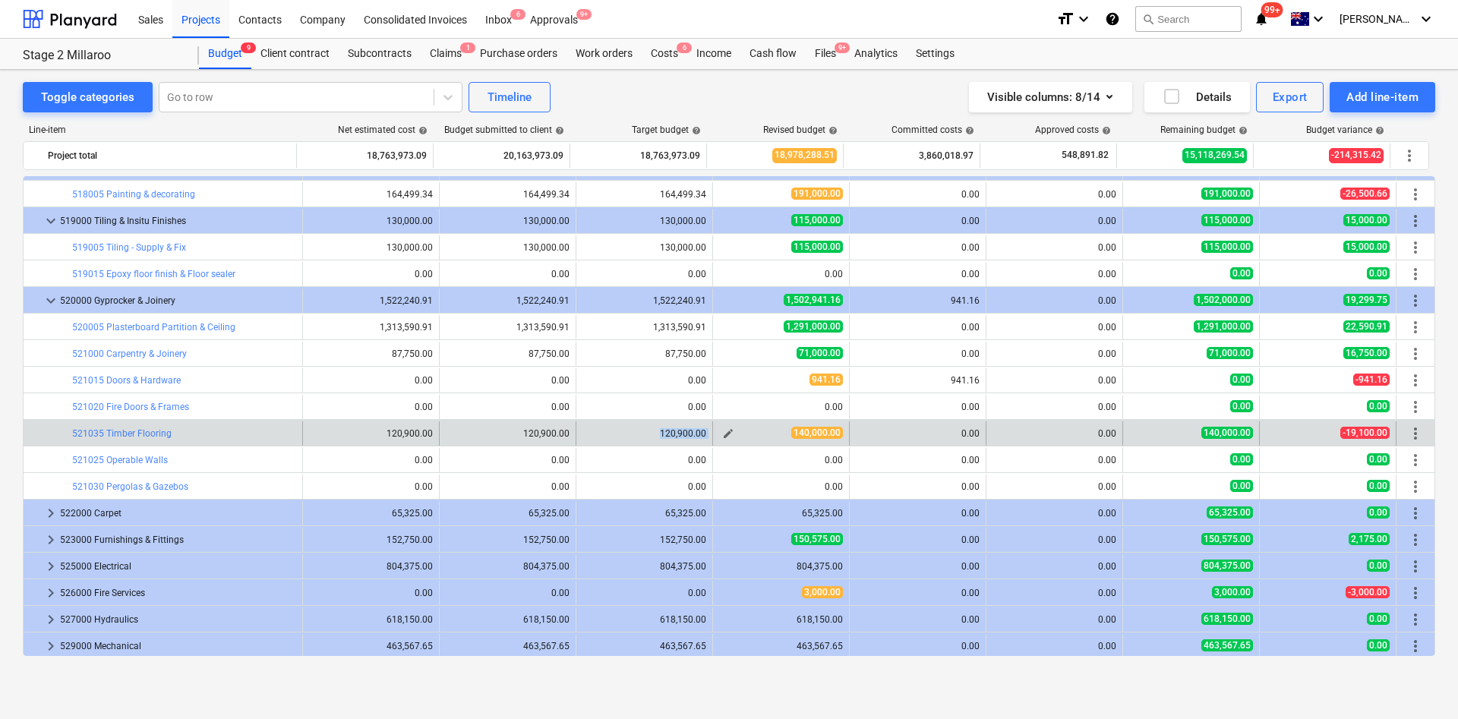
click at [791, 431] on span "140,000.00" at bounding box center [817, 433] width 52 height 12
drag, startPoint x: 787, startPoint y: 435, endPoint x: 851, endPoint y: 425, distance: 64.5
click at [843, 427] on div "edit 140,000.00" at bounding box center [781, 433] width 137 height 24
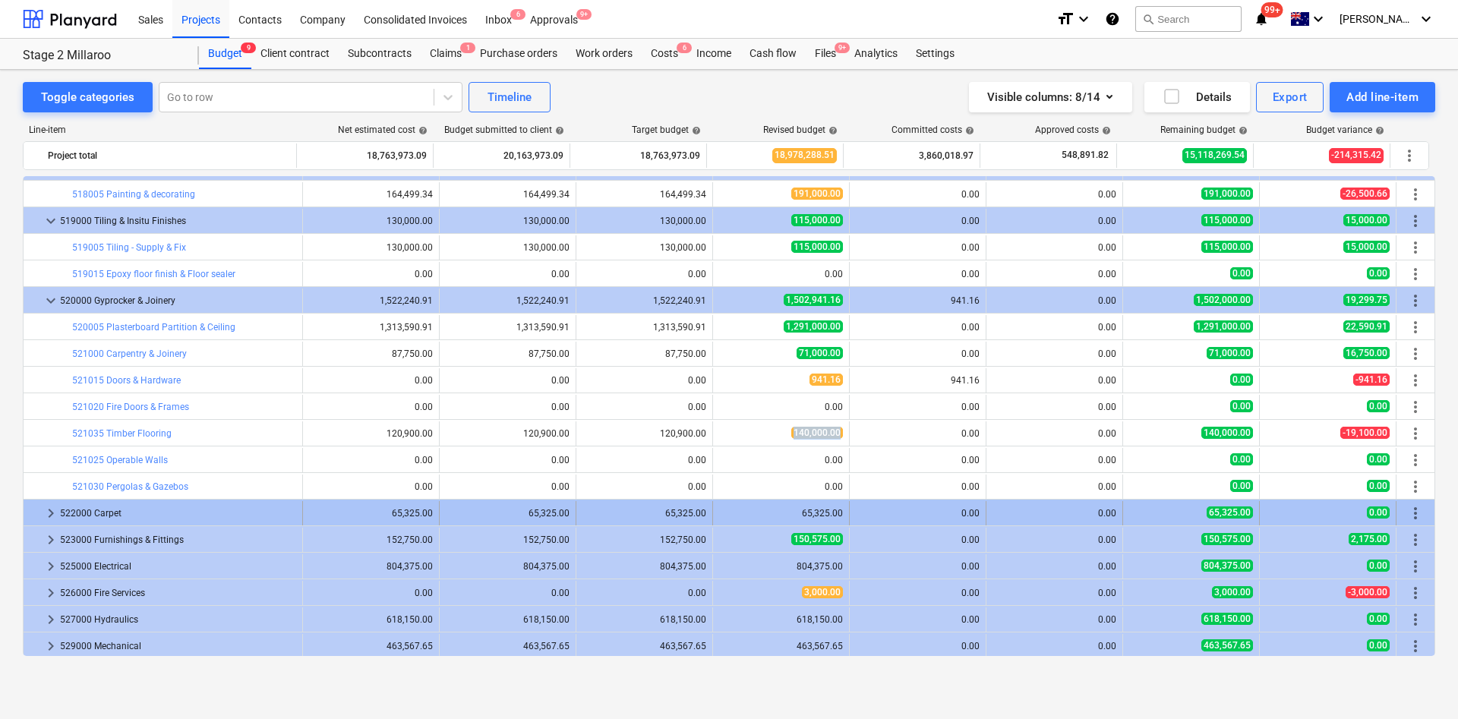
click at [49, 478] on span "keyboard_arrow_right" at bounding box center [51, 513] width 18 height 18
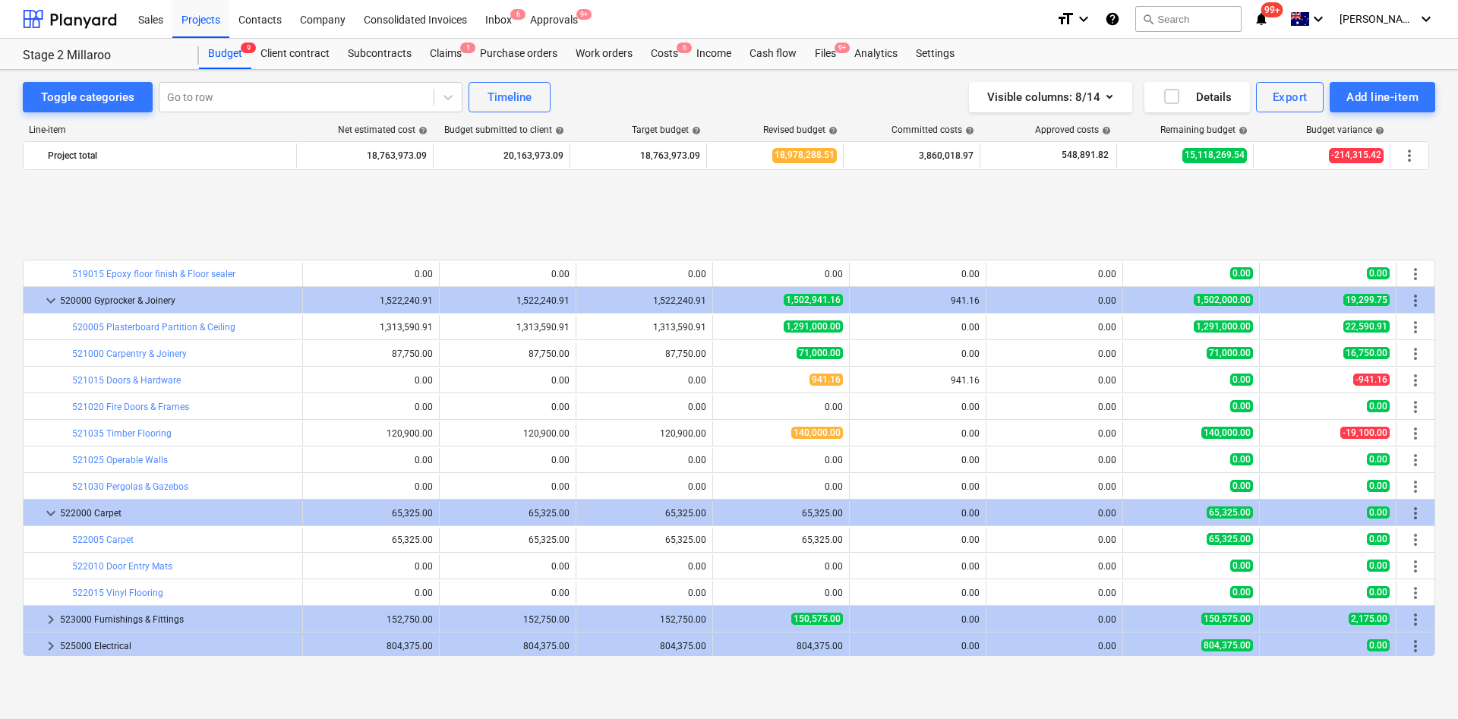
scroll to position [2050, 0]
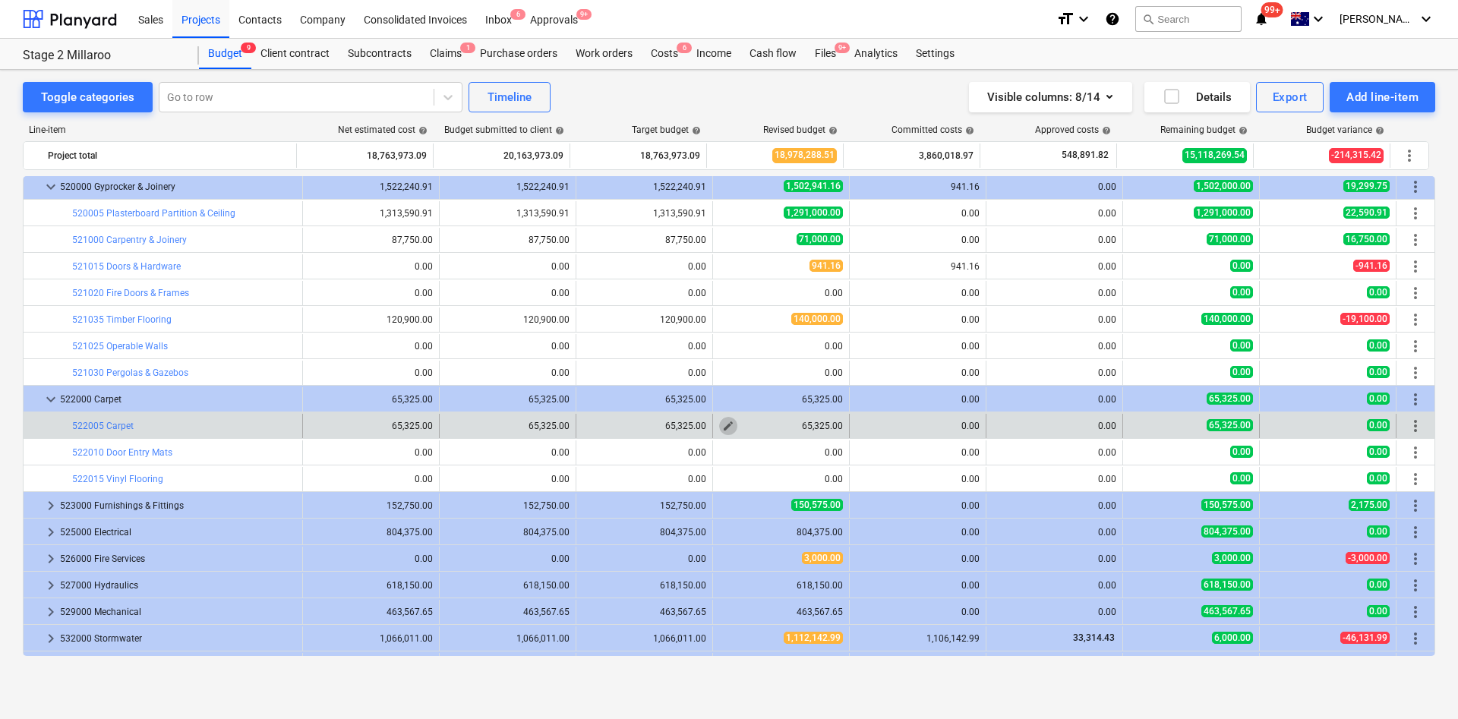
click at [726, 430] on span "edit" at bounding box center [728, 426] width 12 height 12
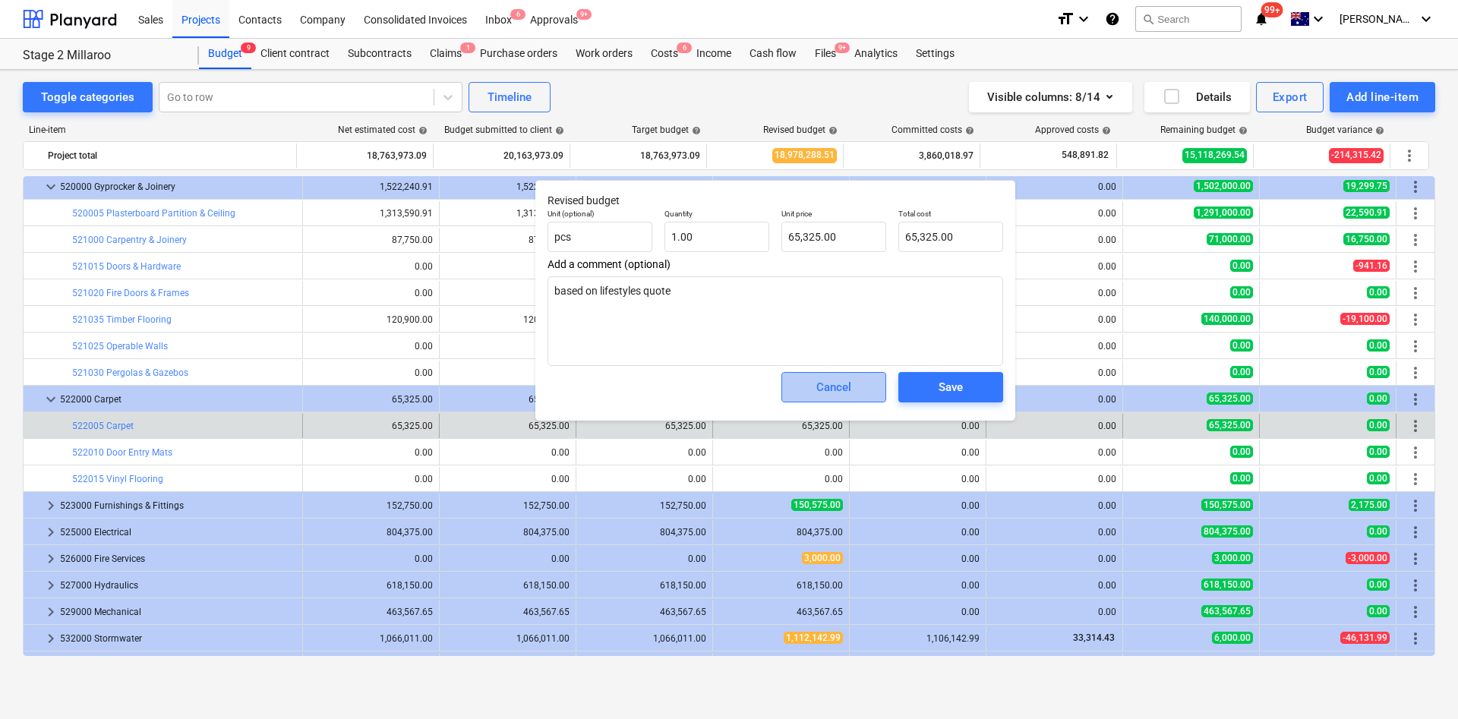
click at [839, 392] on div "Cancel" at bounding box center [833, 387] width 35 height 20
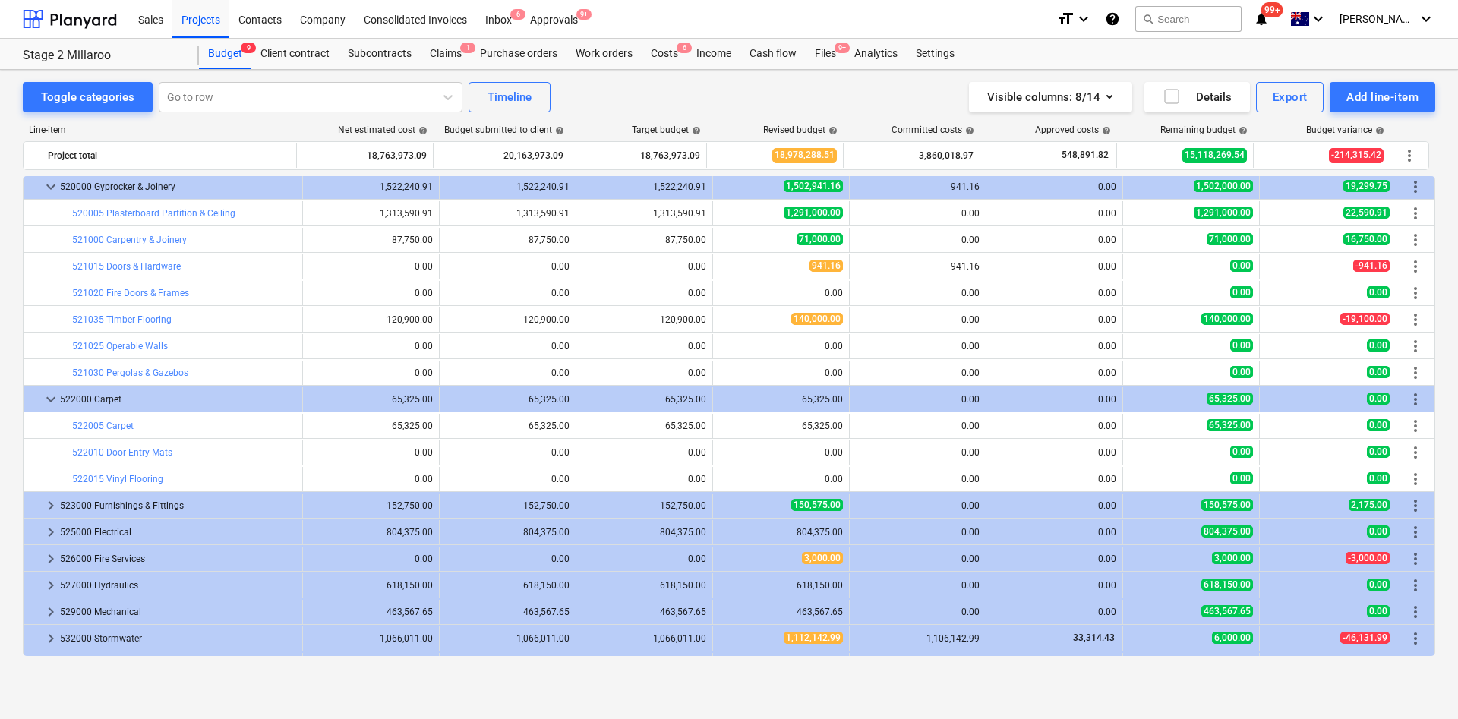
scroll to position [2164, 0]
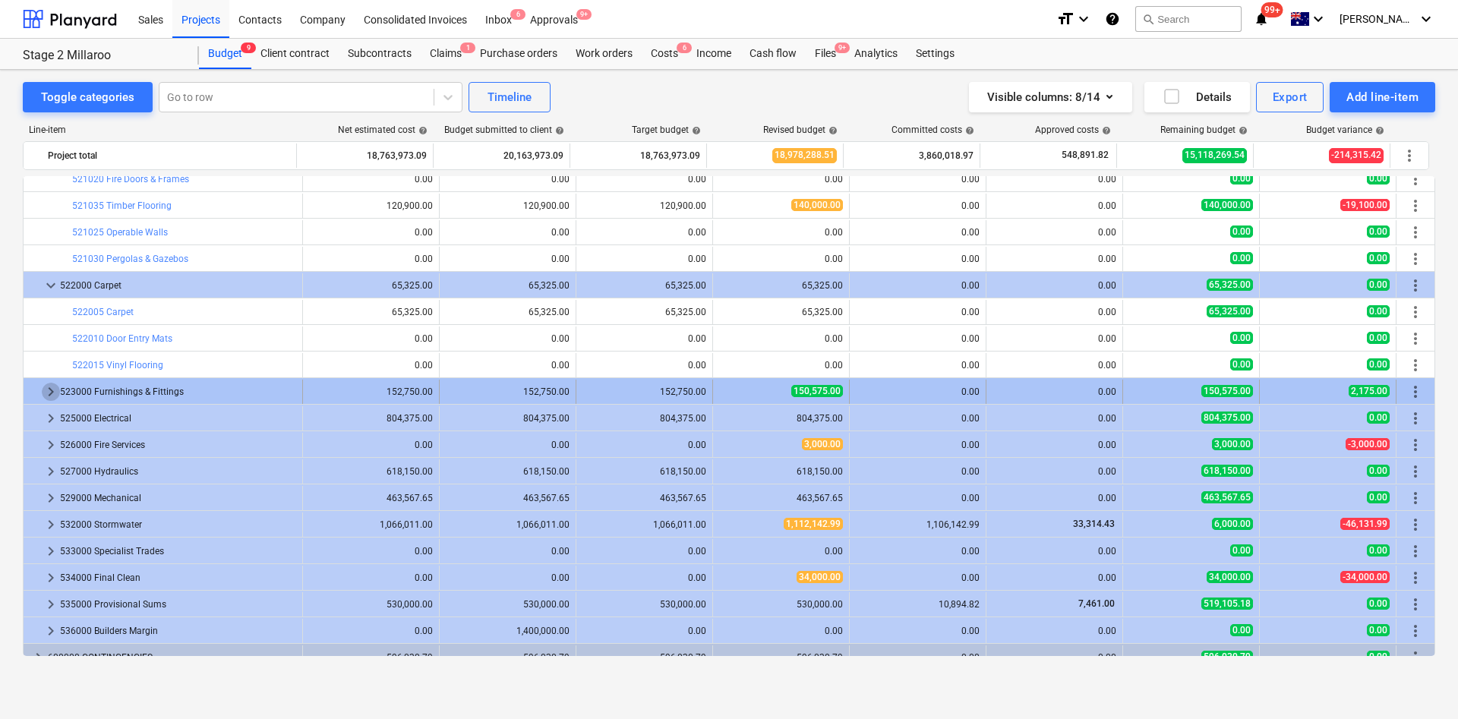
click at [48, 397] on span "keyboard_arrow_right" at bounding box center [51, 392] width 18 height 18
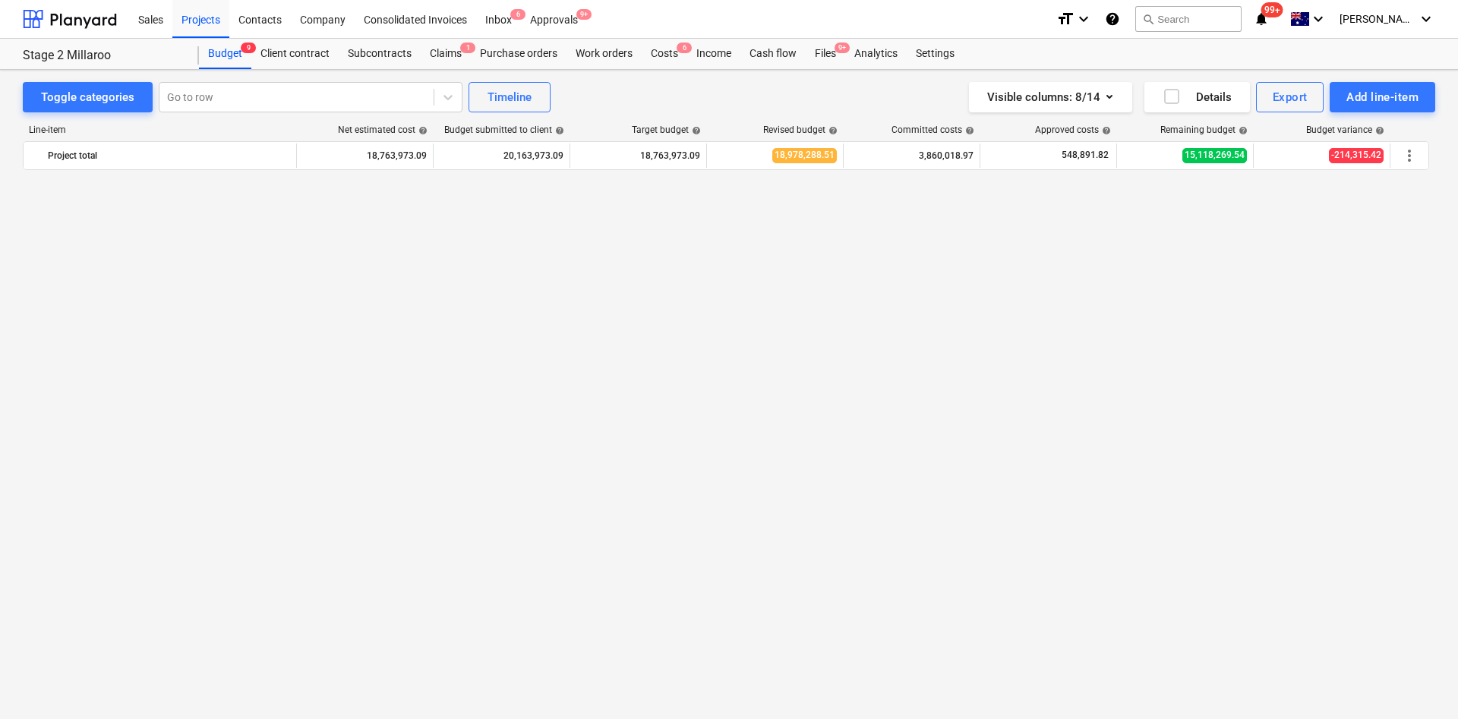
scroll to position [2164, 0]
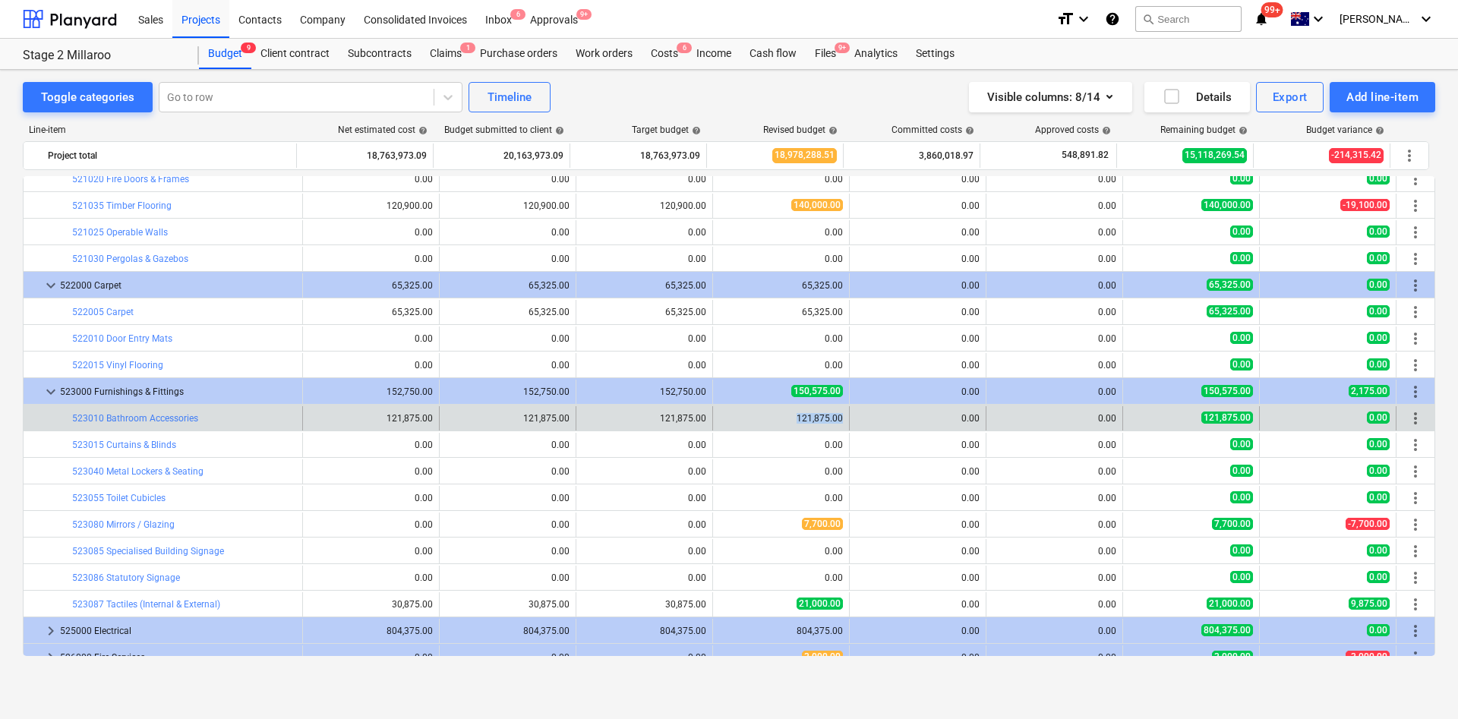
drag, startPoint x: 784, startPoint y: 410, endPoint x: 859, endPoint y: 417, distance: 75.5
click at [845, 415] on div "bar_chart 523010 Bathroom Accessories edit 121,875.00 edit 121,875.00 edit 121,…" at bounding box center [729, 418] width 1411 height 24
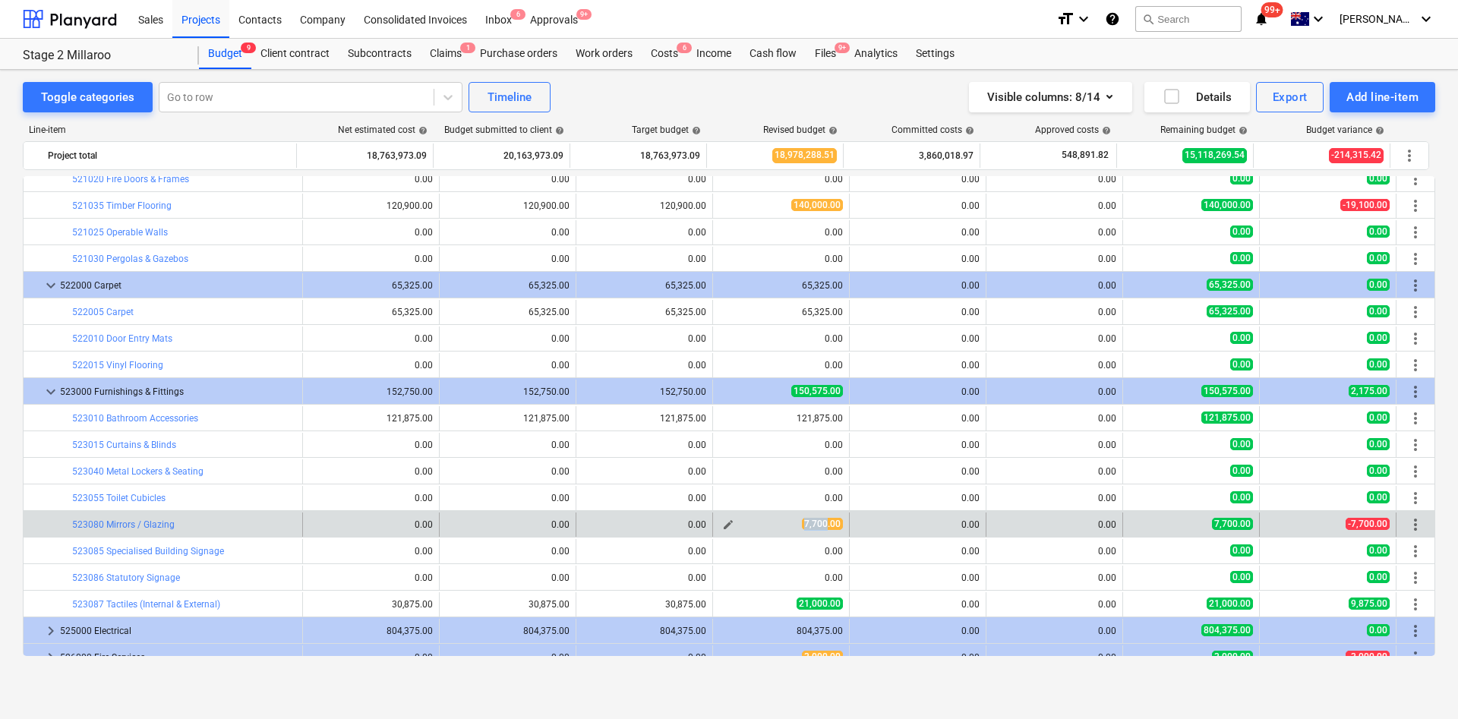
drag, startPoint x: 791, startPoint y: 516, endPoint x: 831, endPoint y: 525, distance: 41.3
click at [831, 525] on div "edit 7,700.00" at bounding box center [781, 524] width 124 height 24
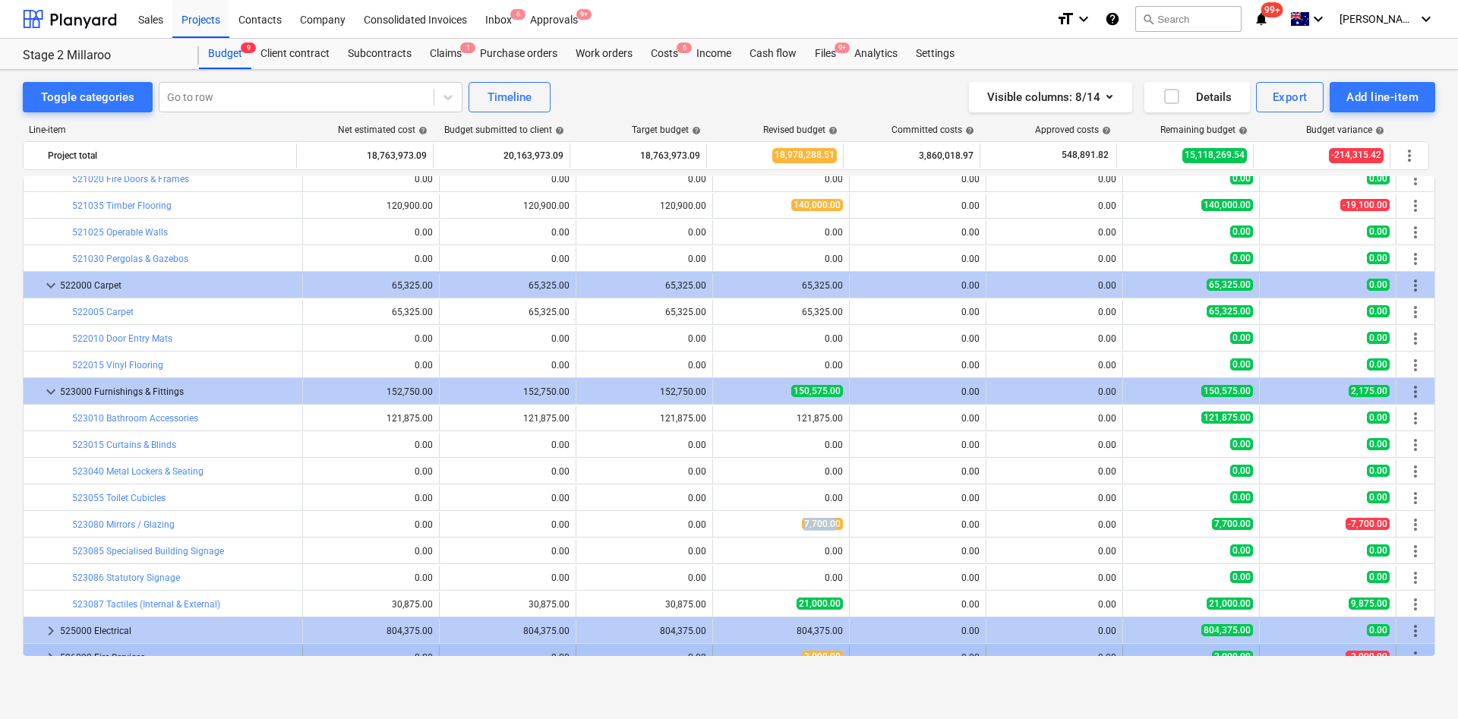
drag, startPoint x: 725, startPoint y: 605, endPoint x: 717, endPoint y: 655, distance: 50.8
click at [723, 607] on span "edit" at bounding box center [728, 604] width 12 height 12
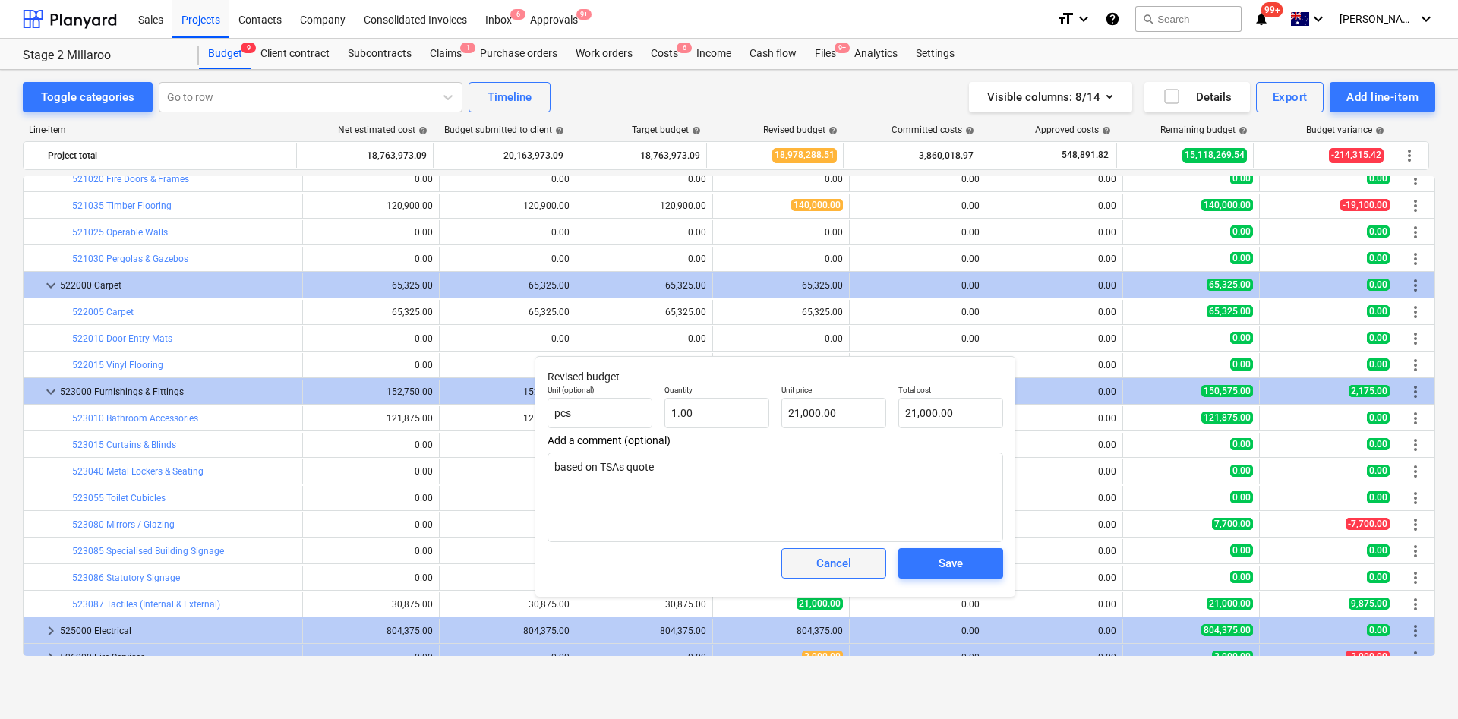
click at [819, 563] on div "Cancel" at bounding box center [833, 563] width 35 height 20
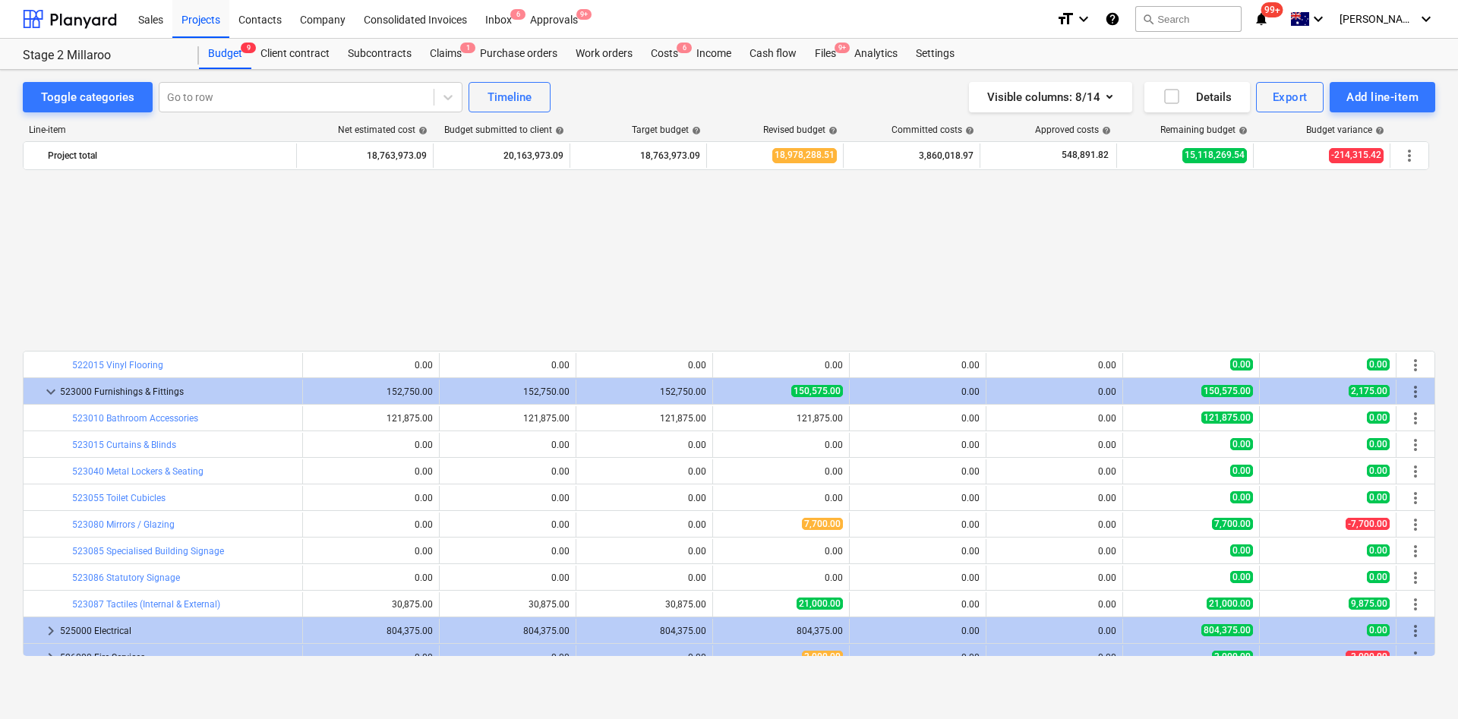
scroll to position [2391, 0]
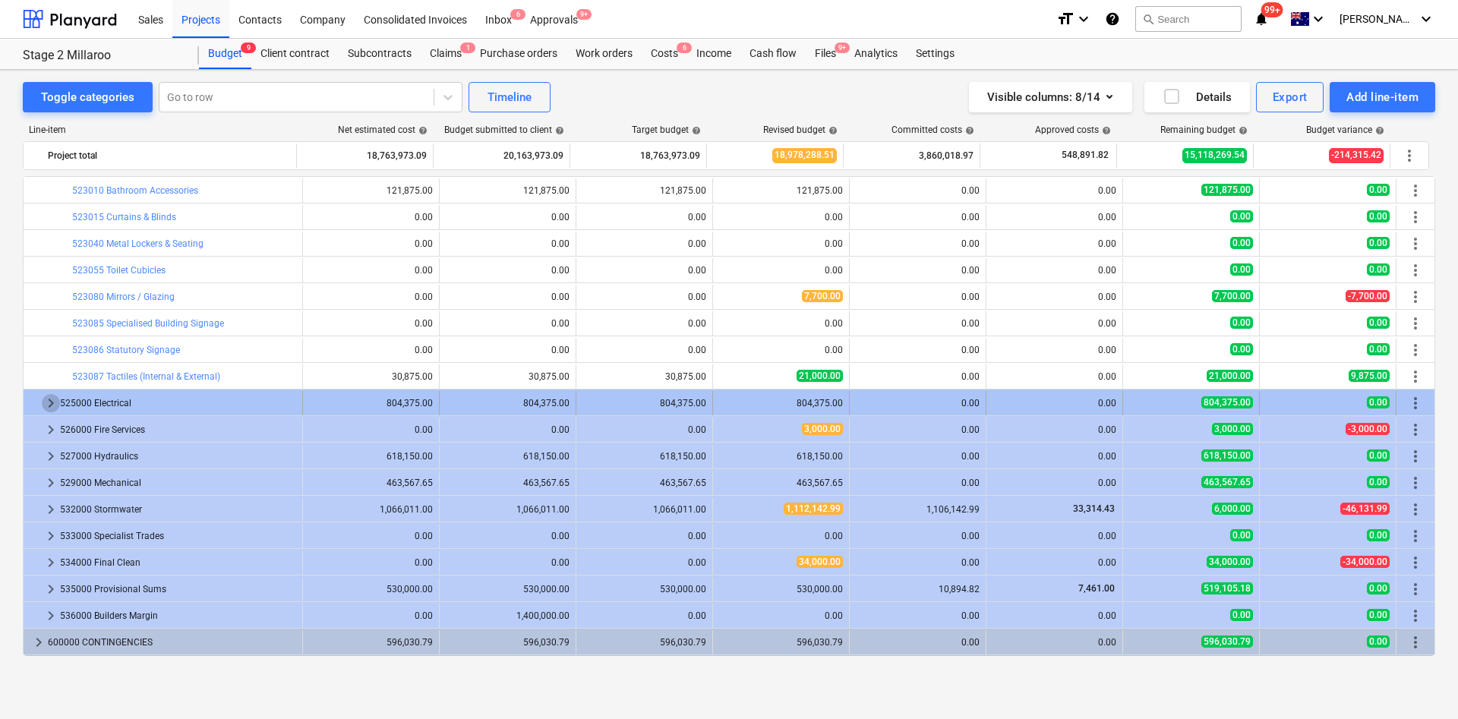
click at [48, 402] on span "keyboard_arrow_right" at bounding box center [51, 403] width 18 height 18
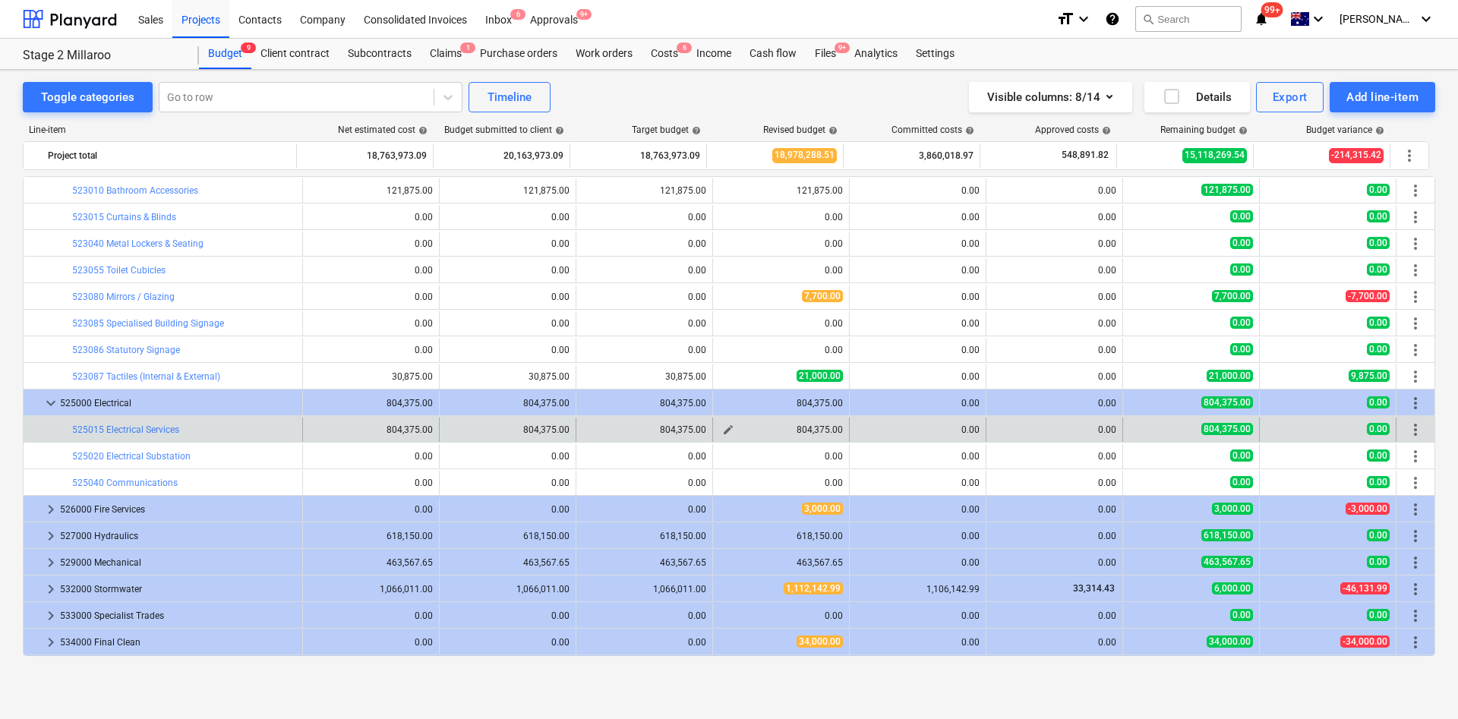
click at [724, 431] on span "edit" at bounding box center [728, 430] width 12 height 12
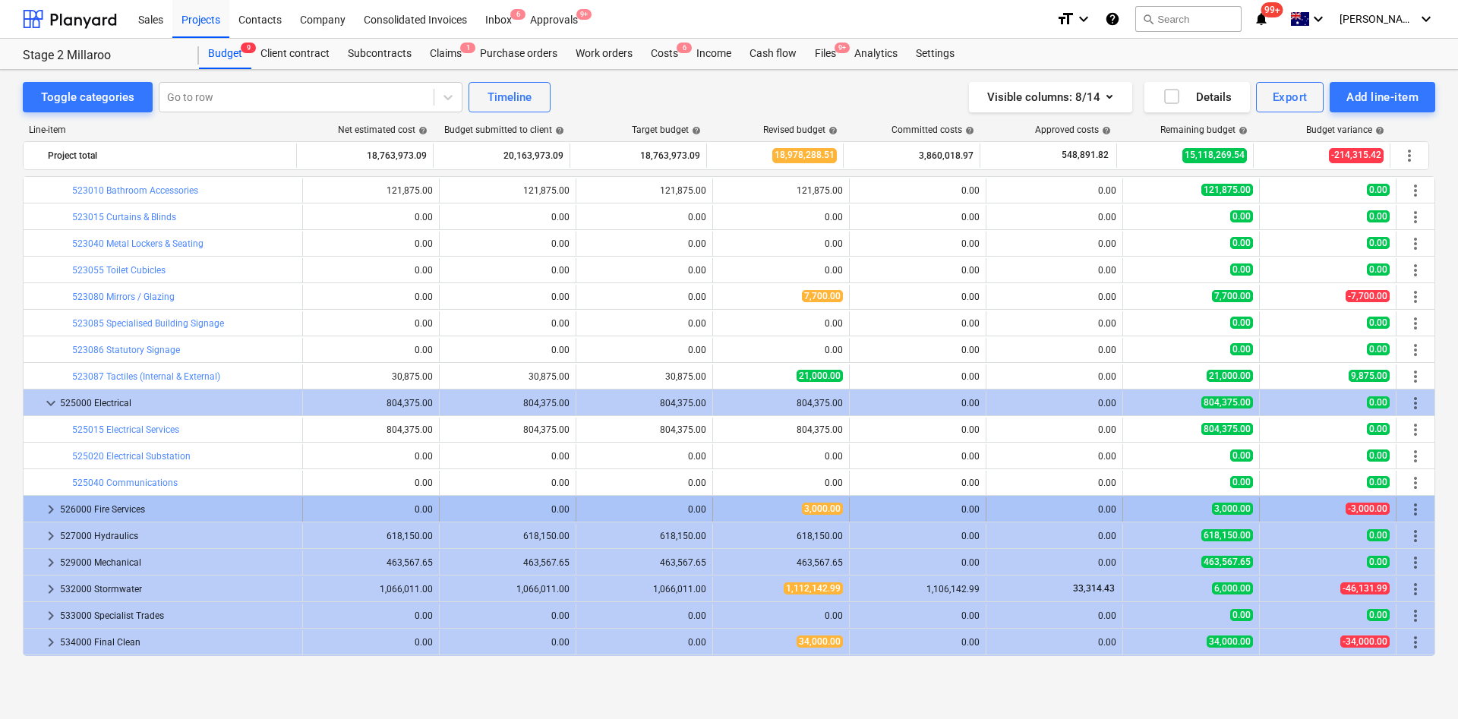
type textarea "x"
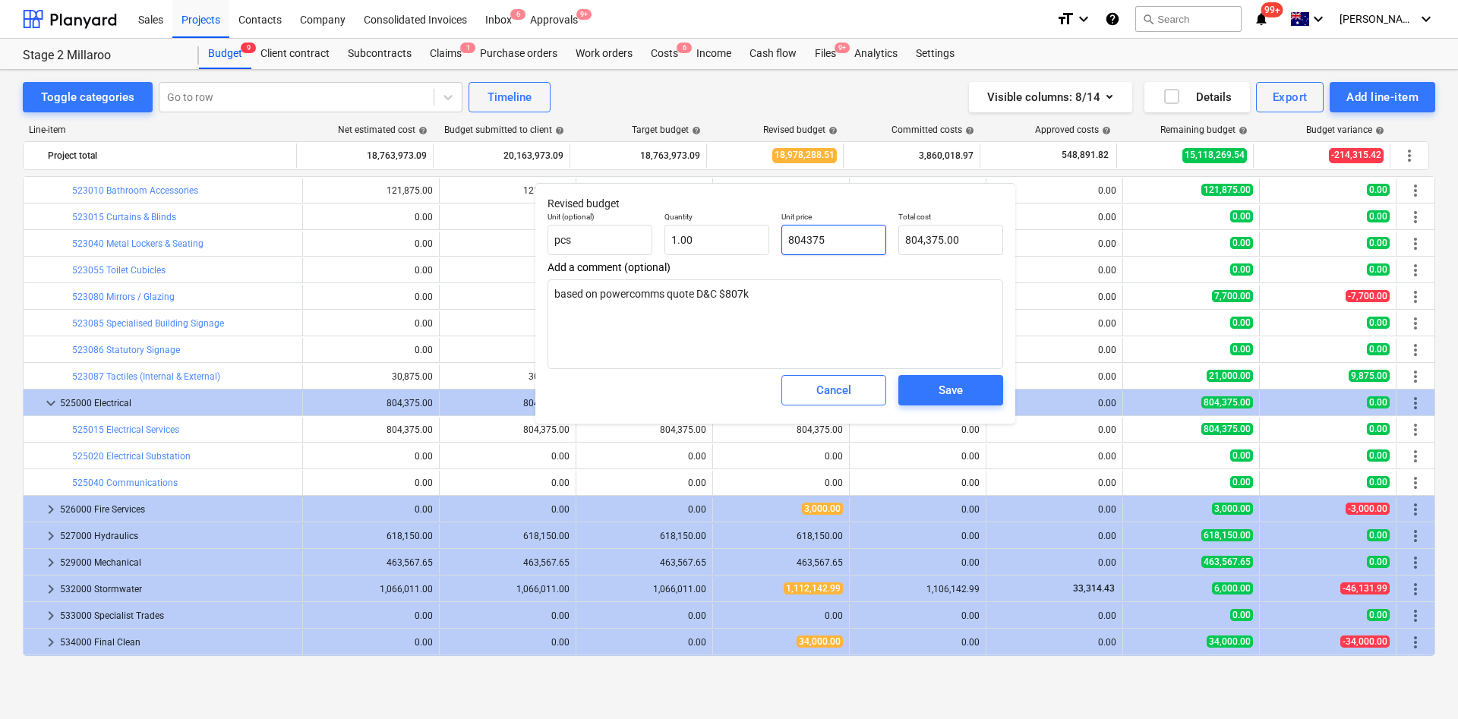
type input "804375"
drag, startPoint x: 865, startPoint y: 241, endPoint x: 764, endPoint y: 247, distance: 101.2
click at [792, 241] on input "804375" at bounding box center [833, 240] width 105 height 30
click at [862, 244] on input "804375" at bounding box center [833, 240] width 105 height 30
click at [868, 233] on input "804375" at bounding box center [833, 240] width 105 height 30
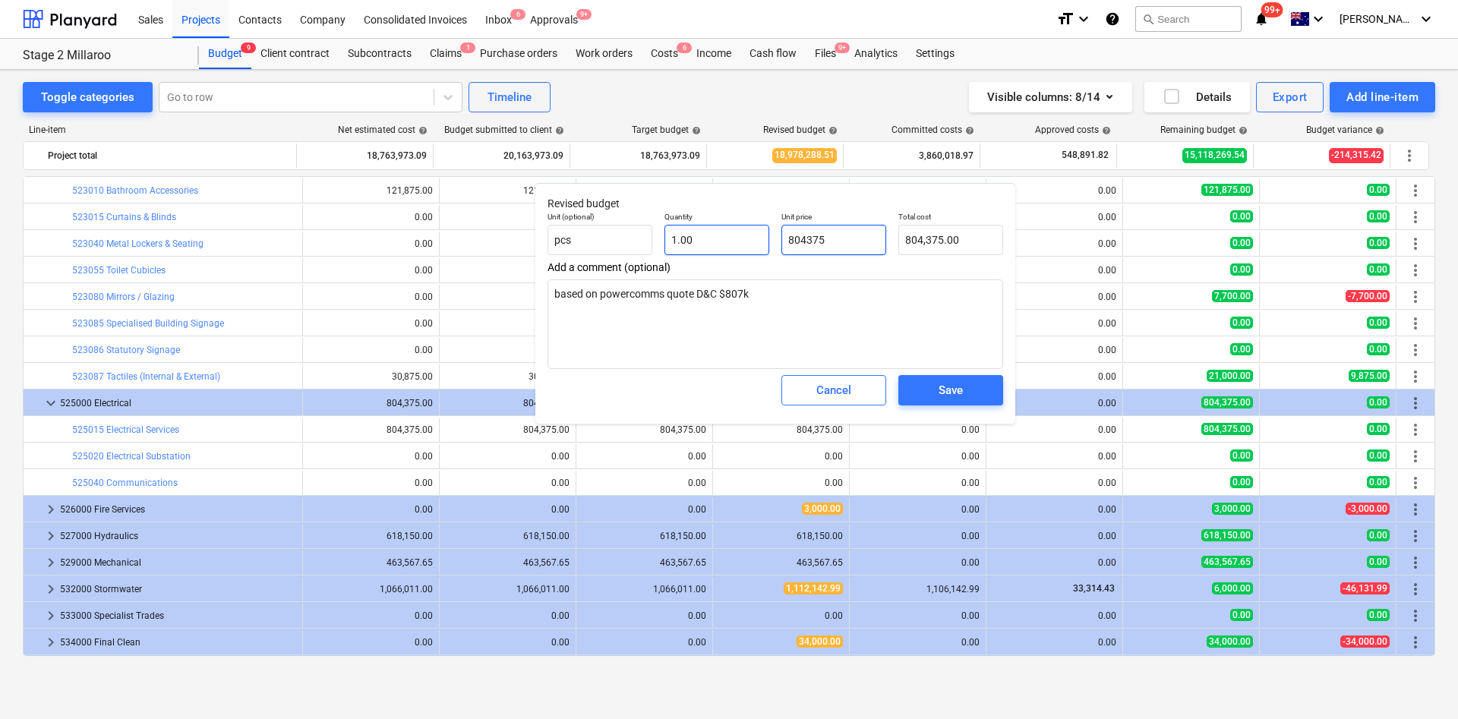
drag, startPoint x: 842, startPoint y: 241, endPoint x: 749, endPoint y: 247, distance: 92.8
click at [749, 247] on div "Unit (optional) pcs Quantity 1.00 Unit price 804375 Total cost 804,375.00" at bounding box center [775, 233] width 468 height 55
type textarea "x"
type input "7"
type input "7.00"
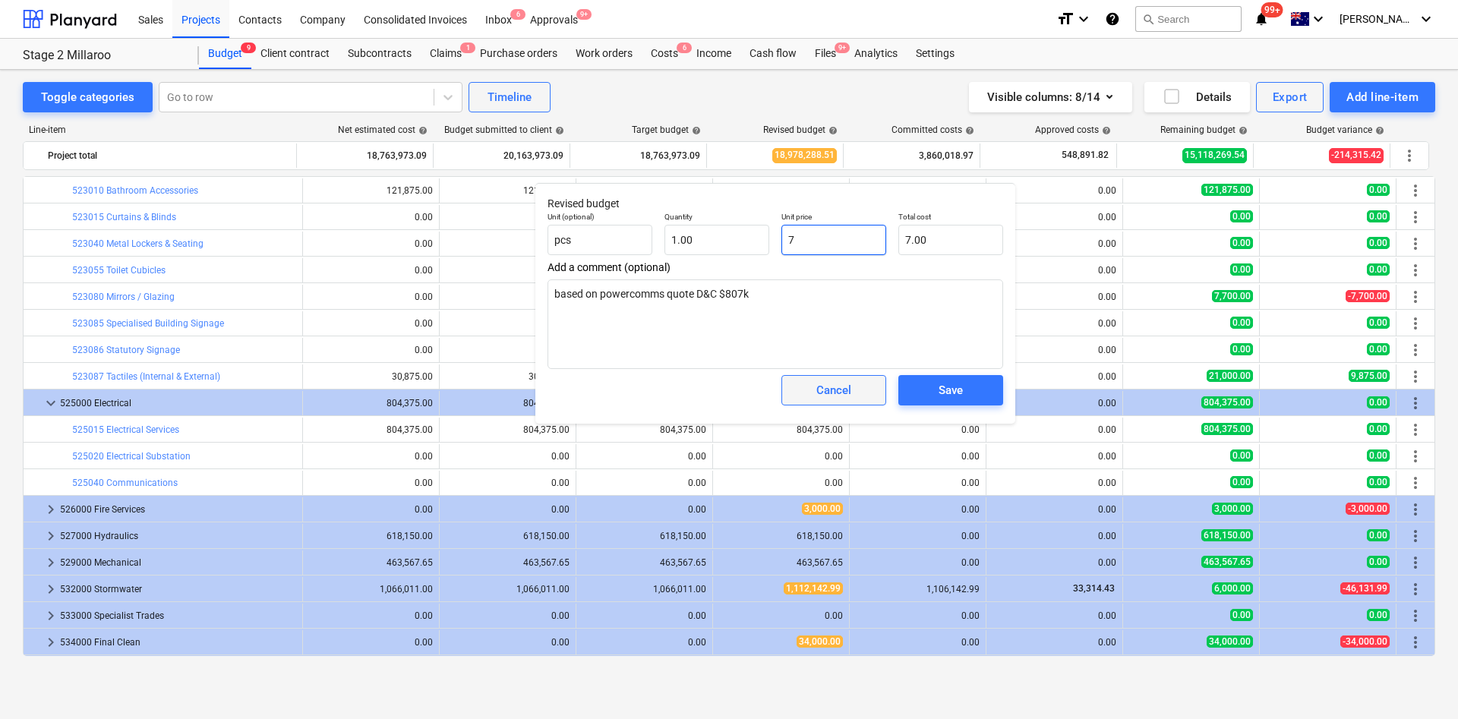
type textarea "x"
type input "79"
type input "79.00"
type textarea "x"
type input "794"
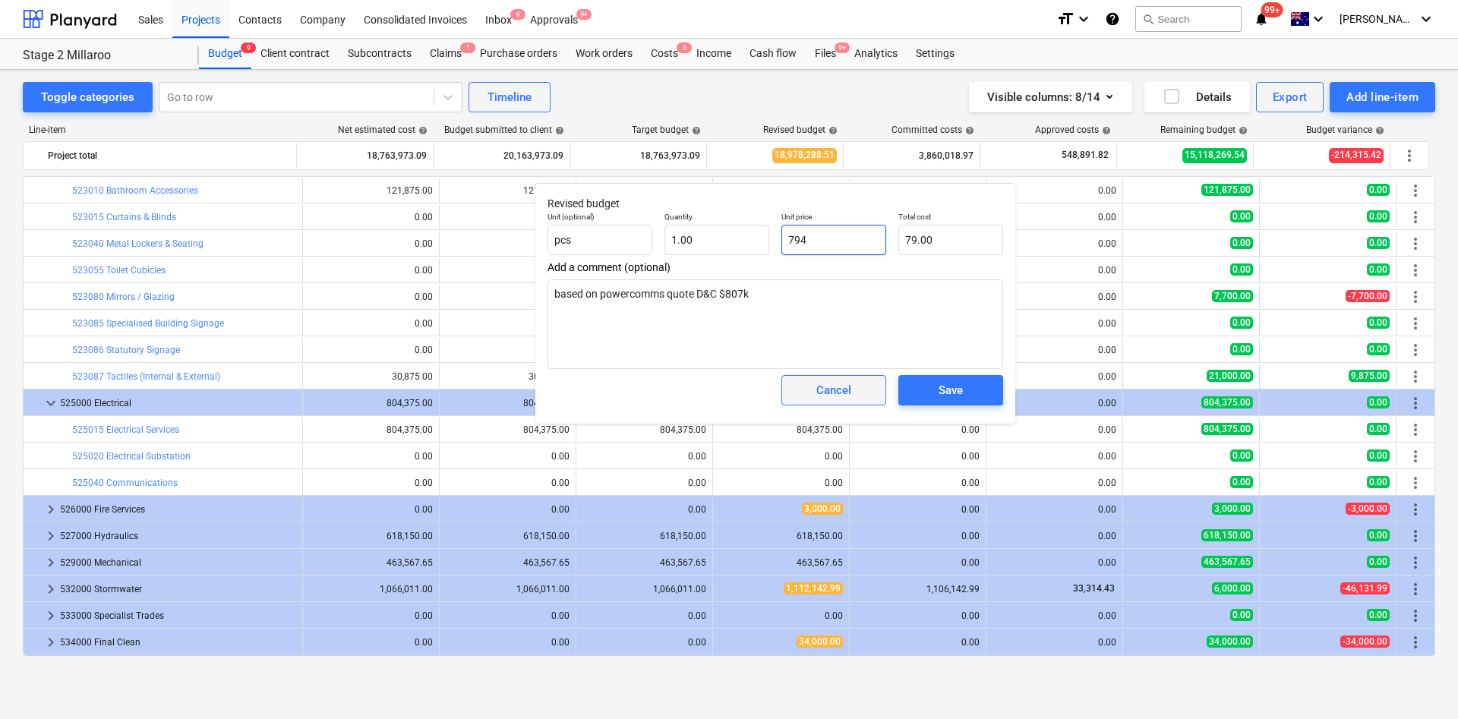
type input "794.00"
type textarea "x"
type input "7947"
type input "7,947.00"
type textarea "x"
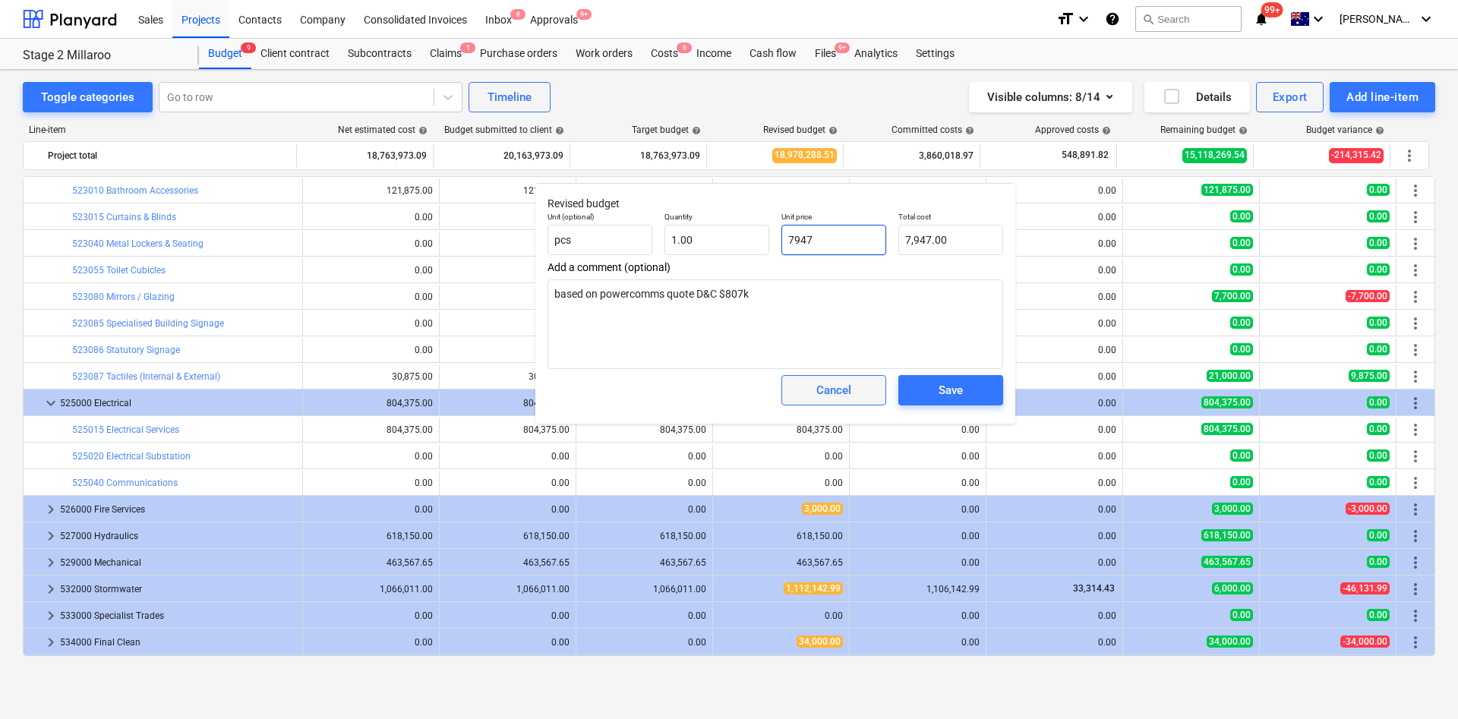
type input "79470"
type input "79,470.00"
type textarea "x"
type input "794708"
type input "794,708.00"
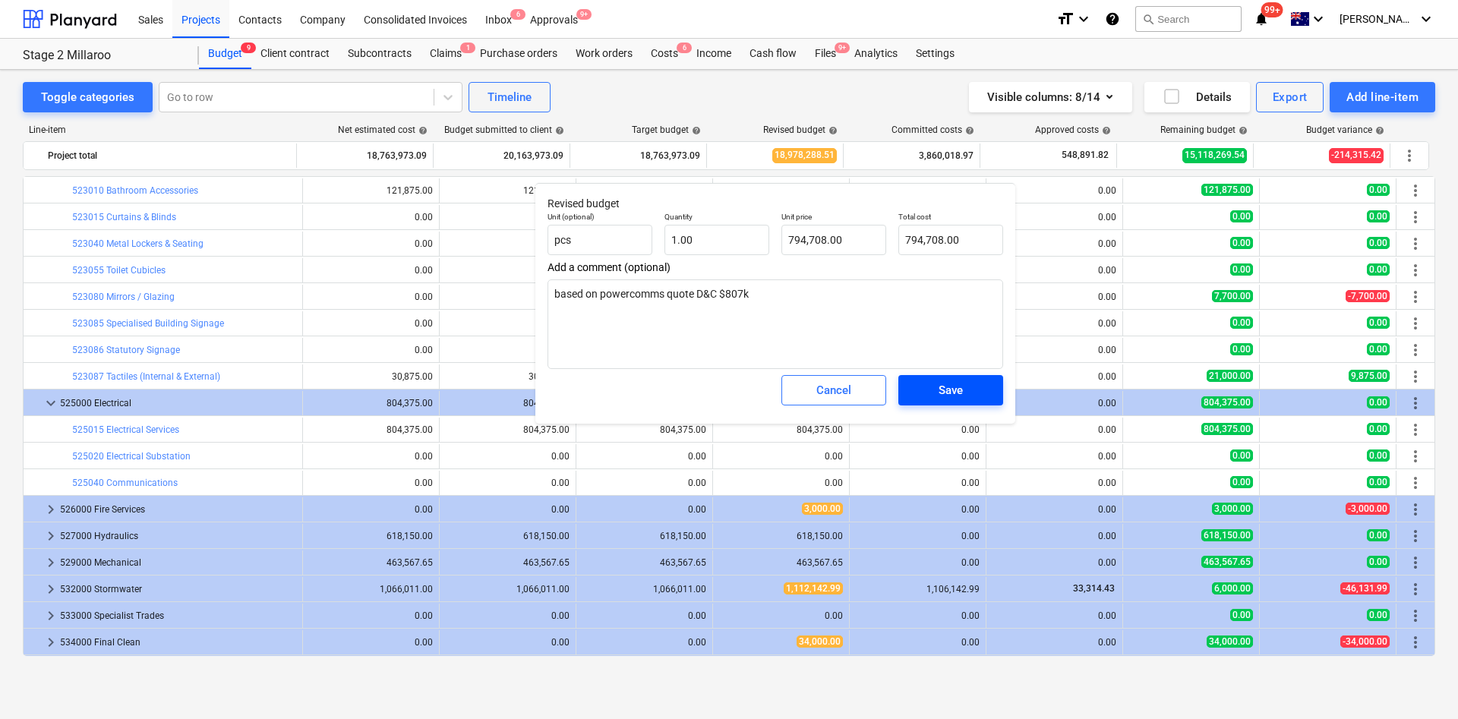
click at [947, 403] on button "Save" at bounding box center [950, 390] width 105 height 30
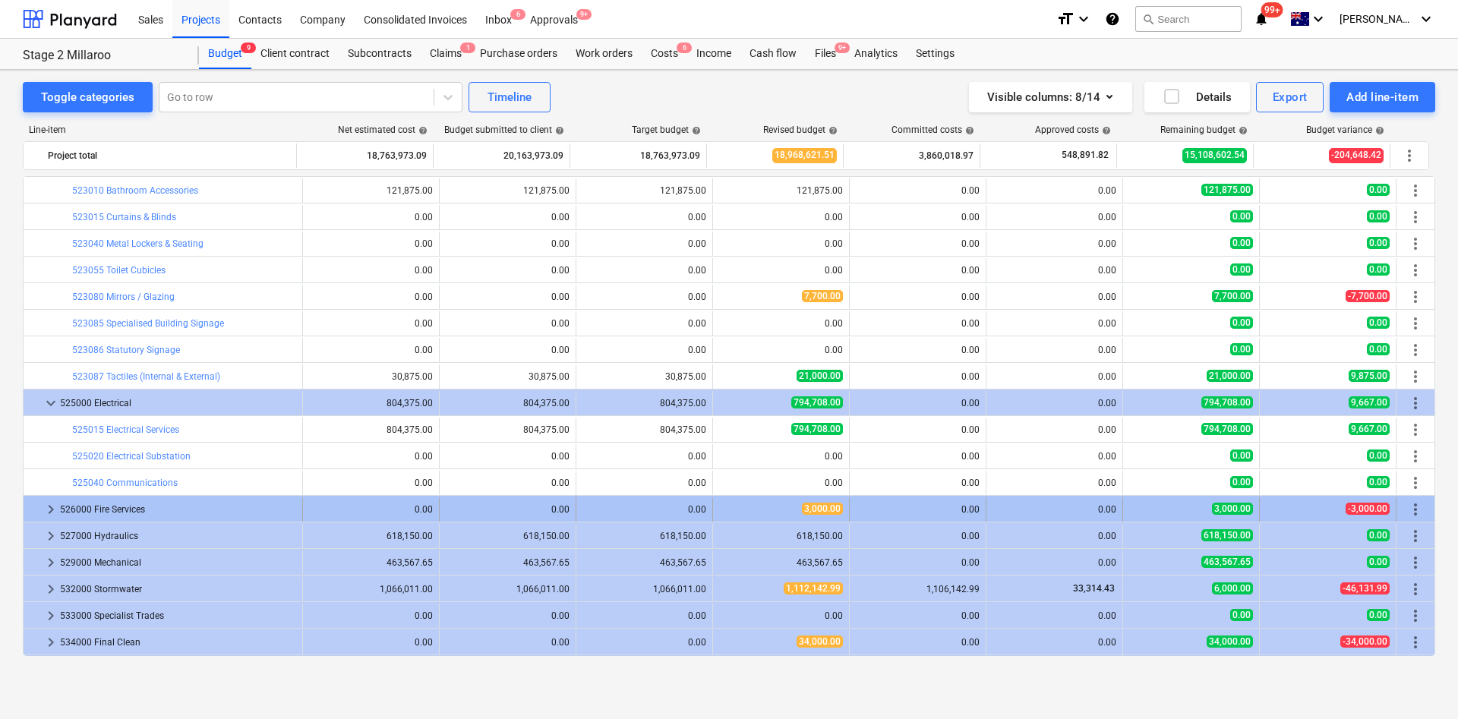
type textarea "x"
type input "1.00"
type input "794,708.00"
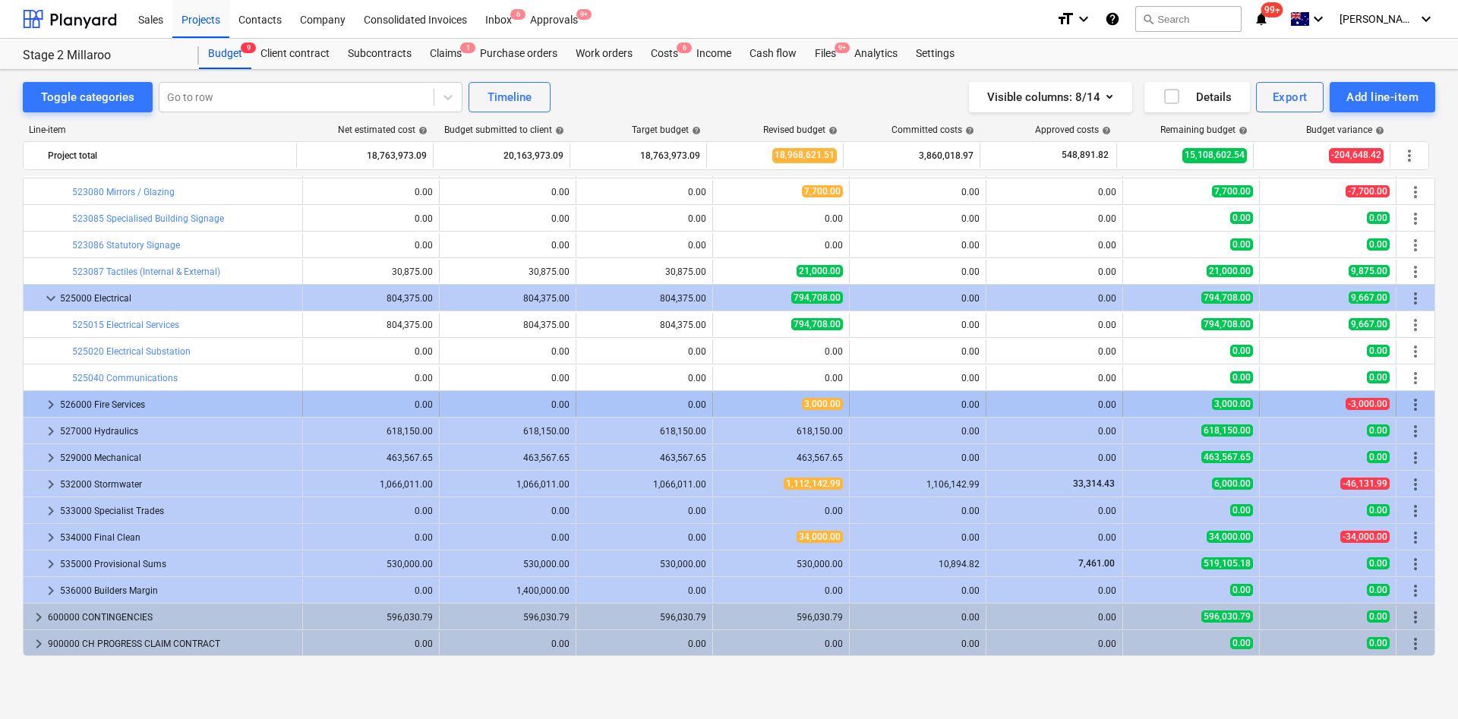
click at [46, 404] on span "keyboard_arrow_right" at bounding box center [51, 405] width 18 height 18
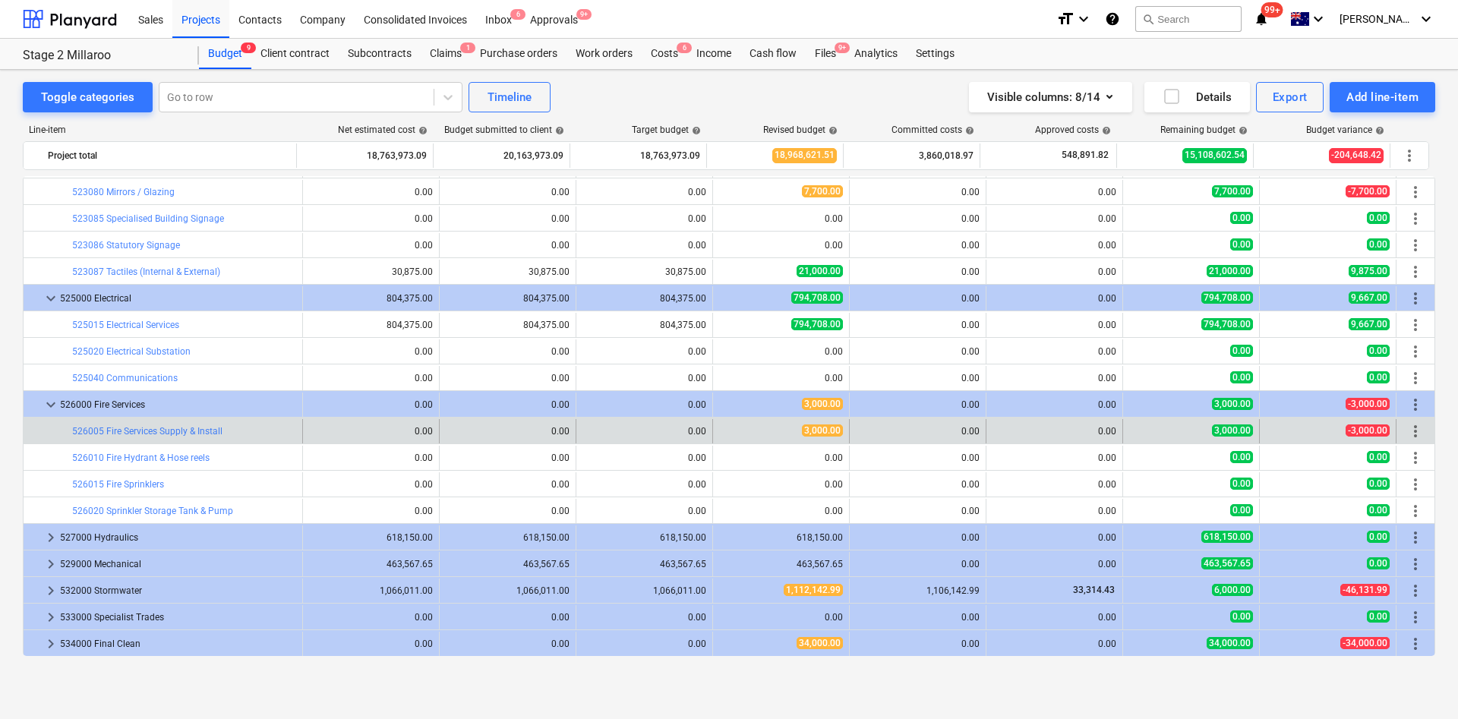
drag, startPoint x: 796, startPoint y: 433, endPoint x: 838, endPoint y: 435, distance: 41.8
click at [838, 435] on div "edit 3,000.00" at bounding box center [781, 431] width 137 height 24
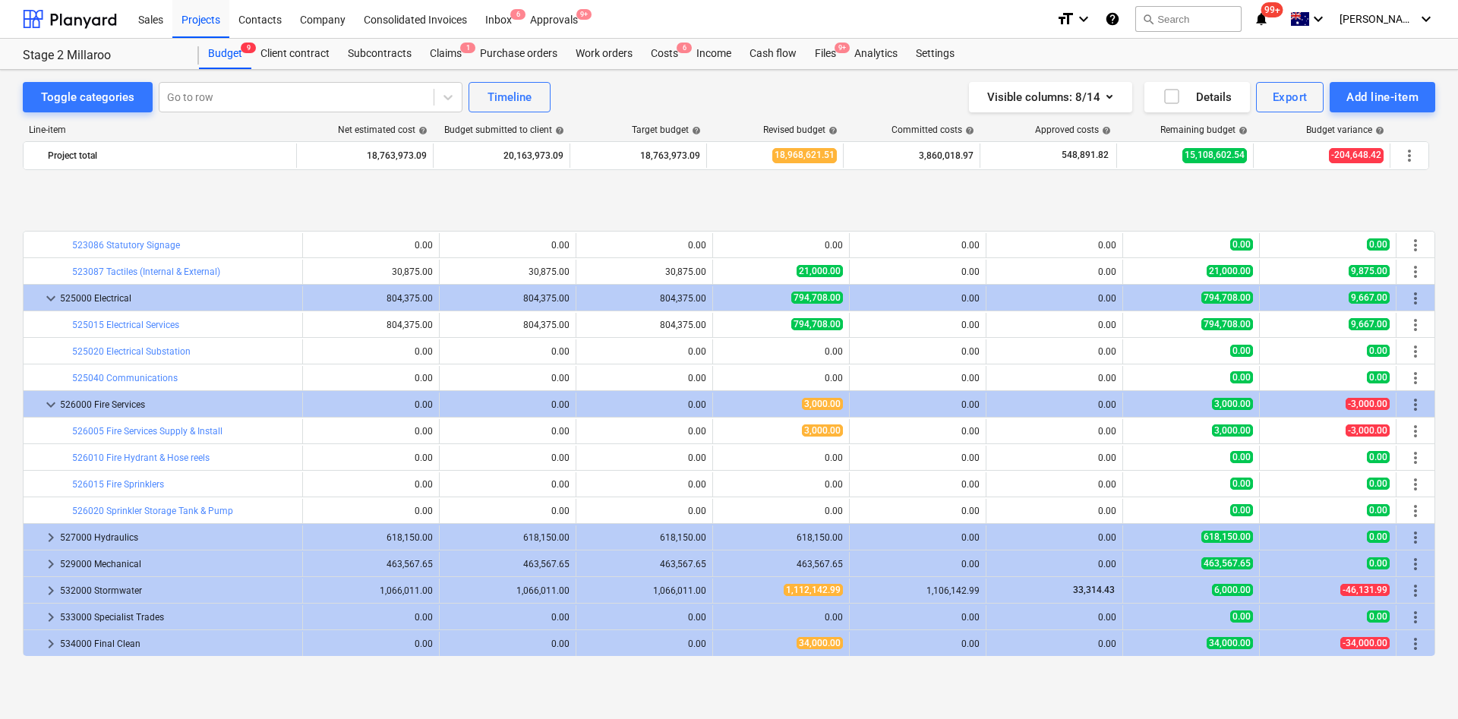
scroll to position [2602, 0]
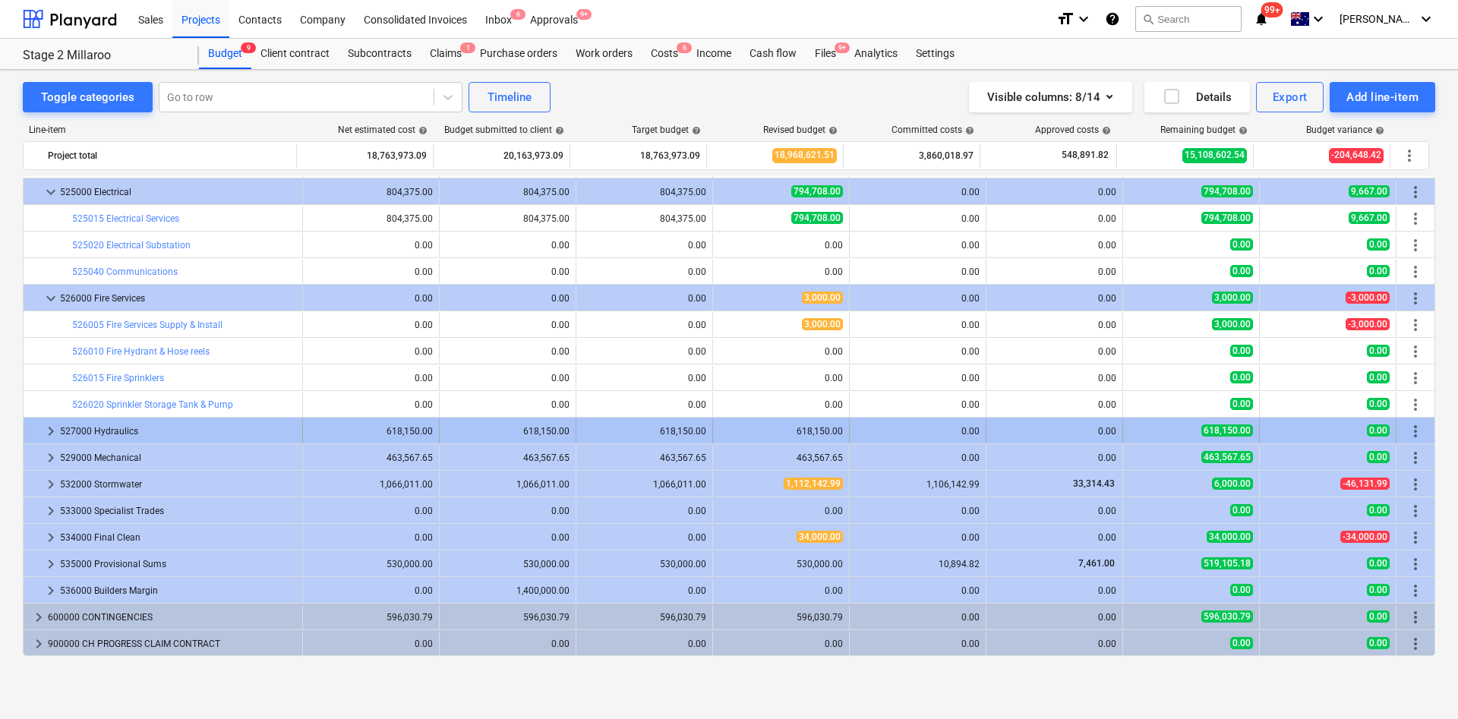
click at [51, 433] on span "keyboard_arrow_right" at bounding box center [51, 431] width 18 height 18
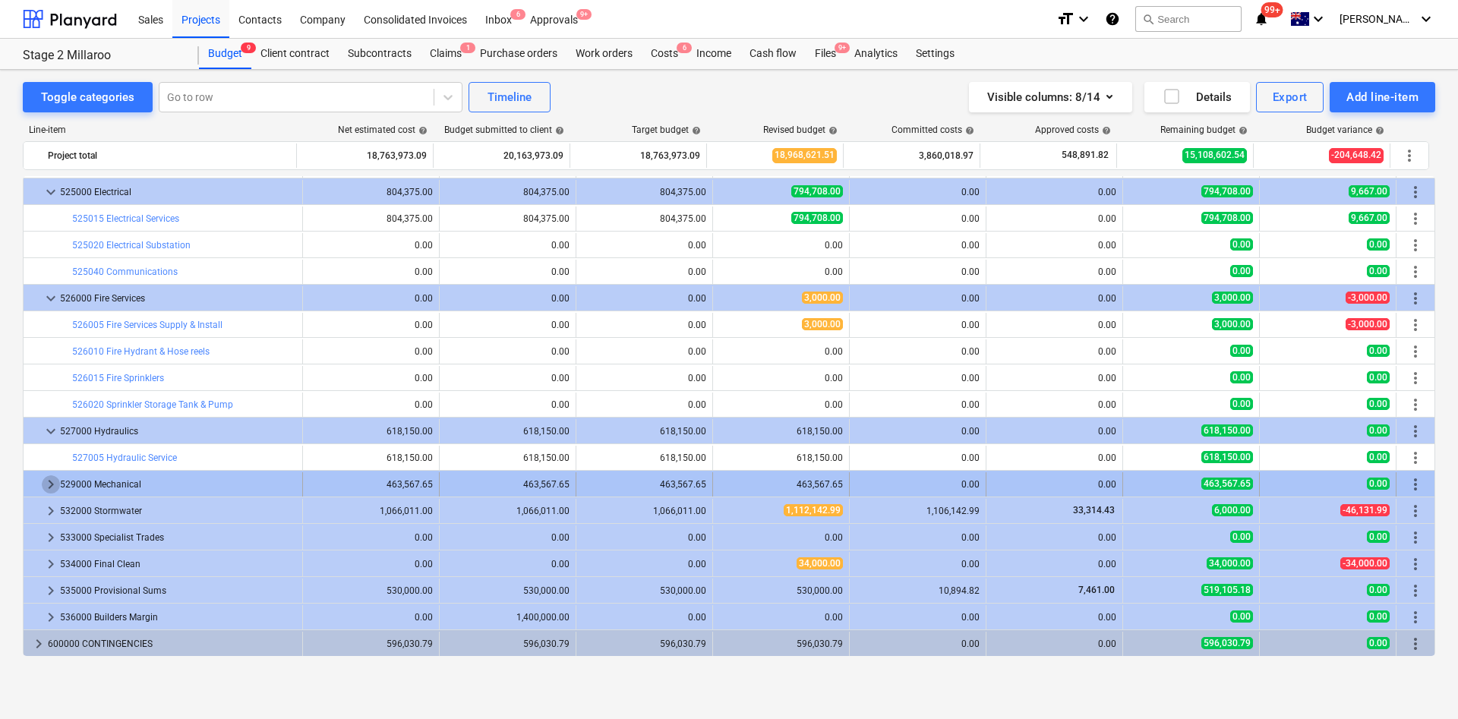
click at [45, 484] on span "keyboard_arrow_right" at bounding box center [51, 484] width 18 height 18
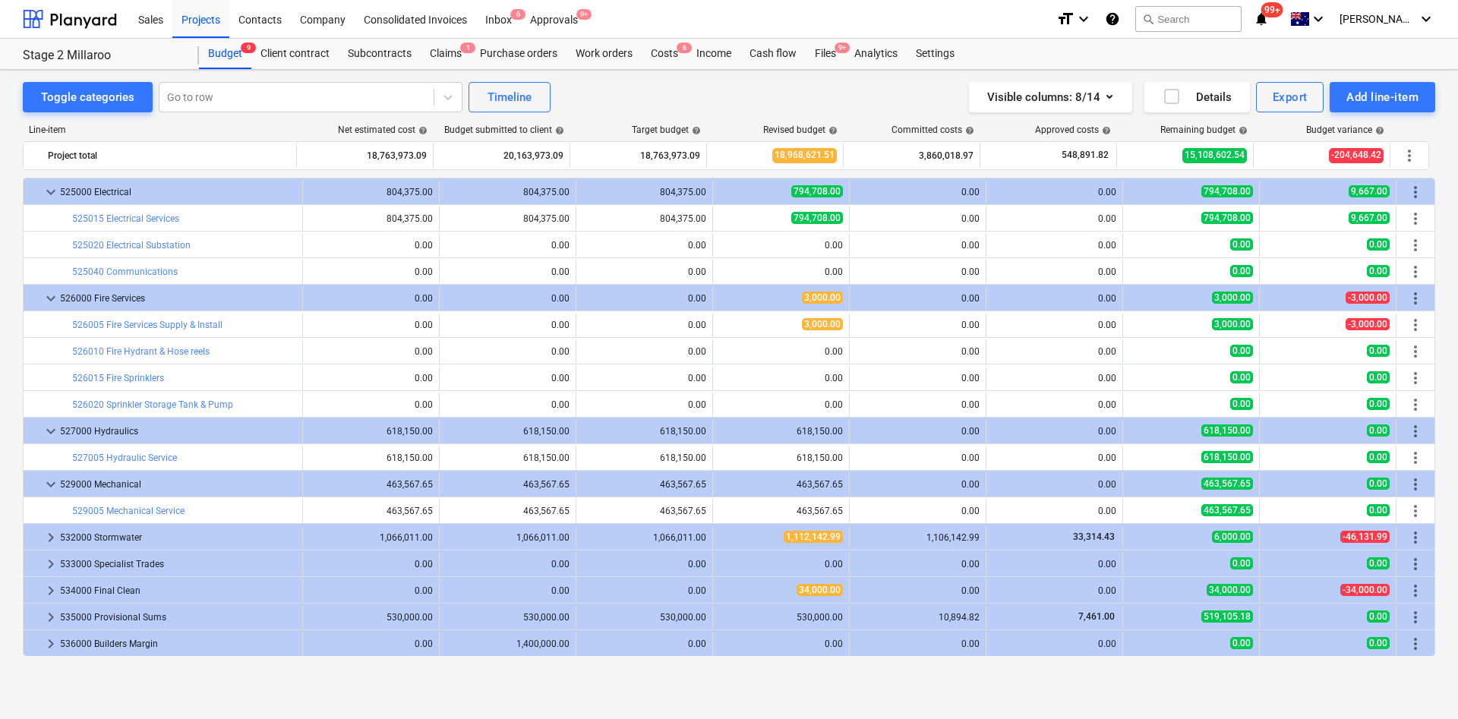
scroll to position [2656, 0]
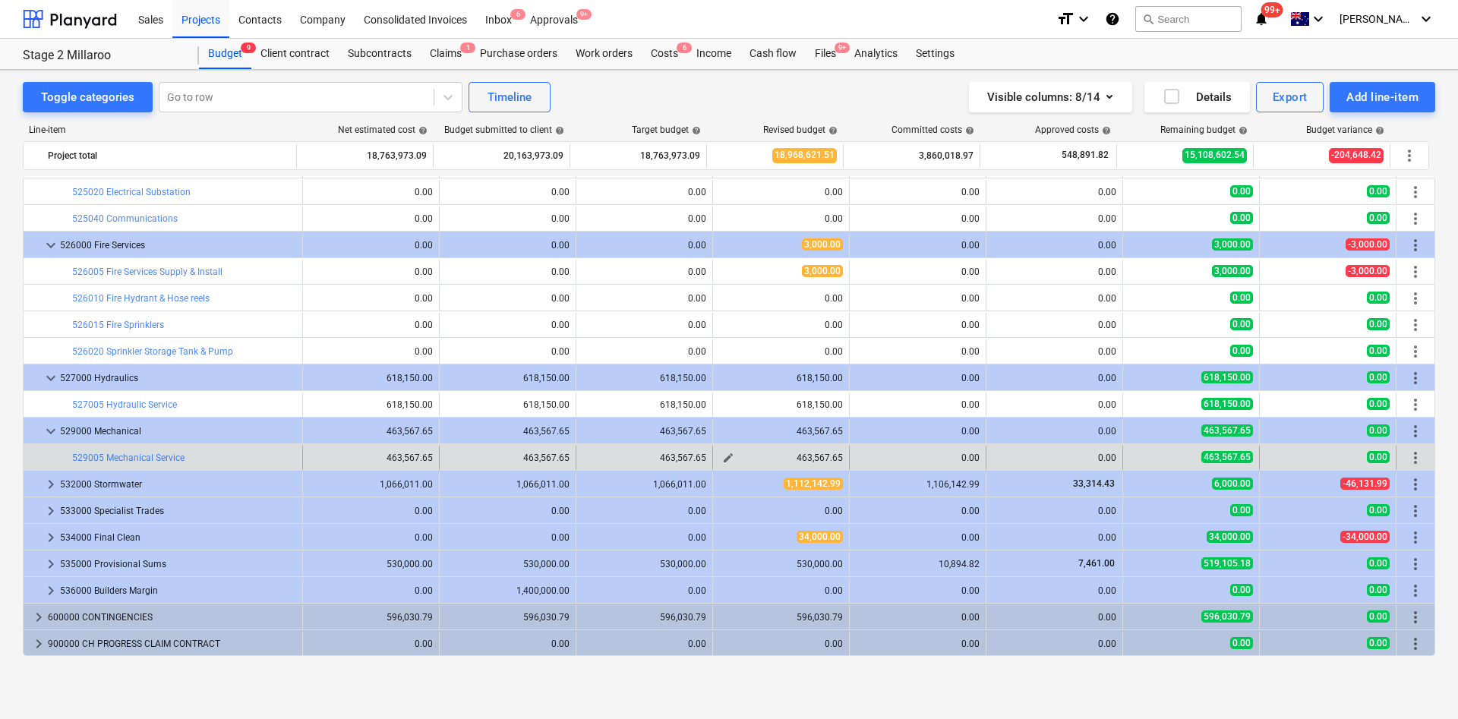
click at [726, 462] on span "edit" at bounding box center [728, 458] width 12 height 12
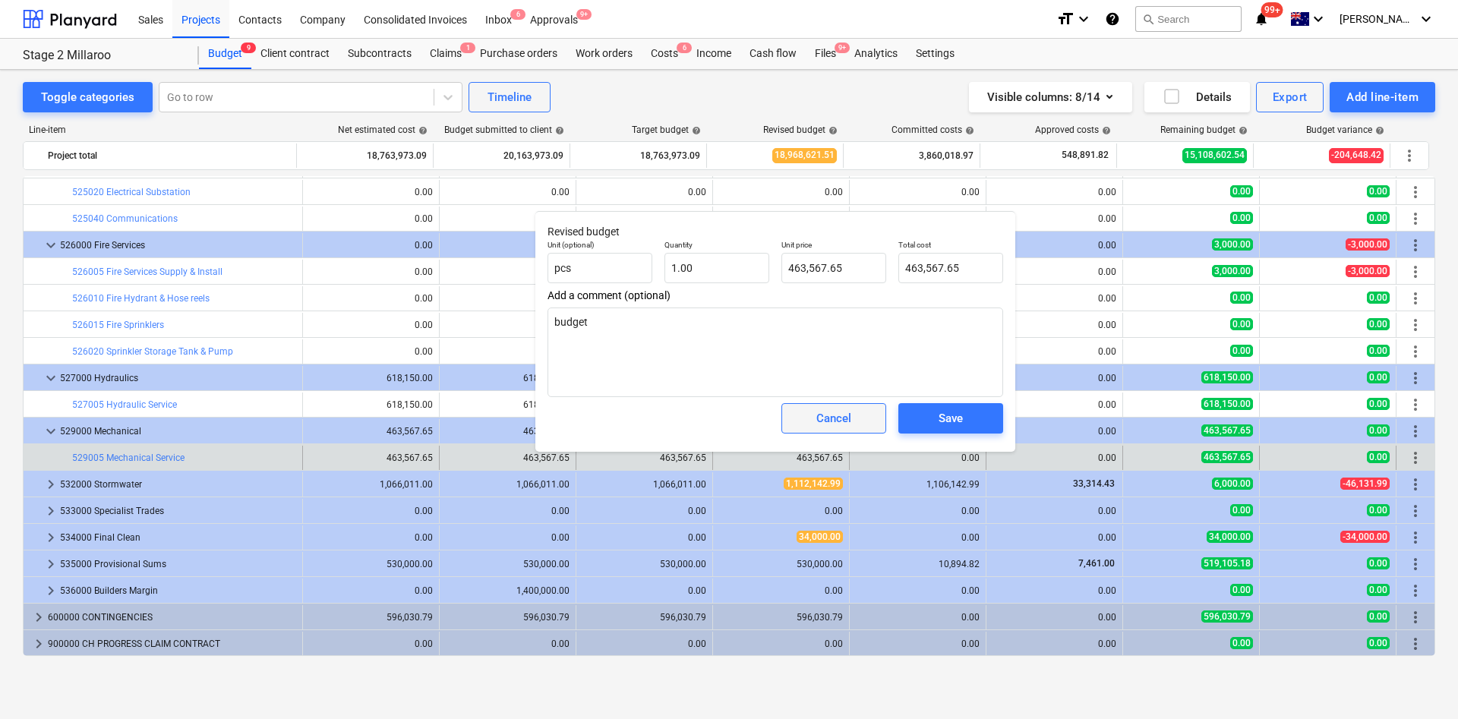
click at [808, 416] on span "Cancel" at bounding box center [833, 418] width 67 height 20
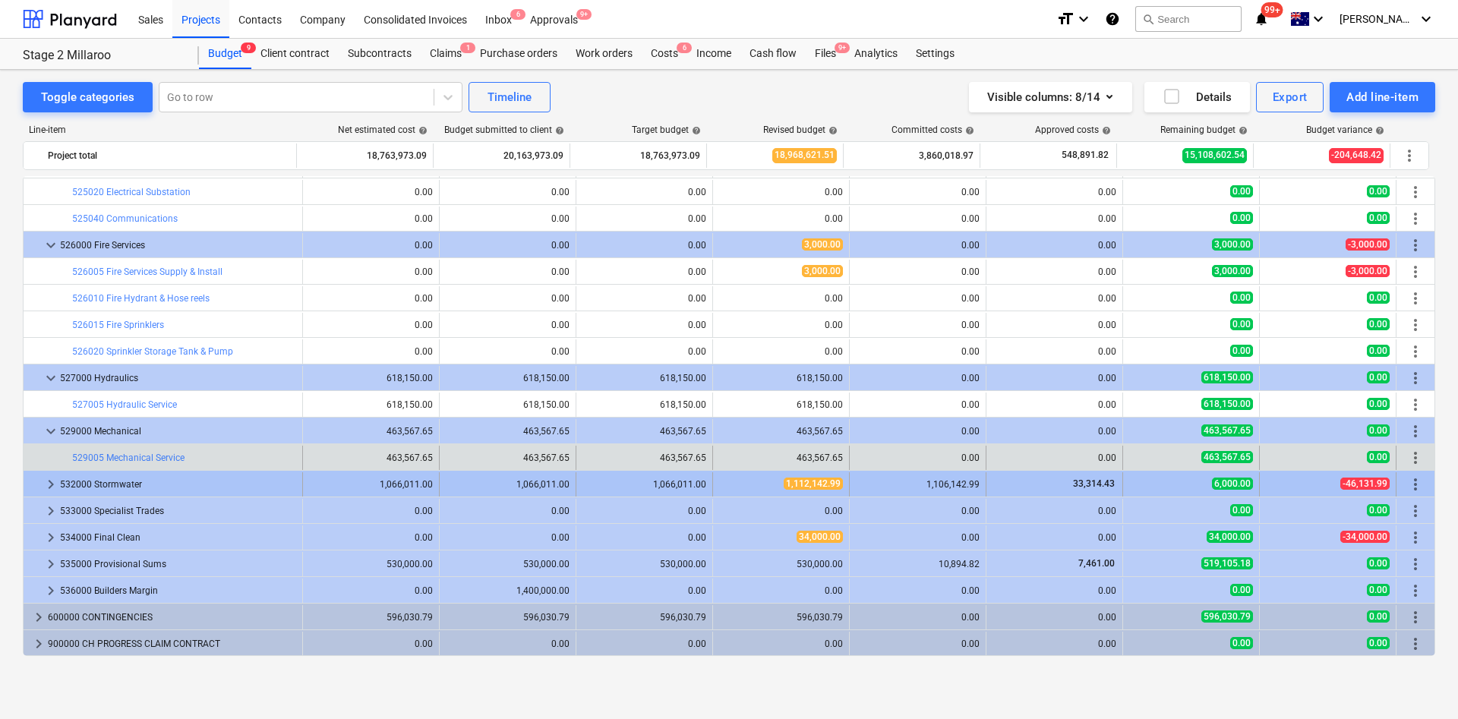
click at [52, 484] on span "keyboard_arrow_right" at bounding box center [51, 484] width 18 height 18
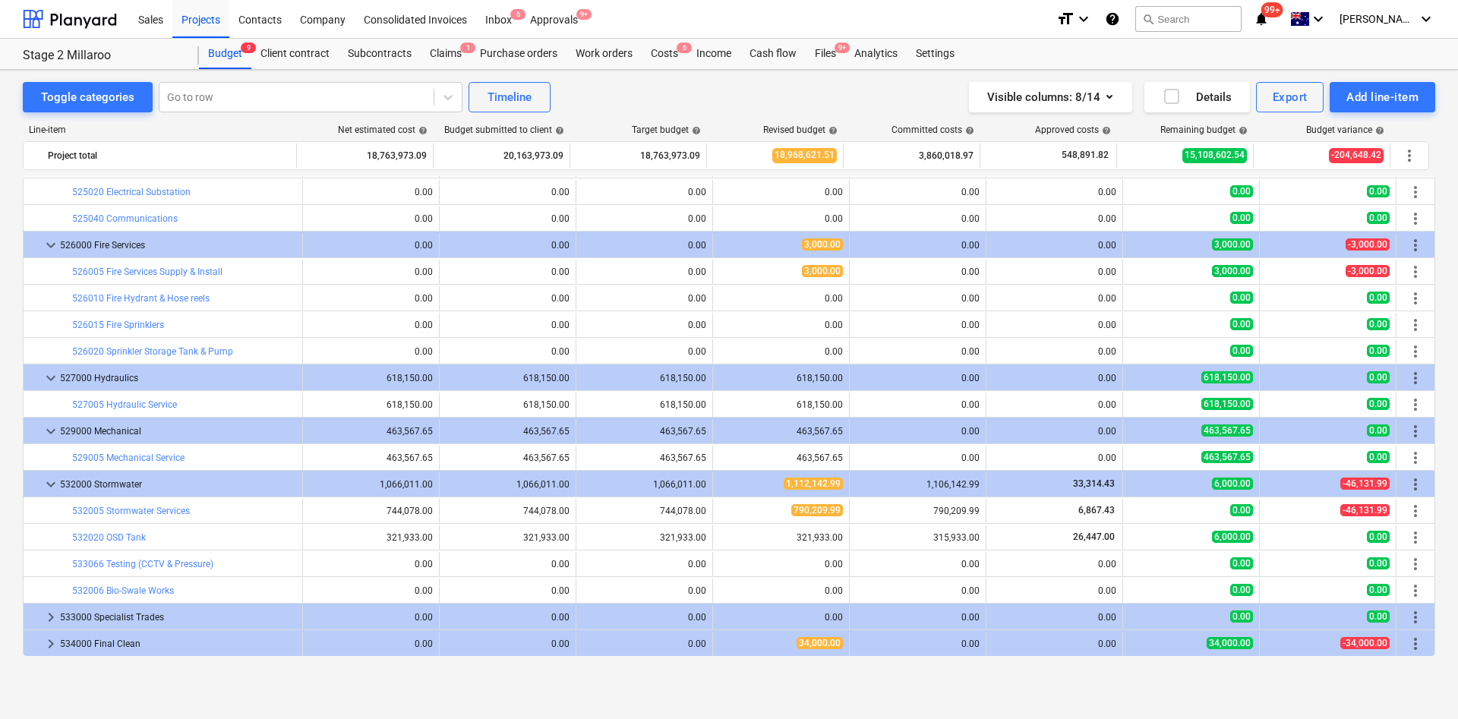
scroll to position [2762, 0]
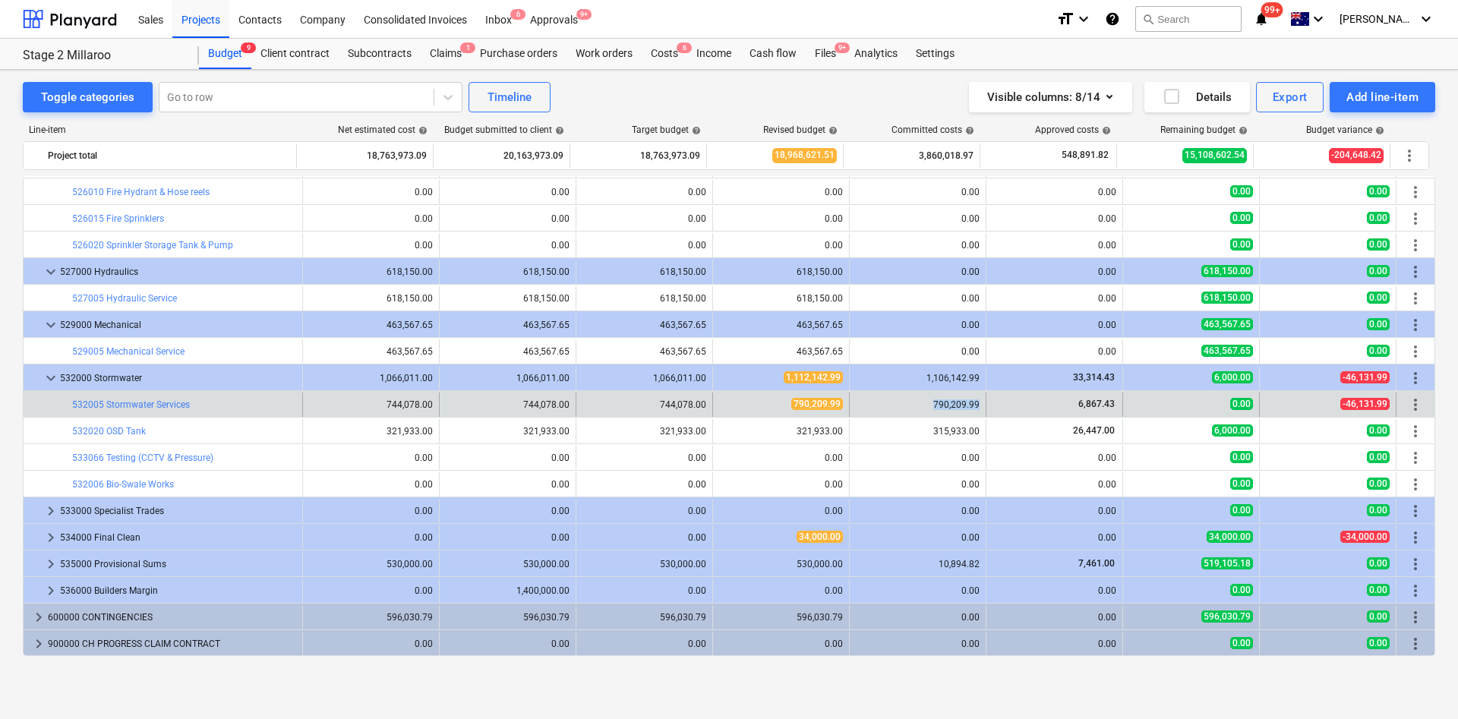
drag, startPoint x: 927, startPoint y: 405, endPoint x: 994, endPoint y: 408, distance: 66.9
click at [991, 407] on div "bar_chart 532005 Stormwater Services edit 744,078.00 edit 744,078.00 edit 744,0…" at bounding box center [729, 404] width 1411 height 24
click at [791, 403] on span "790,209.99" at bounding box center [817, 404] width 52 height 12
drag, startPoint x: 786, startPoint y: 401, endPoint x: 848, endPoint y: 403, distance: 61.5
click at [819, 404] on div "790,209.99" at bounding box center [781, 404] width 124 height 13
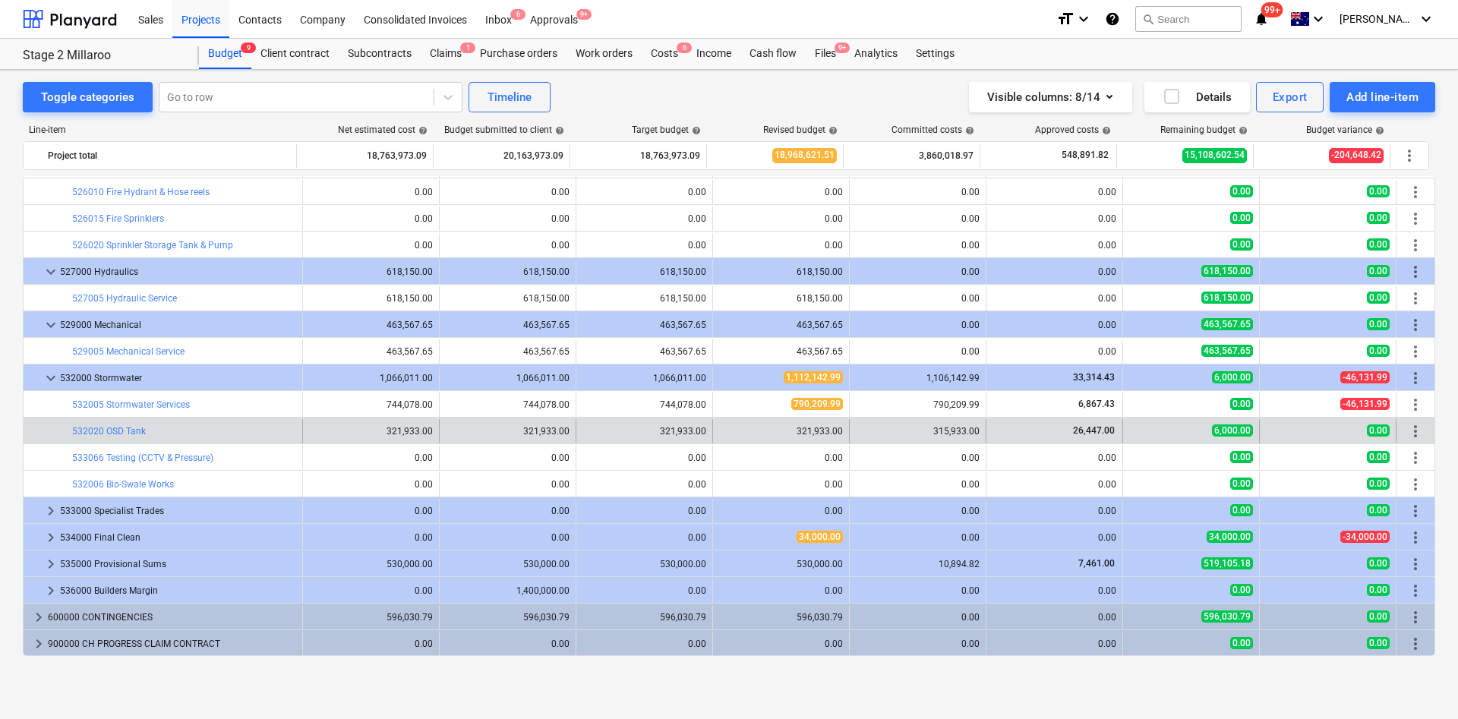
click at [933, 426] on div "315,933.00" at bounding box center [918, 431] width 124 height 11
drag, startPoint x: 923, startPoint y: 424, endPoint x: 1009, endPoint y: 440, distance: 87.4
click at [1008, 440] on div "bar_chart 532020 OSD Tank edit 321,933.00 edit 321,933.00 edit 321,933.00 edit …" at bounding box center [729, 431] width 1411 height 24
click at [722, 430] on span "edit" at bounding box center [728, 431] width 12 height 12
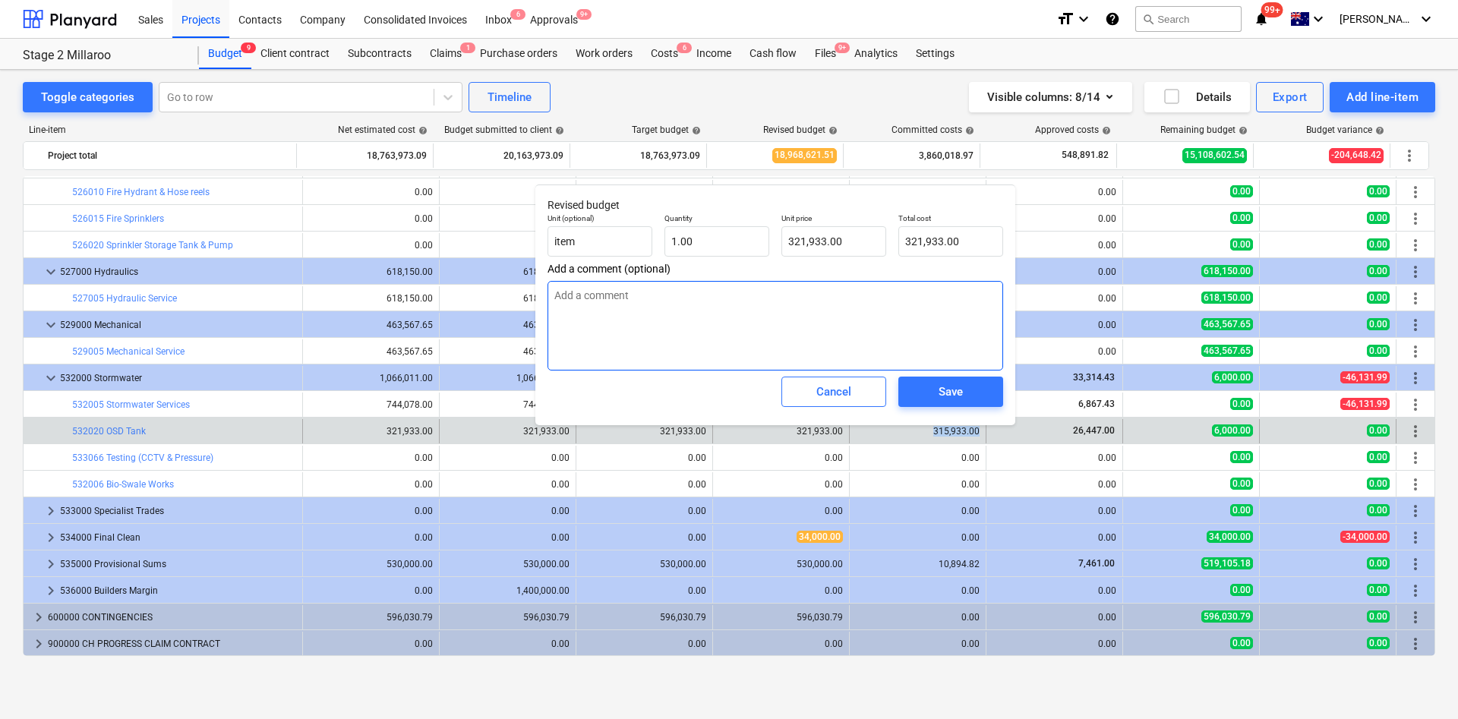
click at [714, 312] on textarea at bounding box center [774, 326] width 455 height 90
type textarea "x"
type textarea "$"
type textarea "x"
type textarea "$3"
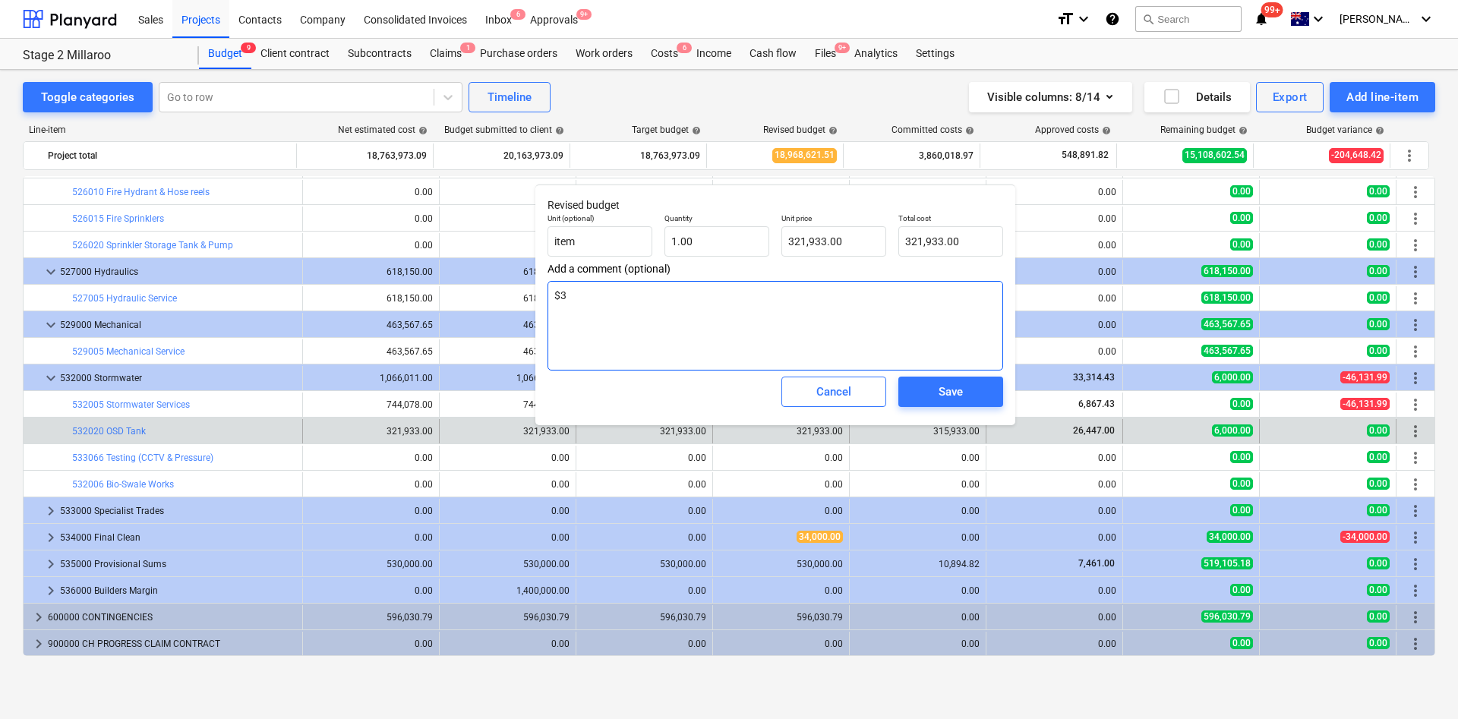
type textarea "x"
type textarea "$31"
type textarea "x"
type textarea "$311"
type textarea "x"
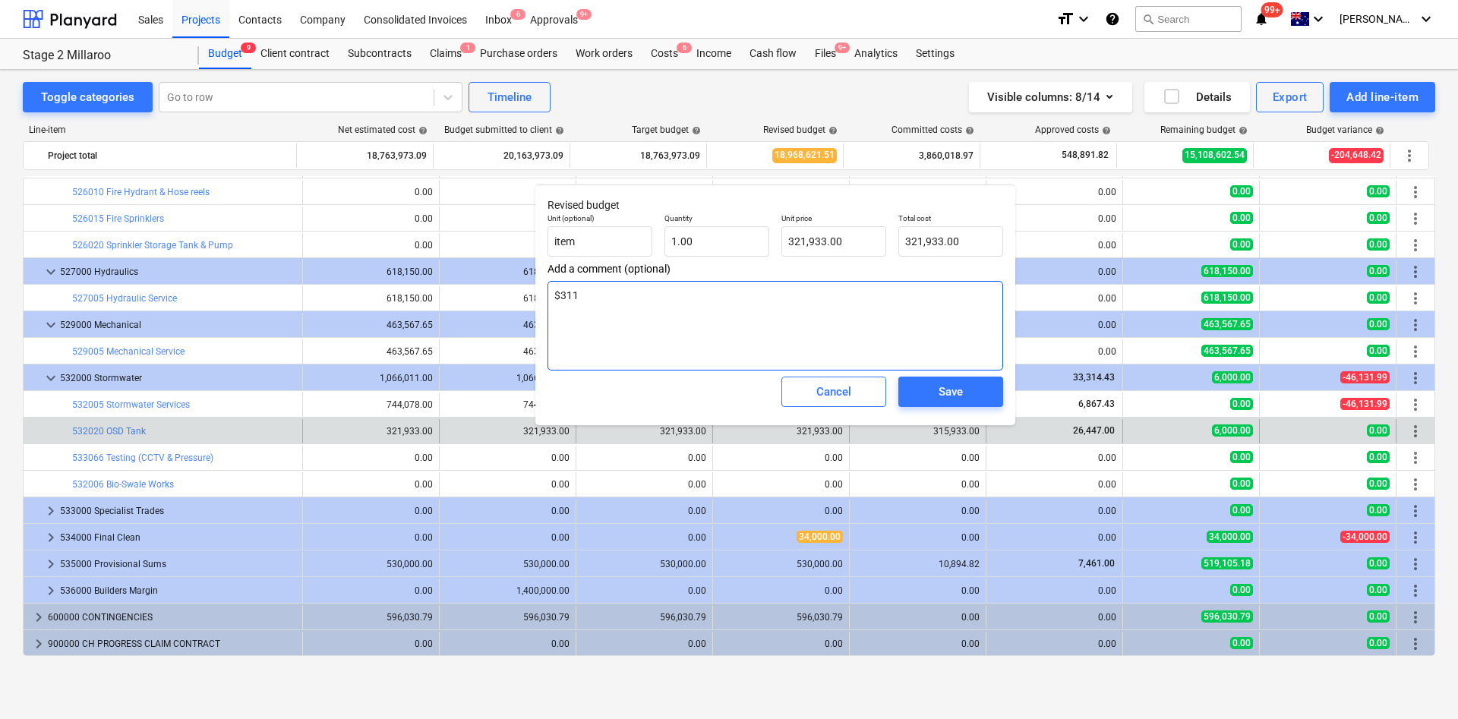
type textarea "$311k"
type textarea "x"
type textarea "$311k"
type textarea "x"
type textarea "$311k s"
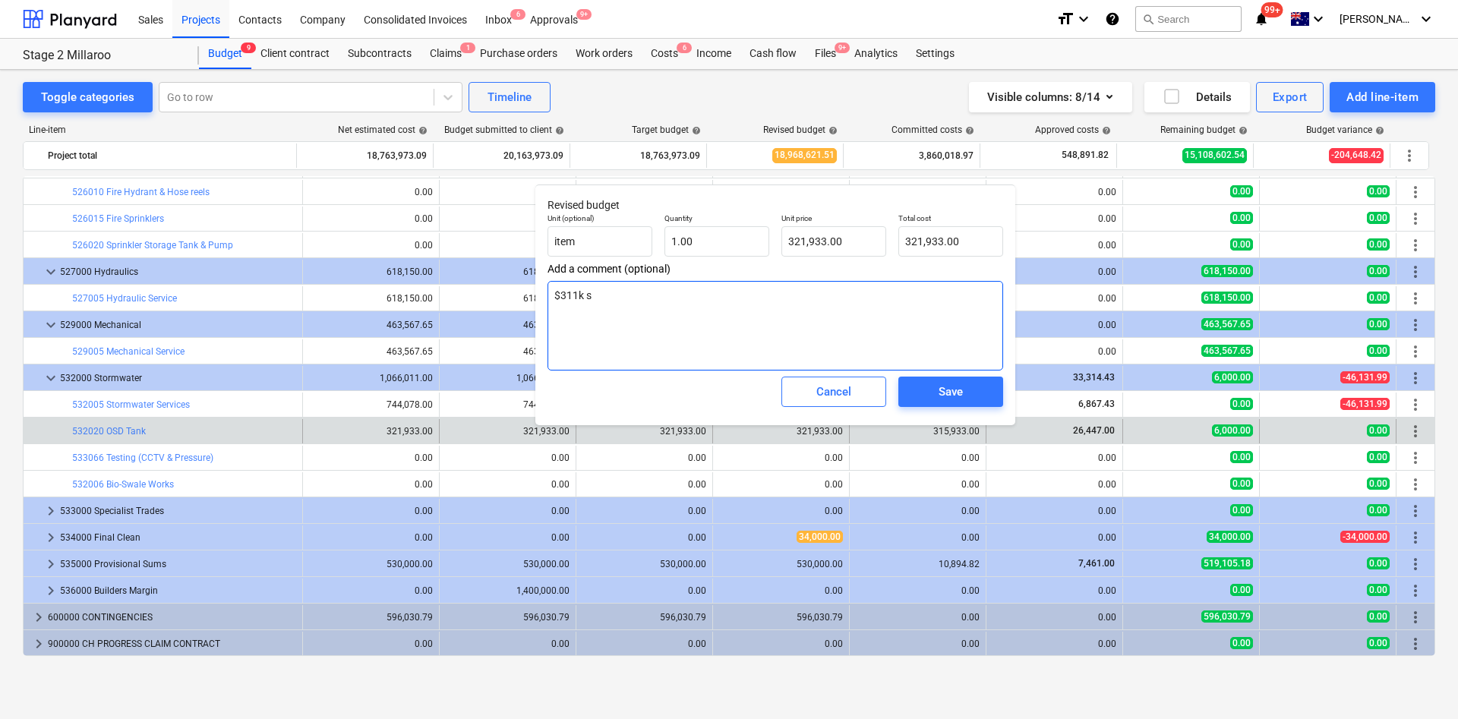
type textarea "x"
type textarea "$311k sup"
type textarea "x"
type textarea "$311k supp"
type textarea "x"
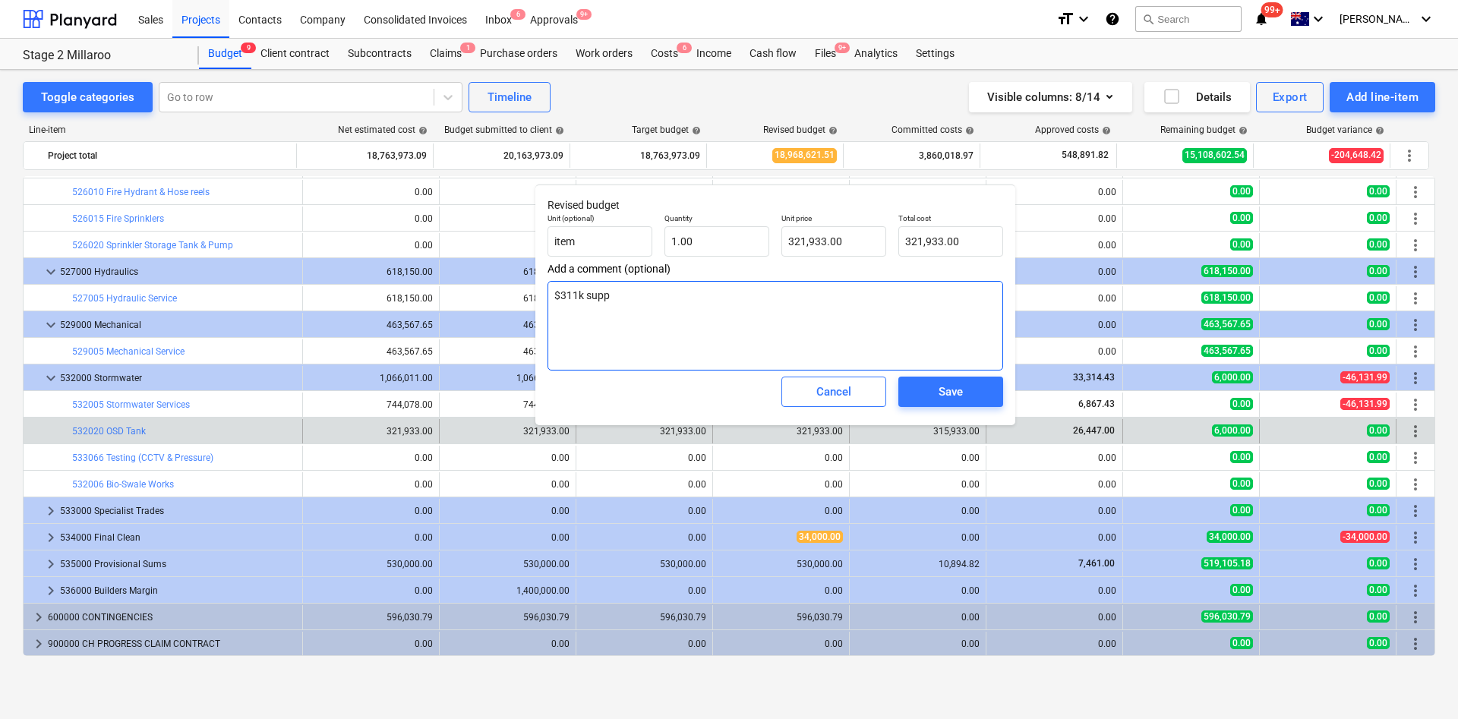
type textarea "$311k suppl"
type textarea "x"
type textarea "$311k supply"
type textarea "x"
type textarea "$311k supply"
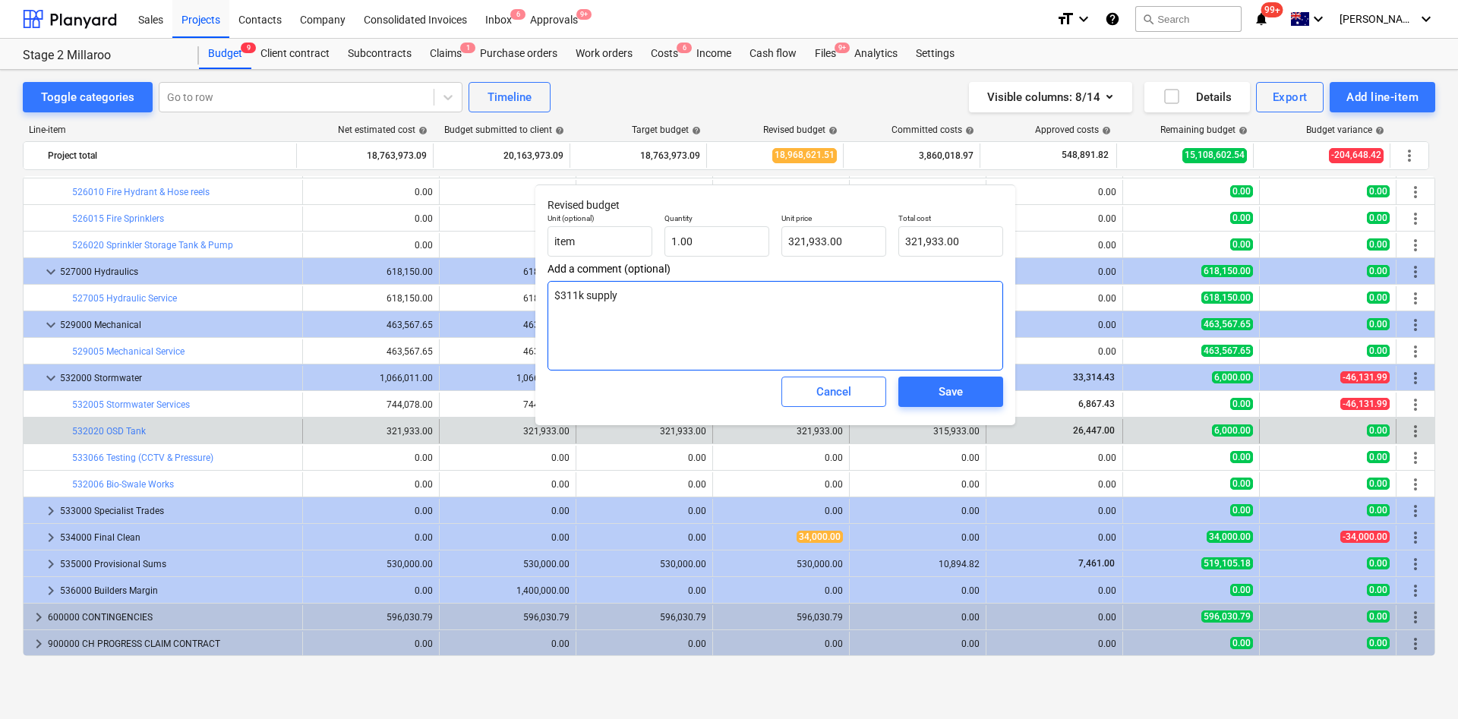
type textarea "x"
type textarea "$311k supply 1"
type textarea "x"
type textarea "$311k supply 10"
type textarea "x"
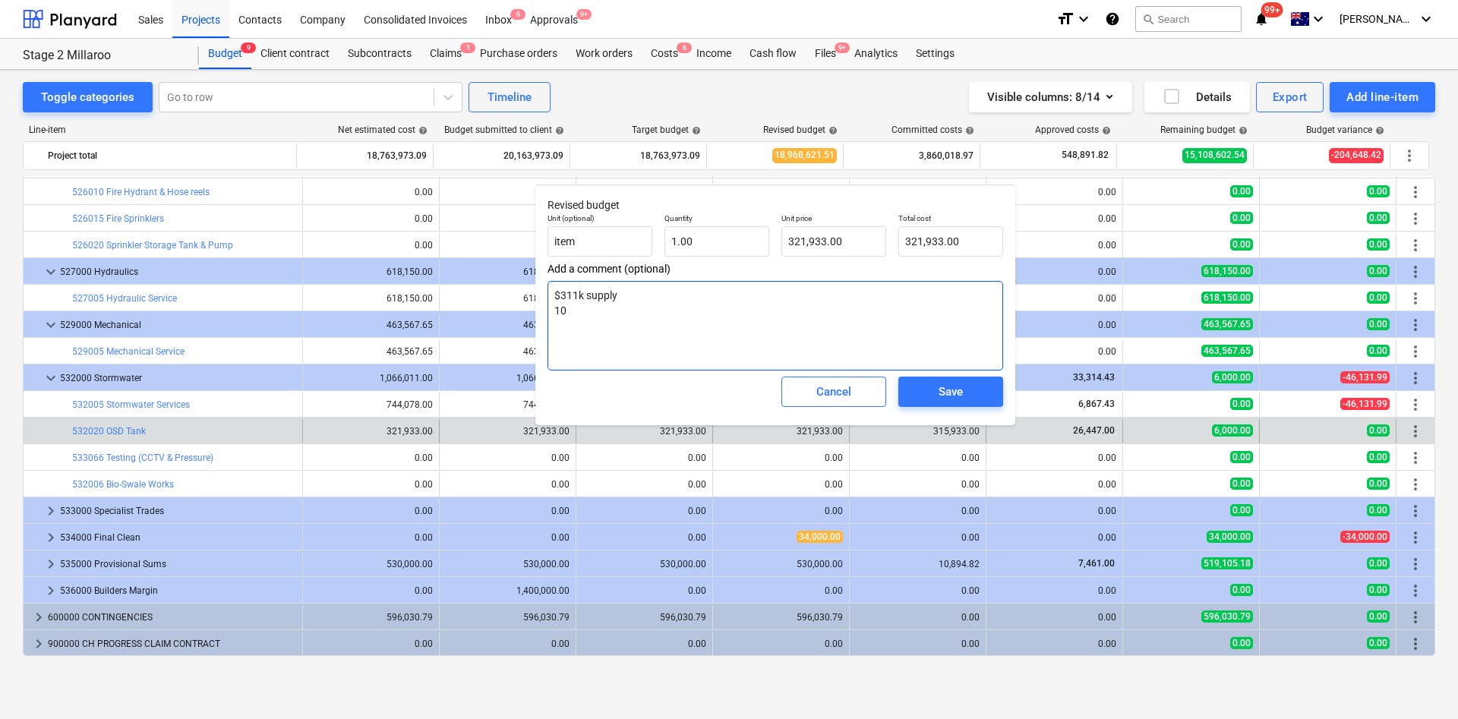
type textarea "$311k supply 10k"
type textarea "x"
type textarea "$311k supply 10k i"
type textarea "x"
type textarea "$311k supply 10k in"
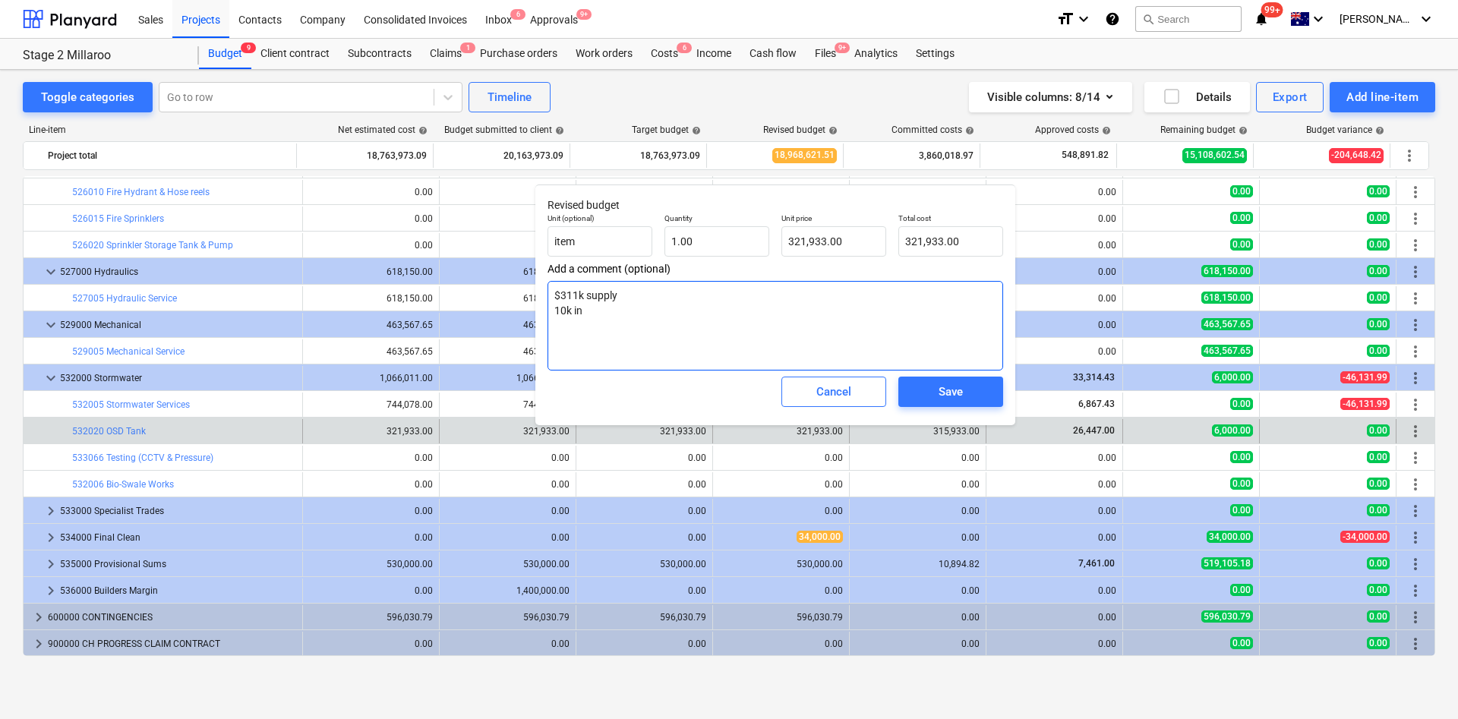
type textarea "x"
type textarea "$311k supply 10k ins"
type textarea "x"
type textarea "$311k supply 10k inst"
type textarea "x"
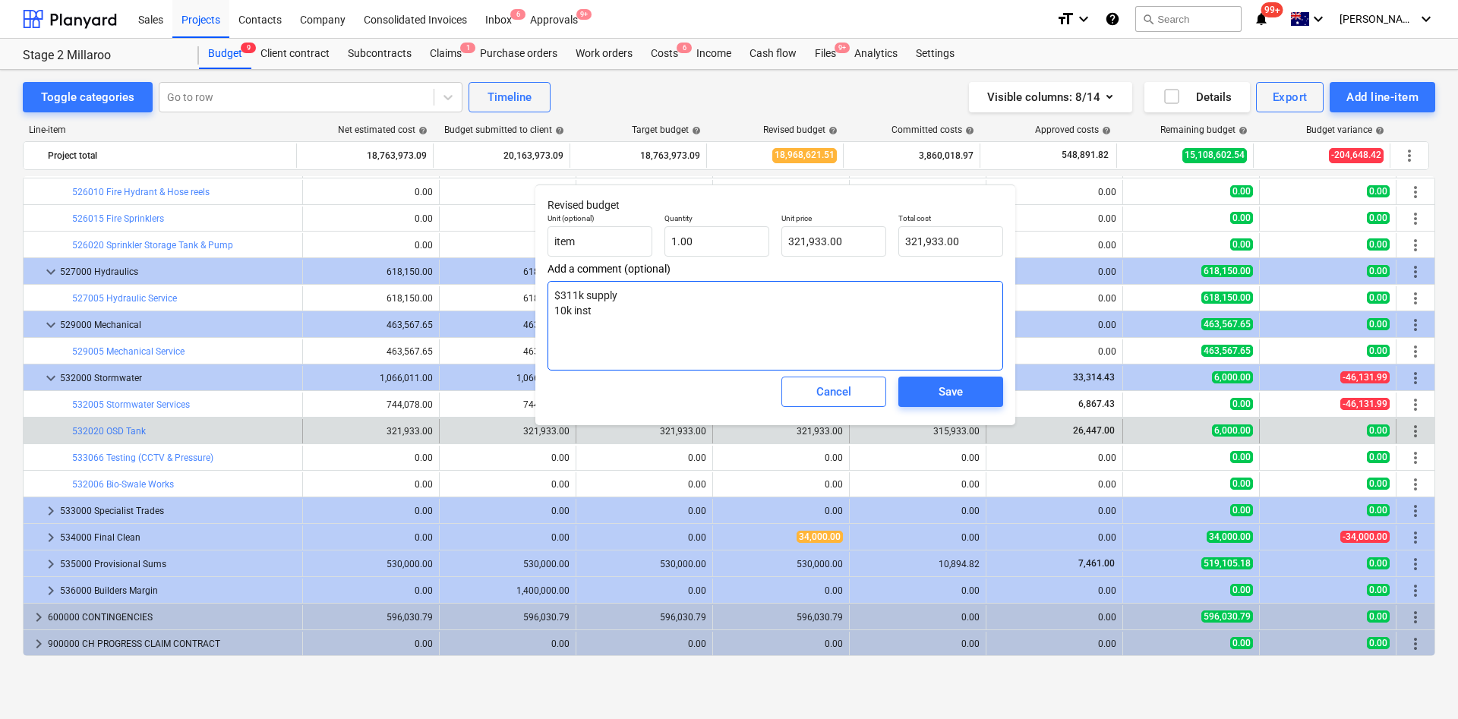
type textarea "$311k supply 10k insta"
type textarea "x"
type textarea "$311k supply 10k instal"
type textarea "x"
type textarea "$311k supply 10k install"
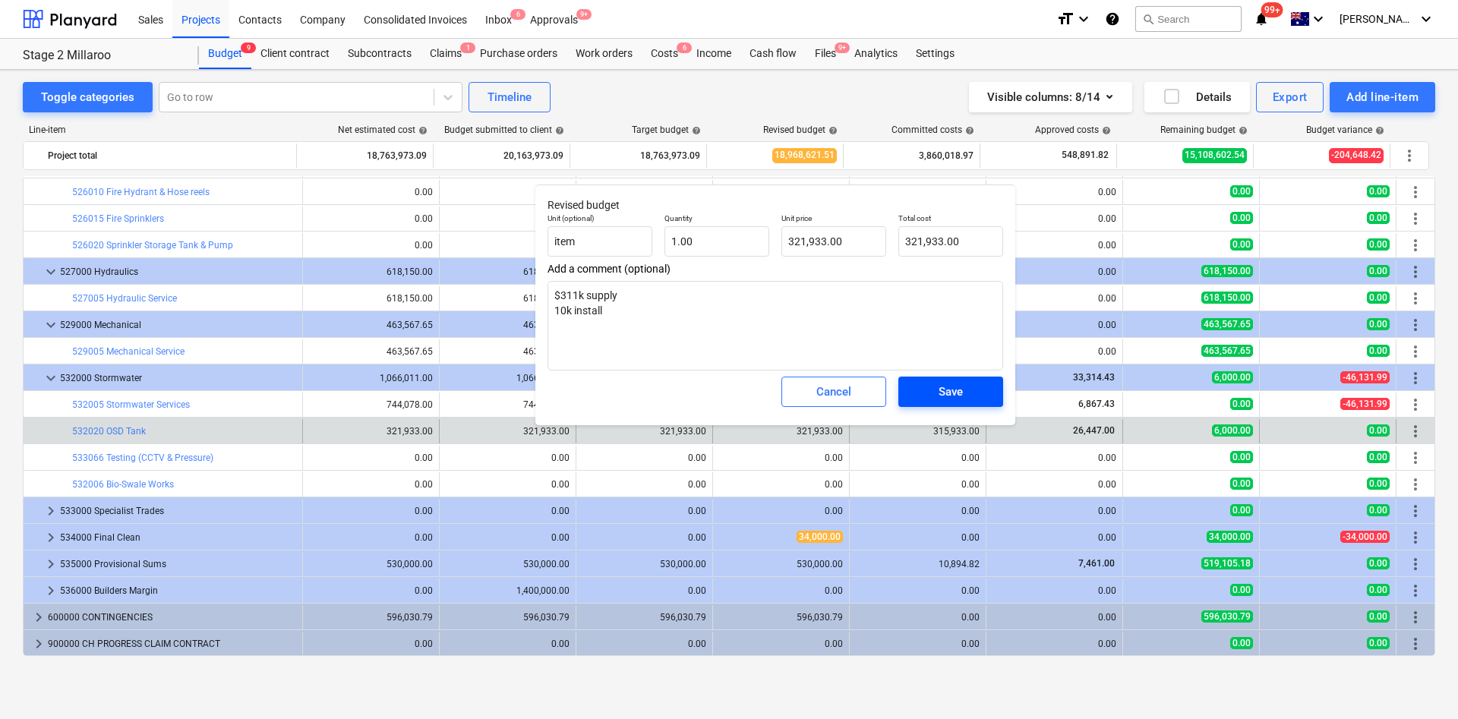
click at [939, 386] on div "Save" at bounding box center [950, 392] width 24 height 20
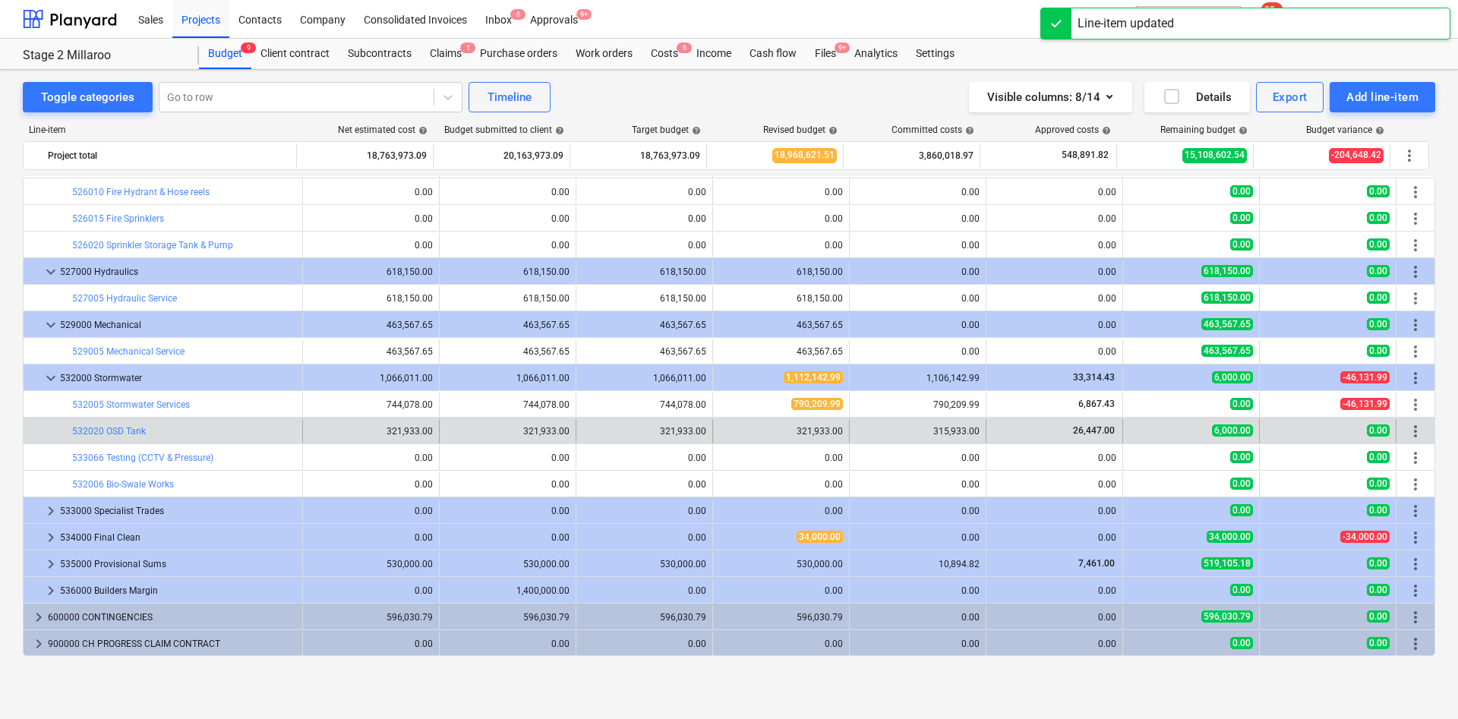
drag, startPoint x: 925, startPoint y: 427, endPoint x: 986, endPoint y: 433, distance: 61.0
click at [982, 427] on div "bar_chart 532020 OSD Tank edit 321,933.00 edit 321,933.00 edit 321,933.00 edit …" at bounding box center [729, 431] width 1411 height 24
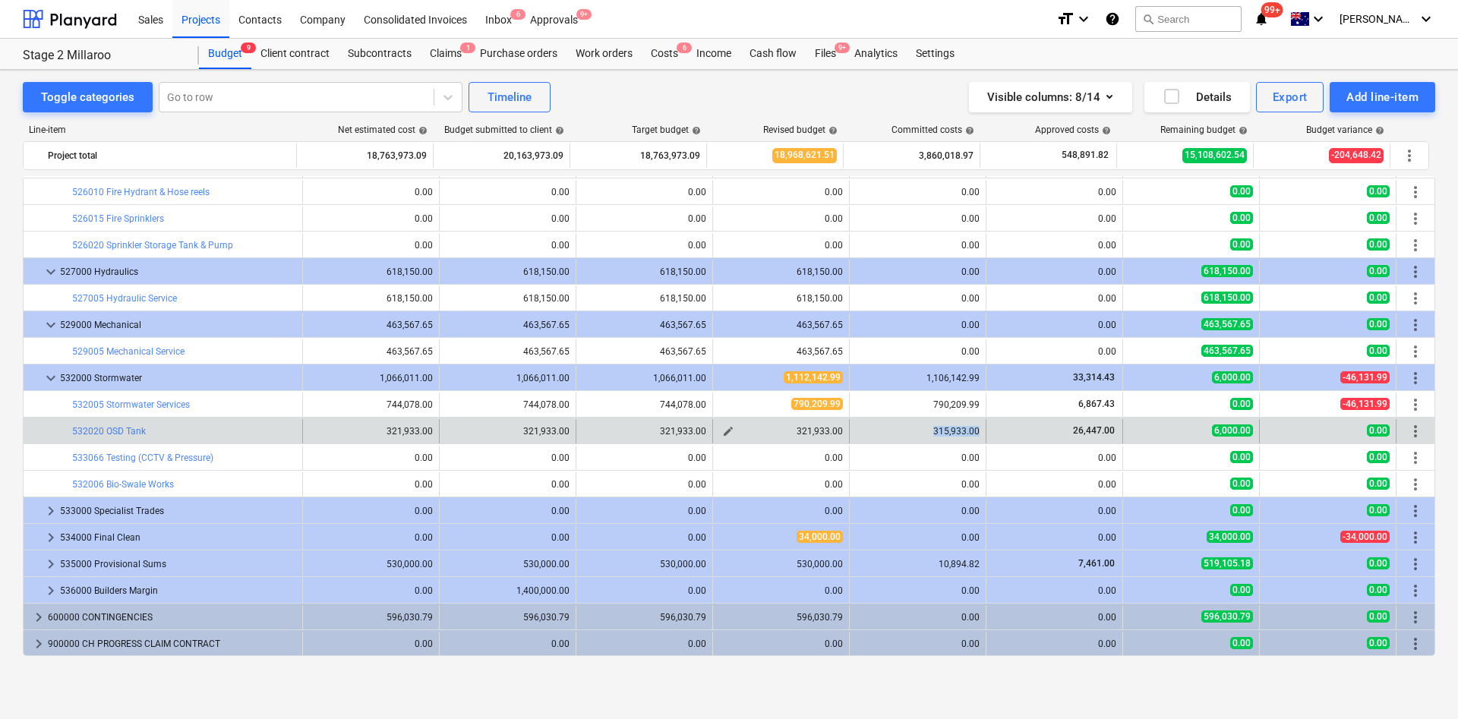
click at [723, 430] on span "edit" at bounding box center [728, 431] width 12 height 12
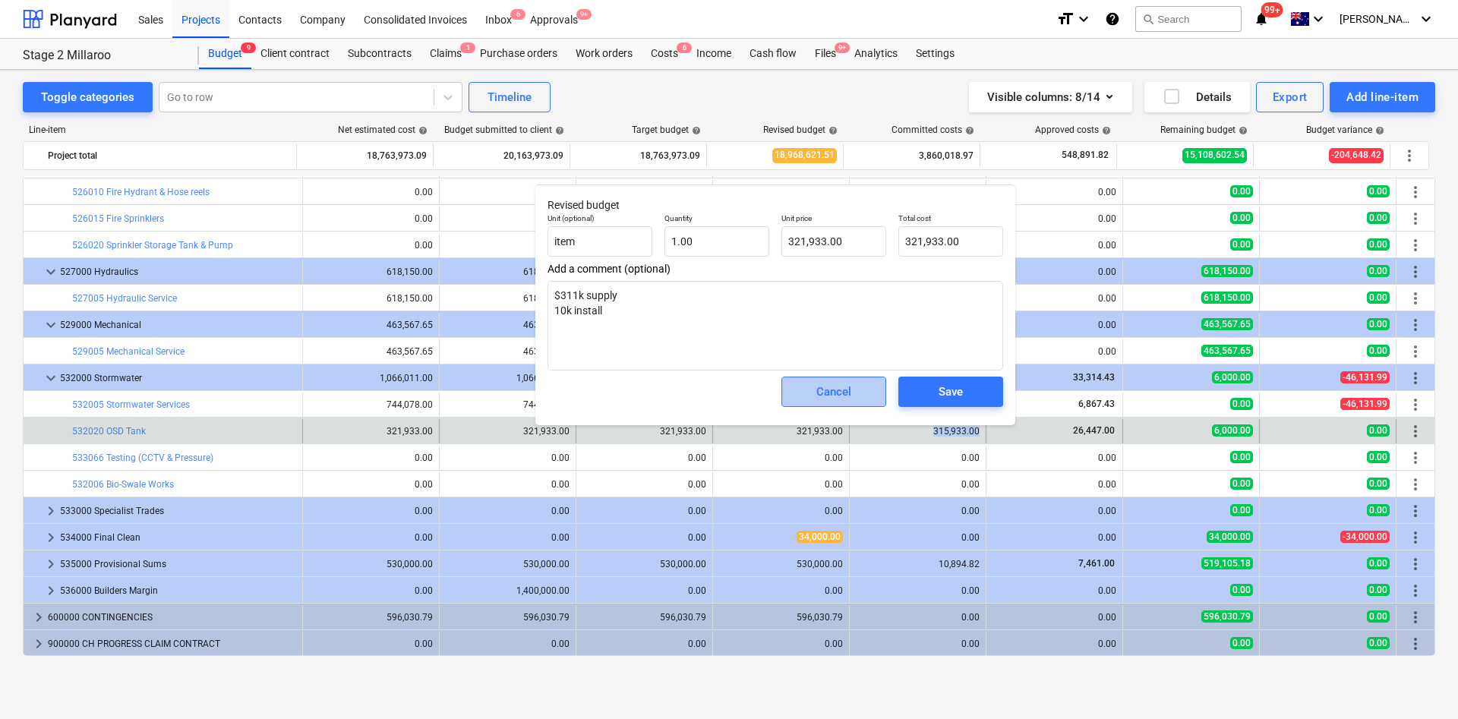
drag, startPoint x: 826, startPoint y: 401, endPoint x: 837, endPoint y: 393, distance: 13.7
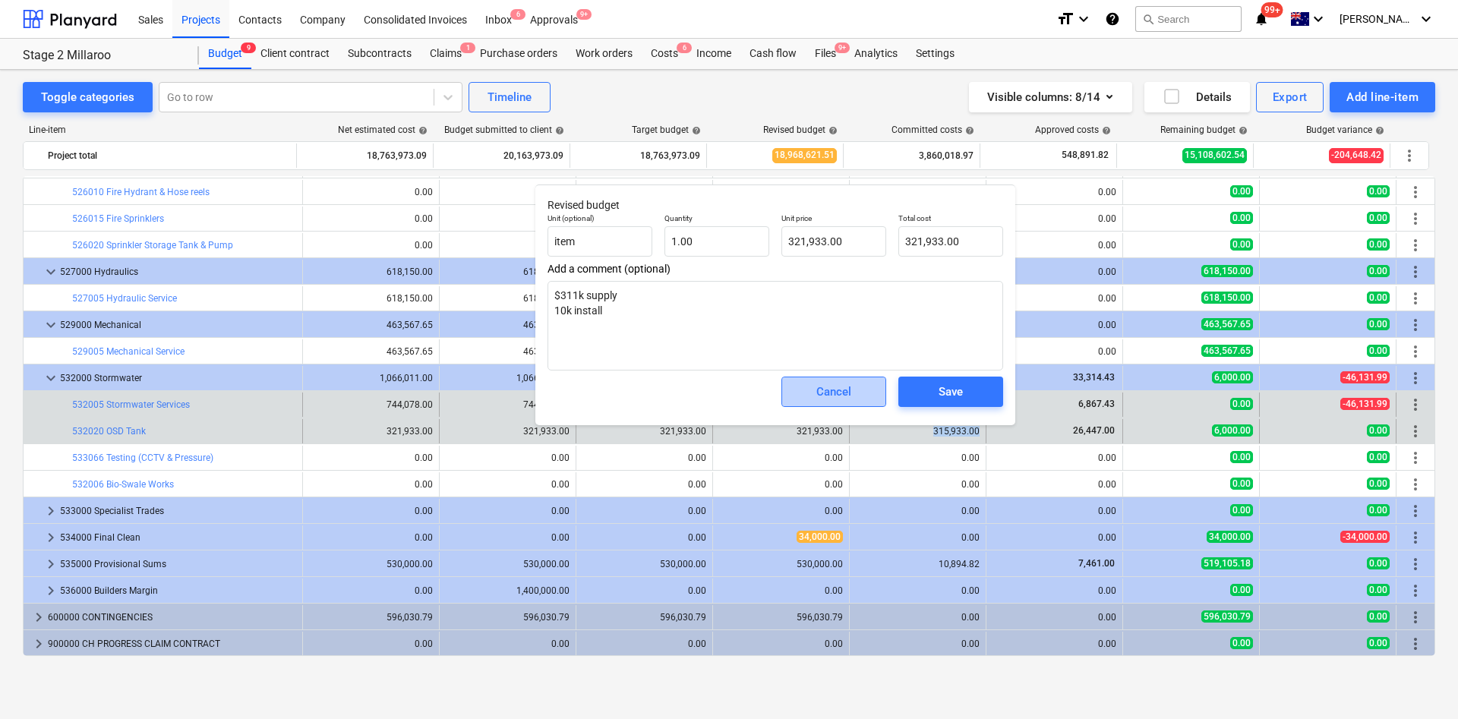
click at [829, 397] on div "Cancel" at bounding box center [833, 392] width 35 height 20
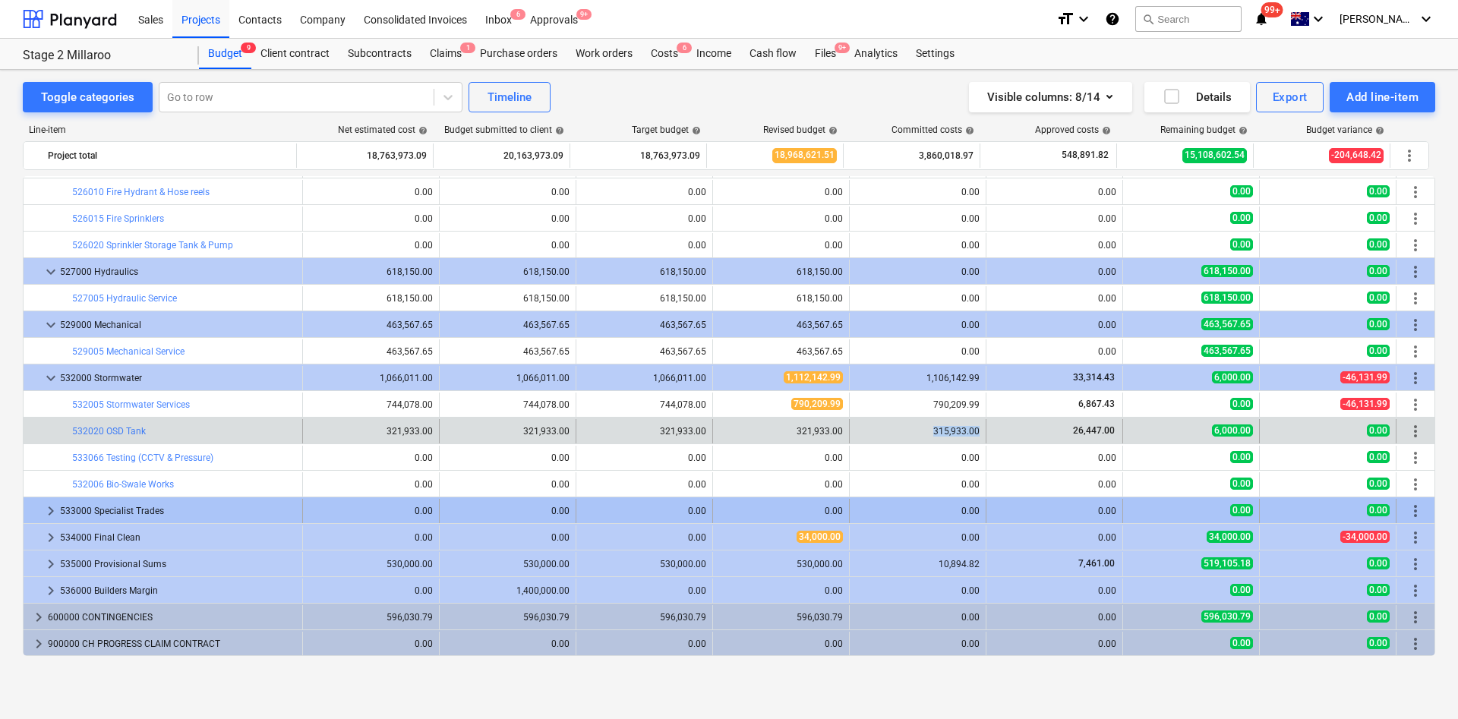
click at [44, 511] on span "keyboard_arrow_right" at bounding box center [51, 511] width 18 height 18
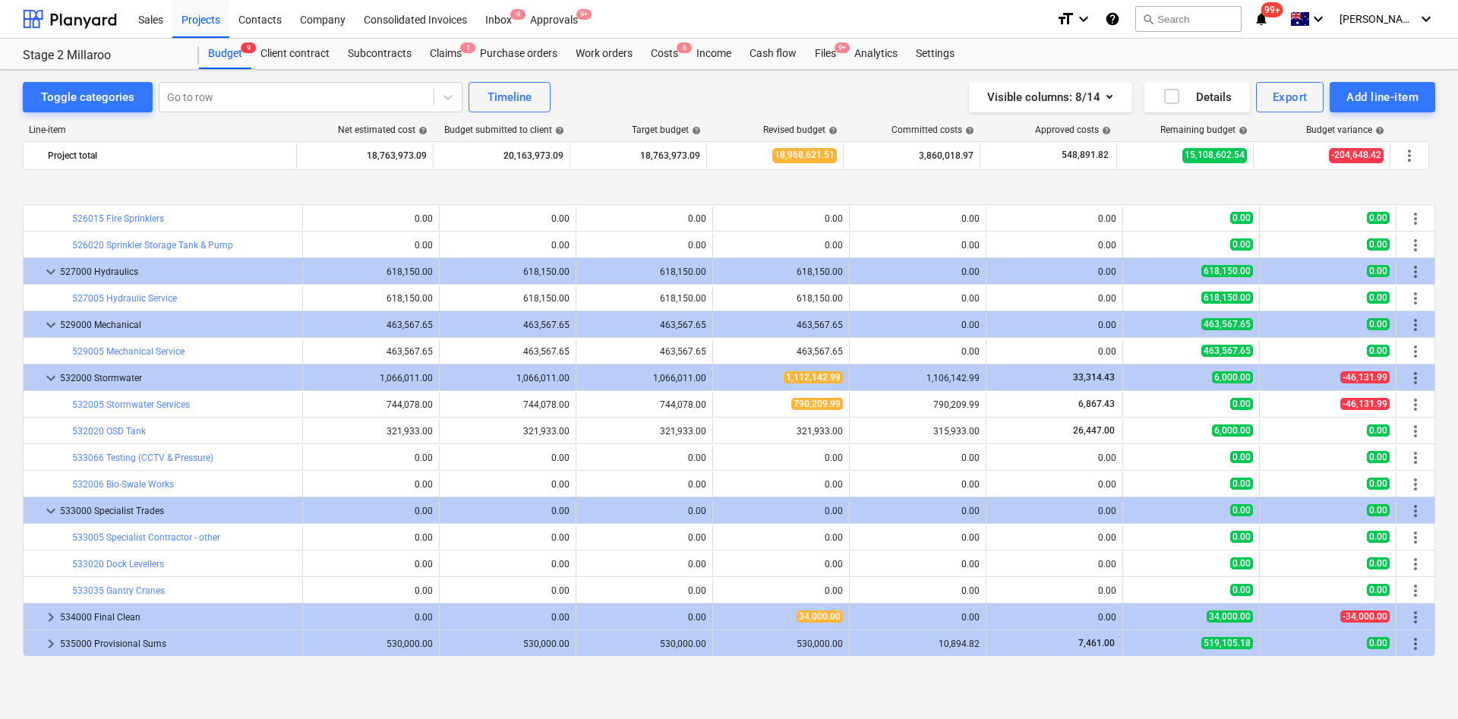
scroll to position [2842, 0]
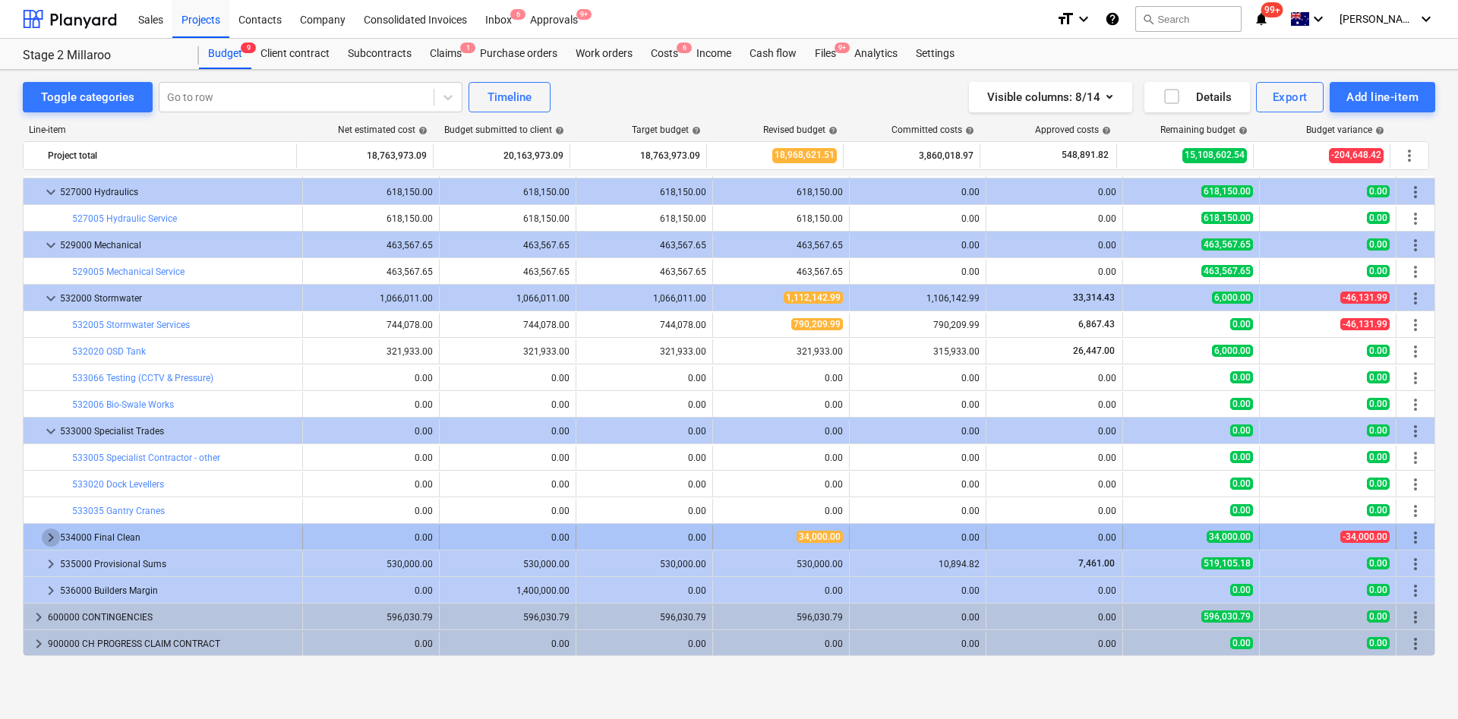
click at [48, 537] on span "keyboard_arrow_right" at bounding box center [51, 537] width 18 height 18
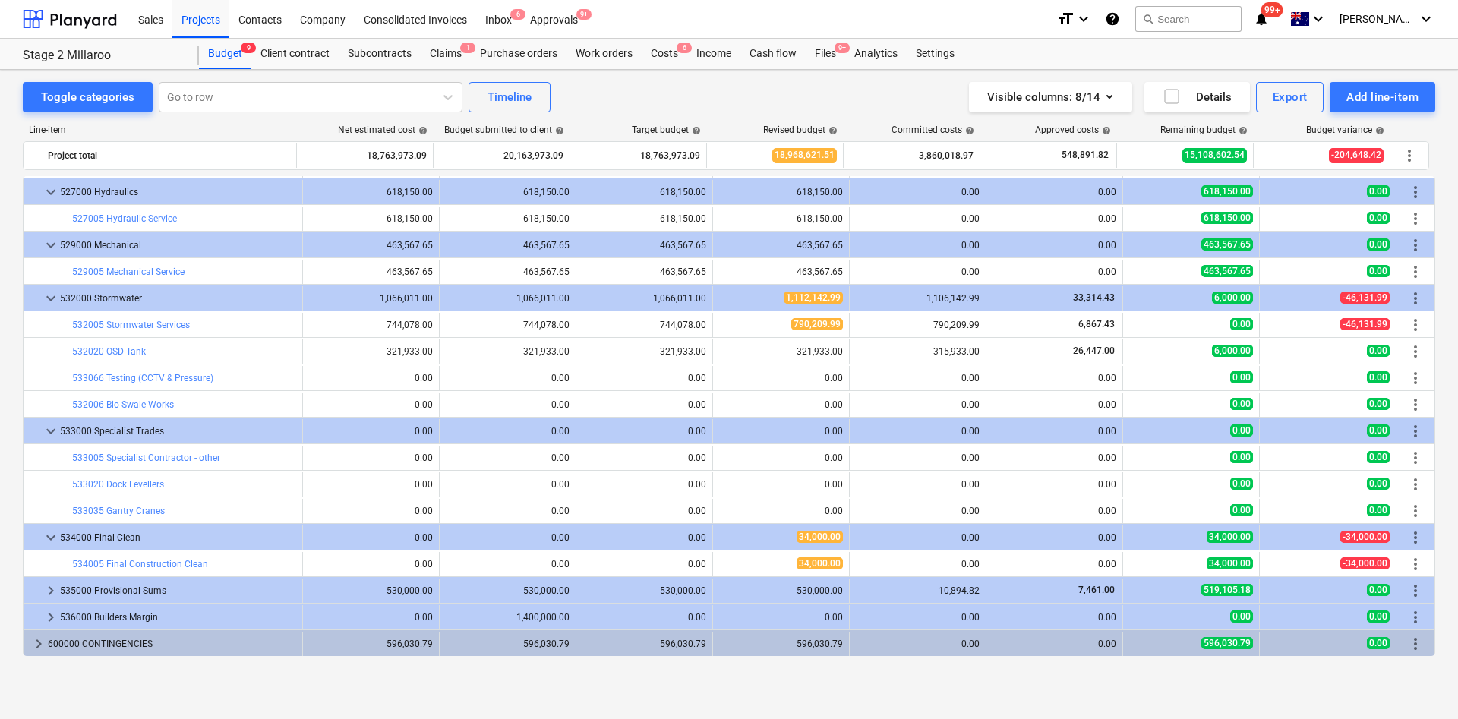
scroll to position [2868, 0]
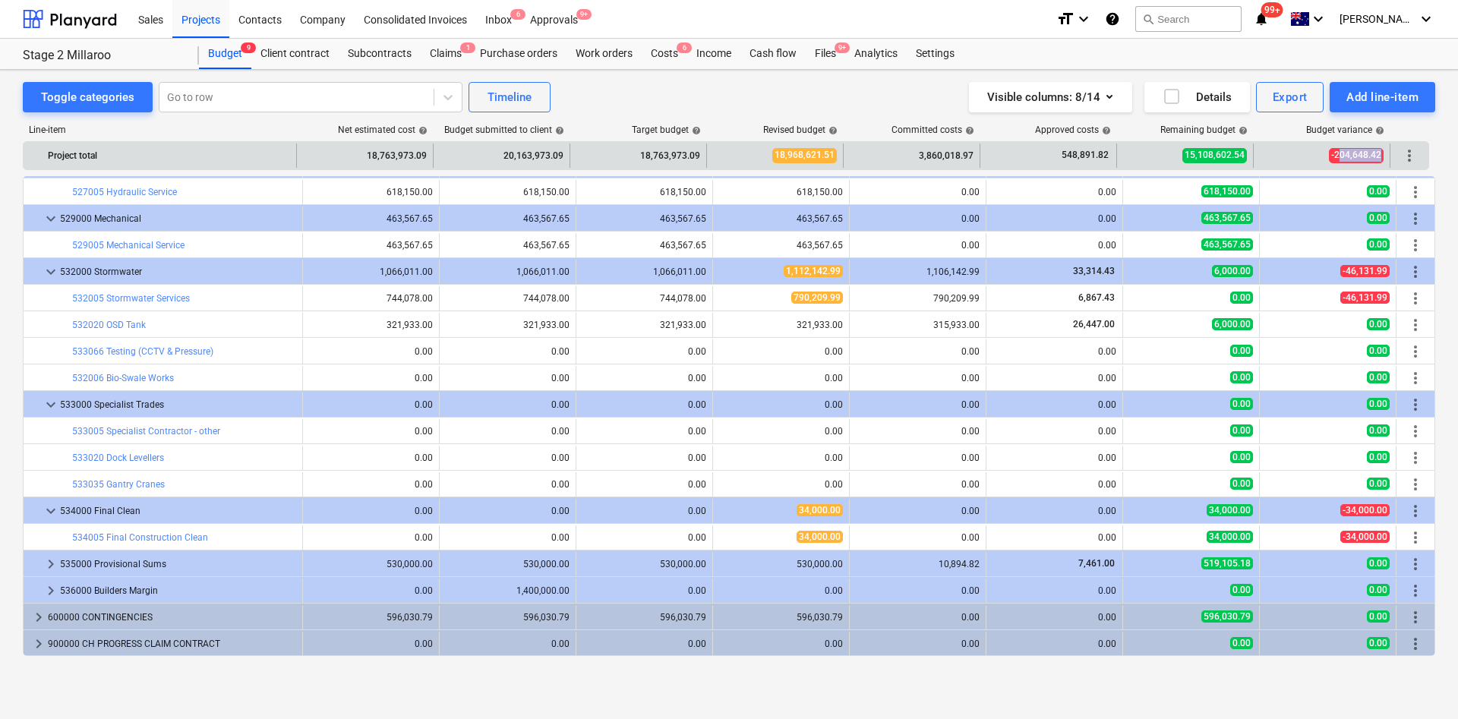
drag, startPoint x: 1380, startPoint y: 150, endPoint x: 1337, endPoint y: 150, distance: 43.3
click at [1337, 150] on span "-204,648.42" at bounding box center [1356, 155] width 55 height 14
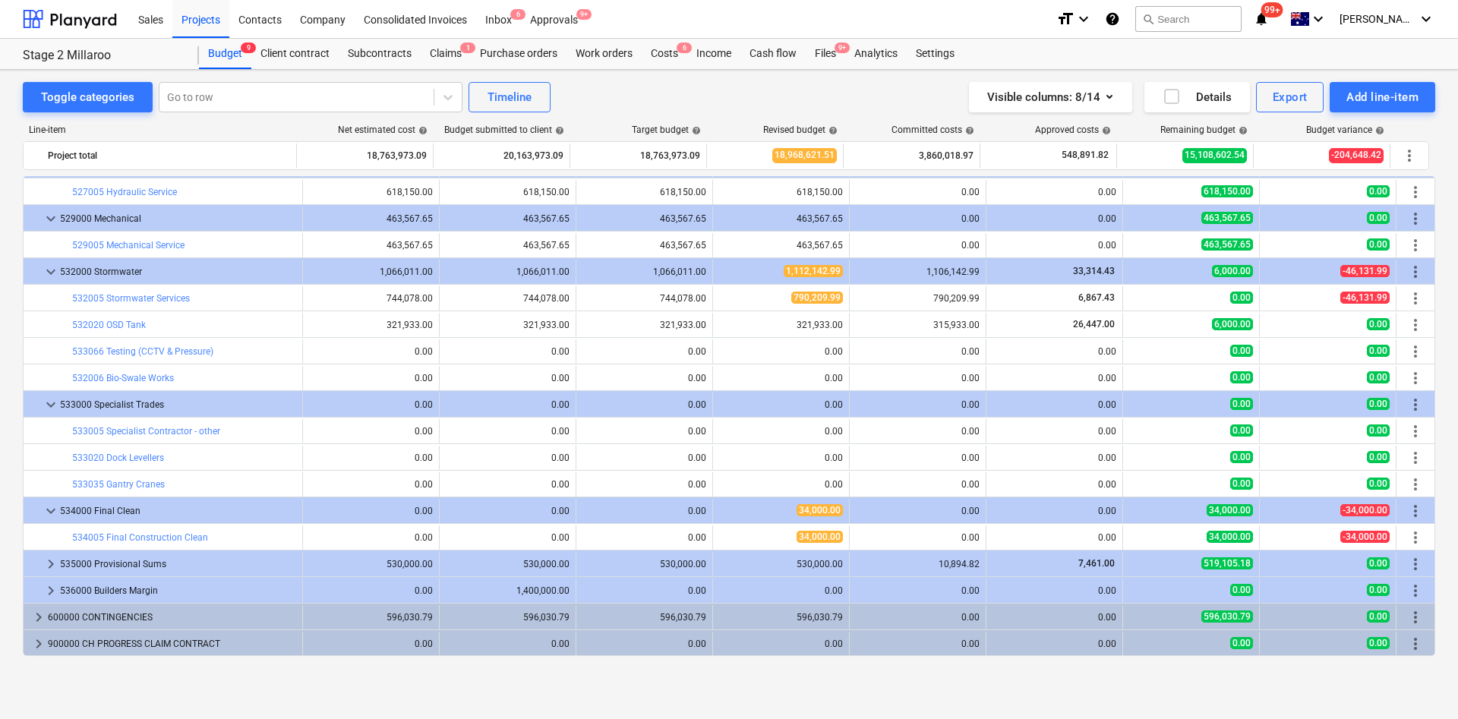
click at [745, 93] on div "Toggle categories Go to row Timeline Visible columns : 8/14 Details Export Add …" at bounding box center [729, 97] width 1412 height 30
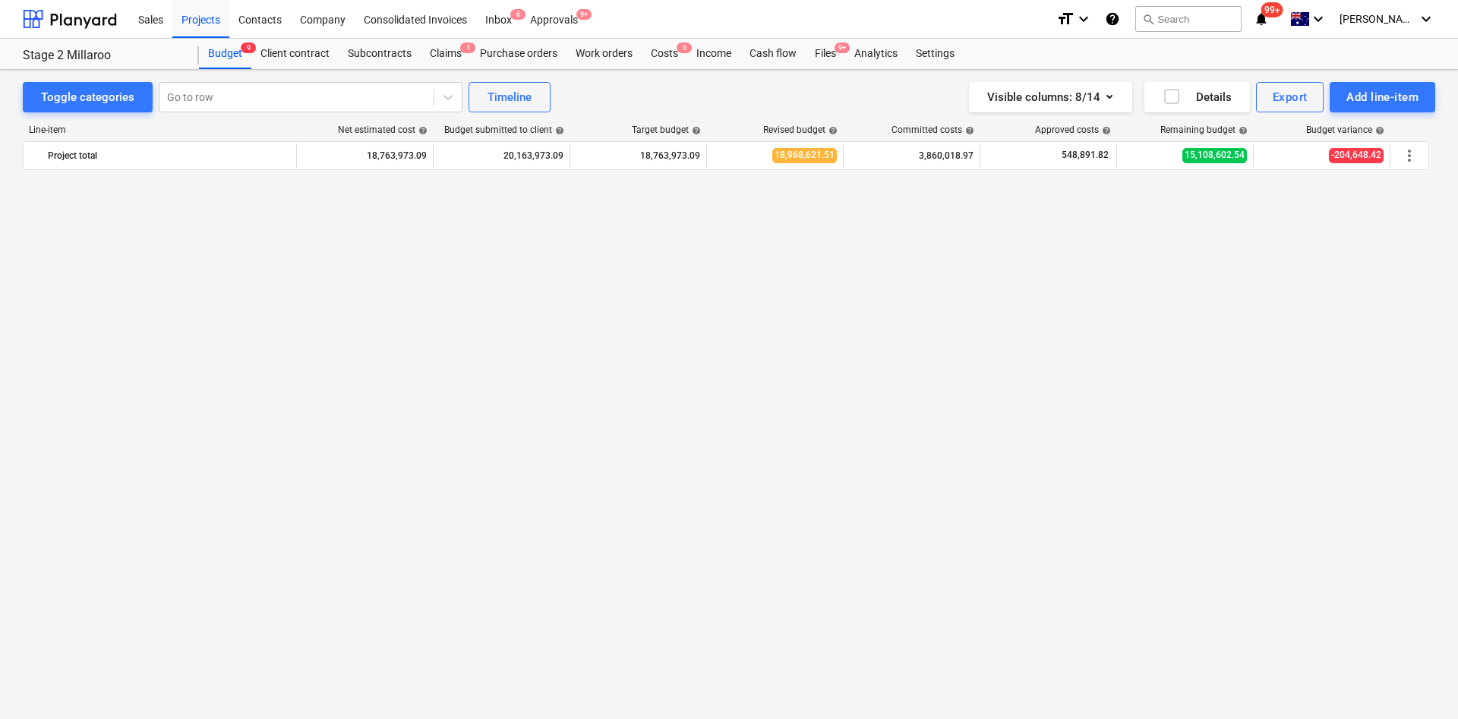
scroll to position [0, 0]
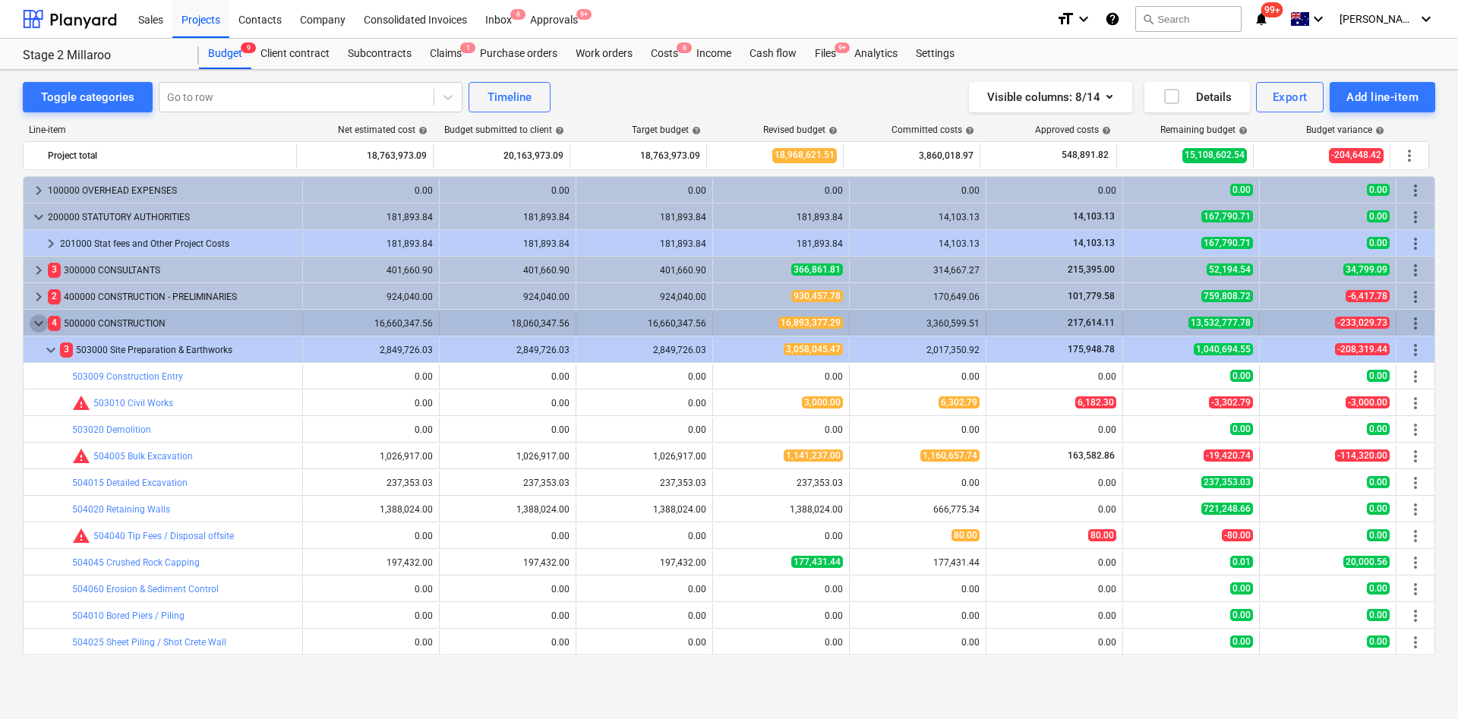
click at [41, 324] on span "keyboard_arrow_down" at bounding box center [39, 323] width 18 height 18
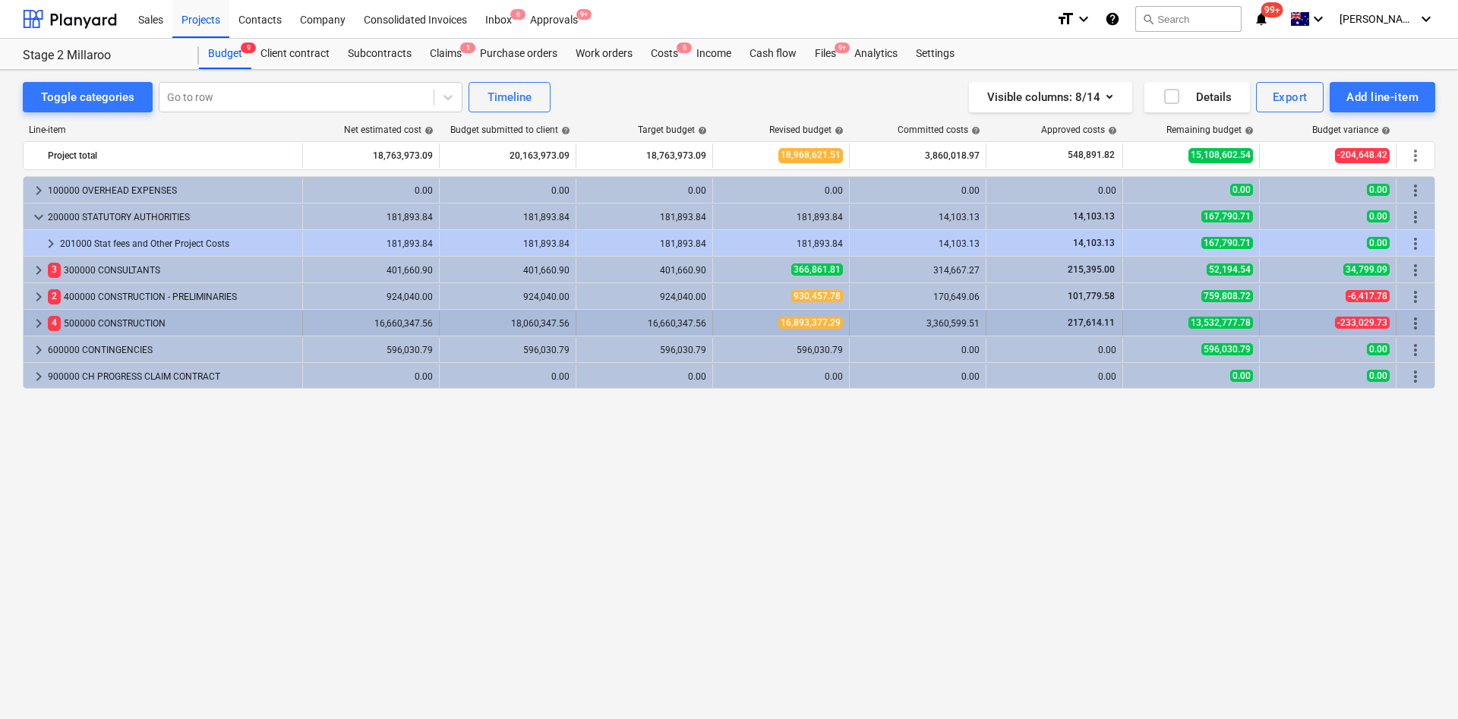
click at [44, 322] on span "keyboard_arrow_right" at bounding box center [39, 323] width 18 height 18
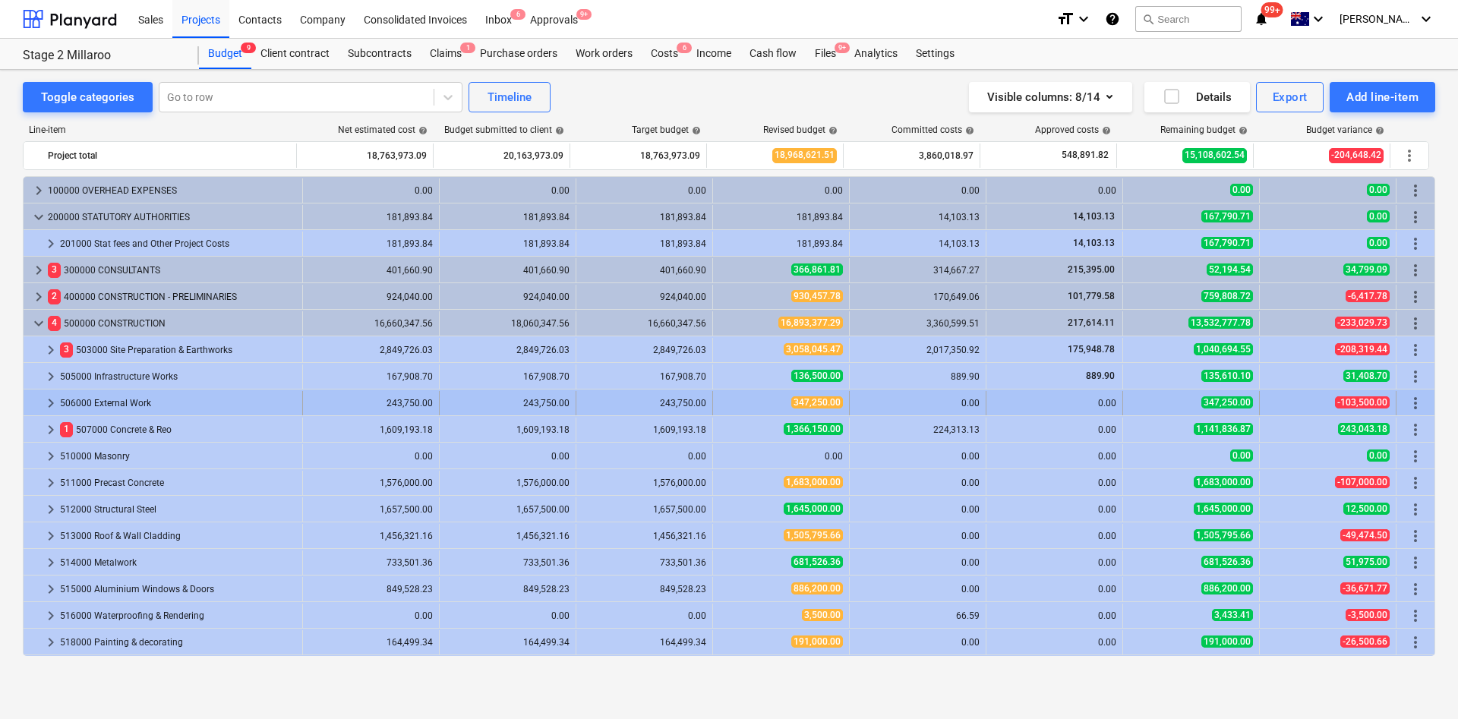
click at [47, 404] on span "keyboard_arrow_right" at bounding box center [51, 403] width 18 height 18
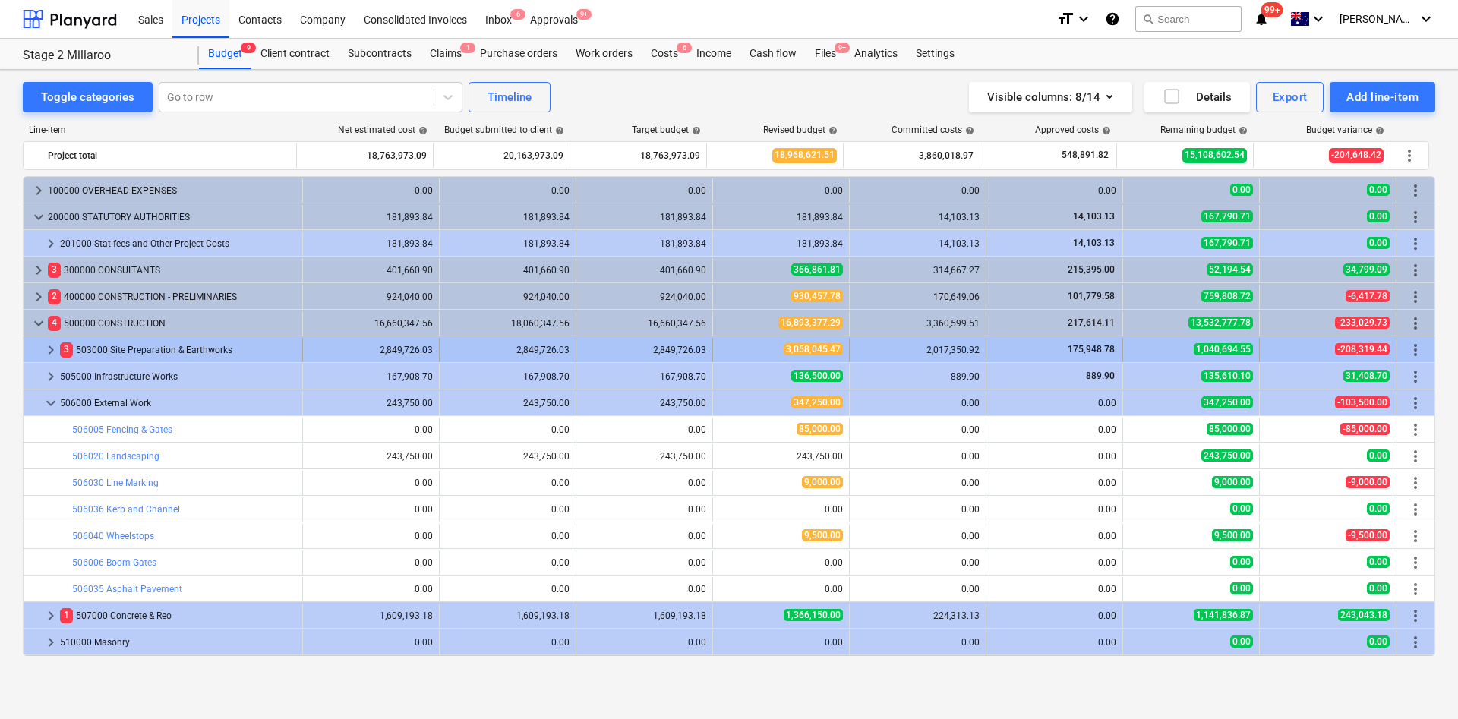
click at [46, 350] on span "keyboard_arrow_right" at bounding box center [51, 350] width 18 height 18
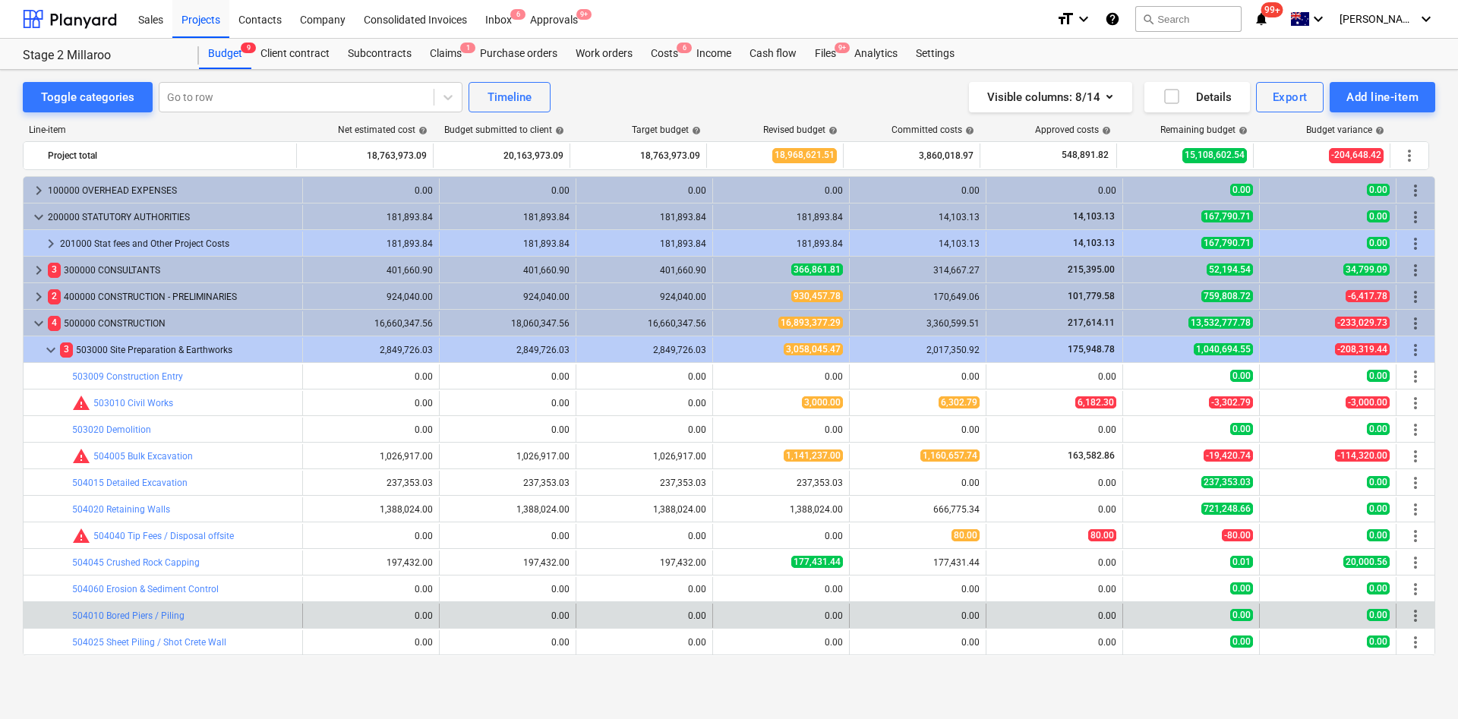
scroll to position [114, 0]
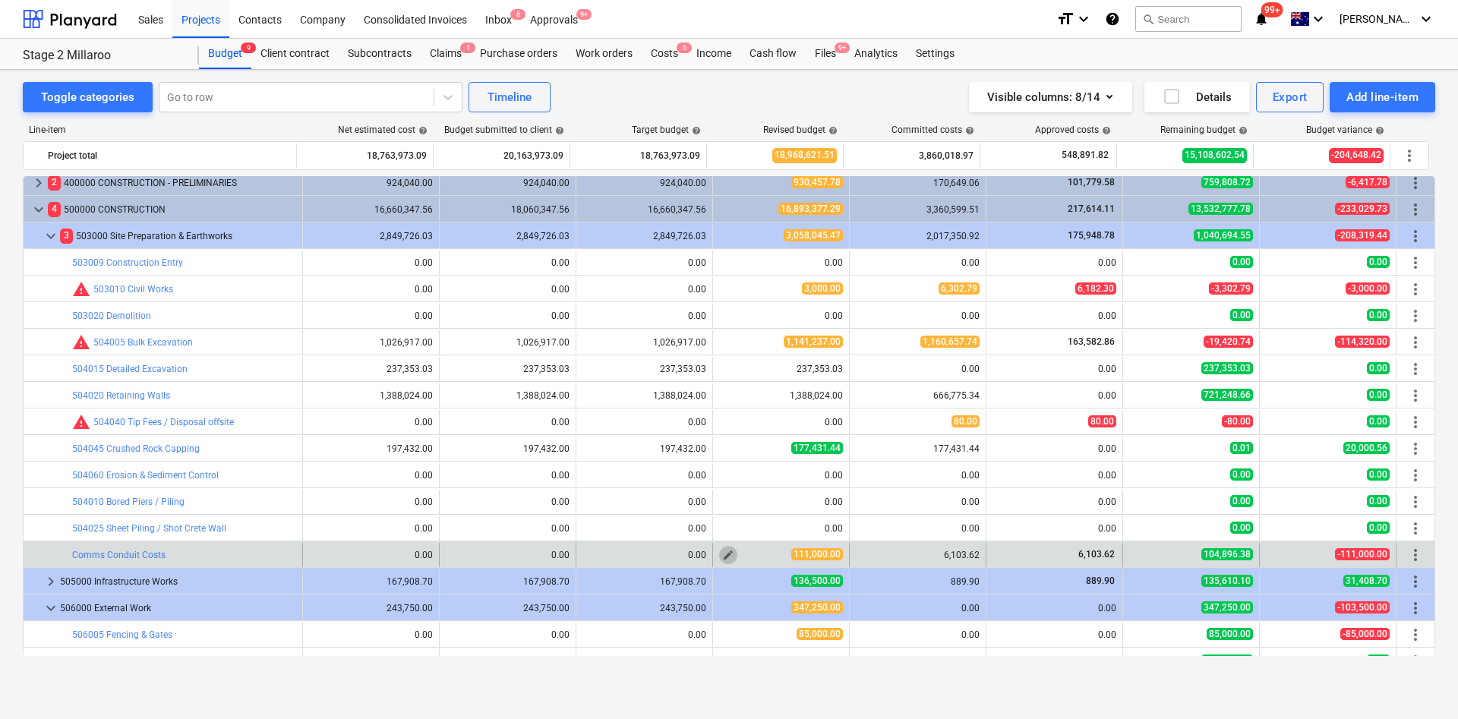
click at [727, 556] on span "edit" at bounding box center [728, 555] width 12 height 12
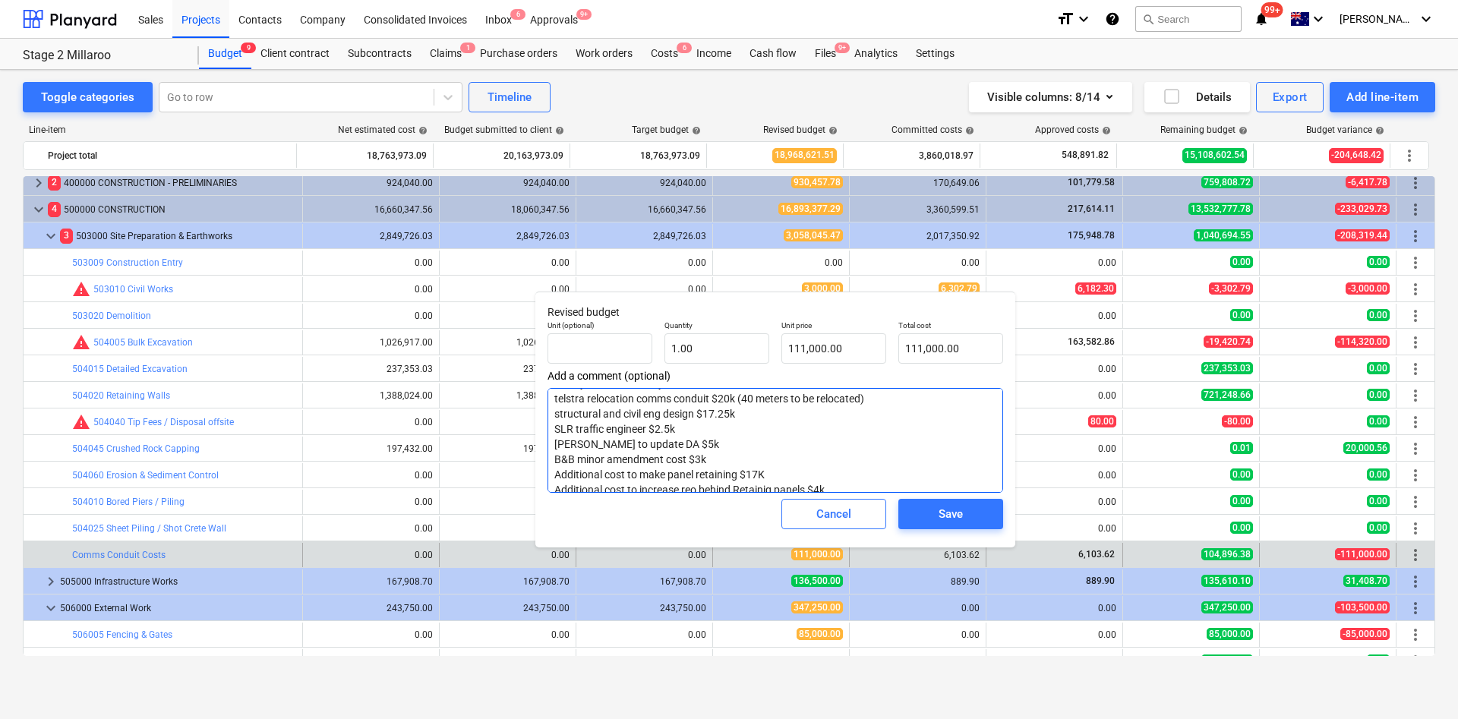
scroll to position [91, 0]
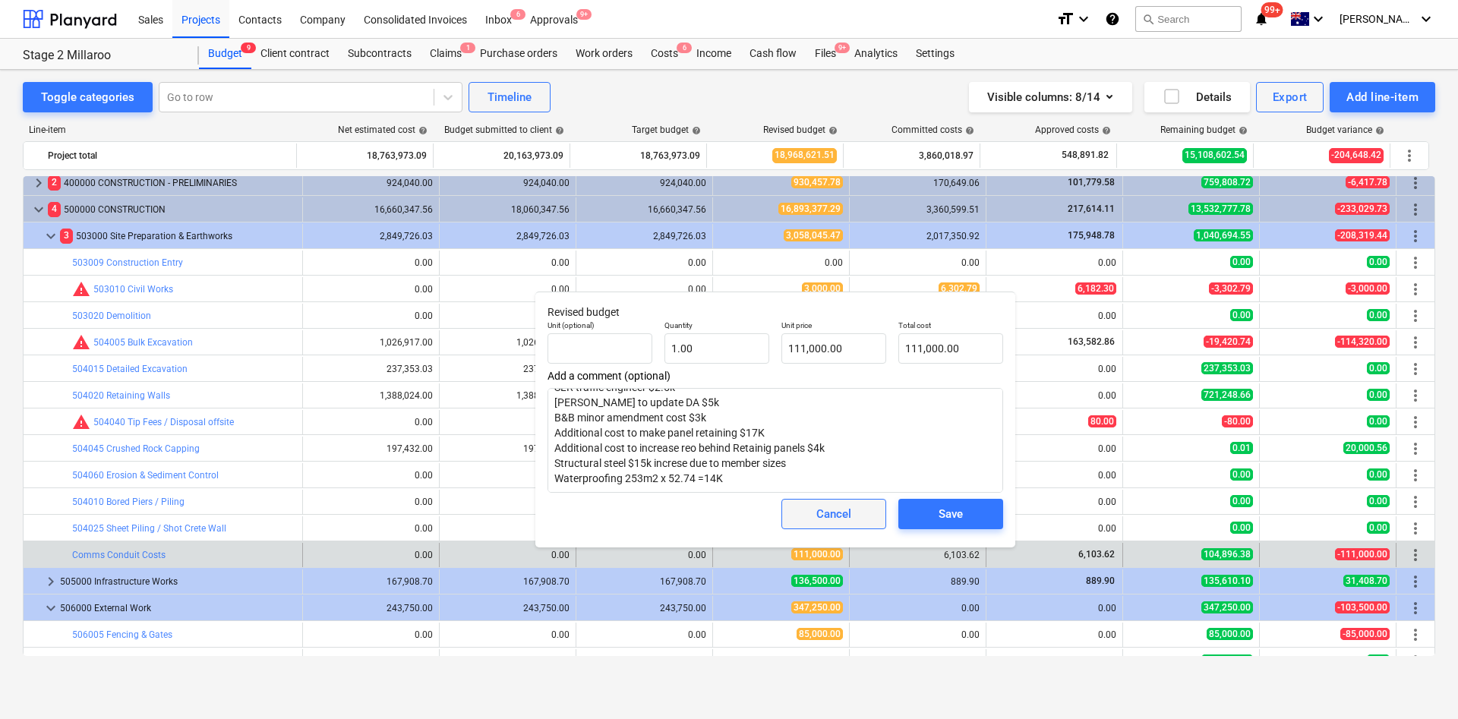
click at [819, 512] on div "Cancel" at bounding box center [833, 514] width 35 height 20
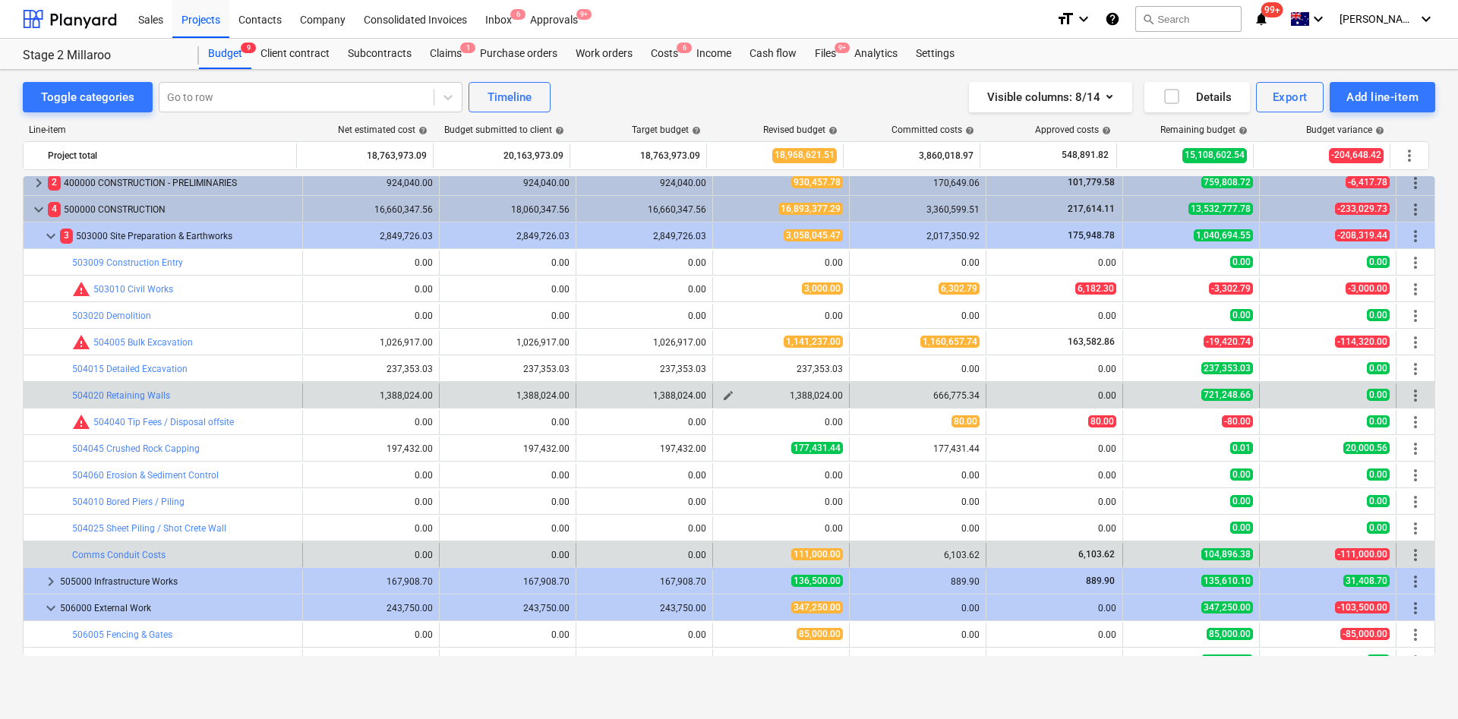
click at [723, 398] on span "edit" at bounding box center [728, 395] width 12 height 12
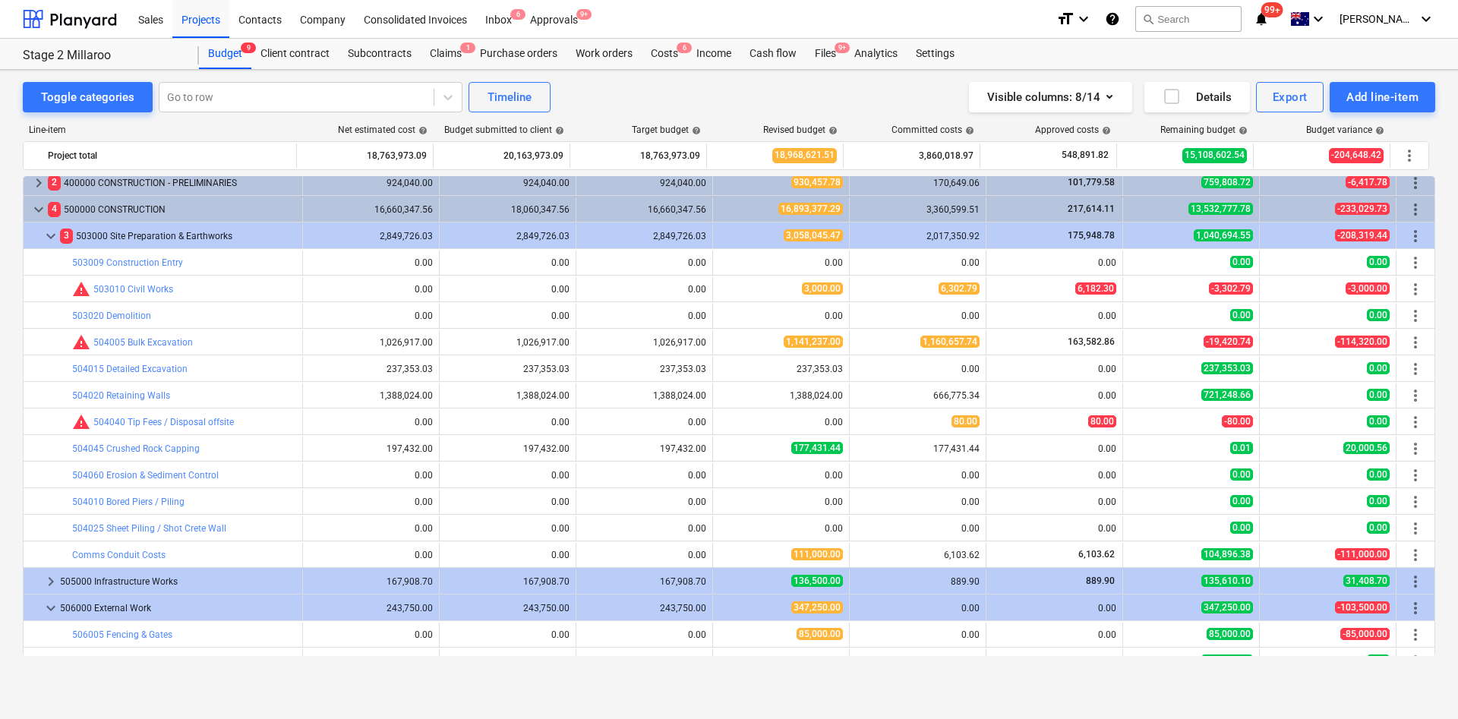
type textarea "x"
type input "1.00"
type input "1,388,024.00"
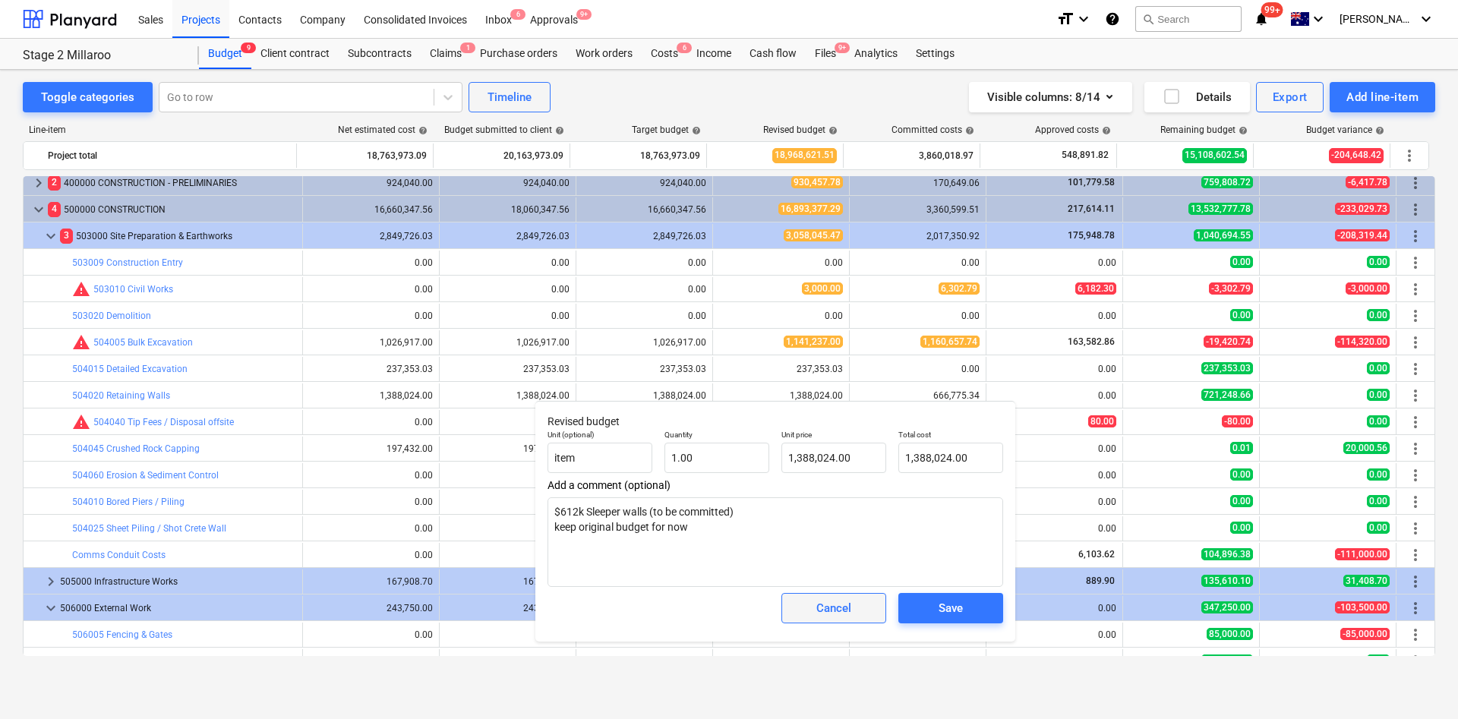
click at [840, 605] on div "Cancel" at bounding box center [833, 608] width 35 height 20
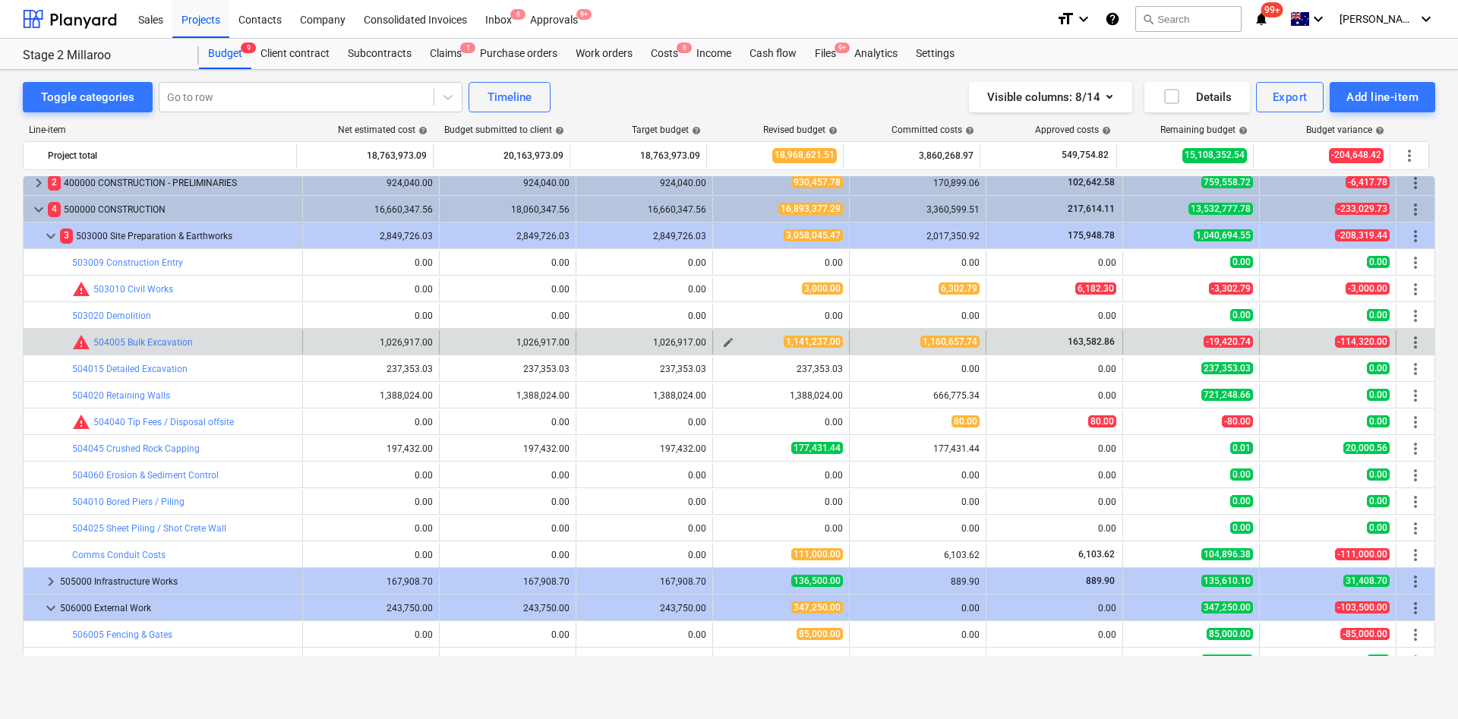
click at [722, 336] on span "edit" at bounding box center [728, 342] width 12 height 12
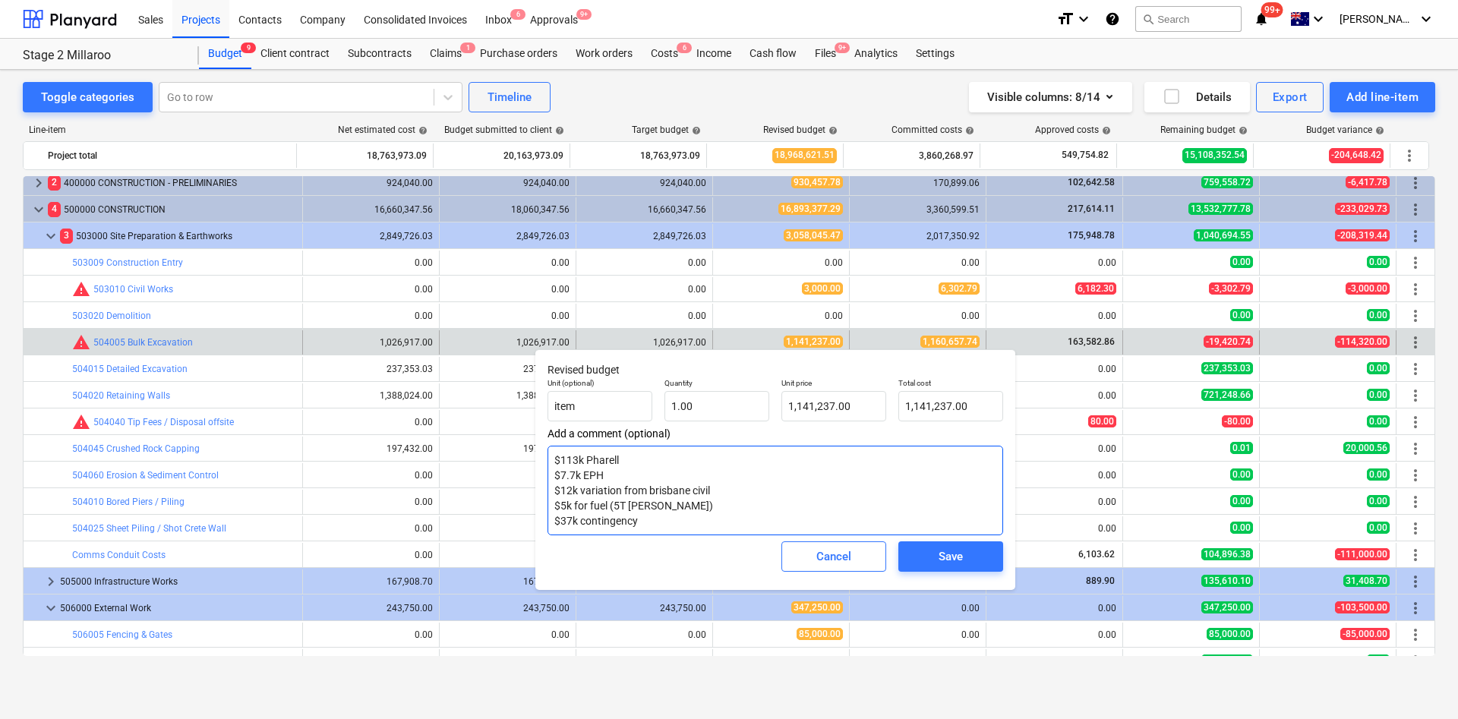
drag, startPoint x: 616, startPoint y: 469, endPoint x: 537, endPoint y: 455, distance: 80.1
click at [537, 455] on div "Revised budget Unit (optional) item Quantity 1.00 Unit price 1,141,237.00 Total…" at bounding box center [775, 469] width 480 height 241
drag, startPoint x: 733, startPoint y: 543, endPoint x: 761, endPoint y: 547, distance: 28.3
click at [733, 541] on div "Cancel Save" at bounding box center [775, 556] width 468 height 55
click at [846, 555] on div "Cancel" at bounding box center [833, 557] width 35 height 20
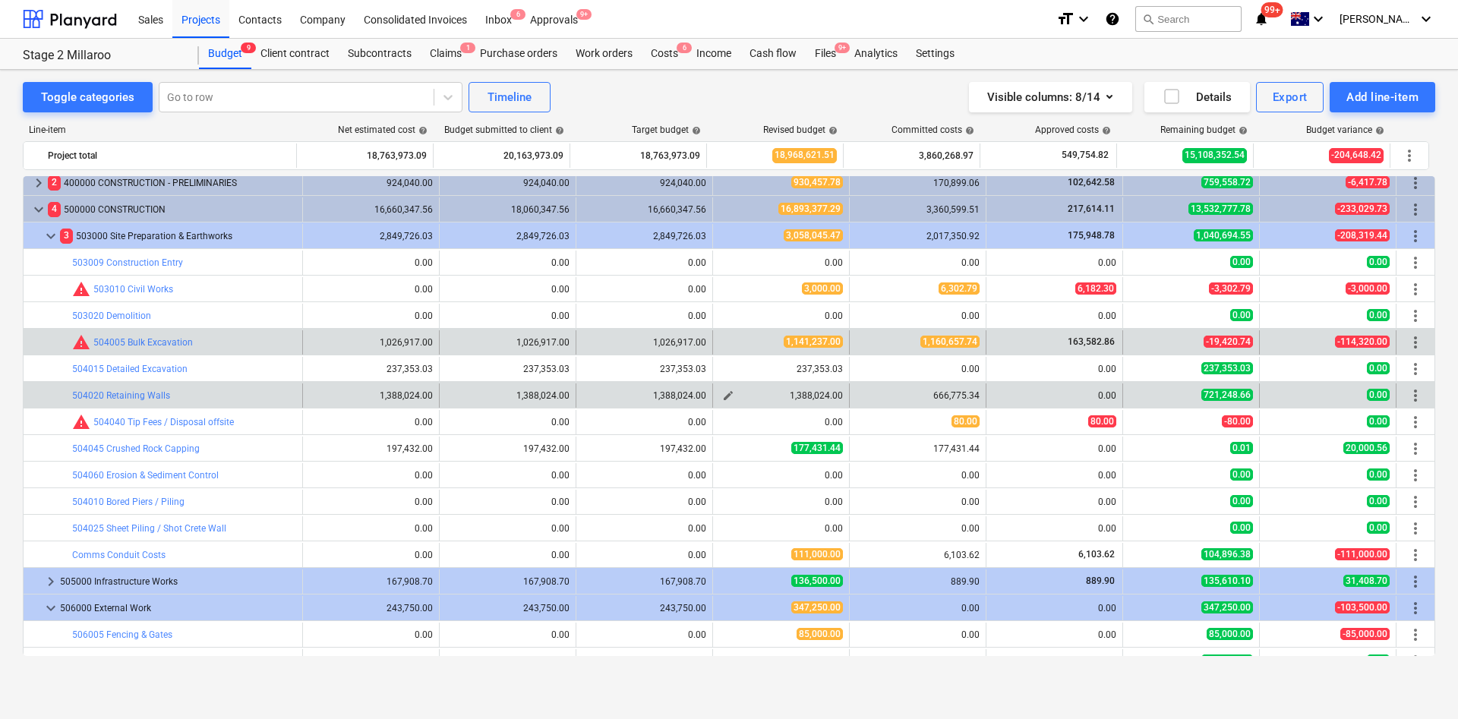
click at [723, 396] on span "edit" at bounding box center [728, 395] width 12 height 12
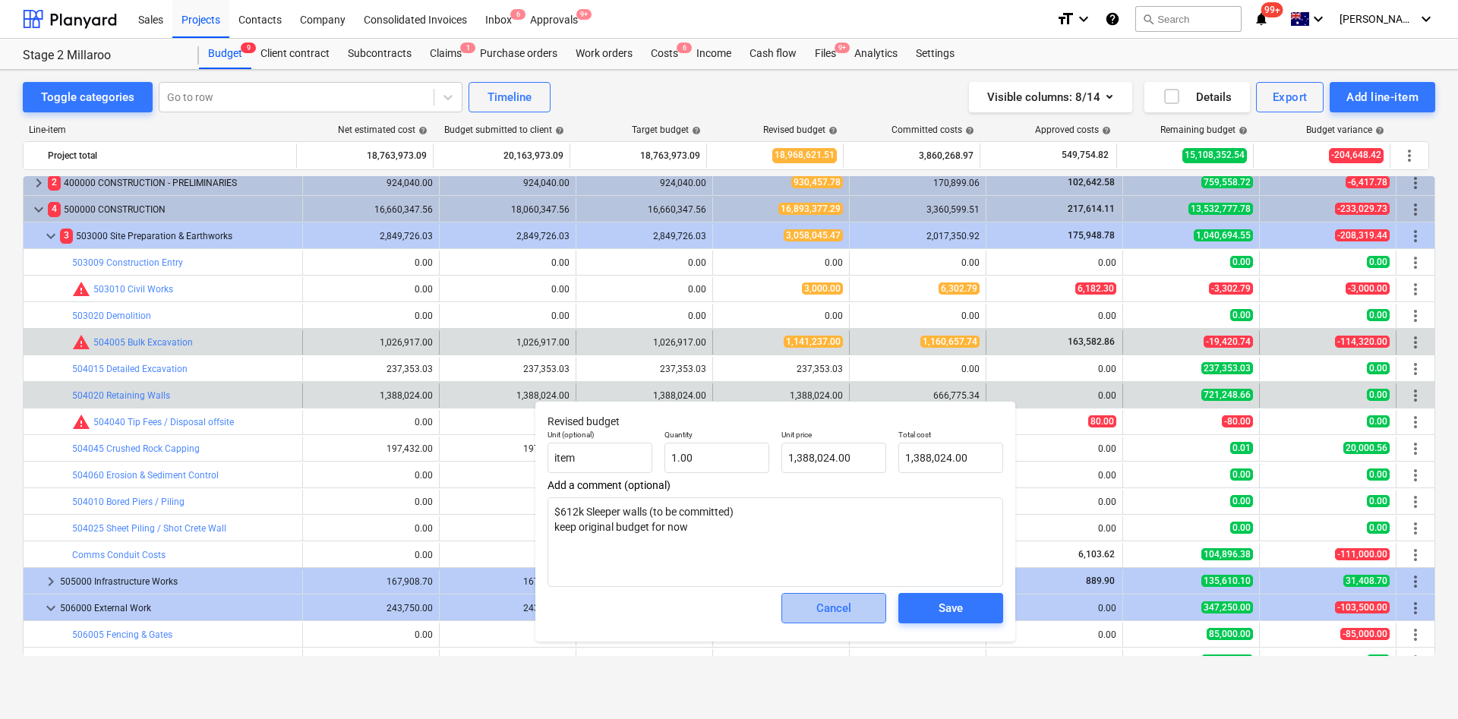
click at [801, 605] on span "Cancel" at bounding box center [833, 608] width 67 height 20
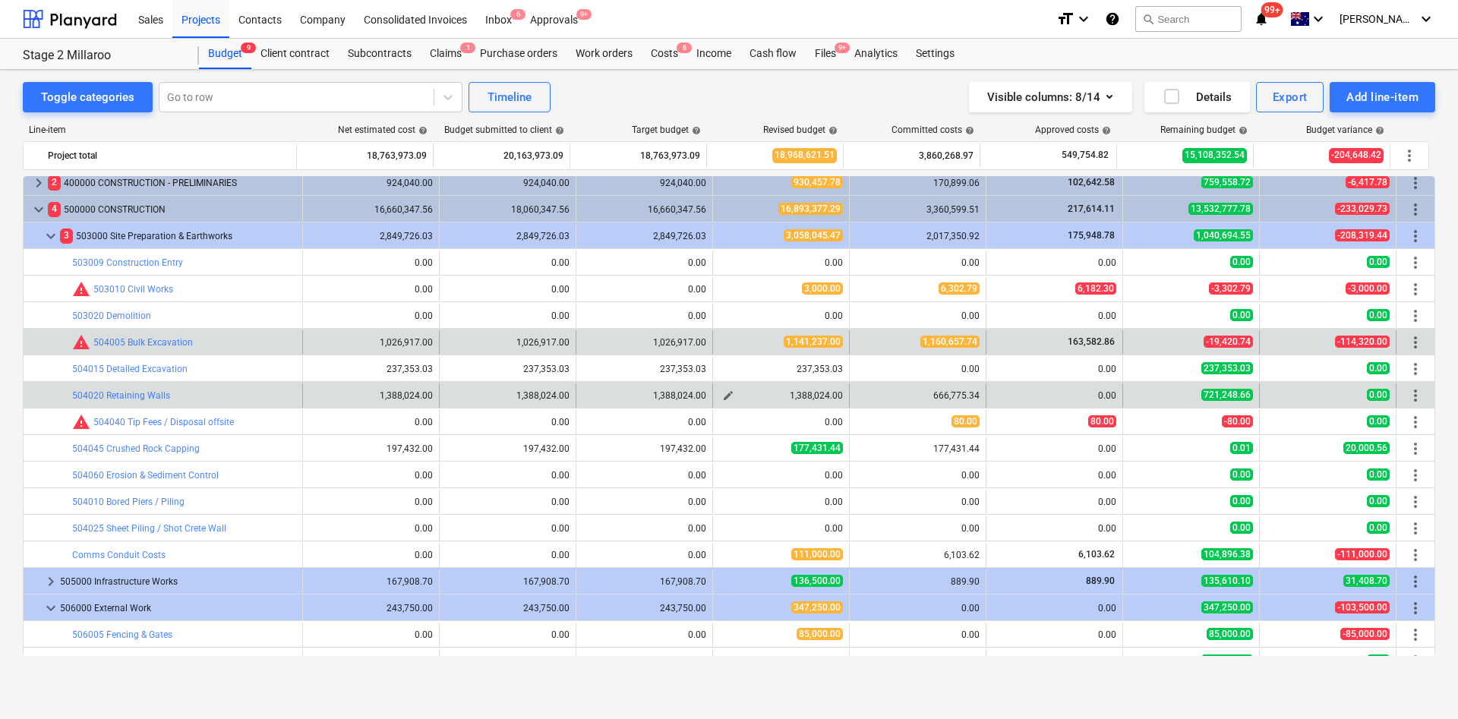
click at [722, 395] on span "edit" at bounding box center [728, 395] width 12 height 12
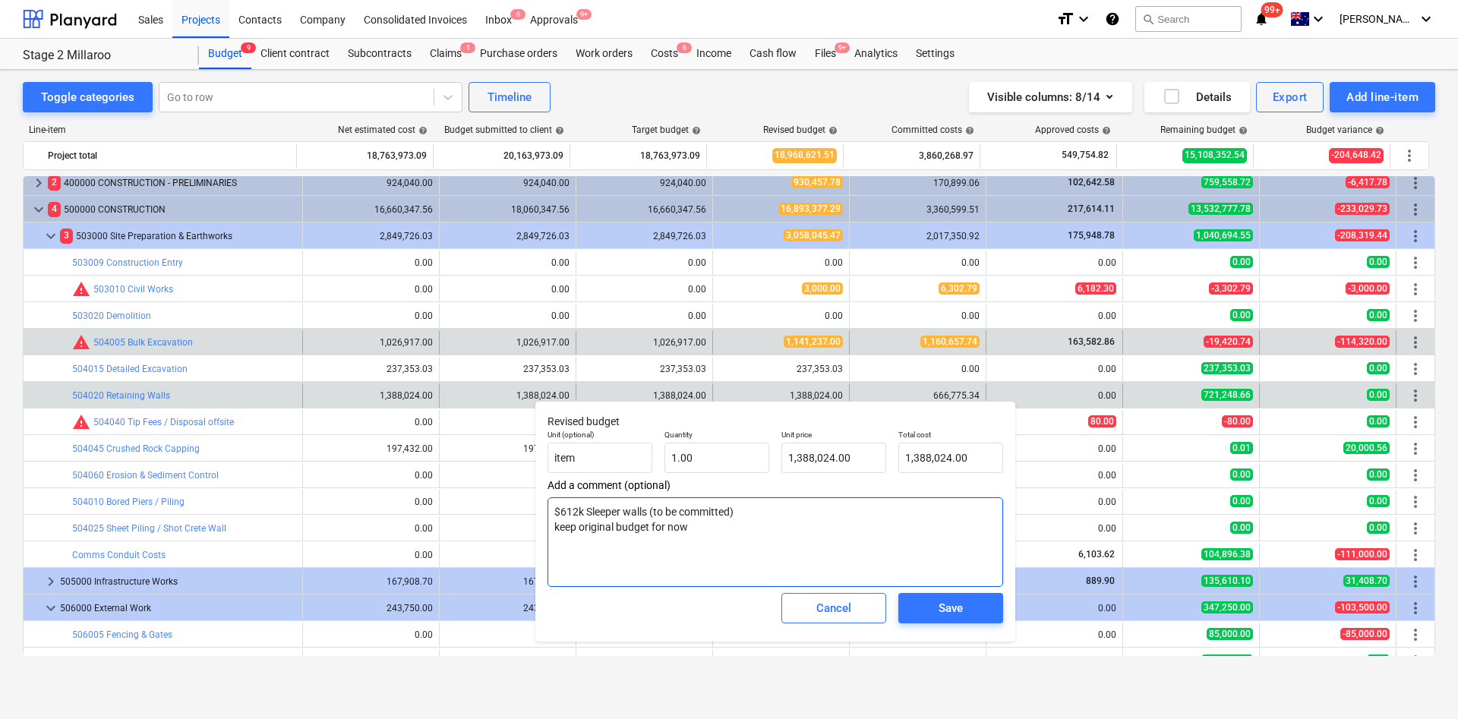
click at [735, 534] on textarea "$612k Sleeper walls (to be committed) keep original budget for now" at bounding box center [774, 542] width 455 height 90
type textarea "x"
type textarea "$612k Sleeper walls (to be committed) keep original budget for now"
type textarea "x"
type textarea "$612k Sleeper walls (to be committed) keep original budget for now 1"
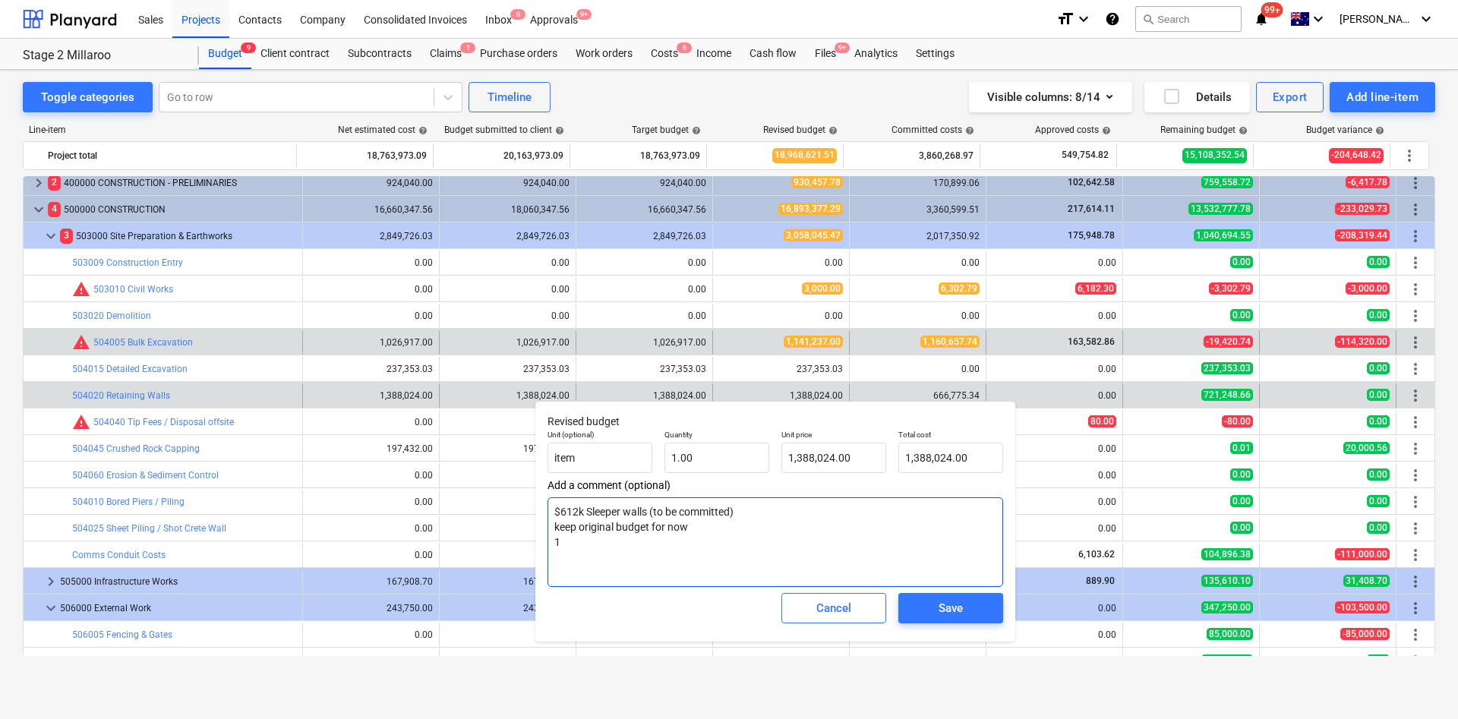
type textarea "x"
type textarea "$612k Sleeper walls (to be committed) keep original budget for now 13"
type textarea "x"
type textarea "$612k Sleeper walls (to be committed) keep original budget for now 1"
type textarea "x"
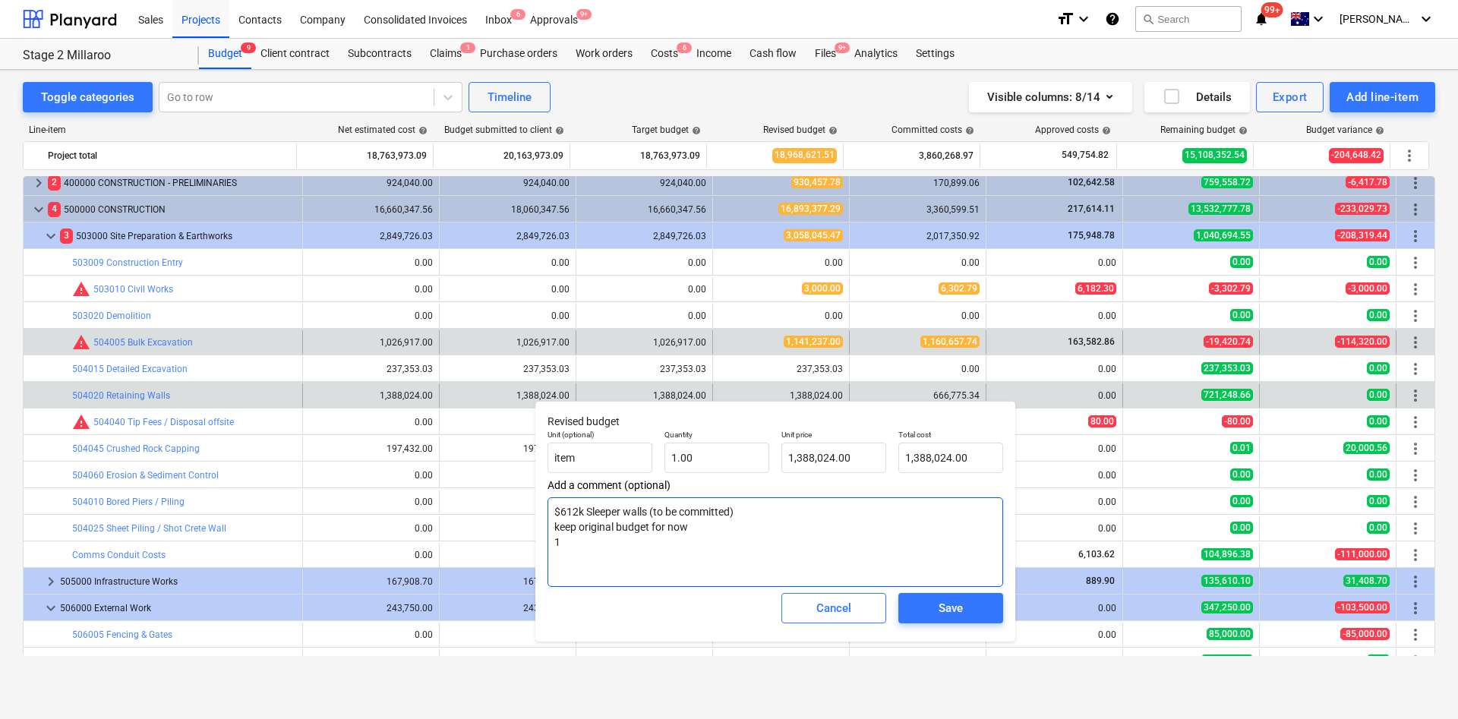
type textarea "$612k Sleeper walls (to be committed) keep original budget for now 1,"
type textarea "x"
type textarea "$612k Sleeper walls (to be committed) keep original budget for now 1,3"
type textarea "x"
type textarea "$612k Sleeper walls (to be committed) keep original budget for now 1,38"
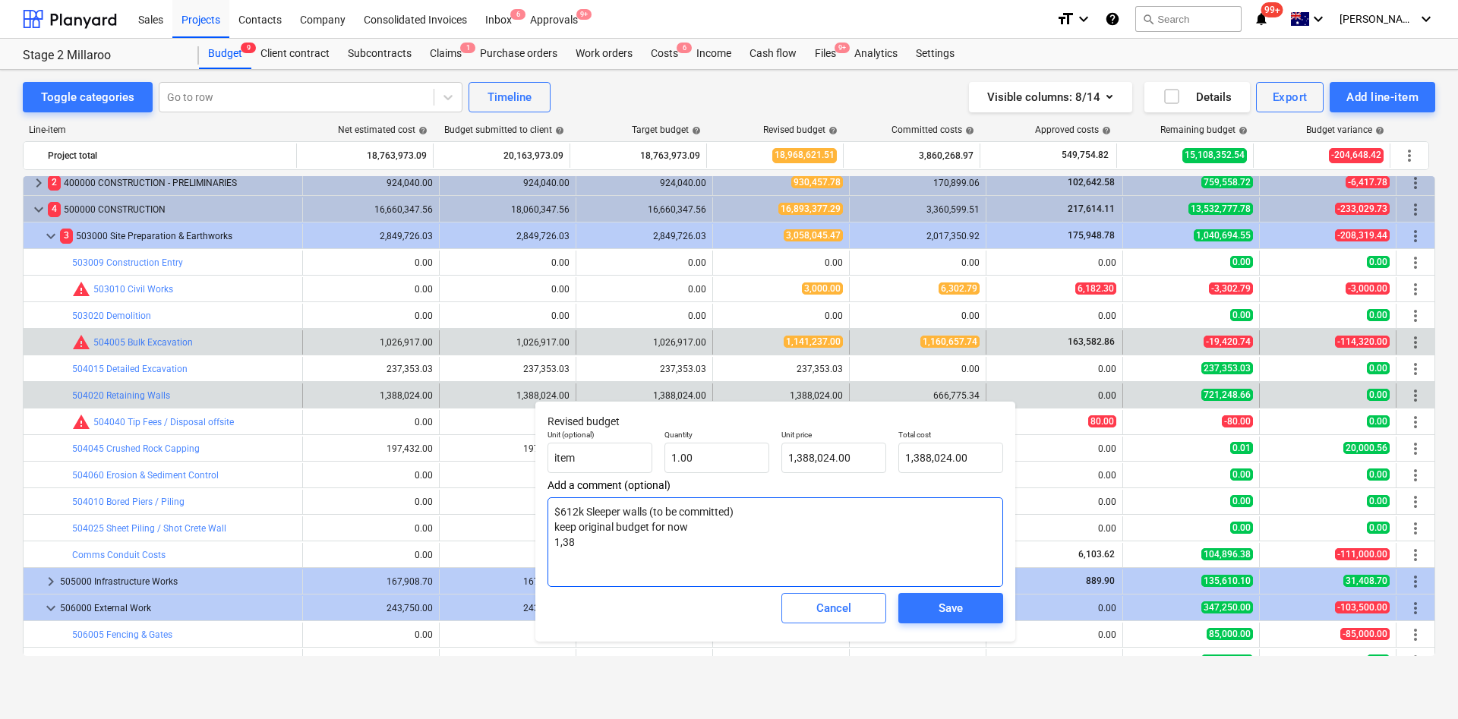
type textarea "x"
type textarea "$612k Sleeper walls (to be committed) keep original budget for now 1,388"
type textarea "x"
type textarea "$612k Sleeper walls (to be committed) keep original budget for now 1,388,"
type textarea "x"
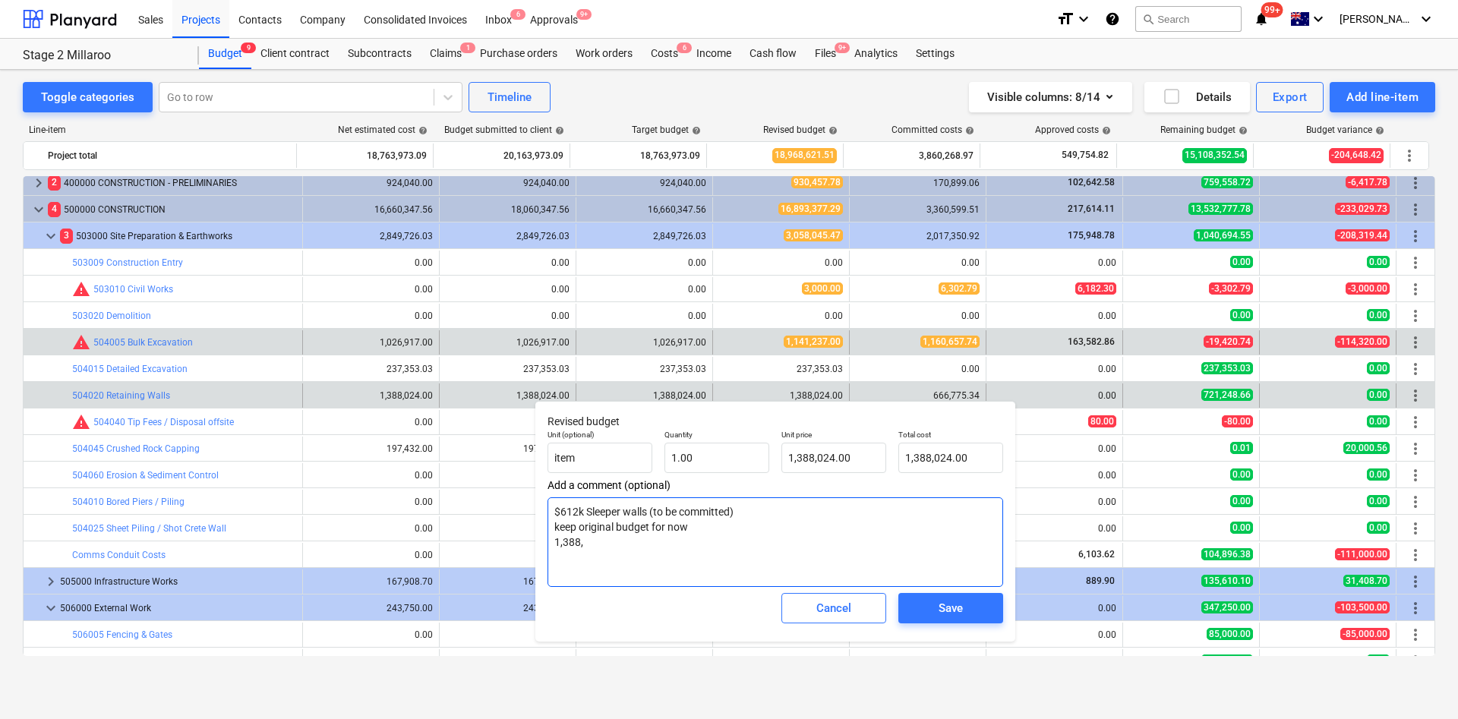
type textarea "$612k Sleeper walls (to be committed) keep original budget for now 1,388,0"
type textarea "x"
type textarea "$612k Sleeper walls (to be committed) keep original budget for now 1,388,02"
type textarea "x"
type textarea "$612k Sleeper walls (to be committed) keep original budget for now 1,388,024"
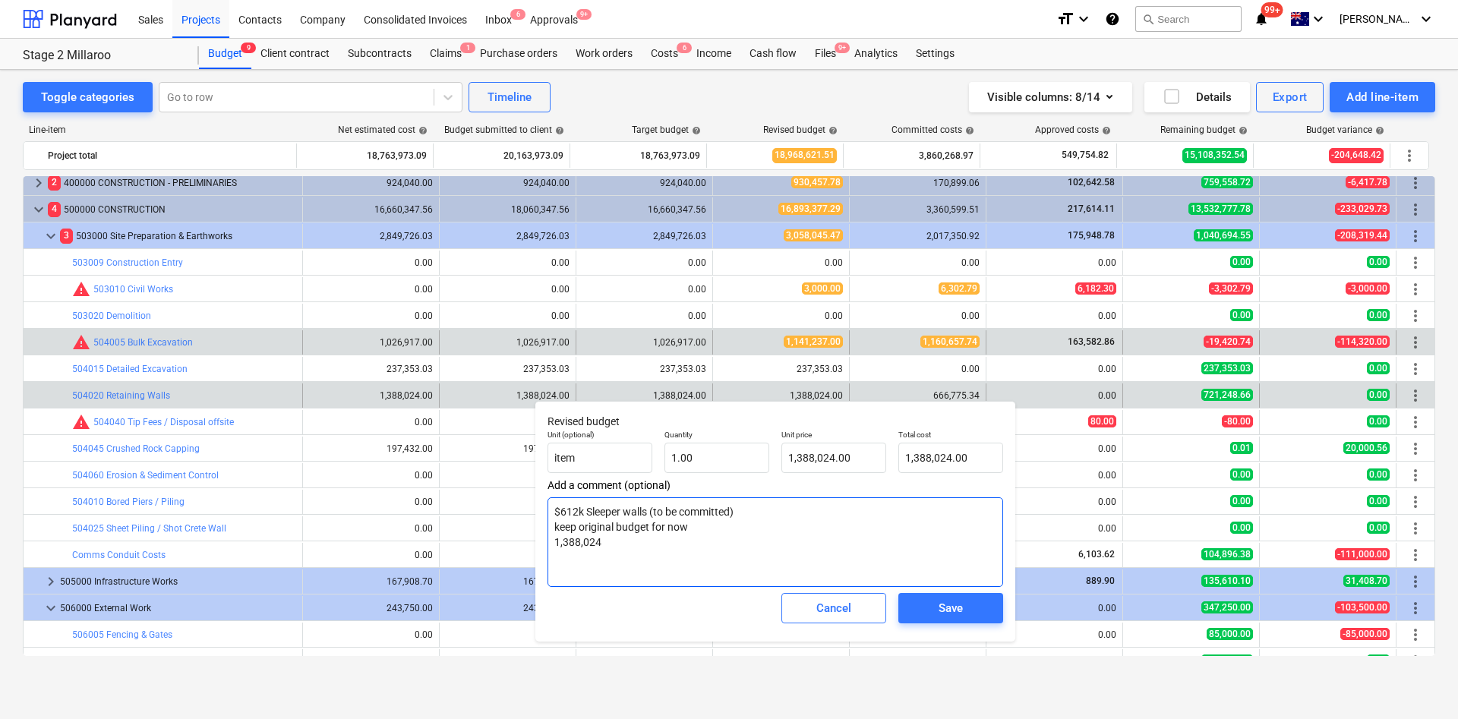
type textarea "x"
type textarea "$612k Sleeper walls (to be committed) keep original budget for now 1,388,024"
type textarea "x"
type textarea "$612k Sleeper walls (to be committed) keep original budget for now 1,388,024 -"
type textarea "x"
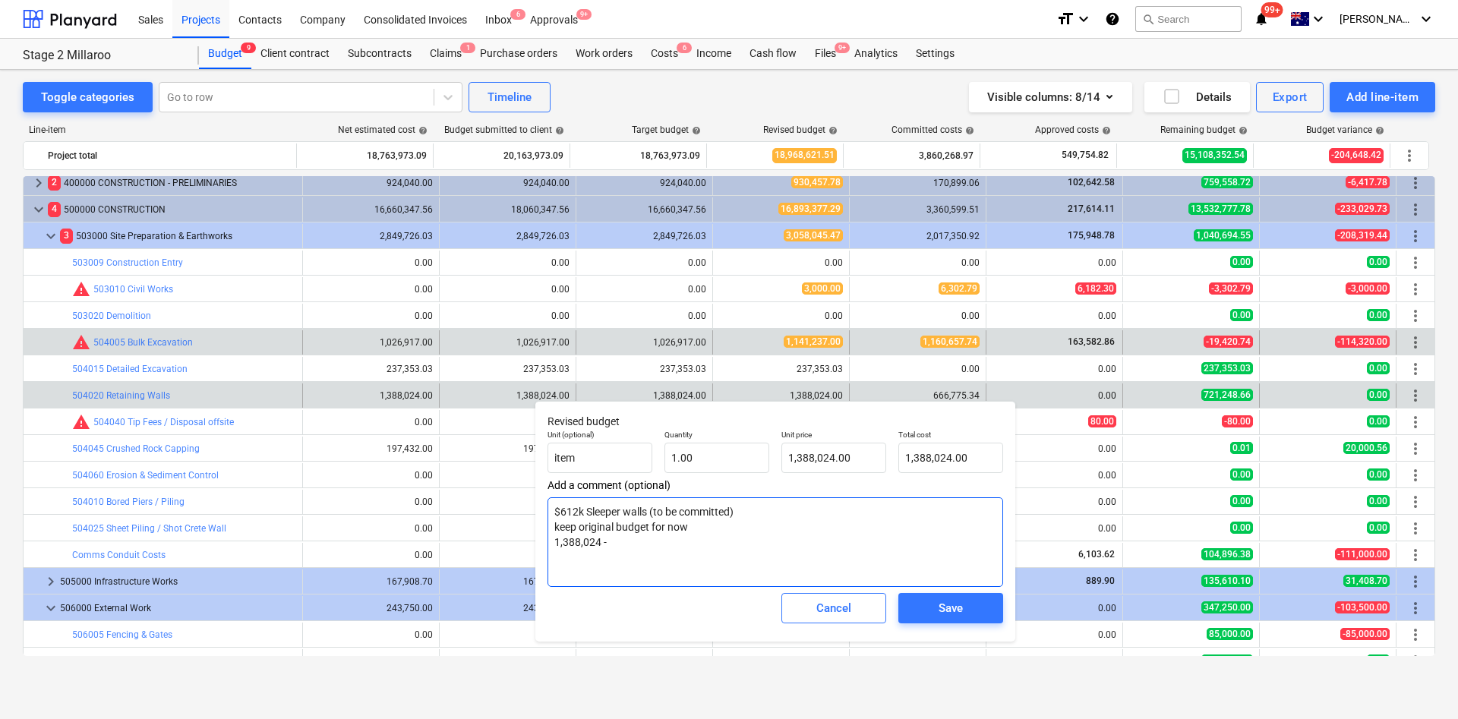
type textarea "$612k Sleeper walls (to be committed) keep original budget for now 1,388,024 -"
type textarea "x"
type textarea "$612k Sleeper walls (to be committed) keep original budget for now 1,388,024 - $"
type textarea "x"
type textarea "$612k Sleeper walls (to be committed) keep original budget for now 1,388,024 - …"
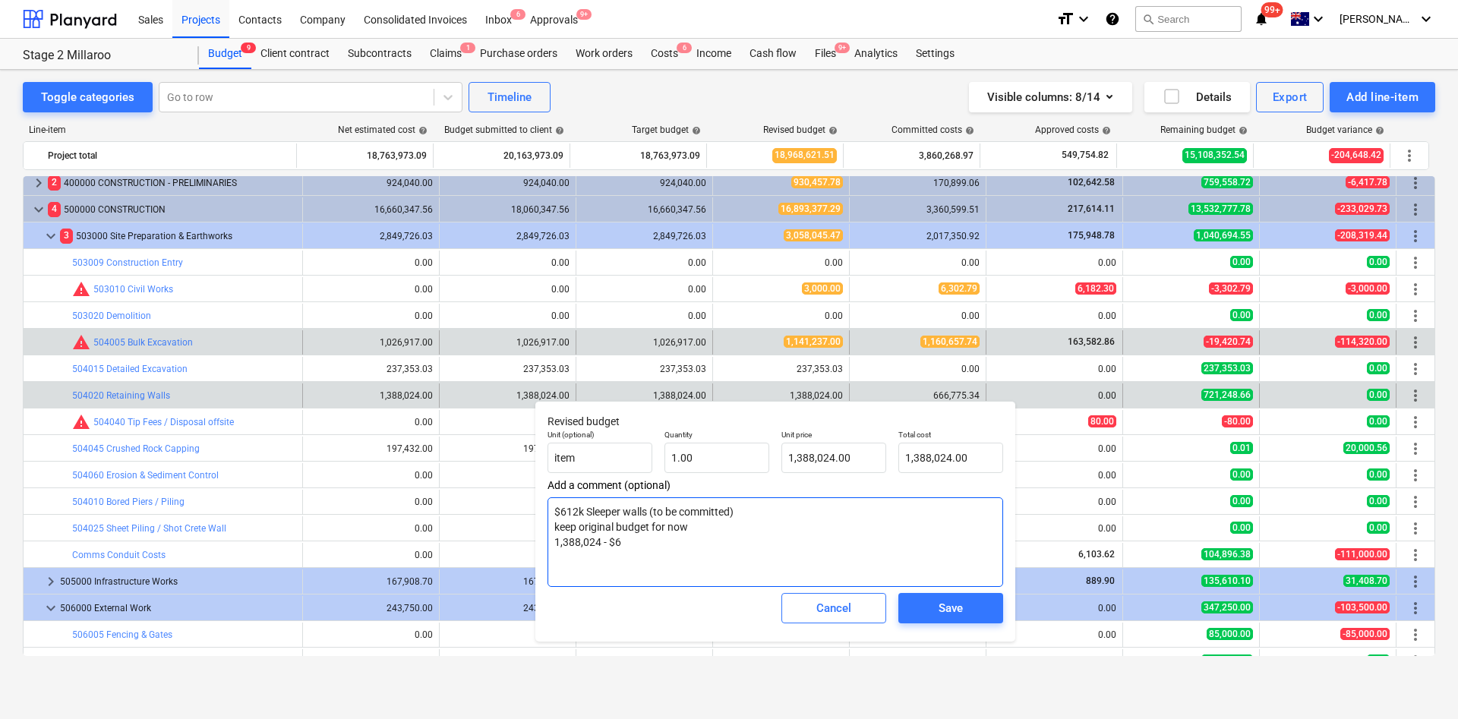
type textarea "x"
type textarea "$612k Sleeper walls (to be committed) keep original budget for now 1,388,024 - …"
type textarea "x"
type textarea "$612k Sleeper walls (to be committed) keep original budget for now 1,388,024 - …"
type textarea "x"
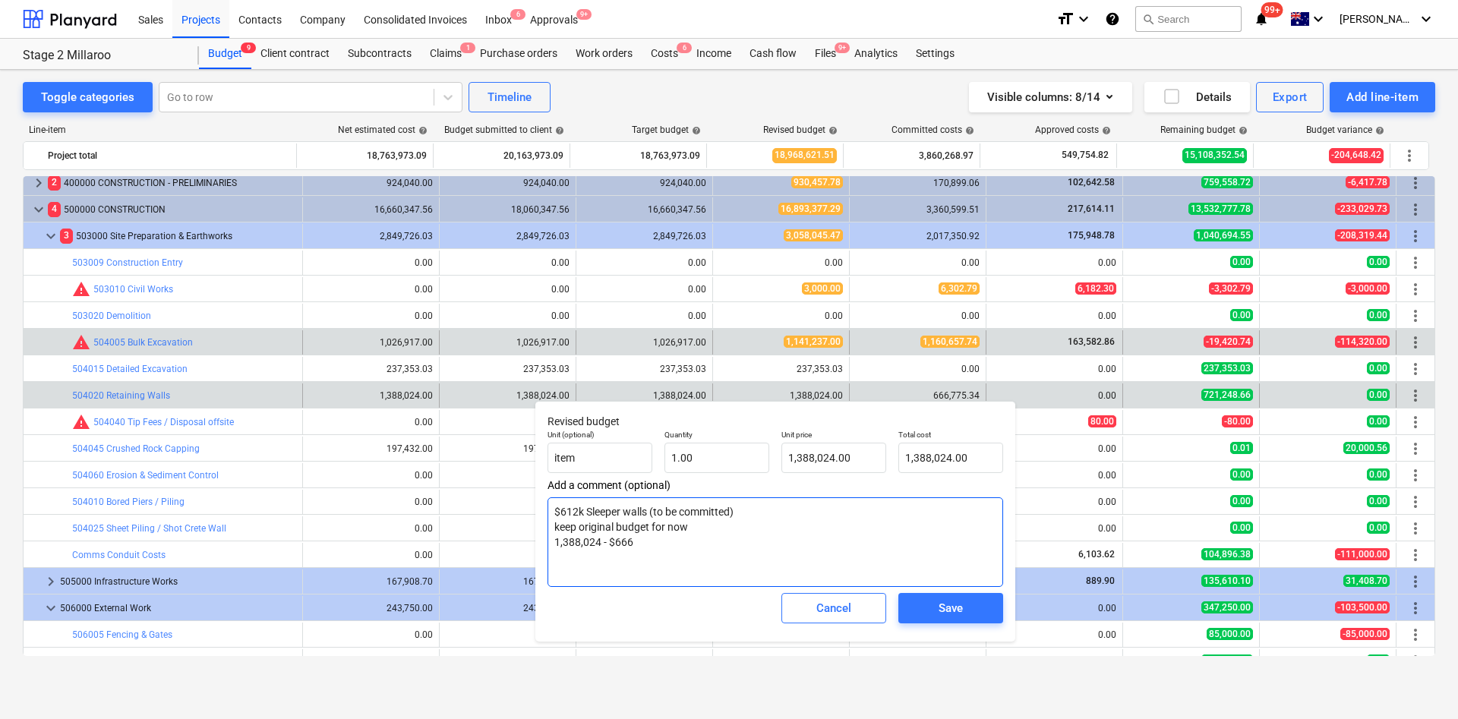
type textarea "$612k Sleeper walls (to be committed) keep original budget for now 1,388,024 - …"
type textarea "x"
type textarea "$612k Sleeper walls (to be committed) keep original budget for now 1,388,024 - …"
type textarea "x"
type textarea "$612k Sleeper walls (to be committed) keep original budget for now 1,388,024 - …"
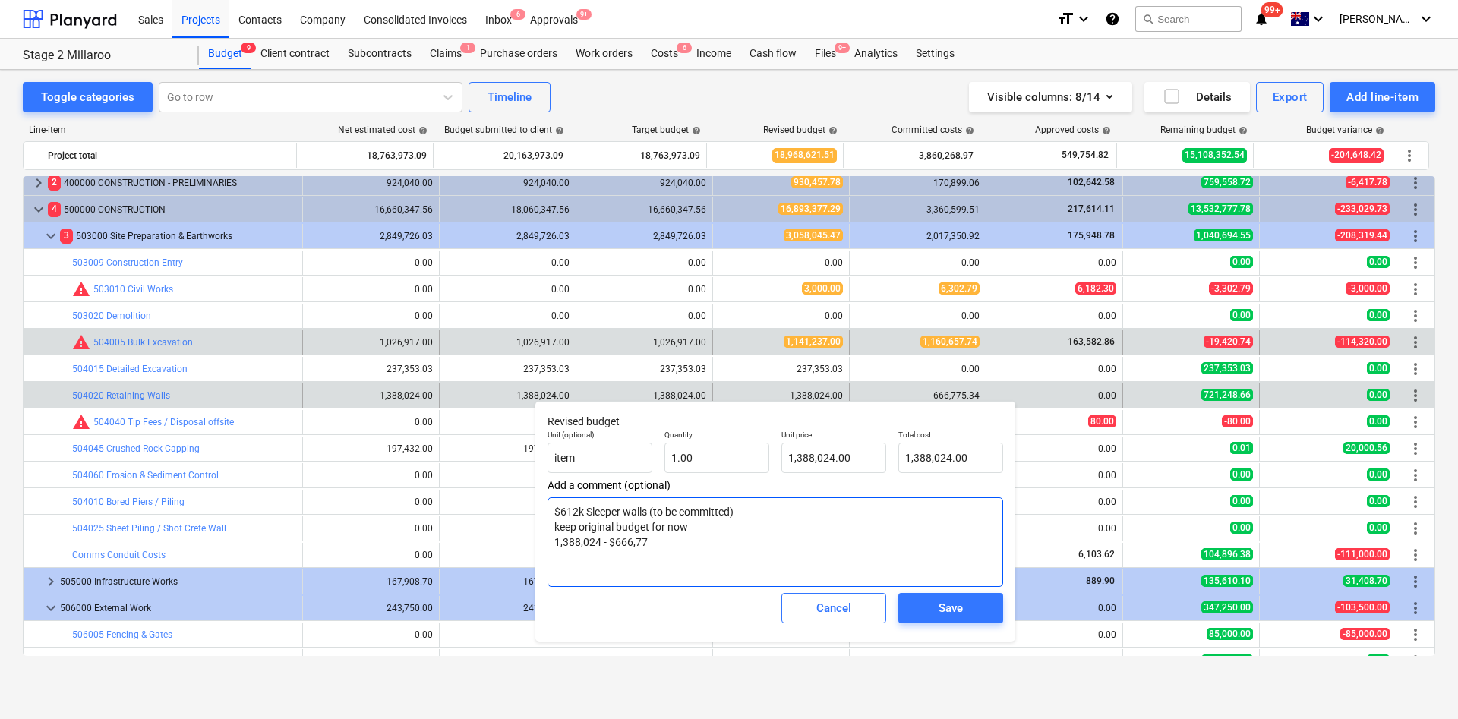
type textarea "x"
type textarea "$612k Sleeper walls (to be committed) keep original budget for now 1,388,024 - …"
click at [559, 546] on textarea "$612k Sleeper walls (to be committed) keep original budget for now 1,388,024 - …" at bounding box center [774, 542] width 455 height 90
type textarea "x"
type textarea "$612k Sleeper walls (to be committed) keep original budget for now $1,388,024 -…"
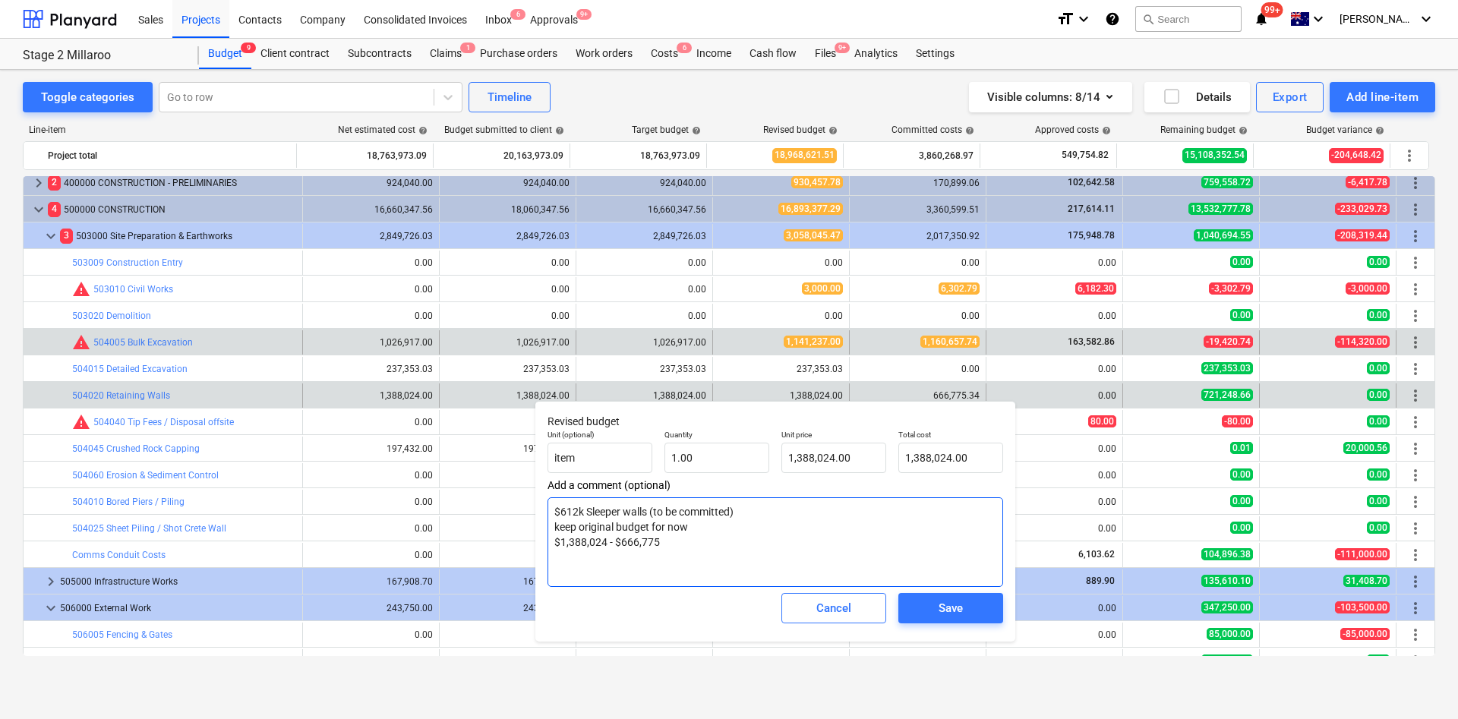
click at [677, 545] on textarea "$612k Sleeper walls (to be committed) keep original budget for now $1,388,024 -…" at bounding box center [774, 542] width 455 height 90
type textarea "x"
type textarea "$612k Sleeper walls (to be committed) keep original budget for now $1,388,024 -…"
type textarea "x"
type textarea "$612k Sleeper walls (to be committed) keep original budget for now $1,388,024 -…"
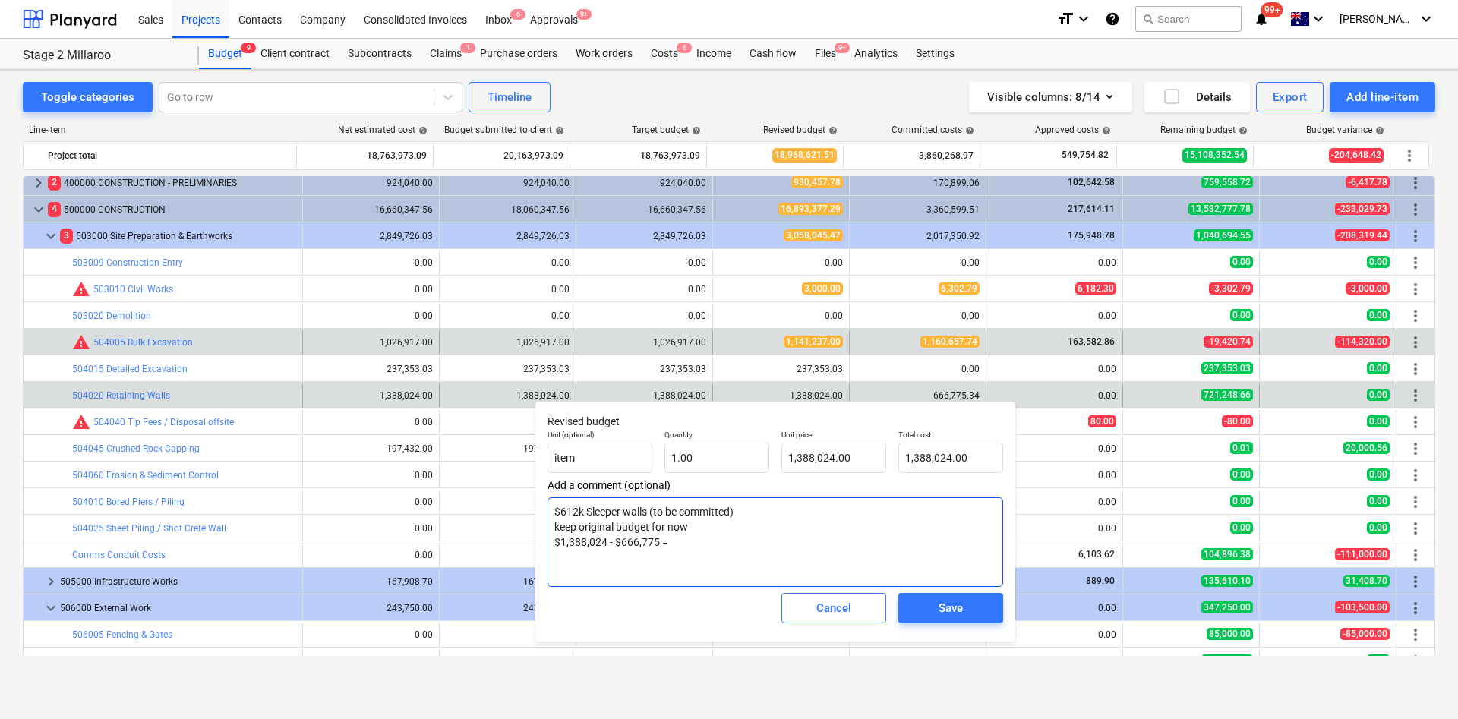
type textarea "x"
type textarea "$612k Sleeper walls (to be committed) keep original budget for now $1,388,024 -…"
type textarea "x"
type textarea "$612k Sleeper walls (to be committed) keep original budget for now $1,388,024 -…"
type textarea "x"
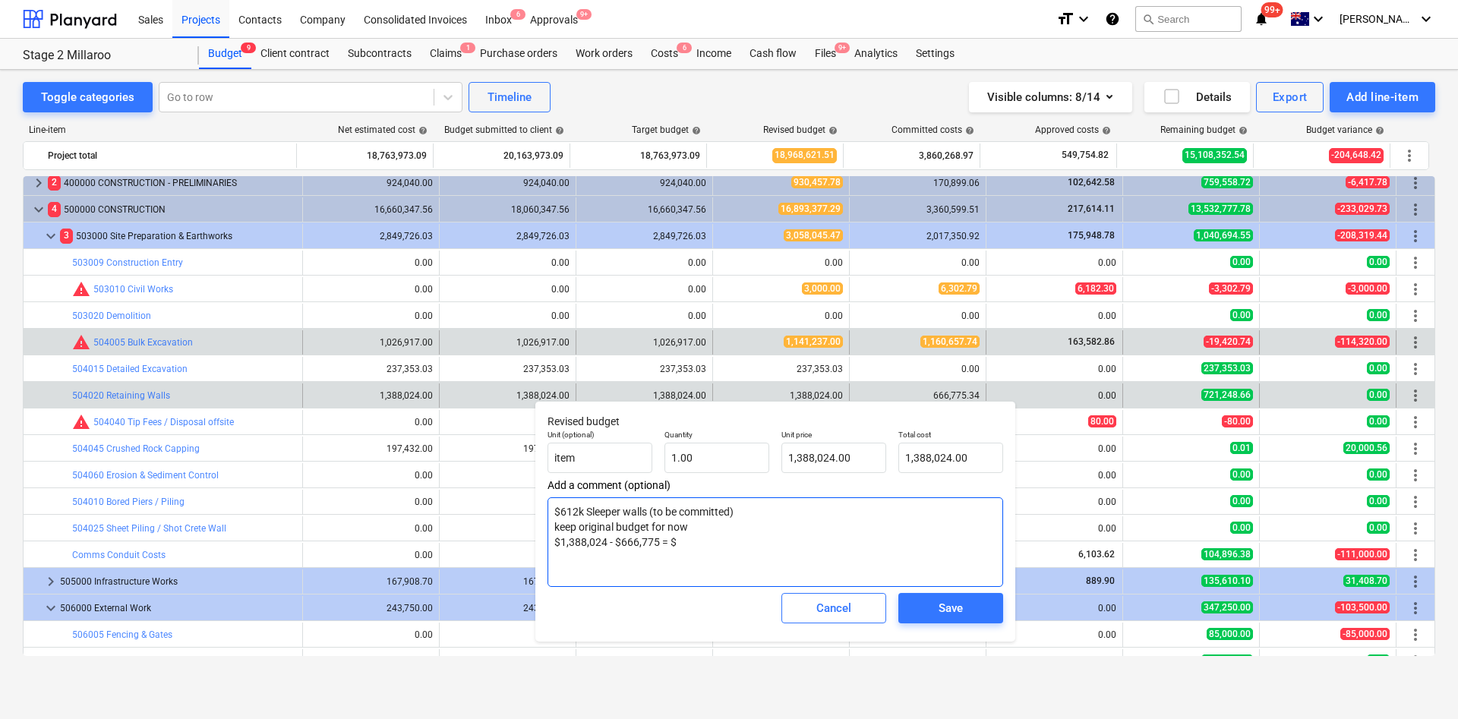
type textarea "$612k Sleeper walls (to be committed) keep original budget for now $1,388,024 -…"
type textarea "x"
type textarea "$612k Sleeper walls (to be committed) keep original budget for now $1,388,024 -…"
type textarea "x"
type textarea "$612k Sleeper walls (to be committed) keep original budget for now $1,388,024 -…"
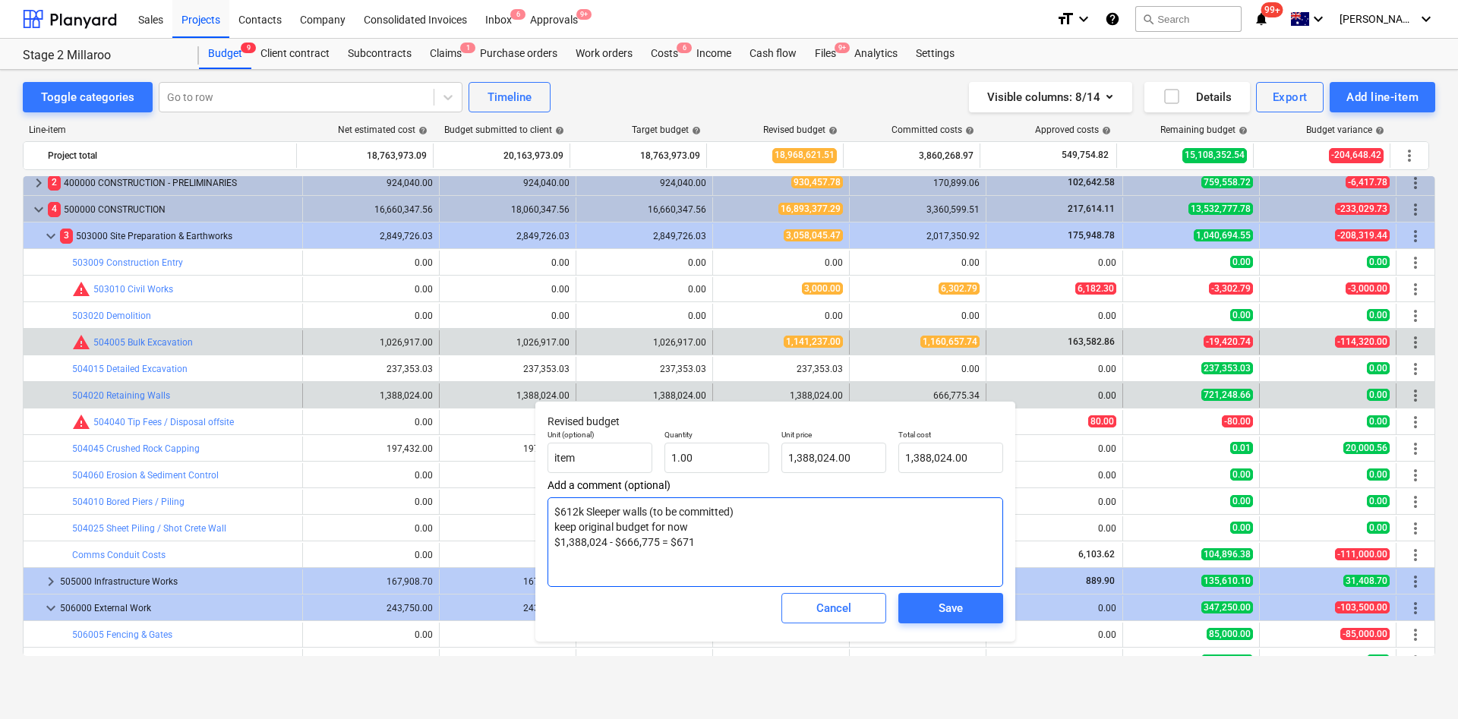
type textarea "x"
type textarea "$612k Sleeper walls (to be committed) keep original budget for now $1,388,024 -…"
type textarea "x"
type textarea "$612k Sleeper walls (to be committed) keep original budget for now $1,388,024 -…"
type textarea "x"
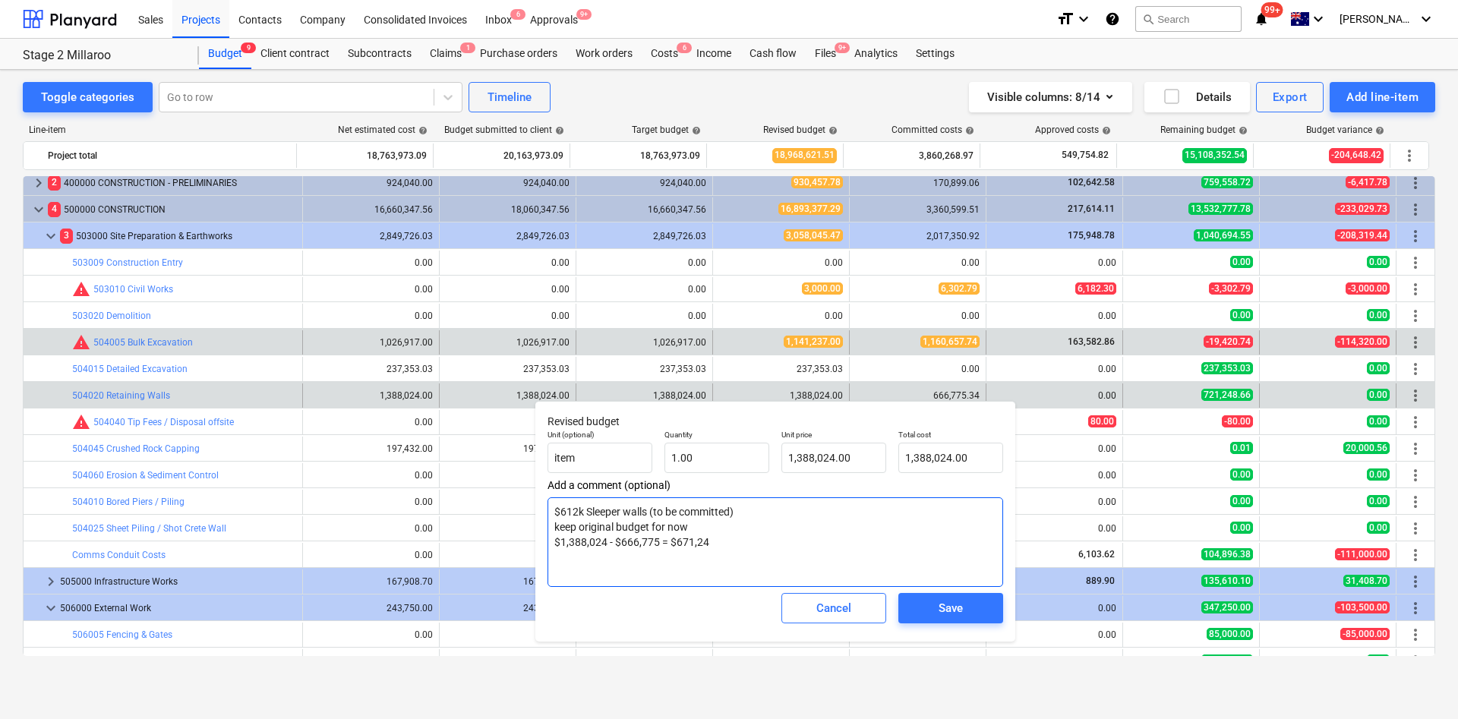
type textarea "$612k Sleeper walls (to be committed) keep original budget for now $1,388,024 -…"
type textarea "x"
type textarea "$612k Sleeper walls (to be committed) keep original budget for now $1,388,024 -…"
type textarea "x"
type textarea "$612k Sleeper walls (to be committed) keep original budget for now $1,388,024 -…"
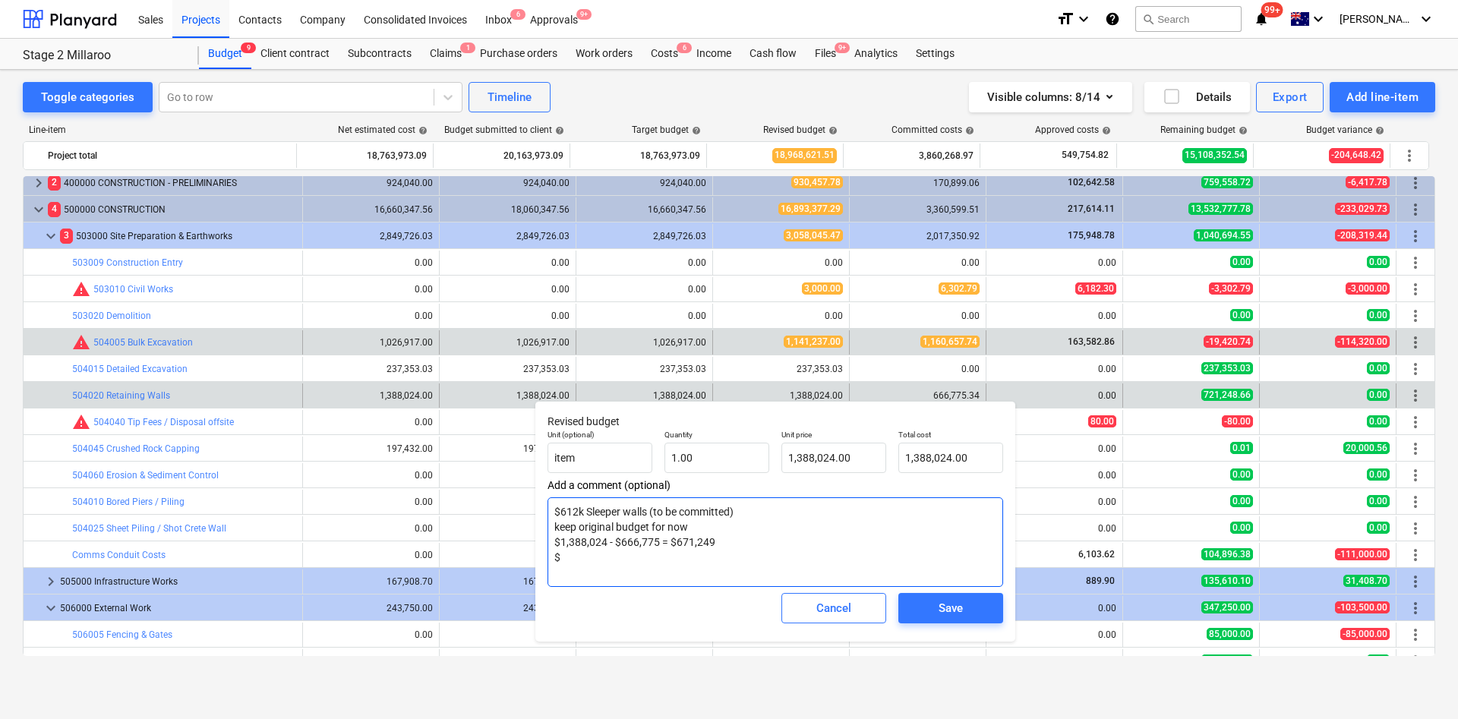
type textarea "x"
type textarea "$612k Sleeper walls (to be committed) keep original budget for now $1,388,024 -…"
type textarea "x"
type textarea "$612k Sleeper walls (to be committed) keep original budget for now $1,388,024 -…"
type textarea "x"
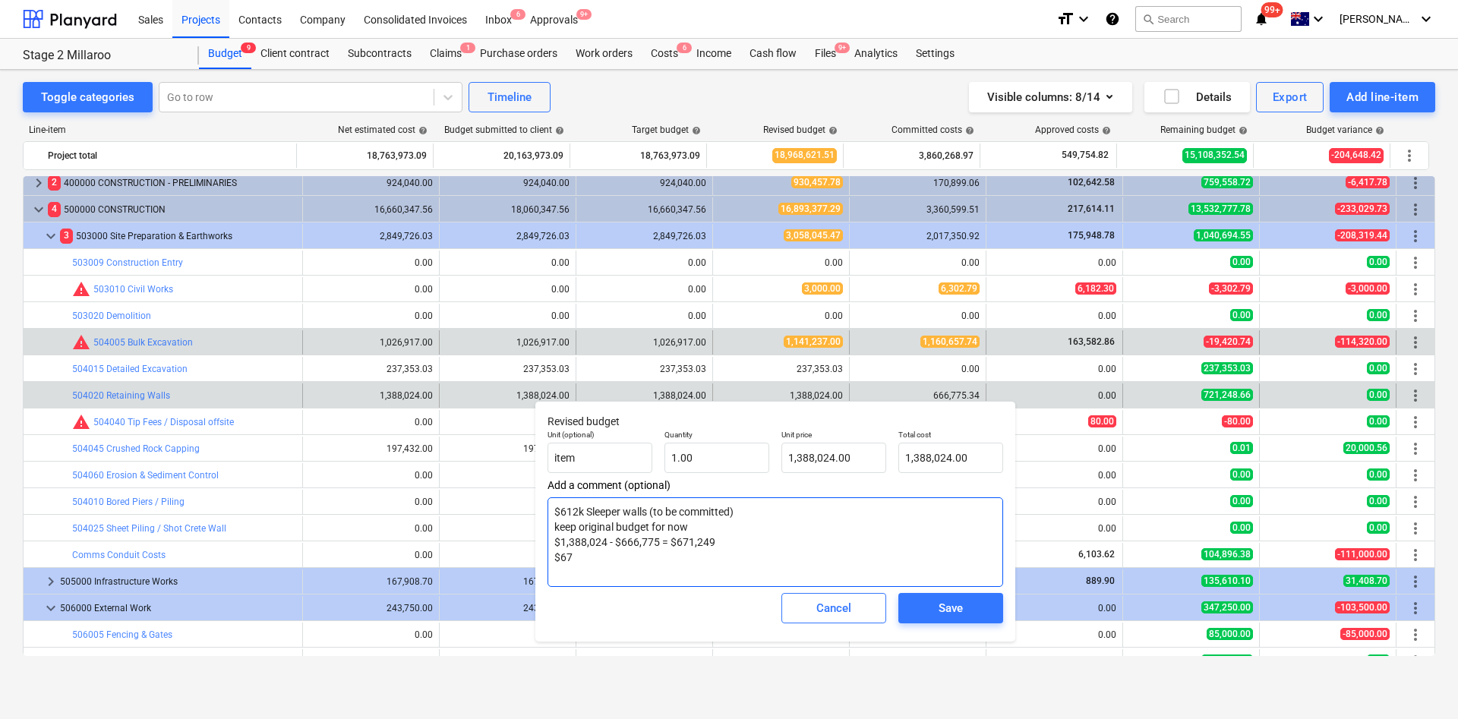
type textarea "$612k Sleeper walls (to be committed) keep original budget for now $1,388,024 -…"
type textarea "x"
type textarea "$612k Sleeper walls (to be committed) keep original budget for now $1,388,024 -…"
type textarea "x"
type textarea "$612k Sleeper walls (to be committed) keep original budget for now $1,388,024 -…"
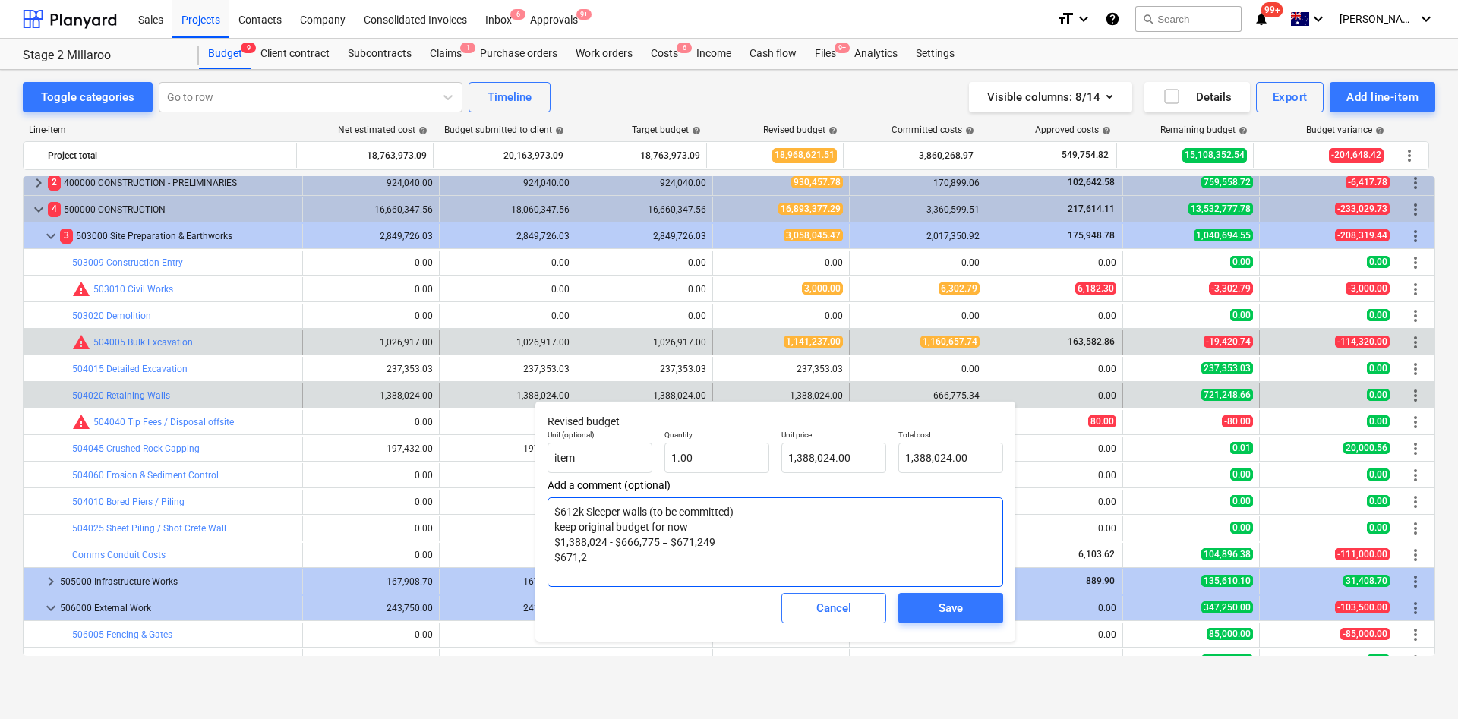
type textarea "x"
type textarea "$612k Sleeper walls (to be committed) keep original budget for now $1,388,024 -…"
type textarea "x"
type textarea "$612k Sleeper walls (to be committed) keep original budget for now $1,388,024 -…"
type textarea "x"
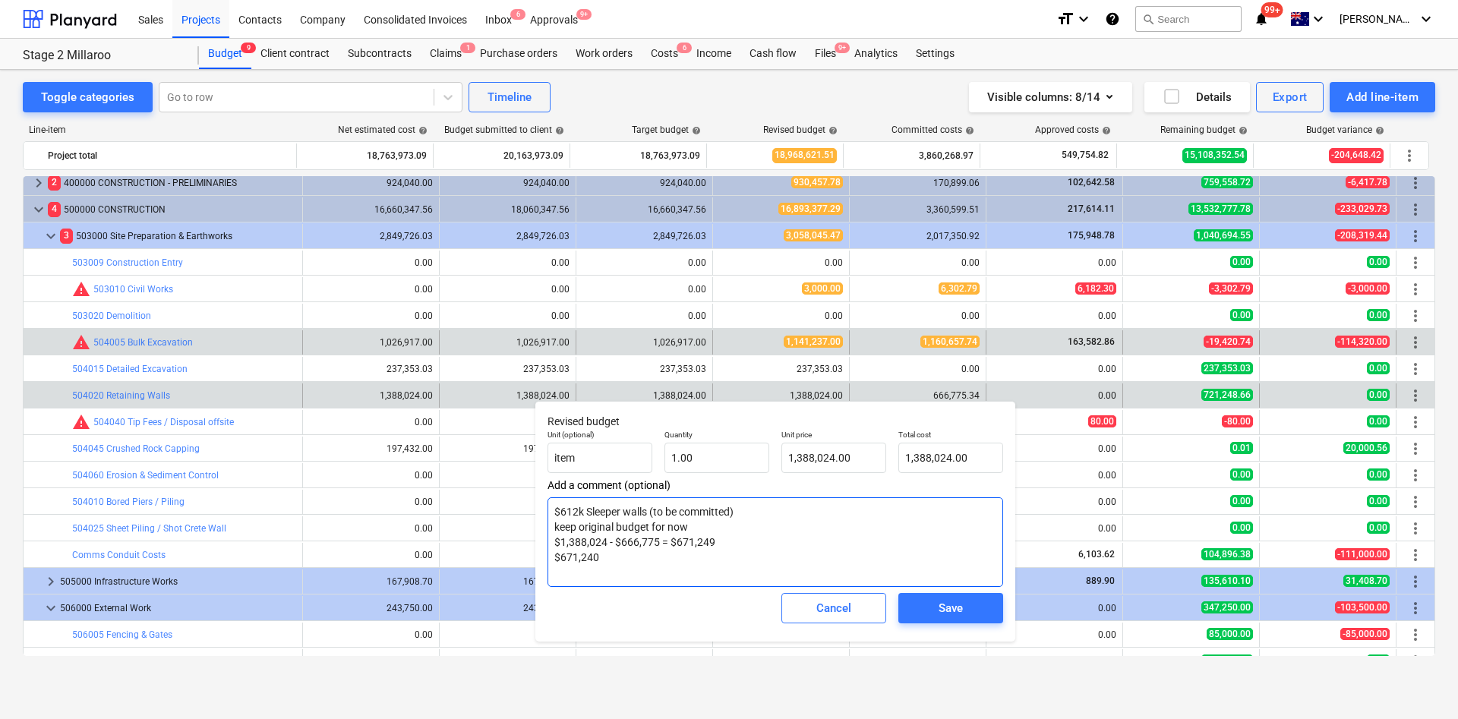
type textarea "$612k Sleeper walls (to be committed) keep original budget for now $1,388,024 -…"
type textarea "x"
type textarea "$612k Sleeper walls (to be committed) keep original budget for now $1,388,024 -…"
type textarea "x"
type textarea "$612k Sleeper walls (to be committed) keep original budget for now $1,388,024 -…"
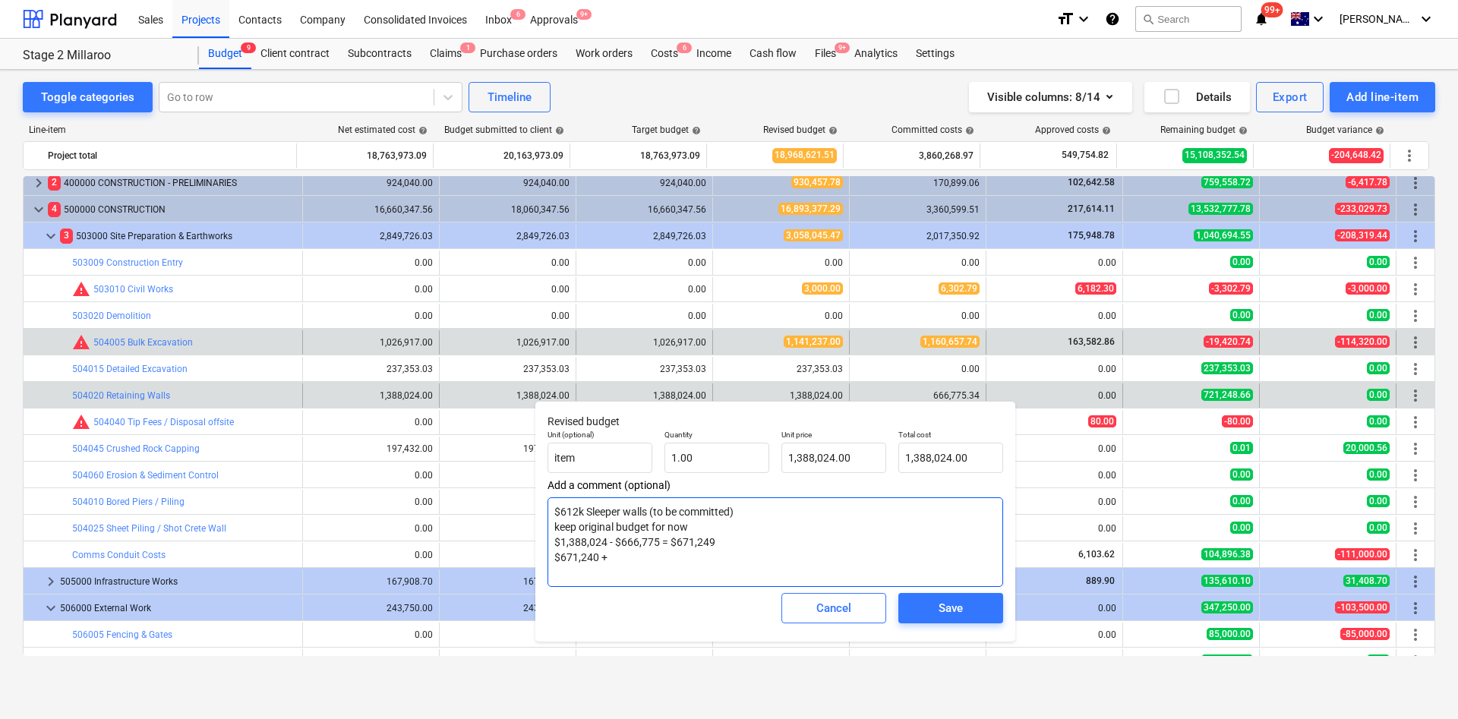
type textarea "x"
type textarea "$612k Sleeper walls (to be committed) keep original budget for now $1,388,024 -…"
type textarea "x"
type textarea "$612k Sleeper walls (to be committed) keep original budget for now $1,388,024 -…"
type textarea "x"
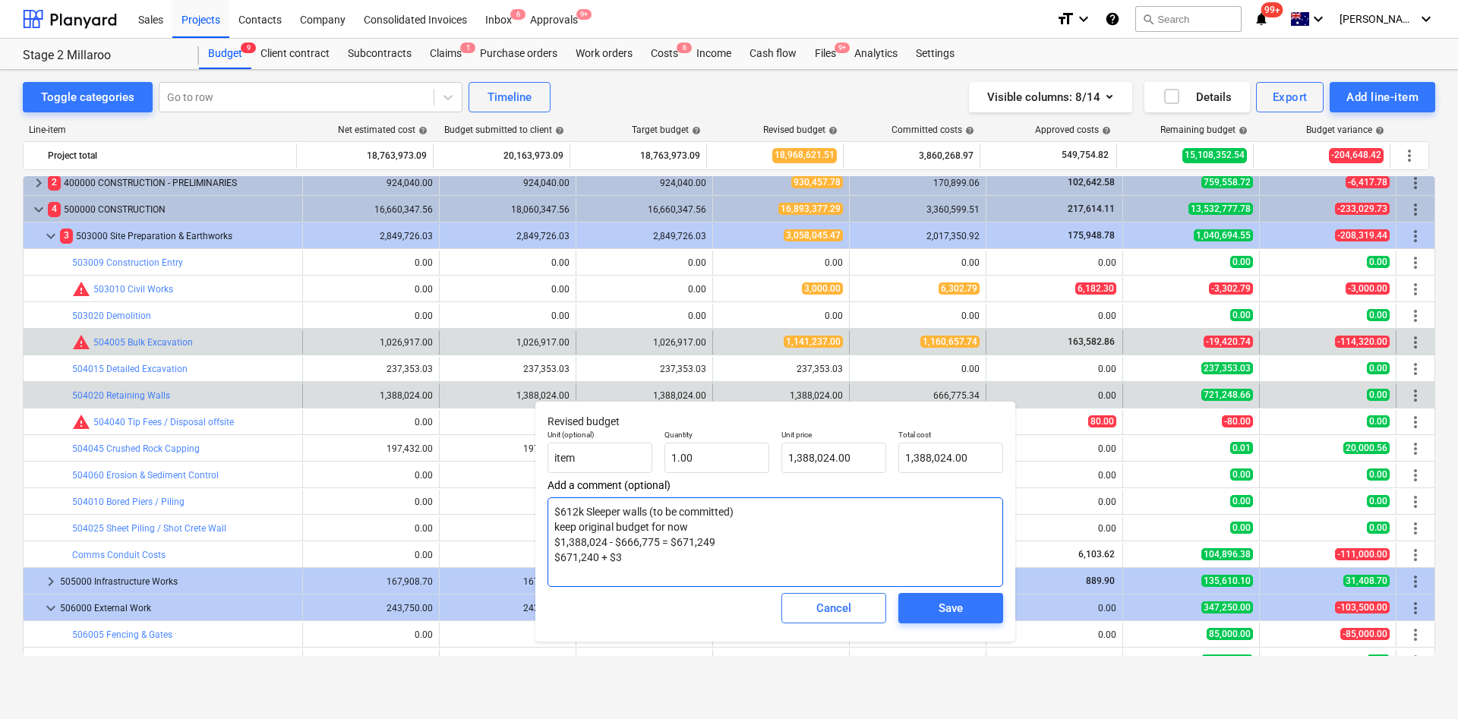
type textarea "$612k Sleeper walls (to be committed) keep original budget for now $1,388,024 -…"
type textarea "x"
type textarea "$612k Sleeper walls (to be committed) keep original budget for now $1,388,024 -…"
type textarea "x"
type textarea "$612k Sleeper walls (to be committed) keep original budget for now $1,388,024 -…"
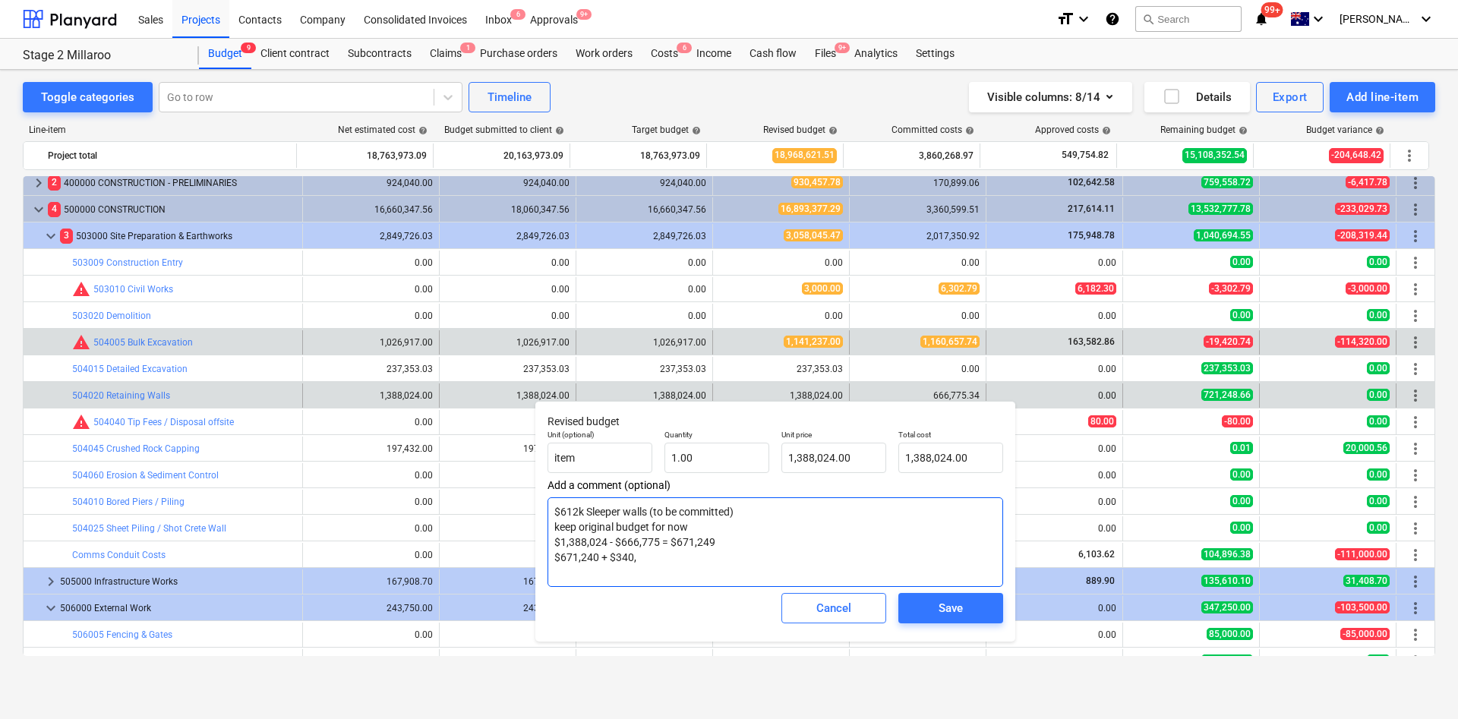
type textarea "x"
type textarea "$612k Sleeper walls (to be committed) keep original budget for now $1,388,024 -…"
type textarea "x"
type textarea "$612k Sleeper walls (to be committed) keep original budget for now $1,388,024 -…"
type textarea "x"
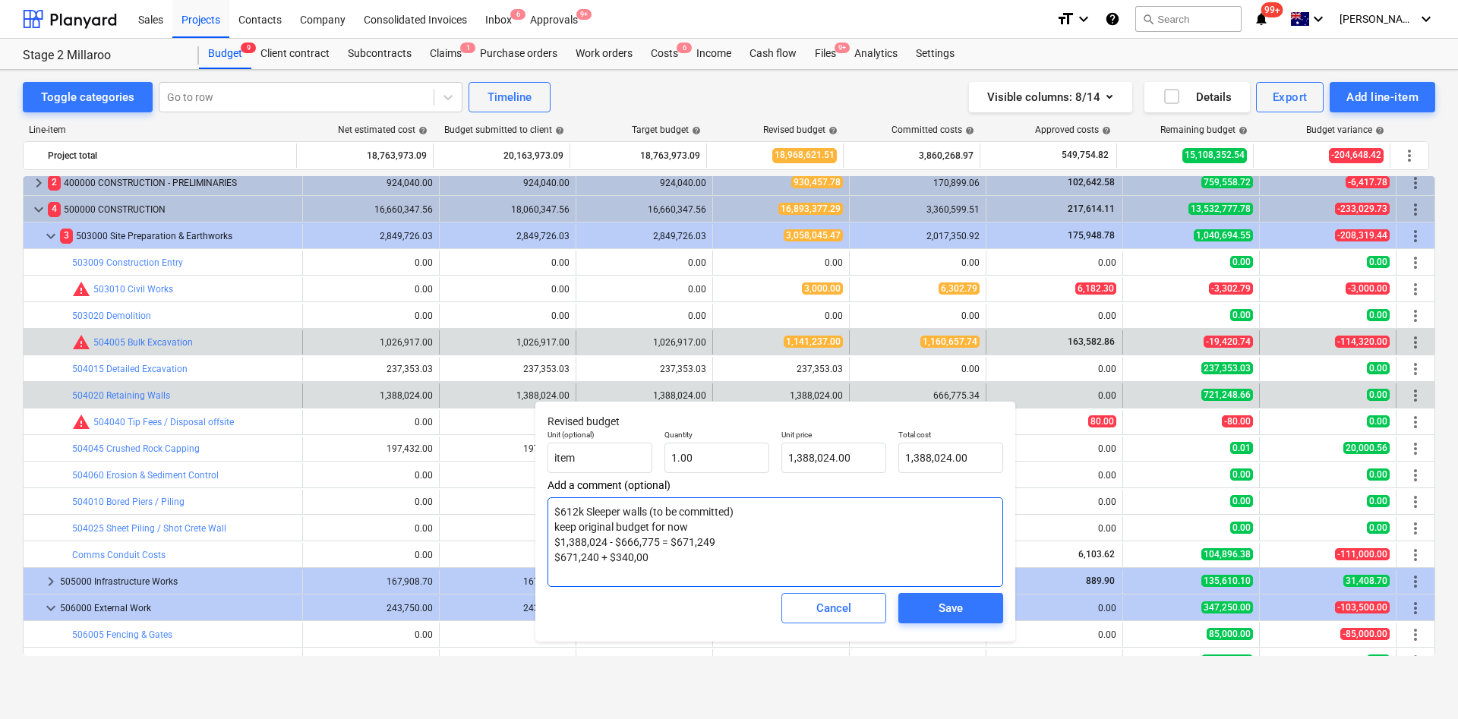
type textarea "$612k Sleeper walls (to be committed) keep original budget for now $1,388,024 -…"
type textarea "x"
type textarea "$612k Sleeper walls (to be committed) keep original budget for now $1,388,024 -…"
type textarea "x"
type textarea "$612k Sleeper walls (to be committed) keep original budget for now $1,388,024 -…"
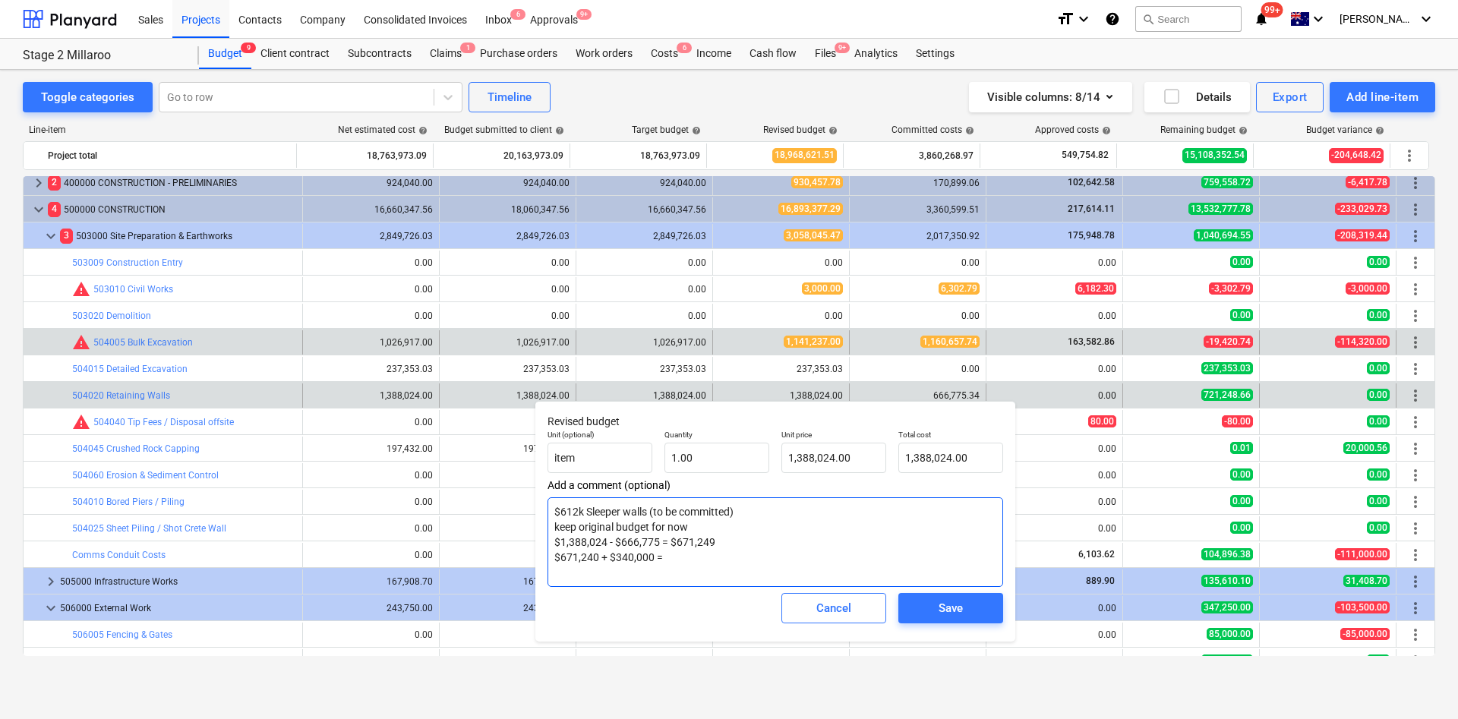
type textarea "x"
type textarea "$612k Sleeper walls (to be committed) keep original budget for now $1,388,024 -…"
type textarea "x"
type textarea "$612k Sleeper walls (to be committed) keep original budget for now $1,388,024 -…"
type textarea "x"
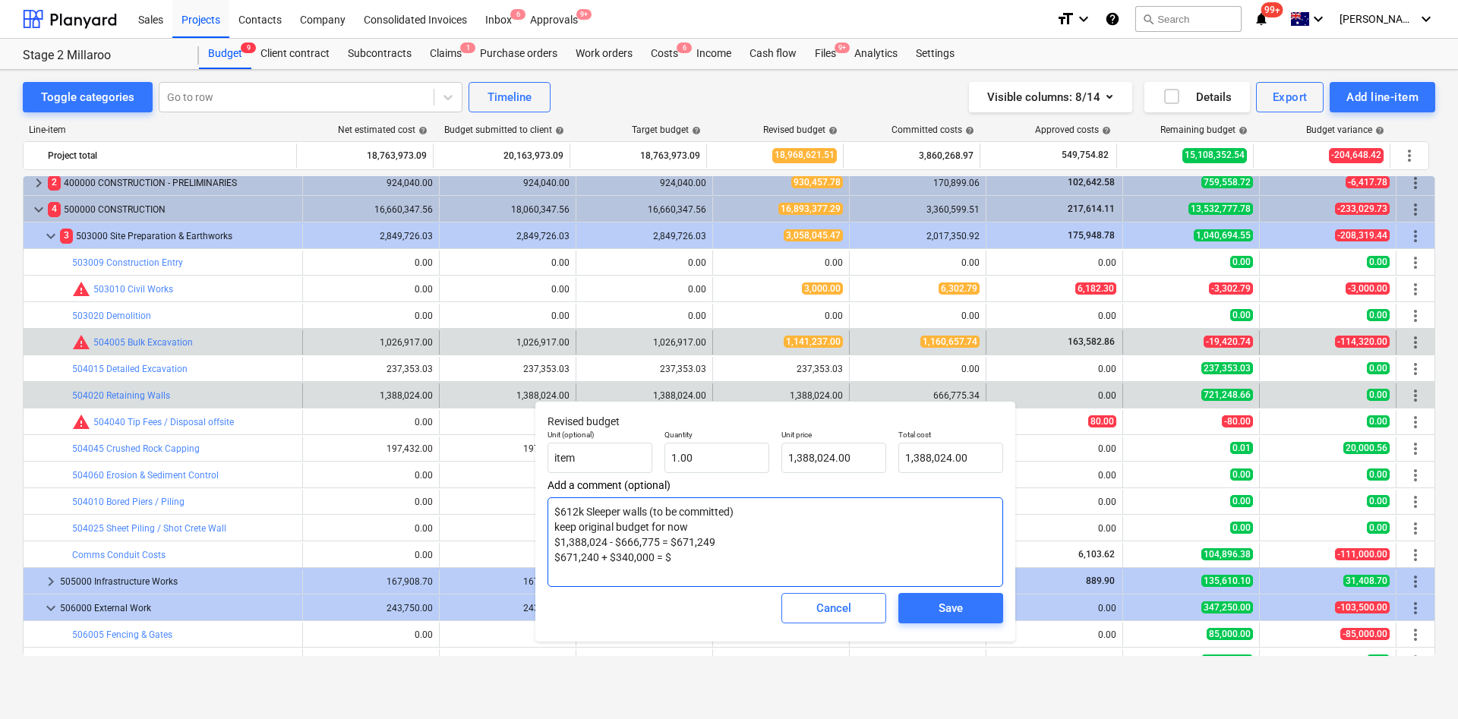
type textarea "$612k Sleeper walls (to be committed) keep original budget for now $1,388,024 -…"
type textarea "x"
type textarea "$612k Sleeper walls (to be committed) keep original budget for now $1,388,024 -…"
type textarea "x"
type textarea "$612k Sleeper walls (to be committed) keep original budget for now $1,388,024 -…"
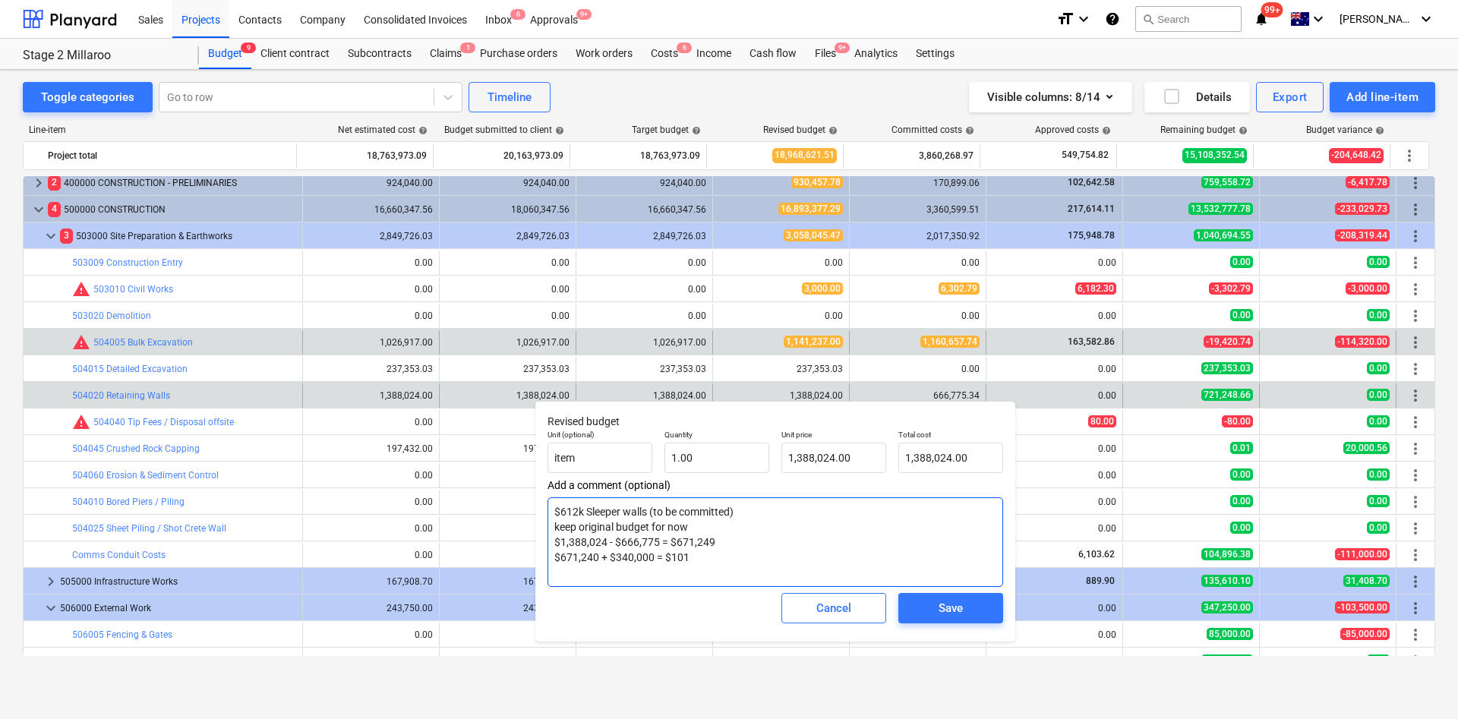
type textarea "x"
type textarea "$612k Sleeper walls (to be committed) keep original budget for now $1,388,024 -…"
type textarea "x"
type textarea "$612k Sleeper walls (to be committed) keep original budget for now $1,388,024 -…"
type textarea "x"
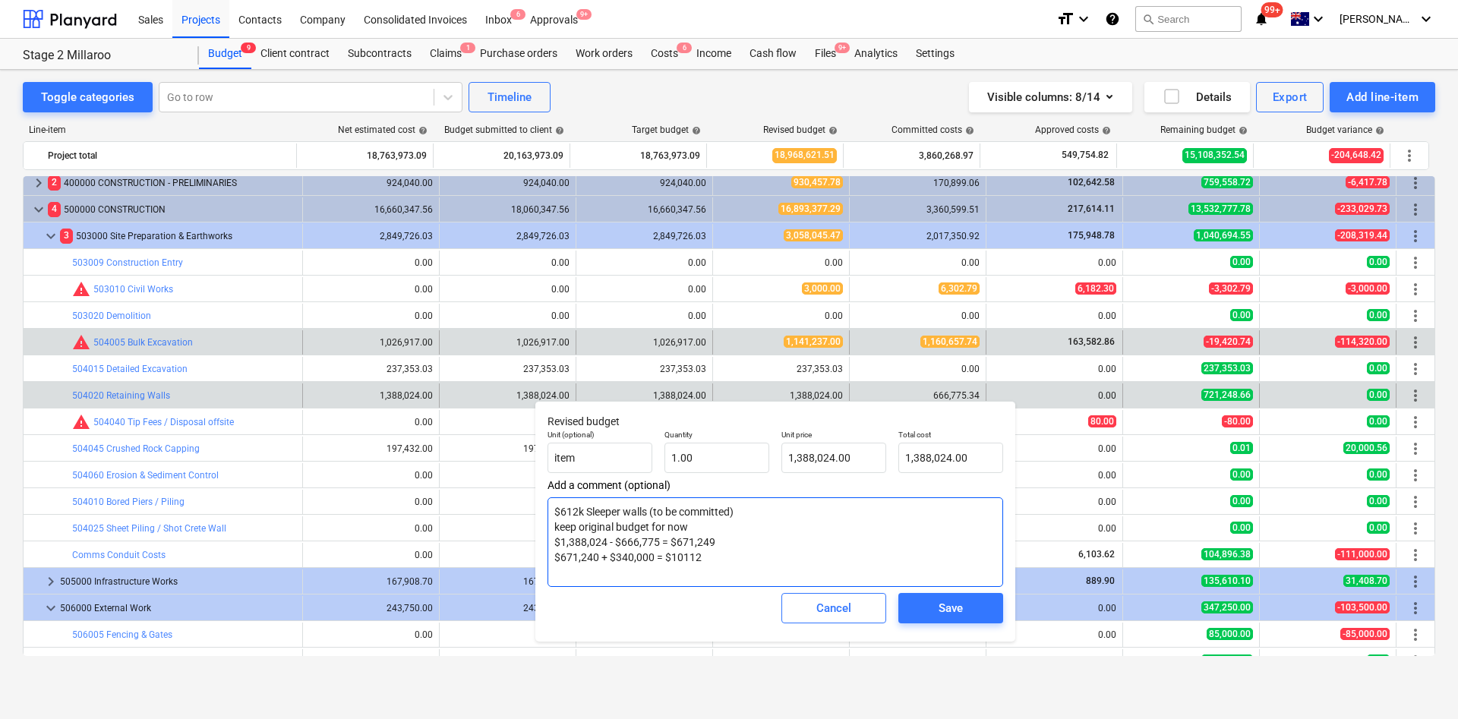
type textarea "$612k Sleeper walls (to be committed) keep original budget for now $1,388,024 -…"
click at [676, 552] on textarea "$612k Sleeper walls (to be committed) keep original budget for now $1,388,024 -…" at bounding box center [774, 542] width 455 height 90
click at [696, 556] on textarea "$612k Sleeper walls (to be committed) keep original budget for now $1,388,024 -…" at bounding box center [774, 542] width 455 height 90
click at [739, 547] on textarea "$612k Sleeper walls (to be committed) keep original budget for now $1,388,024 -…" at bounding box center [774, 542] width 455 height 90
click at [742, 566] on textarea "$612k Sleeper walls (to be committed) keep original budget for now $1,388,024 -…" at bounding box center [774, 542] width 455 height 90
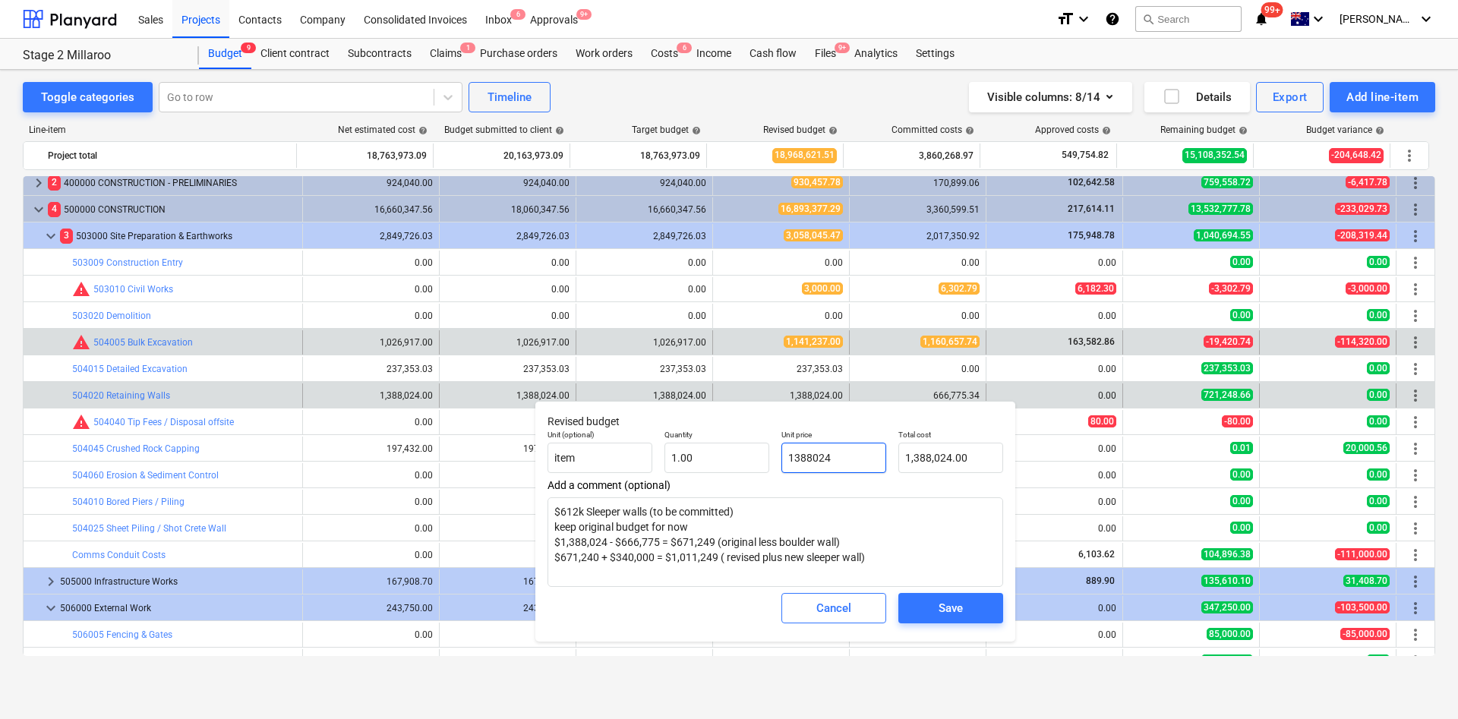
click at [846, 468] on input "1388024" at bounding box center [833, 458] width 105 height 30
drag, startPoint x: 856, startPoint y: 462, endPoint x: 745, endPoint y: 462, distance: 110.8
click at [760, 459] on div "Unit (optional) item Quantity 1.00 Unit price 1388024 Total cost 1,388,024.00" at bounding box center [775, 451] width 468 height 55
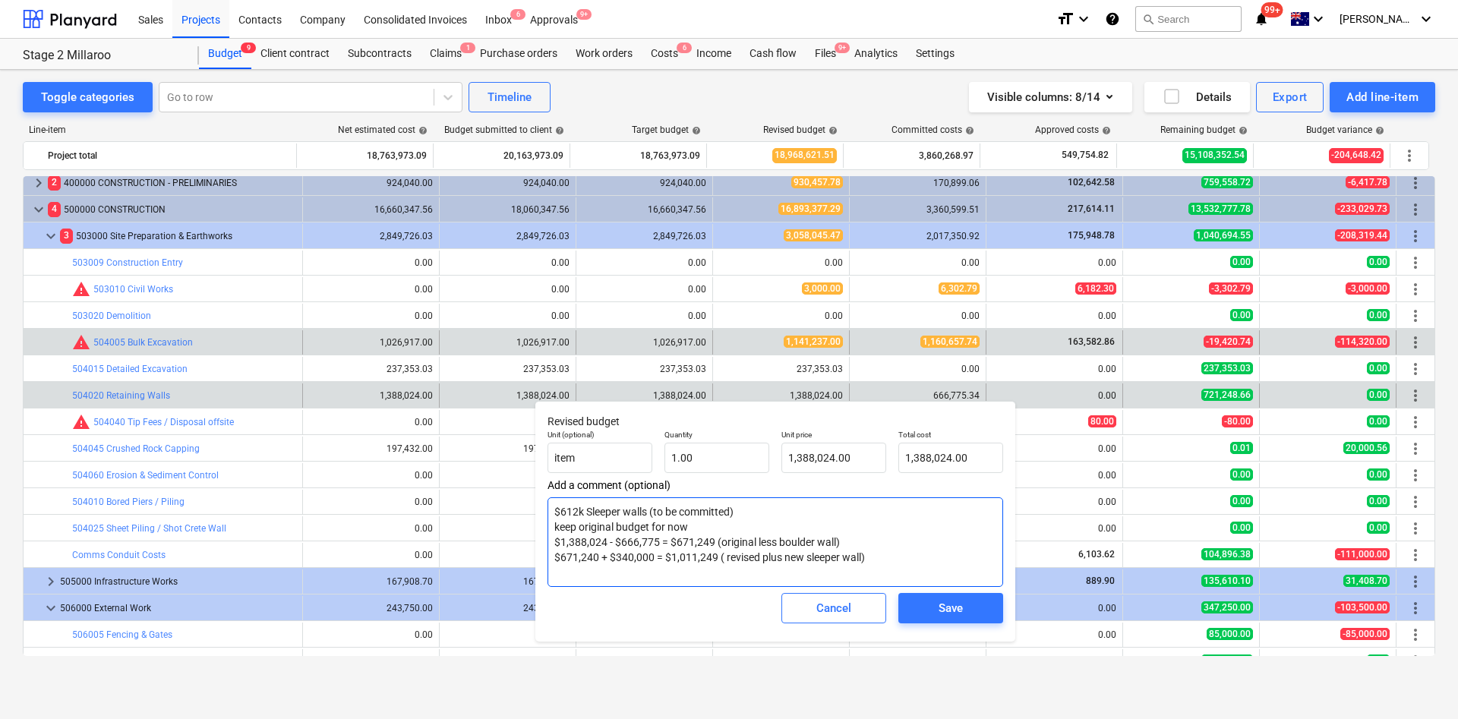
click at [884, 555] on textarea "$612k Sleeper walls (to be committed) keep original budget for now $1,388,024 -…" at bounding box center [774, 542] width 455 height 90
click at [655, 569] on textarea "$612k Sleeper walls (to be committed) keep original budget for now $1,388,024 -…" at bounding box center [774, 542] width 455 height 90
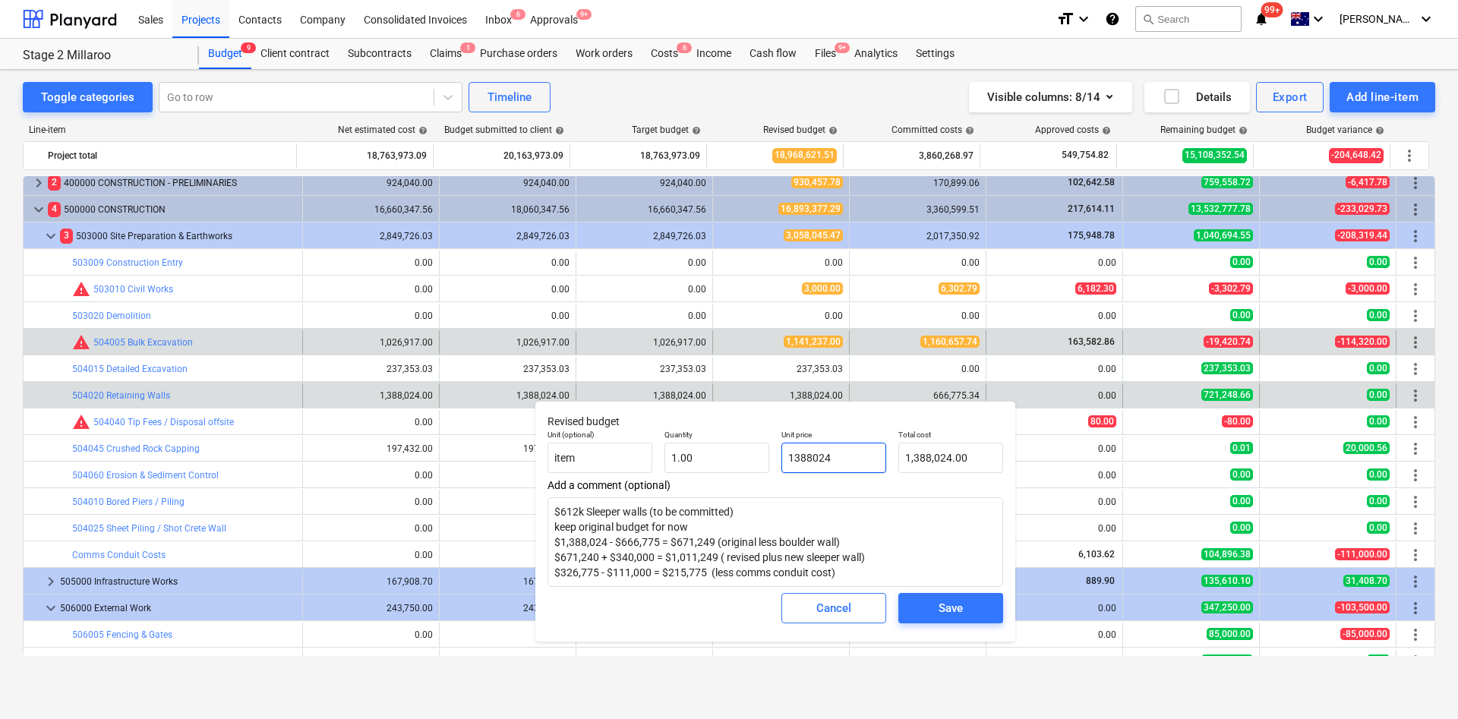
click at [859, 455] on input "1388024" at bounding box center [833, 458] width 105 height 30
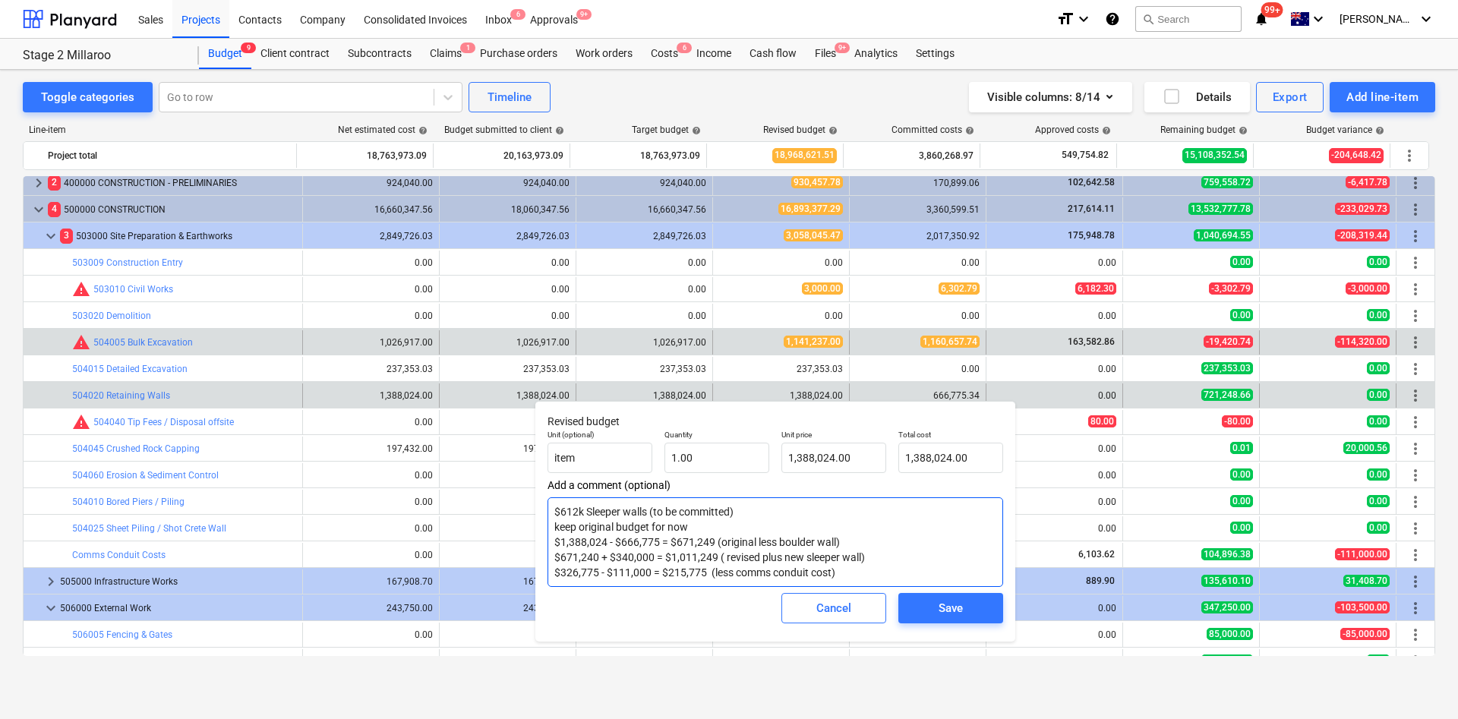
click at [844, 572] on textarea "$612k Sleeper walls (to be committed) keep original budget for now $1,388,024 -…" at bounding box center [774, 542] width 455 height 90
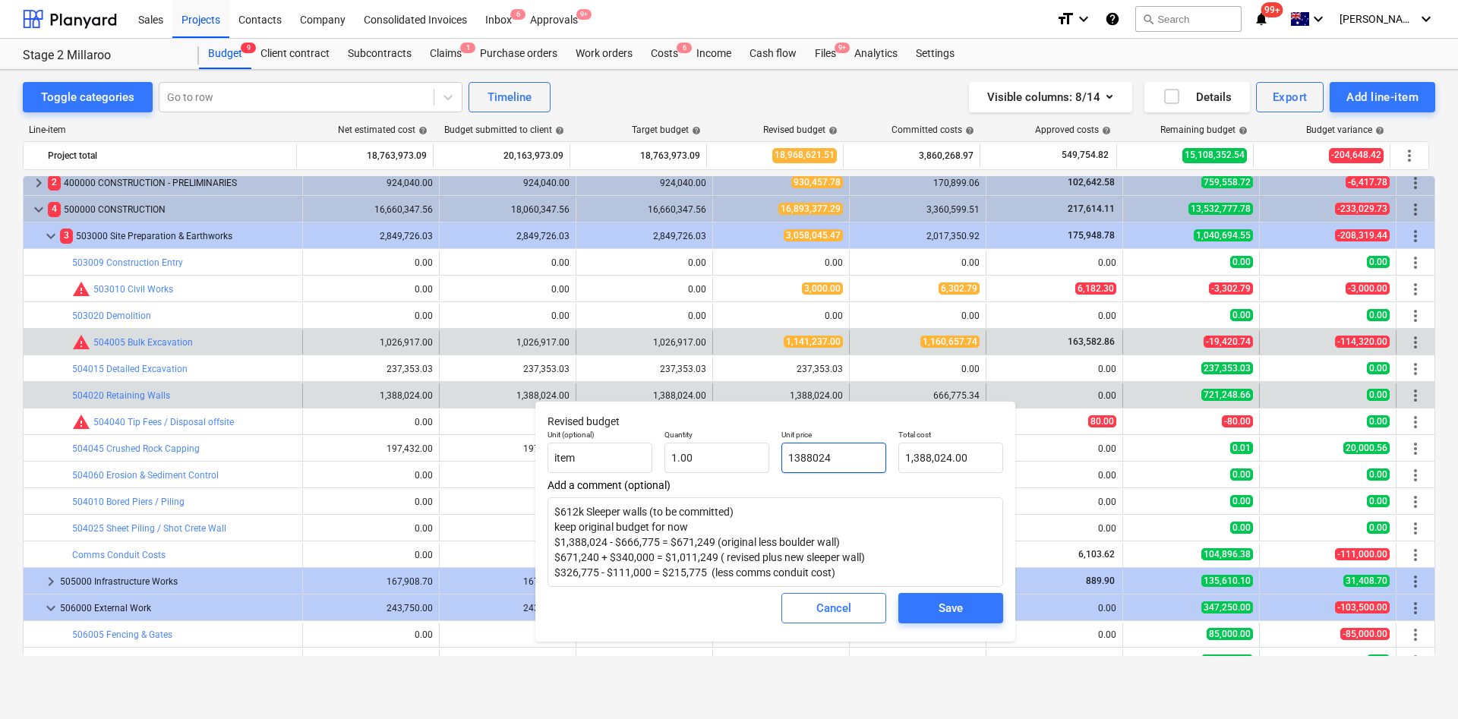
click at [851, 455] on input "1388024" at bounding box center [833, 458] width 105 height 30
drag, startPoint x: 856, startPoint y: 459, endPoint x: 745, endPoint y: 468, distance: 111.2
click at [749, 466] on div "Unit (optional) item Quantity 1.00 Unit price 1388024 Total cost 1,388,024.00" at bounding box center [775, 451] width 468 height 55
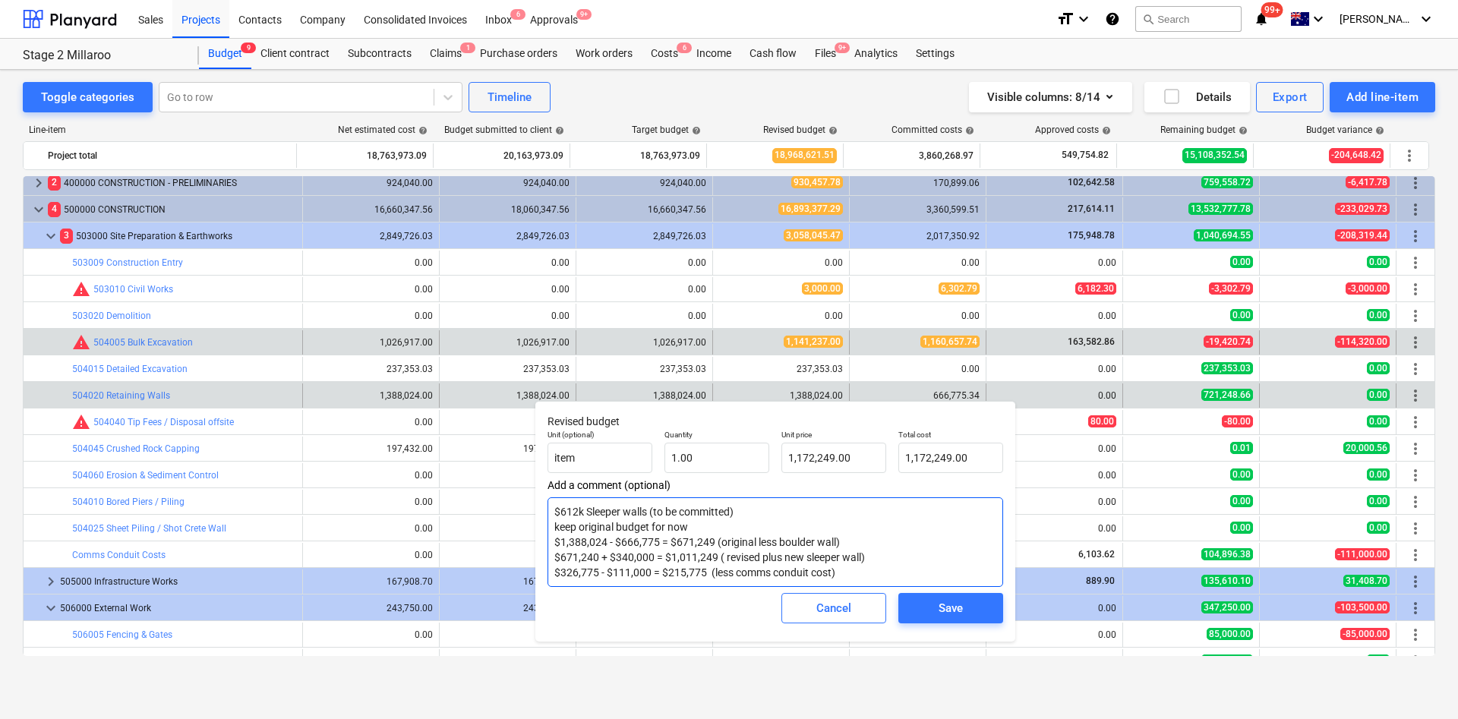
click at [922, 564] on textarea "$612k Sleeper walls (to be committed) keep original budget for now $1,388,024 -…" at bounding box center [774, 542] width 455 height 90
click at [709, 556] on textarea "$612k Sleeper walls (to be committed) keep original budget for now $1,388,024 -…" at bounding box center [774, 542] width 455 height 90
drag, startPoint x: 723, startPoint y: 556, endPoint x: 662, endPoint y: 561, distance: 60.9
click at [662, 561] on textarea "$612k Sleeper walls (to be committed) keep original budget for now $1,388,024 -…" at bounding box center [774, 542] width 455 height 90
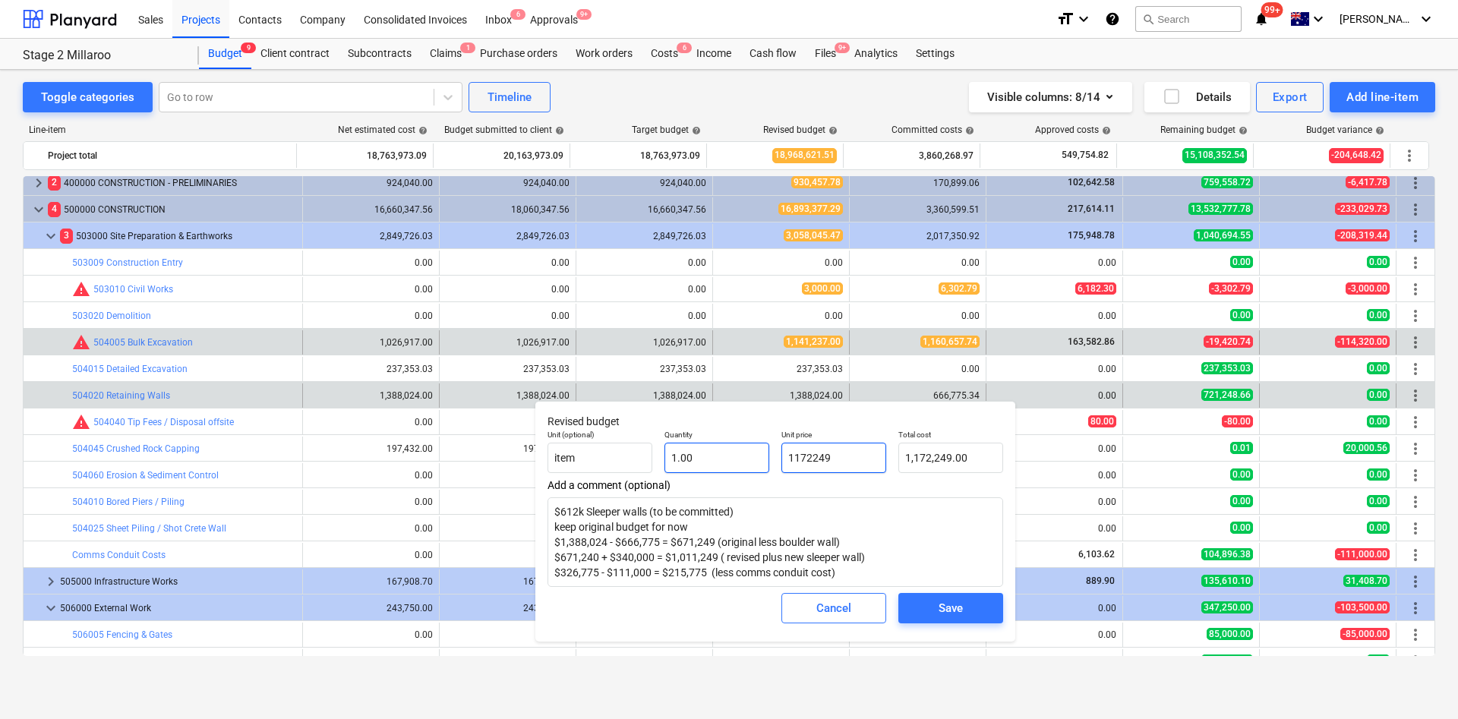
drag, startPoint x: 833, startPoint y: 462, endPoint x: 746, endPoint y: 466, distance: 86.6
click at [746, 466] on div "Unit (optional) item Quantity 1.00 Unit price 1172249 Total cost 1,172,249.00" at bounding box center [775, 451] width 468 height 55
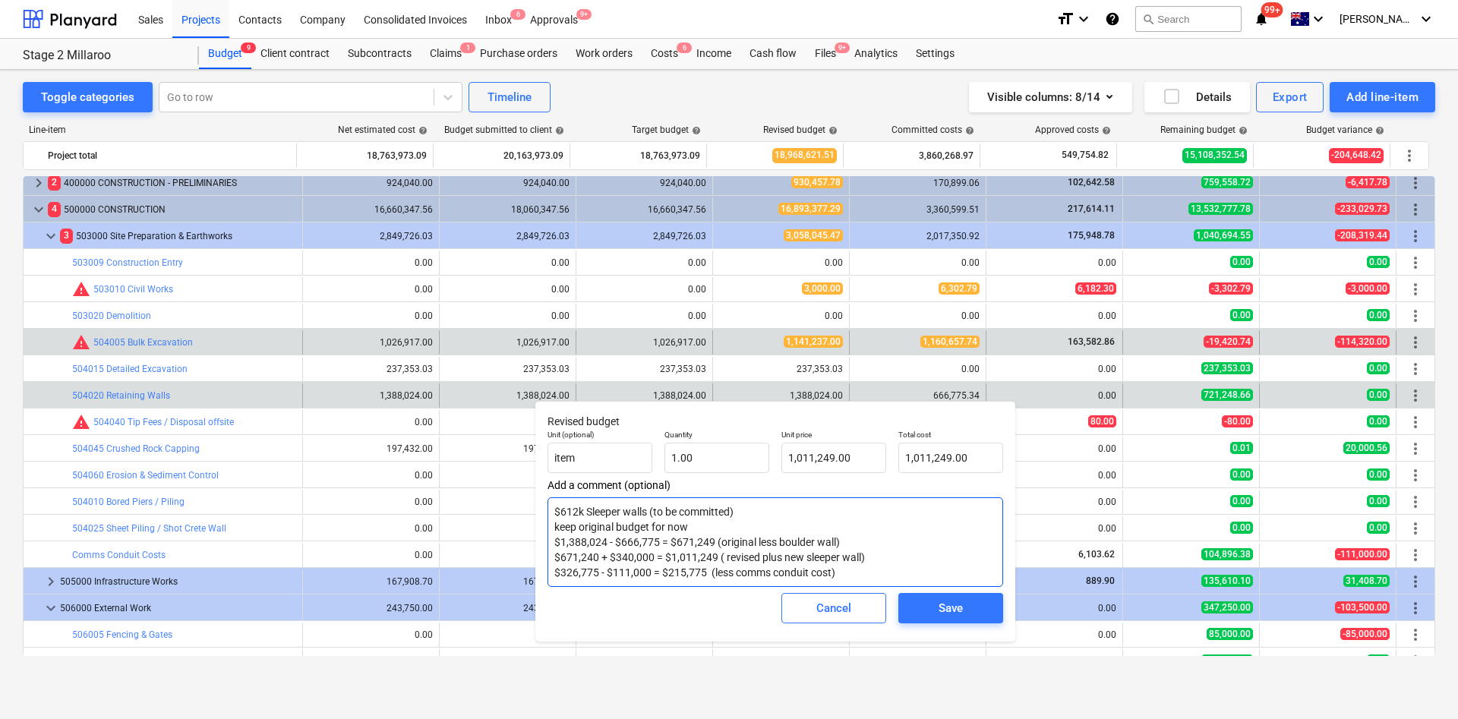
click at [938, 558] on textarea "$612k Sleeper walls (to be committed) keep original budget for now $1,388,024 -…" at bounding box center [774, 542] width 455 height 90
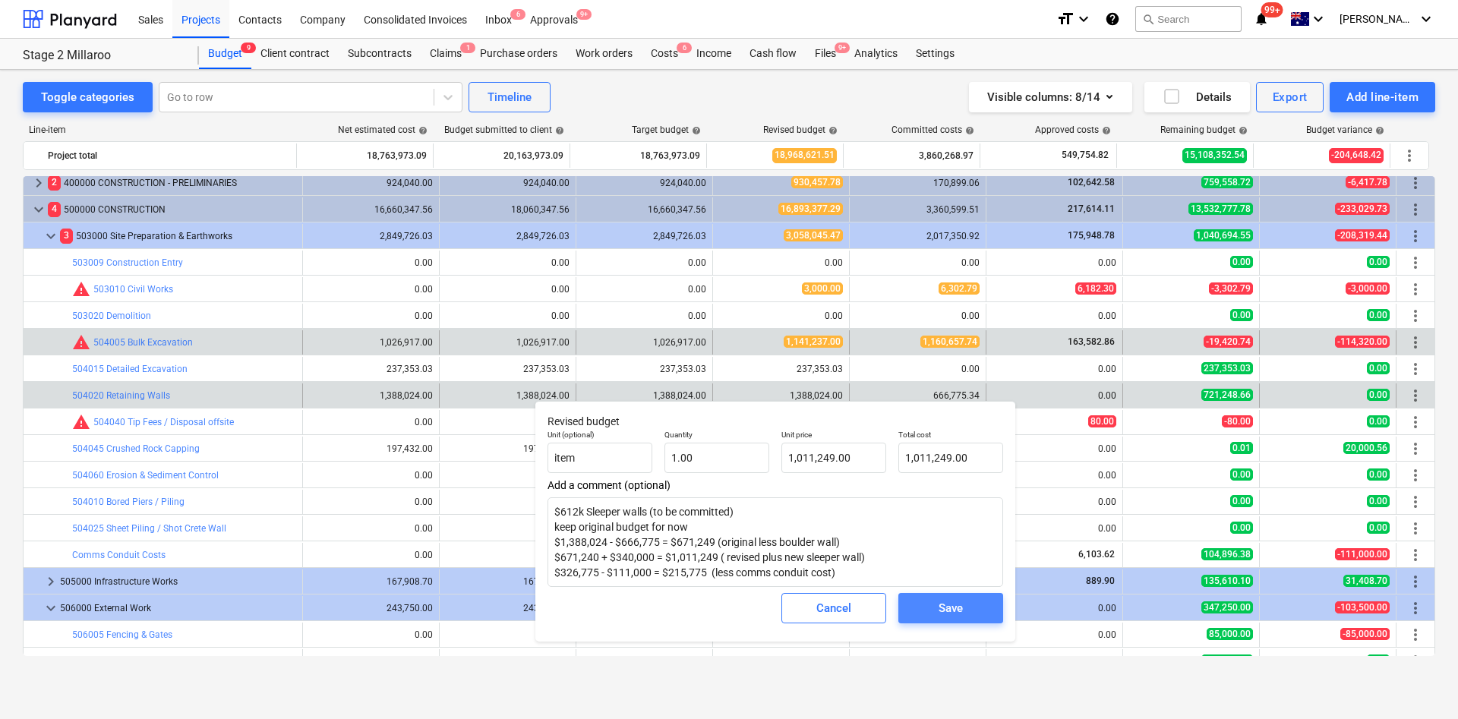
click at [941, 607] on div "Save" at bounding box center [950, 608] width 24 height 20
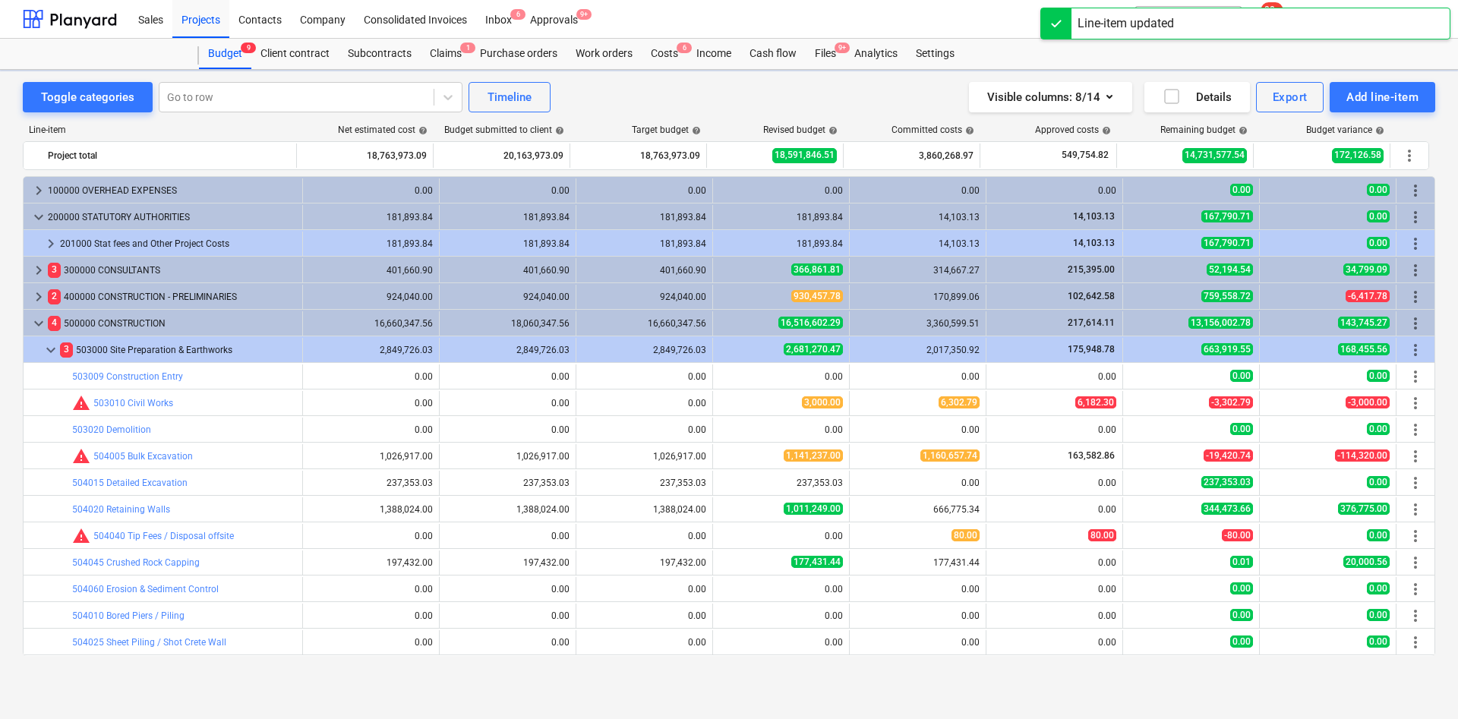
scroll to position [114, 0]
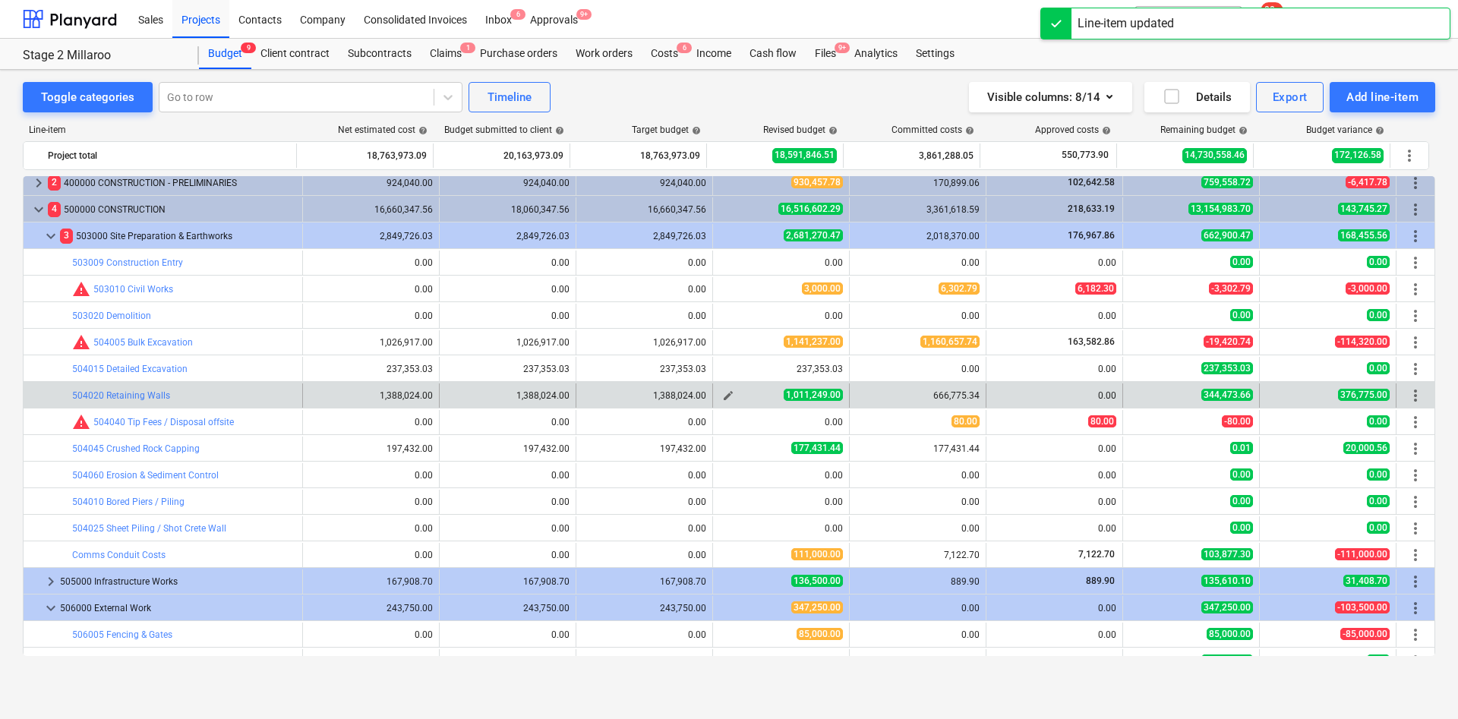
click at [726, 396] on span "edit" at bounding box center [728, 395] width 12 height 12
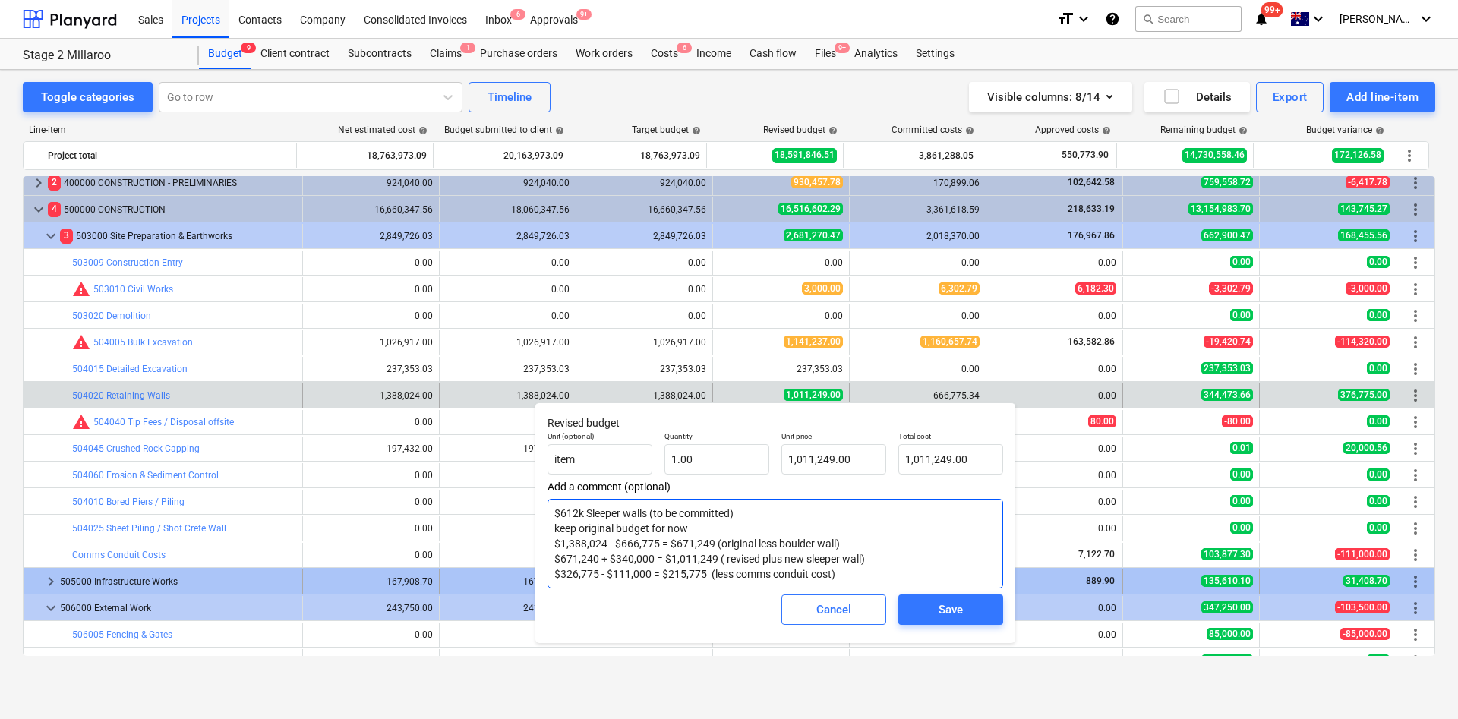
drag, startPoint x: 854, startPoint y: 580, endPoint x: 533, endPoint y: 577, distance: 321.1
click at [532, 576] on body "Sales Projects Contacts Company Consolidated Invoices Inbox 6 Approvals 9+ form…" at bounding box center [729, 359] width 1458 height 719
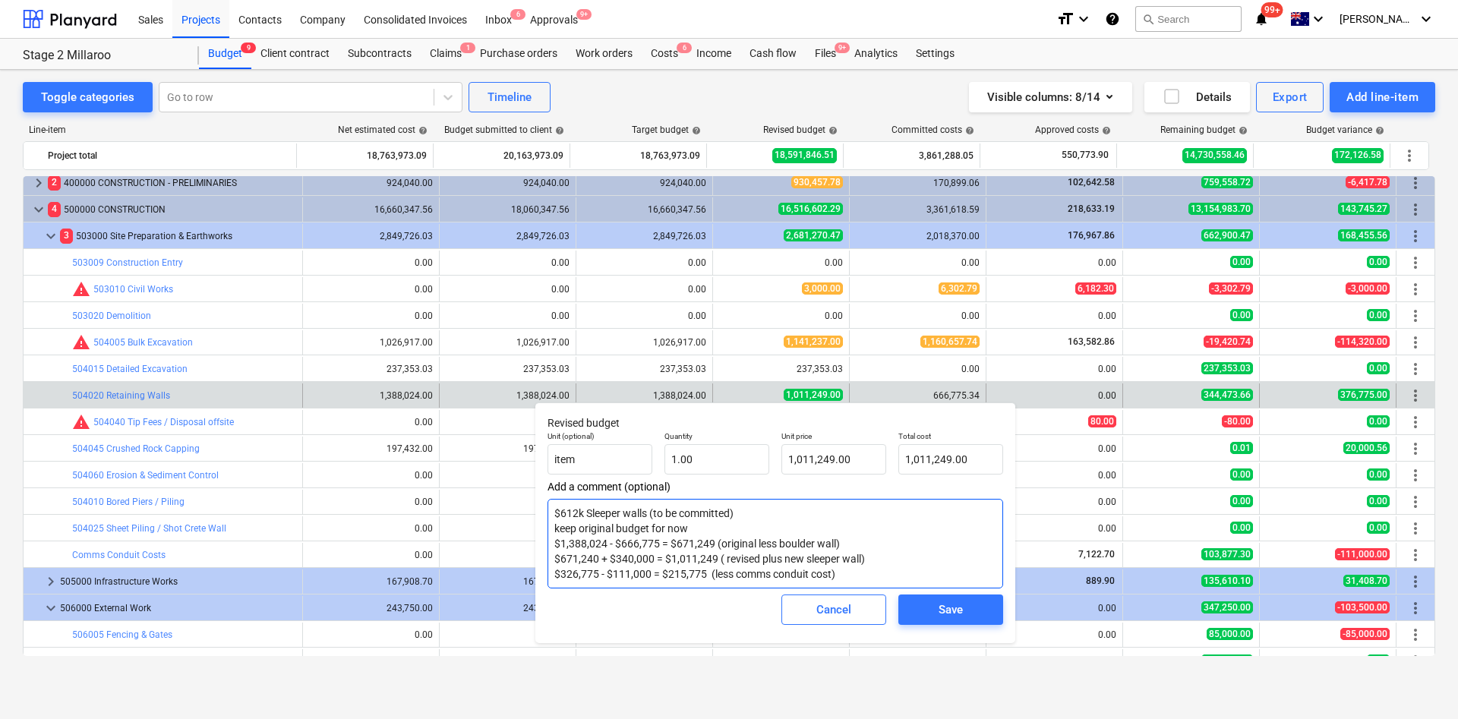
click at [827, 569] on textarea "$612k Sleeper walls (to be committed) keep original budget for now $1,388,024 -…" at bounding box center [774, 544] width 455 height 90
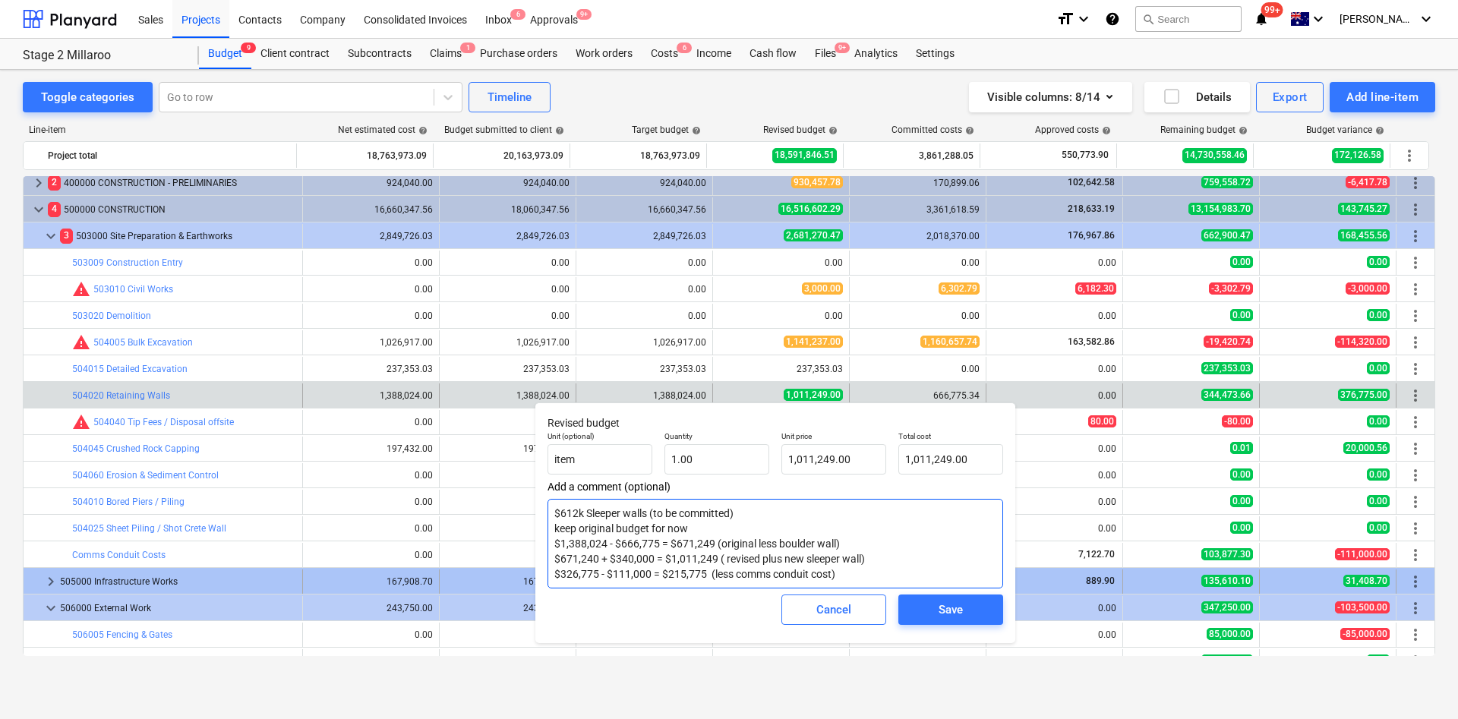
drag, startPoint x: 822, startPoint y: 576, endPoint x: 534, endPoint y: 575, distance: 288.5
click at [558, 572] on textarea "$612k Sleeper walls (to be committed) keep original budget for now $1,388,024 -…" at bounding box center [774, 544] width 455 height 90
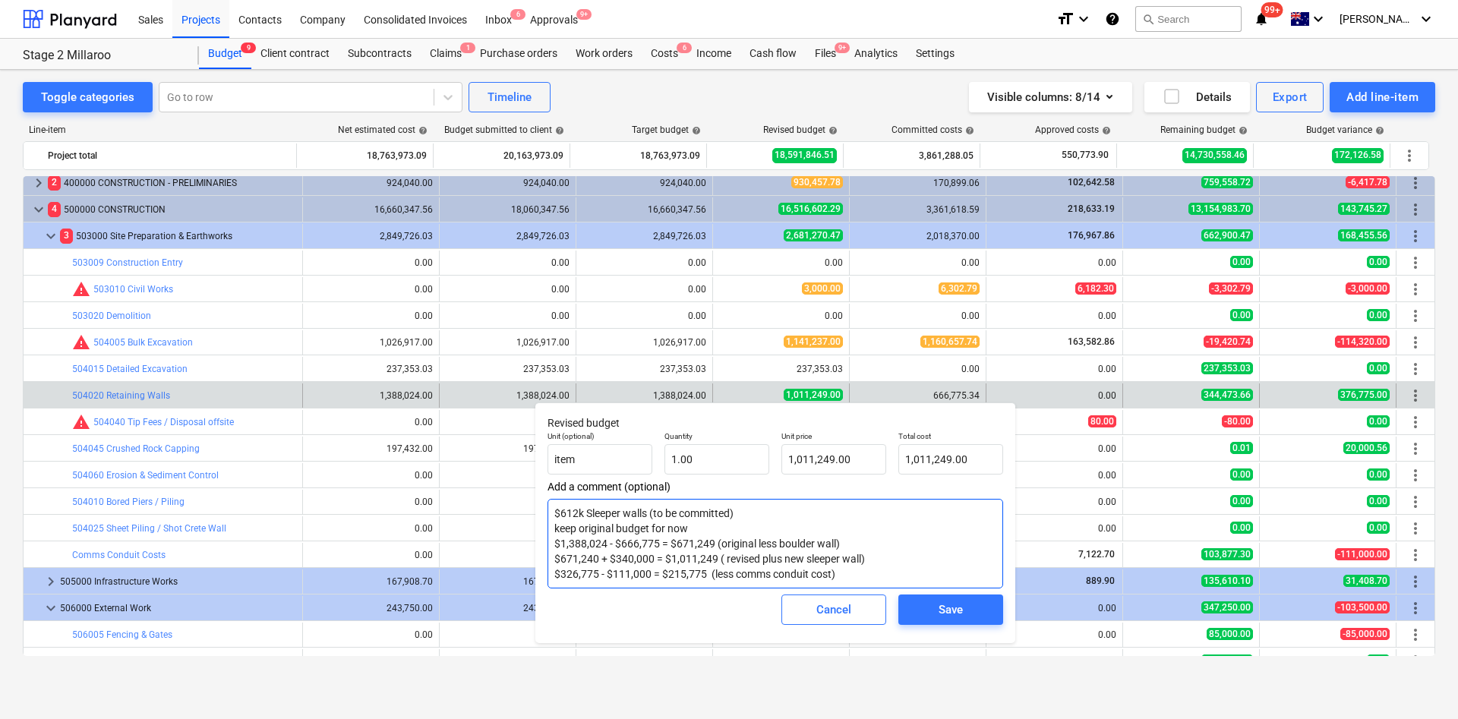
click at [705, 569] on textarea "$612k Sleeper walls (to be committed) keep original budget for now $1,388,024 -…" at bounding box center [774, 544] width 455 height 90
click at [852, 572] on textarea "$612k Sleeper walls (to be committed) keep original budget for now $1,388,024 -…" at bounding box center [774, 544] width 455 height 90
click at [555, 575] on textarea "$612k Sleeper walls (to be committed) keep original budget for now $1,388,024 -…" at bounding box center [774, 544] width 455 height 90
click at [897, 563] on textarea "$612k Sleeper walls (to be committed) keep original budget for now $1,388,024 -…" at bounding box center [774, 544] width 455 height 90
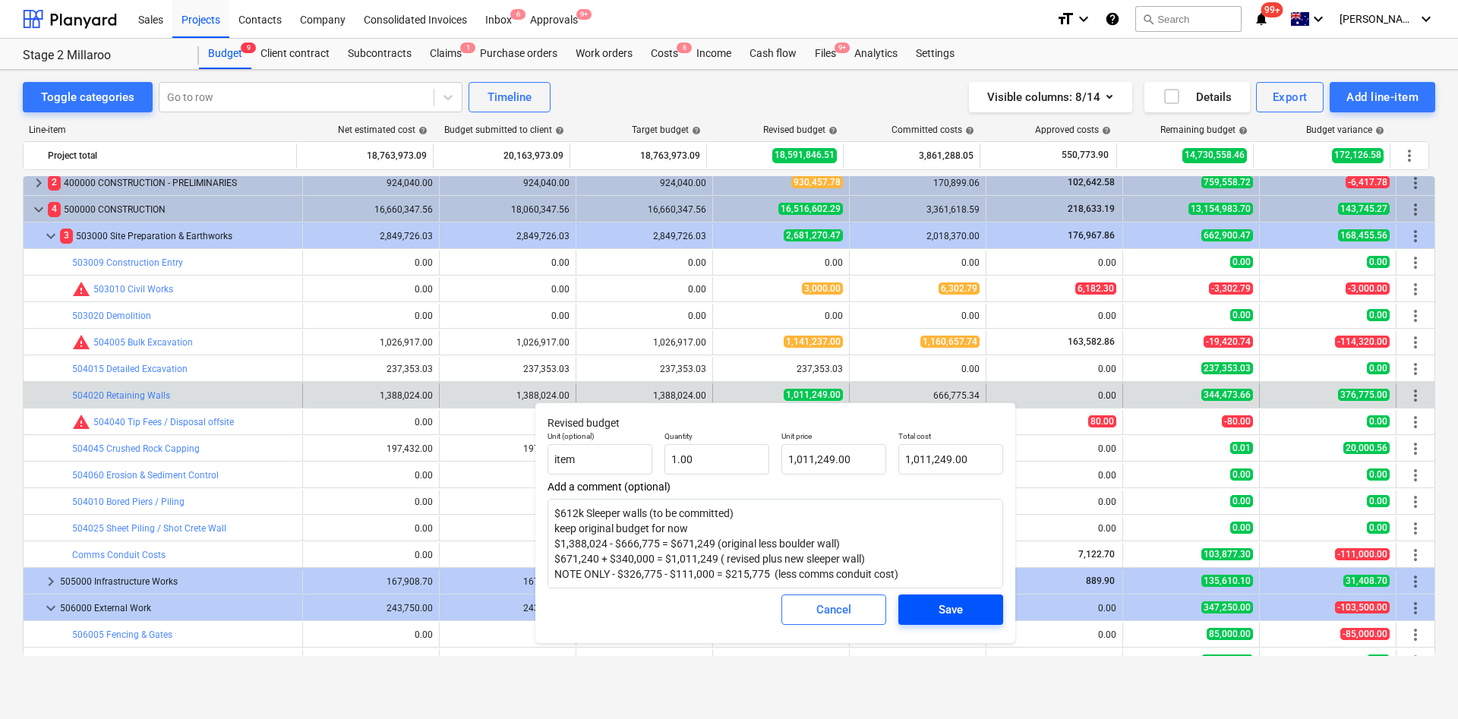
click at [952, 608] on div "Save" at bounding box center [950, 610] width 24 height 20
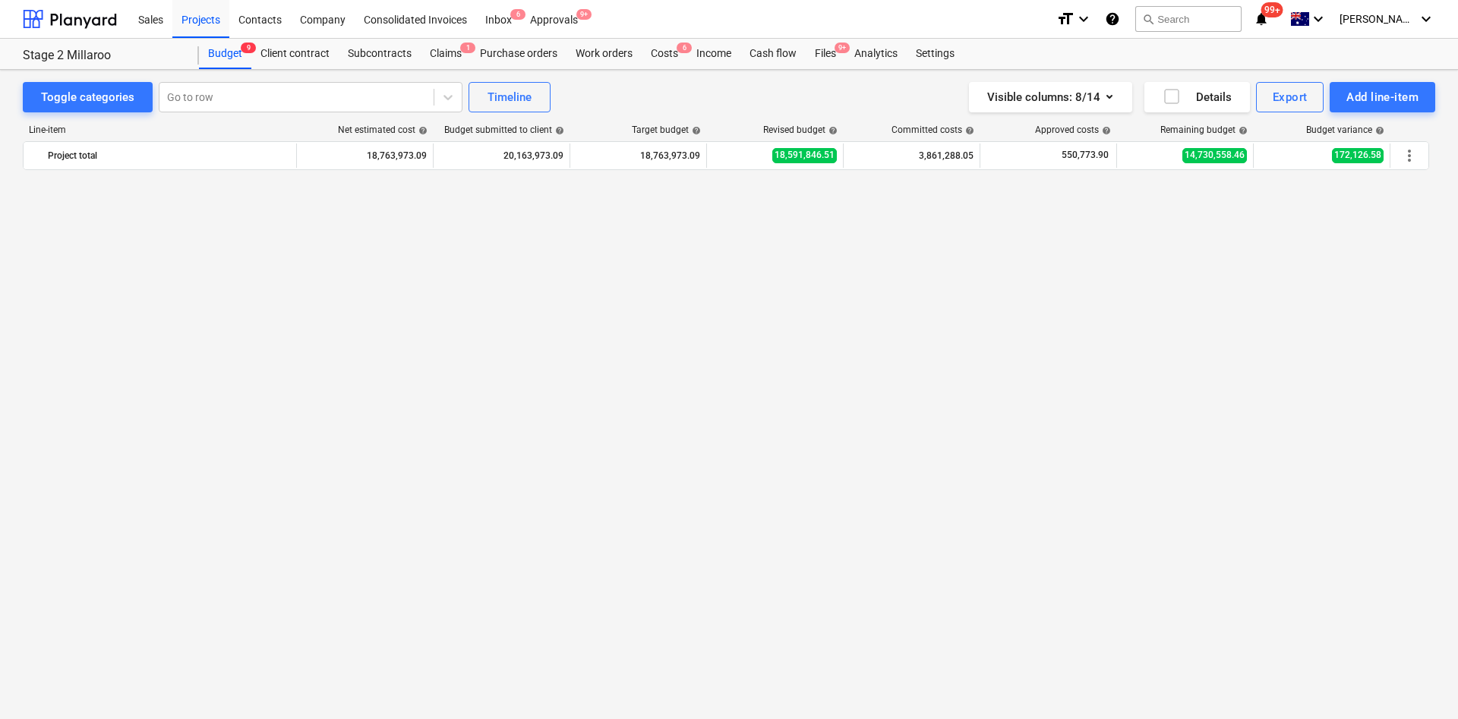
scroll to position [902, 0]
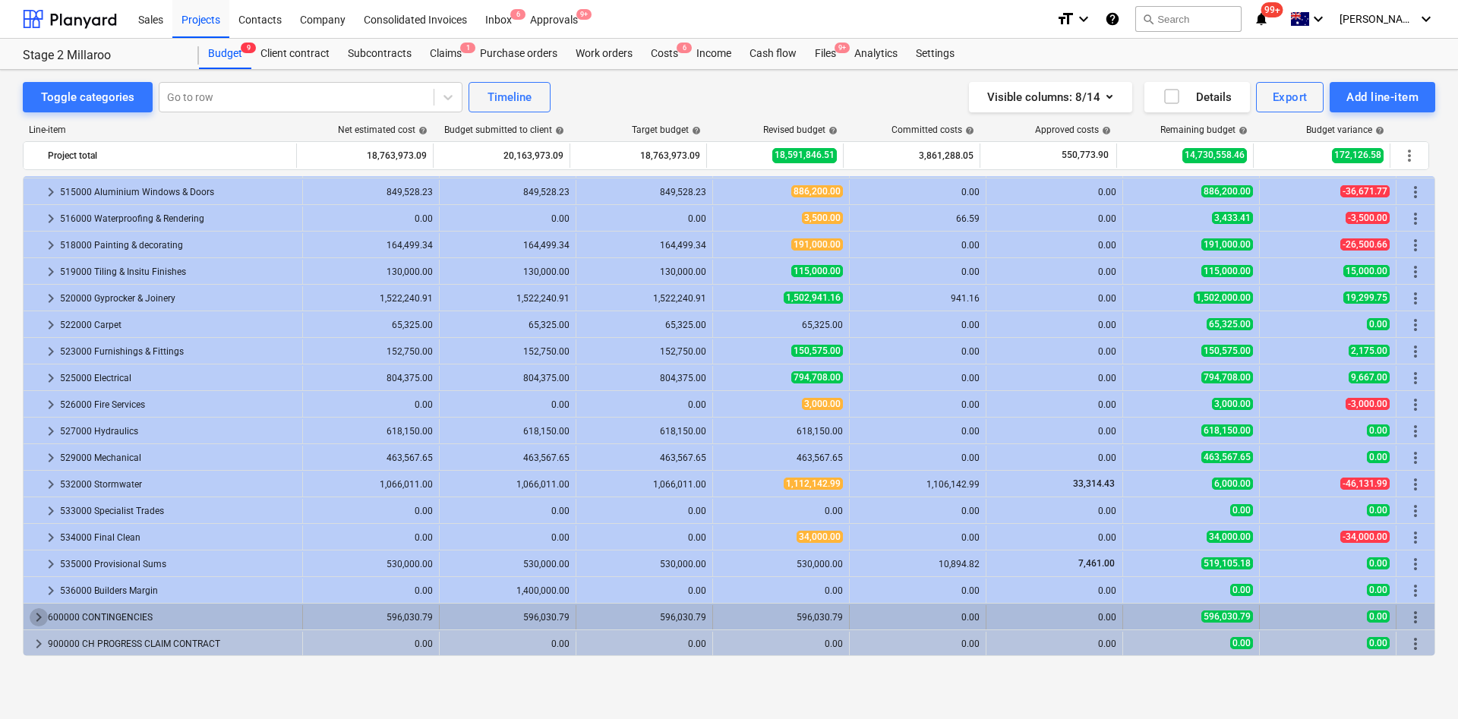
click at [36, 617] on span "keyboard_arrow_right" at bounding box center [39, 617] width 18 height 18
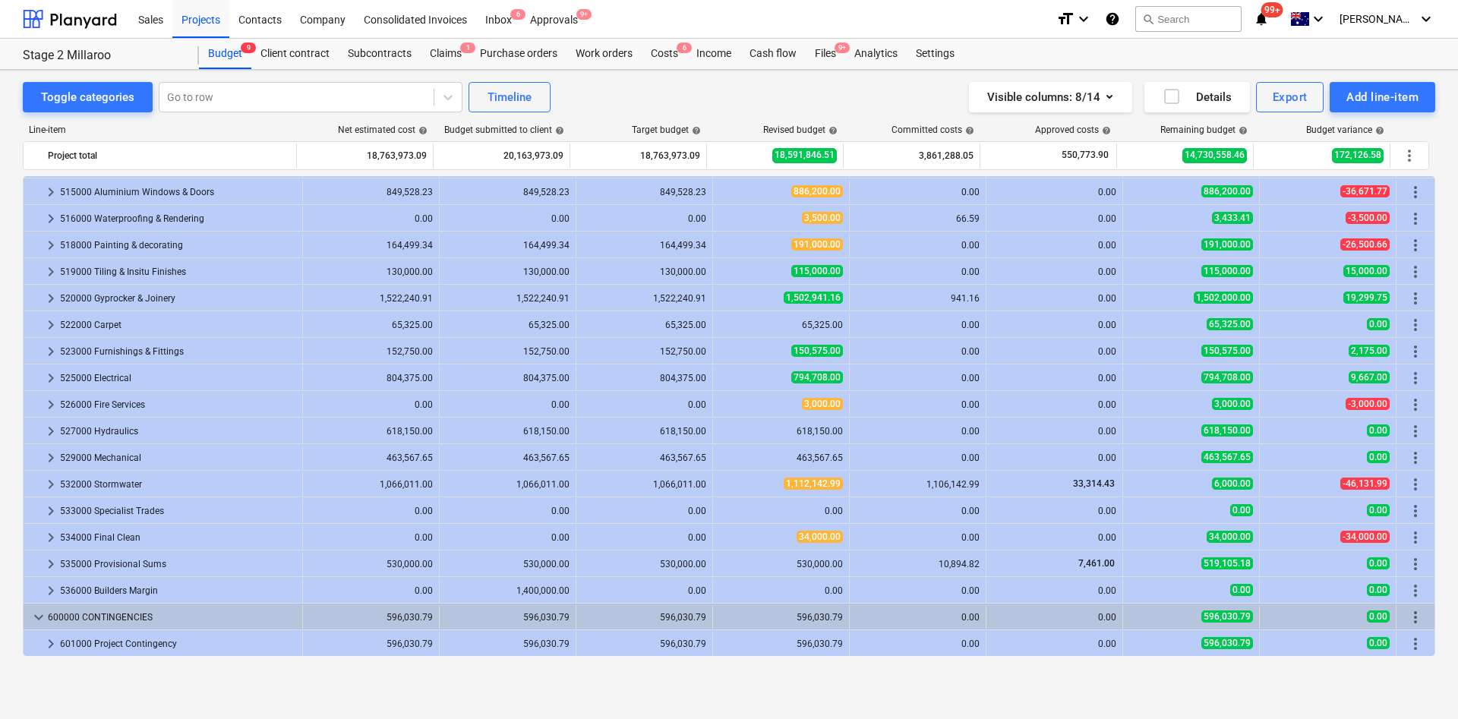
scroll to position [928, 0]
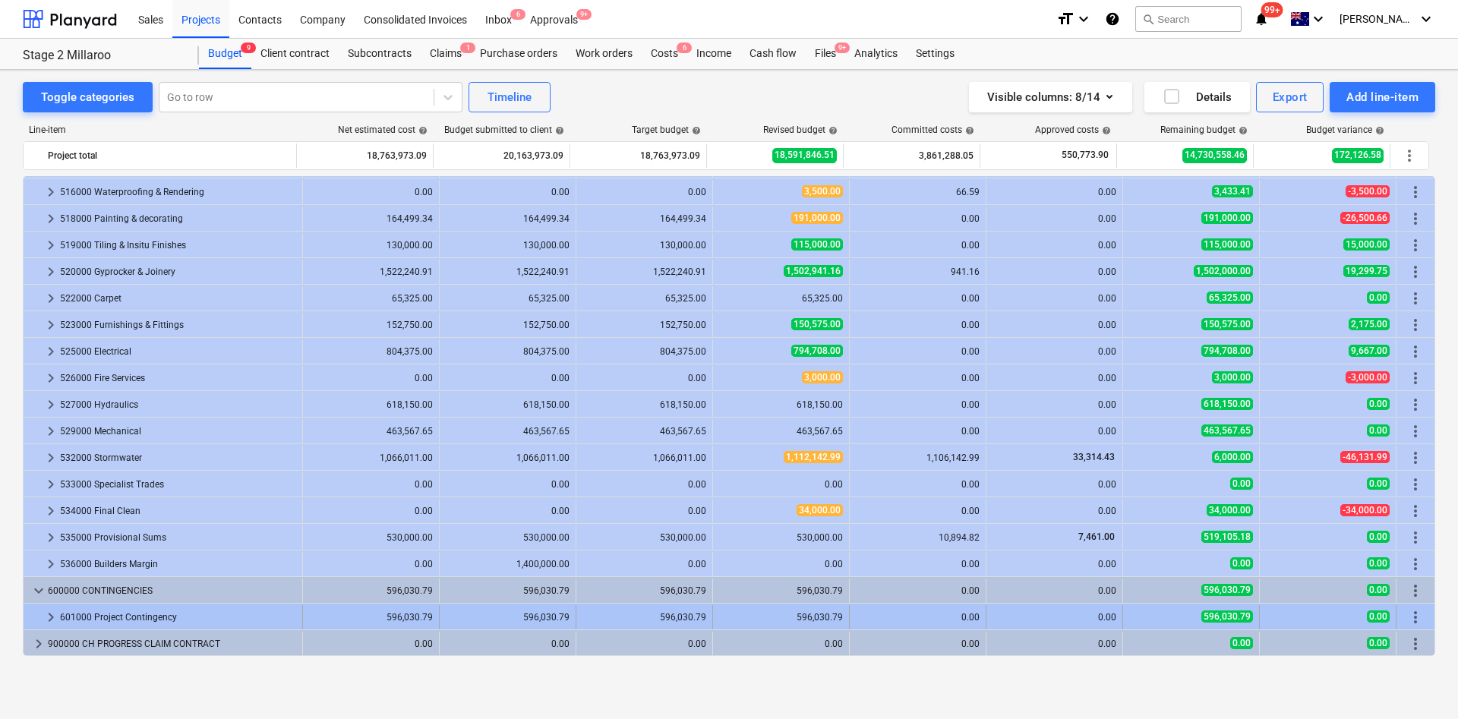
click at [54, 615] on span "keyboard_arrow_right" at bounding box center [51, 617] width 18 height 18
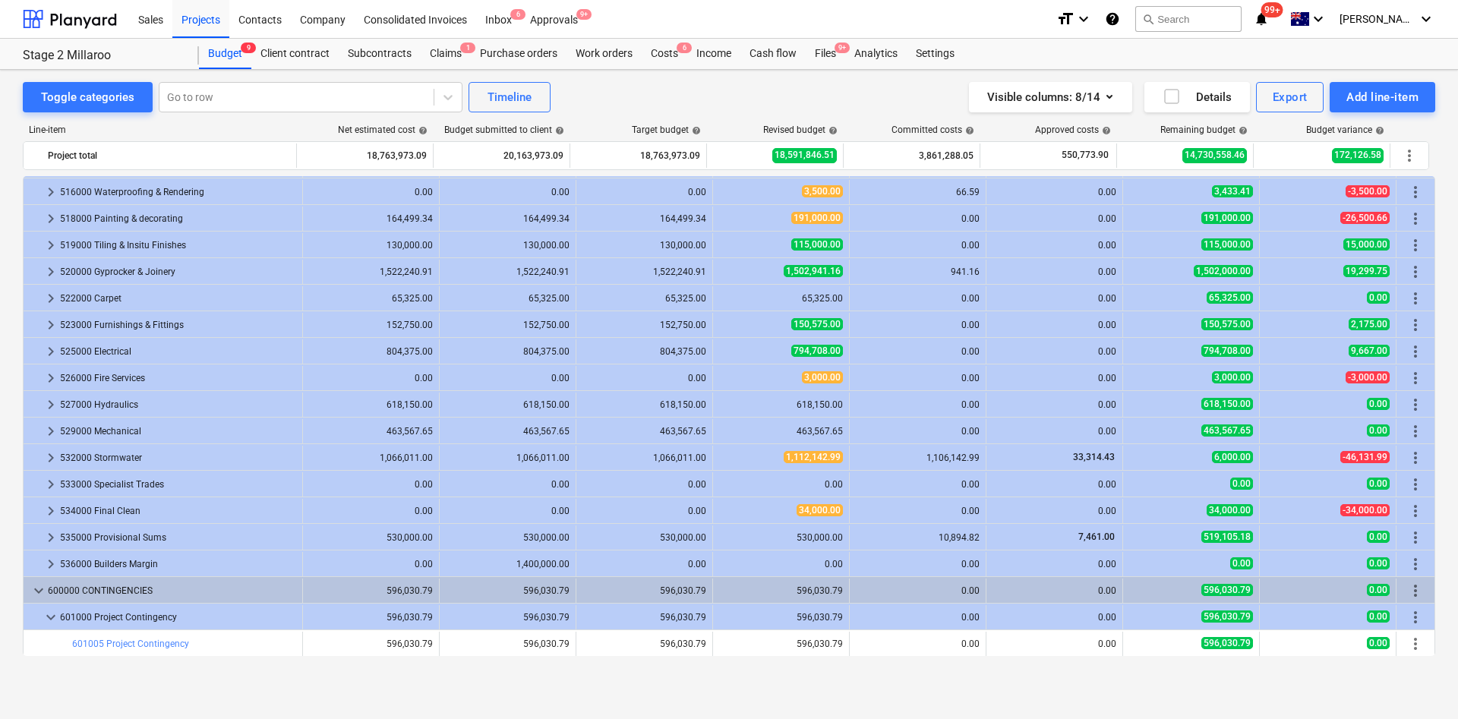
scroll to position [955, 0]
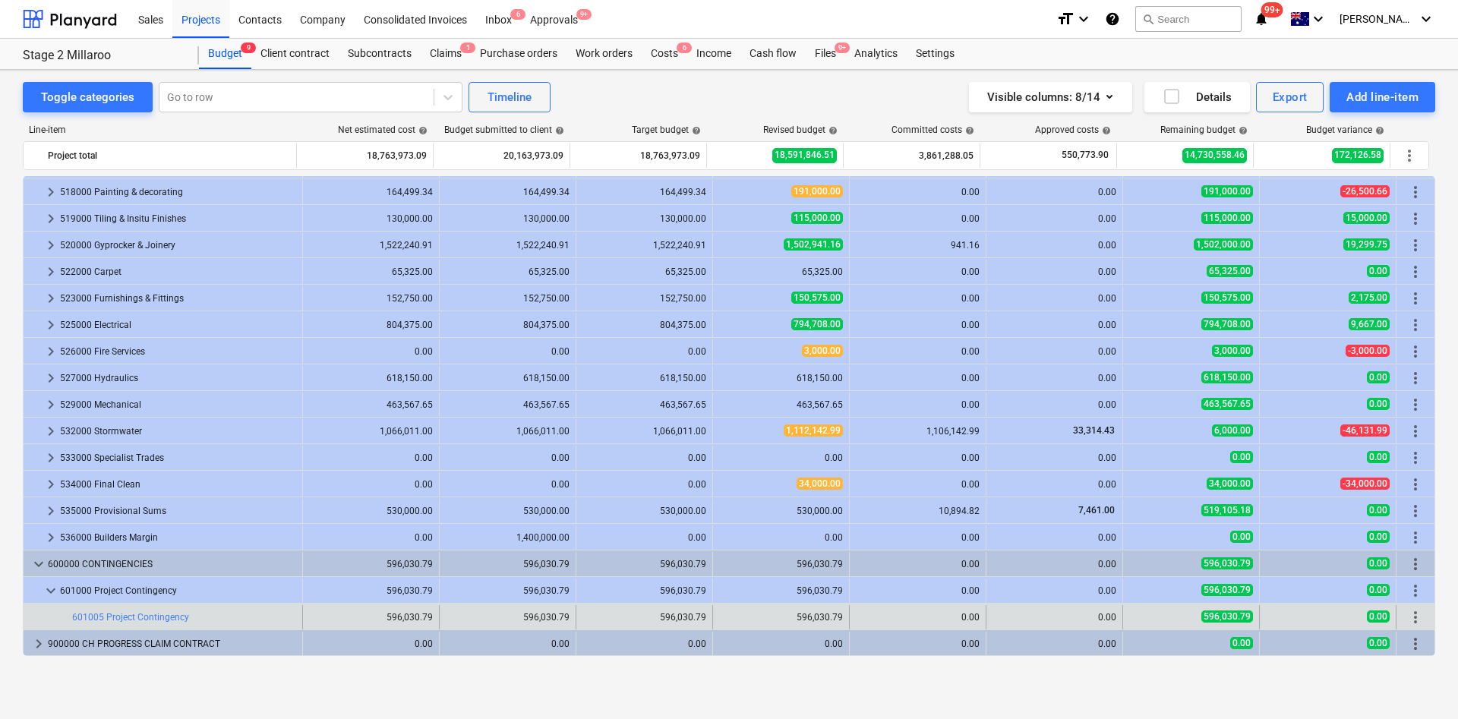
drag, startPoint x: 796, startPoint y: 616, endPoint x: 848, endPoint y: 616, distance: 52.4
click at [837, 616] on div "596,030.79" at bounding box center [781, 617] width 124 height 11
click at [802, 618] on div "596,030.79" at bounding box center [781, 617] width 124 height 11
drag, startPoint x: 723, startPoint y: 619, endPoint x: 730, endPoint y: 624, distance: 8.9
click at [724, 619] on span "edit" at bounding box center [728, 617] width 12 height 12
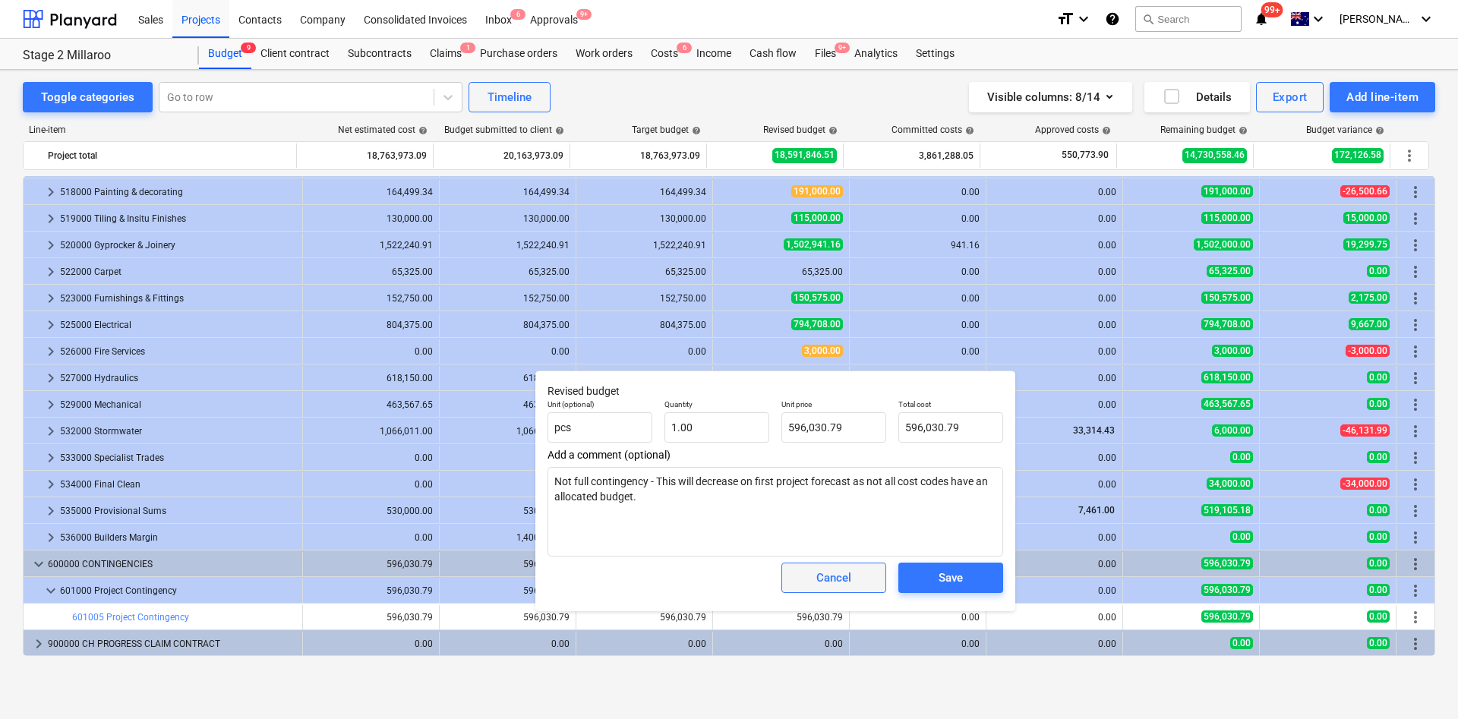
click at [837, 580] on div "Cancel" at bounding box center [833, 578] width 35 height 20
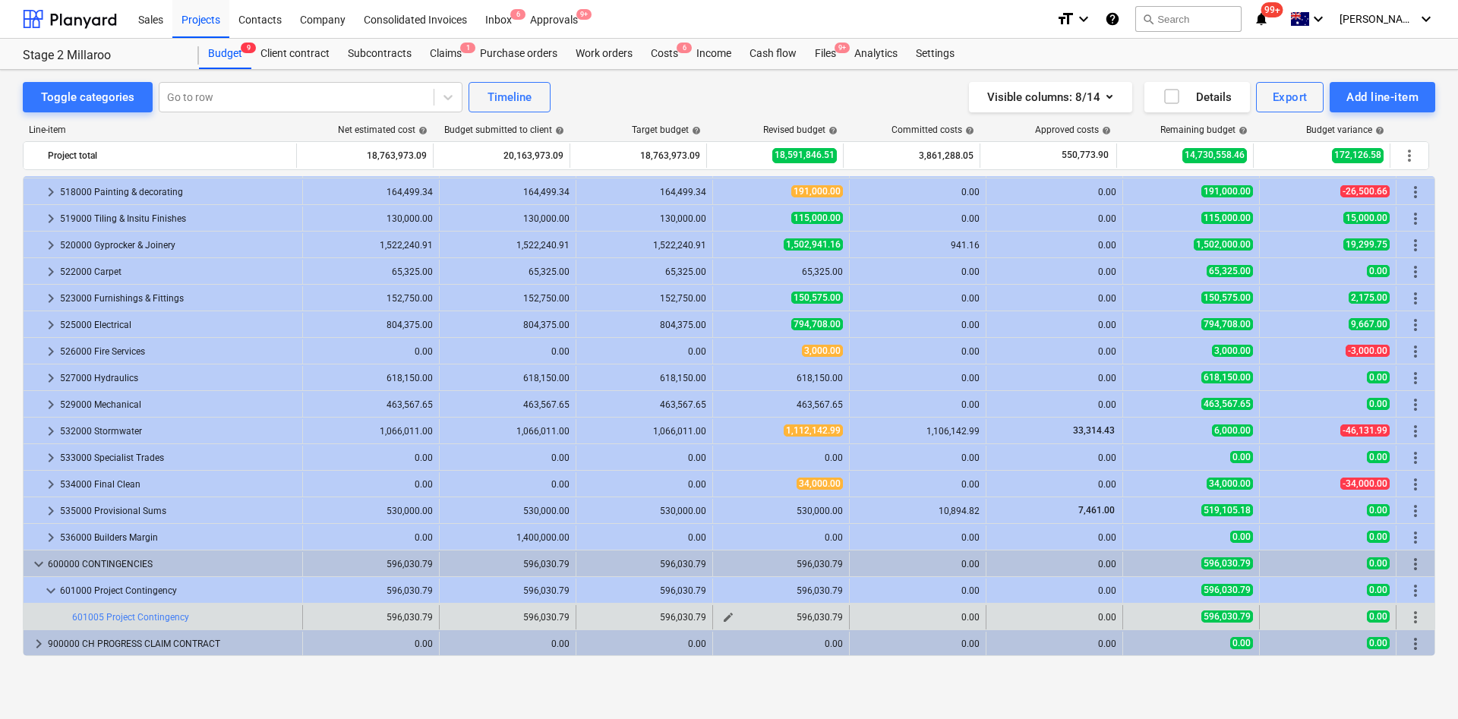
click at [727, 619] on span "edit" at bounding box center [728, 617] width 12 height 12
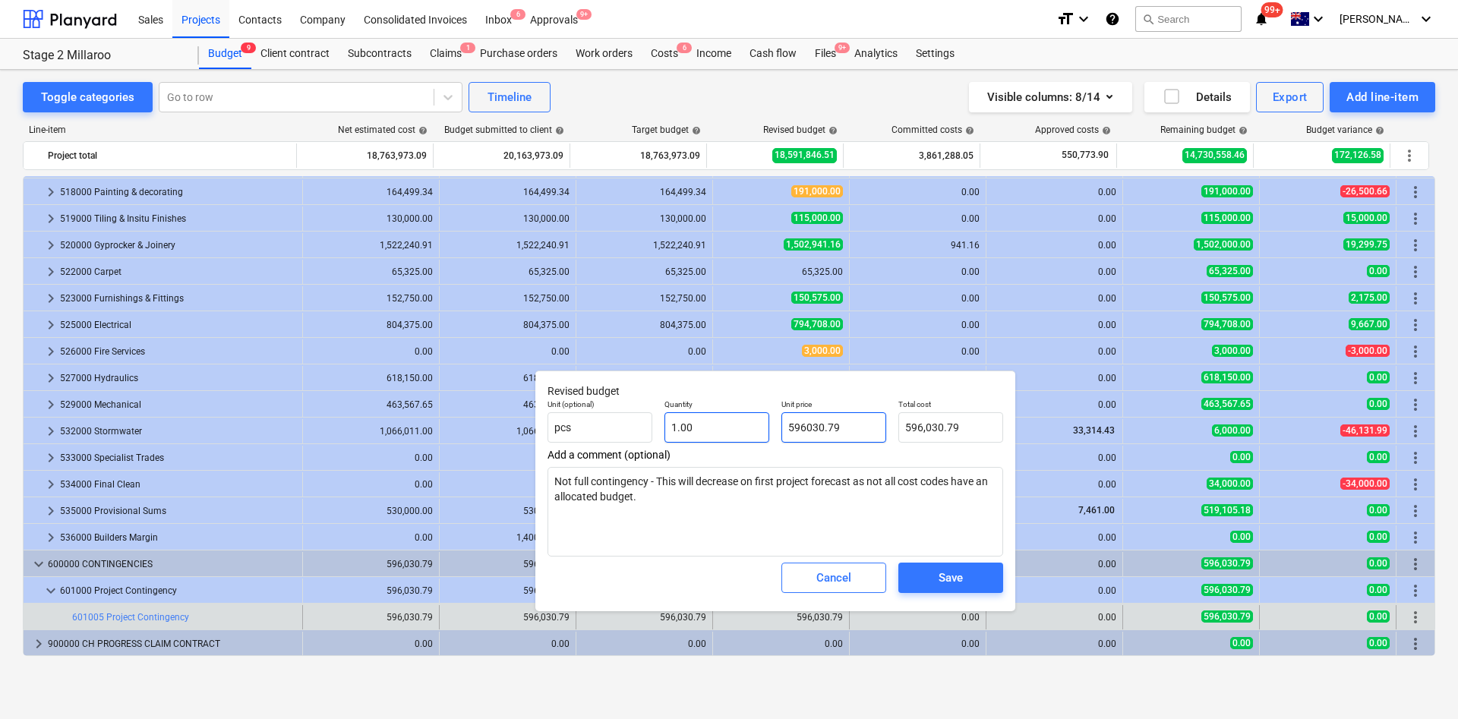
drag, startPoint x: 846, startPoint y: 430, endPoint x: 720, endPoint y: 436, distance: 126.1
click at [720, 436] on div "Unit (optional) pcs Quantity 1.00 Unit price 596030.79 Total cost 596,030.79" at bounding box center [775, 420] width 468 height 55
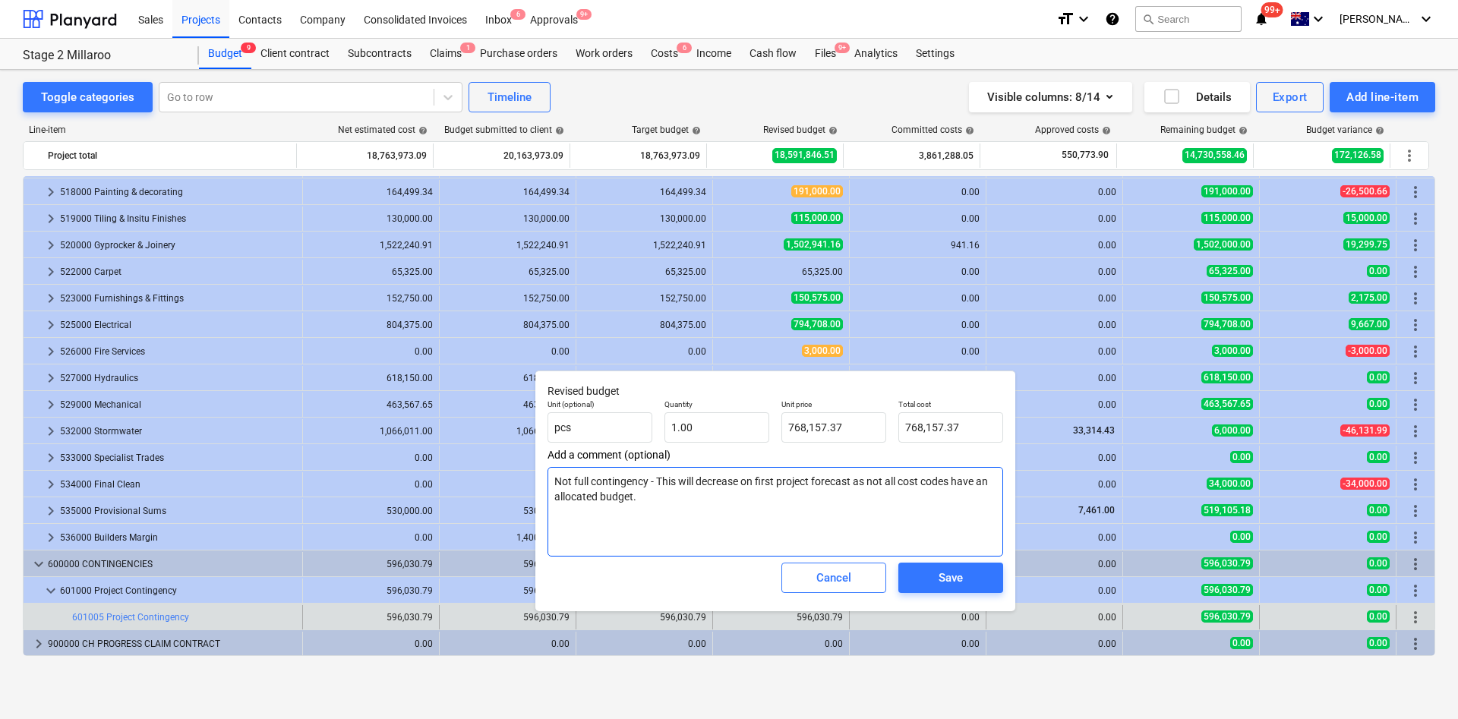
click at [670, 512] on textarea "Not full contingency - This will decrease on first project forecast as not all …" at bounding box center [774, 512] width 455 height 90
drag, startPoint x: 688, startPoint y: 509, endPoint x: 513, endPoint y: 510, distance: 174.6
click at [513, 510] on body "Sales Projects Contacts Company Consolidated Invoices Inbox 6 Approvals 9+ form…" at bounding box center [729, 359] width 1458 height 719
click at [675, 518] on textarea "Not full contingency - This will decrease on first project forecast as not all …" at bounding box center [774, 512] width 455 height 90
click at [698, 516] on textarea "Not full contingency - This will decrease on first project forecast as not all …" at bounding box center [774, 512] width 455 height 90
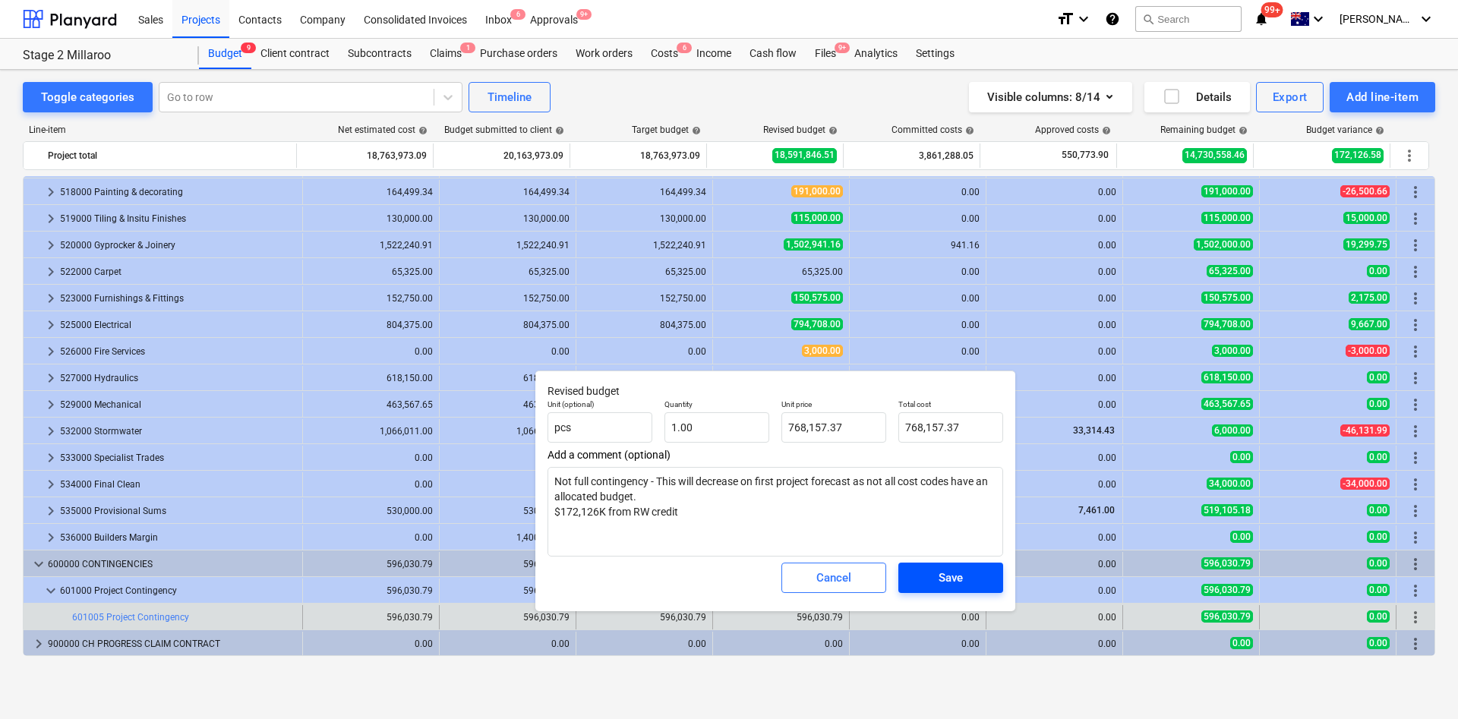
click at [957, 577] on div "Save" at bounding box center [950, 578] width 24 height 20
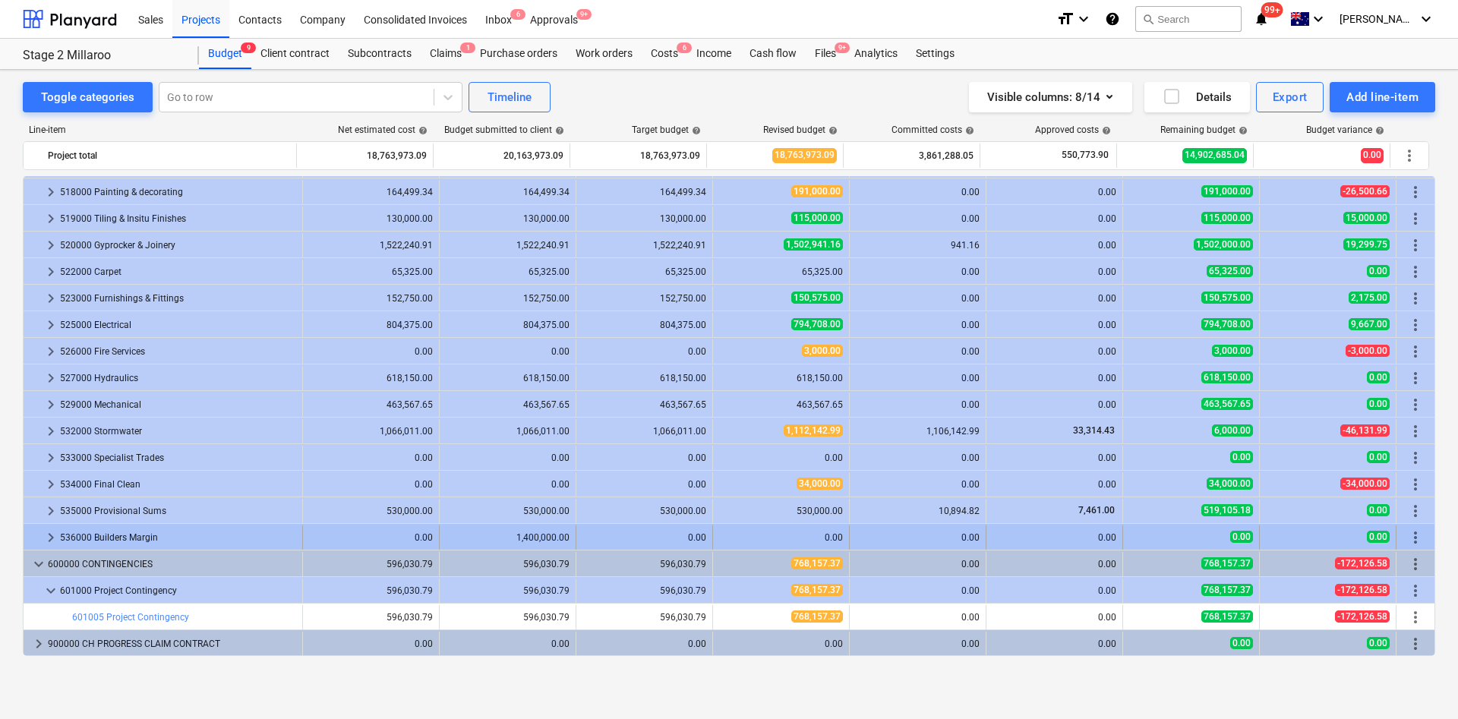
click at [41, 534] on div at bounding box center [36, 537] width 12 height 24
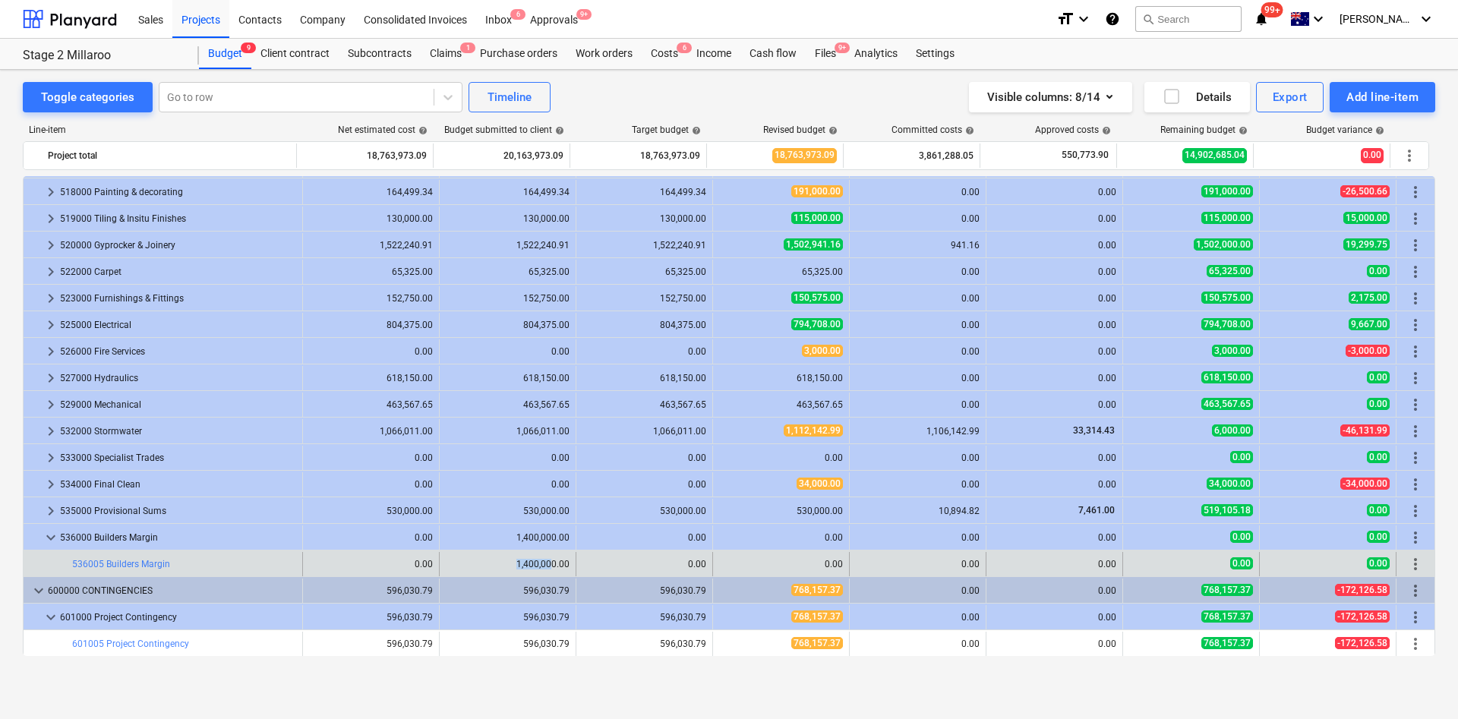
drag, startPoint x: 510, startPoint y: 559, endPoint x: 569, endPoint y: 561, distance: 59.3
click at [566, 561] on div "edit 1,400,000.00" at bounding box center [508, 564] width 137 height 24
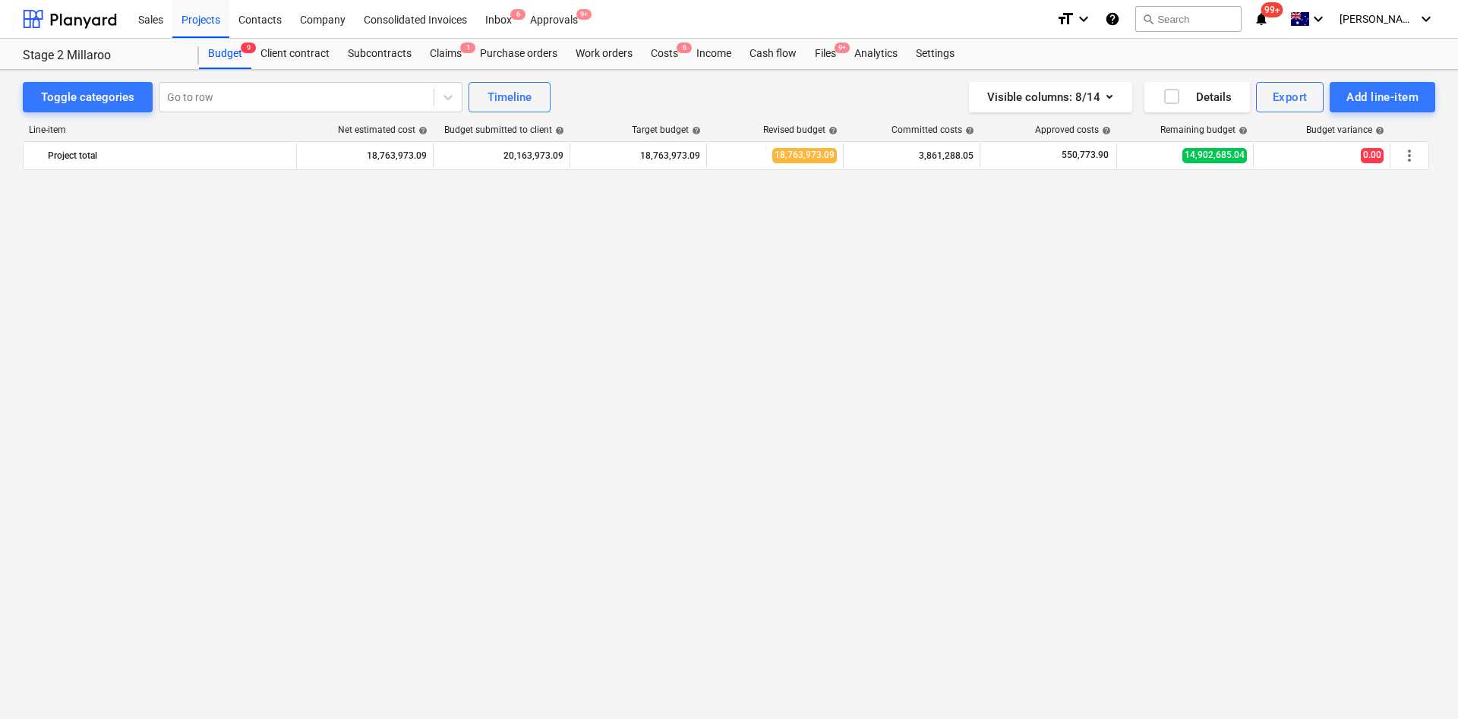
scroll to position [0, 0]
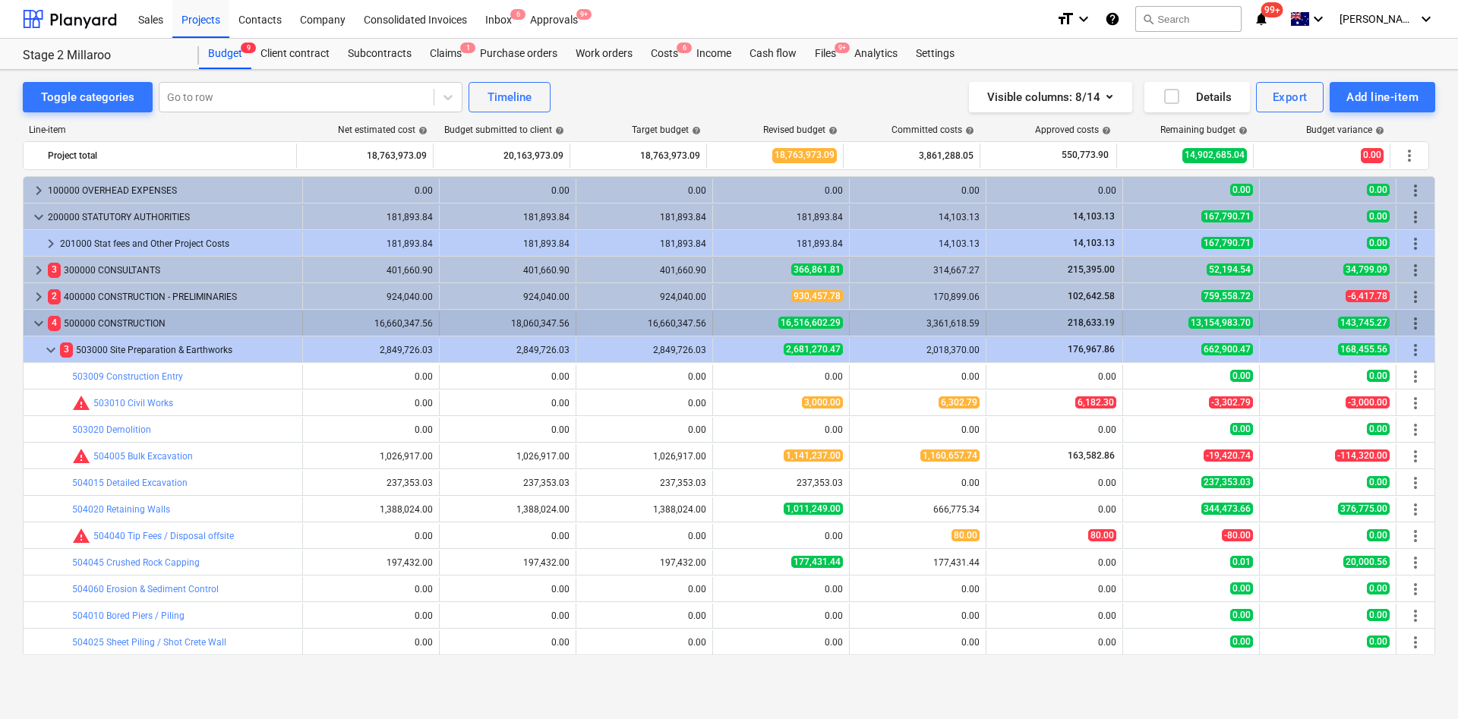
click at [30, 323] on span "keyboard_arrow_down" at bounding box center [39, 323] width 18 height 18
